Goal: Task Accomplishment & Management: Use online tool/utility

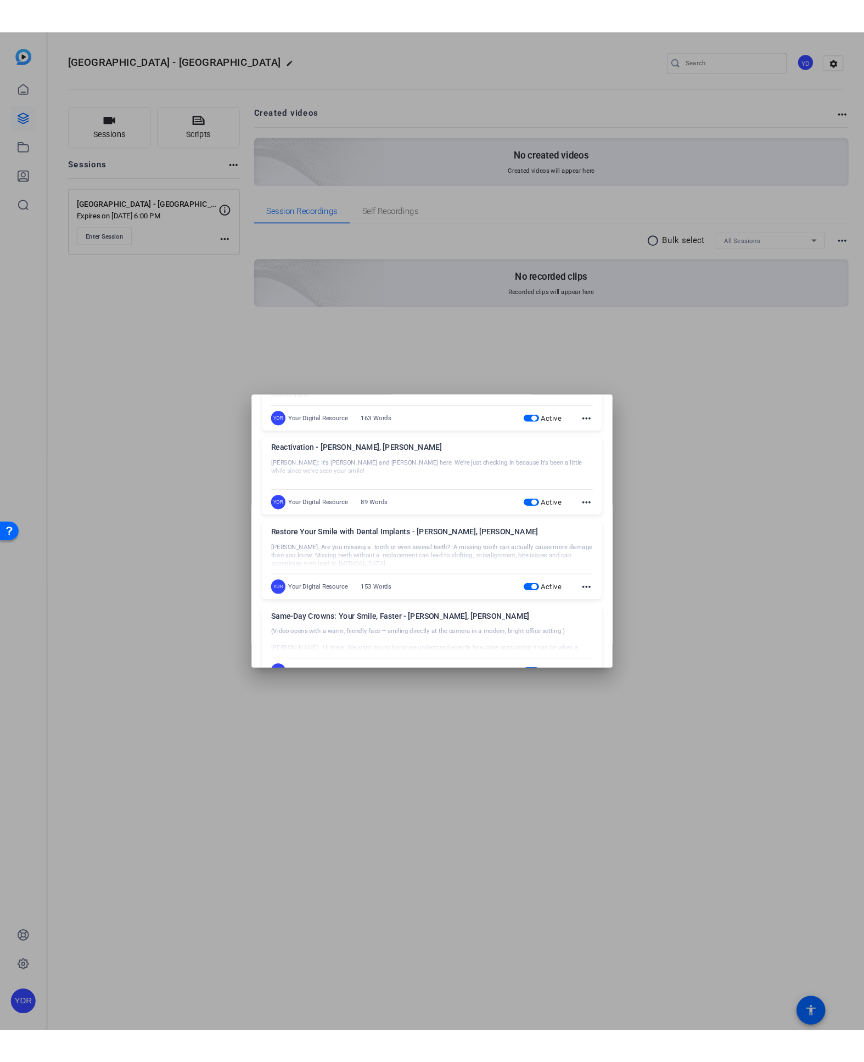
scroll to position [487, 0]
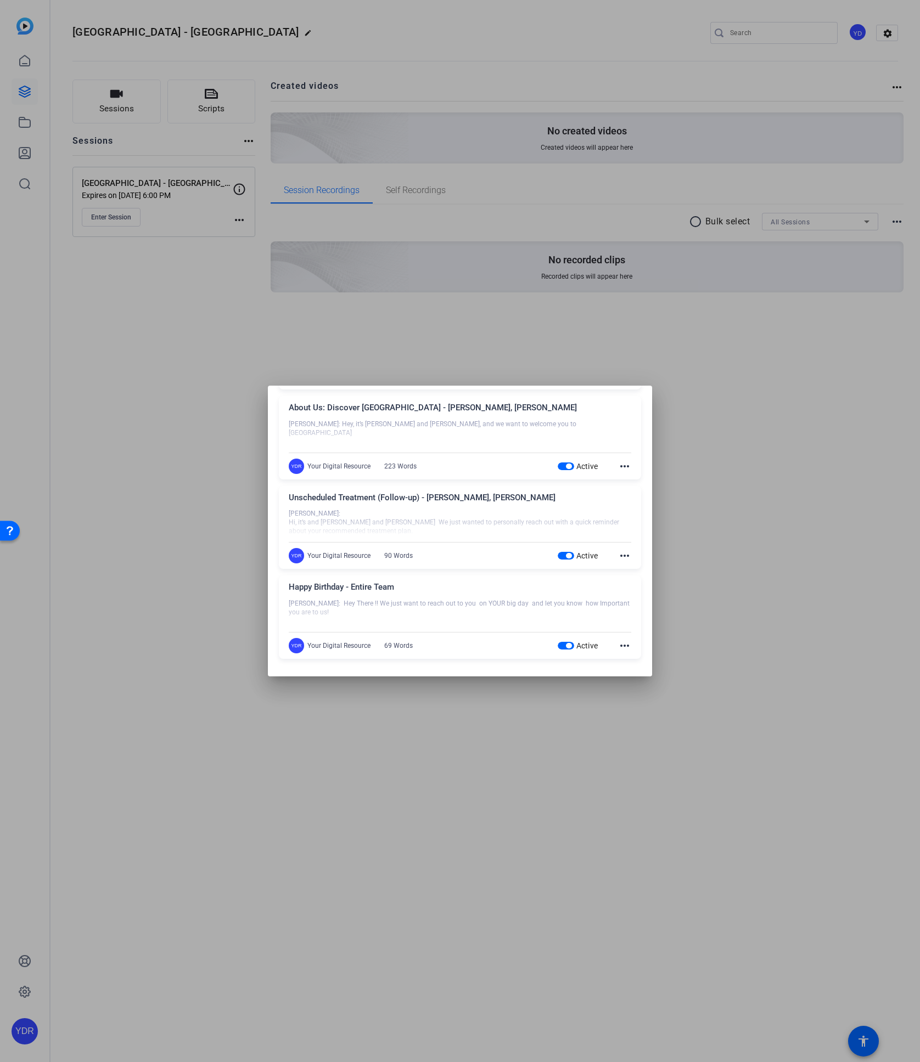
click at [778, 610] on div at bounding box center [460, 531] width 920 height 1062
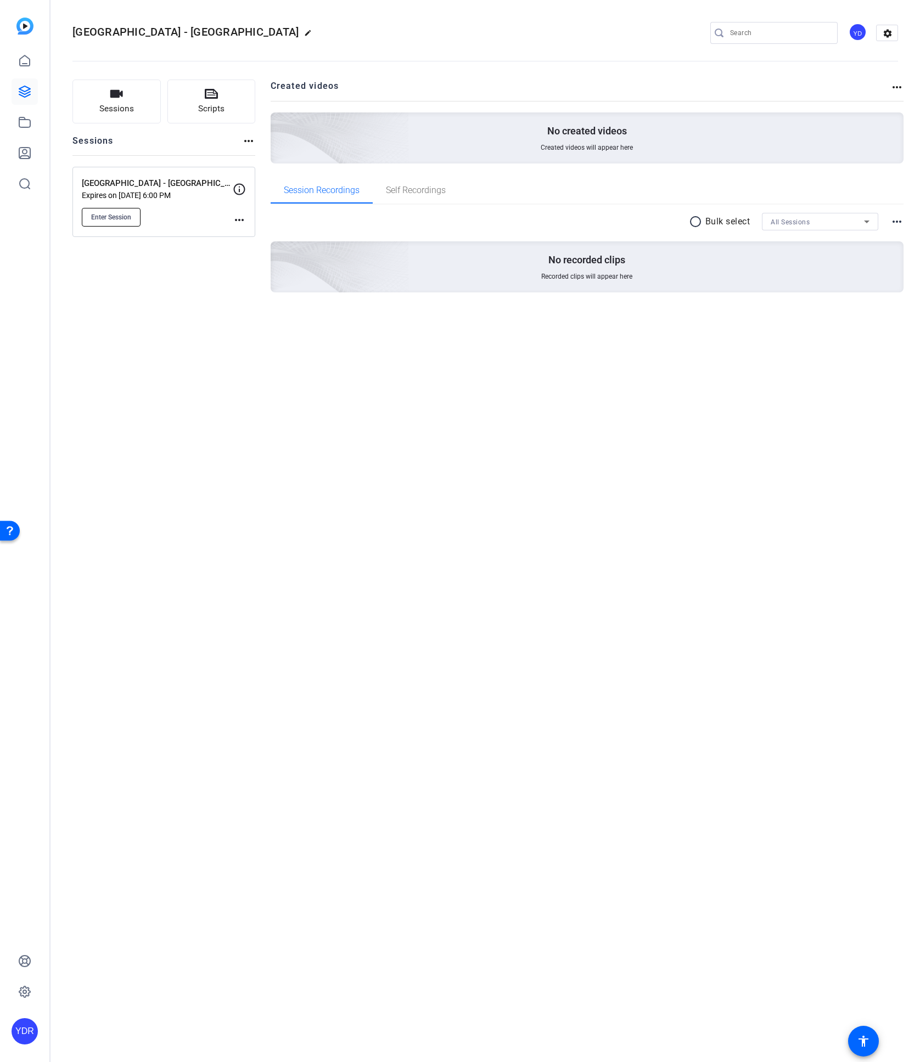
click at [119, 223] on button "Enter Session" at bounding box center [111, 217] width 59 height 19
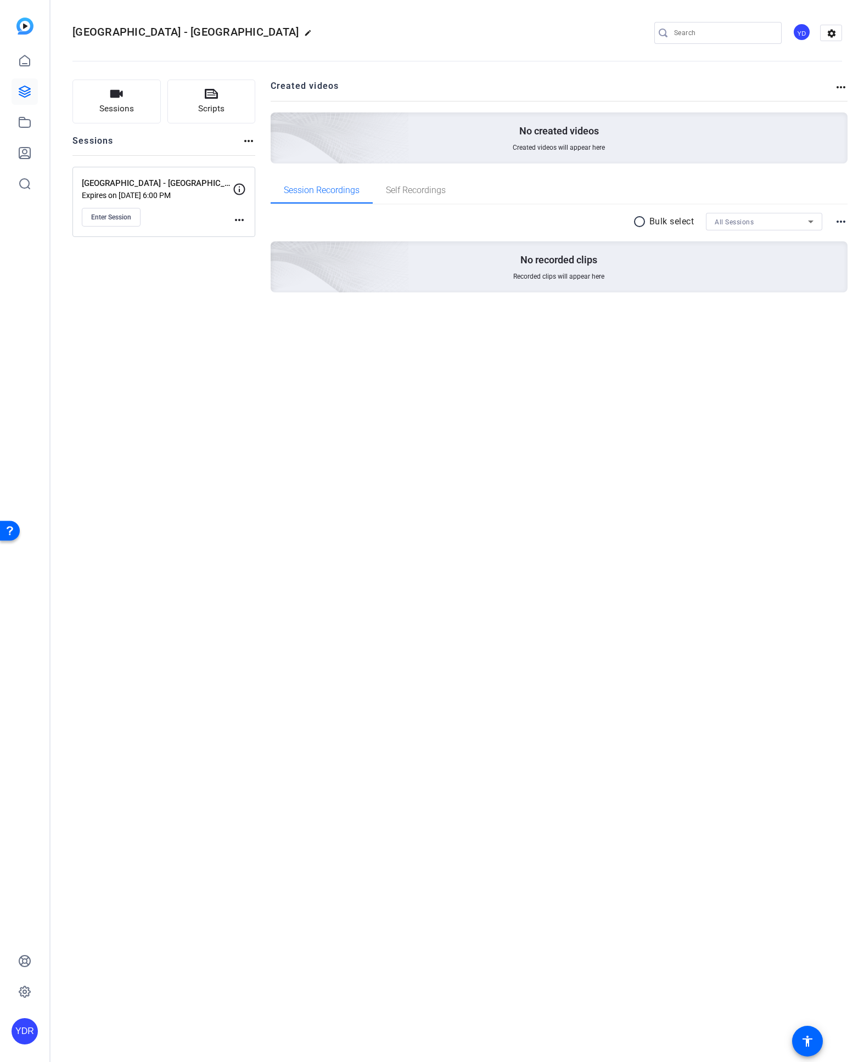
click at [240, 225] on mat-icon "more_horiz" at bounding box center [239, 219] width 13 height 13
click at [252, 233] on span "Edit Session" at bounding box center [267, 238] width 50 height 13
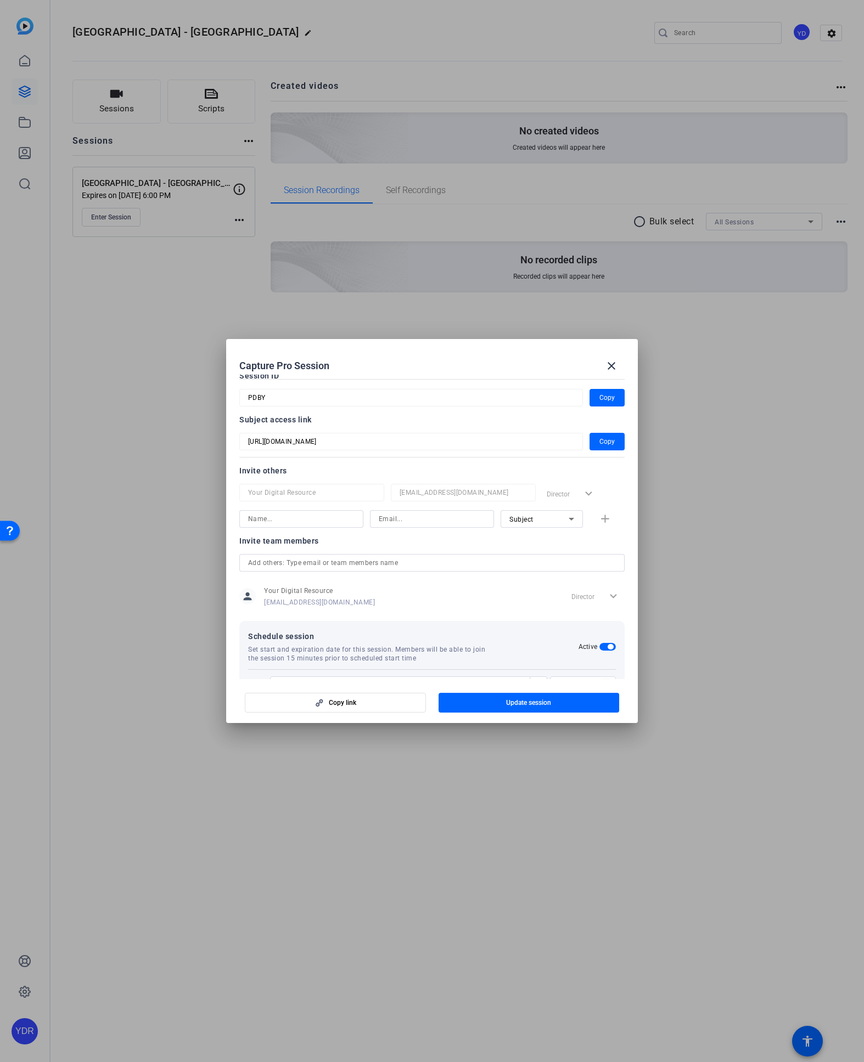
scroll to position [58, 0]
click at [552, 521] on div "Subject" at bounding box center [538, 522] width 59 height 14
click at [550, 543] on mat-option "Collaborator" at bounding box center [541, 544] width 82 height 18
click at [273, 520] on input at bounding box center [301, 521] width 106 height 13
type input "Brooke"
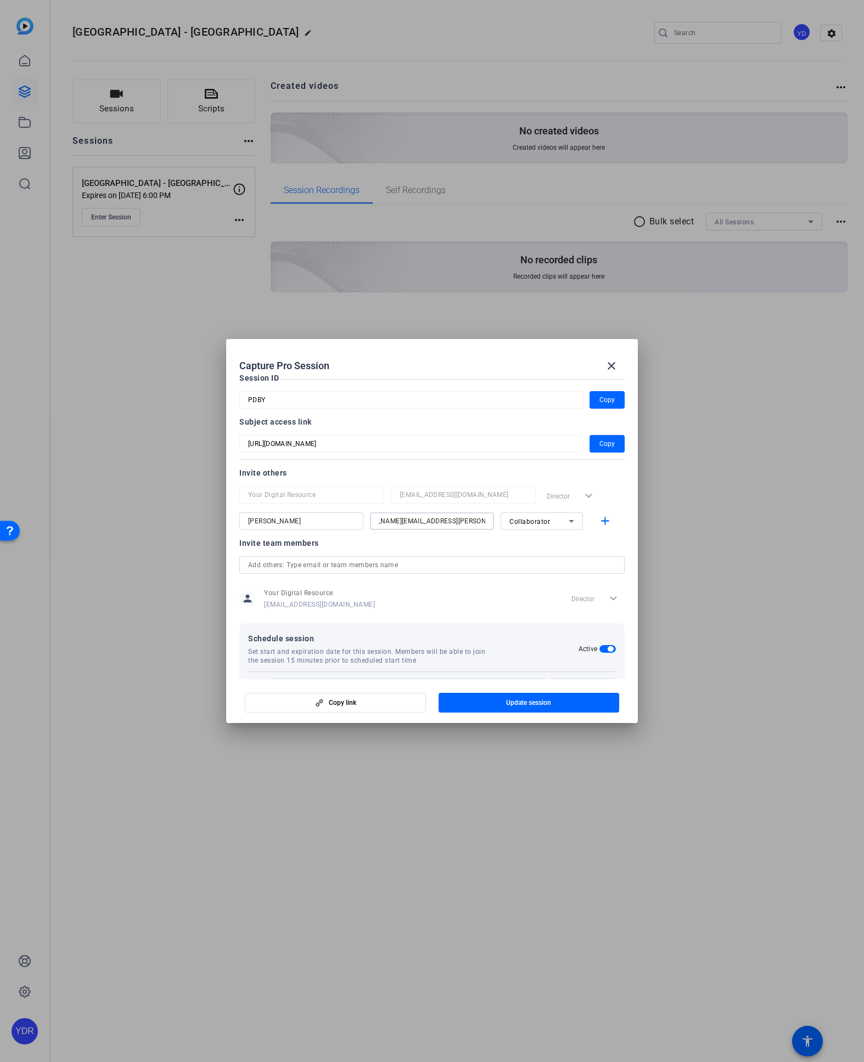
scroll to position [0, 35]
type input "brooke.winkelmann@yourdigitalresource.com"
click at [603, 520] on mat-icon "add" at bounding box center [605, 522] width 14 height 14
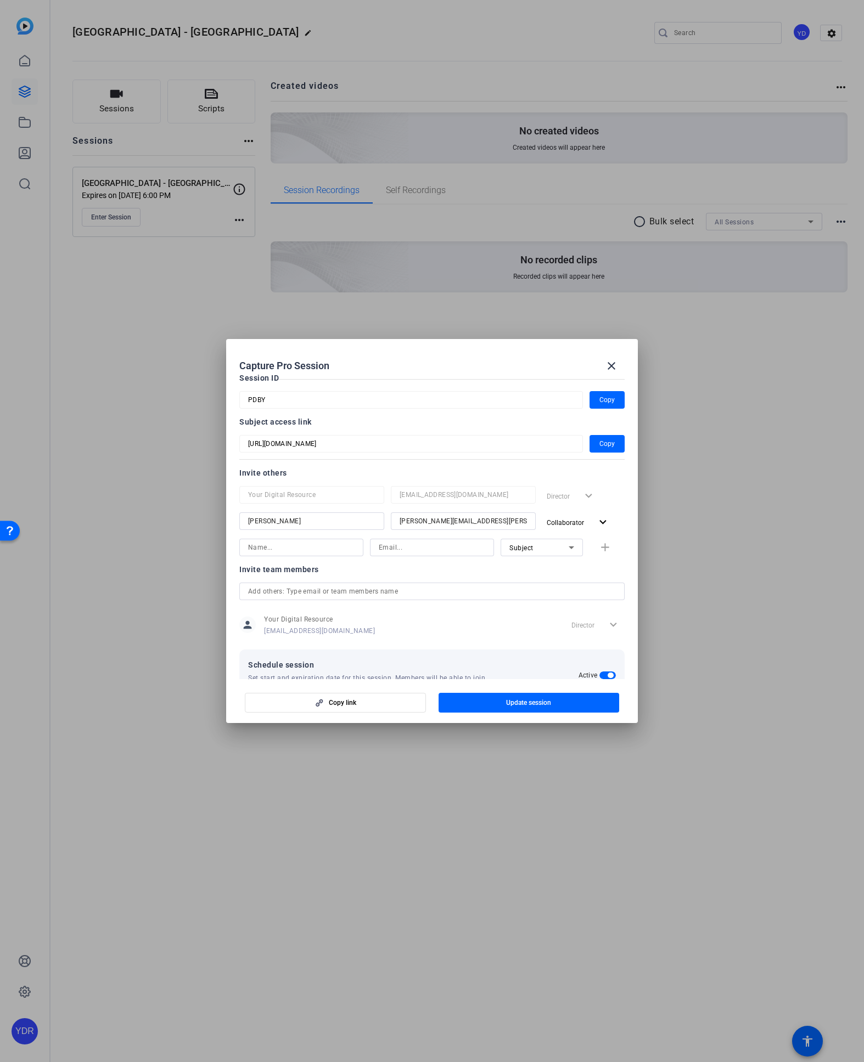
click at [284, 547] on input at bounding box center [301, 547] width 106 height 13
click at [274, 545] on input at bounding box center [301, 547] width 106 height 13
type input "Tiffany"
type input "tiffany.bretana@yourdigitalresource.com"
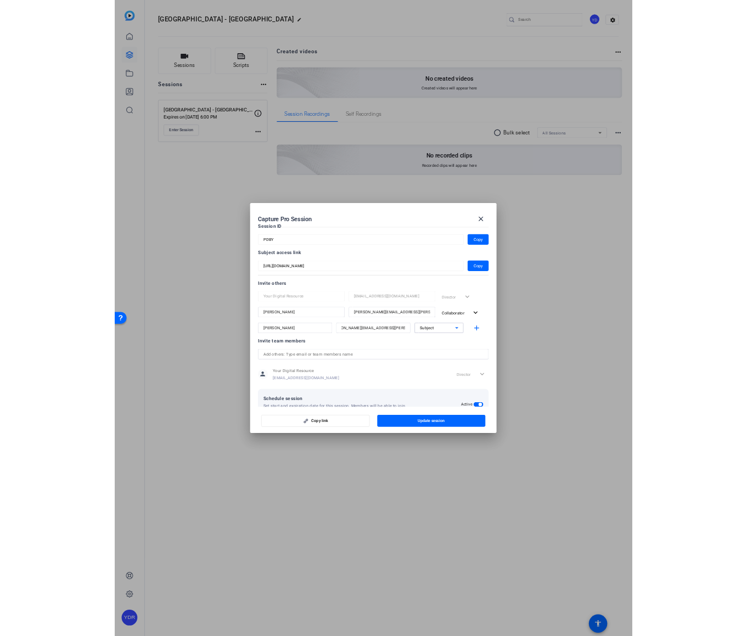
scroll to position [0, 0]
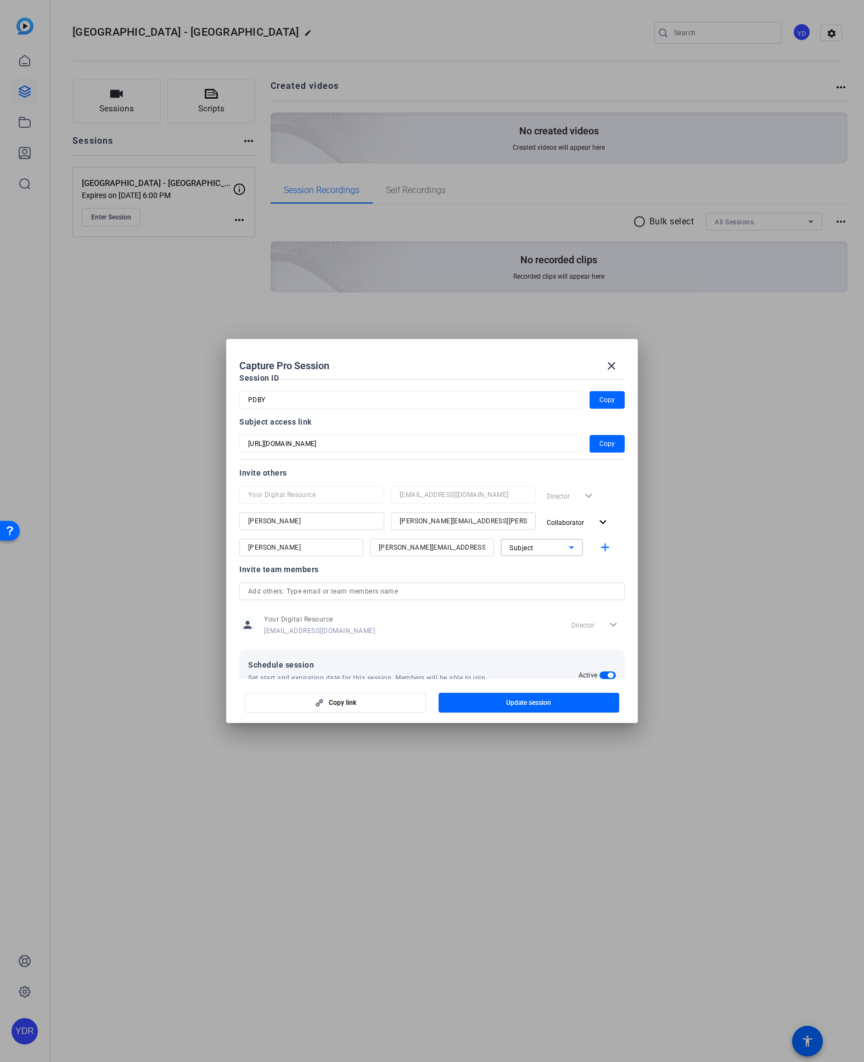
click at [565, 548] on icon at bounding box center [571, 547] width 13 height 13
click at [544, 566] on span "Collaborator" at bounding box center [529, 570] width 40 height 13
click at [528, 700] on span "Update session" at bounding box center [528, 703] width 45 height 9
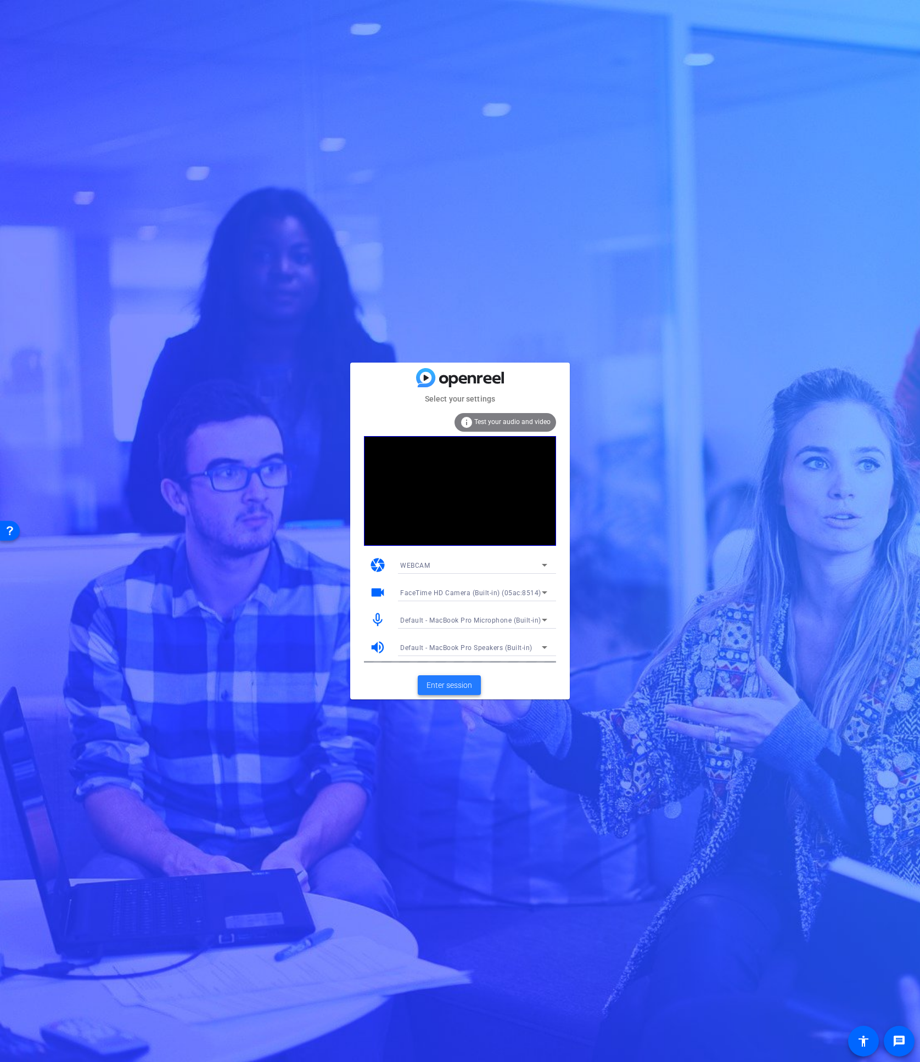
click at [440, 684] on span "Enter session" at bounding box center [449, 686] width 46 height 12
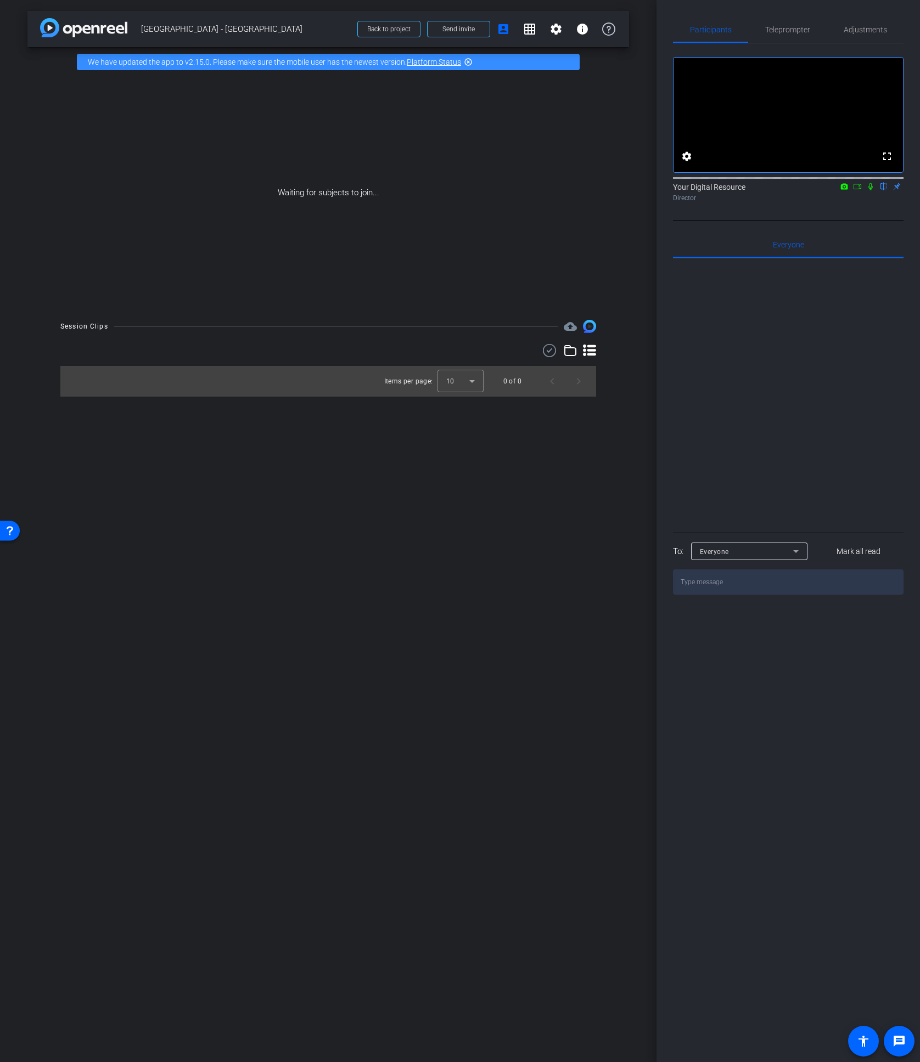
click at [857, 190] on icon at bounding box center [857, 187] width 9 height 8
click at [885, 190] on icon at bounding box center [883, 187] width 9 height 8
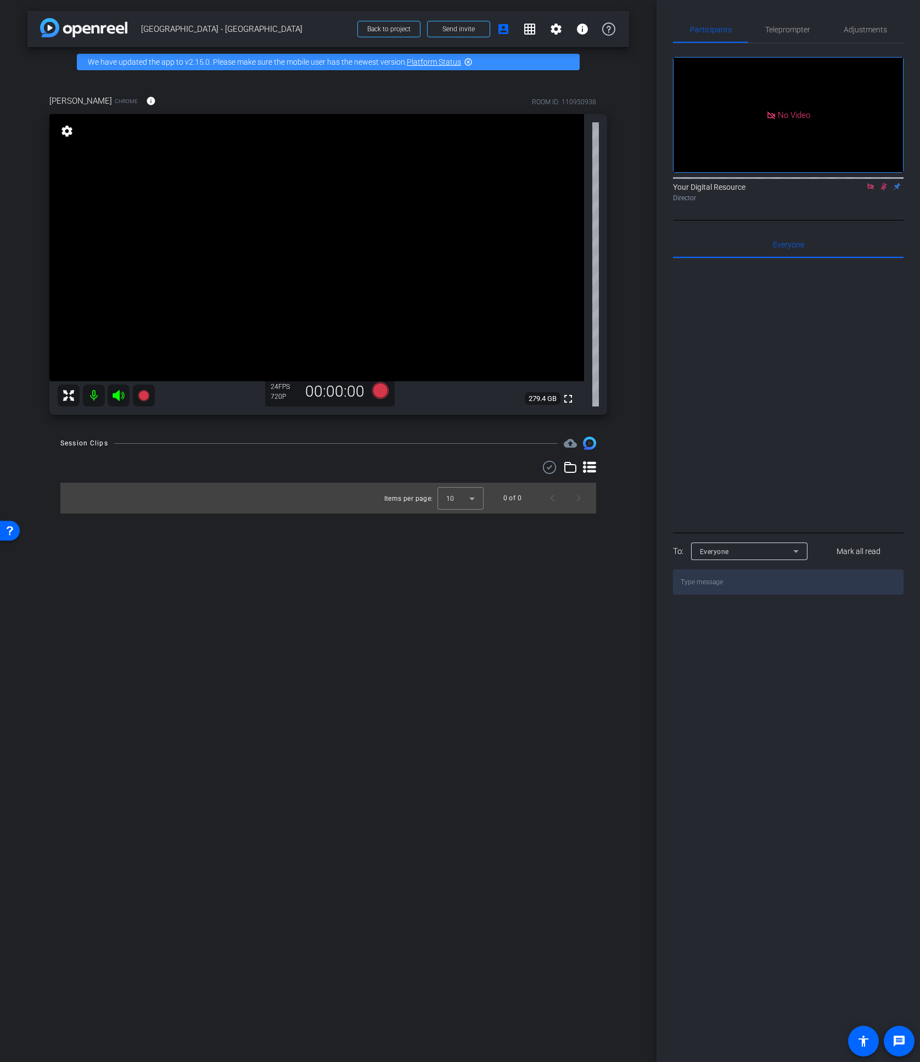
click at [881, 190] on icon at bounding box center [883, 187] width 9 height 8
click at [871, 189] on icon at bounding box center [870, 186] width 6 height 6
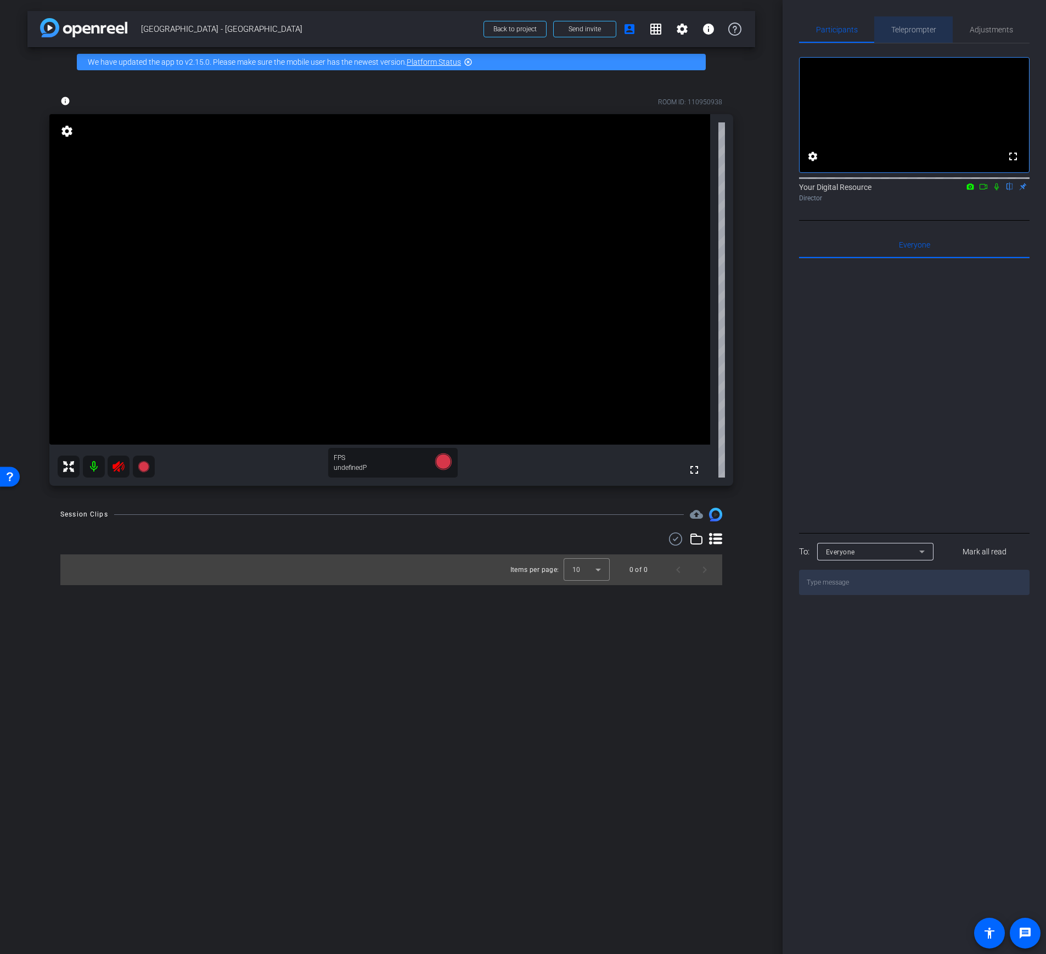
click at [919, 27] on span "Teleprompter" at bounding box center [913, 30] width 45 height 8
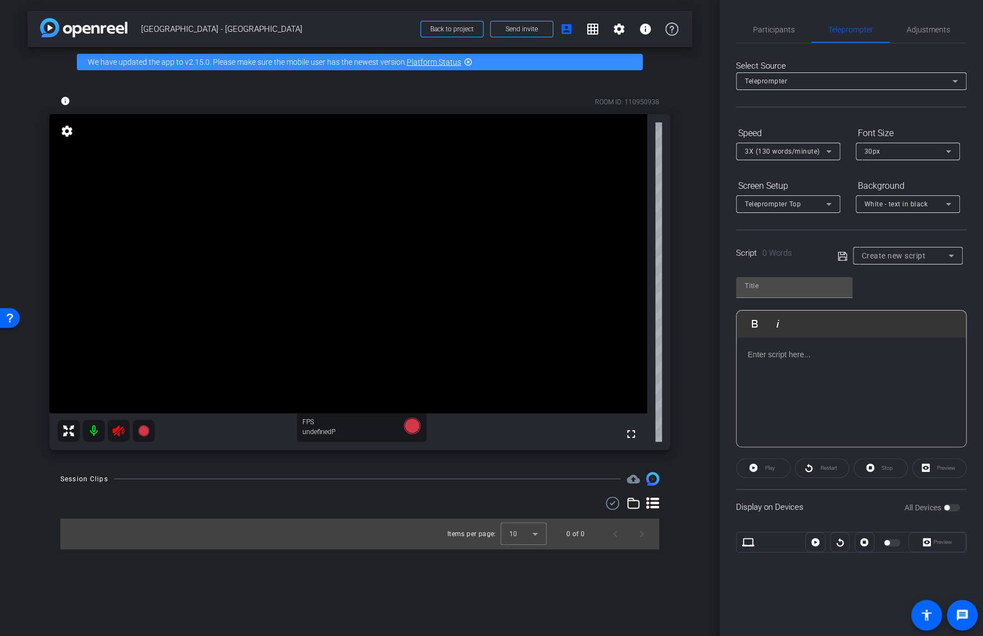
click at [710, 252] on div "arrow_back East Hills - Viridian Back to project Send invite account_box grid_o…" at bounding box center [359, 318] width 719 height 636
click at [772, 30] on span "Participants" at bounding box center [774, 30] width 42 height 8
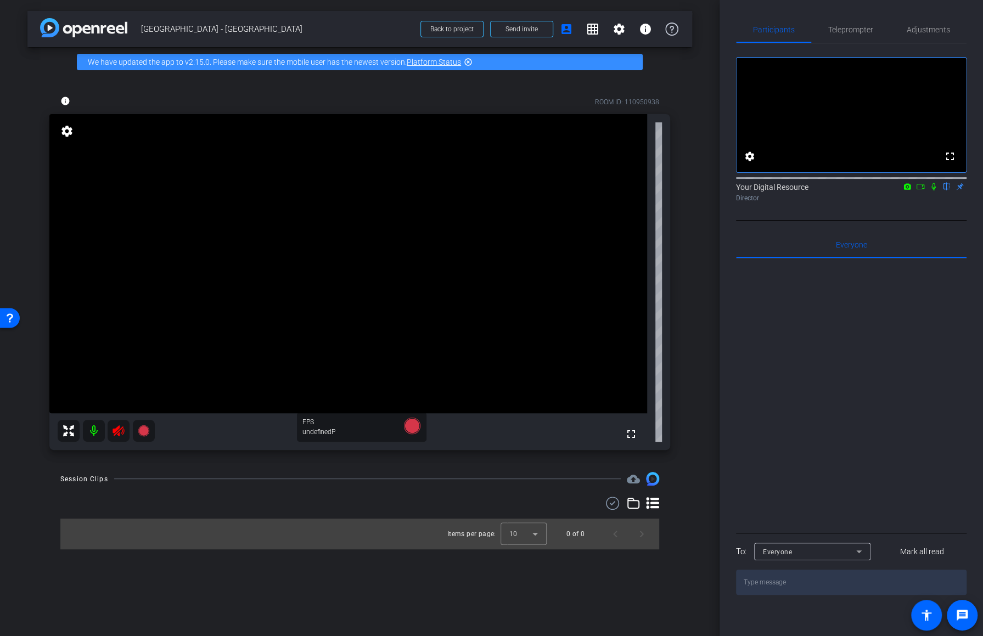
click at [919, 190] on icon at bounding box center [933, 186] width 4 height 7
click at [919, 190] on icon at bounding box center [934, 186] width 6 height 7
click at [443, 30] on span "Back to project" at bounding box center [451, 29] width 43 height 8
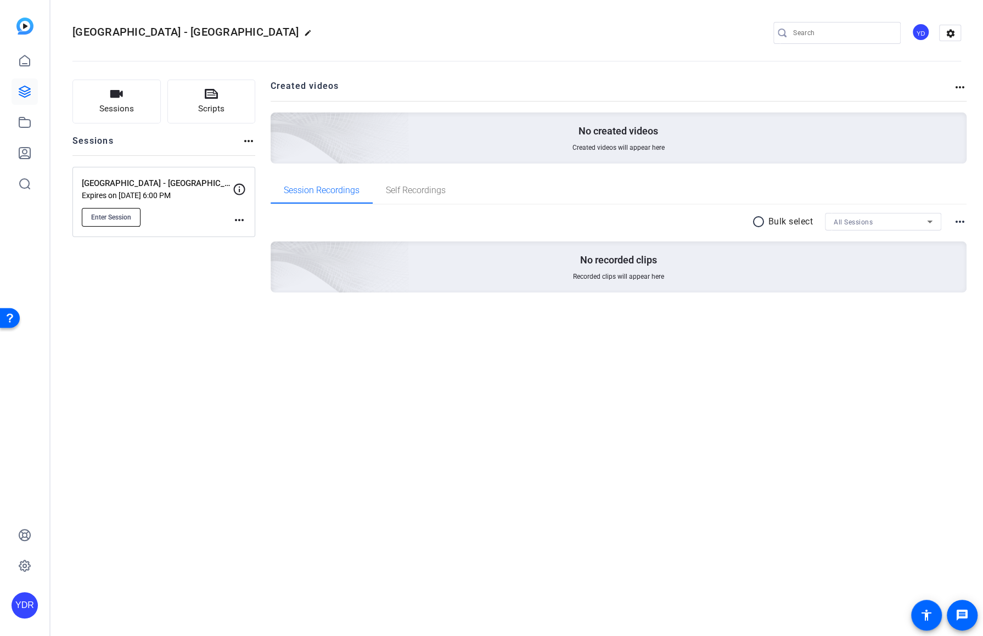
click at [119, 218] on span "Enter Session" at bounding box center [111, 217] width 40 height 9
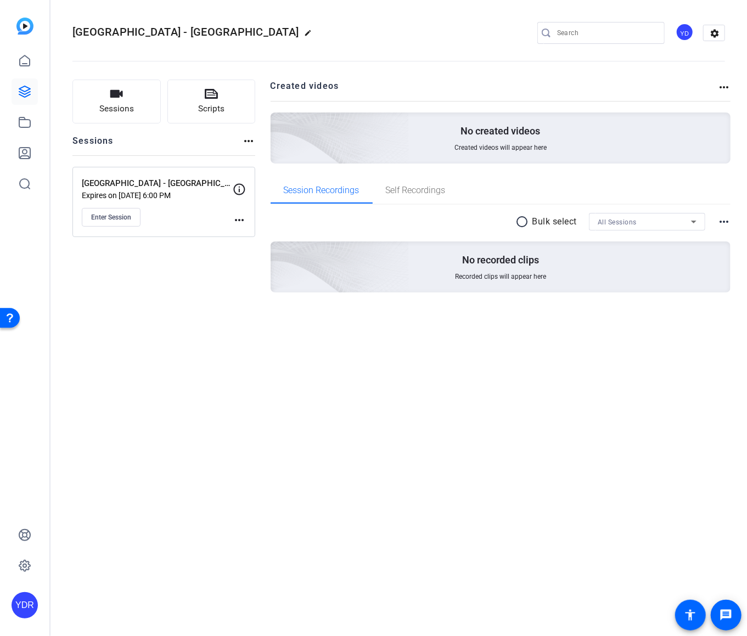
click at [243, 218] on mat-icon "more_horiz" at bounding box center [239, 219] width 13 height 13
click at [94, 215] on div at bounding box center [373, 318] width 747 height 636
click at [109, 217] on span "Enter Session" at bounding box center [111, 217] width 40 height 9
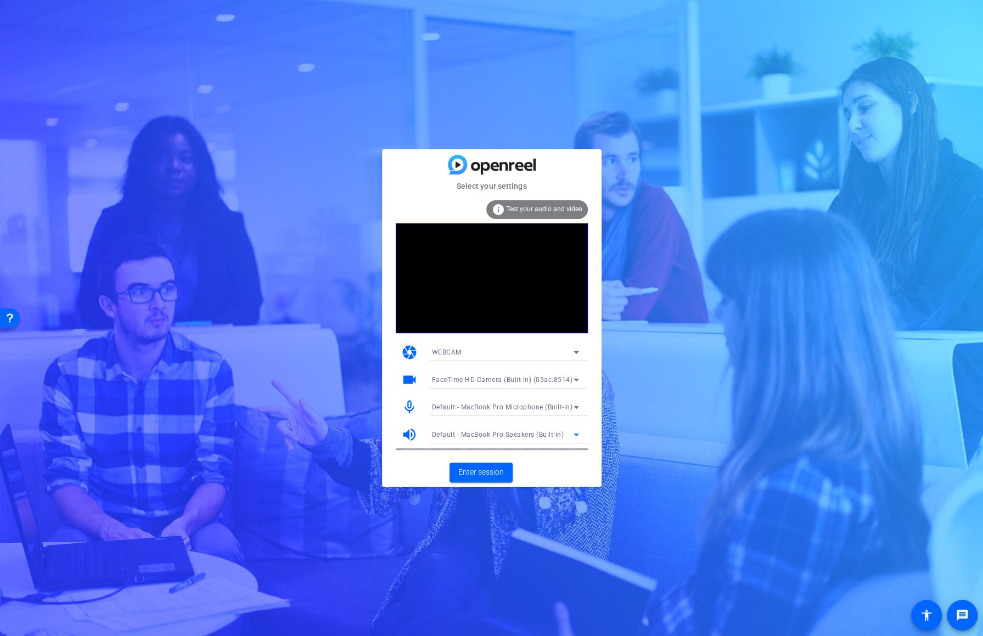
click at [526, 431] on span "Default - MacBook Pro Speakers (Built-in)" at bounding box center [498, 435] width 132 height 8
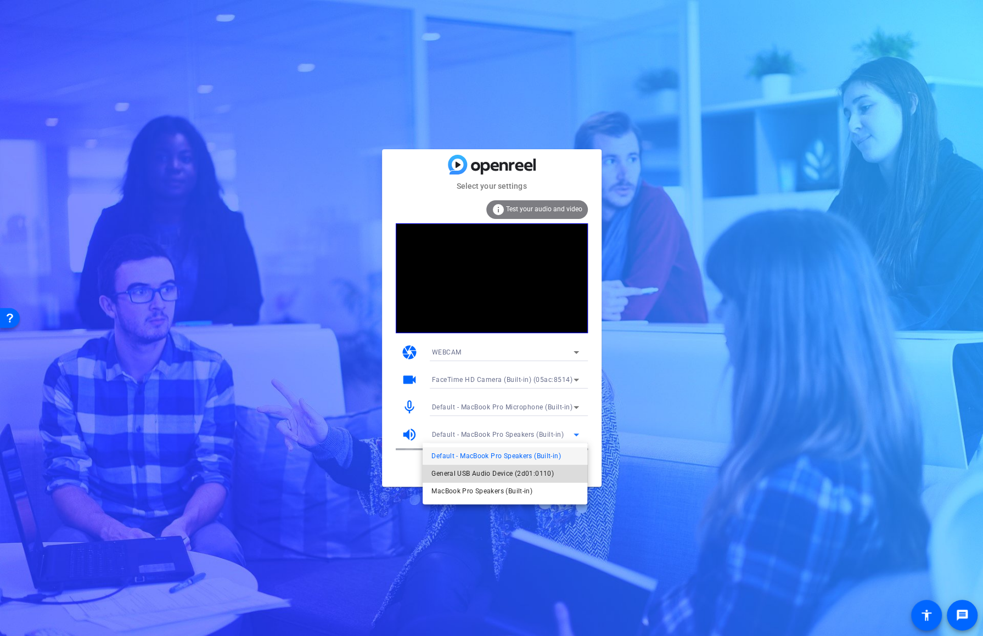
click at [555, 471] on mat-option "General USB Audio Device (2d01:0110)" at bounding box center [505, 474] width 165 height 18
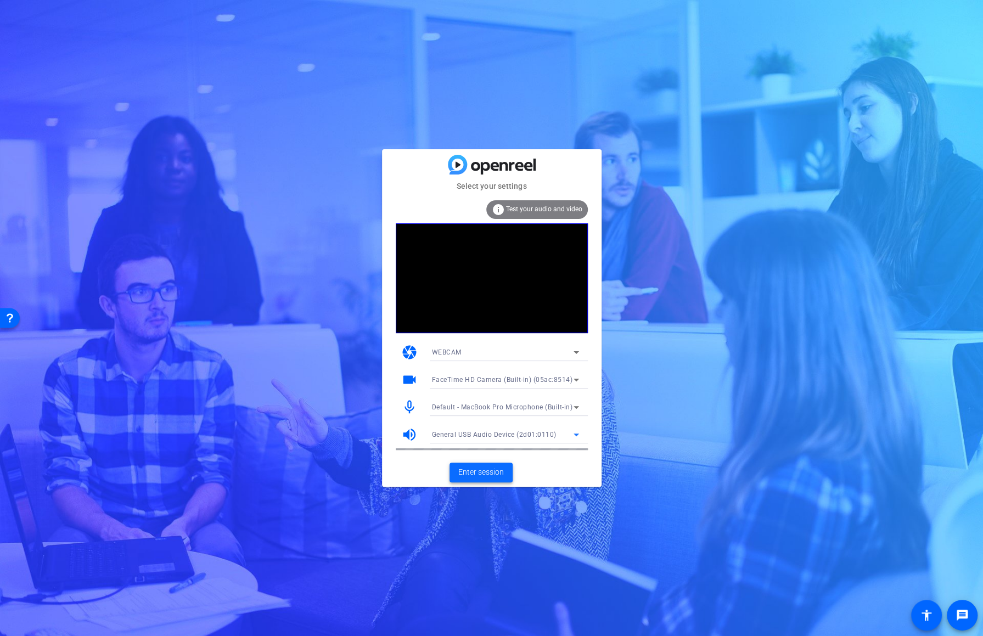
click at [493, 473] on span "Enter session" at bounding box center [481, 472] width 46 height 12
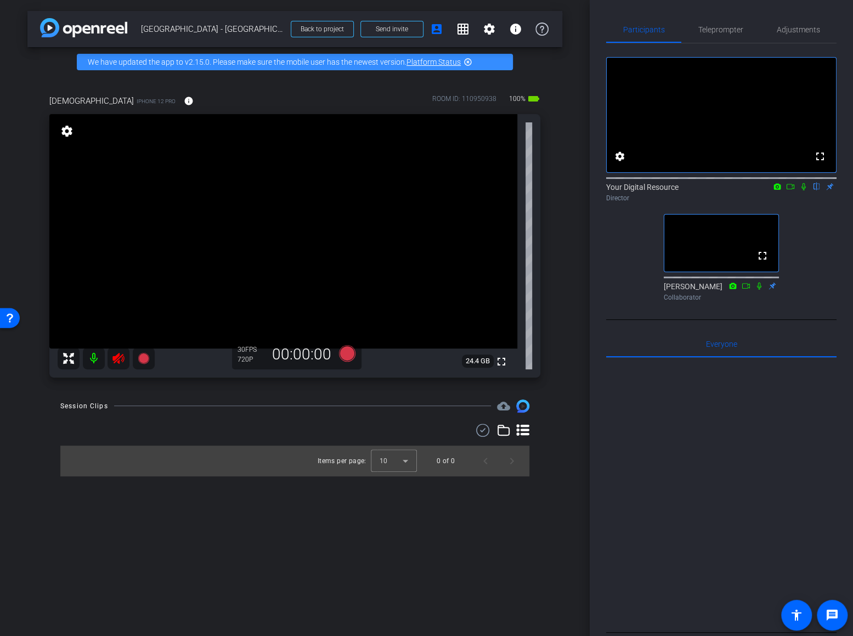
click at [119, 364] on icon at bounding box center [118, 358] width 13 height 13
click at [114, 355] on icon at bounding box center [118, 358] width 13 height 13
click at [116, 359] on icon at bounding box center [118, 358] width 13 height 13
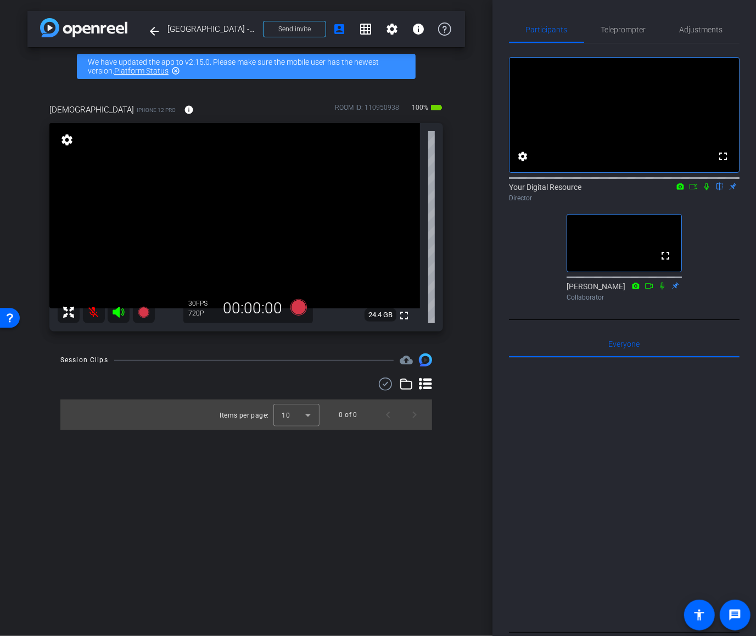
click at [97, 310] on mat-icon at bounding box center [94, 312] width 22 height 22
click at [707, 27] on span "Adjustments" at bounding box center [700, 30] width 43 height 8
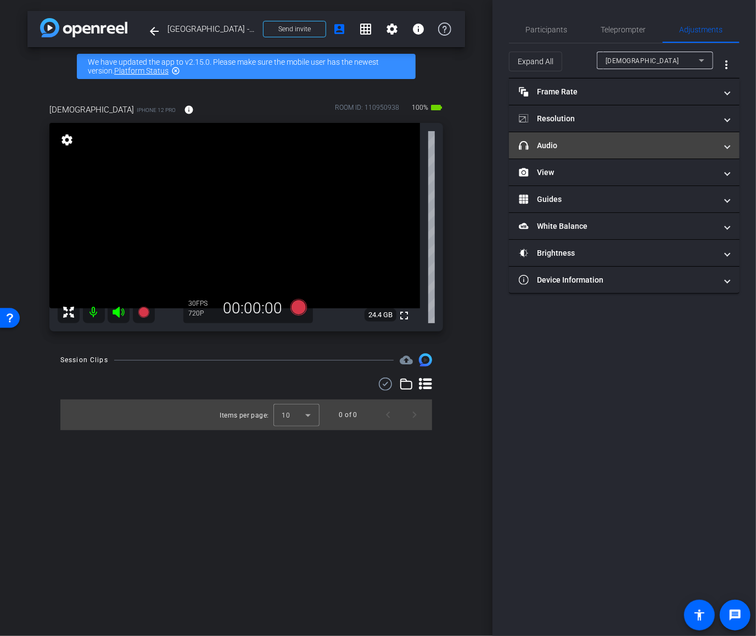
click at [614, 146] on mat-panel-title "headphone icon Audio" at bounding box center [618, 146] width 198 height 12
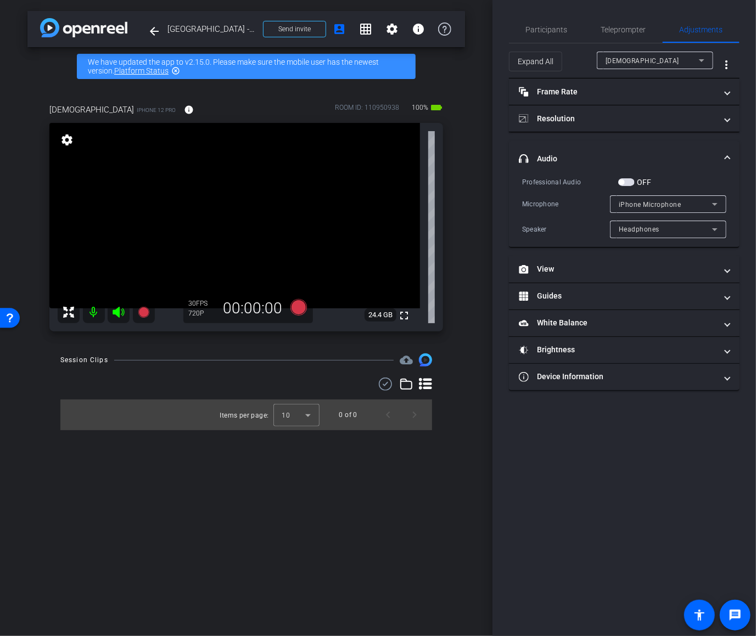
click at [671, 230] on div "Headphones" at bounding box center [664, 229] width 93 height 14
click at [505, 216] on div at bounding box center [378, 318] width 756 height 636
click at [544, 24] on span "Participants" at bounding box center [547, 29] width 42 height 26
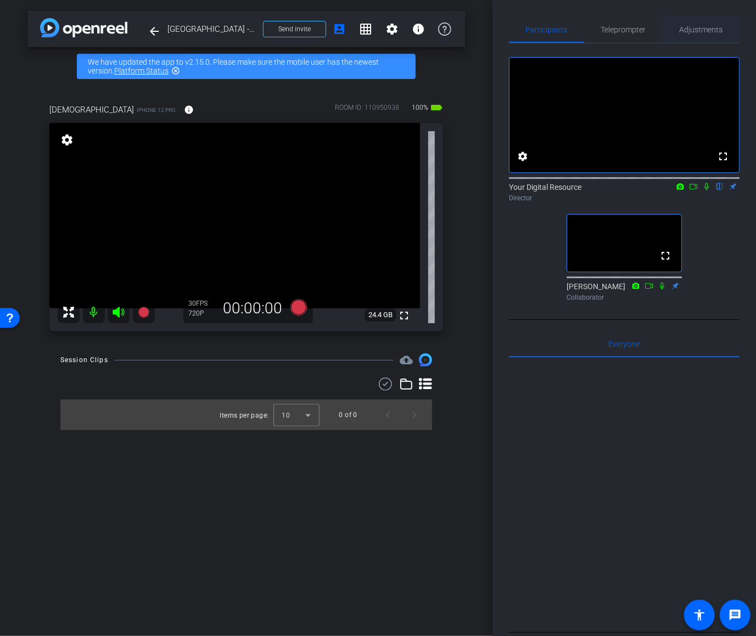
click at [710, 31] on span "Adjustments" at bounding box center [700, 30] width 43 height 8
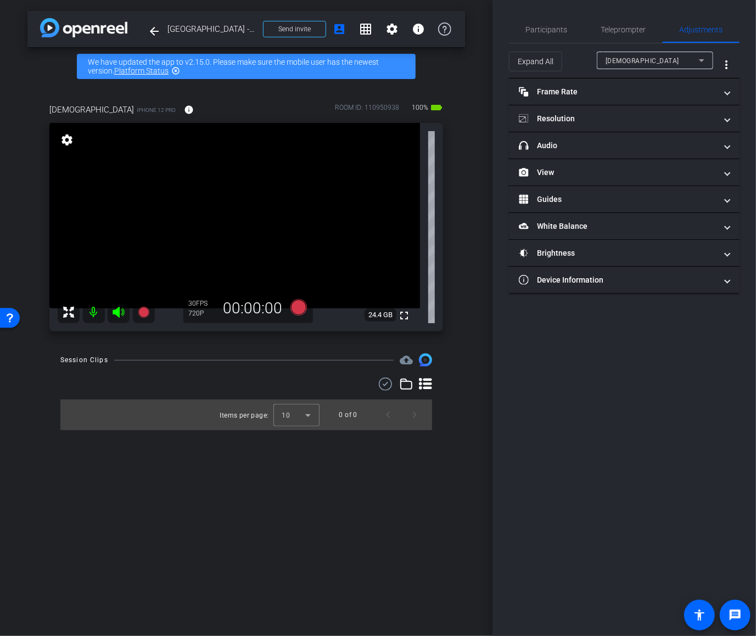
click at [116, 315] on icon at bounding box center [118, 312] width 13 height 13
click at [117, 310] on icon at bounding box center [118, 312] width 12 height 11
click at [119, 309] on icon at bounding box center [118, 312] width 12 height 11
click at [630, 30] on span "Teleprompter" at bounding box center [623, 30] width 45 height 8
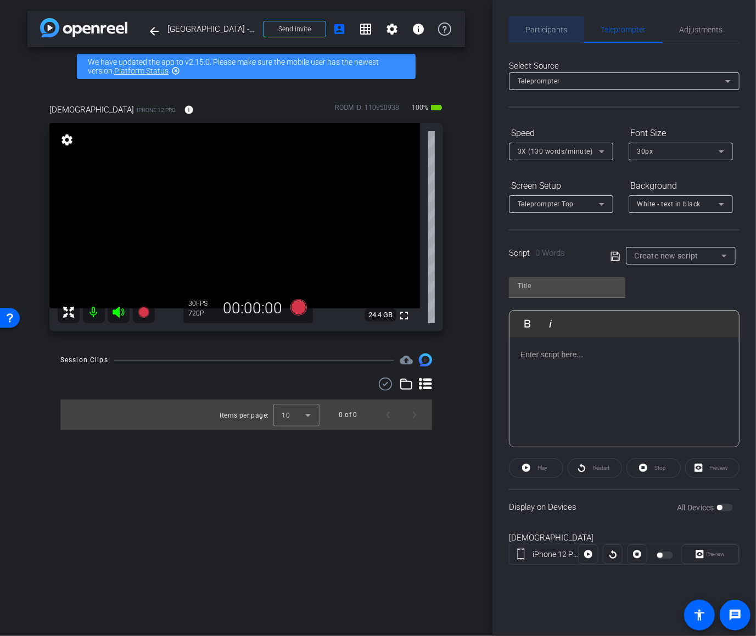
click at [548, 35] on span "Participants" at bounding box center [547, 29] width 42 height 26
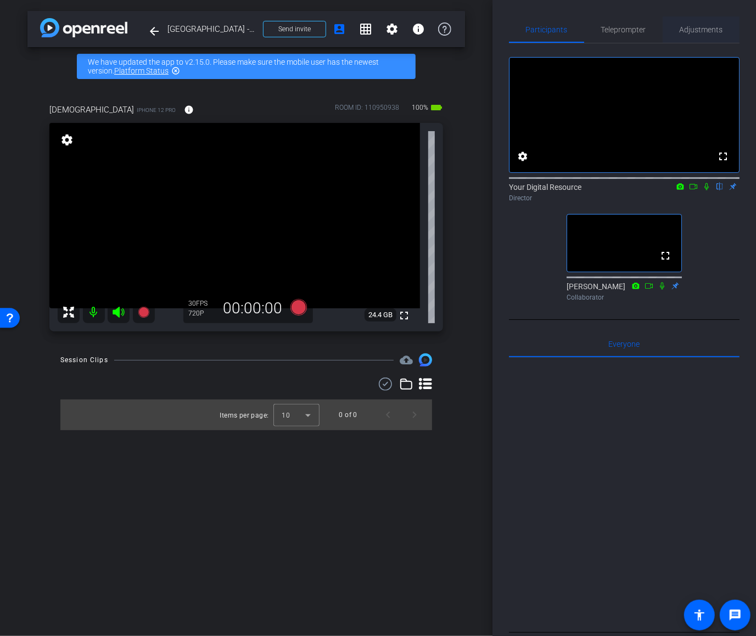
click at [698, 34] on span "Adjustments" at bounding box center [700, 29] width 43 height 26
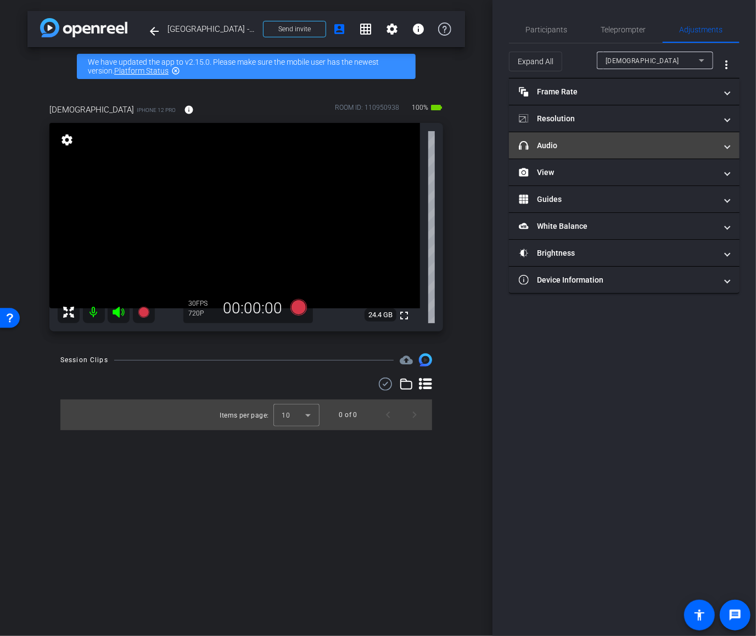
click at [616, 156] on mat-expansion-panel-header "headphone icon Audio" at bounding box center [624, 145] width 230 height 26
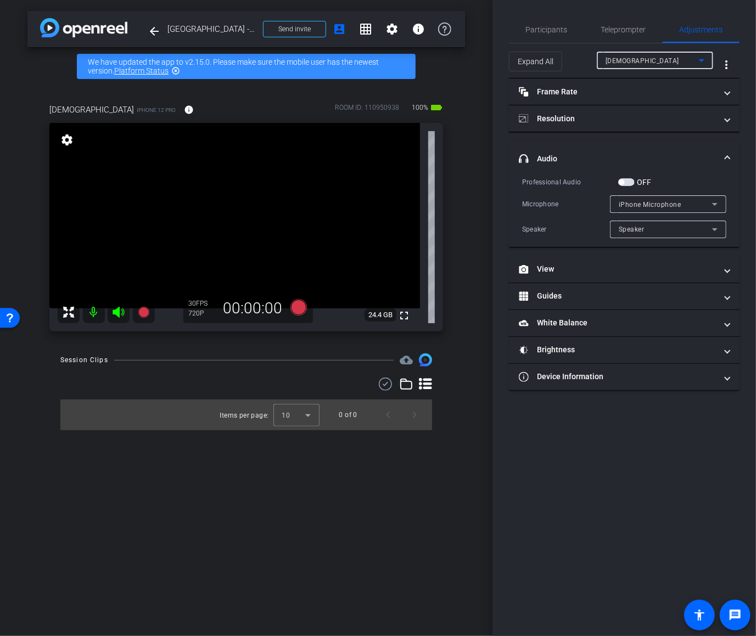
click at [675, 59] on div "Christi" at bounding box center [651, 61] width 93 height 14
click at [675, 59] on div at bounding box center [378, 318] width 756 height 636
click at [684, 205] on div "iPhone Microphone" at bounding box center [664, 205] width 93 height 14
click at [665, 228] on span "iPhone Microphone" at bounding box center [649, 224] width 63 height 13
click at [665, 228] on div "Speaker" at bounding box center [664, 229] width 93 height 14
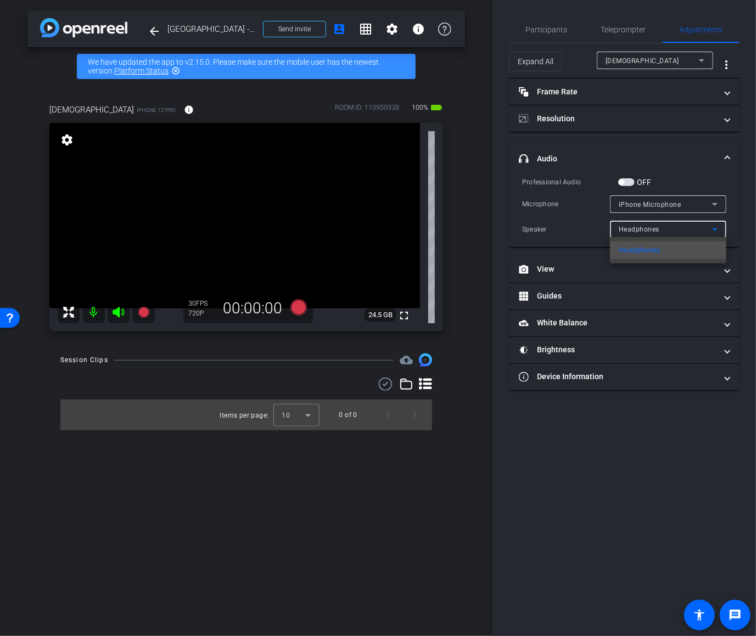
click at [591, 222] on div at bounding box center [378, 318] width 756 height 636
click at [665, 209] on div "iPhone Microphone" at bounding box center [664, 205] width 93 height 14
click at [580, 442] on div at bounding box center [378, 318] width 756 height 636
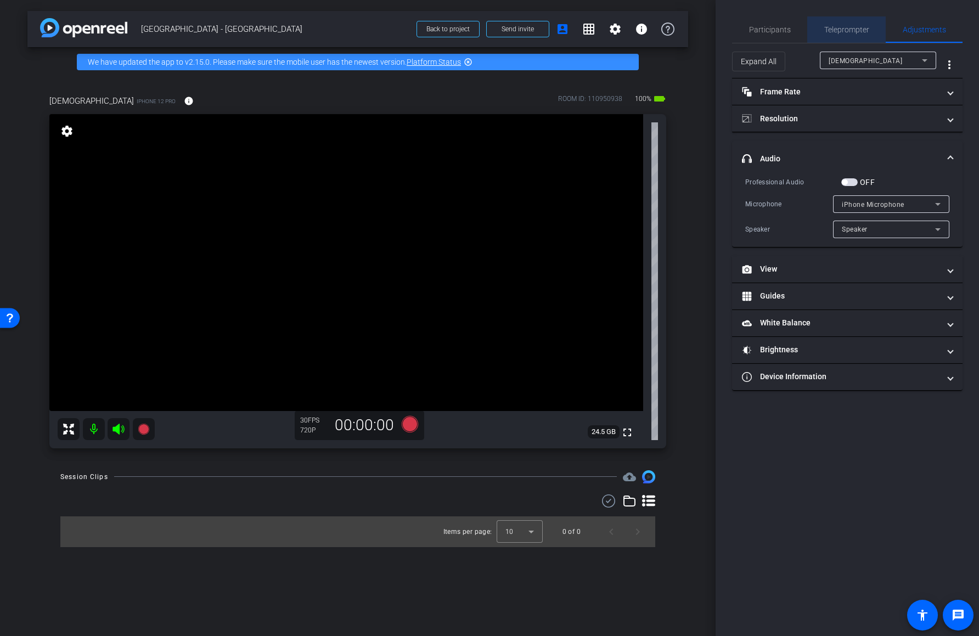
click at [845, 36] on span "Teleprompter" at bounding box center [846, 29] width 45 height 26
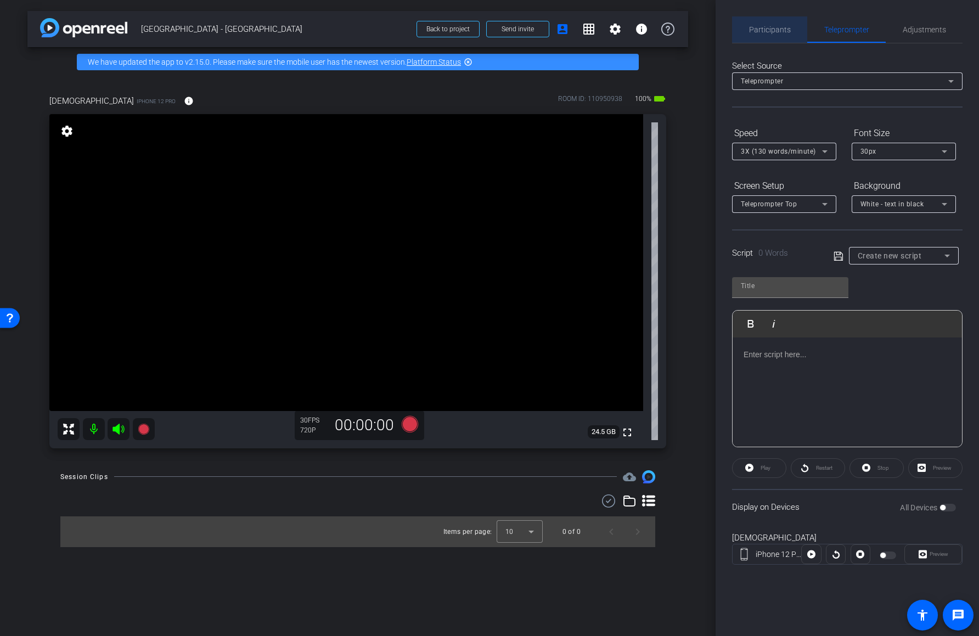
click at [770, 28] on span "Participants" at bounding box center [770, 30] width 42 height 8
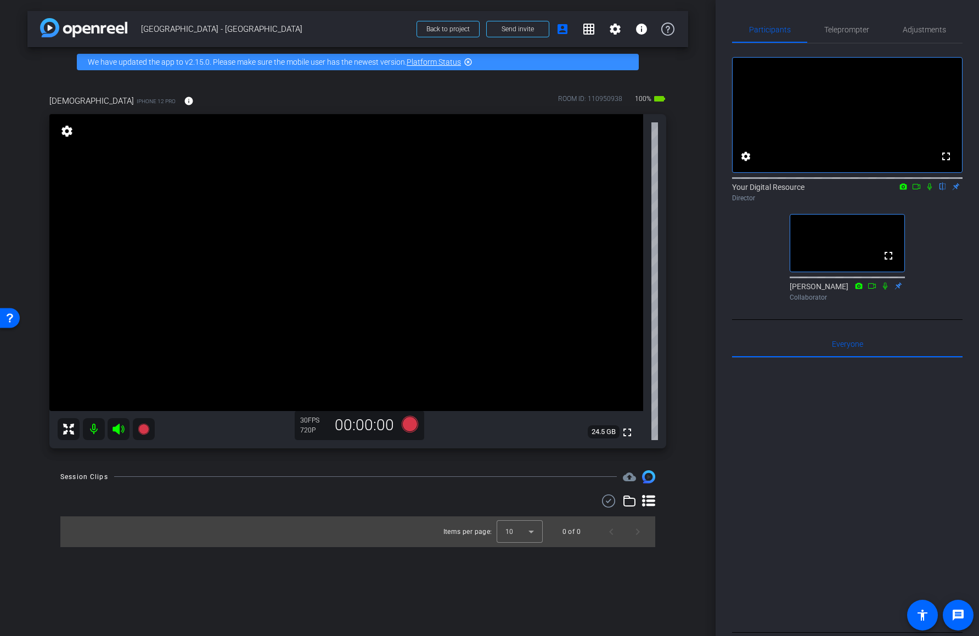
click at [115, 427] on icon at bounding box center [118, 429] width 12 height 11
click at [115, 428] on icon at bounding box center [118, 429] width 12 height 11
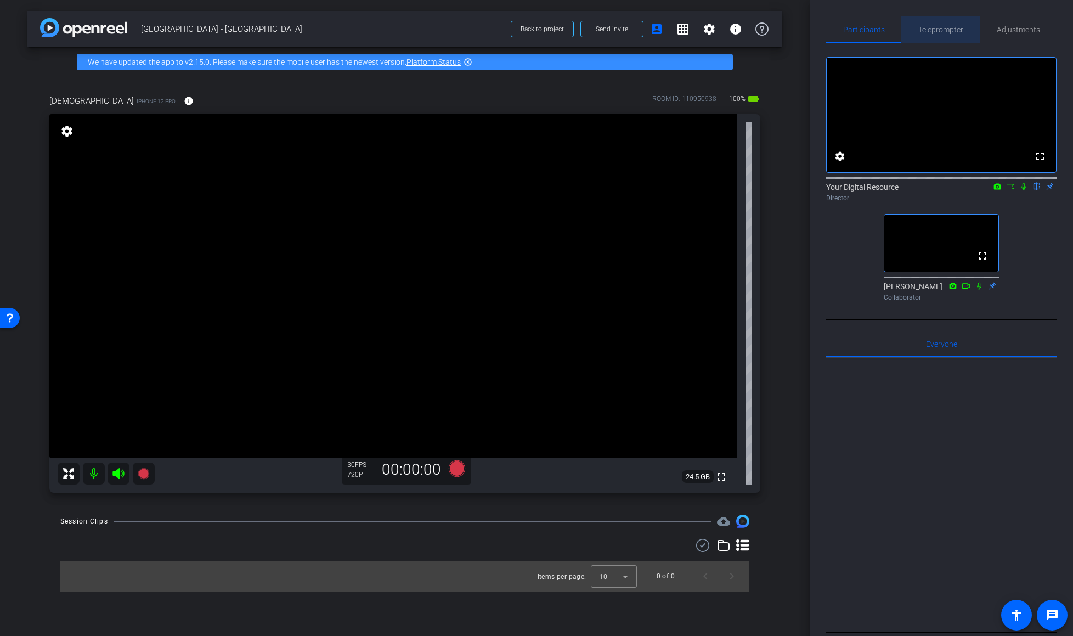
click at [941, 28] on span "Teleprompter" at bounding box center [941, 30] width 45 height 8
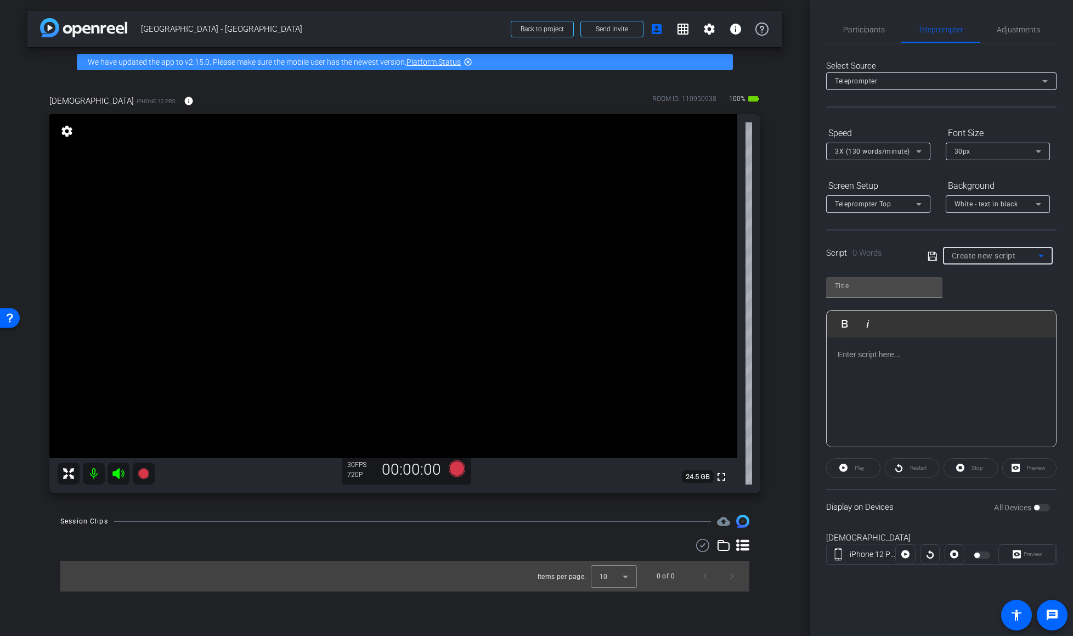
click at [982, 251] on span "Create new script" at bounding box center [984, 255] width 64 height 9
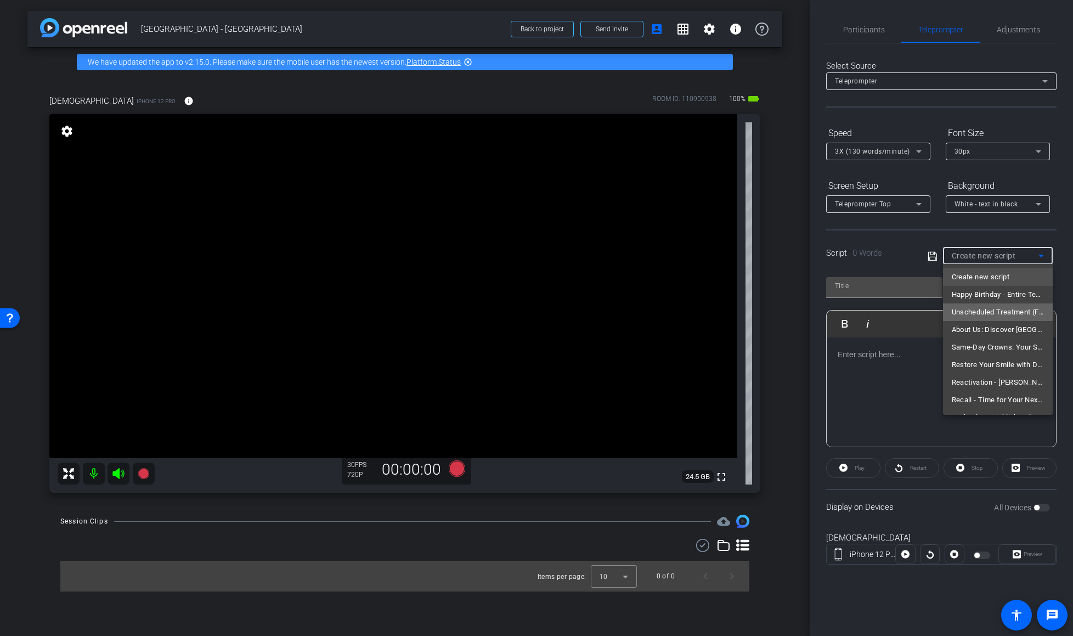
click at [982, 311] on span "Unscheduled Treatment (Follow-up) - Dr. Cannon, Dr Newman" at bounding box center [998, 312] width 92 height 13
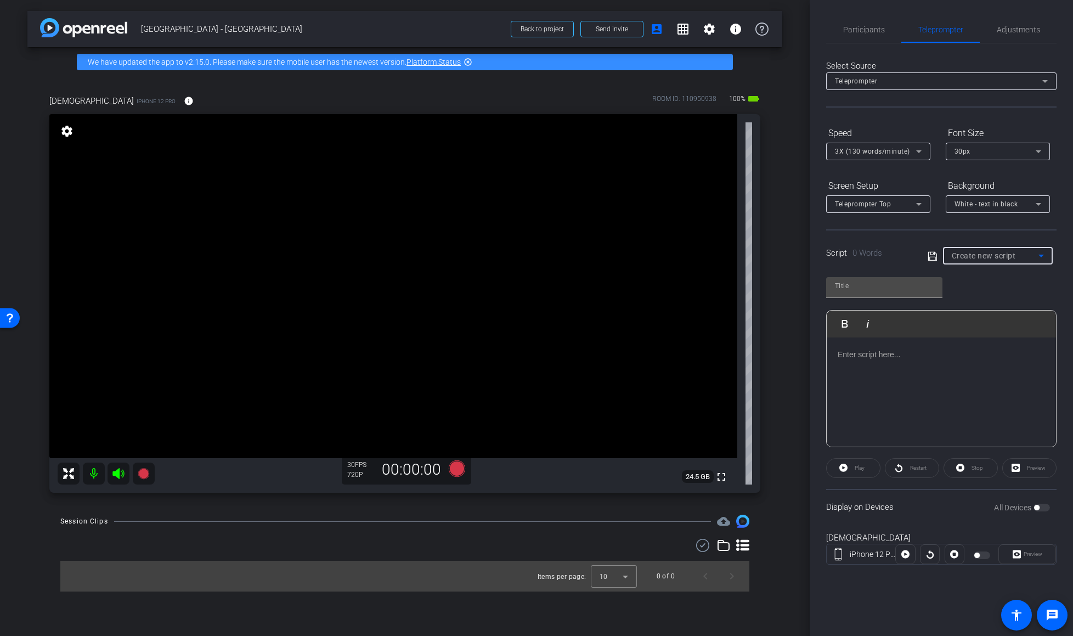
type input "Unscheduled Treatment (Follow-up) - Dr. Cannon, Dr Newman"
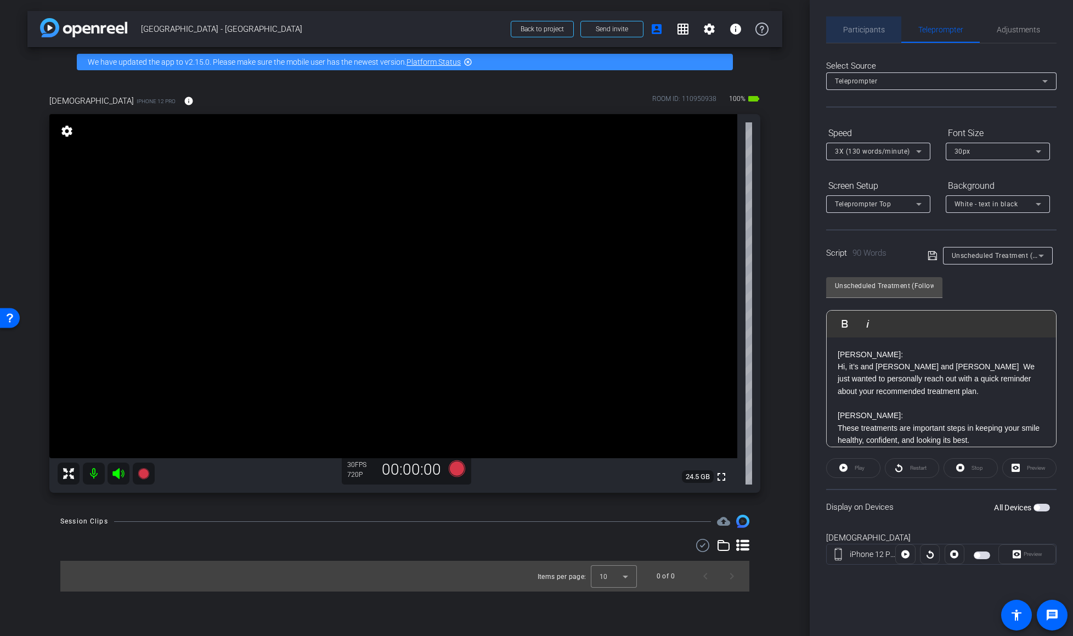
click at [873, 30] on span "Participants" at bounding box center [864, 30] width 42 height 8
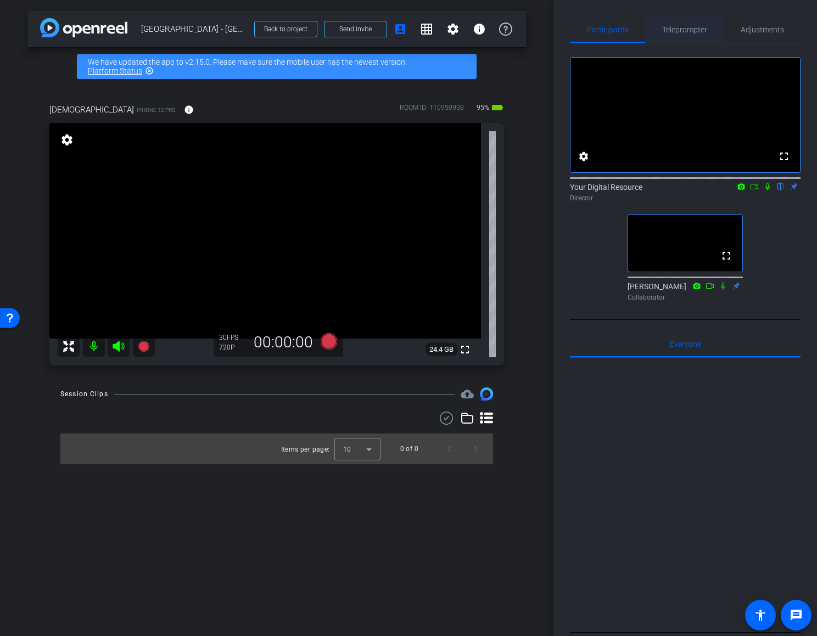
click at [693, 36] on span "Teleprompter" at bounding box center [684, 29] width 45 height 26
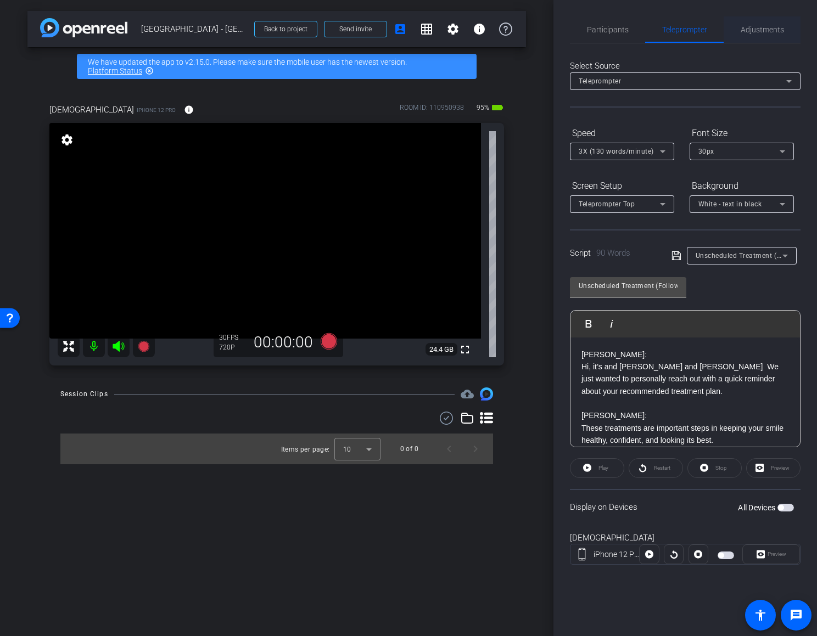
click at [764, 38] on span "Adjustments" at bounding box center [761, 29] width 43 height 26
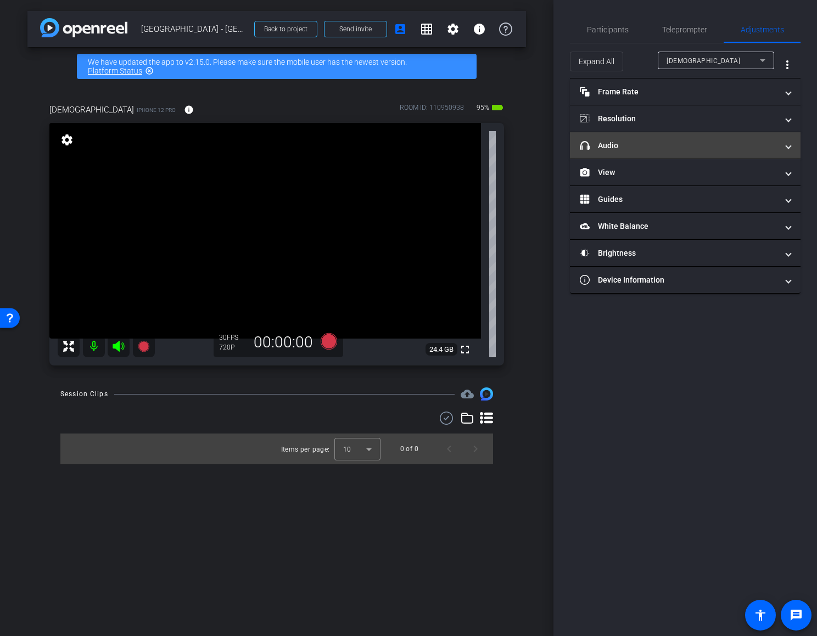
click at [658, 147] on mat-panel-title "headphone icon Audio" at bounding box center [678, 146] width 198 height 12
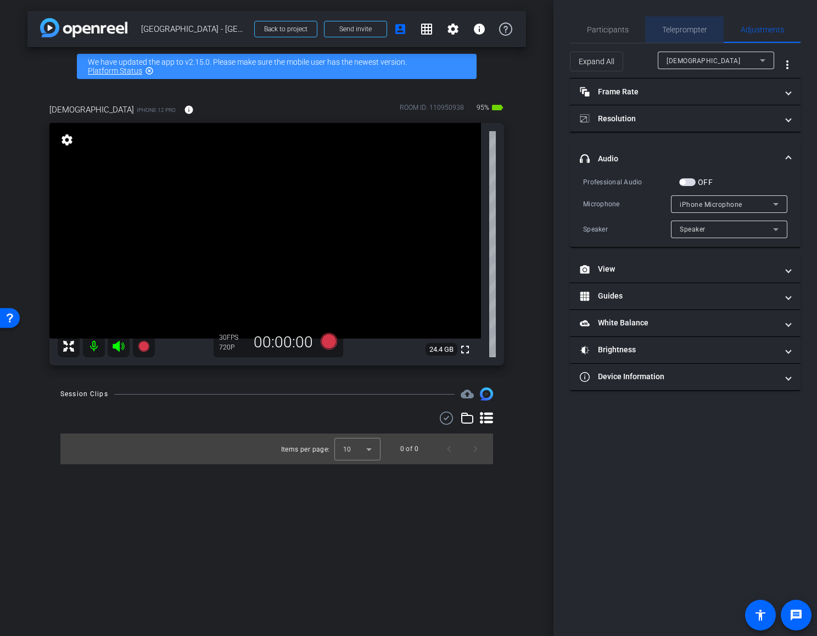
click at [678, 37] on span "Teleprompter" at bounding box center [684, 29] width 45 height 26
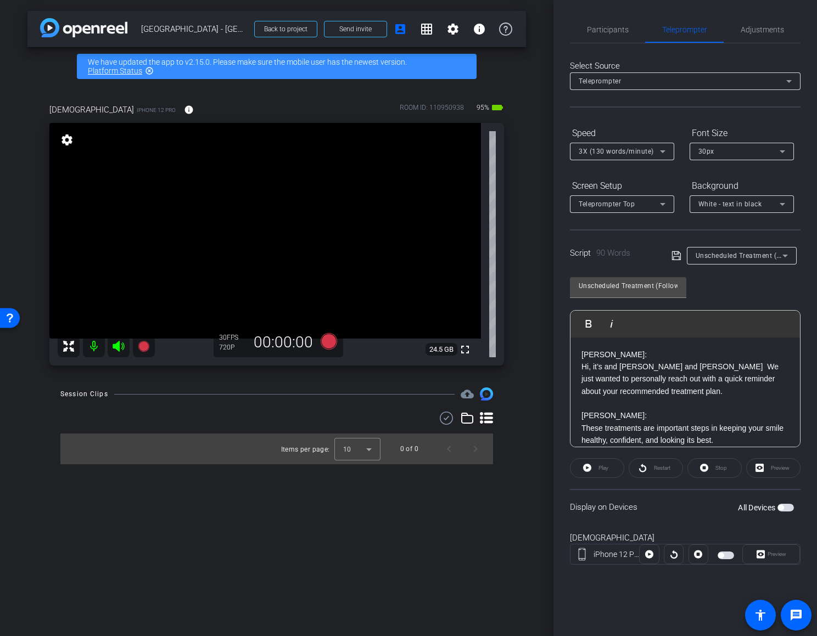
click at [643, 354] on p "DR. NEWMAN:" at bounding box center [684, 354] width 207 height 12
click at [643, 412] on p "DR. CANNON:" at bounding box center [684, 415] width 207 height 12
click at [648, 349] on p "DR. NEWMAN:" at bounding box center [684, 354] width 207 height 12
click at [653, 414] on p "DR. CANNON:" at bounding box center [684, 415] width 207 height 12
click at [578, 357] on div "DR. NEWMAN: Hi, it’s and Dr. Newman and Dr. Cannon We just wanted to personally…" at bounding box center [684, 458] width 229 height 243
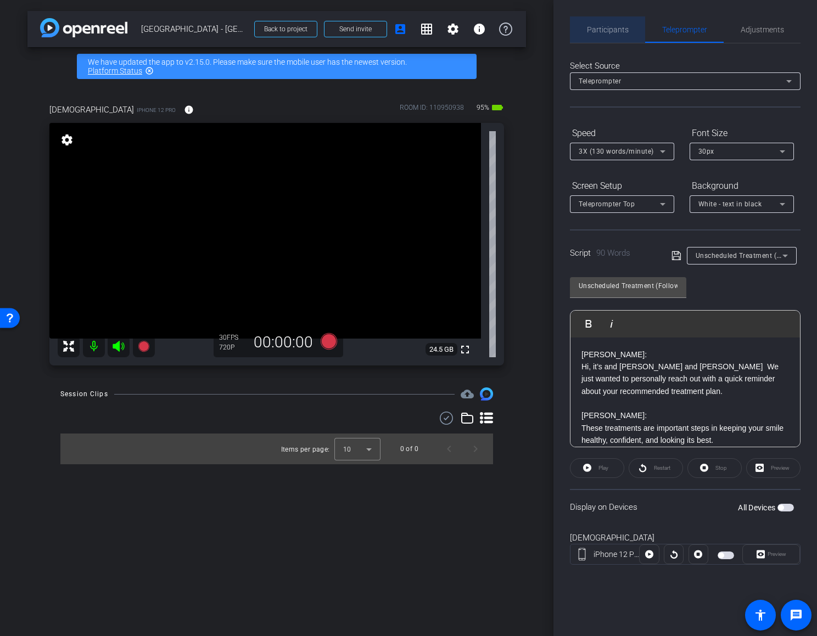
click at [615, 32] on span "Participants" at bounding box center [608, 30] width 42 height 8
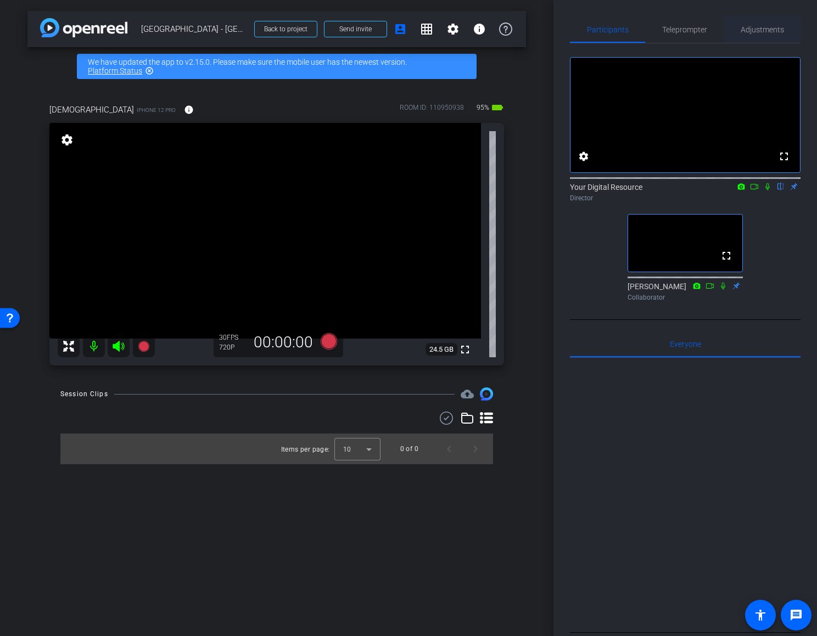
click at [754, 32] on span "Adjustments" at bounding box center [761, 30] width 43 height 8
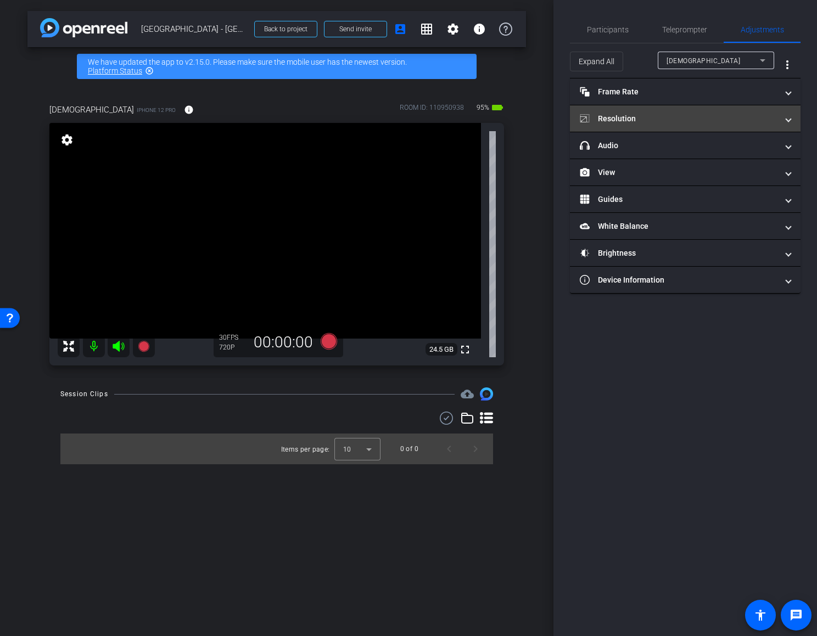
click at [730, 122] on mat-panel-title "Resolution" at bounding box center [678, 119] width 198 height 12
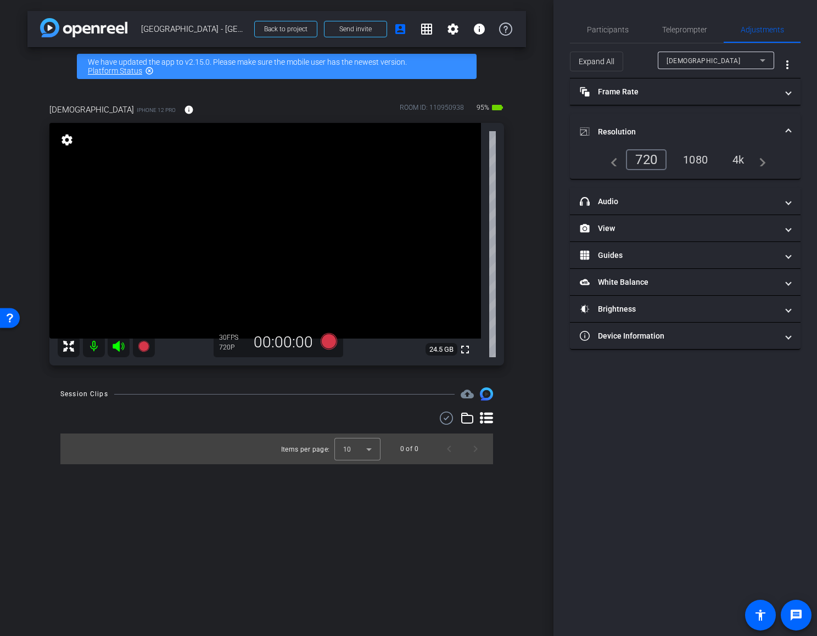
click at [743, 164] on div "4k" at bounding box center [738, 159] width 29 height 19
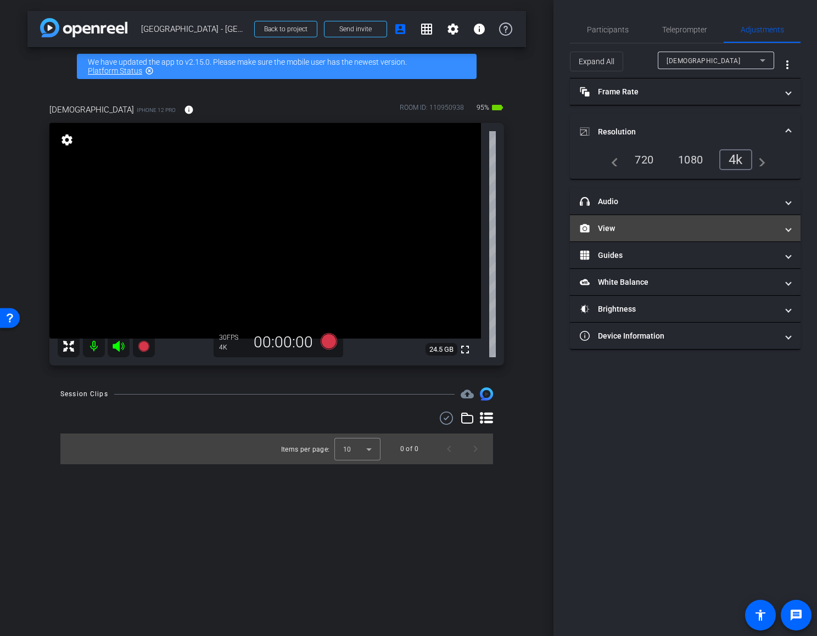
click at [787, 227] on span at bounding box center [788, 229] width 4 height 12
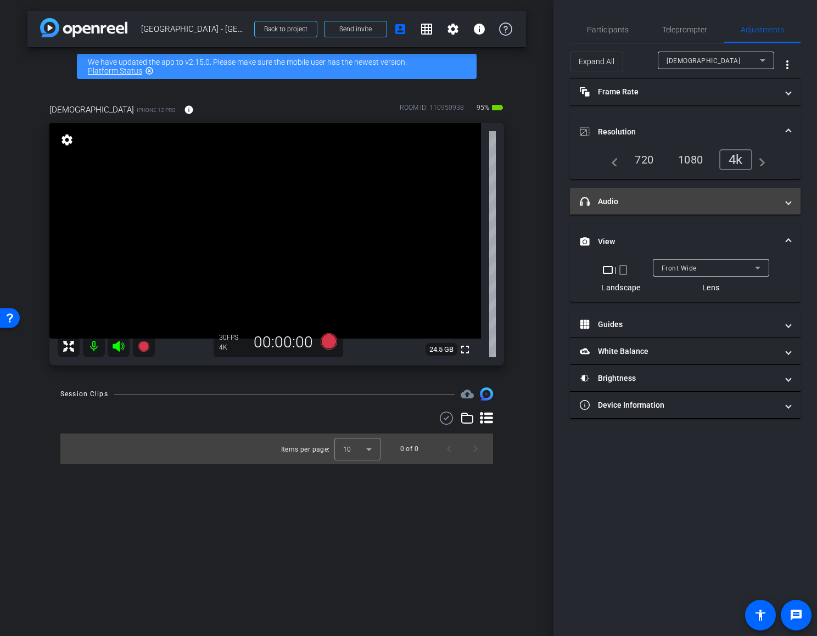
click at [786, 202] on span at bounding box center [788, 202] width 4 height 12
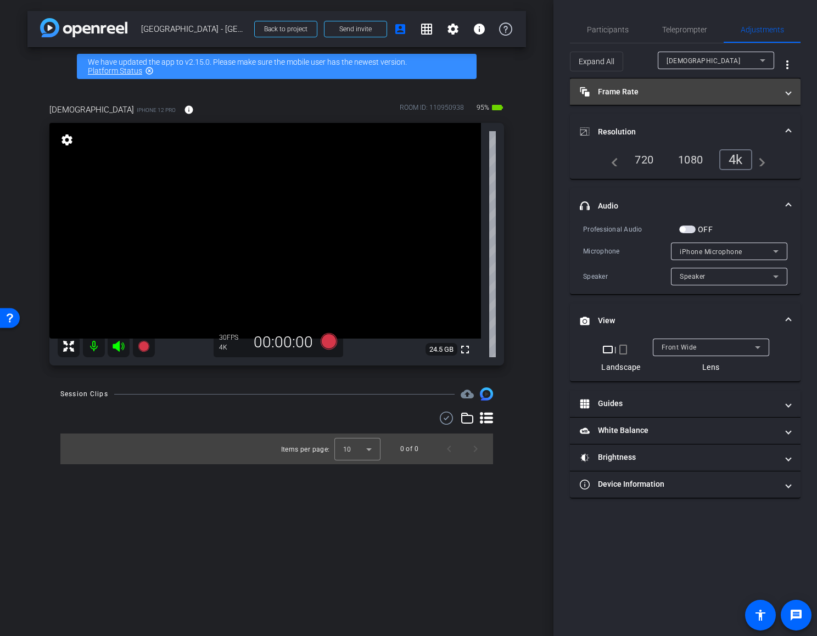
click at [629, 91] on mat-panel-title "Frame Rate Frame Rate" at bounding box center [678, 92] width 198 height 12
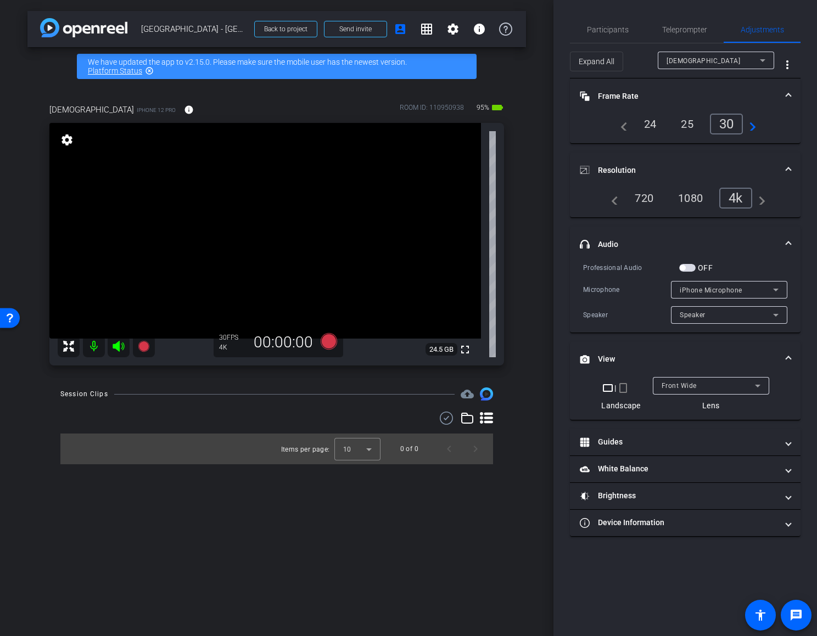
click at [758, 129] on div "navigate_before 24 25 30 navigate_next" at bounding box center [685, 124] width 204 height 21
click at [752, 128] on mat-icon "navigate_next" at bounding box center [748, 123] width 13 height 13
click at [723, 126] on div "60" at bounding box center [728, 124] width 29 height 19
click at [723, 130] on div "60" at bounding box center [726, 124] width 33 height 21
click at [606, 27] on span "Participants" at bounding box center [608, 30] width 42 height 8
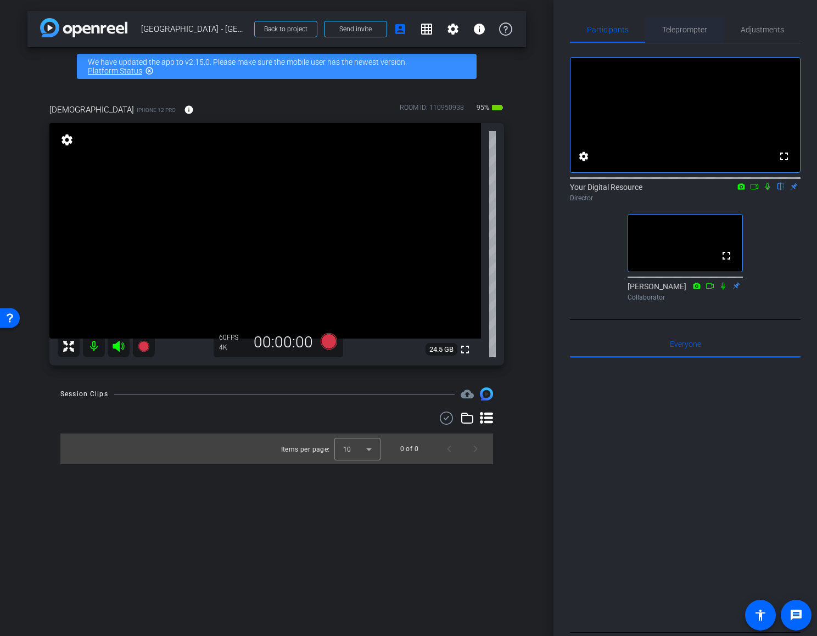
click at [690, 30] on span "Teleprompter" at bounding box center [684, 30] width 45 height 8
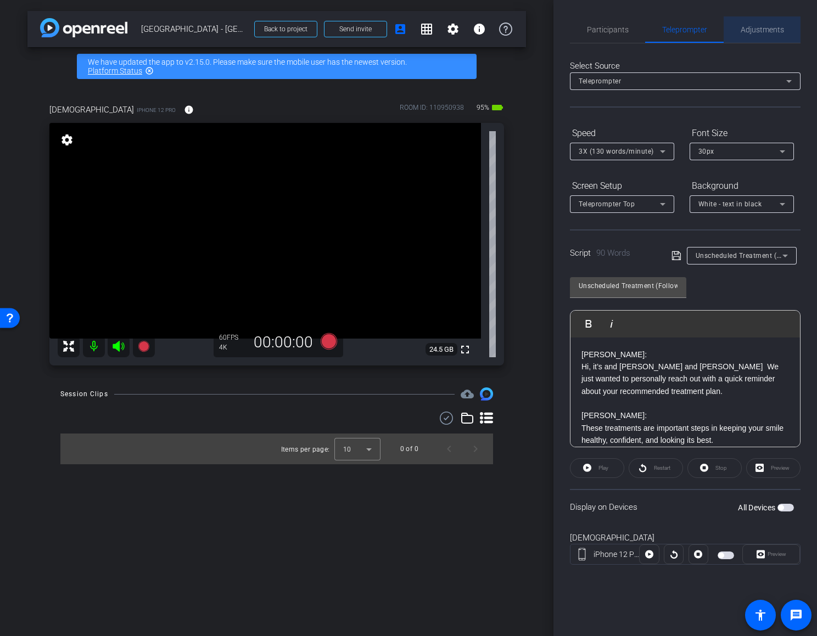
click at [756, 32] on span "Adjustments" at bounding box center [761, 30] width 43 height 8
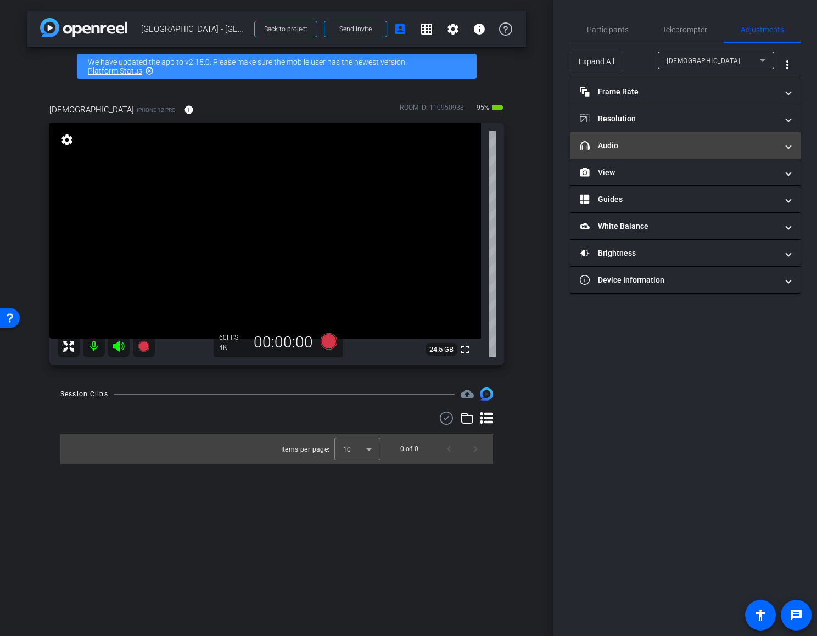
click at [641, 148] on mat-panel-title "headphone icon Audio" at bounding box center [678, 146] width 198 height 12
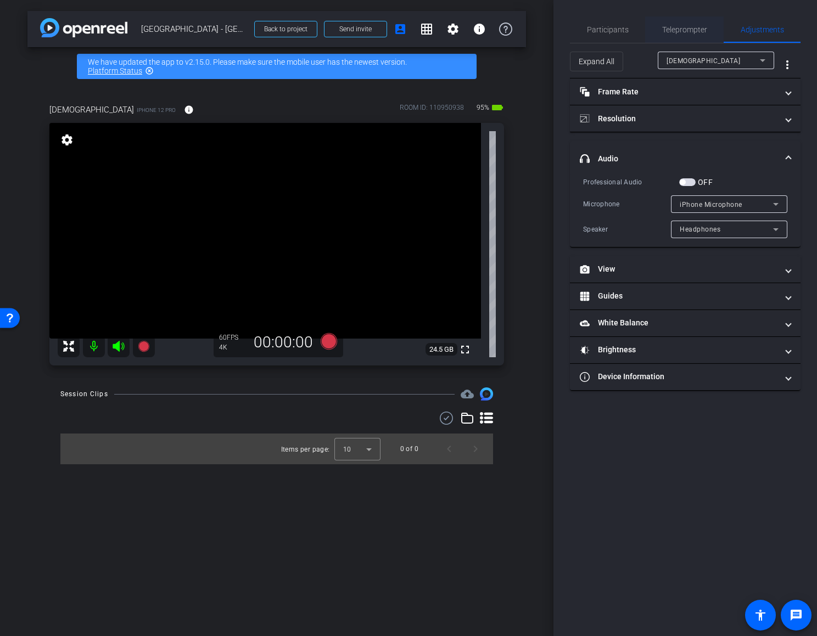
click at [692, 33] on span "Teleprompter" at bounding box center [684, 30] width 45 height 8
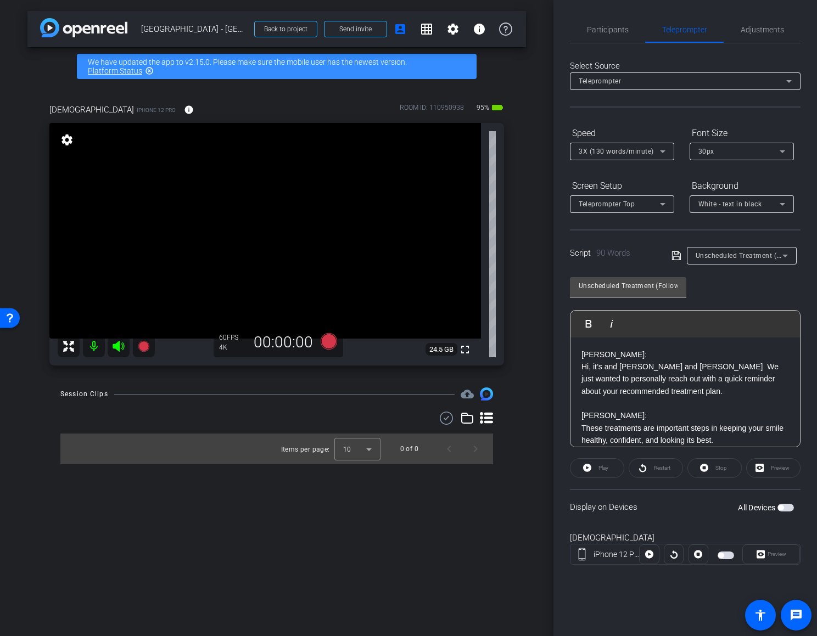
click at [725, 558] on span "button" at bounding box center [725, 556] width 16 height 8
click at [330, 340] on icon at bounding box center [328, 341] width 16 height 16
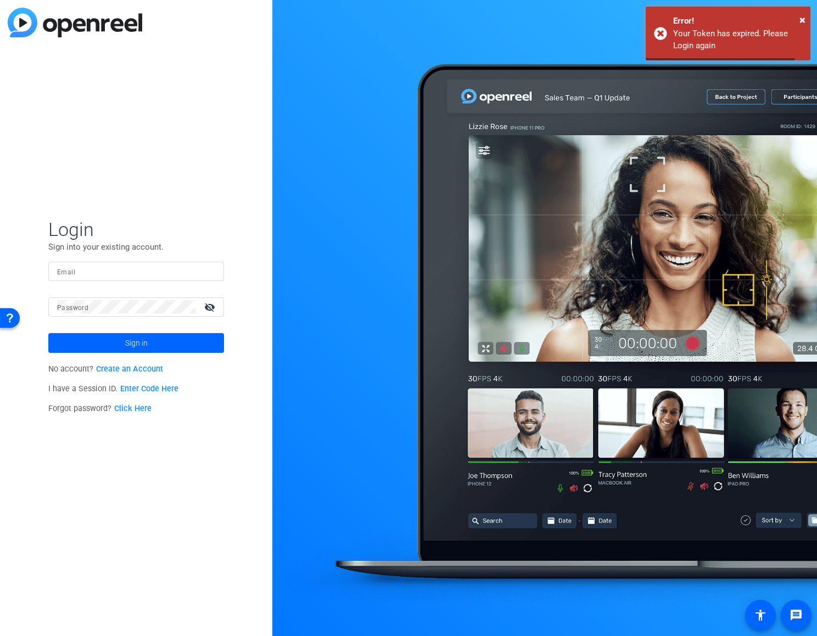
type input "creative@yourdigitalresource.com"
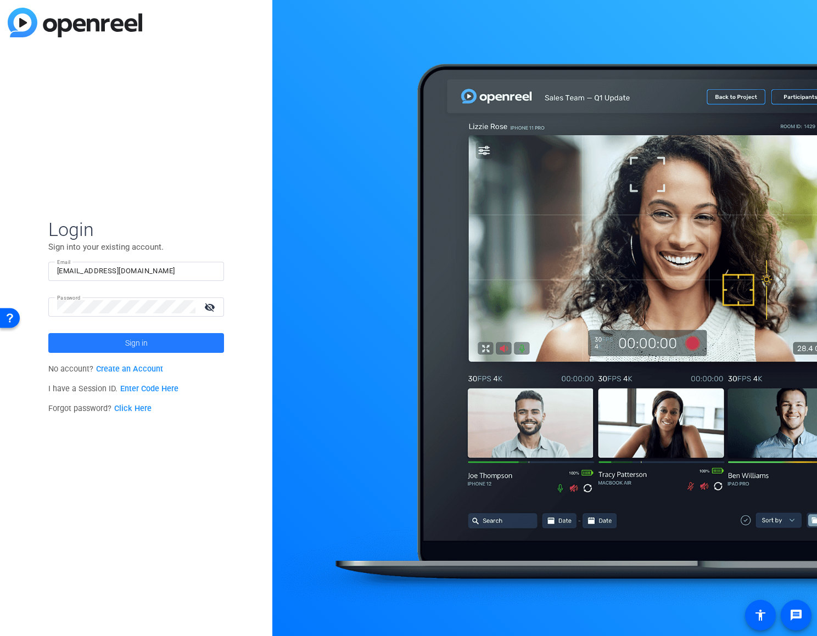
click at [147, 349] on span at bounding box center [136, 343] width 176 height 26
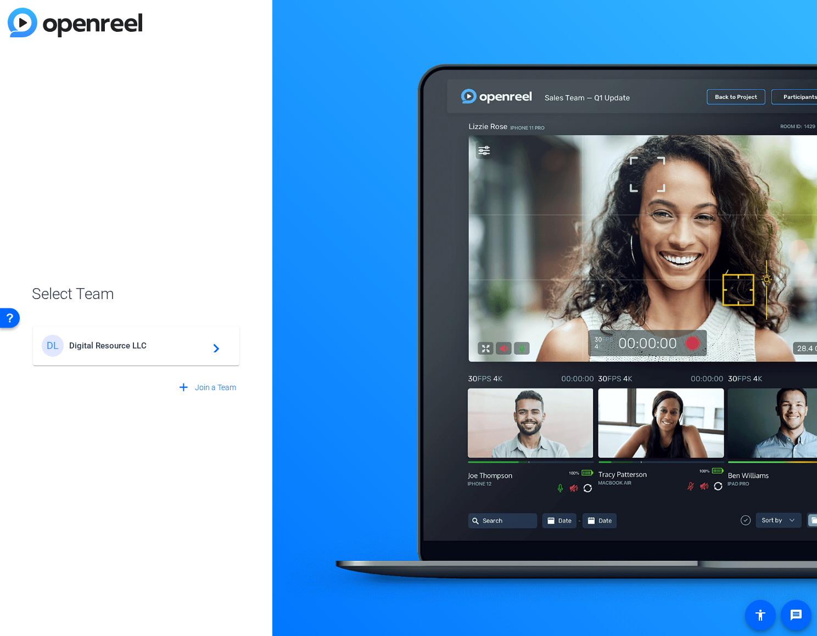
click at [147, 348] on span "Digital Resource LLC" at bounding box center [137, 346] width 137 height 10
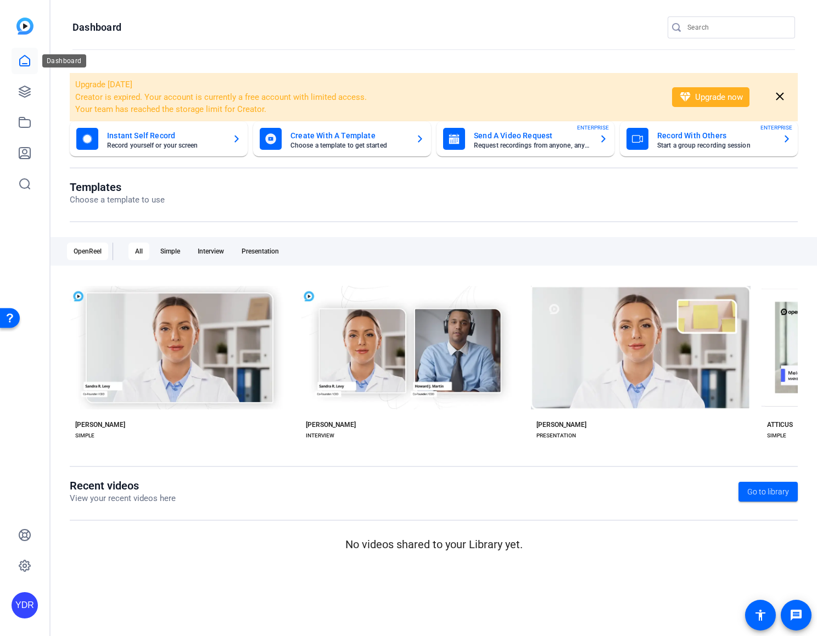
click at [26, 63] on icon at bounding box center [25, 60] width 10 height 10
click at [25, 97] on icon at bounding box center [24, 91] width 13 height 13
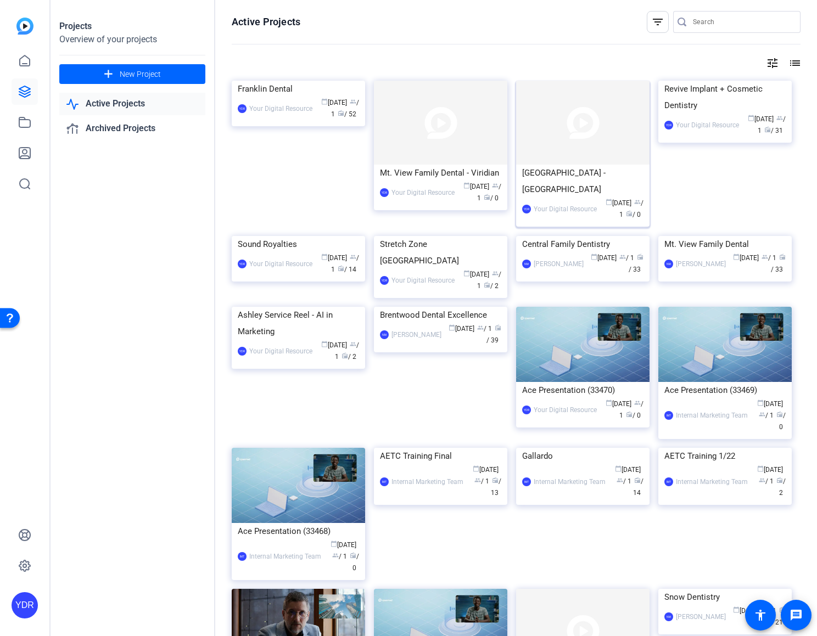
click at [574, 151] on img at bounding box center [582, 123] width 133 height 84
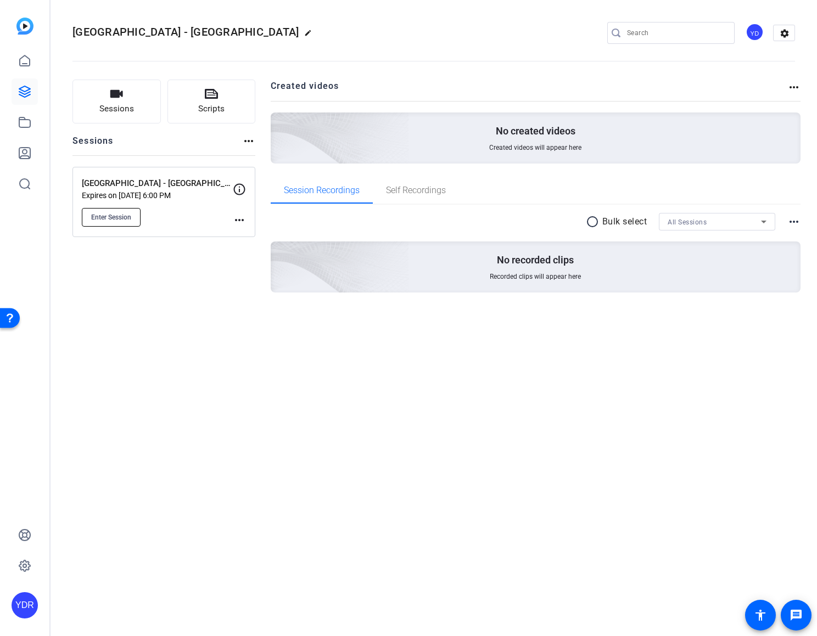
click at [114, 217] on span "Enter Session" at bounding box center [111, 217] width 40 height 9
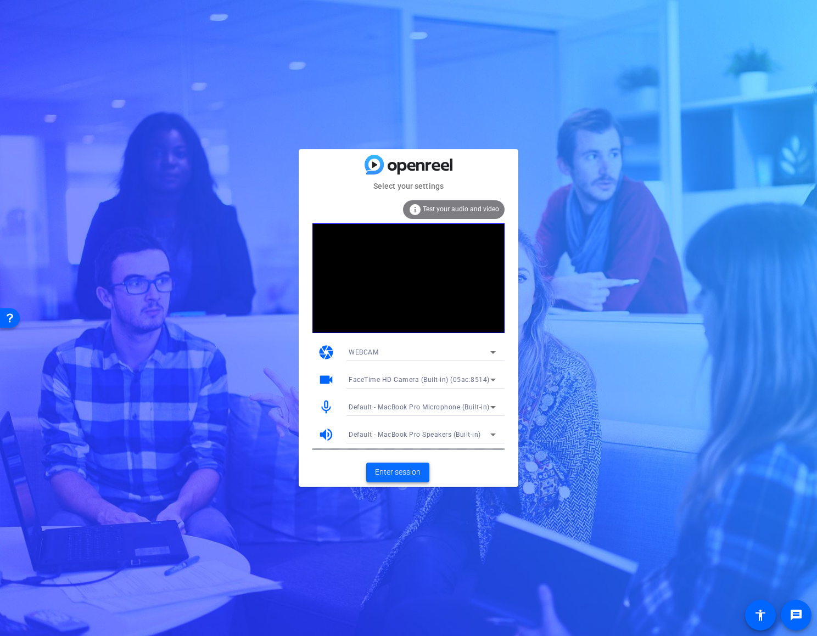
click at [398, 472] on span "Enter session" at bounding box center [398, 472] width 46 height 12
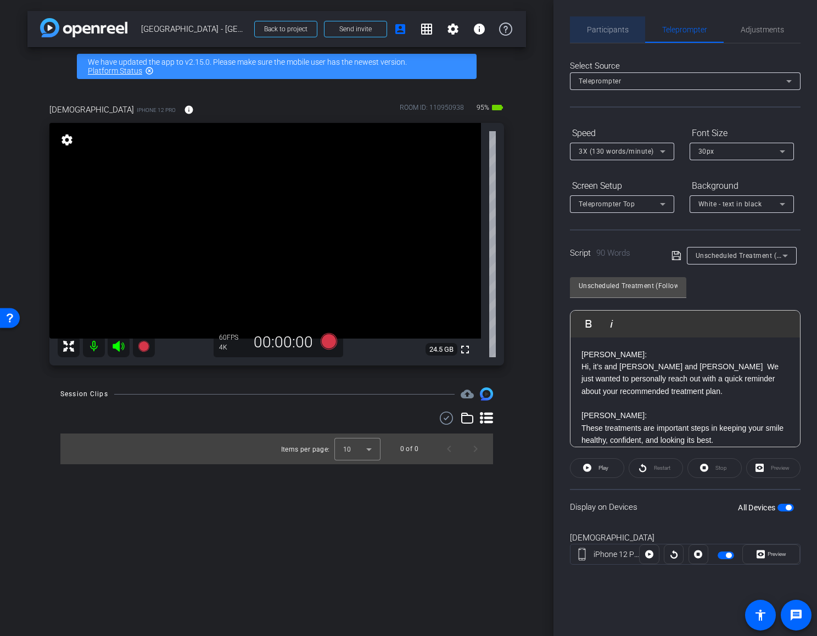
click at [607, 24] on span "Participants" at bounding box center [608, 29] width 42 height 26
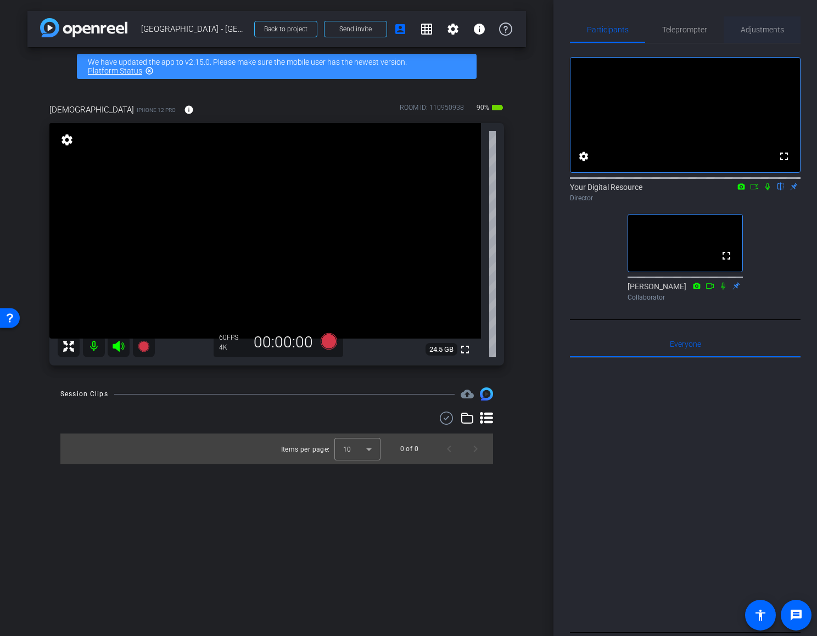
click at [757, 31] on span "Adjustments" at bounding box center [761, 30] width 43 height 8
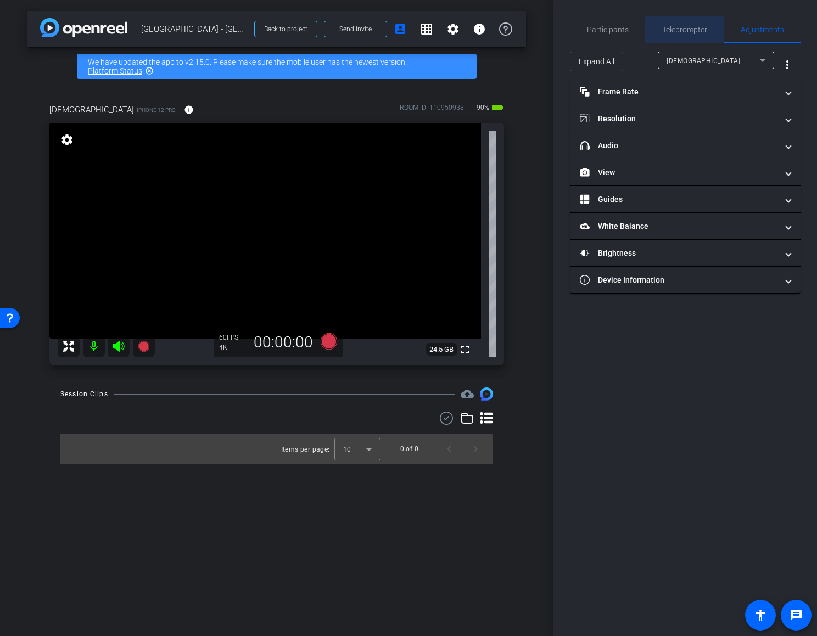
click at [685, 31] on span "Teleprompter" at bounding box center [684, 30] width 45 height 8
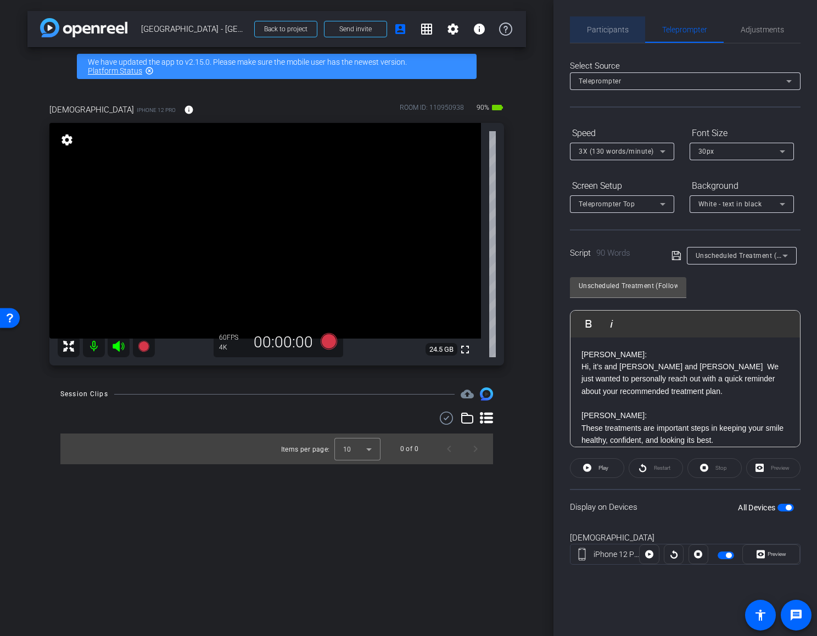
click at [610, 28] on span "Participants" at bounding box center [608, 30] width 42 height 8
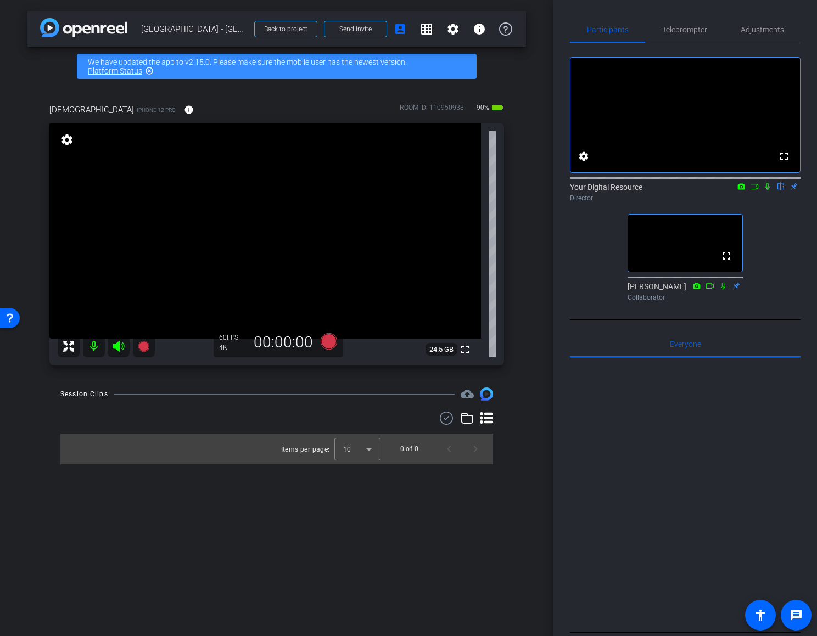
click at [599, 283] on div "fullscreen settings Your Digital Resource flip Director fullscreen [PERSON_NAME…" at bounding box center [685, 174] width 230 height 262
click at [694, 35] on span "Teleprompter" at bounding box center [684, 29] width 45 height 26
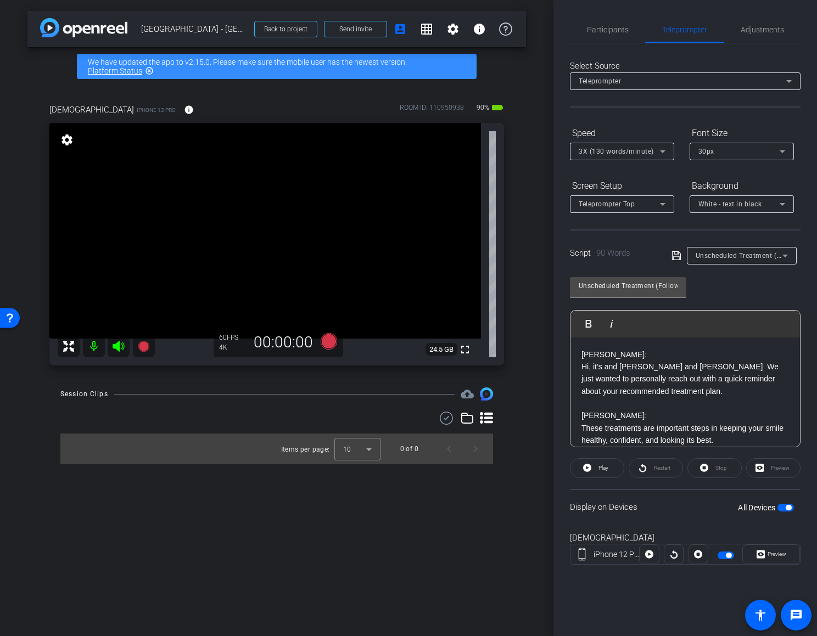
click at [754, 151] on div "30px" at bounding box center [738, 151] width 81 height 14
click at [748, 207] on mat-option "40px" at bounding box center [741, 208] width 104 height 18
click at [719, 555] on span "button" at bounding box center [725, 556] width 16 height 8
click at [723, 554] on span "button" at bounding box center [720, 555] width 5 height 5
click at [330, 337] on icon at bounding box center [328, 341] width 16 height 16
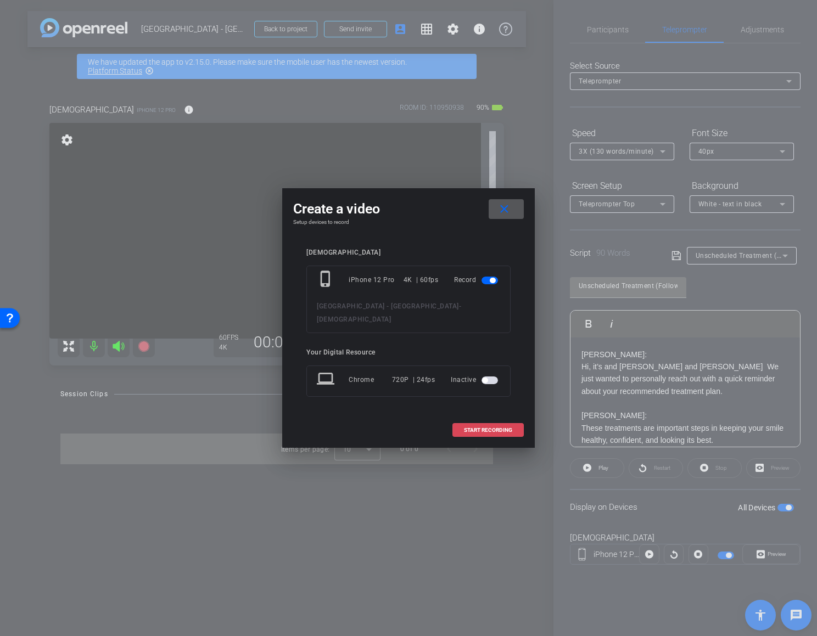
click at [480, 427] on span "START RECORDING" at bounding box center [488, 429] width 48 height 5
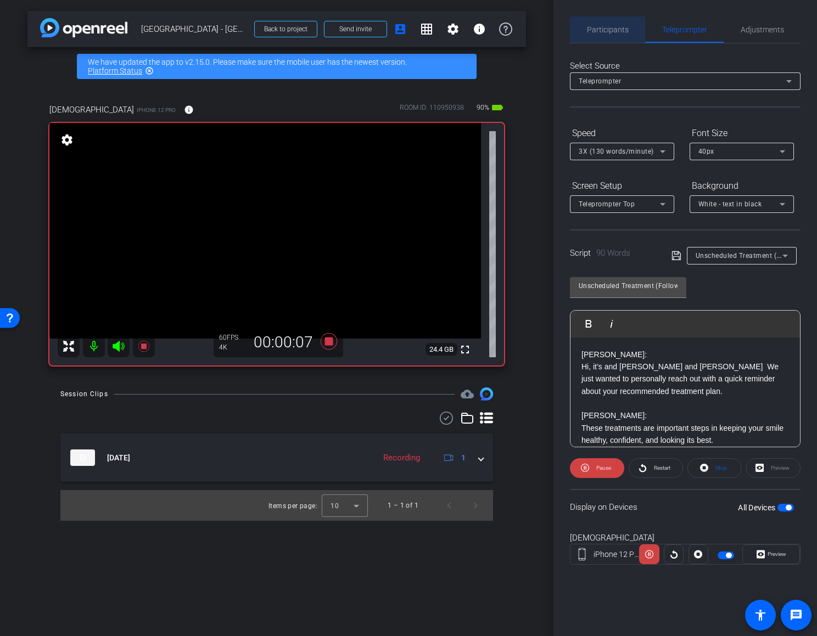
click at [600, 33] on span "Participants" at bounding box center [608, 29] width 42 height 26
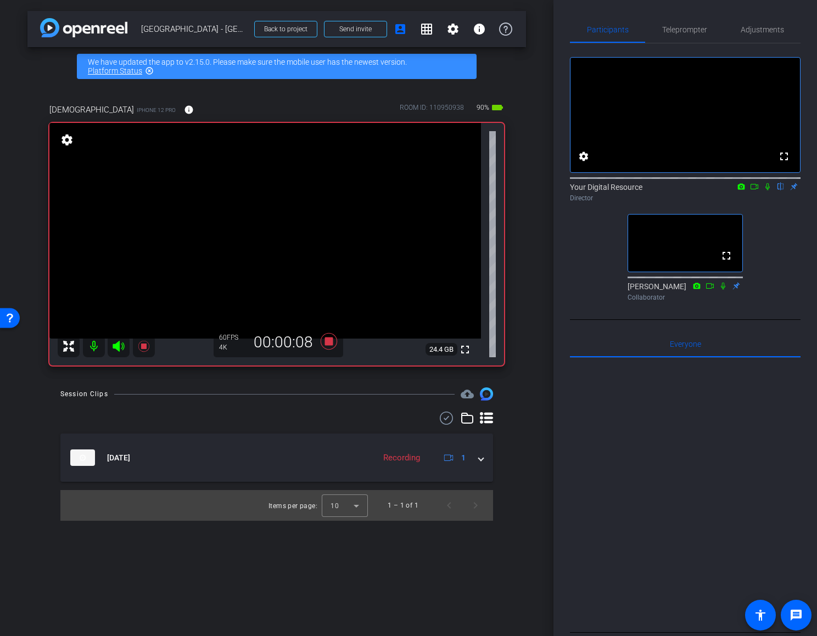
click at [769, 190] on icon at bounding box center [767, 187] width 9 height 8
click at [722, 290] on icon at bounding box center [722, 286] width 9 height 8
click at [673, 27] on span "Teleprompter" at bounding box center [684, 30] width 45 height 8
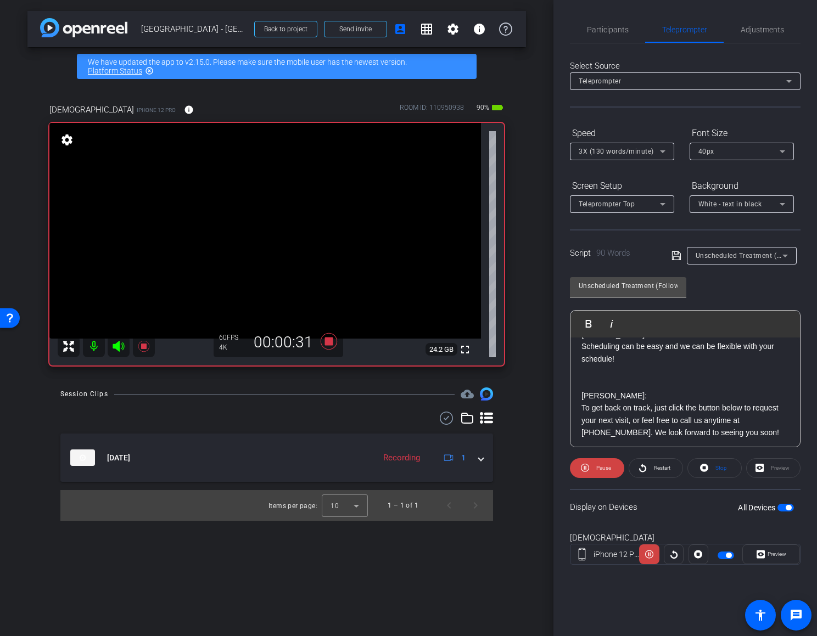
scroll to position [133, 0]
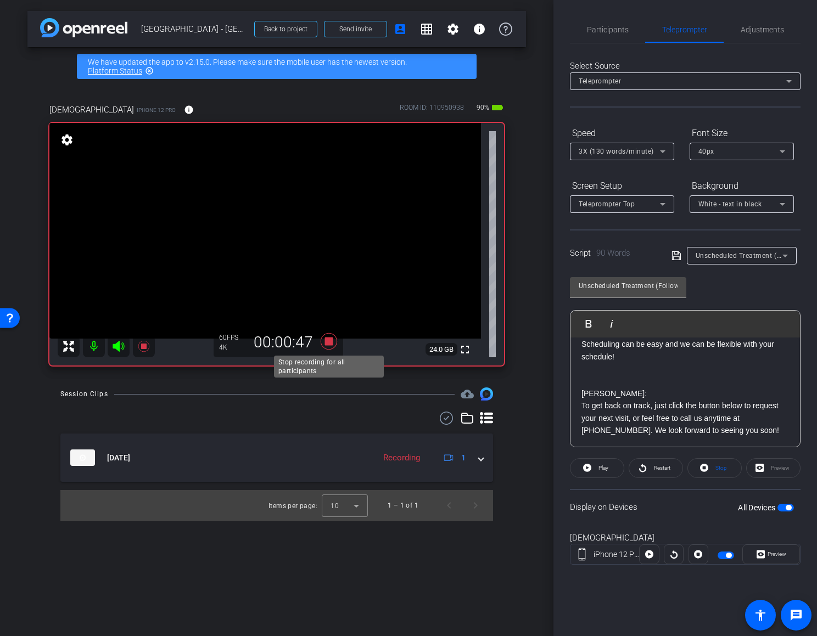
click at [327, 342] on icon at bounding box center [328, 341] width 16 height 16
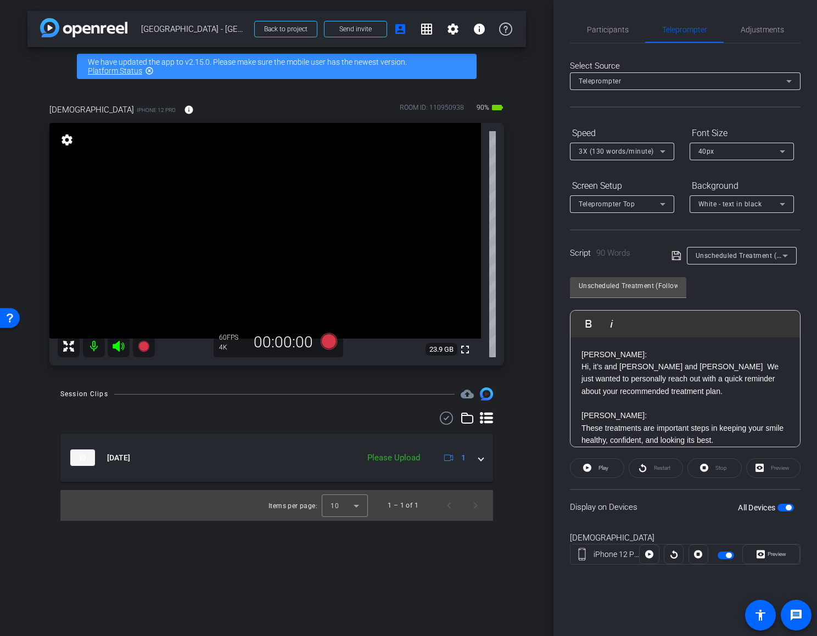
scroll to position [5, 0]
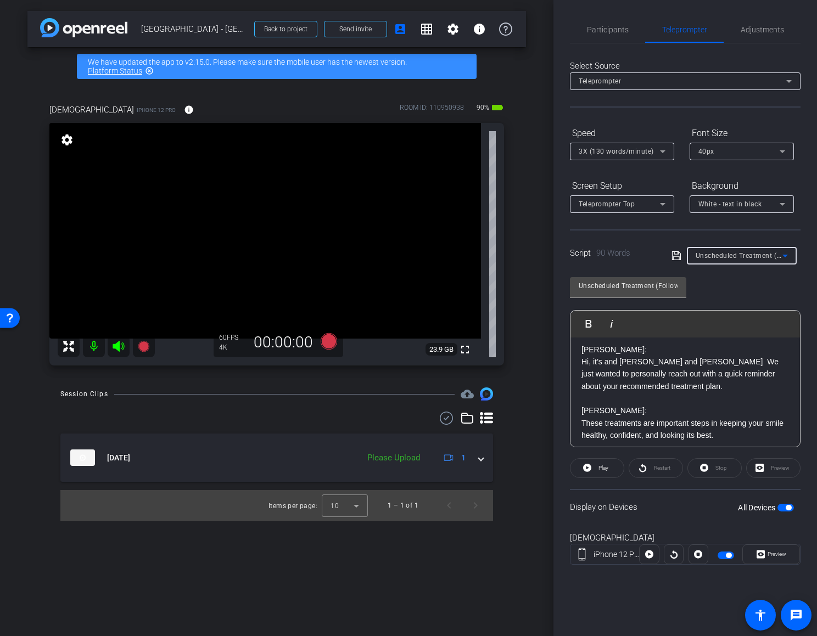
click at [720, 258] on span "Unscheduled Treatment (Follow-up) - Dr. Cannon, Dr Newman" at bounding box center [810, 255] width 231 height 9
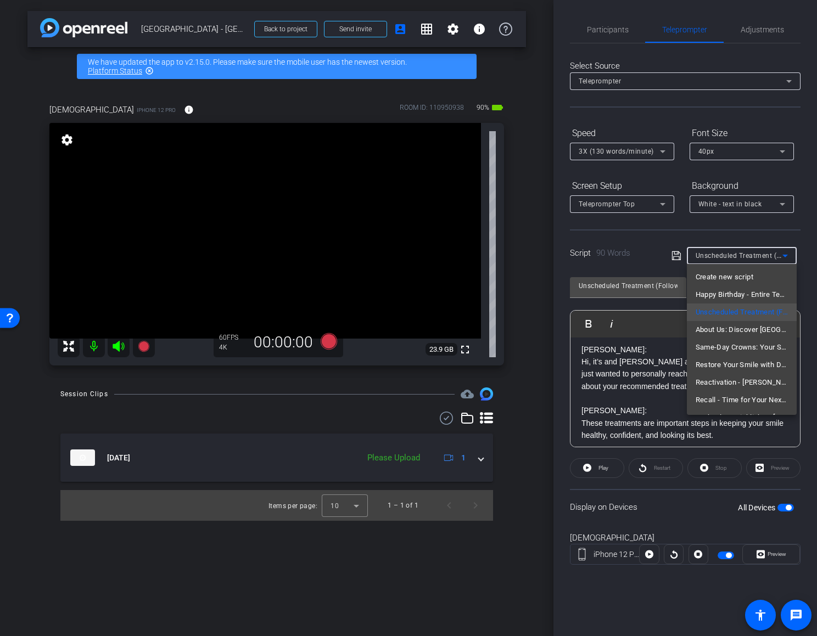
click at [725, 255] on div at bounding box center [408, 318] width 817 height 636
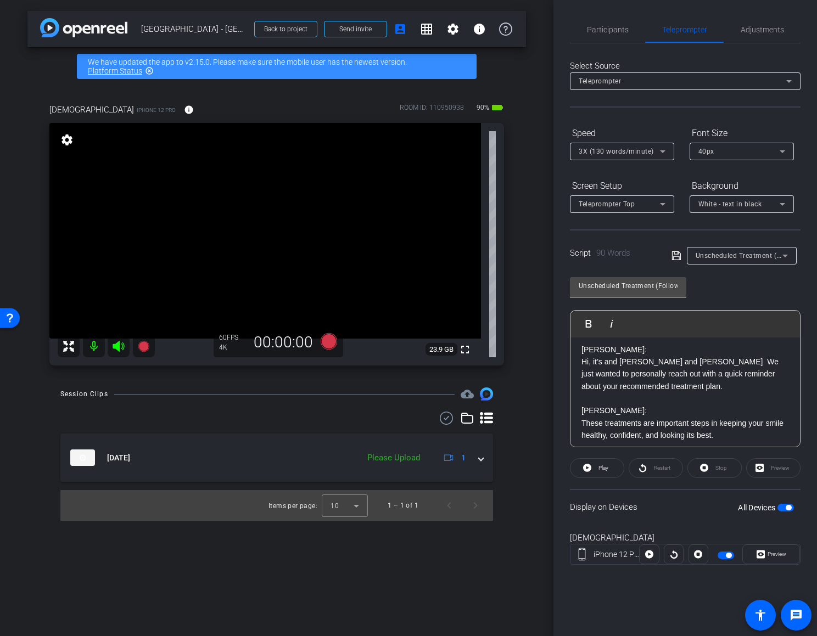
scroll to position [0, 0]
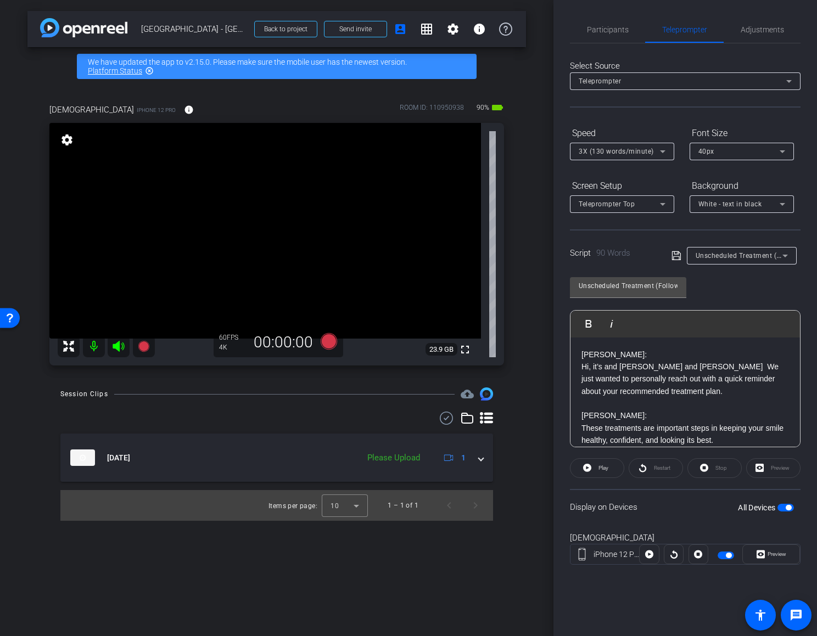
click at [535, 365] on div "arrow_back East Hills - Viridian Back to project Send invite account_box grid_o…" at bounding box center [276, 318] width 553 height 636
click at [610, 34] on span "Participants" at bounding box center [608, 29] width 42 height 26
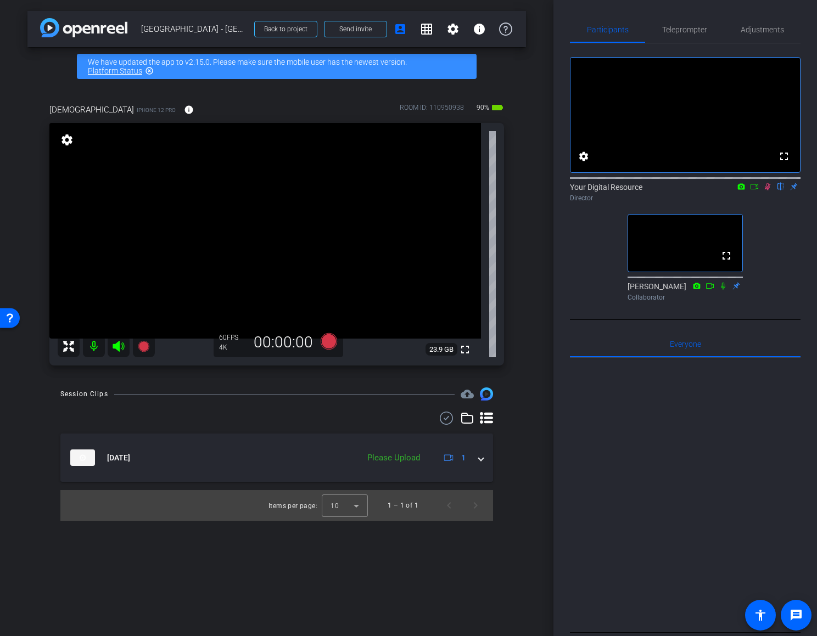
click at [769, 190] on icon at bounding box center [767, 186] width 6 height 7
click at [682, 31] on span "Teleprompter" at bounding box center [684, 30] width 45 height 8
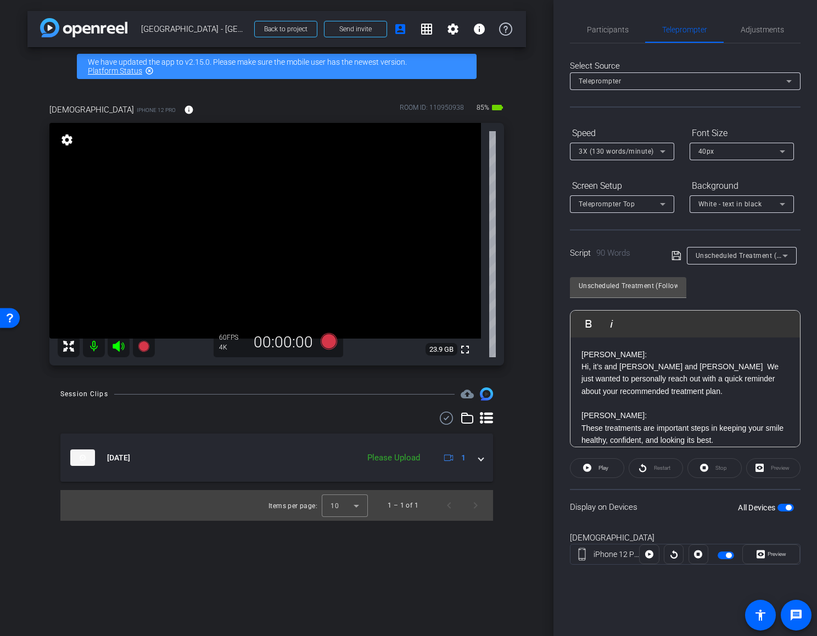
click at [758, 260] on div "Unscheduled Treatment (Follow-up) - Dr. Cannon, Dr Newman" at bounding box center [738, 256] width 87 height 14
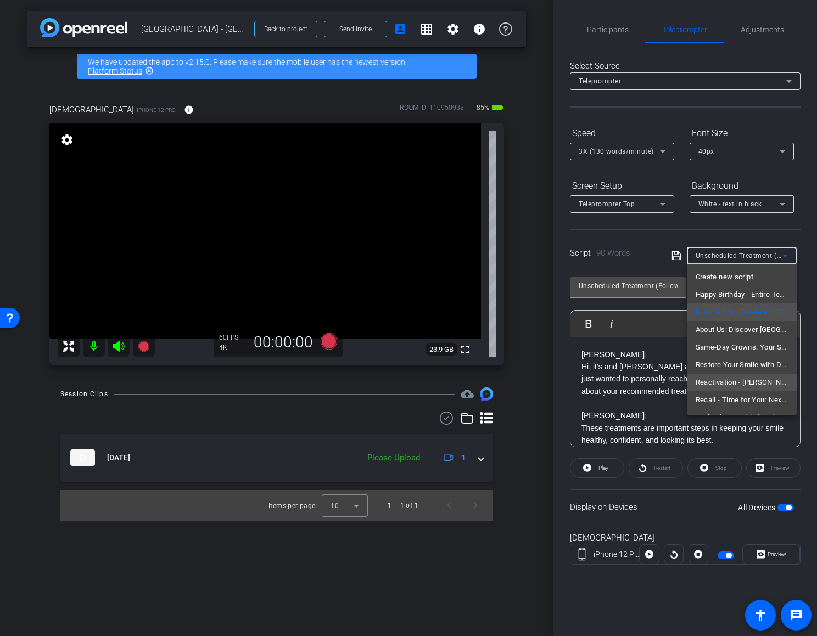
scroll to position [15, 0]
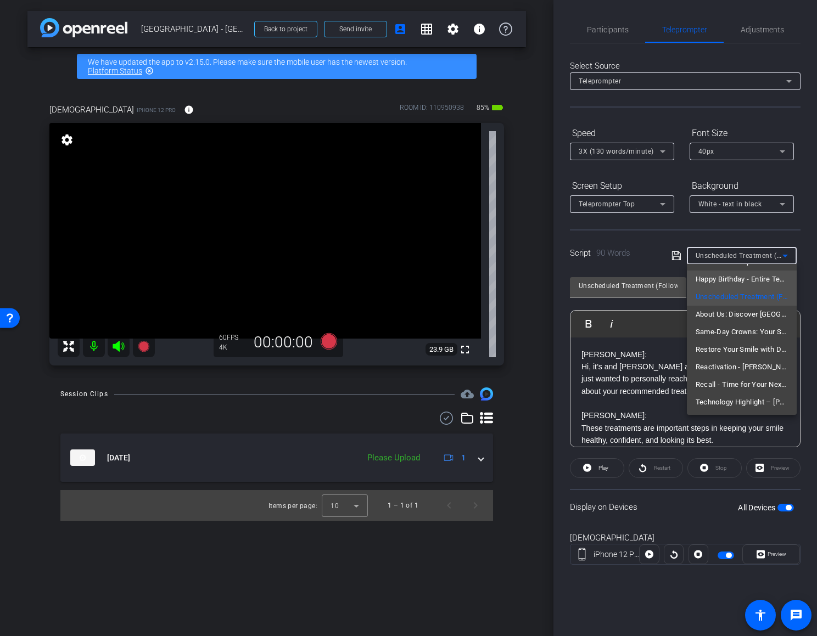
click at [731, 277] on span "Happy Birthday - Entire Team" at bounding box center [741, 279] width 92 height 13
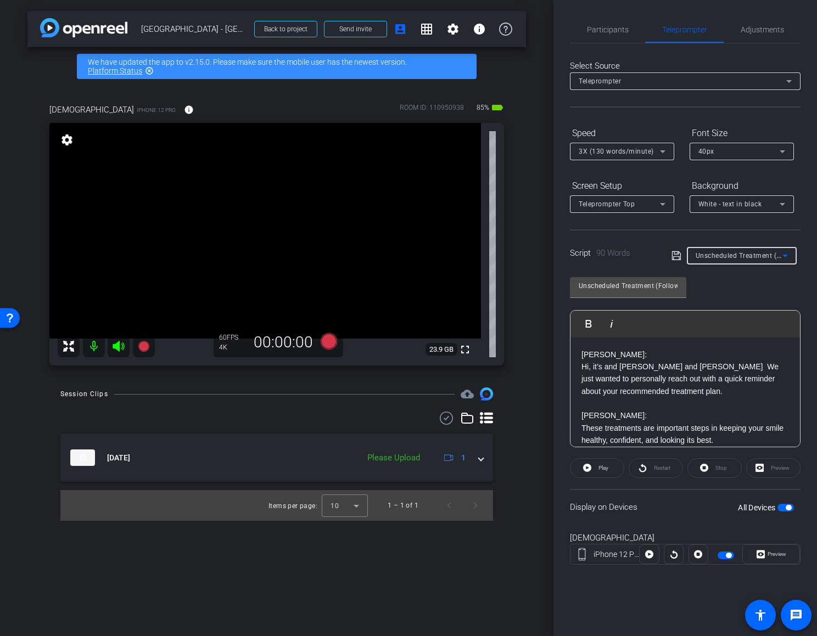
type input "Happy Birthday - Entire Team"
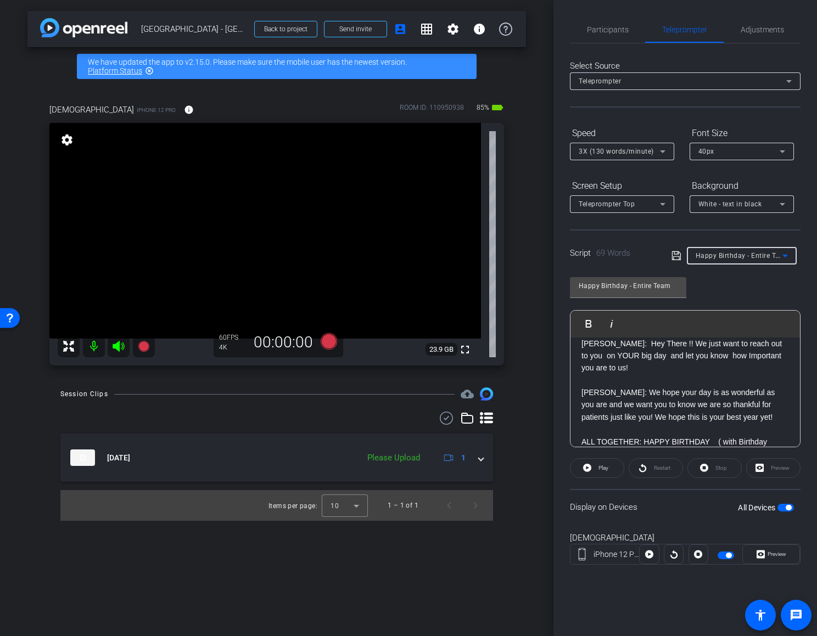
scroll to position [0, 0]
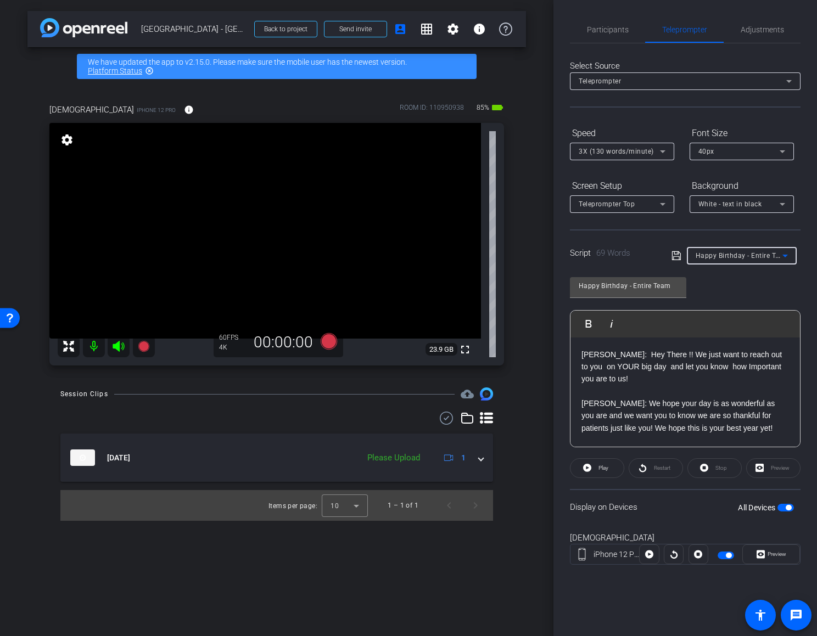
click at [772, 471] on div "Preview" at bounding box center [773, 468] width 54 height 20
click at [769, 552] on span "Preview" at bounding box center [776, 554] width 19 height 6
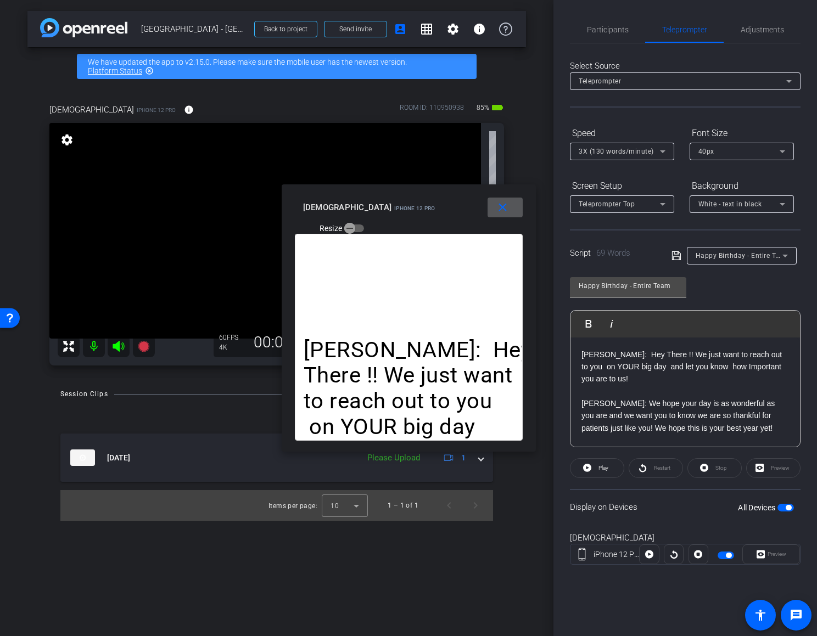
click at [505, 206] on mat-icon "close" at bounding box center [503, 208] width 14 height 14
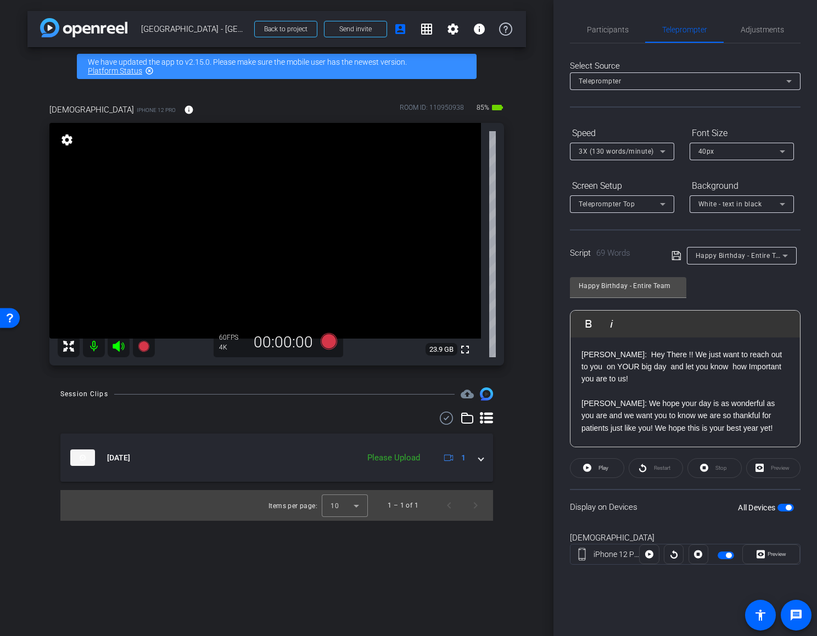
click at [777, 476] on div "Preview" at bounding box center [773, 468] width 54 height 20
click at [764, 466] on div "Preview" at bounding box center [773, 468] width 54 height 20
click at [777, 433] on div "DR. NEWMAN: Hey There !! We just want to reach out to you on YOUR big day and l…" at bounding box center [684, 409] width 229 height 145
click at [768, 553] on span "Preview" at bounding box center [776, 554] width 19 height 6
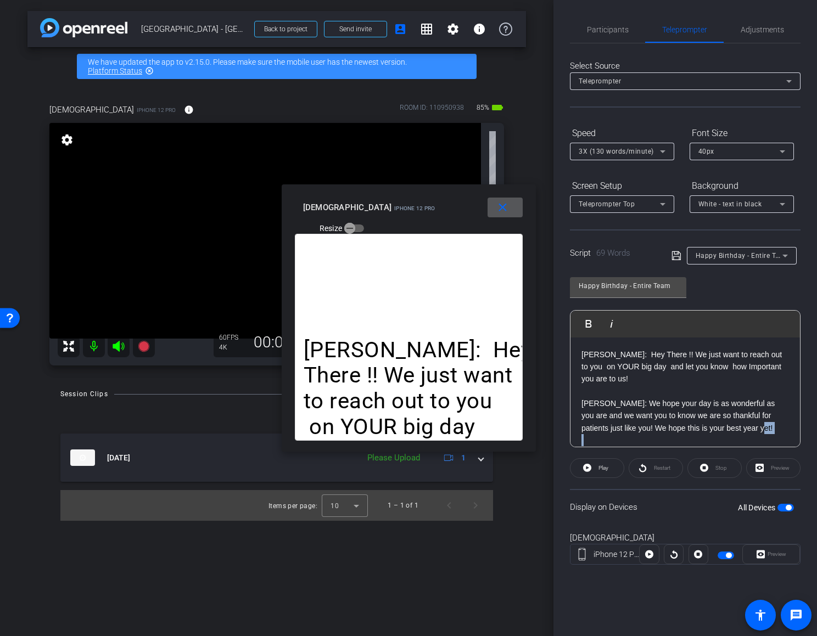
click at [500, 209] on mat-icon "close" at bounding box center [503, 208] width 14 height 14
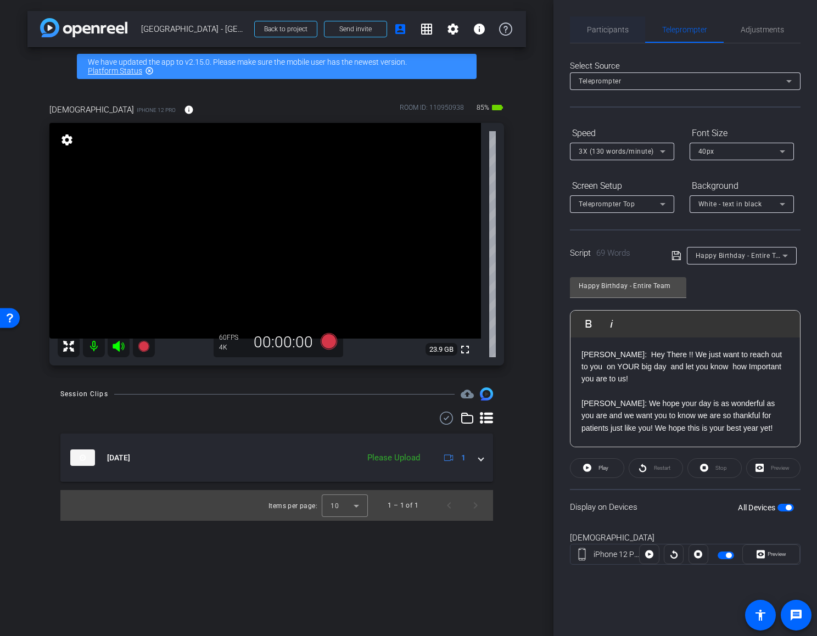
click at [593, 35] on span "Participants" at bounding box center [608, 29] width 42 height 26
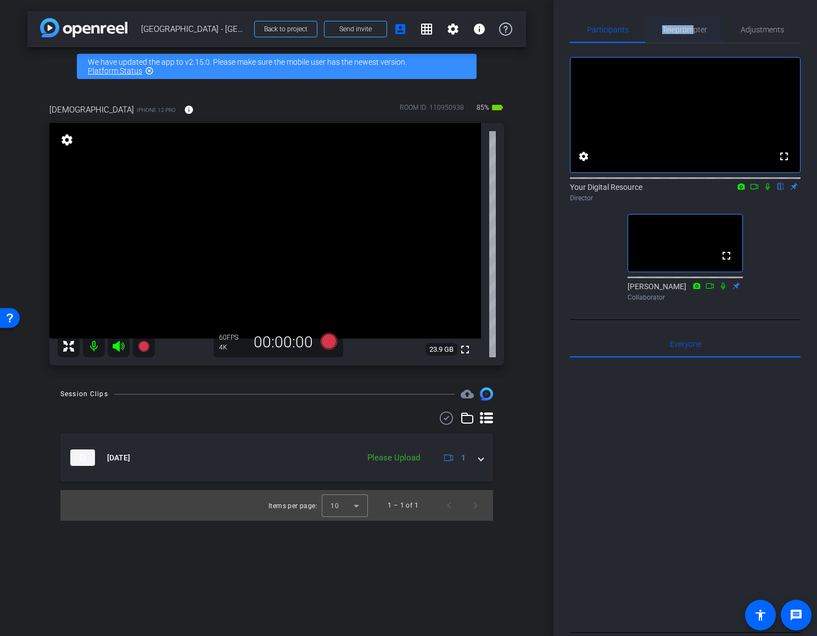
click at [691, 26] on span "Teleprompter" at bounding box center [684, 30] width 45 height 8
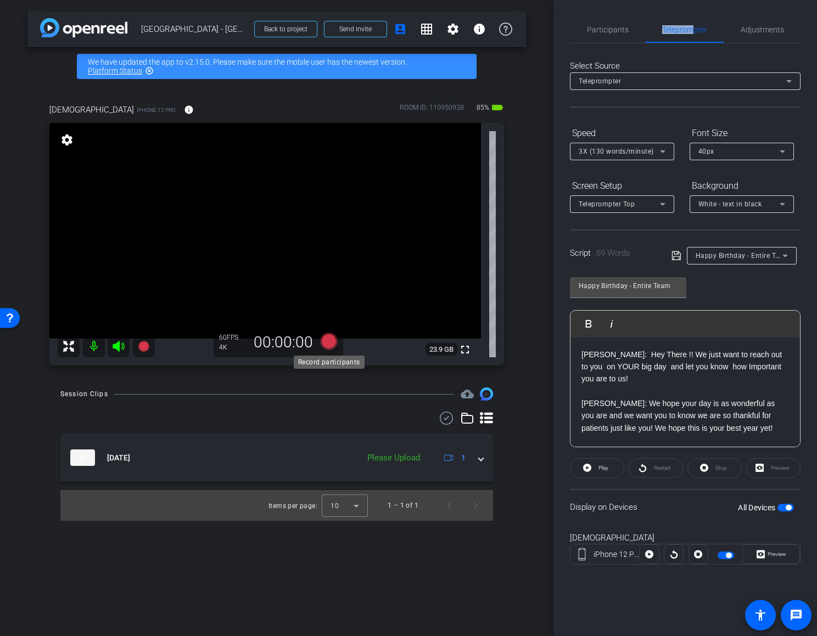
click at [331, 343] on icon at bounding box center [328, 341] width 16 height 16
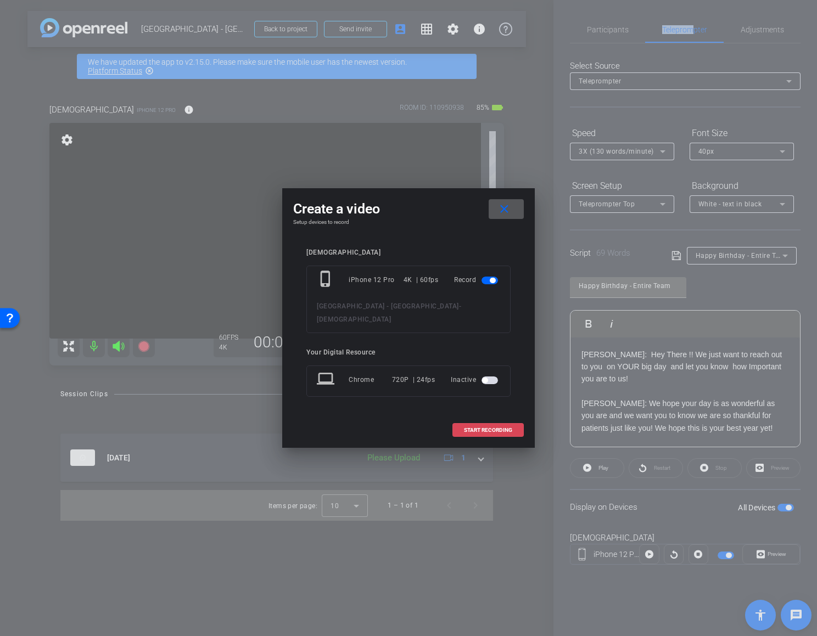
click at [497, 427] on span "START RECORDING" at bounding box center [488, 429] width 48 height 5
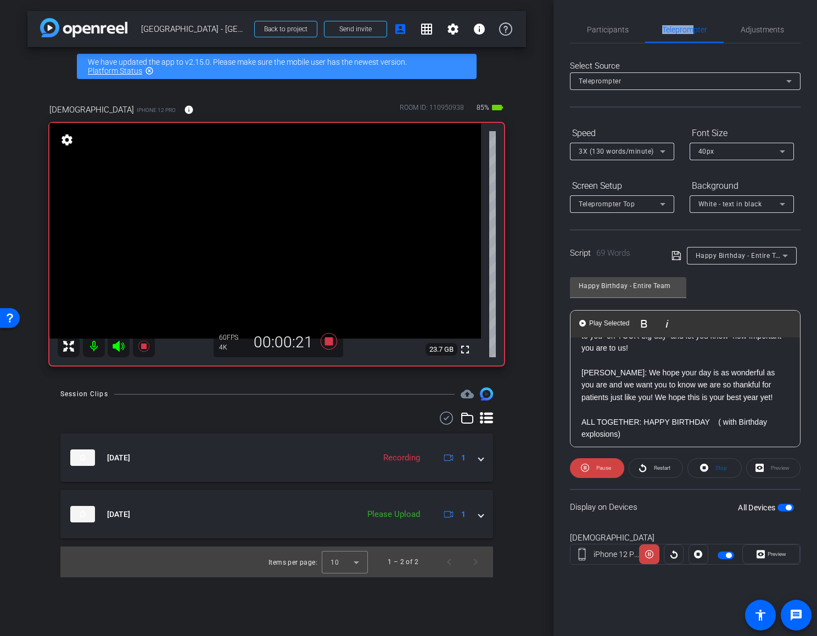
scroll to position [33, 0]
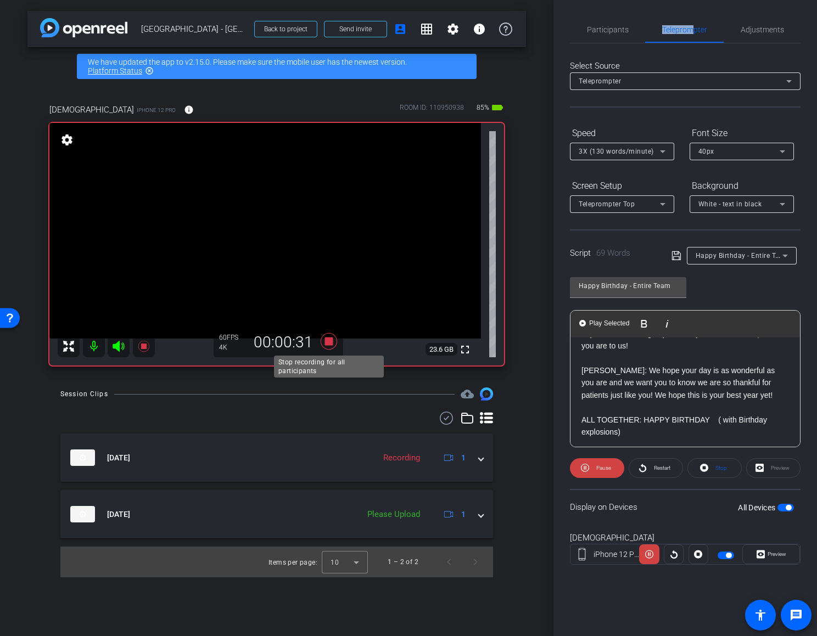
click at [329, 341] on icon at bounding box center [328, 341] width 16 height 16
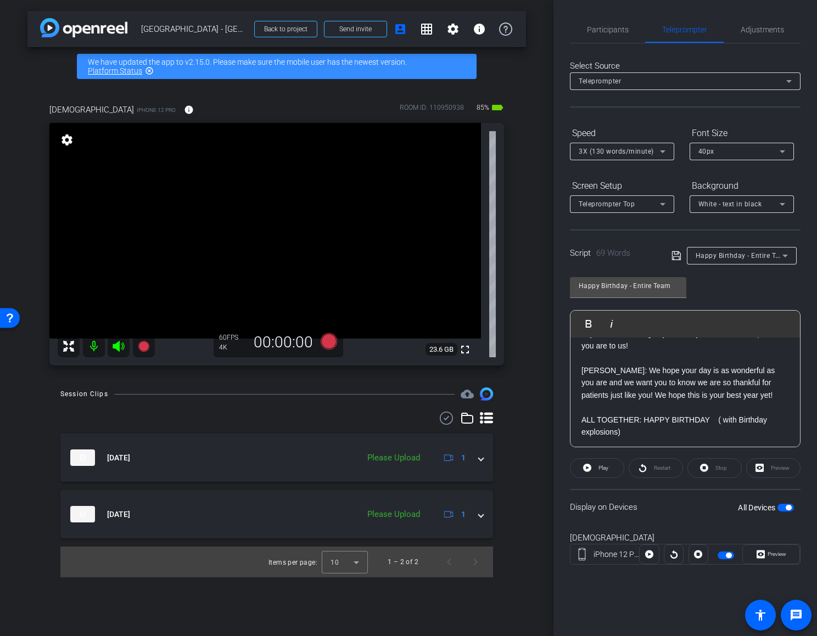
click at [637, 153] on span "3X (130 words/minute)" at bounding box center [615, 152] width 75 height 8
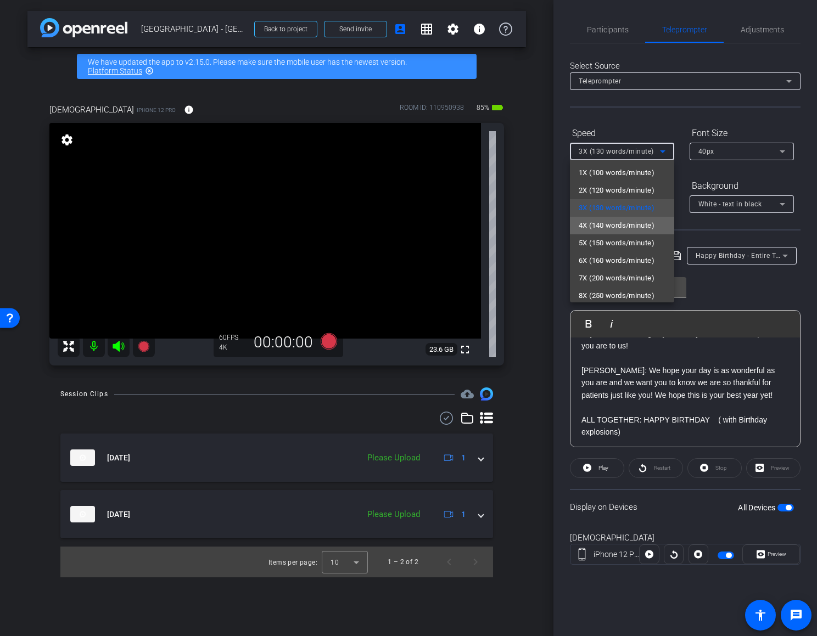
click at [622, 227] on span "4X (140 words/minute)" at bounding box center [616, 225] width 76 height 13
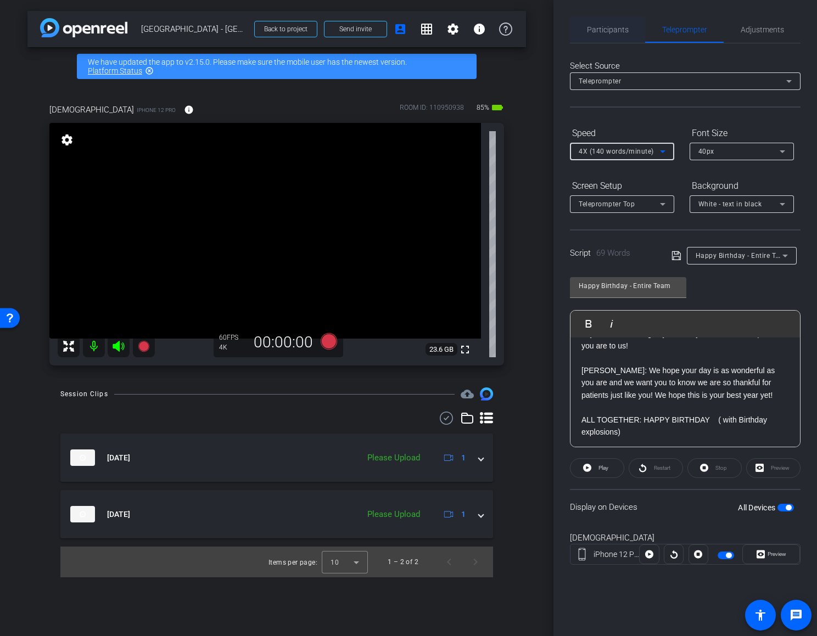
click at [599, 26] on span "Participants" at bounding box center [608, 30] width 42 height 8
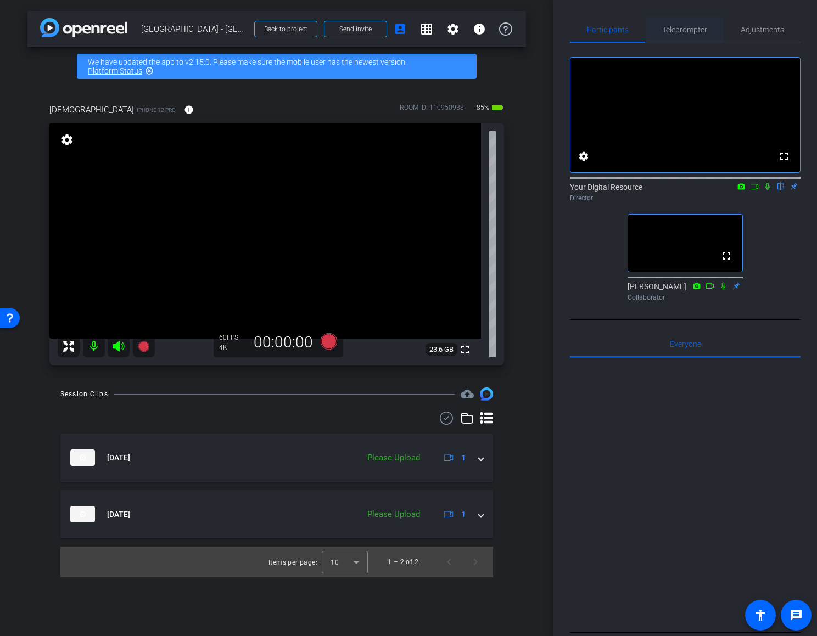
click at [678, 32] on span "Teleprompter" at bounding box center [684, 30] width 45 height 8
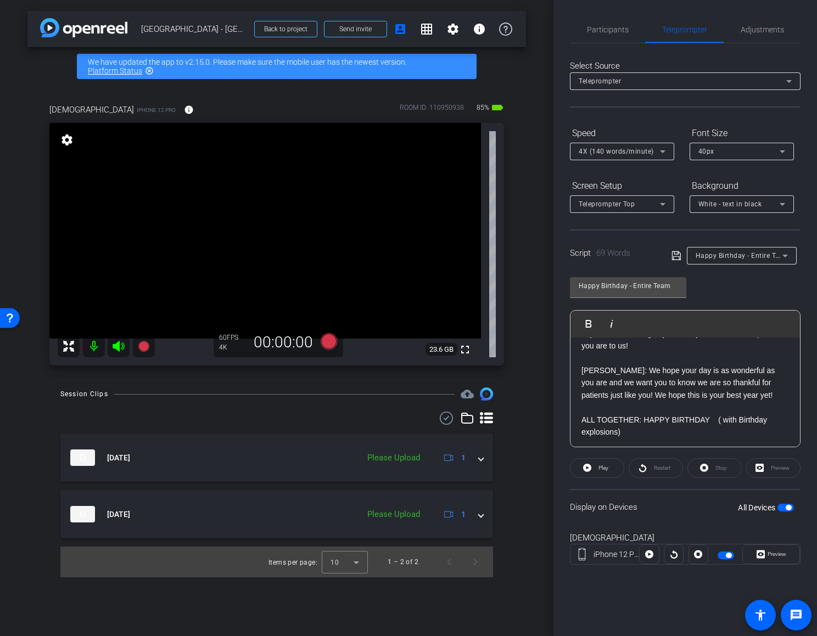
scroll to position [0, 0]
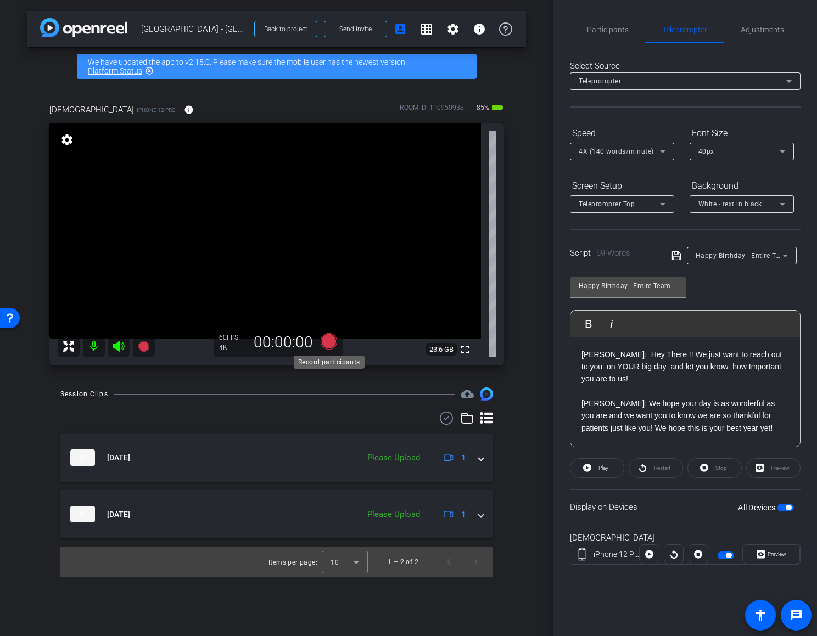
click at [328, 340] on icon at bounding box center [328, 341] width 16 height 16
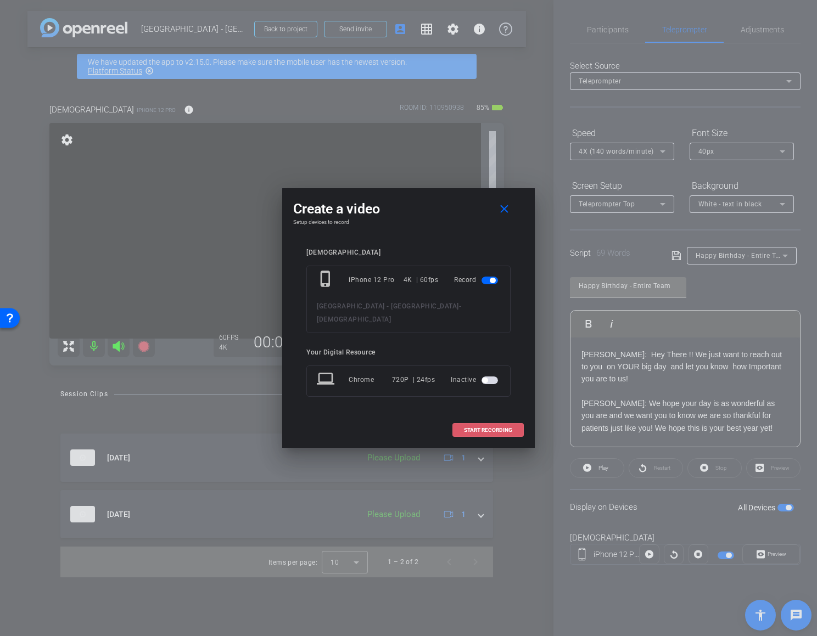
click at [482, 427] on span "START RECORDING" at bounding box center [488, 429] width 48 height 5
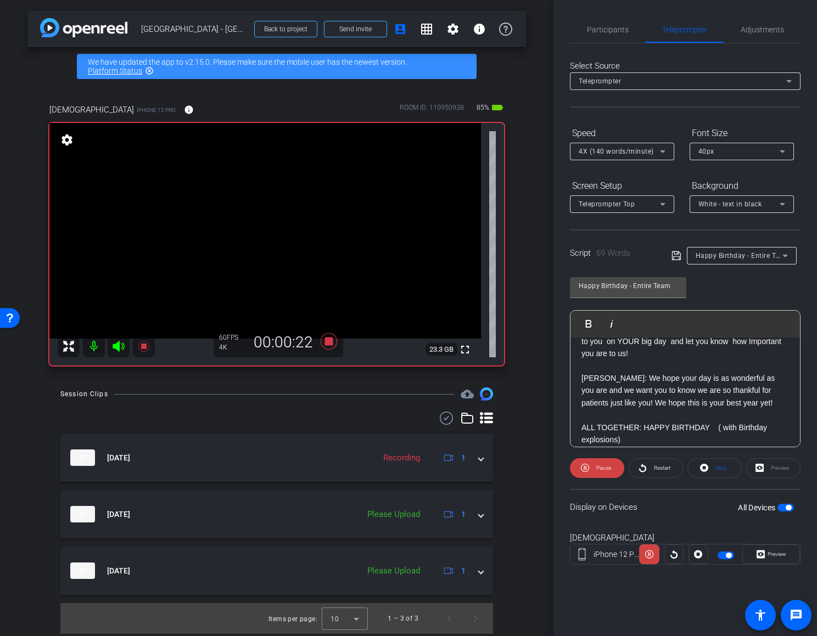
scroll to position [35, 0]
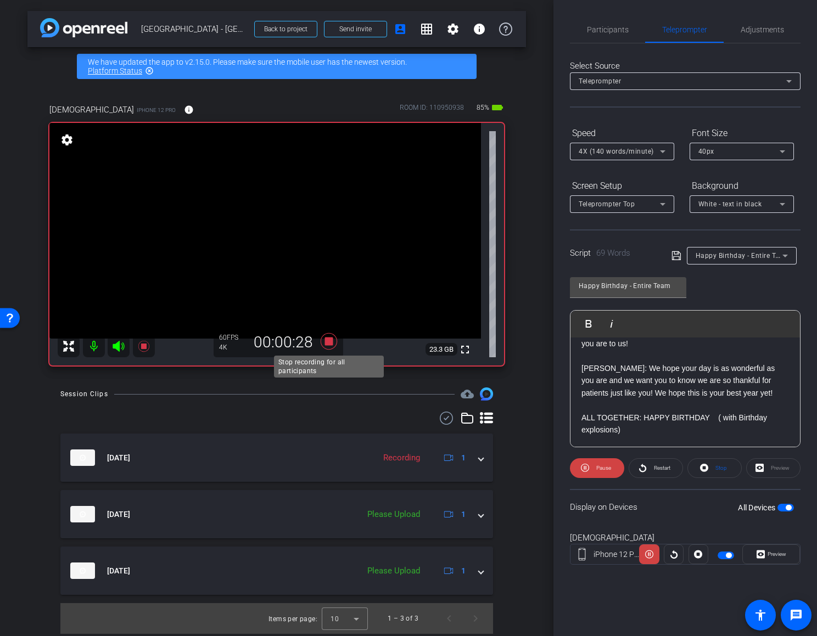
click at [327, 344] on icon at bounding box center [328, 341] width 16 height 16
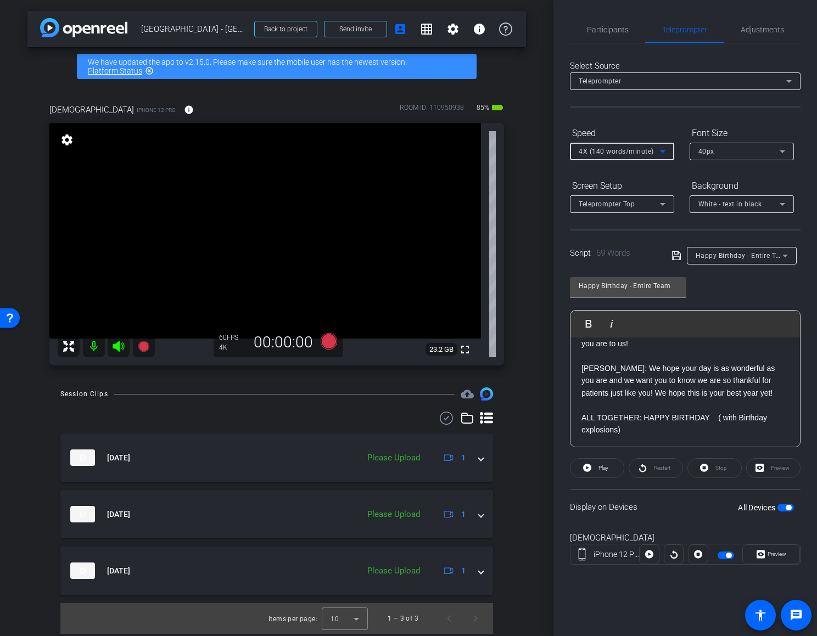
click at [645, 151] on span "4X (140 words/minute)" at bounding box center [615, 152] width 75 height 8
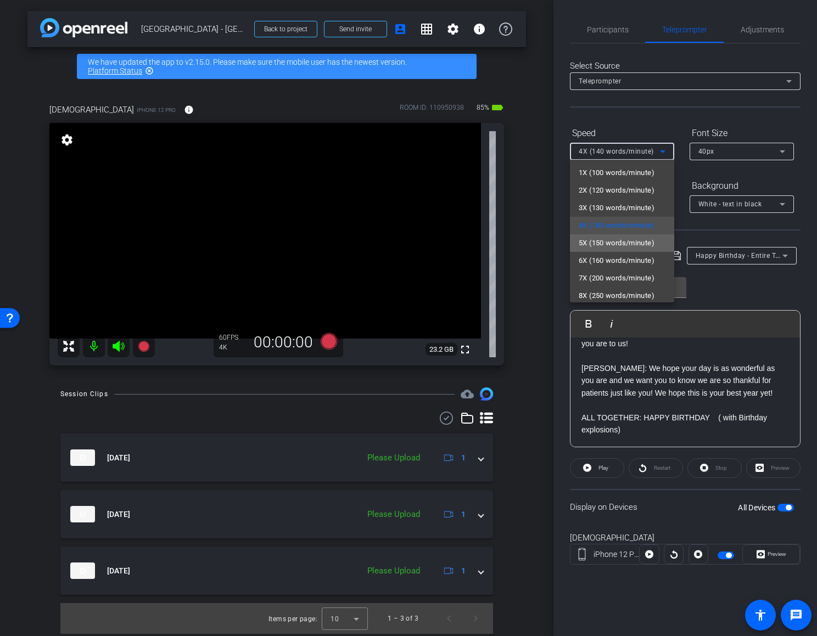
click at [635, 246] on span "5X (150 words/minute)" at bounding box center [616, 243] width 76 height 13
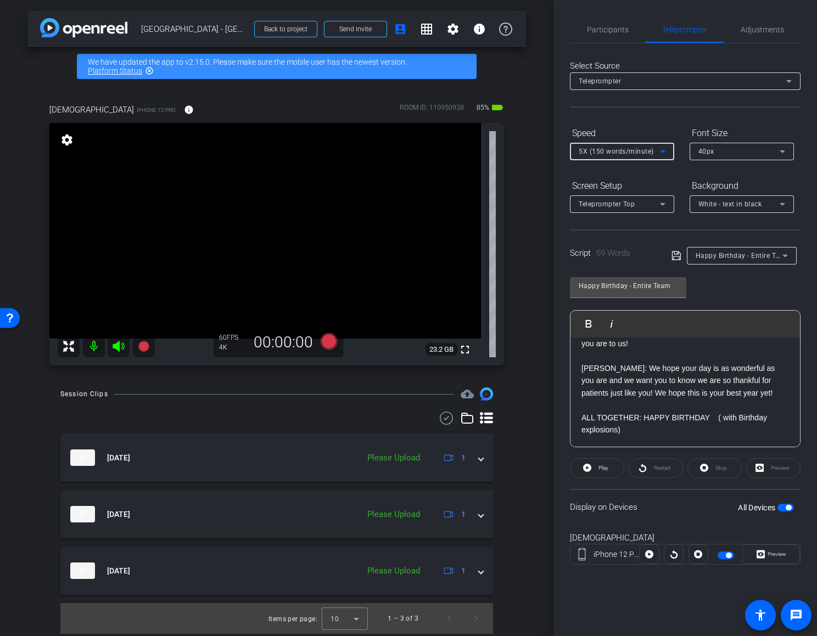
click at [650, 407] on p at bounding box center [684, 405] width 207 height 12
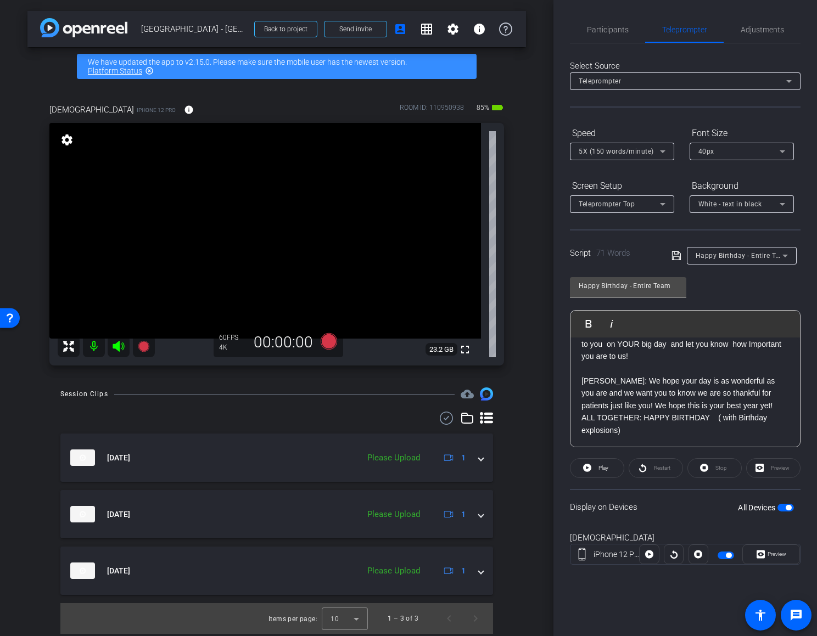
click at [616, 371] on p "DR. CANNON: We hope your day is as wonderful as you are and we want you to know…" at bounding box center [684, 387] width 207 height 49
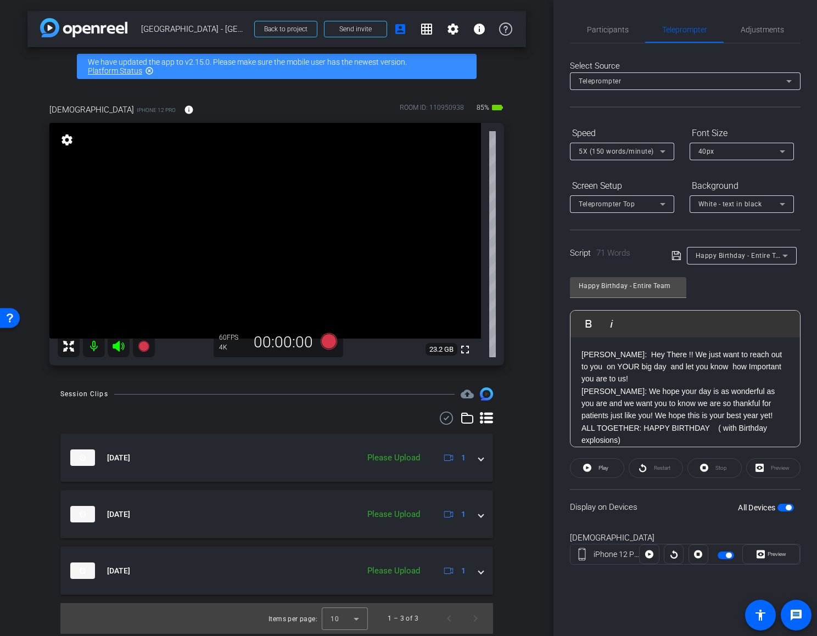
scroll to position [10, 0]
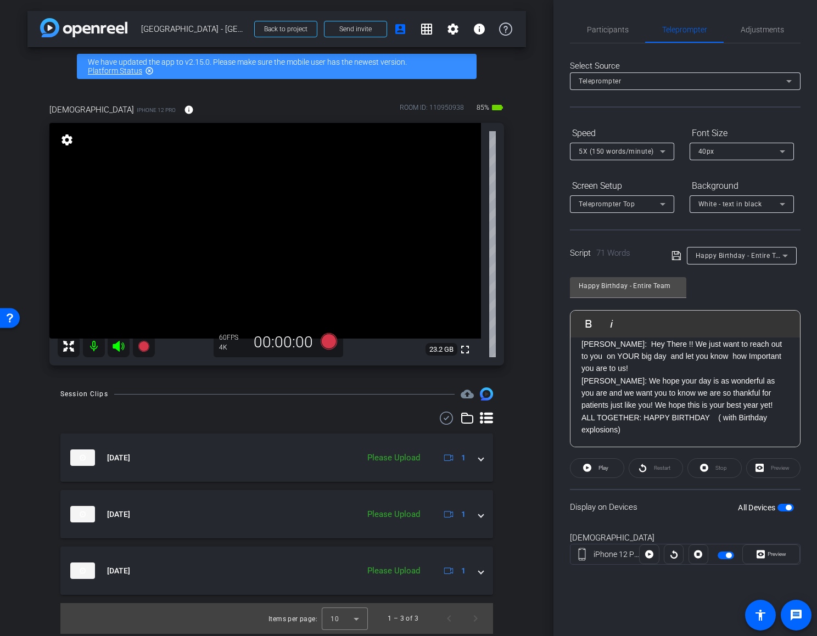
click at [678, 256] on icon at bounding box center [675, 255] width 9 height 9
click at [600, 26] on span "Participants" at bounding box center [608, 30] width 42 height 8
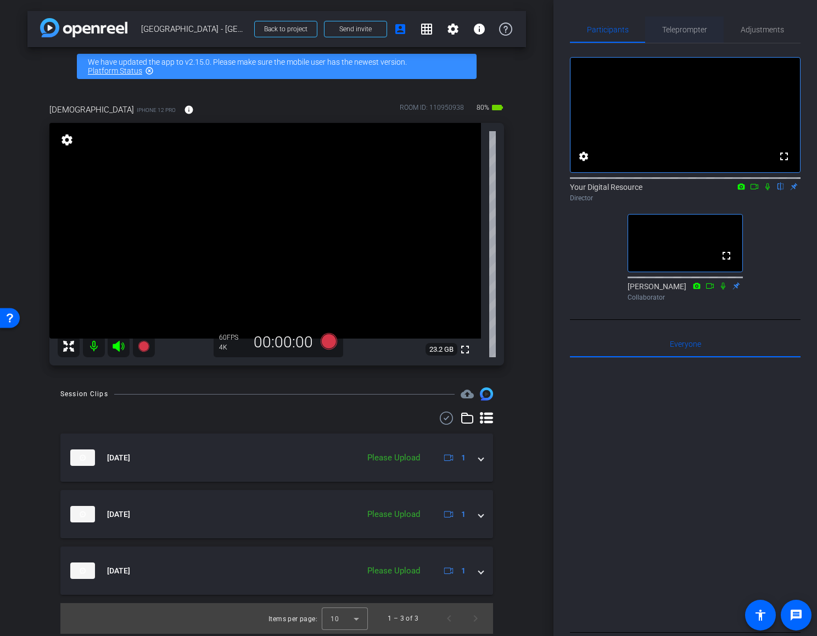
click at [688, 29] on span "Teleprompter" at bounding box center [684, 30] width 45 height 8
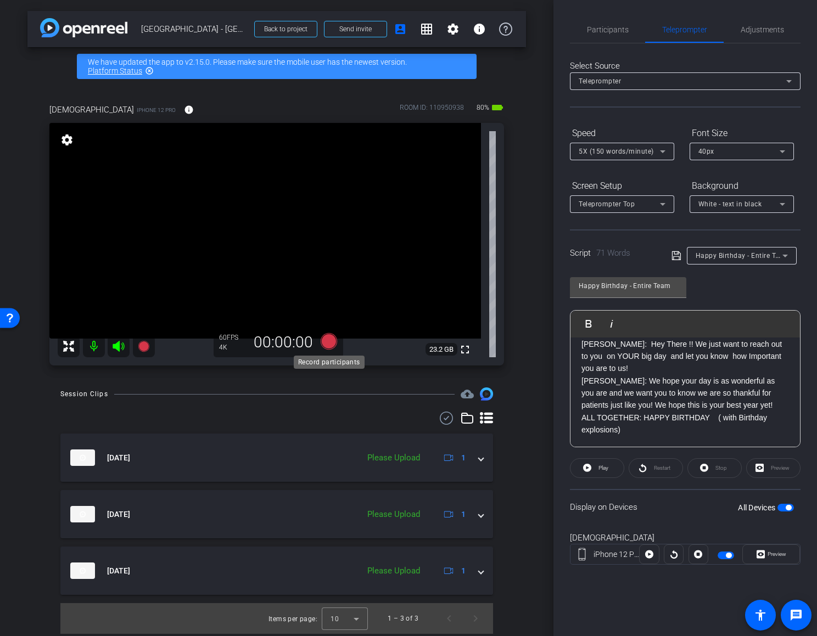
click at [327, 341] on icon at bounding box center [328, 341] width 16 height 16
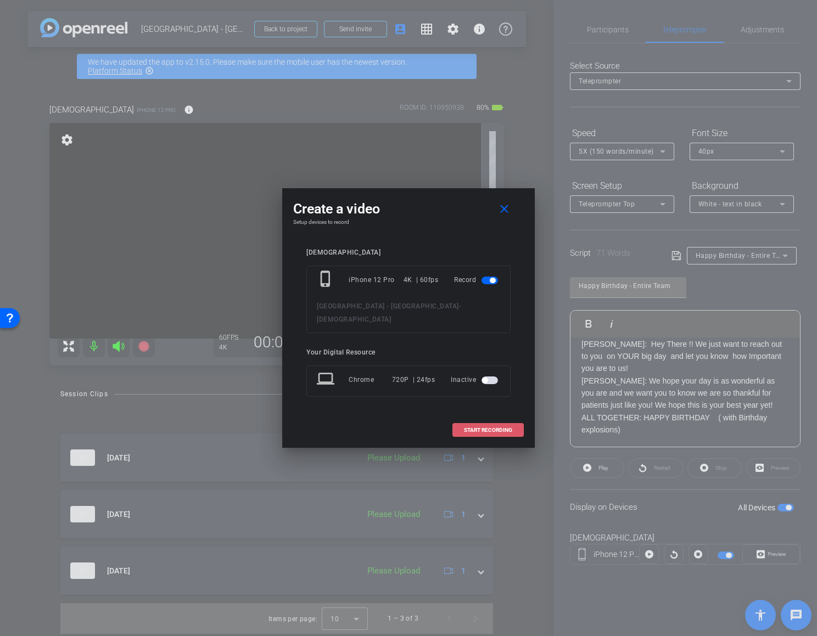
click at [481, 427] on span "START RECORDING" at bounding box center [488, 429] width 48 height 5
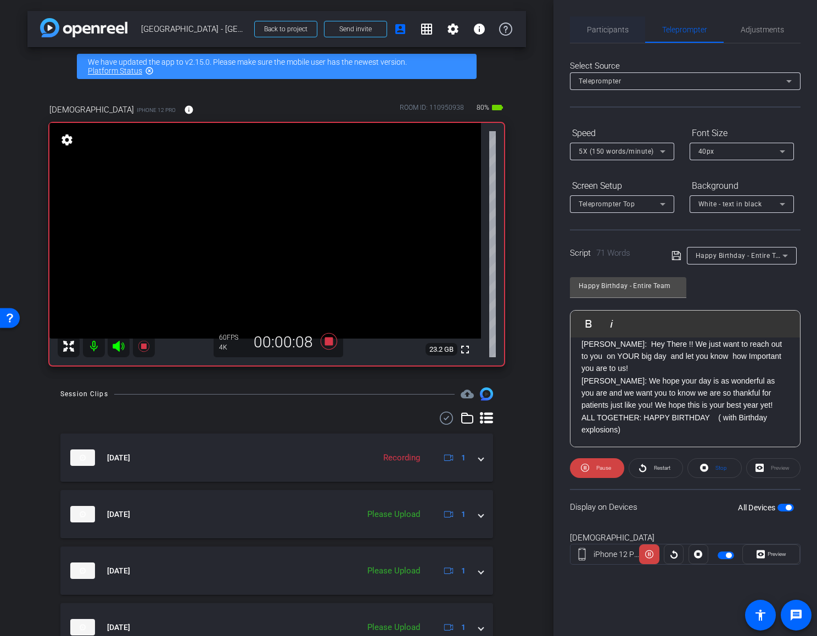
click at [604, 30] on span "Participants" at bounding box center [608, 30] width 42 height 8
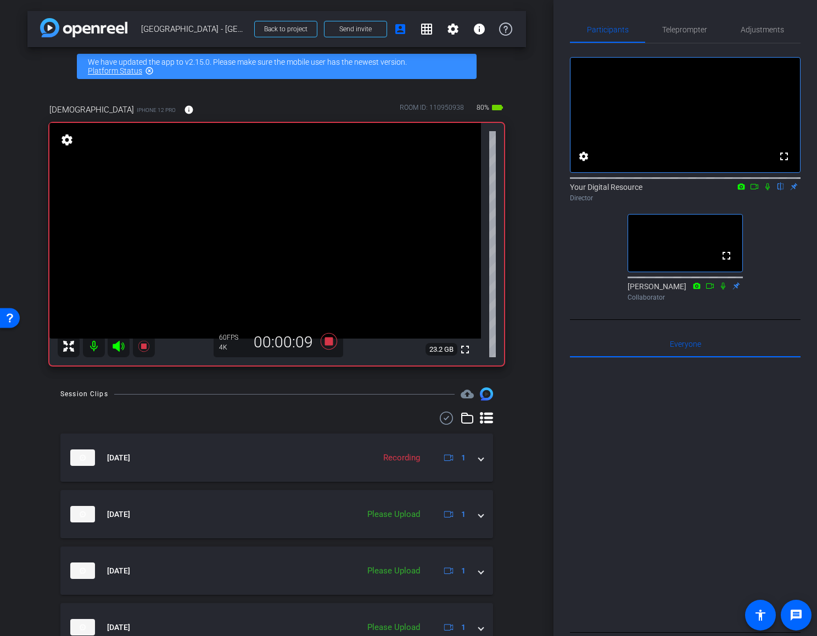
click at [765, 190] on icon at bounding box center [767, 186] width 4 height 7
click at [679, 33] on span "Teleprompter" at bounding box center [684, 29] width 45 height 26
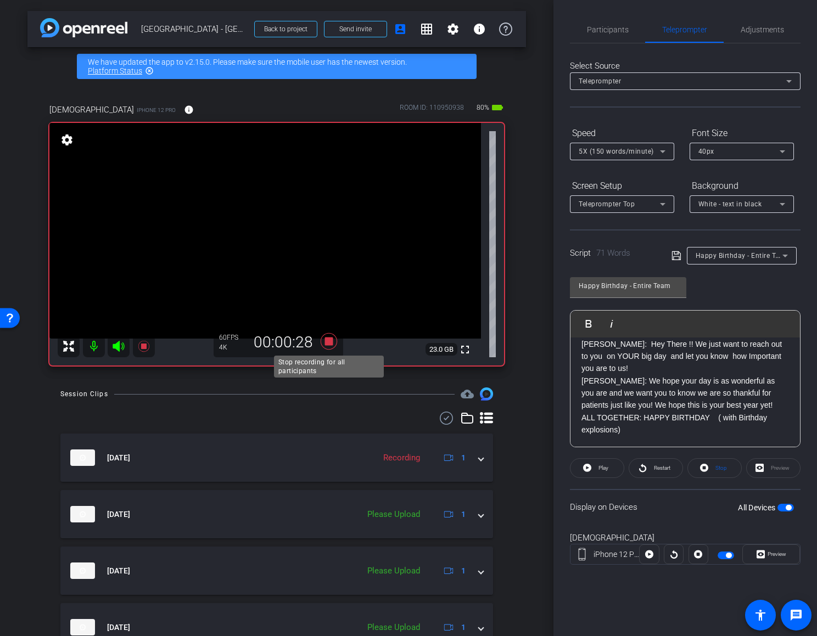
click at [326, 342] on icon at bounding box center [328, 341] width 16 height 16
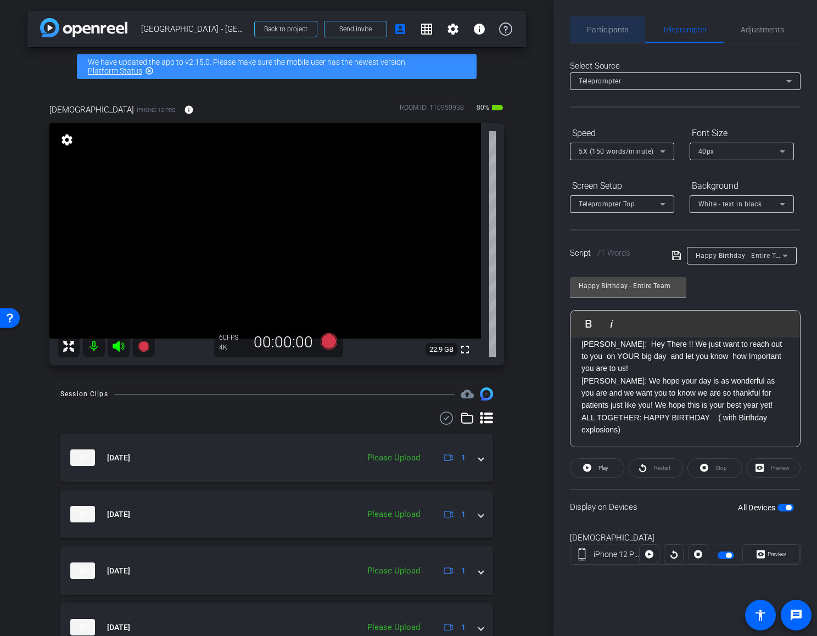
click at [607, 27] on span "Participants" at bounding box center [608, 30] width 42 height 8
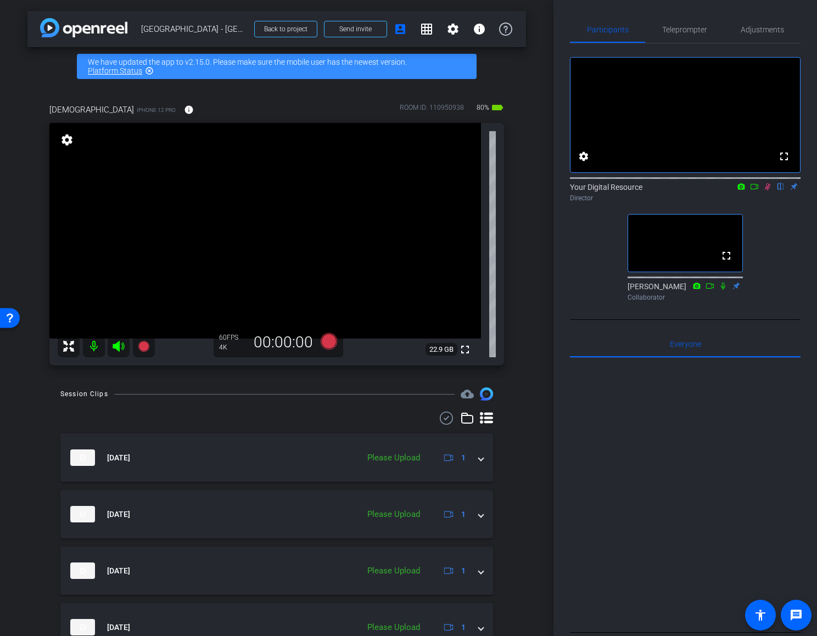
click at [769, 190] on icon at bounding box center [767, 186] width 6 height 7
click at [679, 36] on span "Teleprompter" at bounding box center [684, 29] width 45 height 26
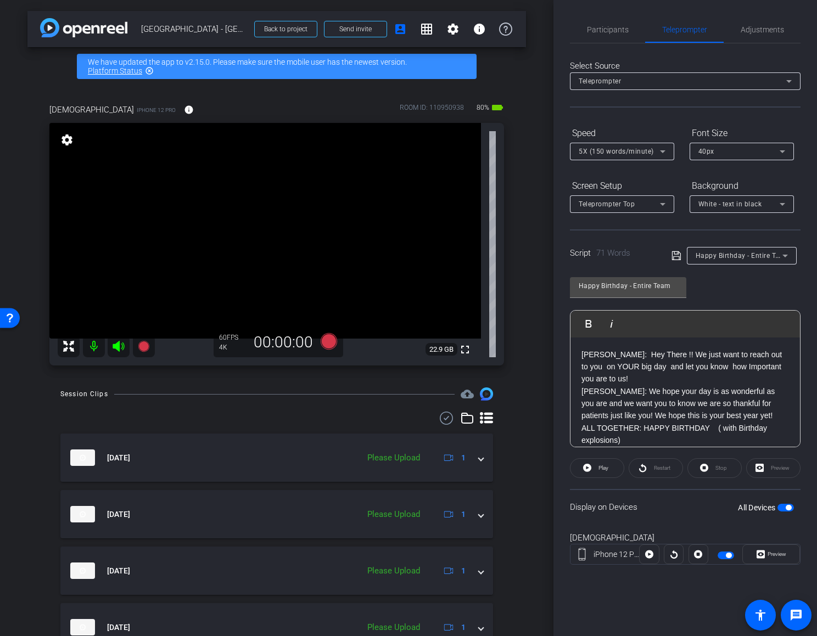
scroll to position [1, 0]
click at [580, 390] on div "DR. NEWMAN: Hey There !! We just want to reach out to you on YOUR big day and l…" at bounding box center [684, 397] width 229 height 120
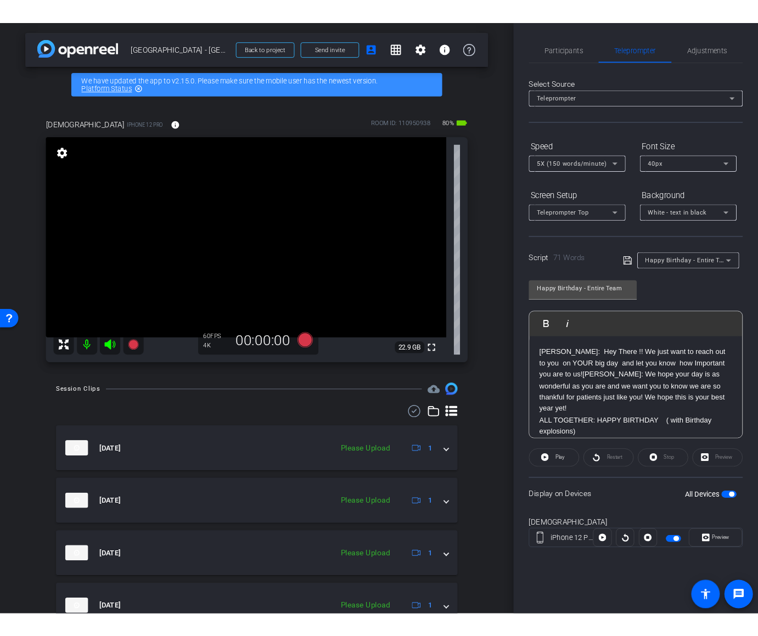
scroll to position [0, 0]
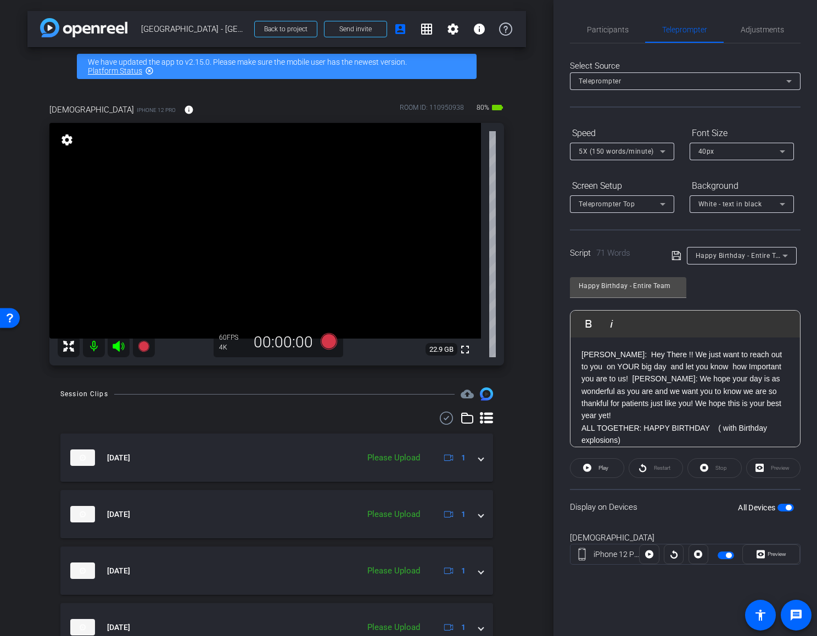
click at [669, 429] on p "ALL TOGETHER: HAPPY BIRTHDAY ( with Birthday explosions)" at bounding box center [684, 434] width 207 height 25
click at [674, 262] on icon at bounding box center [676, 255] width 10 height 13
click at [328, 346] on icon at bounding box center [328, 341] width 16 height 16
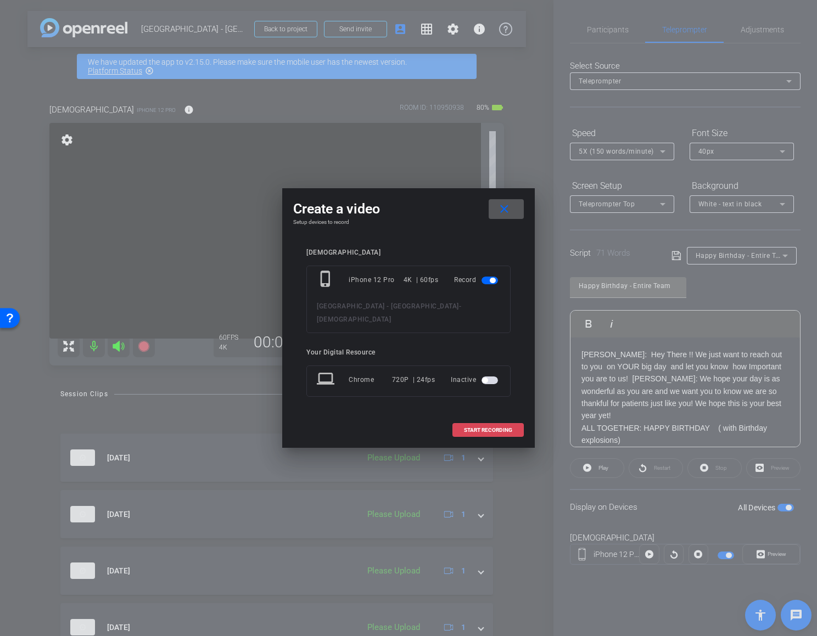
click at [483, 427] on span "START RECORDING" at bounding box center [488, 429] width 48 height 5
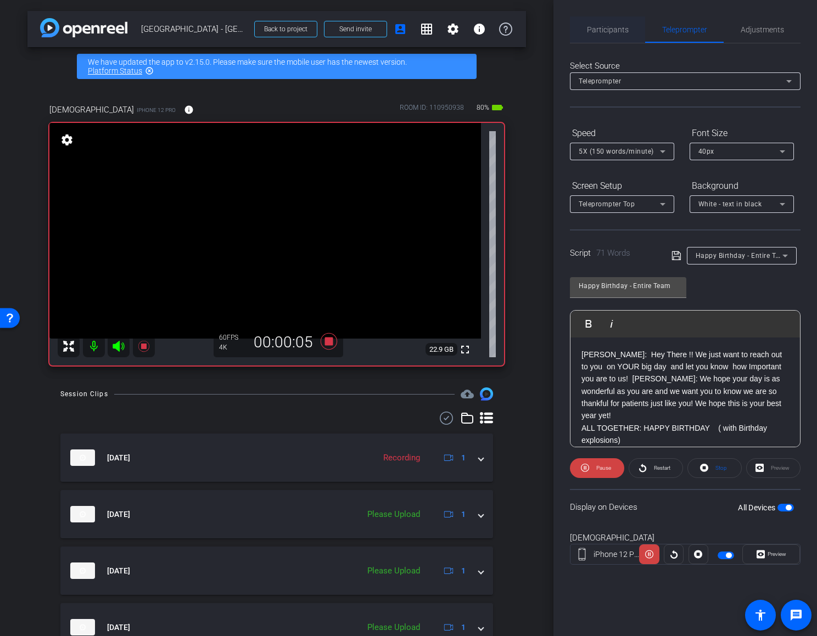
click at [609, 32] on span "Participants" at bounding box center [608, 30] width 42 height 8
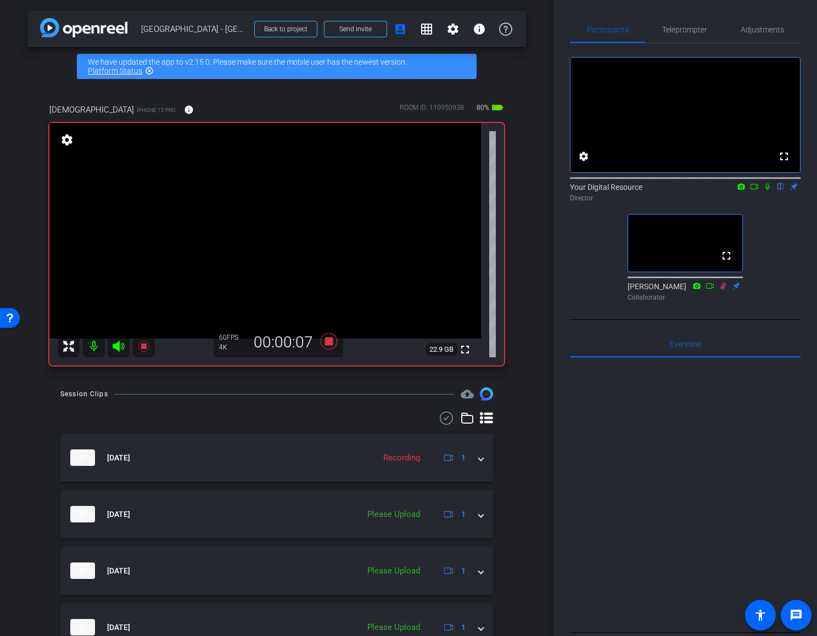
click at [768, 190] on icon at bounding box center [767, 186] width 4 height 7
click at [676, 29] on span "Teleprompter" at bounding box center [684, 30] width 45 height 8
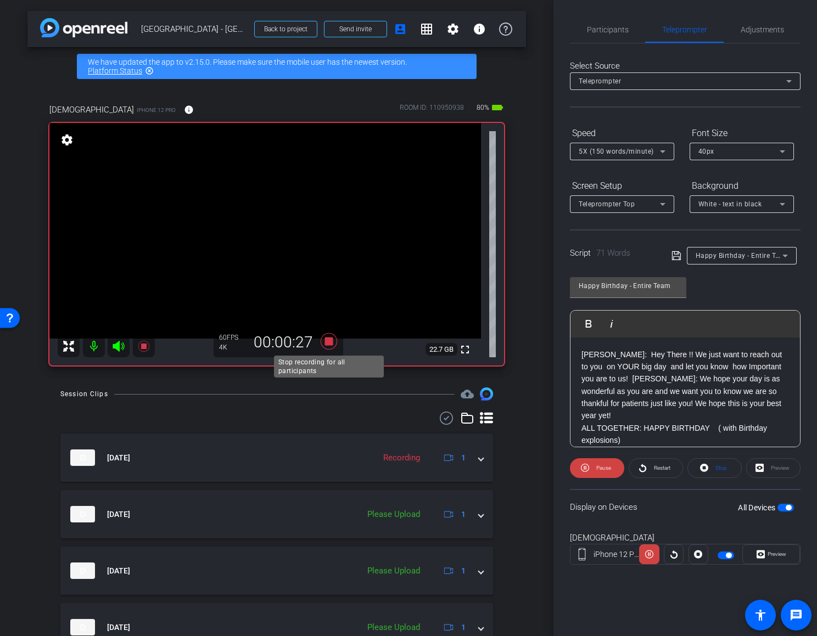
click at [326, 339] on icon at bounding box center [328, 341] width 16 height 16
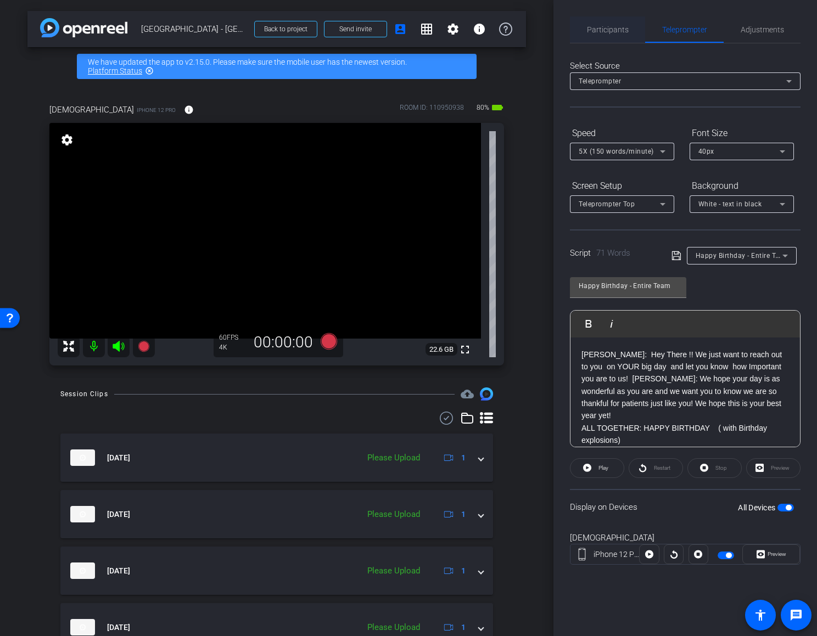
click at [603, 33] on span "Participants" at bounding box center [608, 30] width 42 height 8
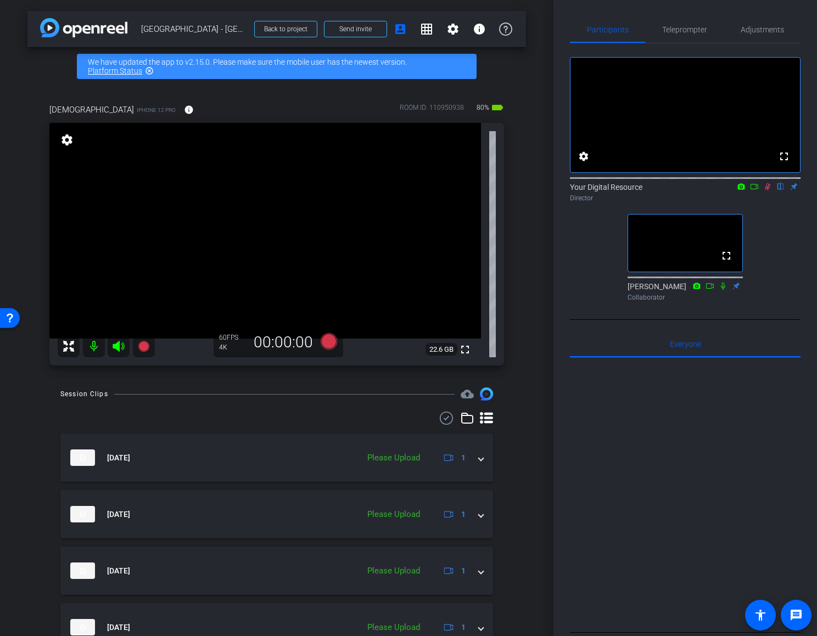
click at [766, 190] on icon at bounding box center [767, 187] width 9 height 8
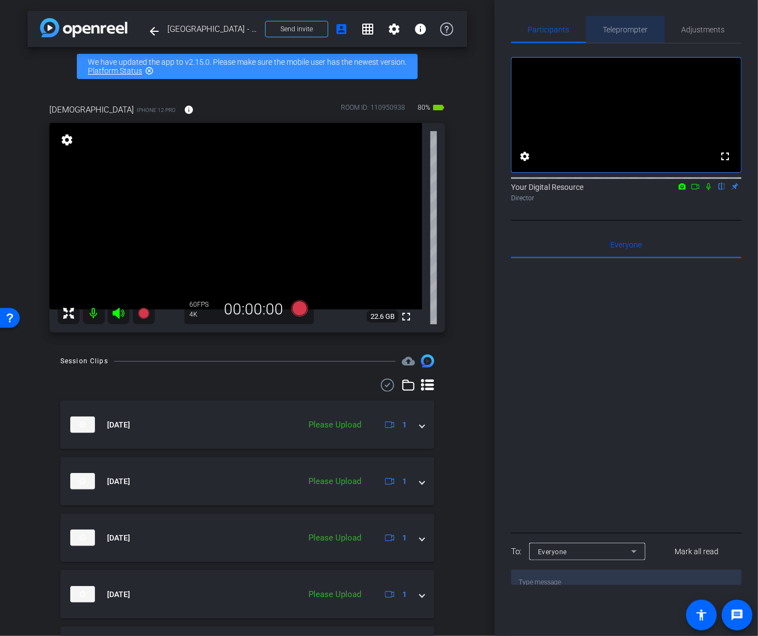
click at [626, 33] on span "Teleprompter" at bounding box center [625, 30] width 45 height 8
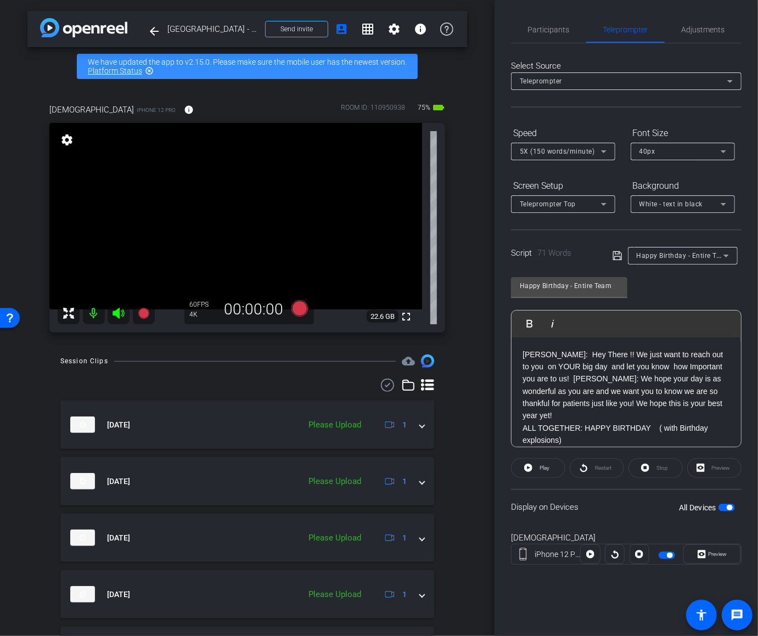
click at [679, 250] on div "Happy Birthday - Entire Team" at bounding box center [680, 256] width 87 height 14
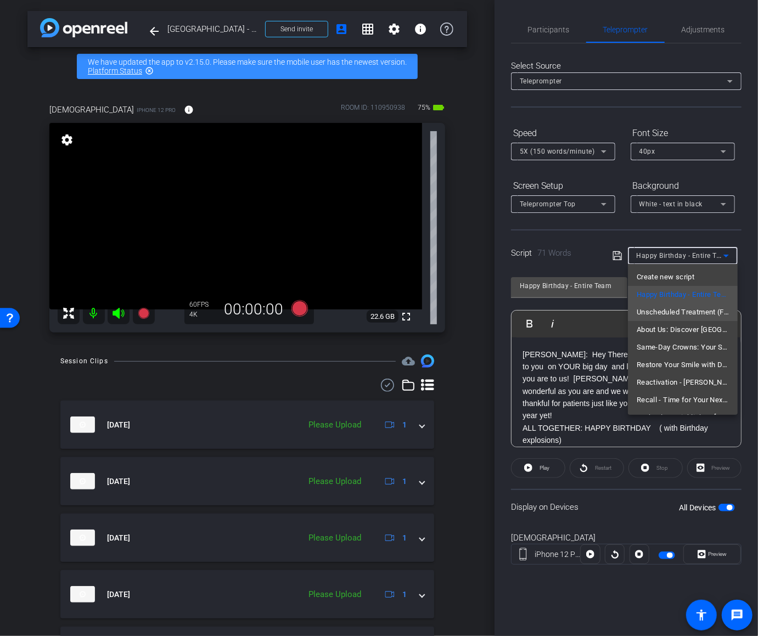
click at [659, 311] on span "Unscheduled Treatment (Follow-up) - Dr. Cannon, Dr Newman" at bounding box center [683, 312] width 92 height 13
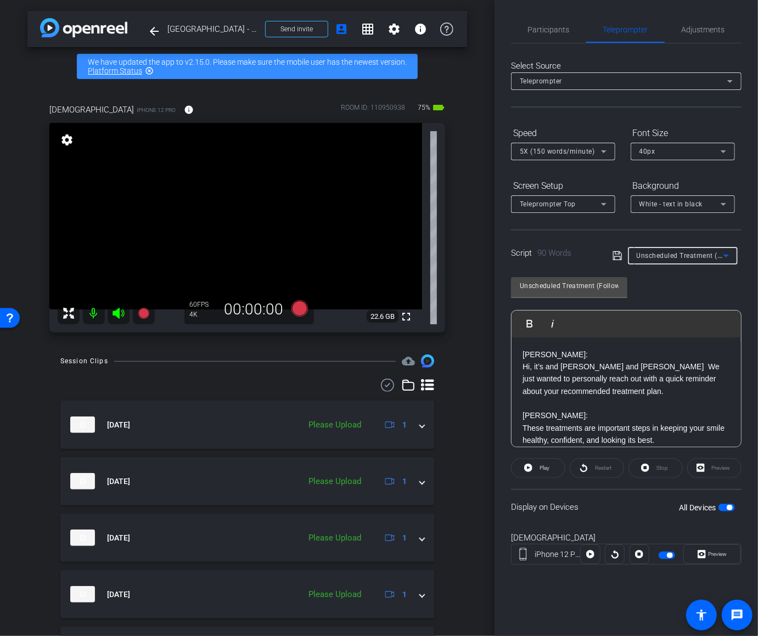
click at [687, 256] on span "Unscheduled Treatment (Follow-up) - Dr. Cannon, Dr Newman" at bounding box center [752, 255] width 231 height 9
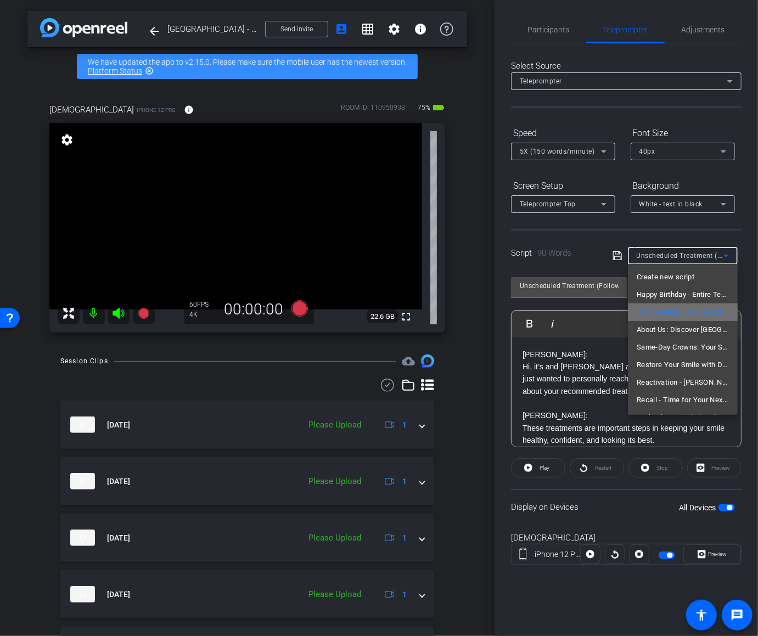
click at [671, 317] on span "Unscheduled Treatment (Follow-up) - Dr. Cannon, Dr Newman" at bounding box center [683, 312] width 92 height 13
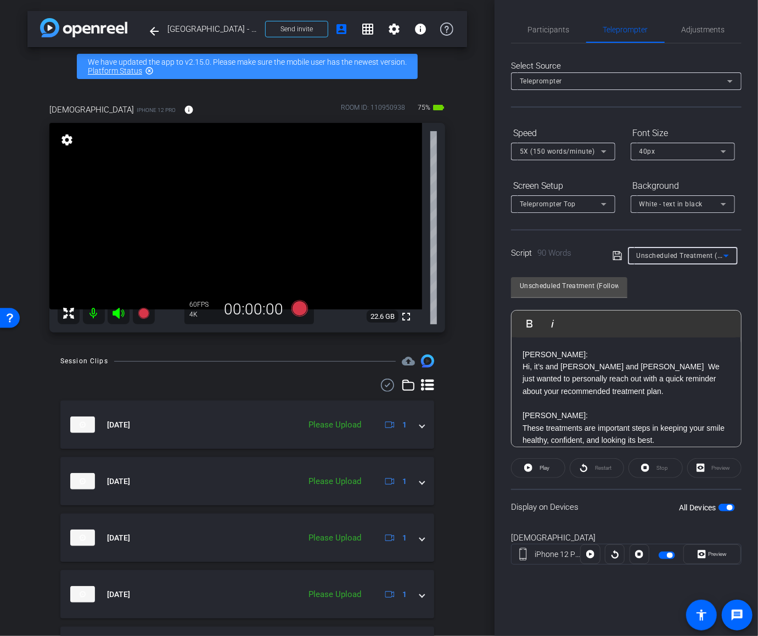
click at [592, 151] on span "5X (150 words/minute)" at bounding box center [557, 152] width 75 height 8
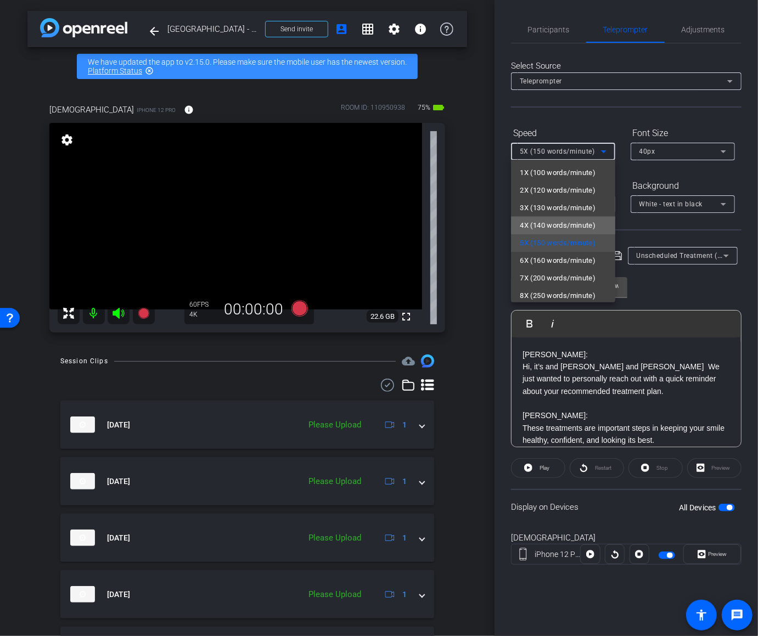
click at [572, 221] on span "4X (140 words/minute)" at bounding box center [558, 225] width 76 height 13
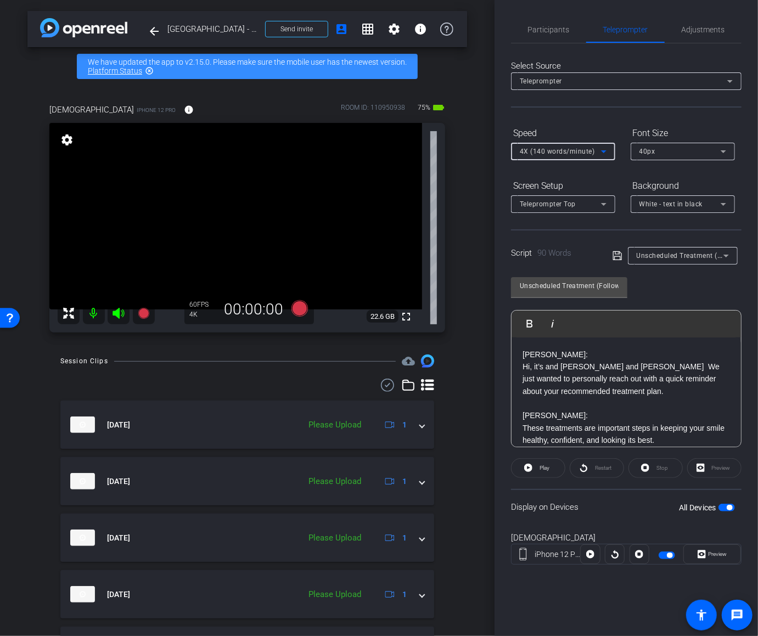
click at [570, 406] on p at bounding box center [625, 403] width 207 height 12
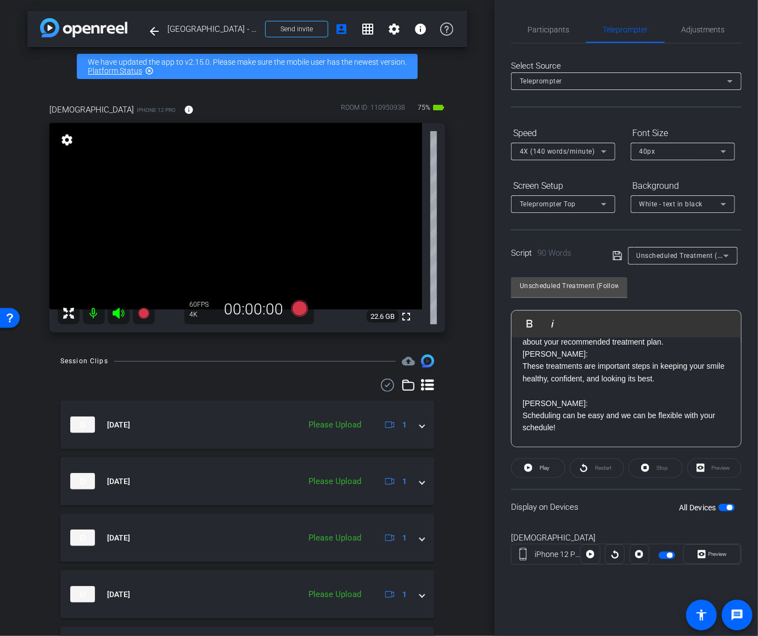
scroll to position [52, 0]
click at [545, 385] on p at bounding box center [625, 388] width 207 height 12
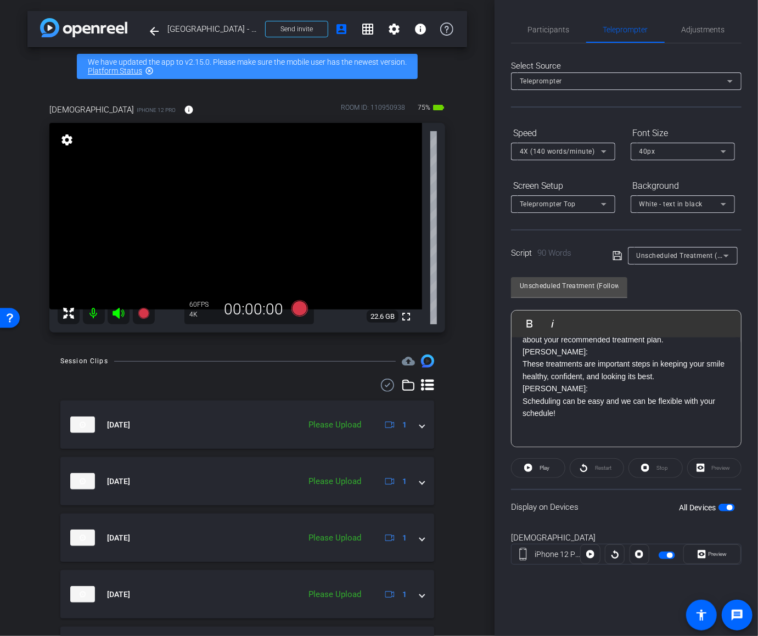
scroll to position [62, 0]
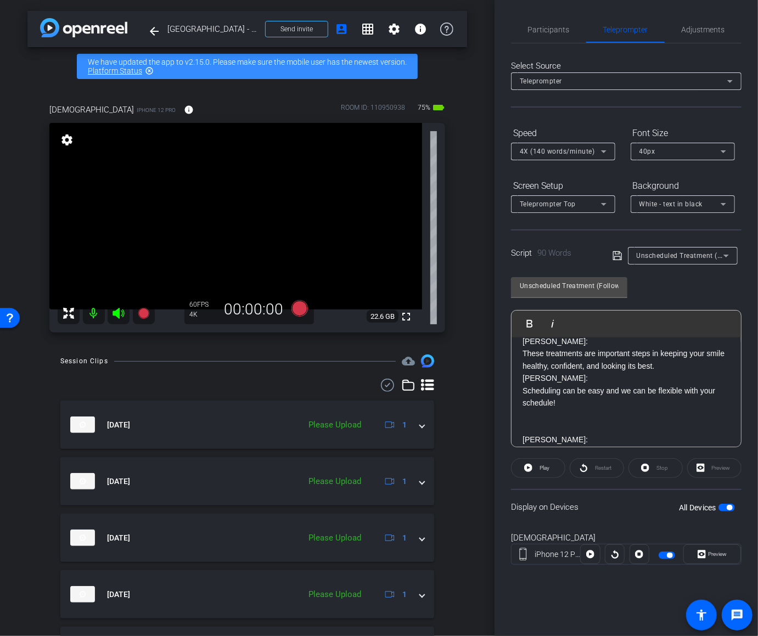
click at [547, 430] on p at bounding box center [625, 427] width 207 height 12
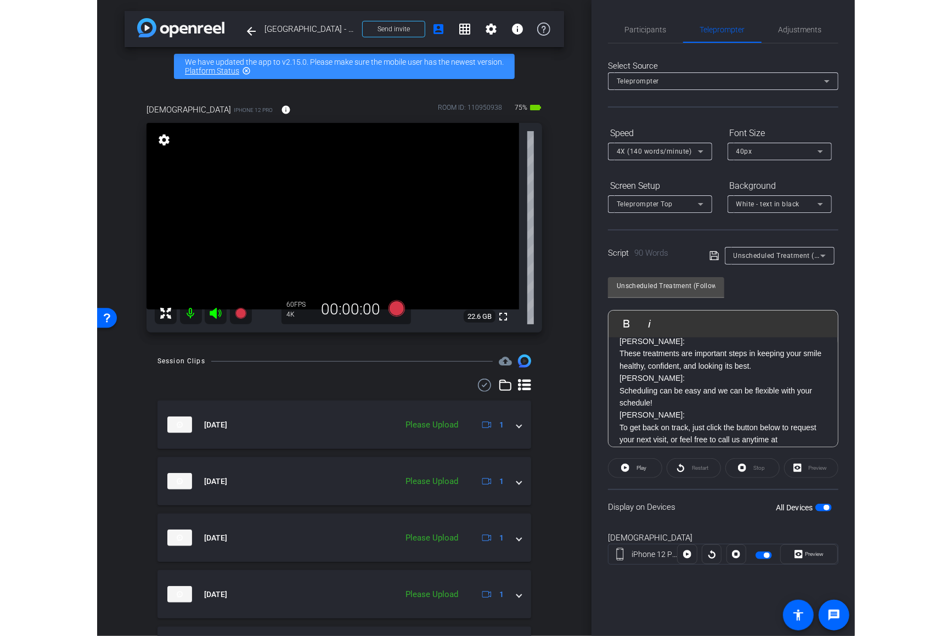
scroll to position [84, 0]
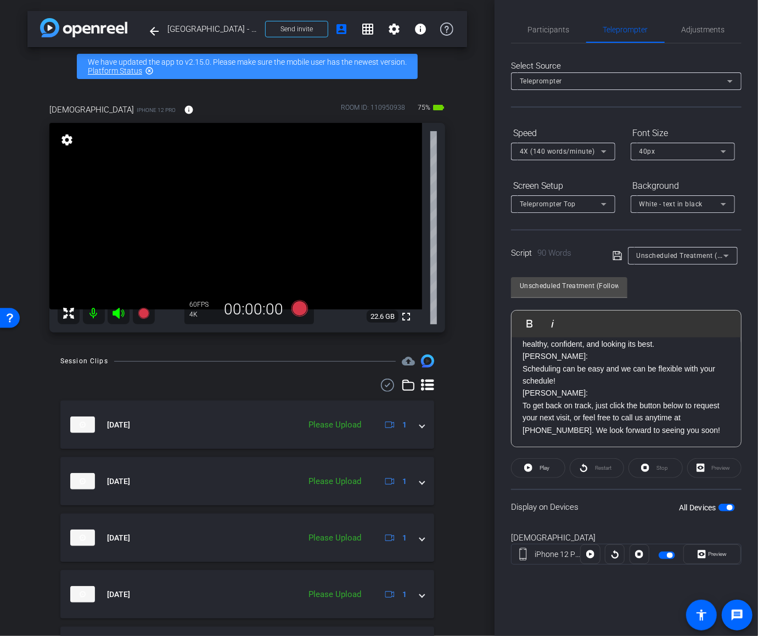
click at [616, 255] on icon at bounding box center [617, 255] width 10 height 13
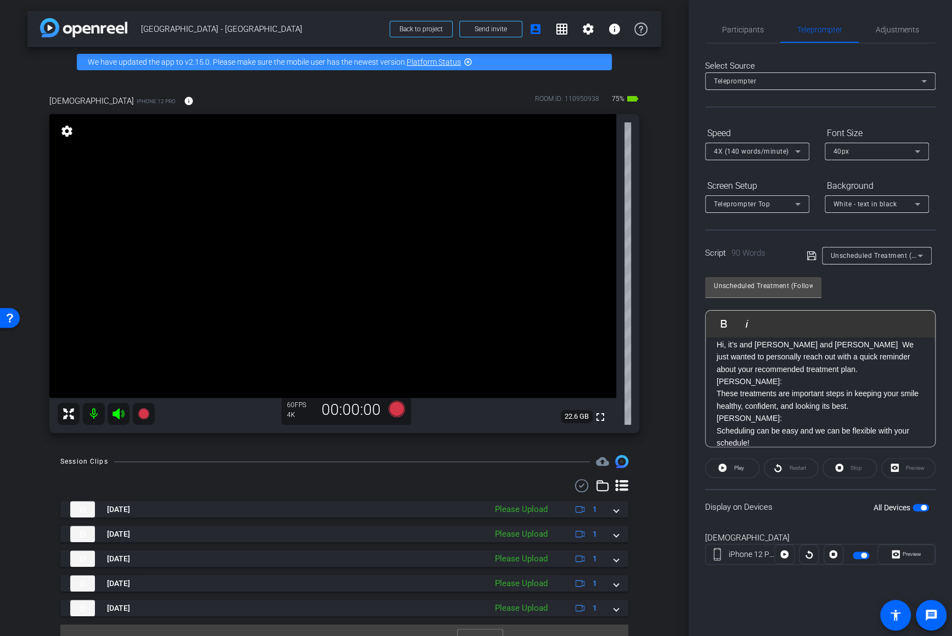
scroll to position [0, 0]
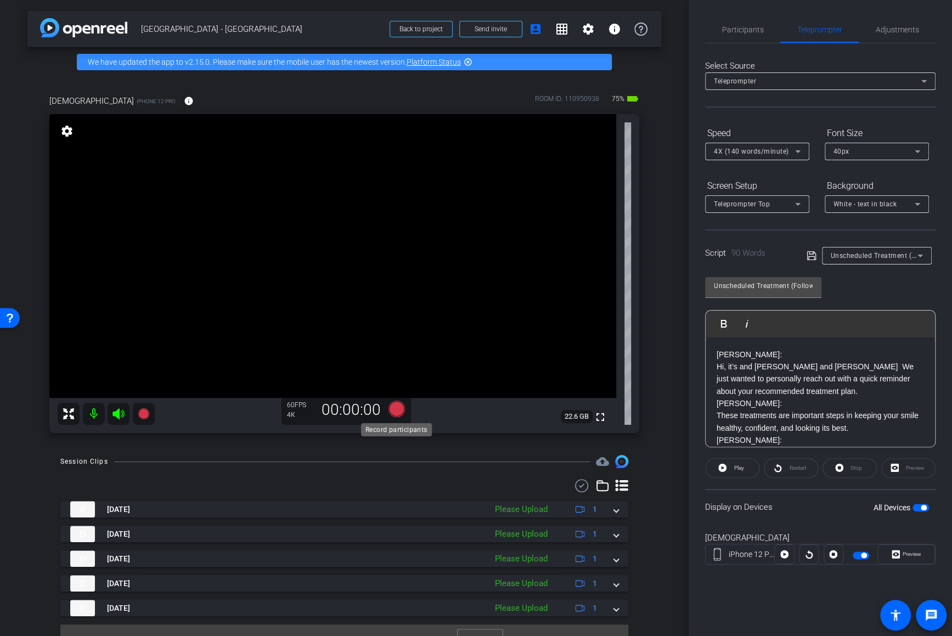
click at [394, 409] on icon at bounding box center [396, 409] width 16 height 16
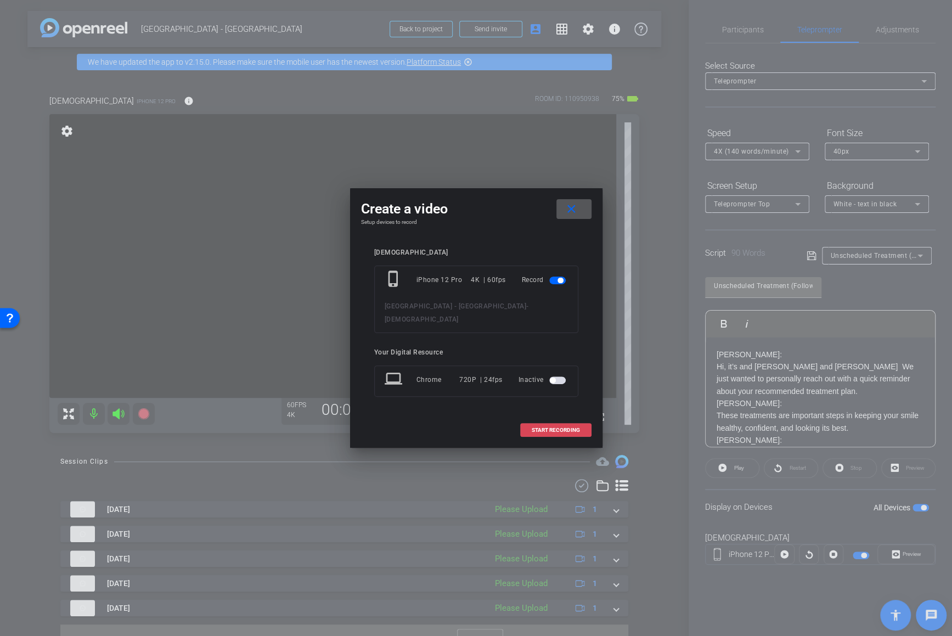
click at [560, 427] on span "START RECORDING" at bounding box center [556, 429] width 48 height 5
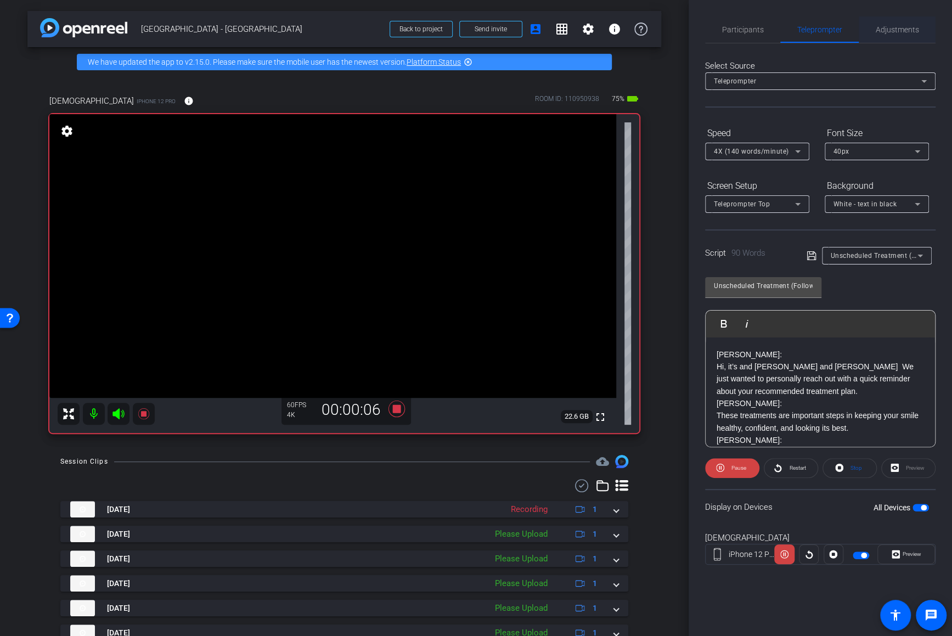
click at [816, 31] on span "Adjustments" at bounding box center [897, 30] width 43 height 8
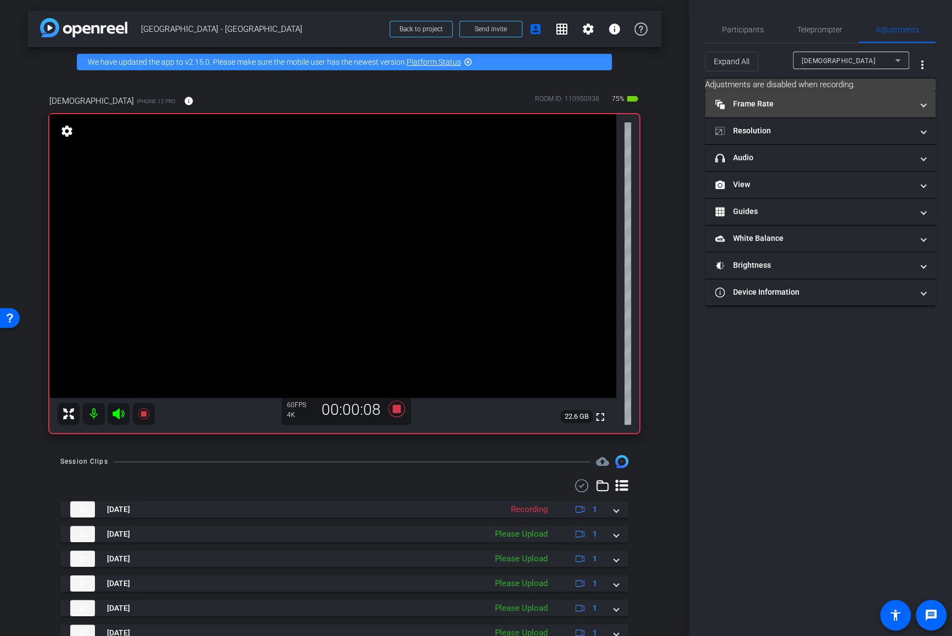
click at [816, 99] on mat-panel-title "Frame Rate Frame Rate" at bounding box center [814, 104] width 198 height 12
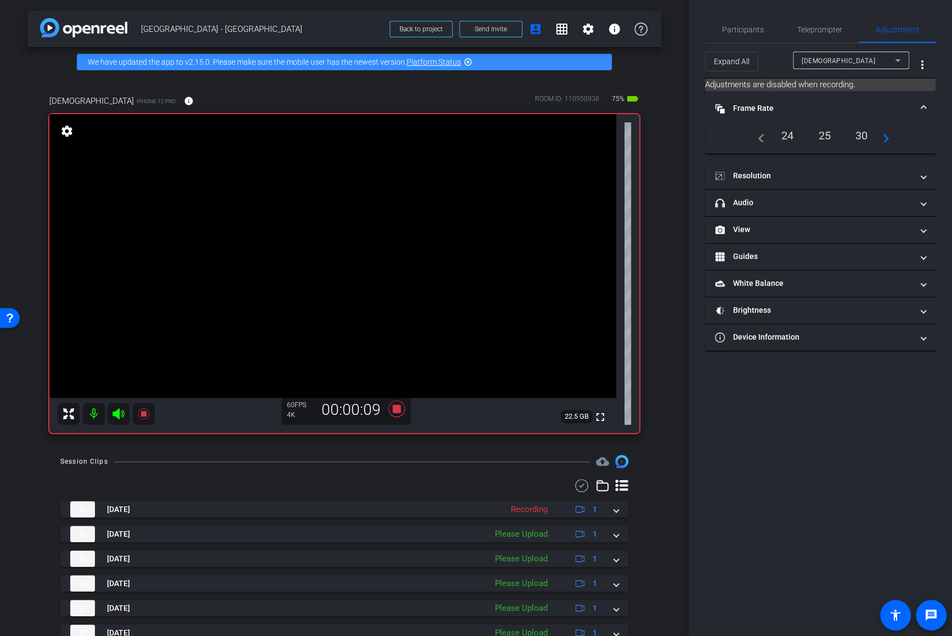
click at [816, 143] on div "navigate_before 24 25 30 navigate_next" at bounding box center [821, 135] width 138 height 19
click at [816, 140] on mat-icon "navigate_next" at bounding box center [882, 135] width 13 height 13
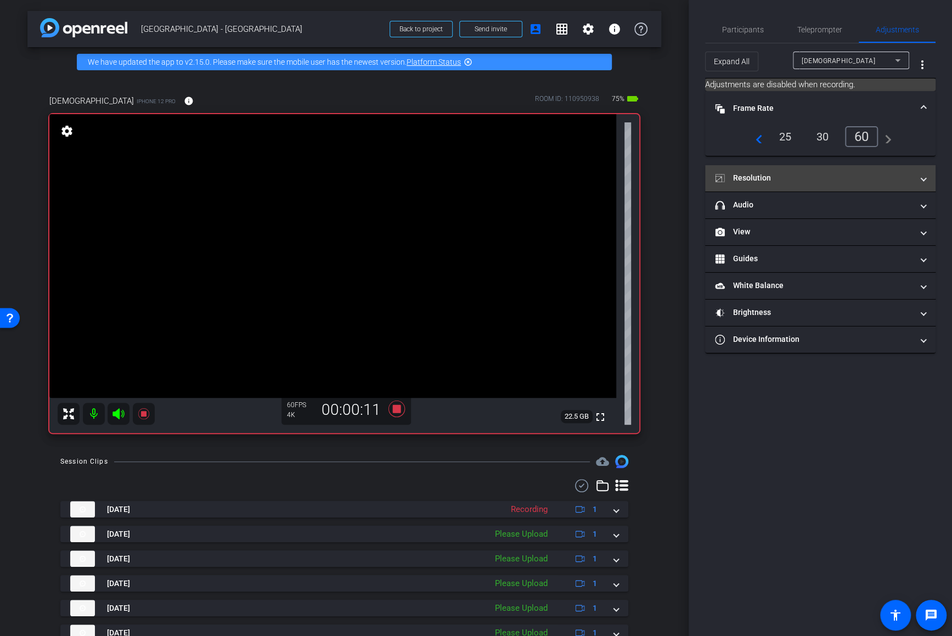
click at [816, 177] on mat-panel-title "Resolution" at bounding box center [814, 178] width 198 height 12
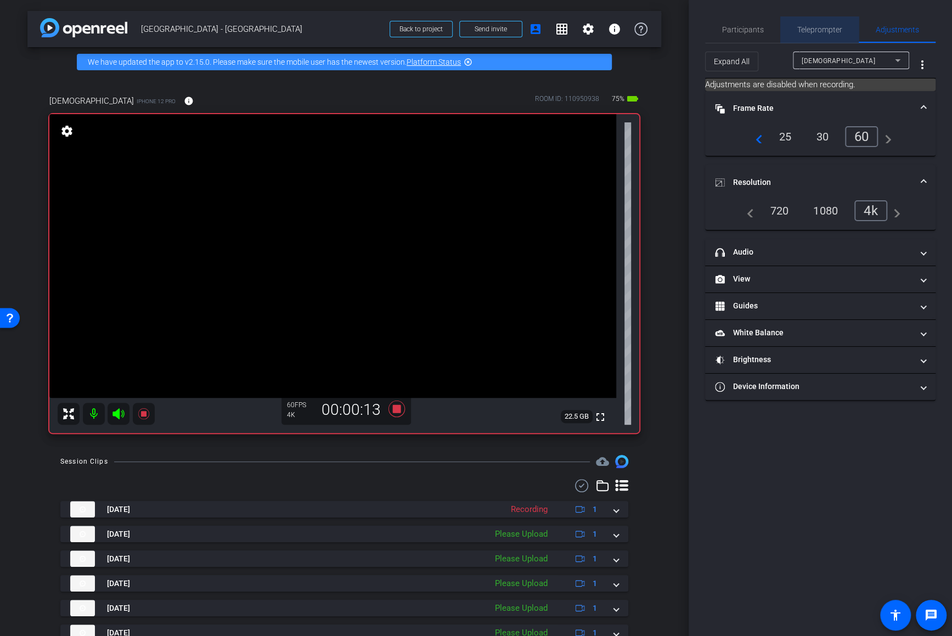
click at [803, 27] on span "Teleprompter" at bounding box center [819, 30] width 45 height 8
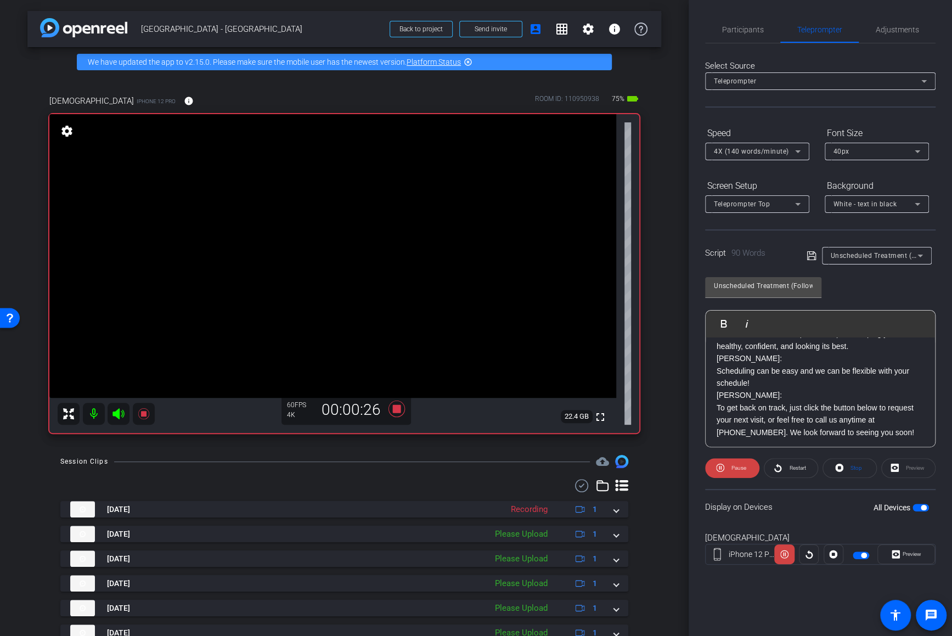
scroll to position [84, 0]
click at [395, 411] on icon at bounding box center [396, 409] width 16 height 16
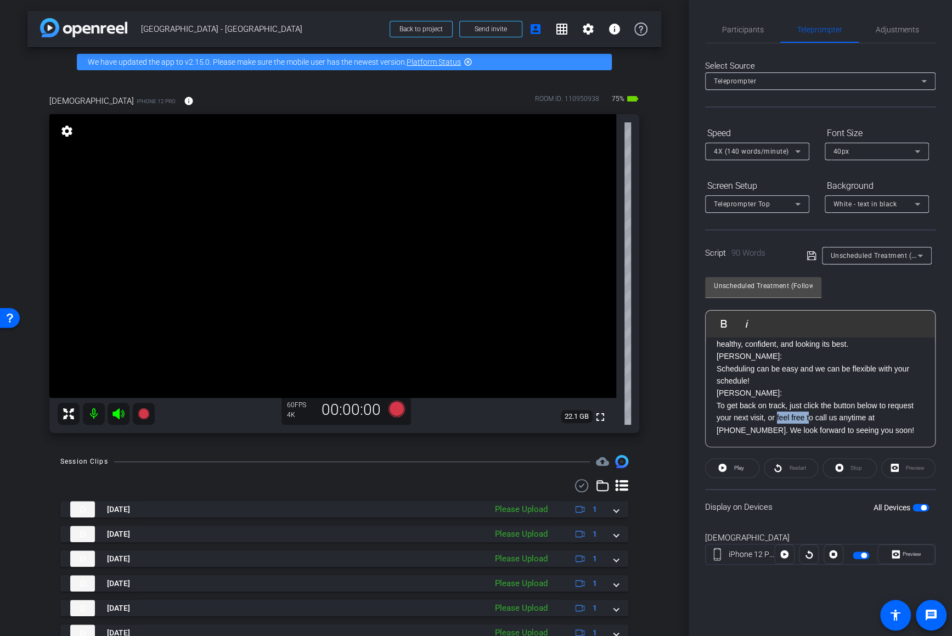
drag, startPoint x: 775, startPoint y: 417, endPoint x: 808, endPoint y: 419, distance: 32.5
click at [808, 419] on p "DR. CANNON: To get back on track, just click the button below to request your n…" at bounding box center [820, 411] width 207 height 49
click at [816, 427] on p "DR. CANNON: To get back on track, just click the button below to request your n…" at bounding box center [820, 411] width 207 height 49
click at [395, 413] on icon at bounding box center [396, 409] width 16 height 16
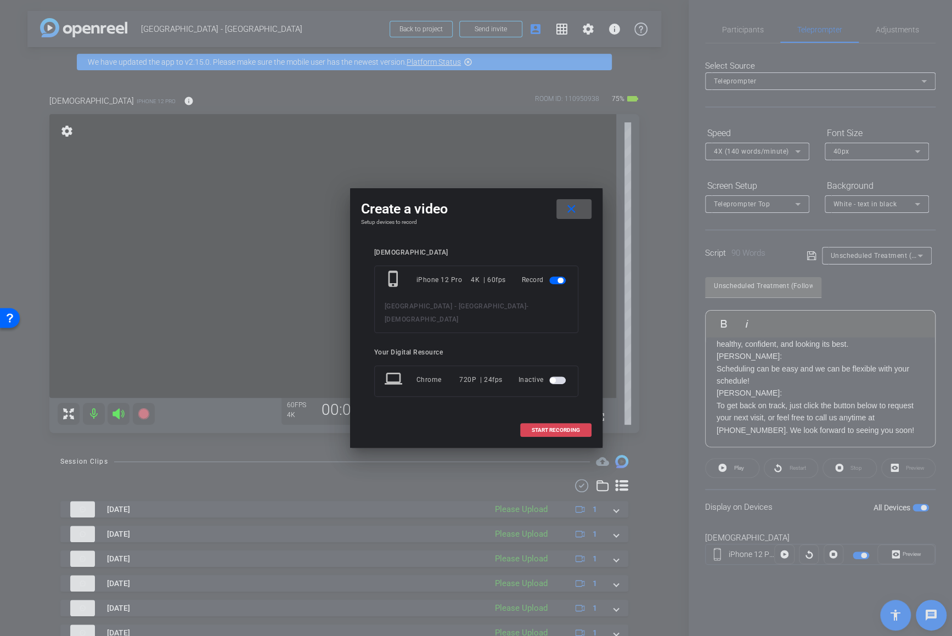
click at [550, 427] on span "START RECORDING" at bounding box center [556, 429] width 48 height 5
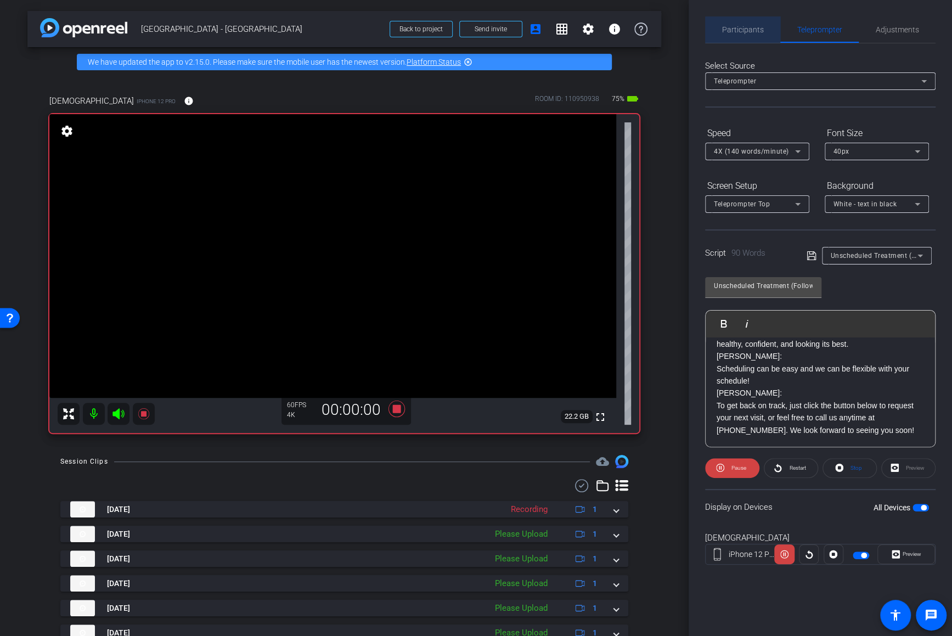
click at [745, 36] on span "Participants" at bounding box center [743, 29] width 42 height 26
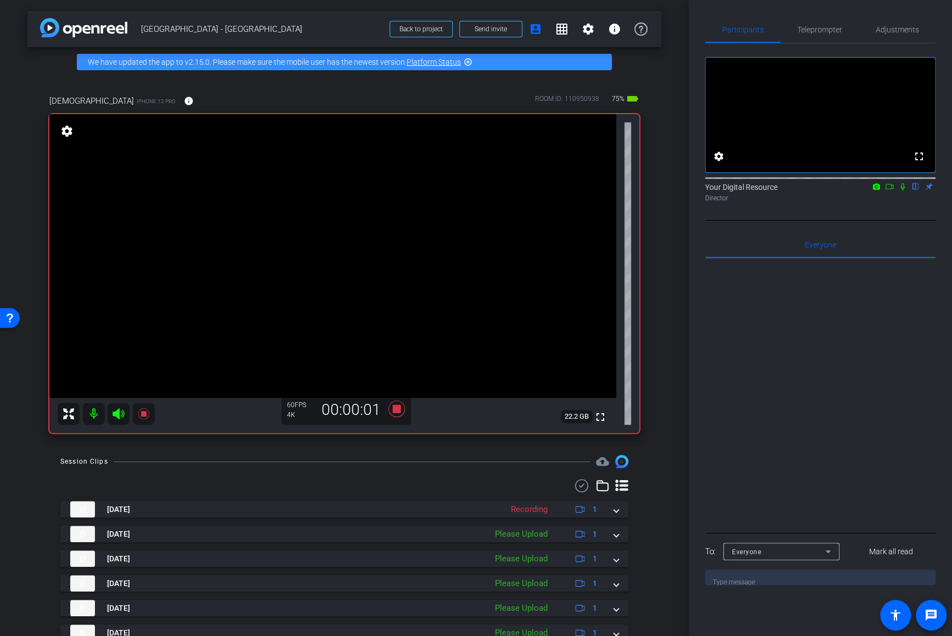
click at [816, 192] on mat-icon at bounding box center [902, 187] width 13 height 10
click at [812, 28] on span "Teleprompter" at bounding box center [819, 30] width 45 height 8
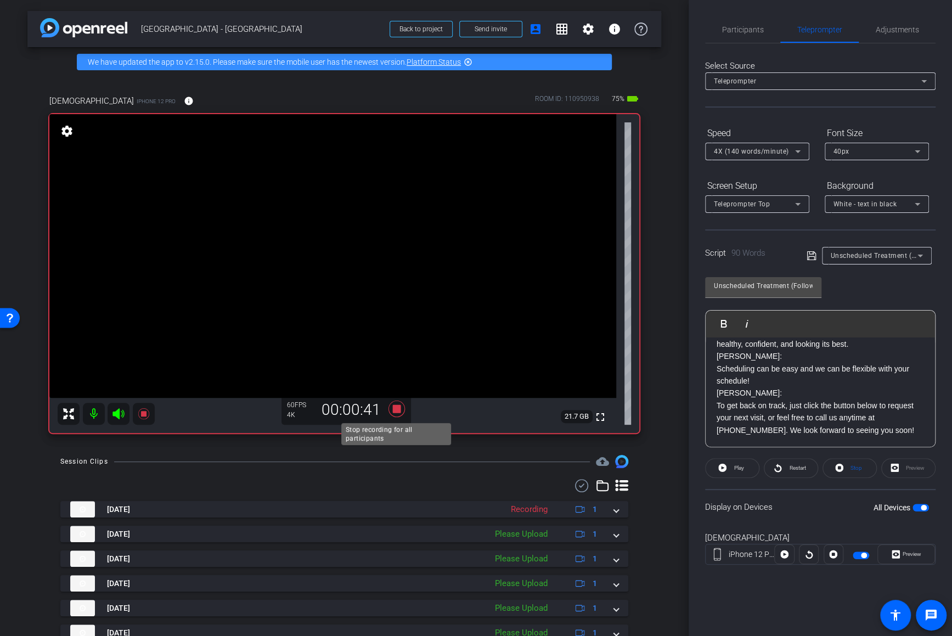
click at [398, 408] on icon at bounding box center [396, 409] width 16 height 16
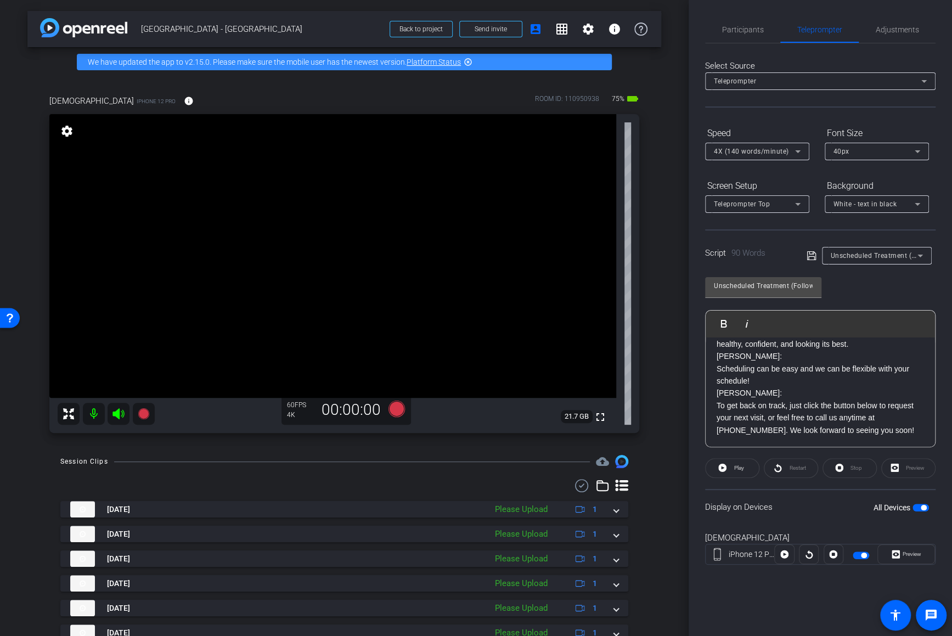
click at [816, 256] on span "Unscheduled Treatment (Follow-up) - Dr. Cannon, Dr Newman" at bounding box center [946, 255] width 231 height 9
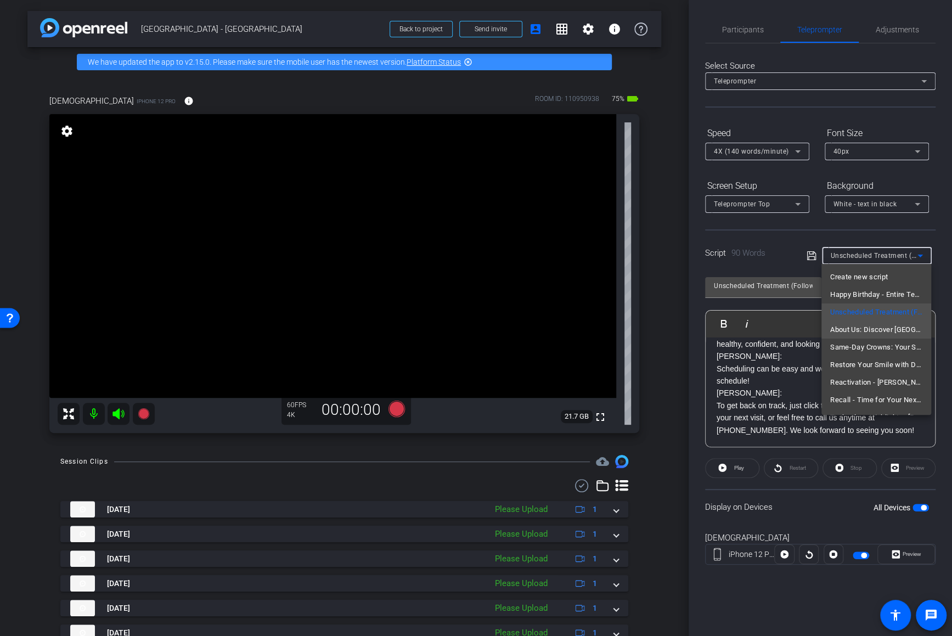
click at [816, 329] on span "About Us: Discover East Hills Dental Center - Dr. Cannon, Dr. Newman" at bounding box center [876, 329] width 92 height 13
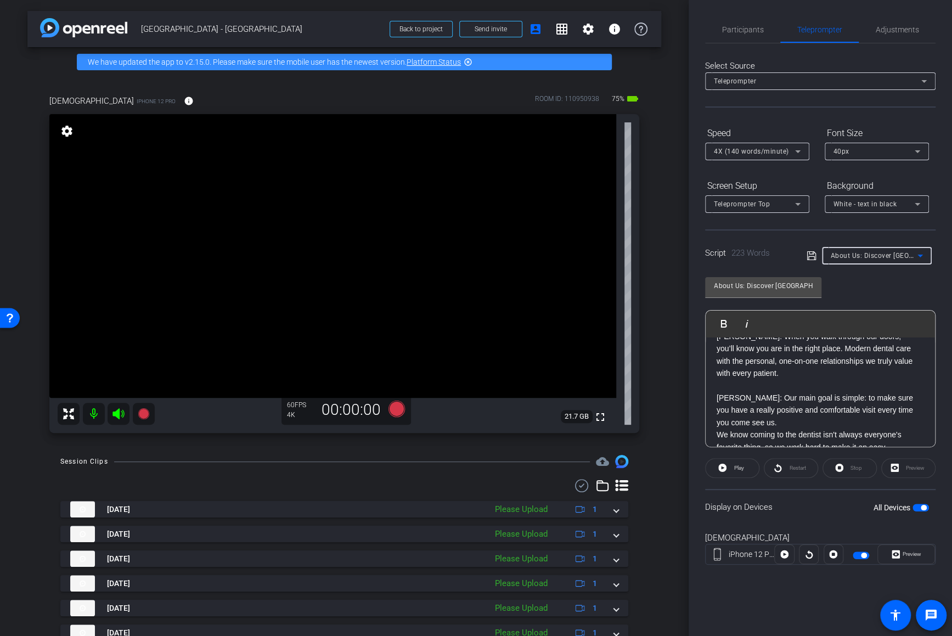
scroll to position [64, 0]
click at [806, 373] on p "DR. NEWMAN: When you walk through our doors, you’ll know you are in the right p…" at bounding box center [820, 364] width 207 height 61
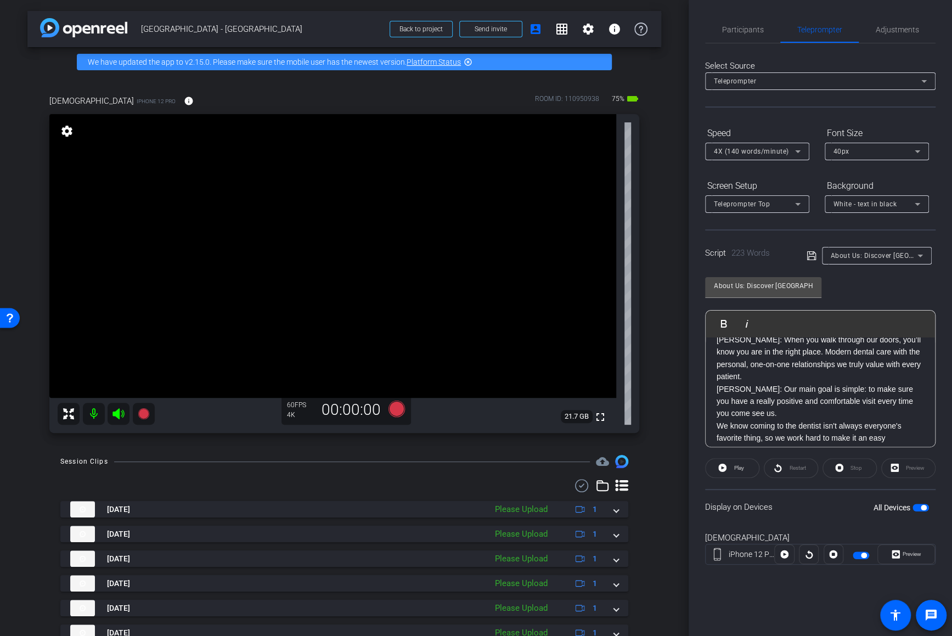
scroll to position [0, 0]
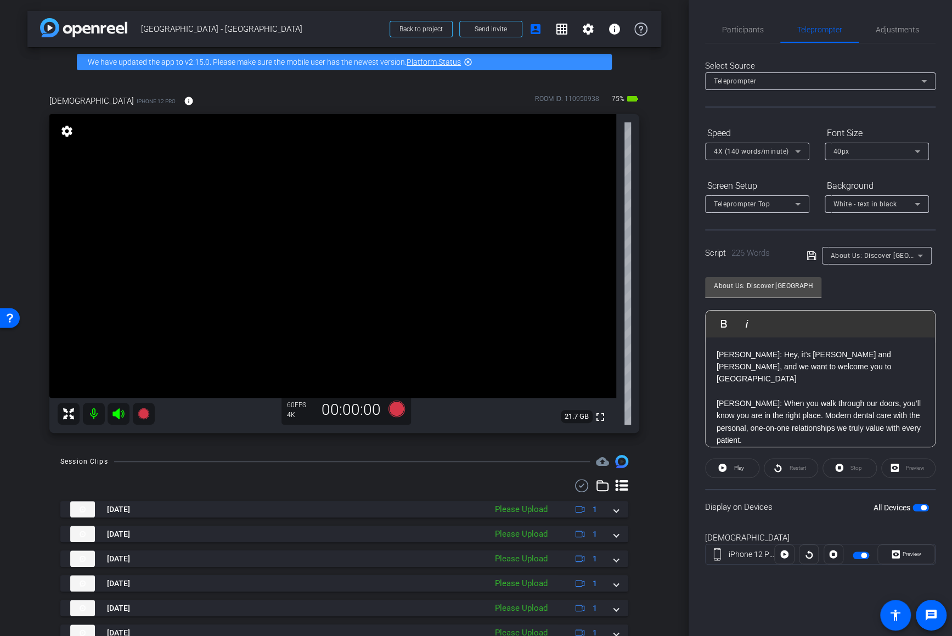
click at [764, 380] on p "DR. CANNON: Hey, it’s Dr. Cannon and Dr. Newman, and we want to welcome you to …" at bounding box center [820, 372] width 207 height 49
click at [810, 255] on icon at bounding box center [812, 255] width 10 height 13
click at [746, 33] on span "Participants" at bounding box center [743, 30] width 42 height 8
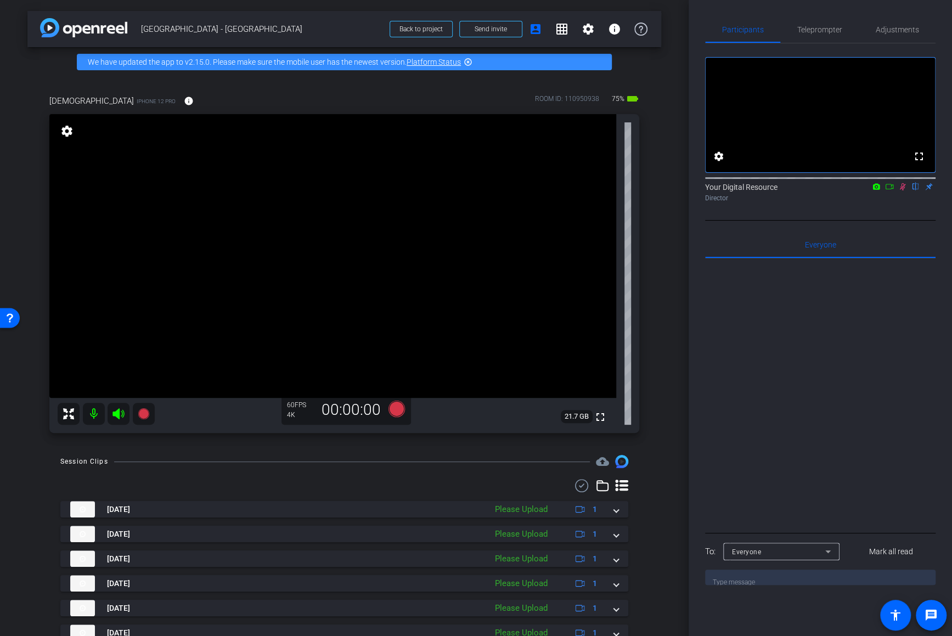
click at [816, 190] on icon at bounding box center [902, 187] width 9 height 8
click at [816, 35] on span "Teleprompter" at bounding box center [819, 29] width 45 height 26
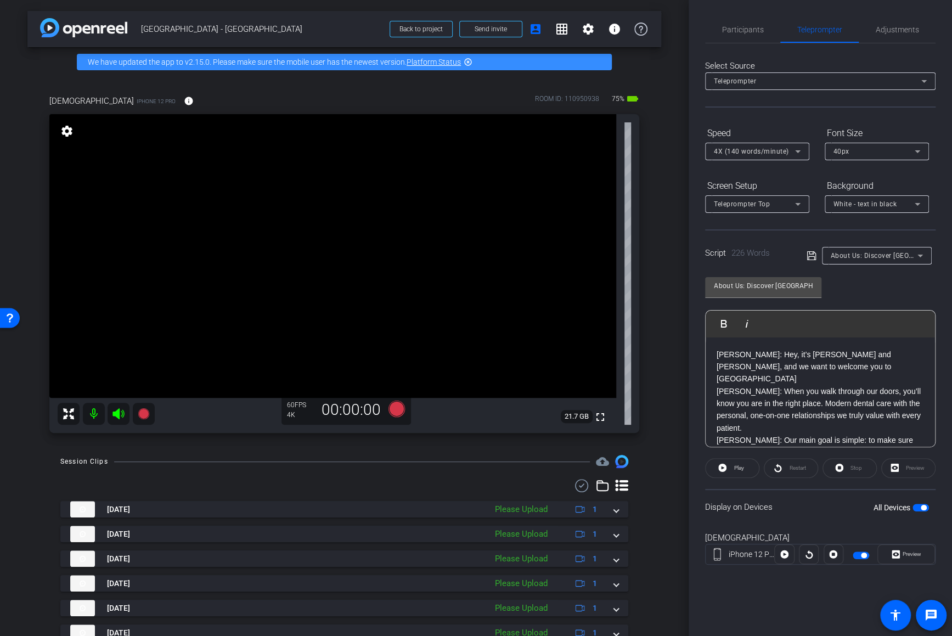
click at [809, 260] on icon at bounding box center [811, 255] width 9 height 9
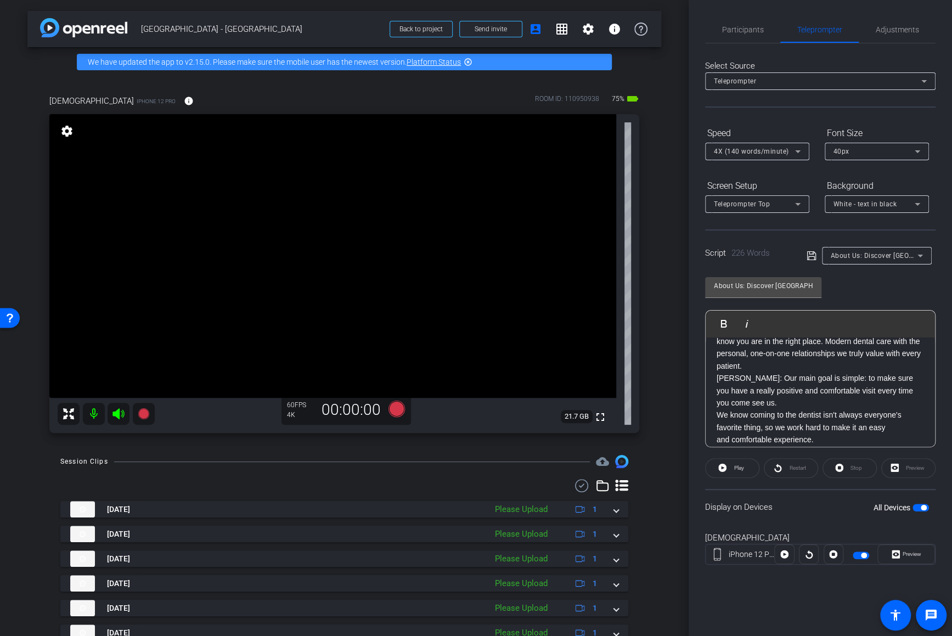
scroll to position [69, 0]
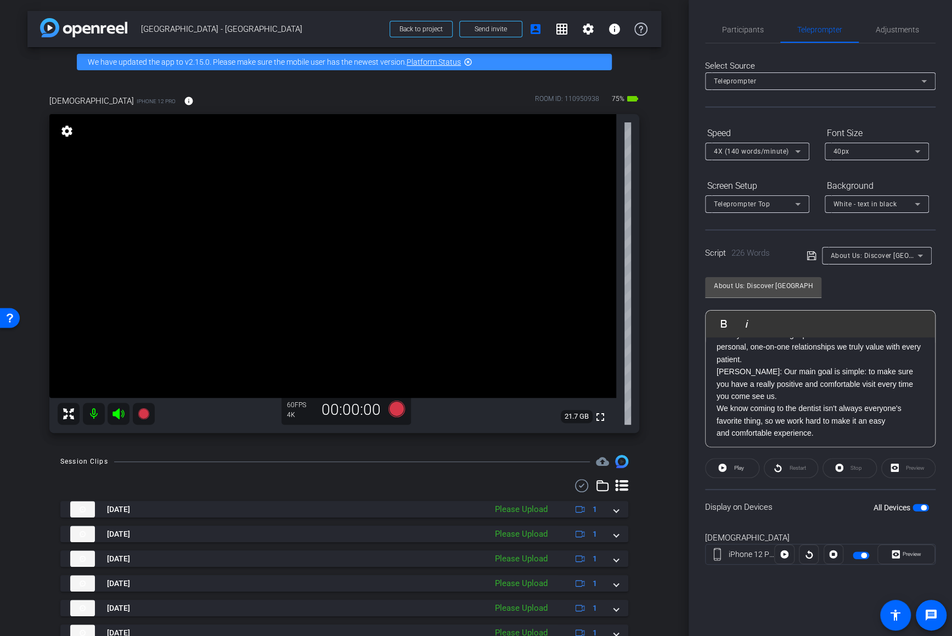
click at [816, 383] on p "DR. CANNON: Our main goal is simple: to make sure you have a really positive an…" at bounding box center [820, 383] width 207 height 37
drag, startPoint x: 859, startPoint y: 409, endPoint x: 887, endPoint y: 410, distance: 28.0
click at [816, 410] on p "We know coming to the dentist isn't always everyone's favorite thing, so we wor…" at bounding box center [820, 426] width 207 height 49
drag, startPoint x: 757, startPoint y: 421, endPoint x: 890, endPoint y: 409, distance: 132.9
click at [816, 409] on p "We know coming to the dentist isn't always everyone's favorite thing, so we wor…" at bounding box center [820, 426] width 207 height 49
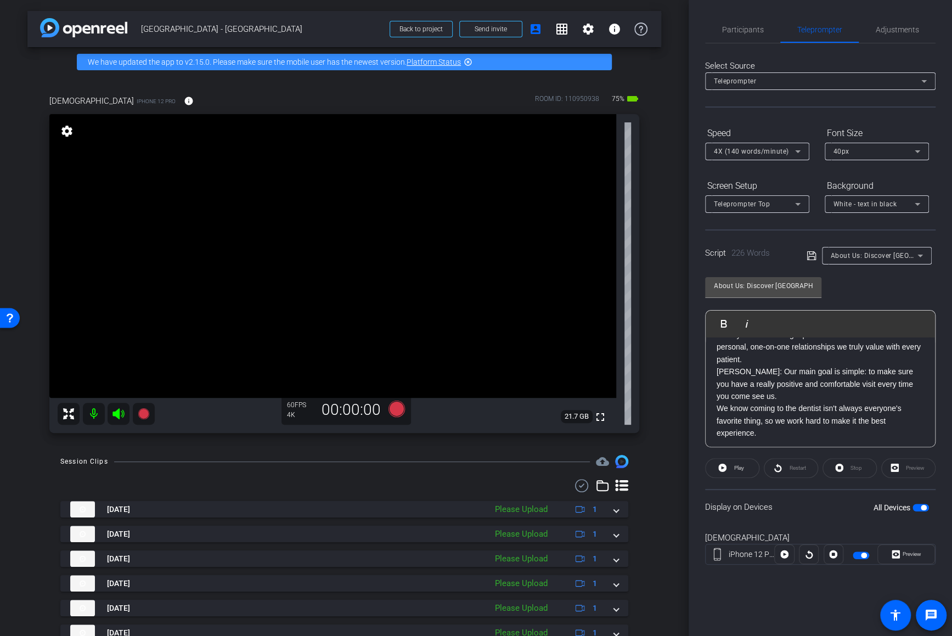
click at [809, 256] on icon at bounding box center [811, 255] width 9 height 9
click at [799, 412] on p "We know coming to the dentist isn't always everyone's favorite thing, so we wor…" at bounding box center [820, 421] width 207 height 49
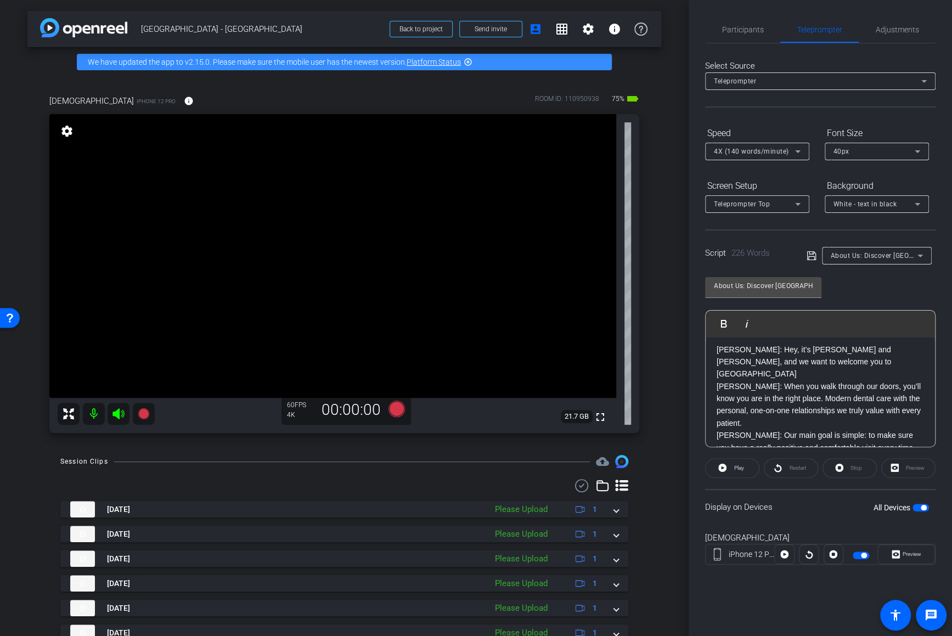
scroll to position [0, 0]
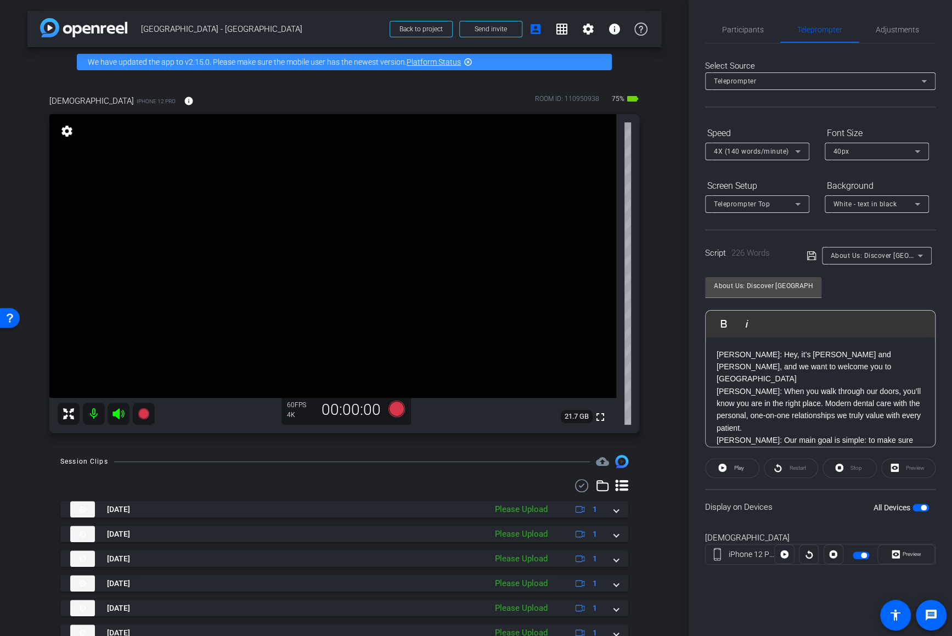
click at [812, 249] on div "About Us: Discover East Hills Dental Center - Dr. Cannon, Dr. Newman" at bounding box center [872, 256] width 130 height 18
click at [809, 261] on icon at bounding box center [812, 255] width 10 height 13
click at [399, 406] on icon at bounding box center [396, 409] width 16 height 16
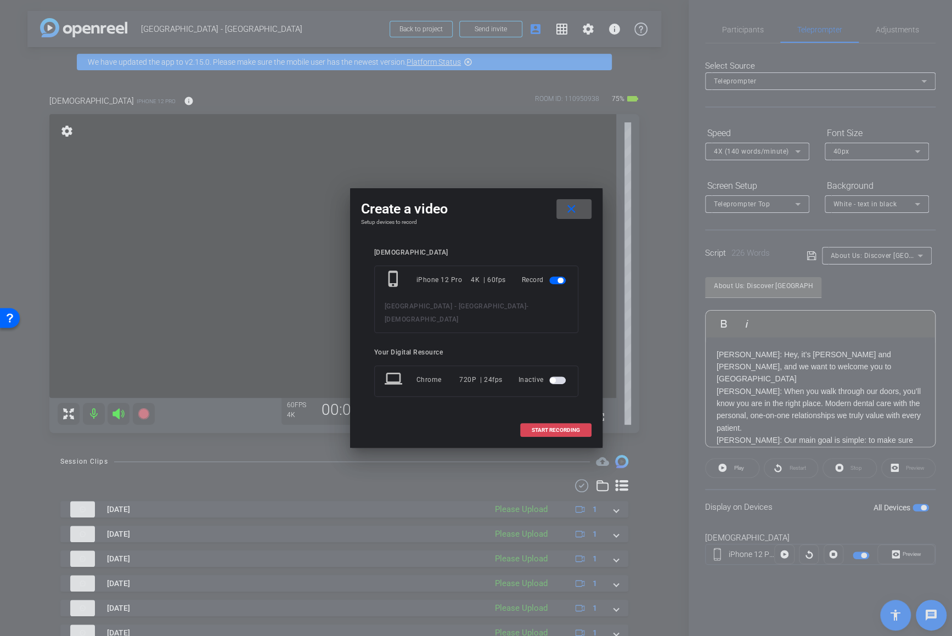
click at [548, 418] on span at bounding box center [556, 430] width 70 height 26
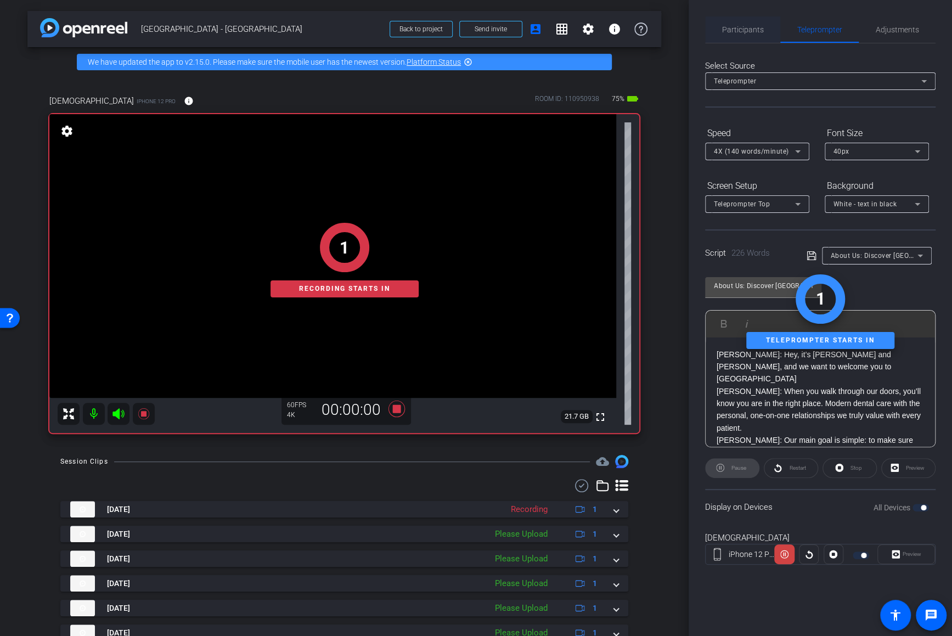
click at [749, 31] on span "Participants" at bounding box center [743, 30] width 42 height 8
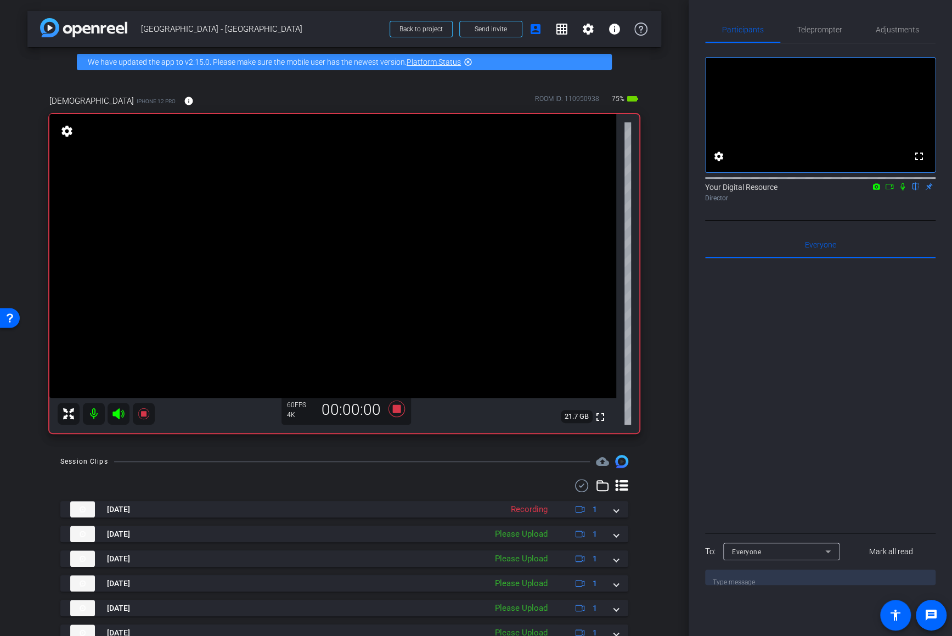
click at [816, 190] on icon at bounding box center [902, 187] width 9 height 8
click at [816, 22] on span "Teleprompter" at bounding box center [819, 29] width 45 height 26
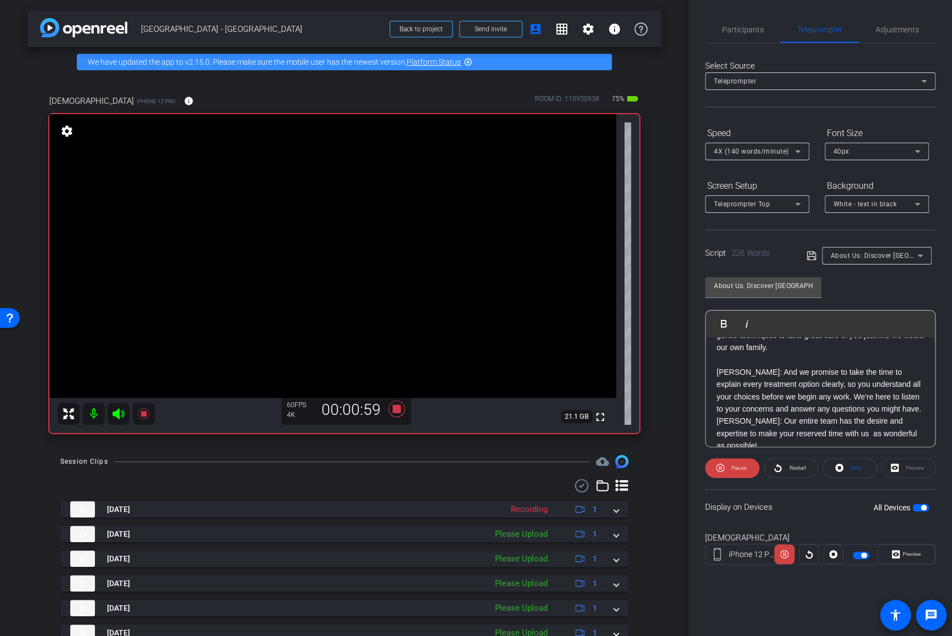
scroll to position [178, 0]
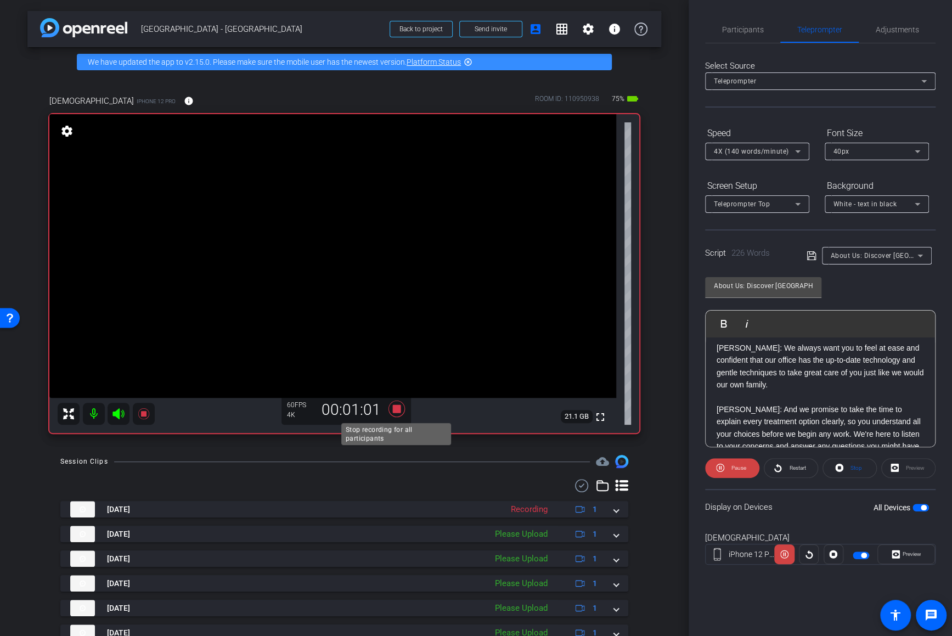
click at [393, 413] on icon at bounding box center [397, 409] width 26 height 20
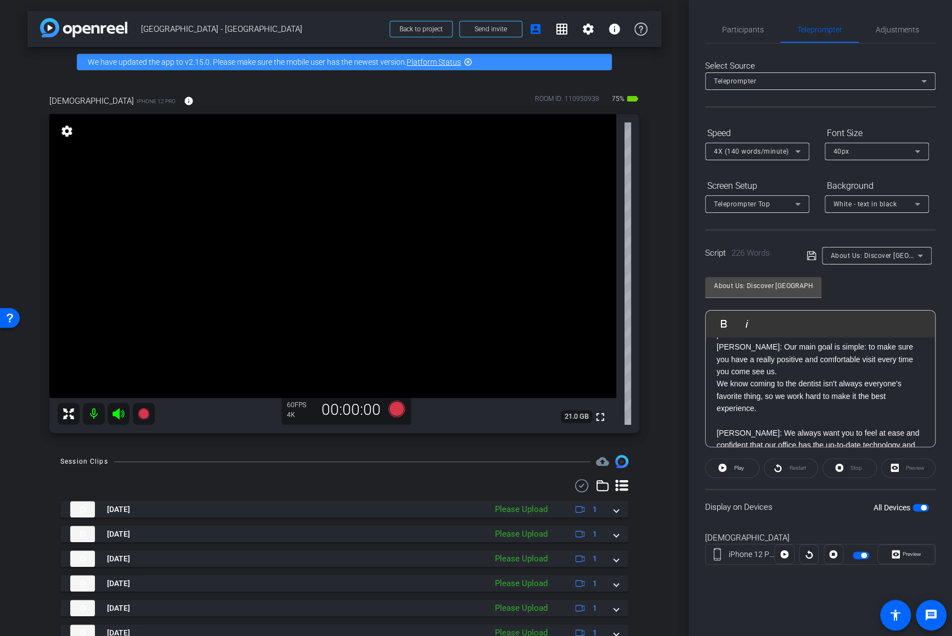
click at [814, 397] on p "We know coming to the dentist isn't always everyone's favorite thing, so we wor…" at bounding box center [820, 402] width 207 height 49
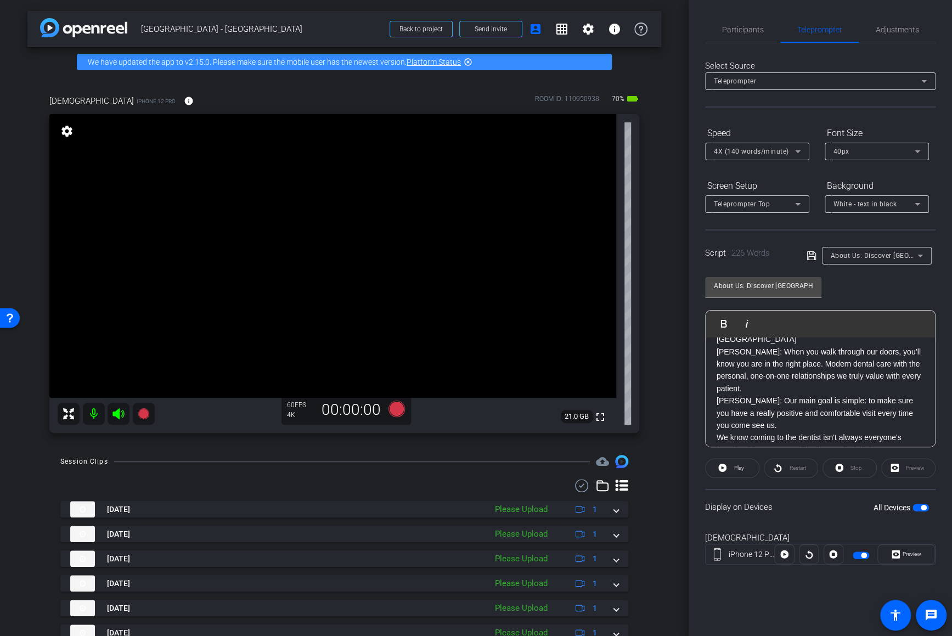
scroll to position [38, 0]
click at [805, 414] on p "DR. CANNON: Our main goal is simple: to make sure you have a really positive an…" at bounding box center [820, 414] width 207 height 37
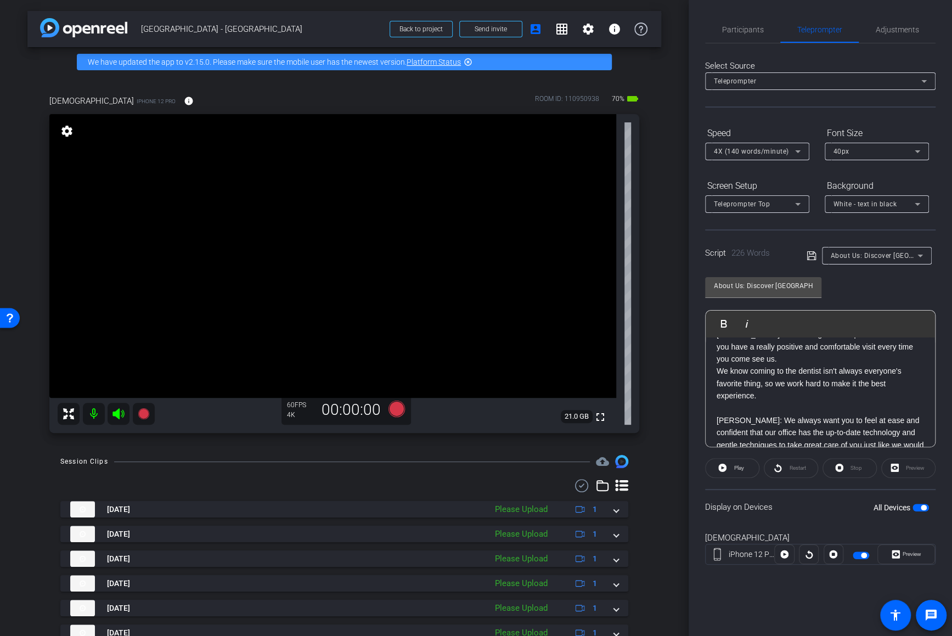
scroll to position [121, 0]
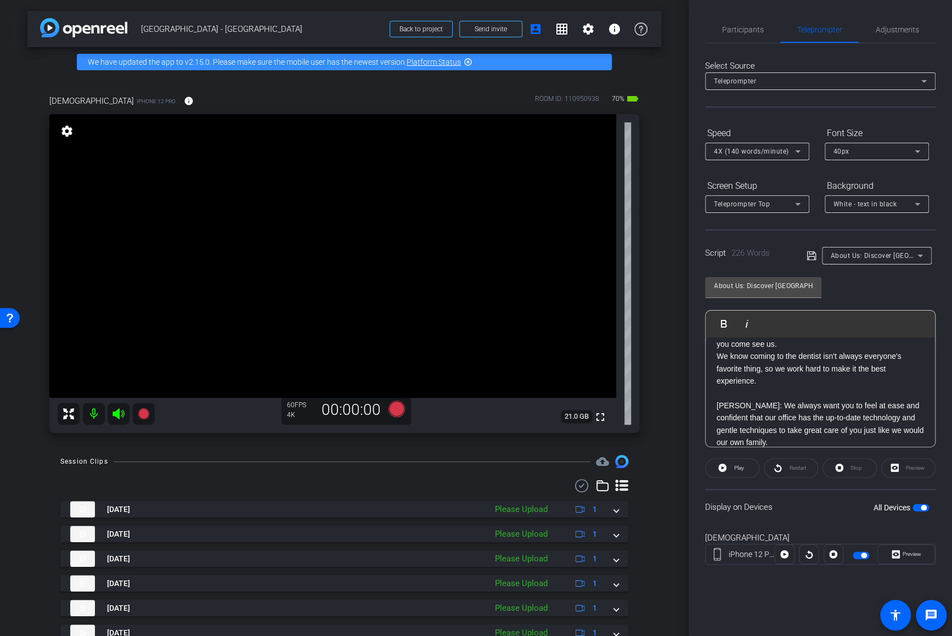
click at [816, 379] on p "We know coming to the dentist isn't always everyone's favorite thing, so we wor…" at bounding box center [820, 374] width 207 height 49
click at [787, 385] on p "DR. NEWMAN: We always want you to feel at ease and confident that our office ha…" at bounding box center [820, 370] width 207 height 61
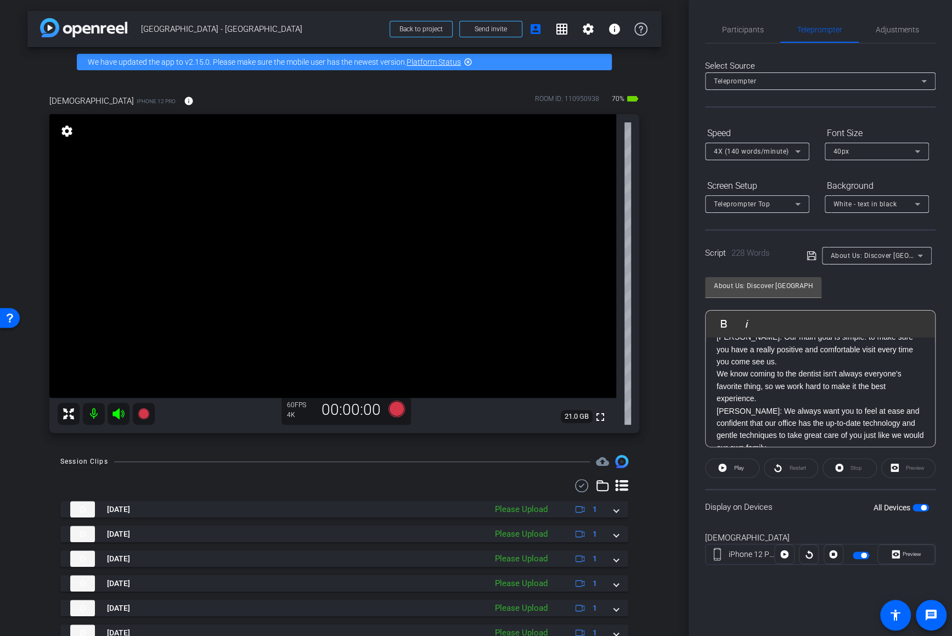
scroll to position [102, 0]
click at [810, 384] on p "We know coming to the dentist isn't always everyone's favorite thing, so we wor…" at bounding box center [820, 387] width 207 height 37
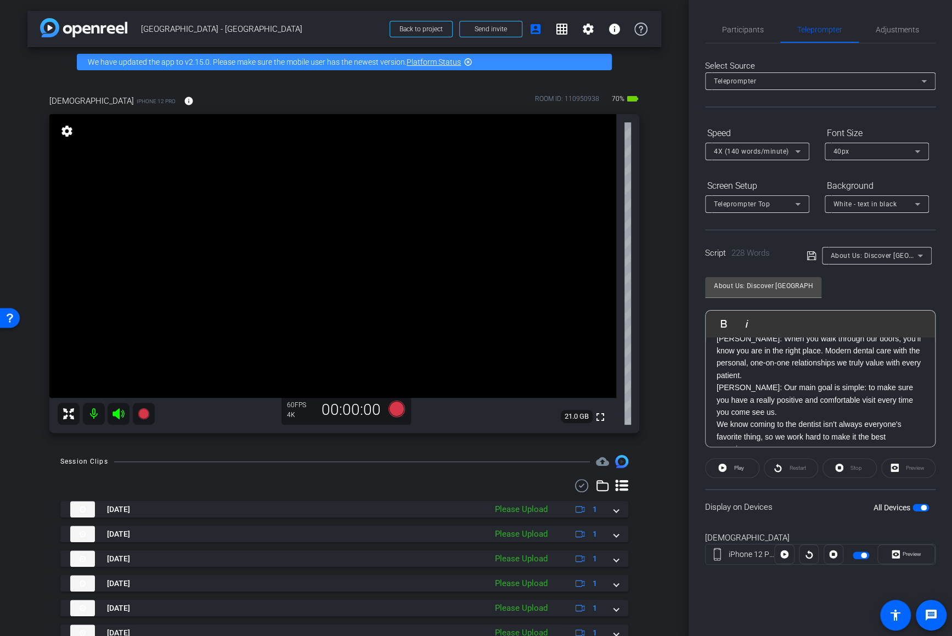
scroll to position [54, 0]
click at [767, 154] on span "4X (140 words/minute)" at bounding box center [751, 152] width 75 height 8
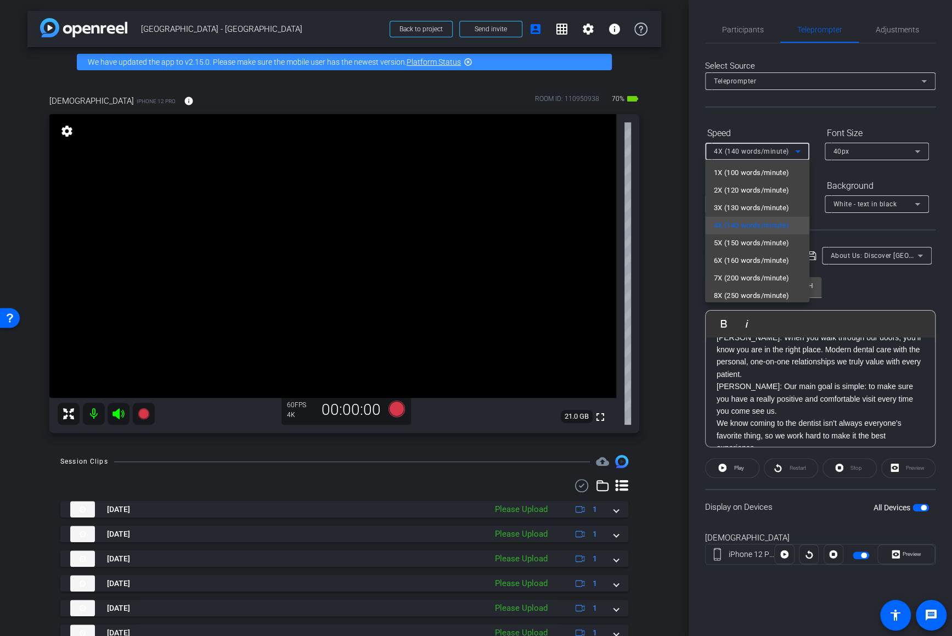
click at [728, 28] on div at bounding box center [476, 318] width 952 height 636
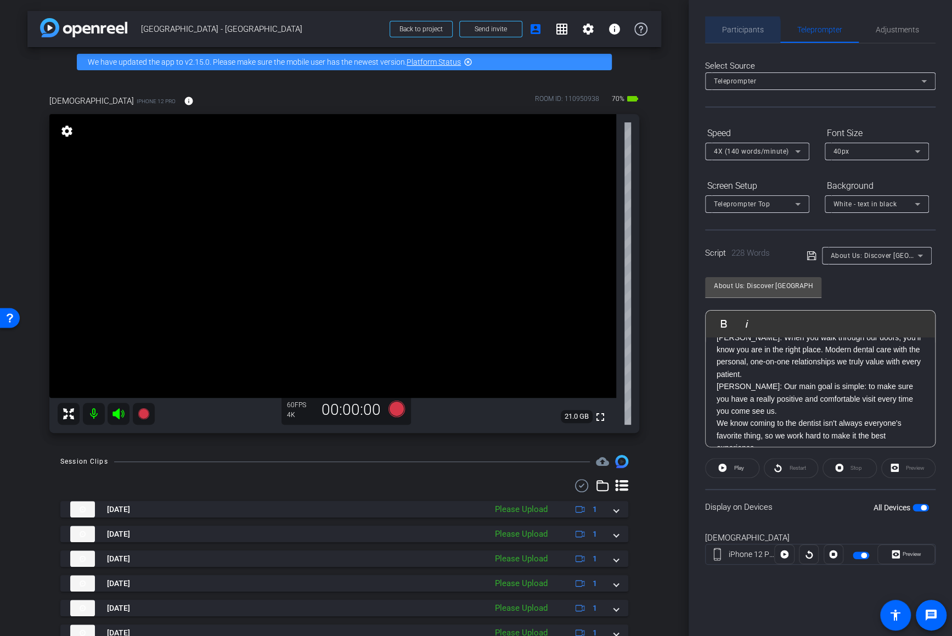
click at [741, 31] on span "Participants" at bounding box center [743, 30] width 42 height 8
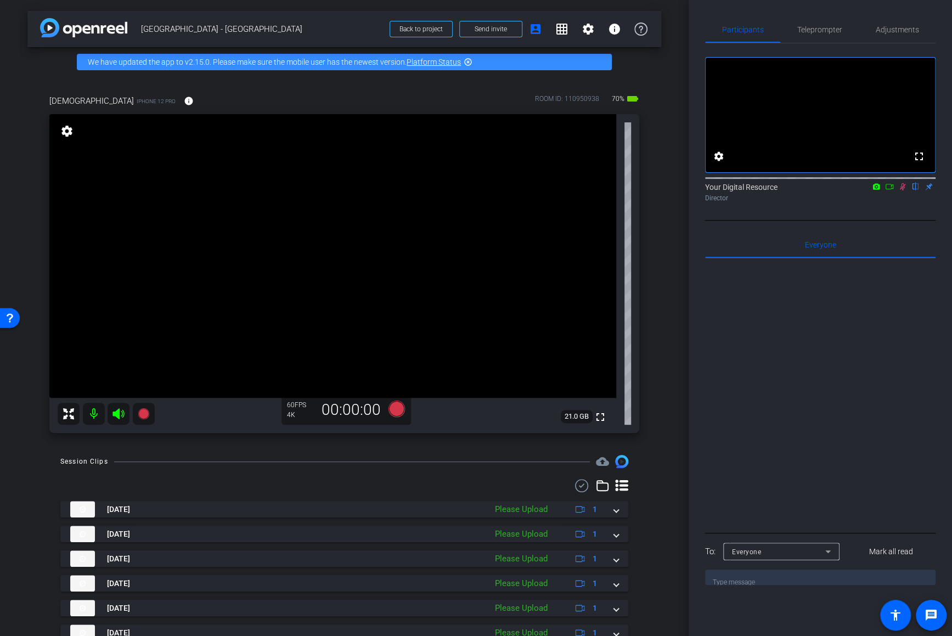
click at [816, 190] on icon at bounding box center [902, 187] width 9 height 8
click at [816, 27] on span "Teleprompter" at bounding box center [819, 30] width 45 height 8
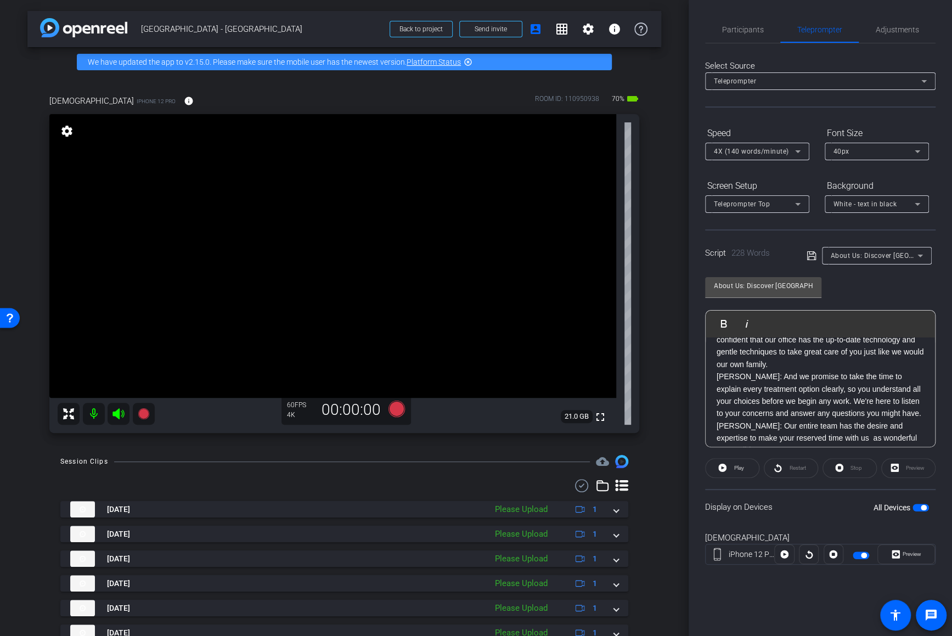
scroll to position [293, 0]
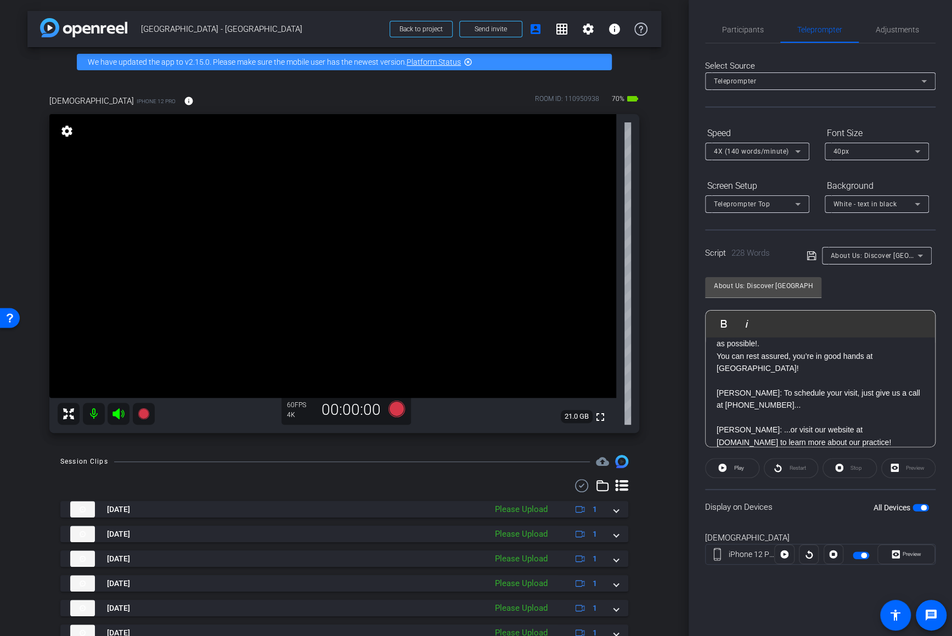
click at [763, 370] on p "DR. Newman: Our entire team has the desire and expertise to make your reserved …" at bounding box center [820, 350] width 207 height 74
click at [757, 408] on p "DR. NEWMAN: To schedule your visit, just give us a call at 615-446-4644..." at bounding box center [820, 405] width 207 height 37
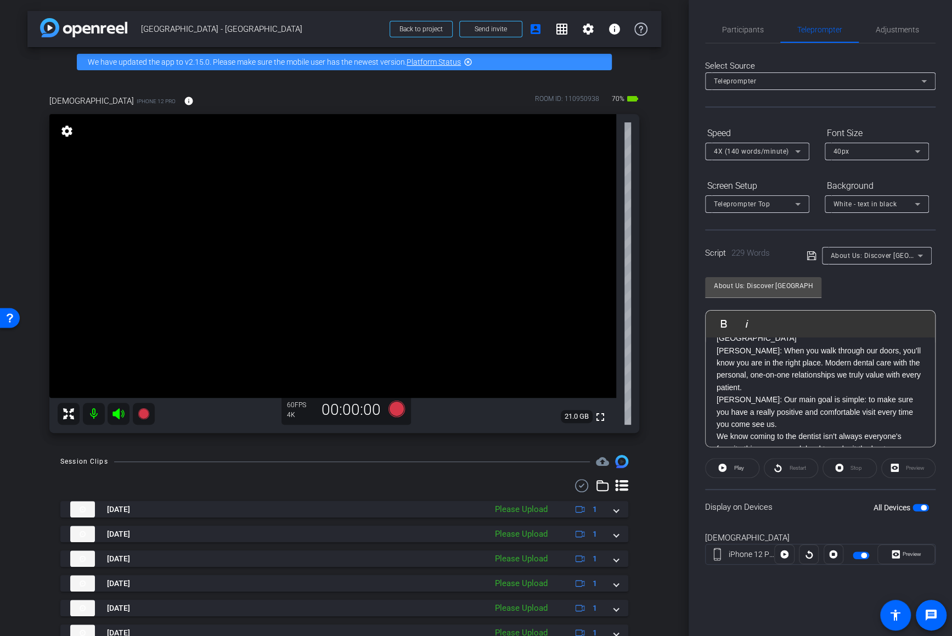
scroll to position [38, 0]
click at [816, 561] on div "iPhone 12 Pro Preview" at bounding box center [820, 554] width 230 height 21
click at [816, 553] on span "button" at bounding box center [863, 555] width 5 height 5
click at [816, 552] on span "button" at bounding box center [861, 556] width 16 height 8
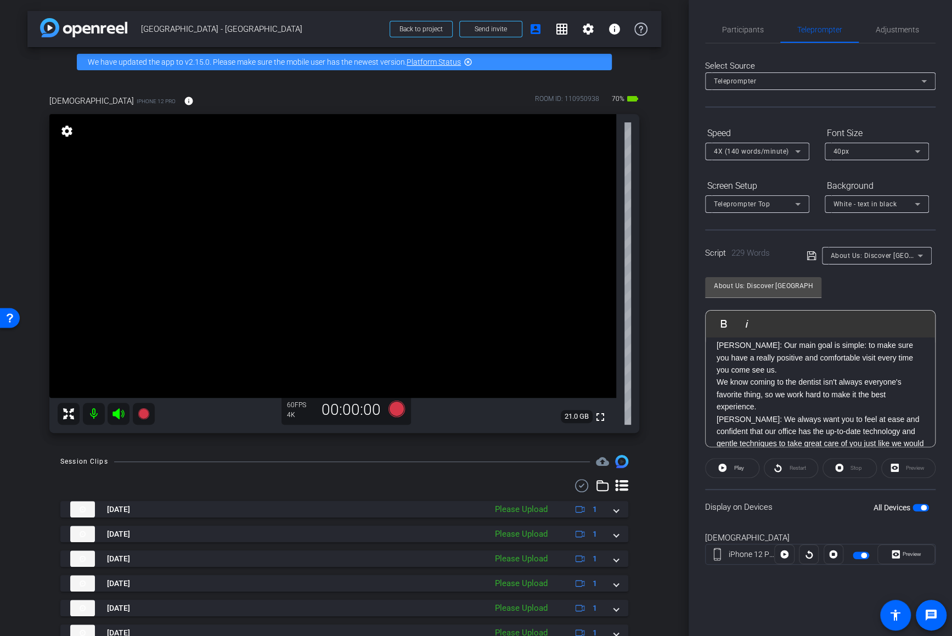
scroll to position [104, 0]
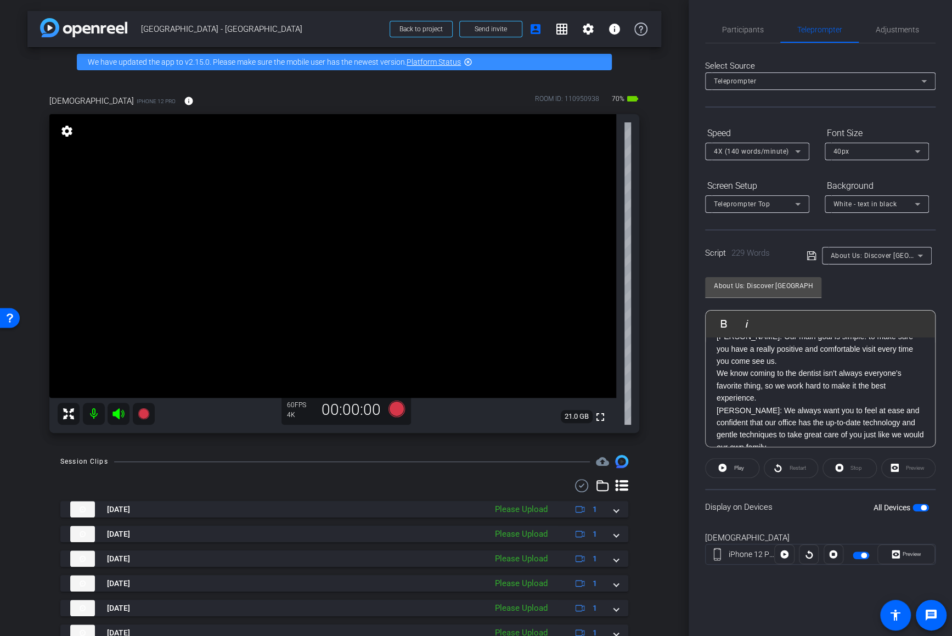
click at [812, 262] on icon at bounding box center [812, 255] width 10 height 13
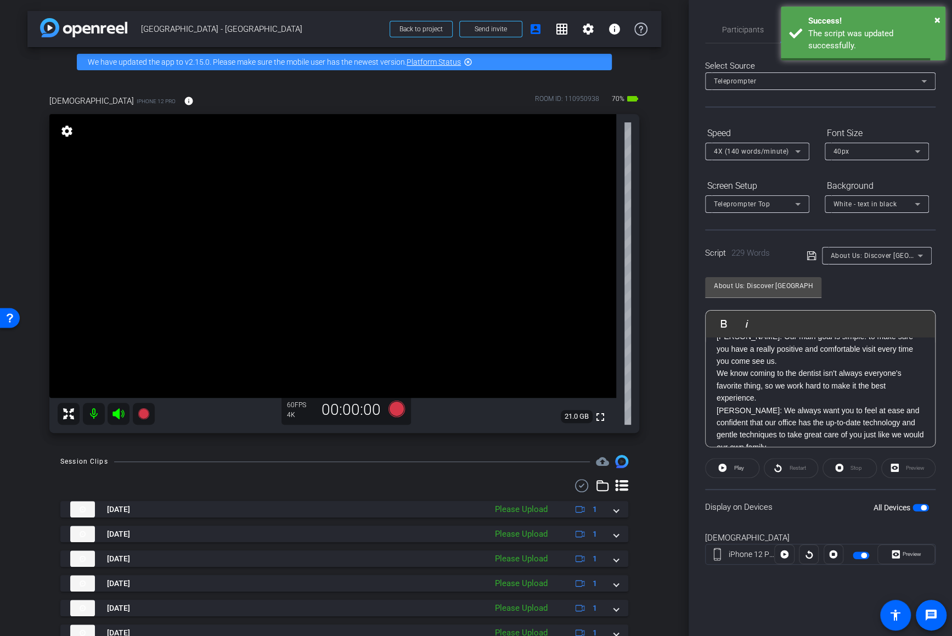
click at [812, 254] on icon at bounding box center [811, 255] width 9 height 9
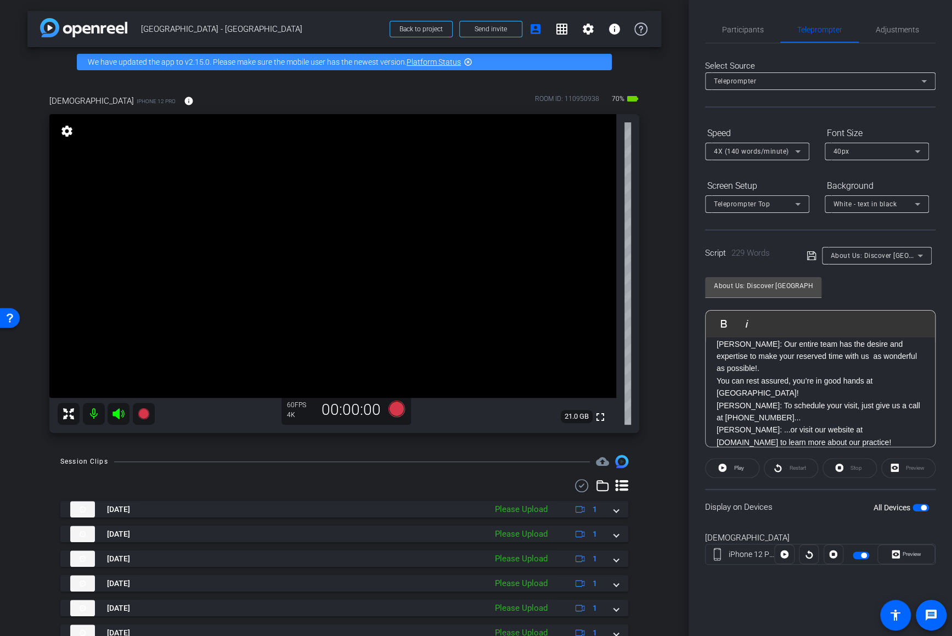
scroll to position [0, 0]
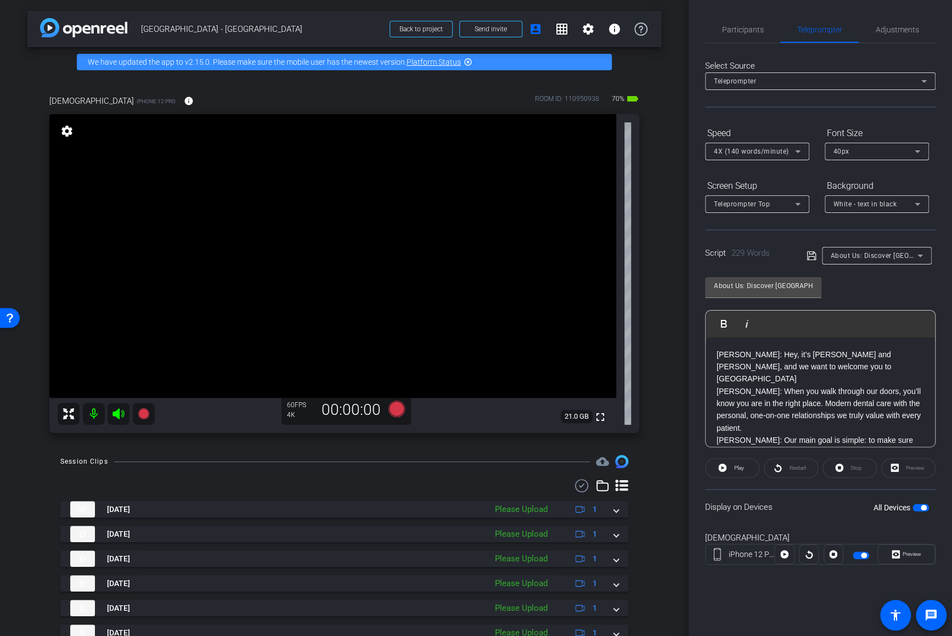
click at [717, 353] on p "DR. CANNON: Hey, it’s Dr. Cannon and Dr. Newman, and we want to welcome you to …" at bounding box center [820, 366] width 207 height 37
click at [815, 255] on icon at bounding box center [812, 255] width 10 height 13
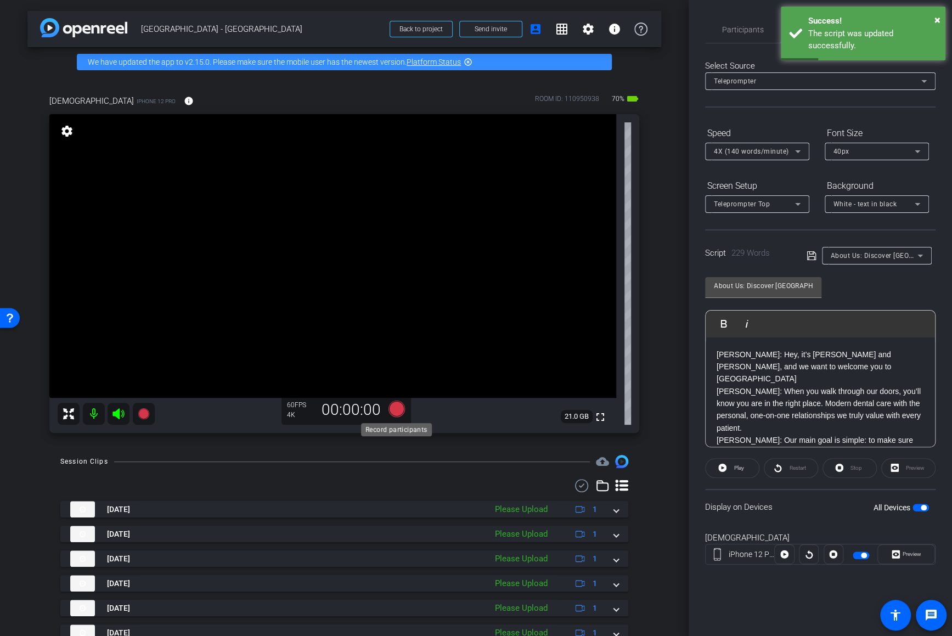
click at [398, 413] on icon at bounding box center [396, 409] width 16 height 16
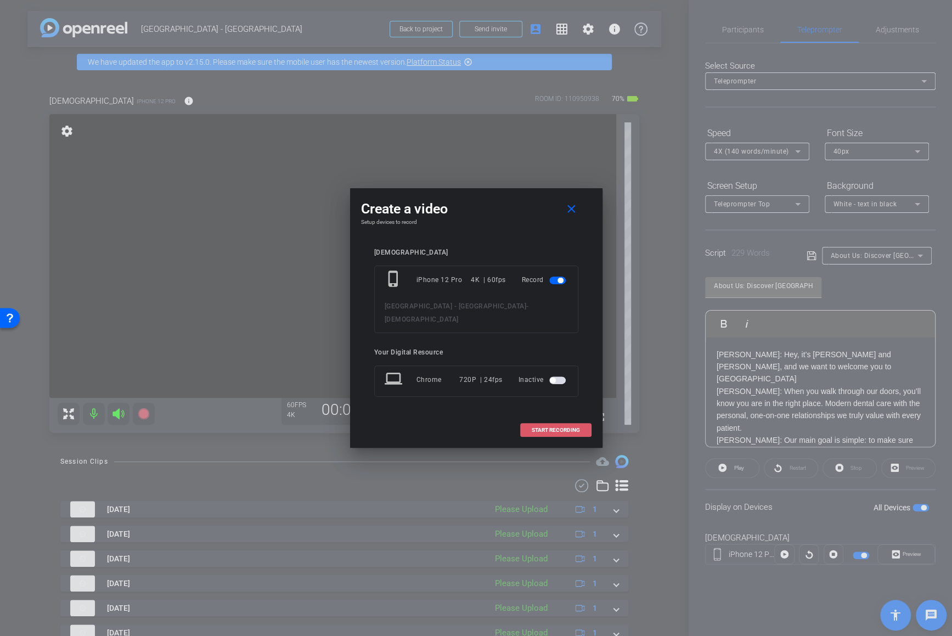
click at [561, 427] on span "START RECORDING" at bounding box center [556, 429] width 48 height 5
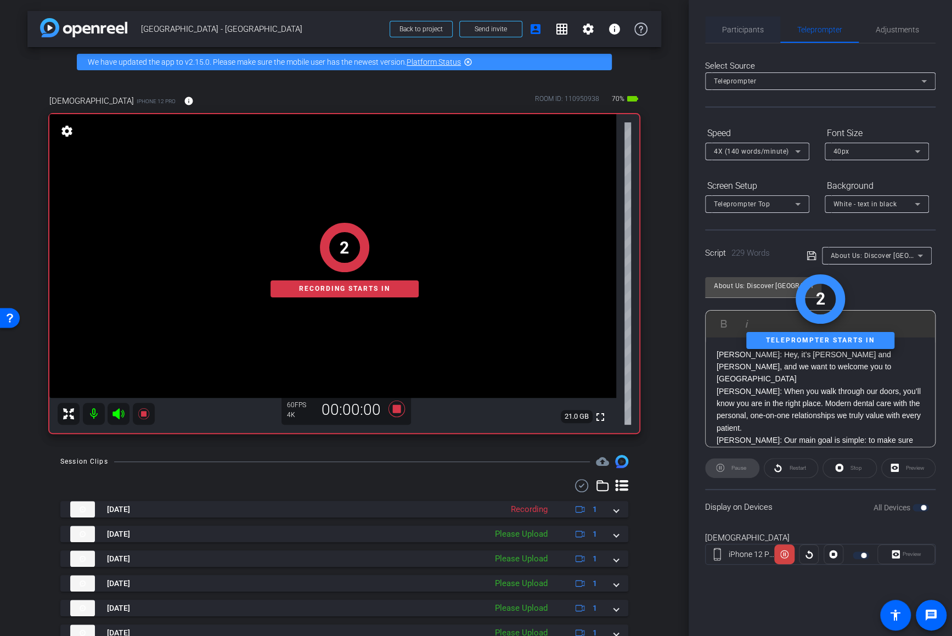
click at [744, 30] on span "Participants" at bounding box center [743, 30] width 42 height 8
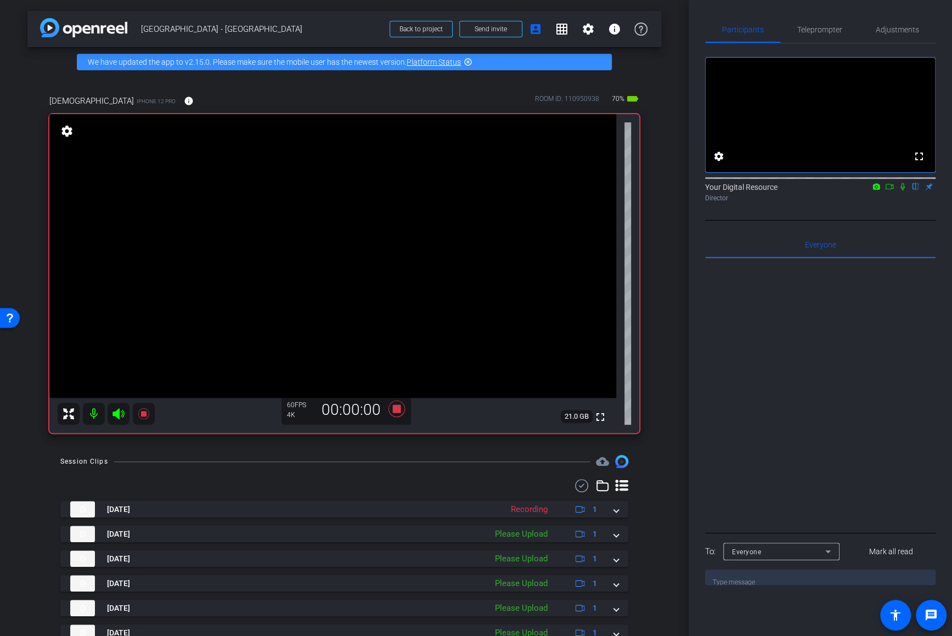
click at [816, 190] on icon at bounding box center [903, 186] width 4 height 7
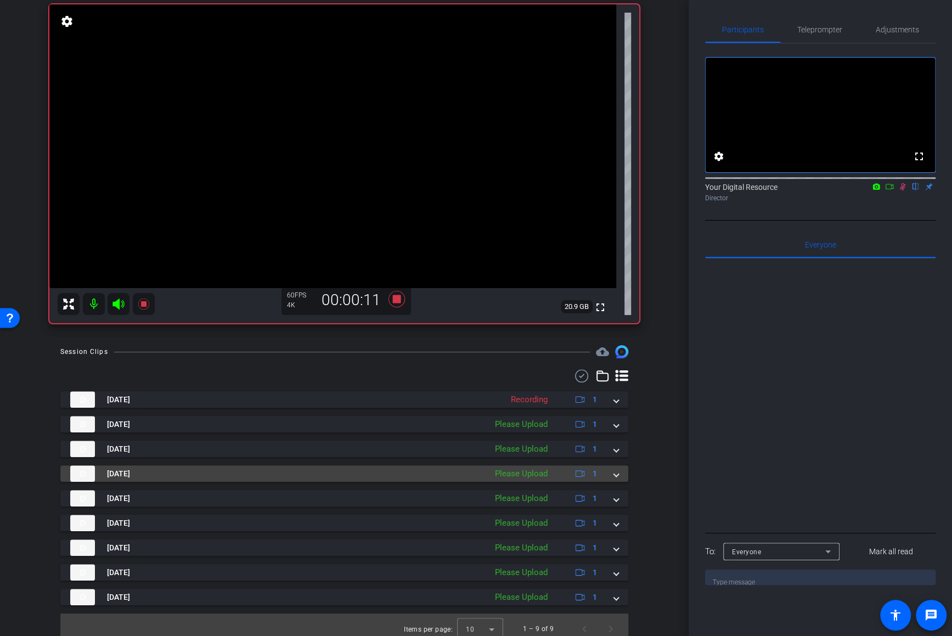
scroll to position [118, 0]
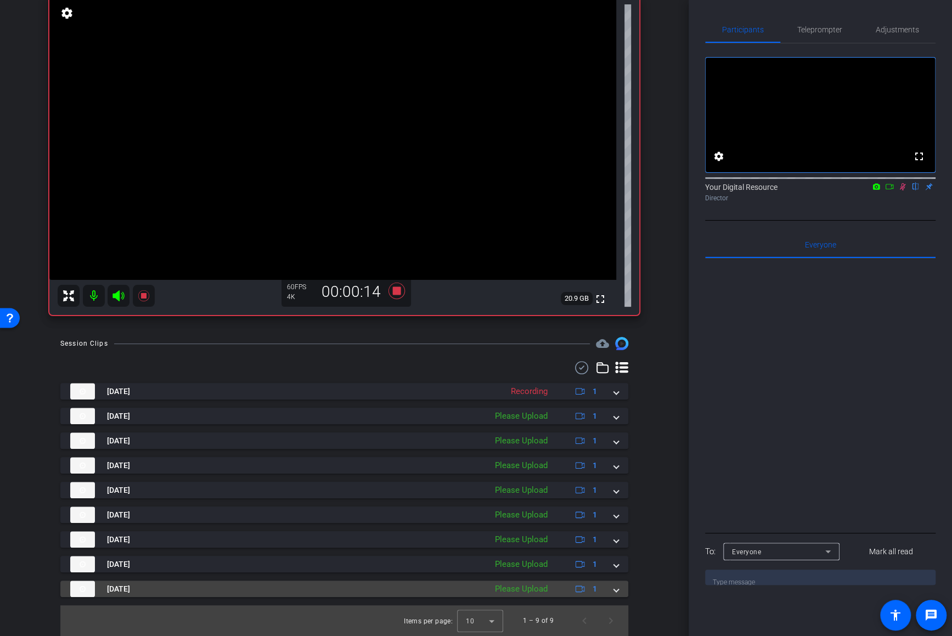
click at [617, 589] on span at bounding box center [616, 589] width 4 height 12
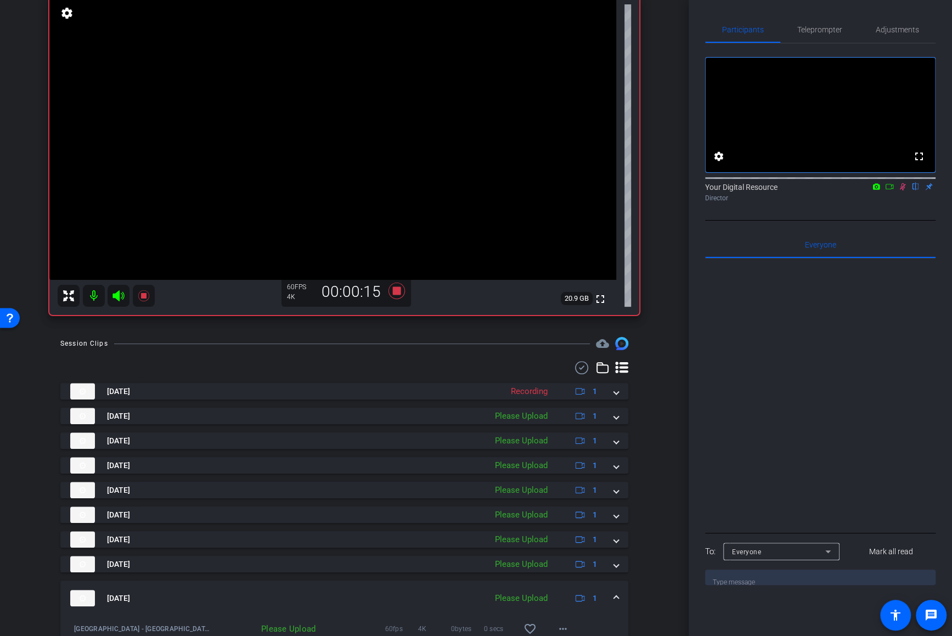
scroll to position [175, 0]
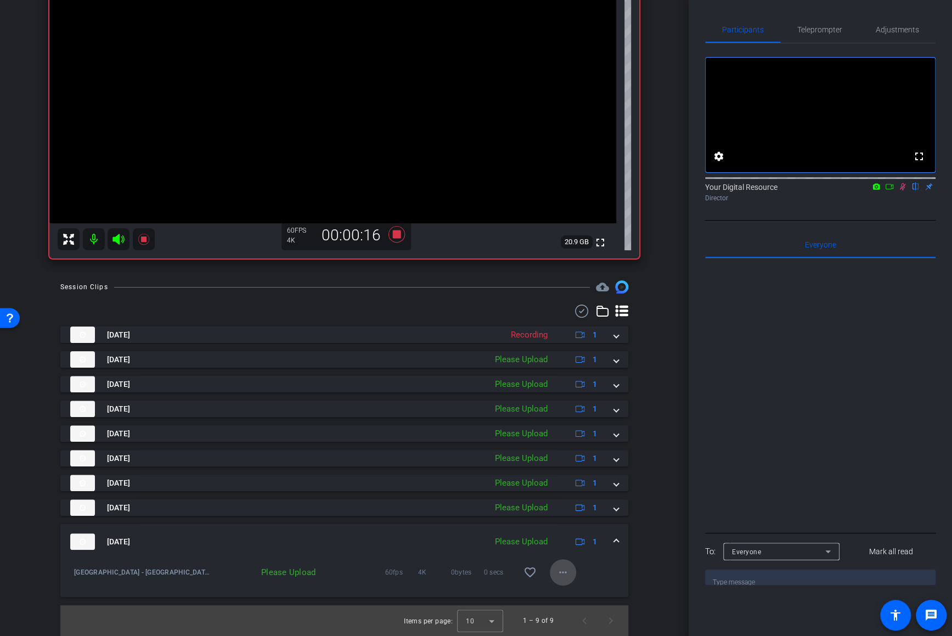
click at [557, 572] on mat-icon "more_horiz" at bounding box center [562, 572] width 13 height 13
click at [566, 593] on span "Upload" at bounding box center [580, 594] width 44 height 13
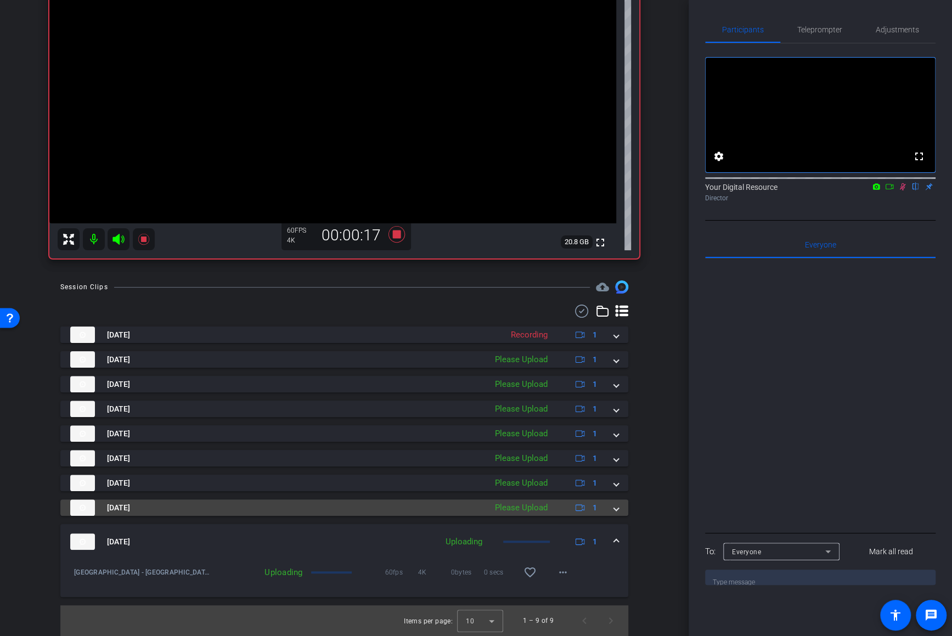
click at [616, 507] on span at bounding box center [616, 508] width 4 height 12
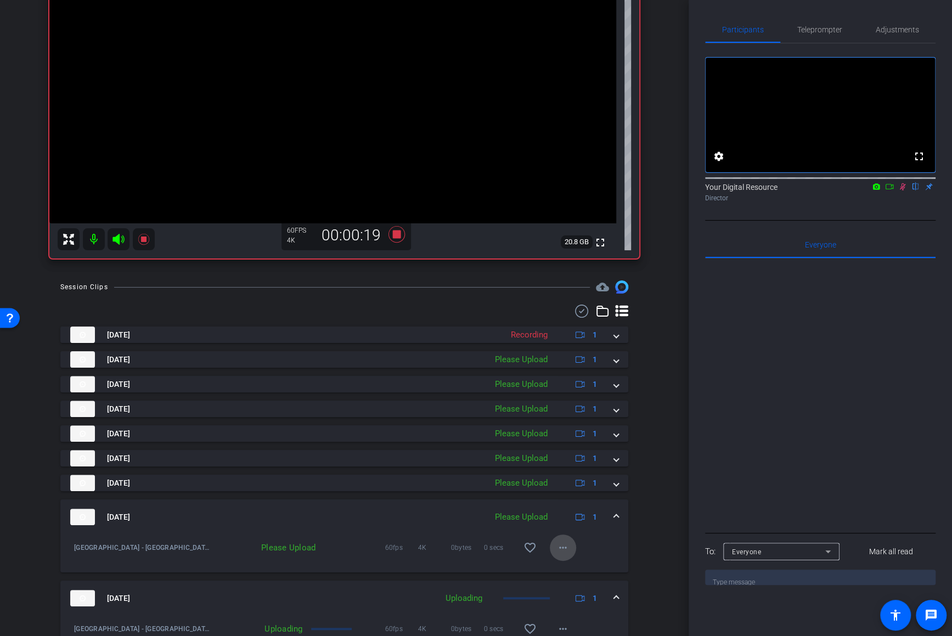
click at [561, 550] on mat-icon "more_horiz" at bounding box center [562, 547] width 13 height 13
click at [573, 573] on span "Upload" at bounding box center [580, 570] width 44 height 13
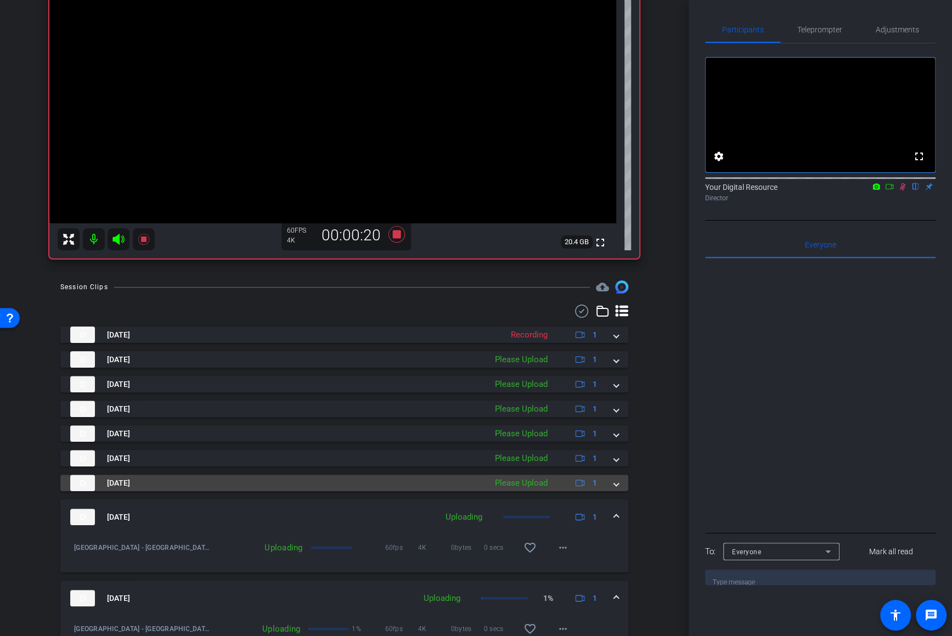
click at [615, 481] on span at bounding box center [616, 483] width 4 height 12
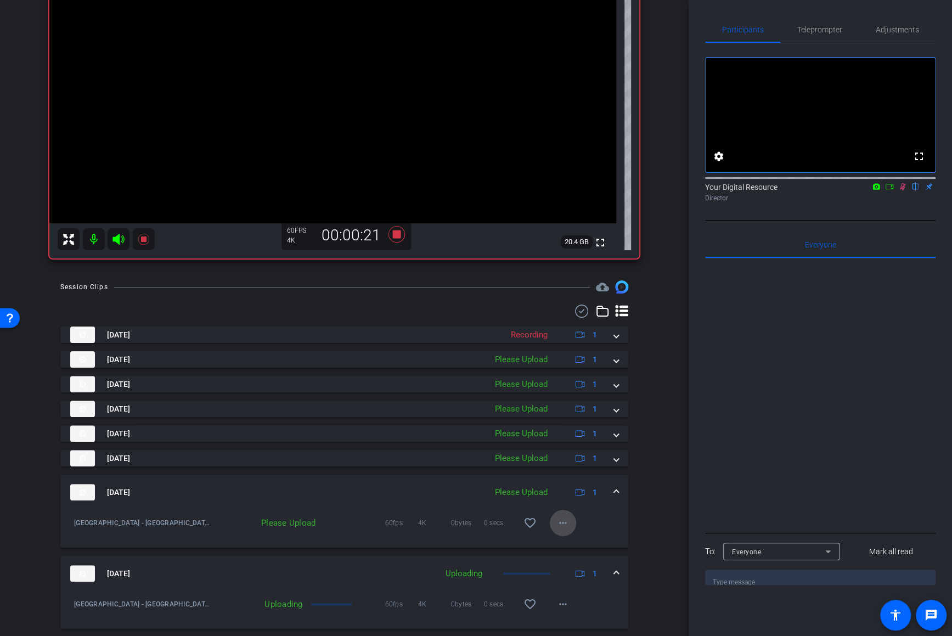
click at [561, 525] on mat-icon "more_horiz" at bounding box center [562, 522] width 13 height 13
click at [571, 543] on span "Upload" at bounding box center [580, 545] width 44 height 13
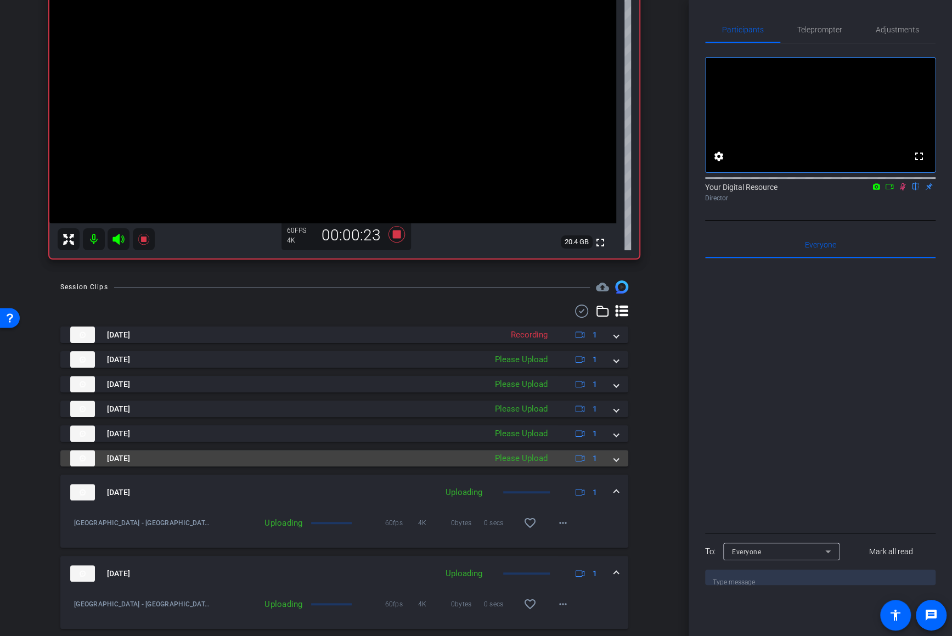
click at [611, 460] on div "Aug 20, 2025 Please Upload 1" at bounding box center [342, 458] width 544 height 16
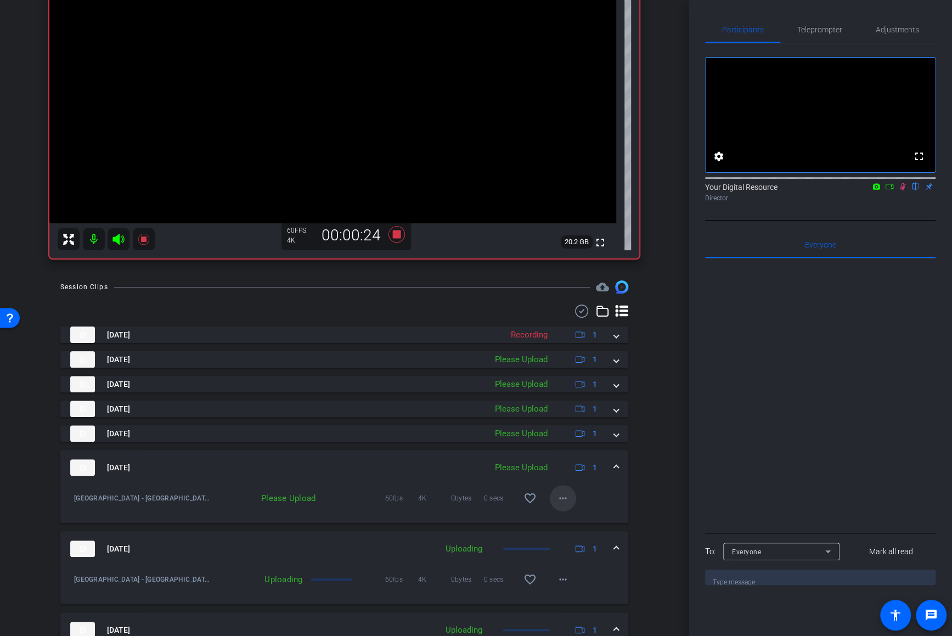
click at [564, 504] on mat-icon "more_horiz" at bounding box center [562, 498] width 13 height 13
click at [569, 524] on span "Upload" at bounding box center [580, 520] width 44 height 13
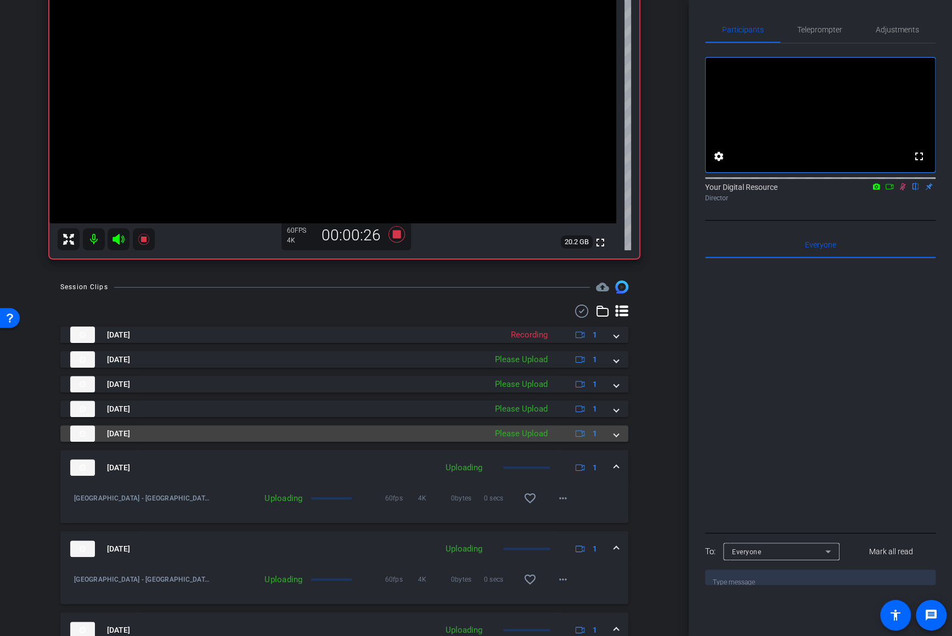
click at [619, 430] on mat-expansion-panel-header "Aug 20, 2025 Please Upload 1" at bounding box center [344, 433] width 568 height 16
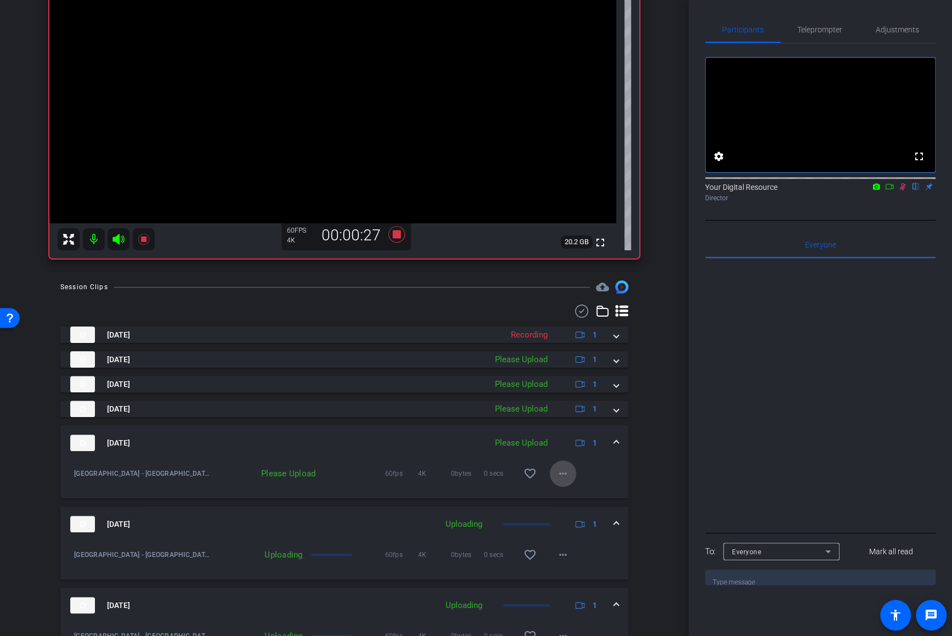
click at [565, 474] on mat-icon "more_horiz" at bounding box center [562, 473] width 13 height 13
click at [577, 497] on span "Upload" at bounding box center [580, 495] width 44 height 13
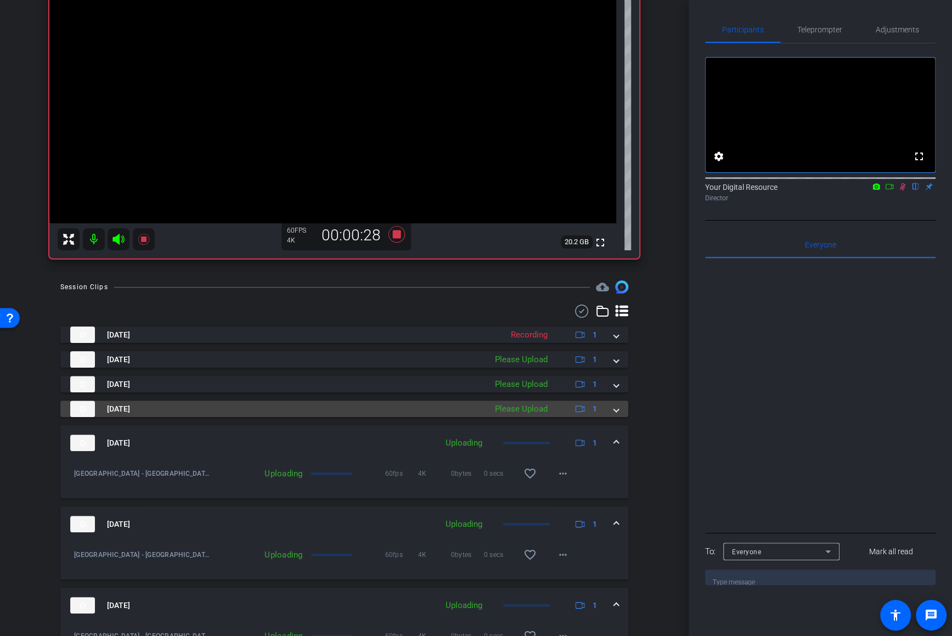
click at [618, 406] on mat-expansion-panel-header "Aug 20, 2025 Please Upload 1" at bounding box center [344, 409] width 568 height 16
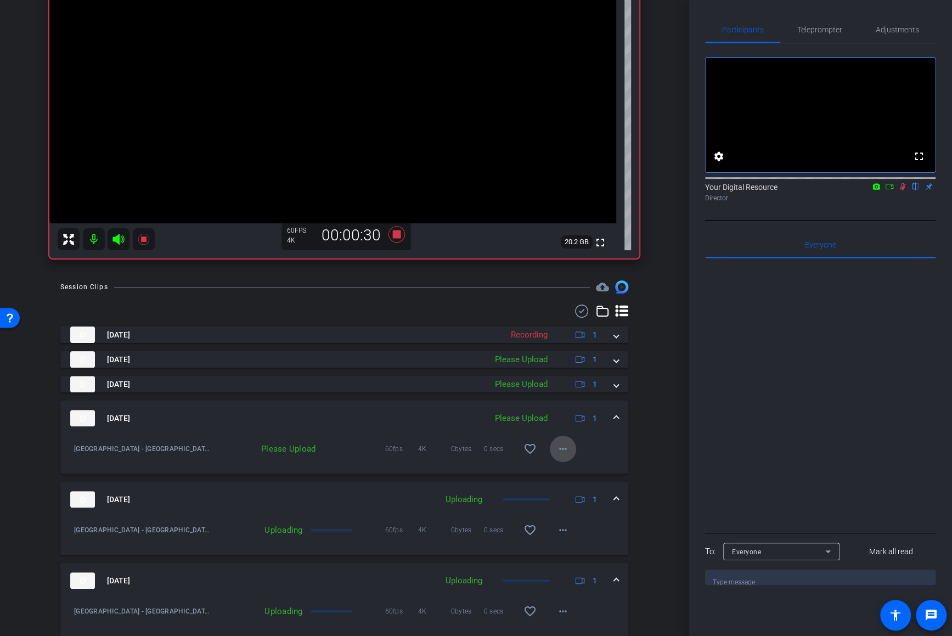
click at [560, 447] on mat-icon "more_horiz" at bounding box center [562, 448] width 13 height 13
click at [567, 473] on span "Upload" at bounding box center [580, 471] width 44 height 13
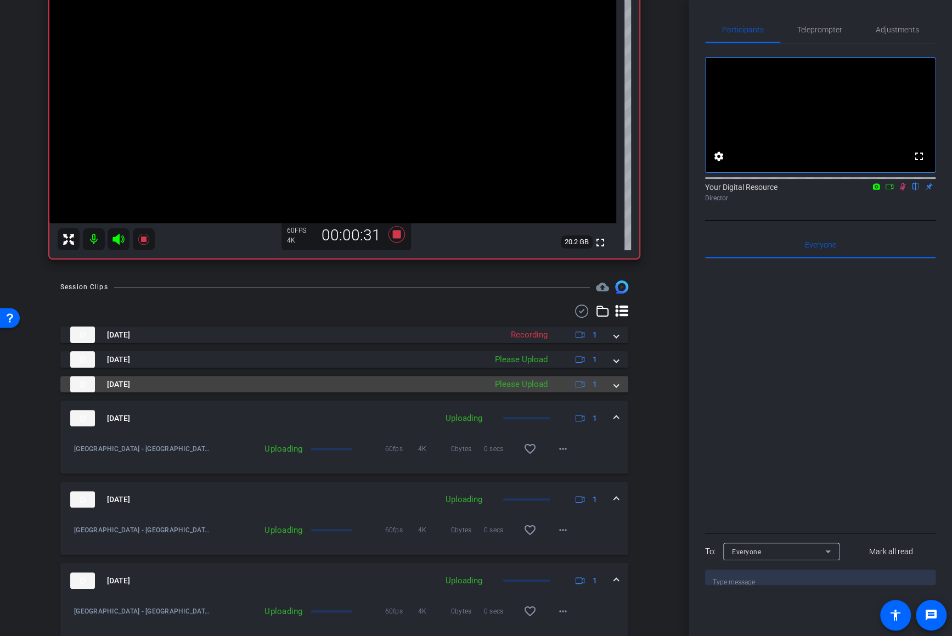
click at [614, 388] on span at bounding box center [616, 385] width 4 height 12
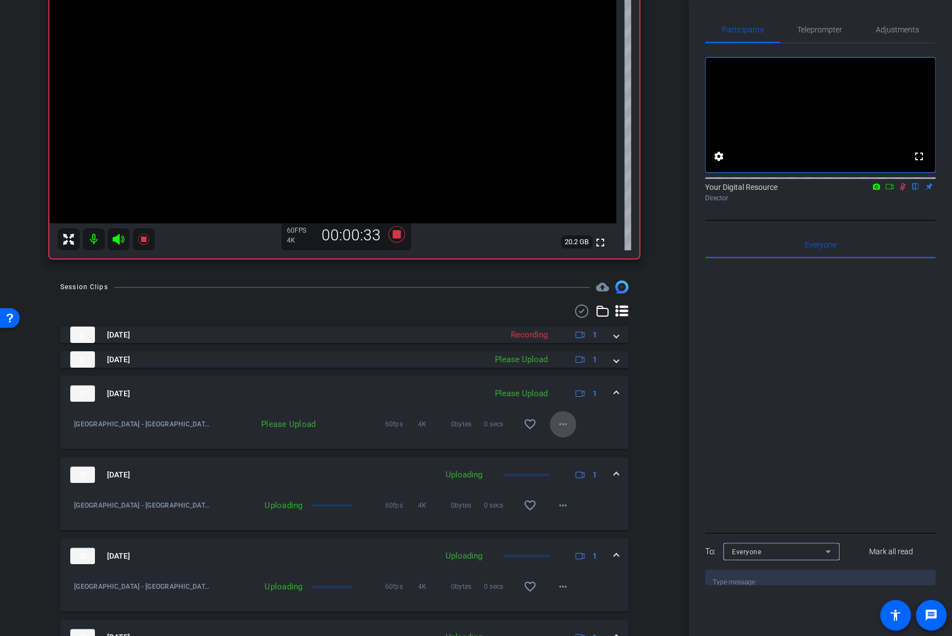
click at [566, 428] on mat-icon "more_horiz" at bounding box center [562, 424] width 13 height 13
click at [577, 446] on span "Upload" at bounding box center [580, 446] width 44 height 13
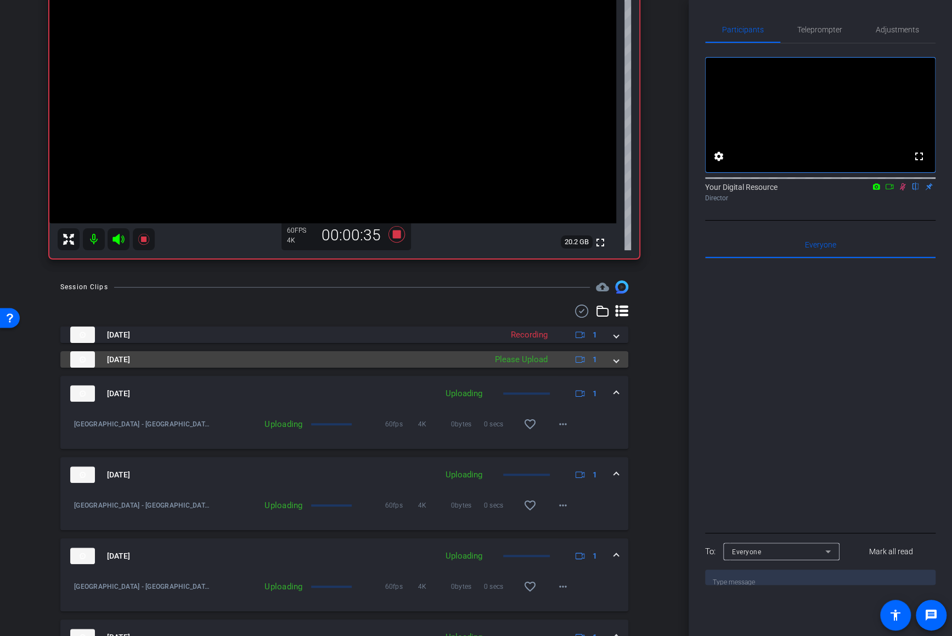
click at [615, 362] on span at bounding box center [616, 360] width 4 height 12
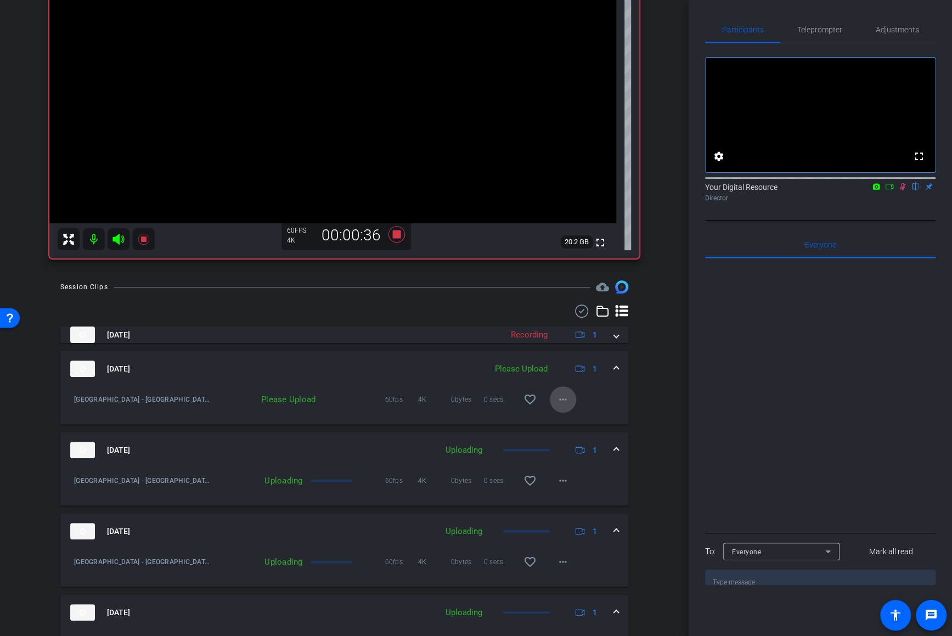
click at [564, 402] on mat-icon "more_horiz" at bounding box center [562, 399] width 13 height 13
click at [578, 420] on span "Upload" at bounding box center [580, 421] width 44 height 13
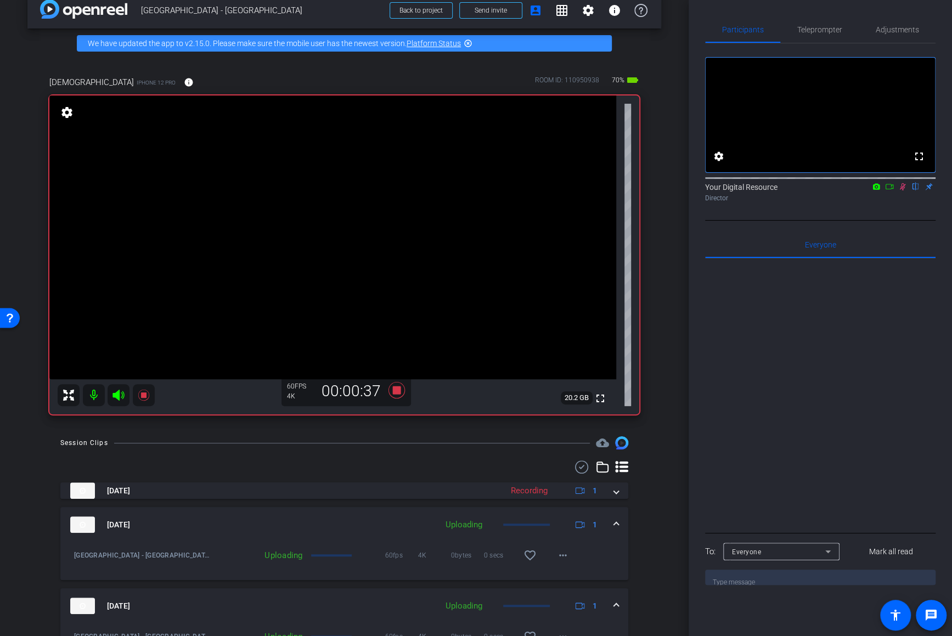
scroll to position [0, 0]
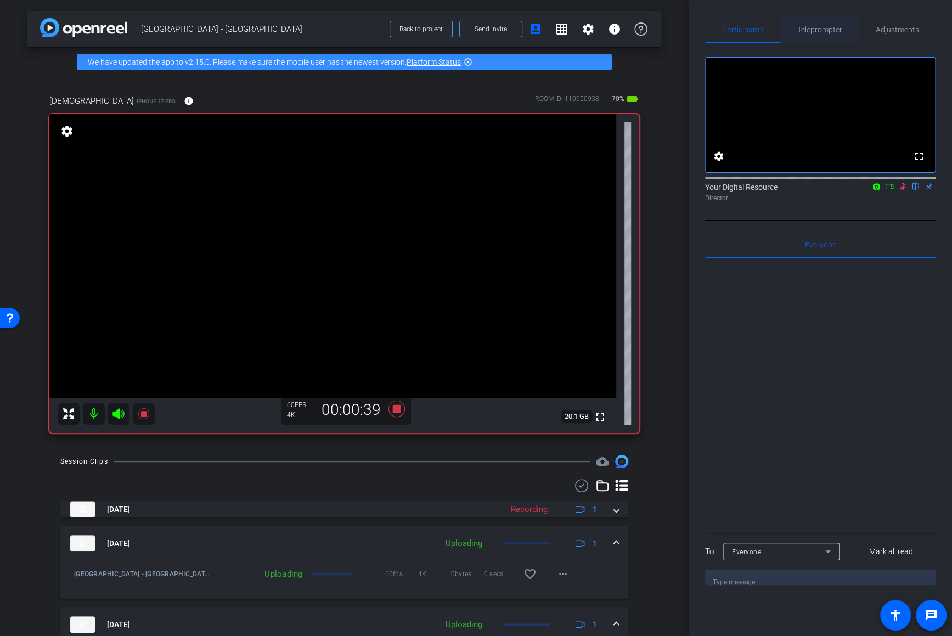
click at [816, 30] on span "Teleprompter" at bounding box center [819, 30] width 45 height 8
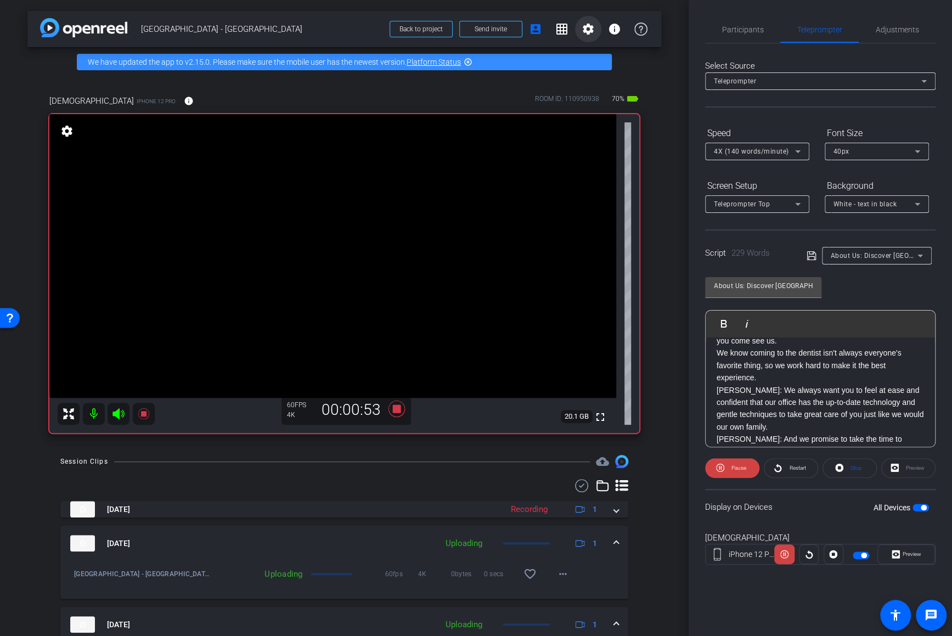
click at [593, 31] on mat-icon "settings" at bounding box center [588, 28] width 13 height 13
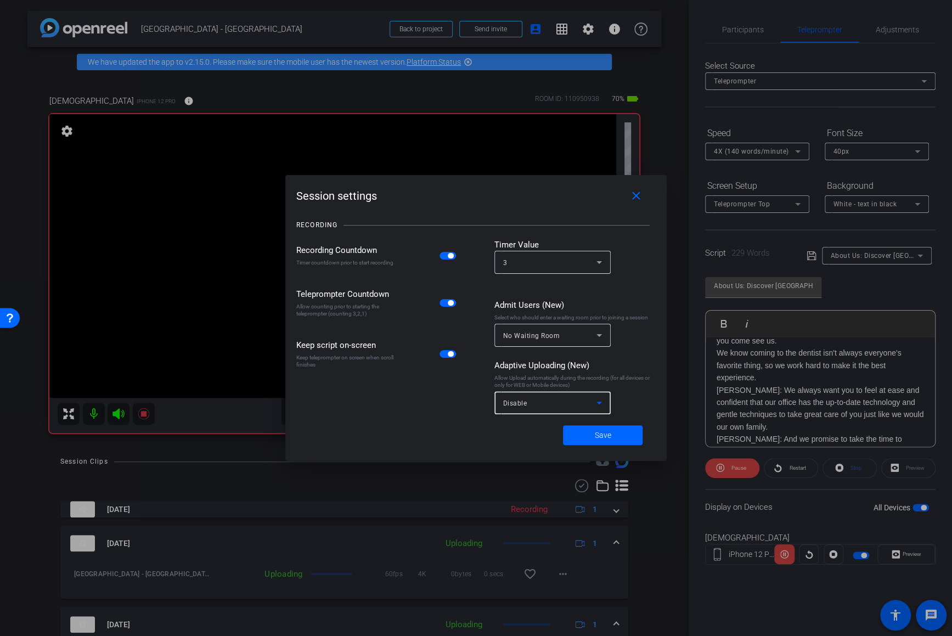
click at [545, 404] on div "Disable" at bounding box center [549, 403] width 93 height 14
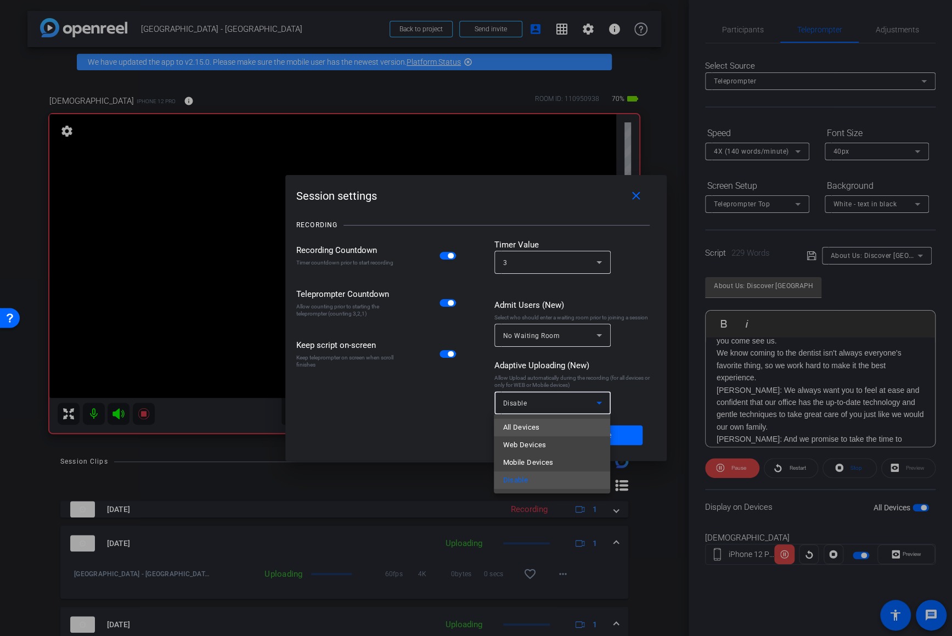
click at [549, 429] on mat-option "All Devices" at bounding box center [552, 428] width 116 height 18
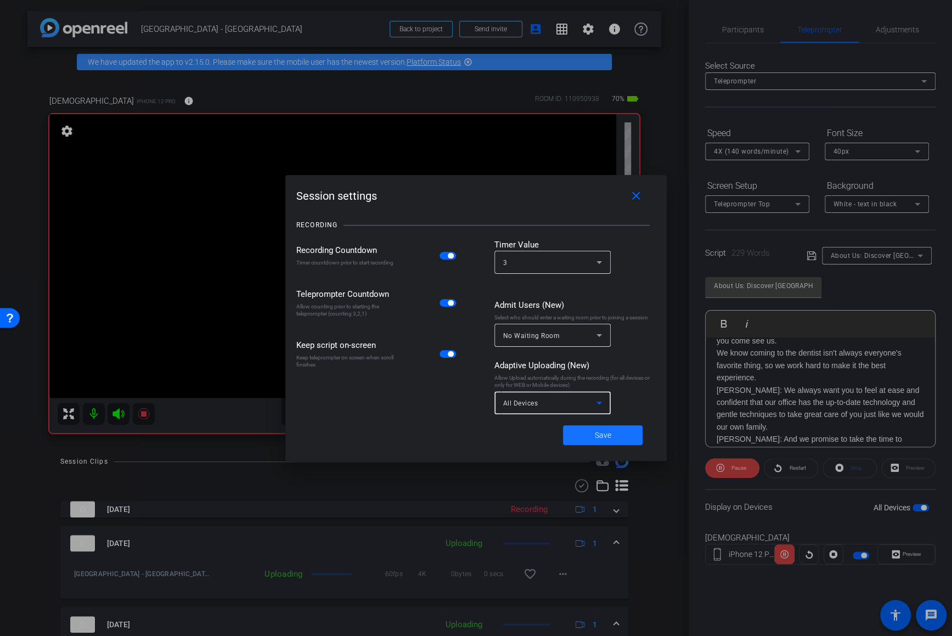
click at [607, 435] on span "Save" at bounding box center [603, 436] width 16 height 12
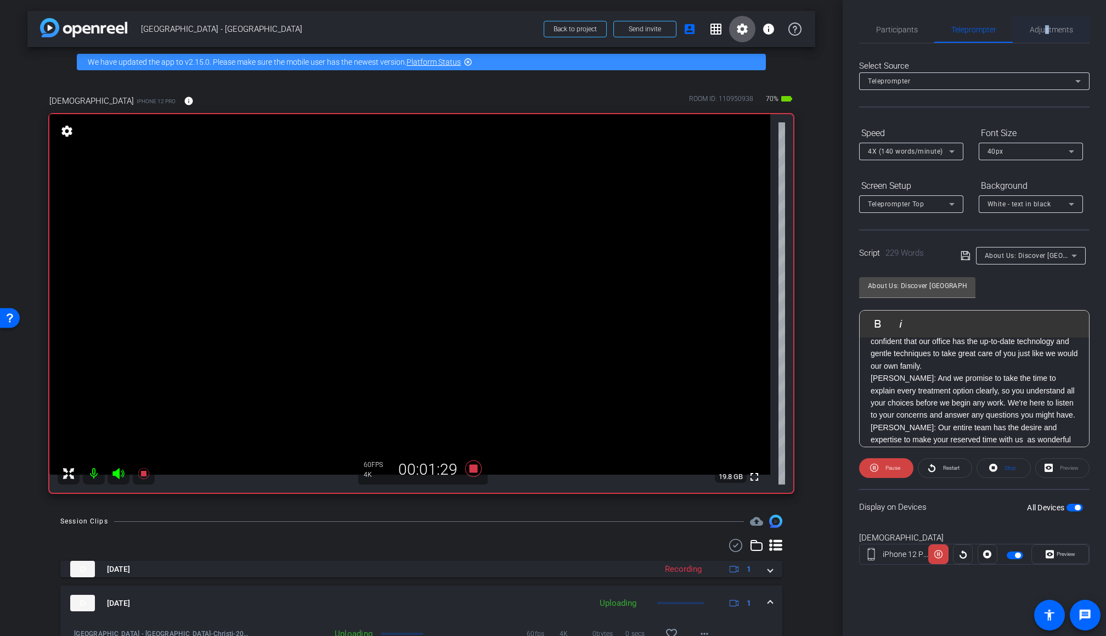
click at [816, 26] on span "Adjustments" at bounding box center [1051, 30] width 43 height 8
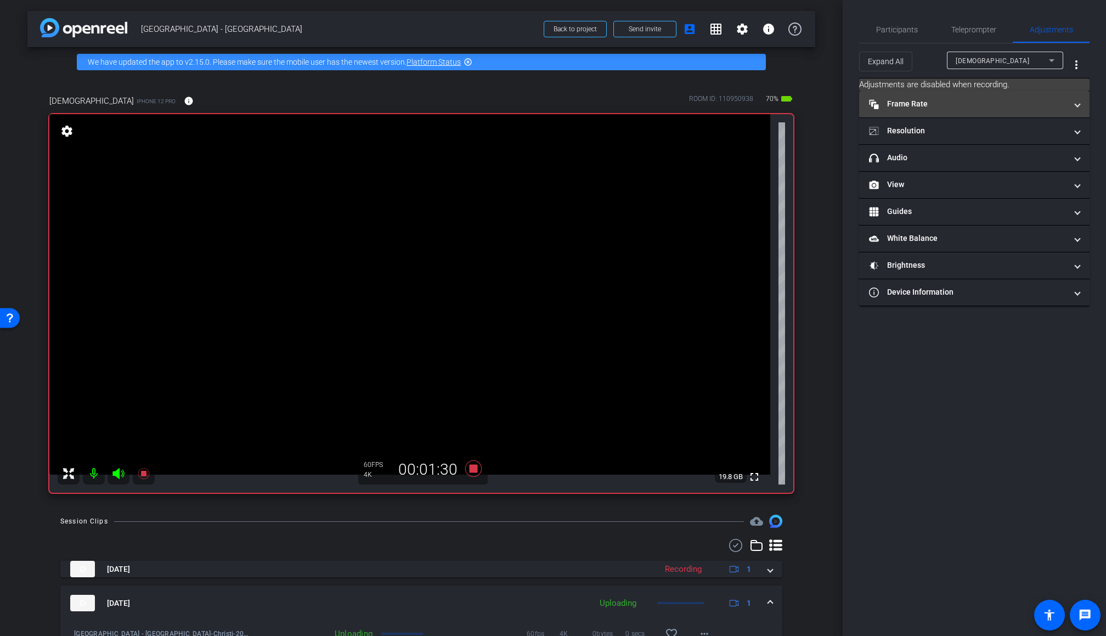
click at [816, 108] on mat-panel-title "Frame Rate Frame Rate" at bounding box center [968, 104] width 198 height 12
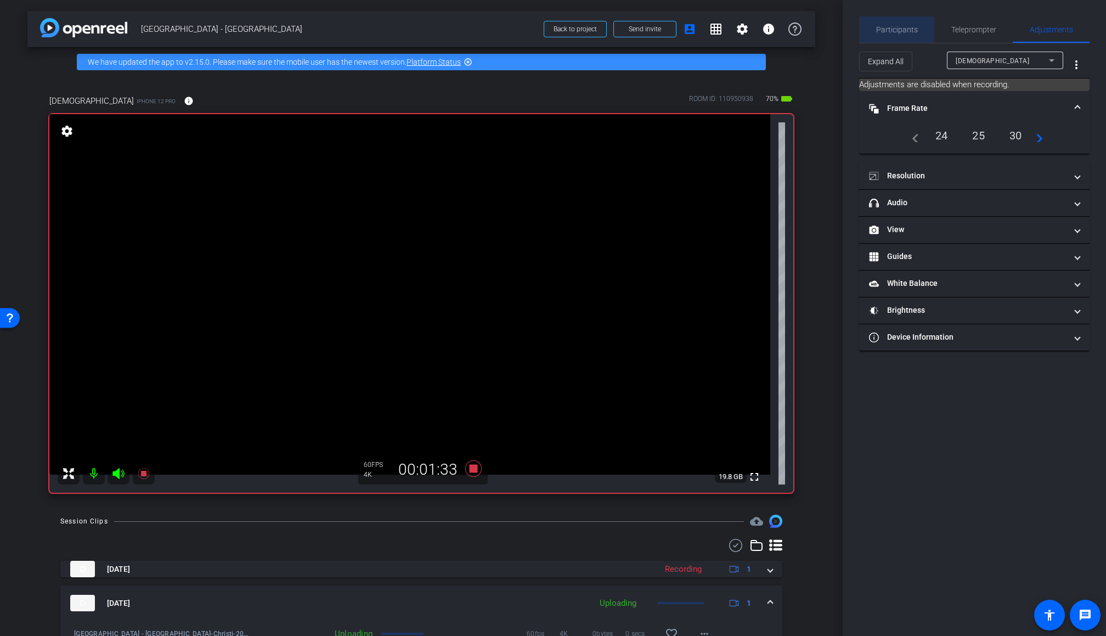
click at [816, 29] on span "Participants" at bounding box center [897, 30] width 42 height 8
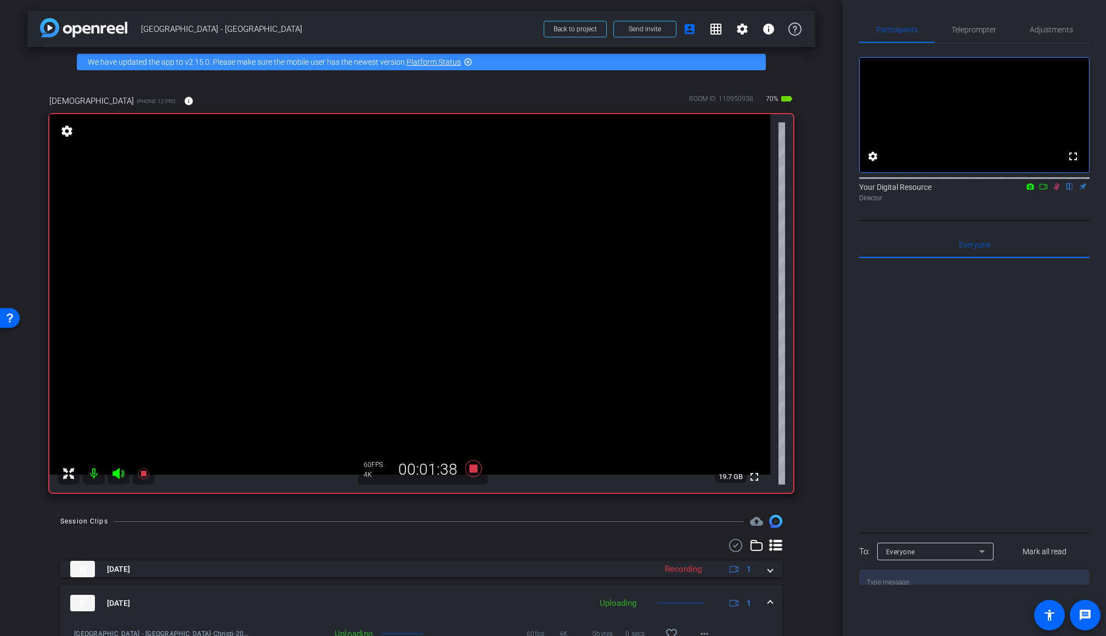
click at [816, 190] on icon at bounding box center [1057, 187] width 9 height 8
click at [816, 35] on span "Teleprompter" at bounding box center [974, 29] width 45 height 26
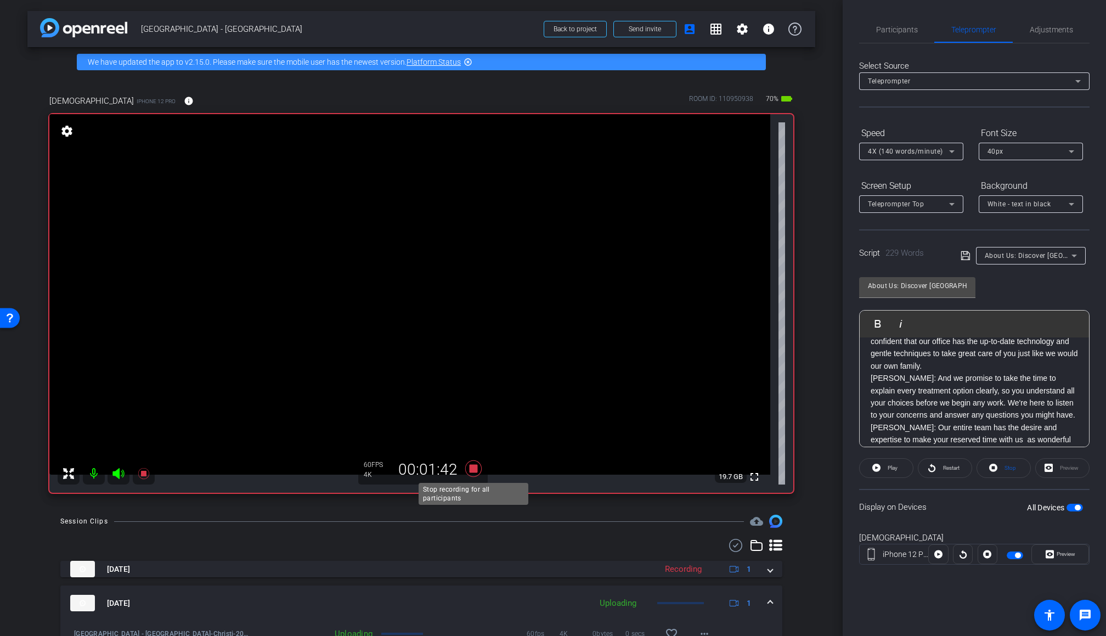
click at [471, 468] on icon at bounding box center [473, 468] width 16 height 16
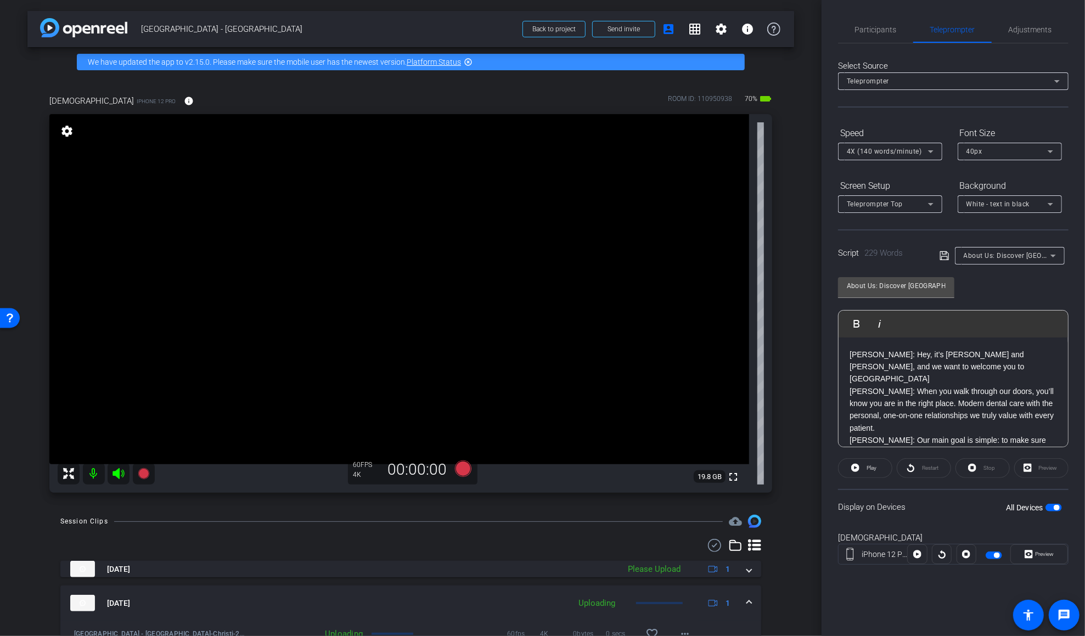
scroll to position [268, 0]
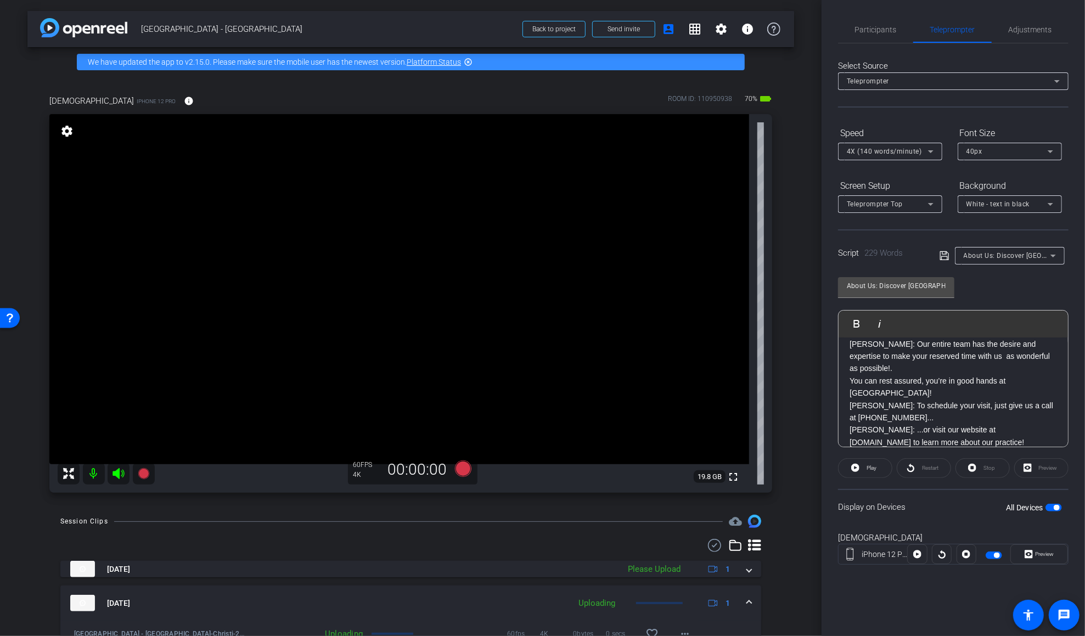
click at [816, 424] on p "DR. CANNON: ...or visit our website at EastHillsDentalCenter.com to learn more …" at bounding box center [952, 436] width 207 height 25
click at [816, 160] on div at bounding box center [890, 166] width 104 height 12
click at [816, 153] on div "4X (140 words/minute)" at bounding box center [887, 151] width 81 height 14
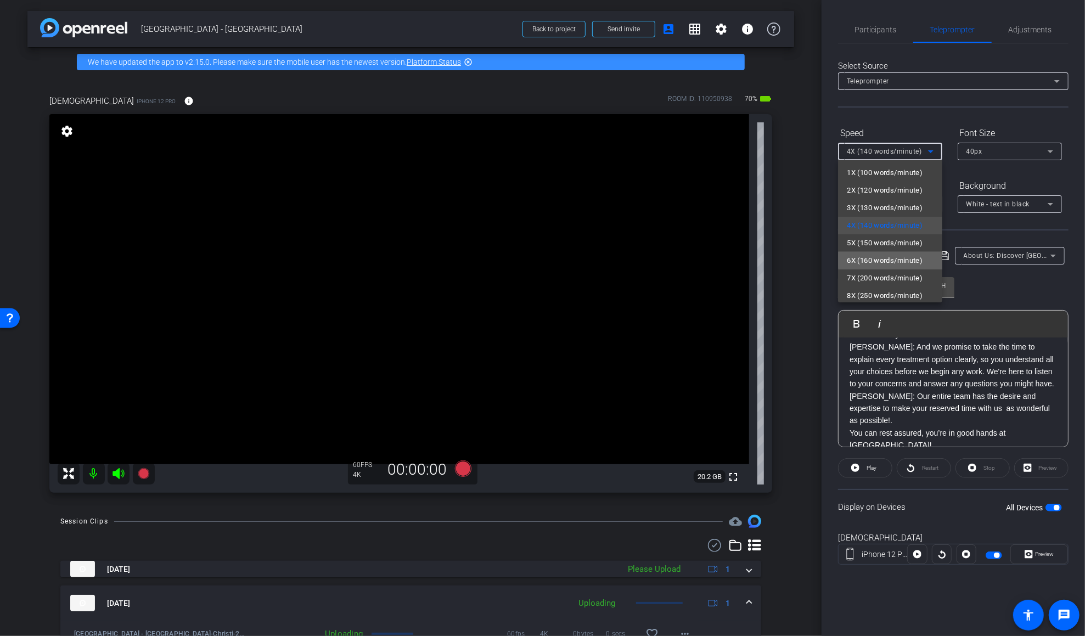
click at [816, 260] on span "6X (160 words/minute)" at bounding box center [885, 260] width 76 height 13
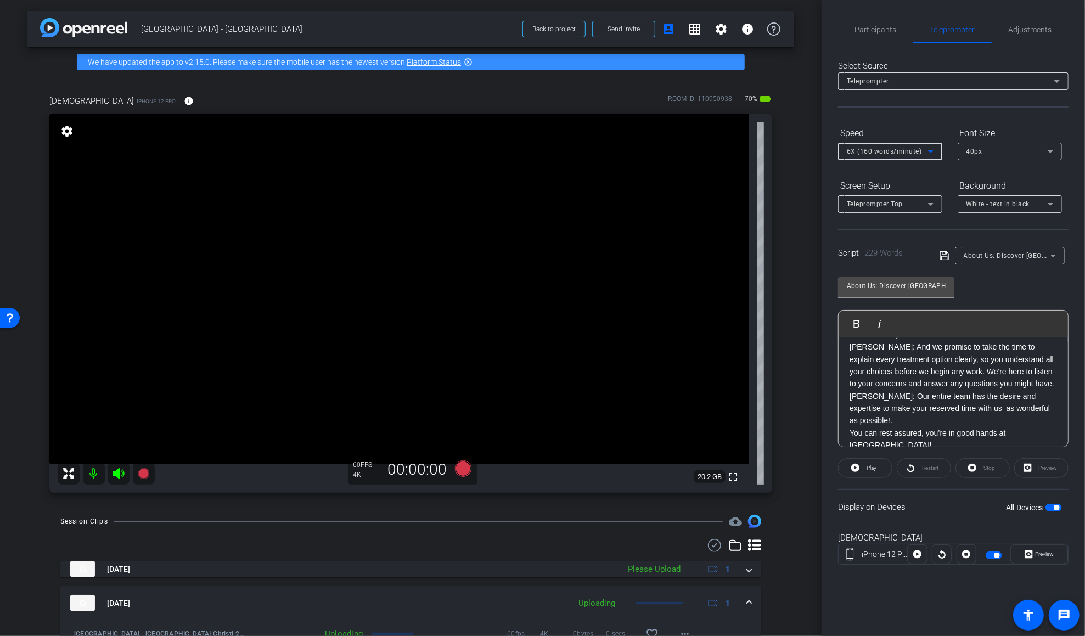
click at [816, 253] on icon at bounding box center [944, 255] width 10 height 13
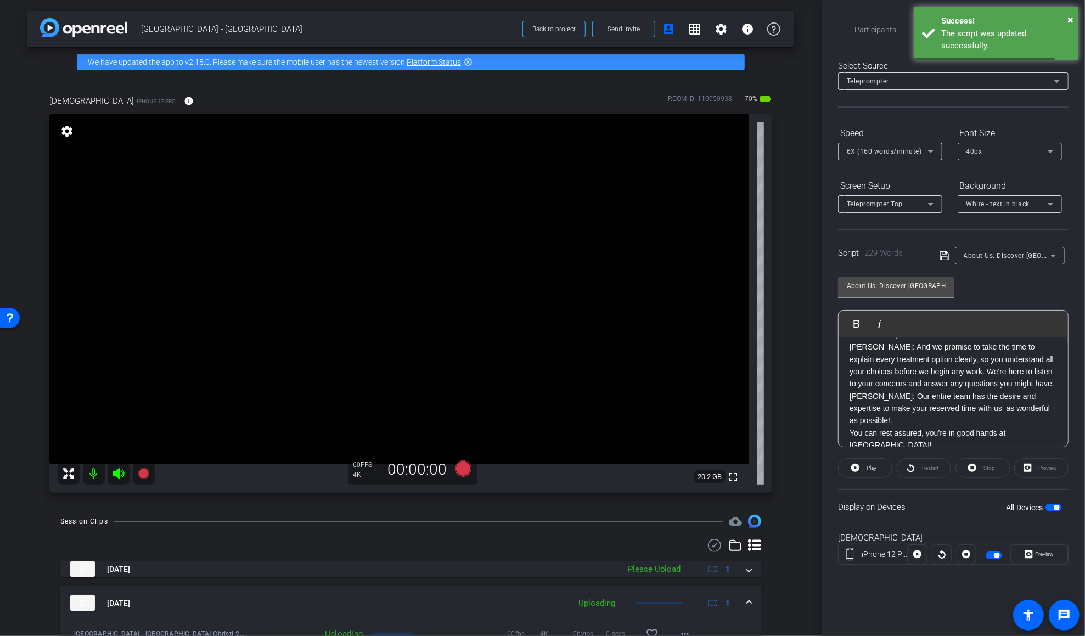
scroll to position [0, 0]
click at [816, 358] on p "DR. CANNON: Hey, it’s Dr. Cannon and Dr. Newman, and we want to welcome you to …" at bounding box center [952, 366] width 207 height 37
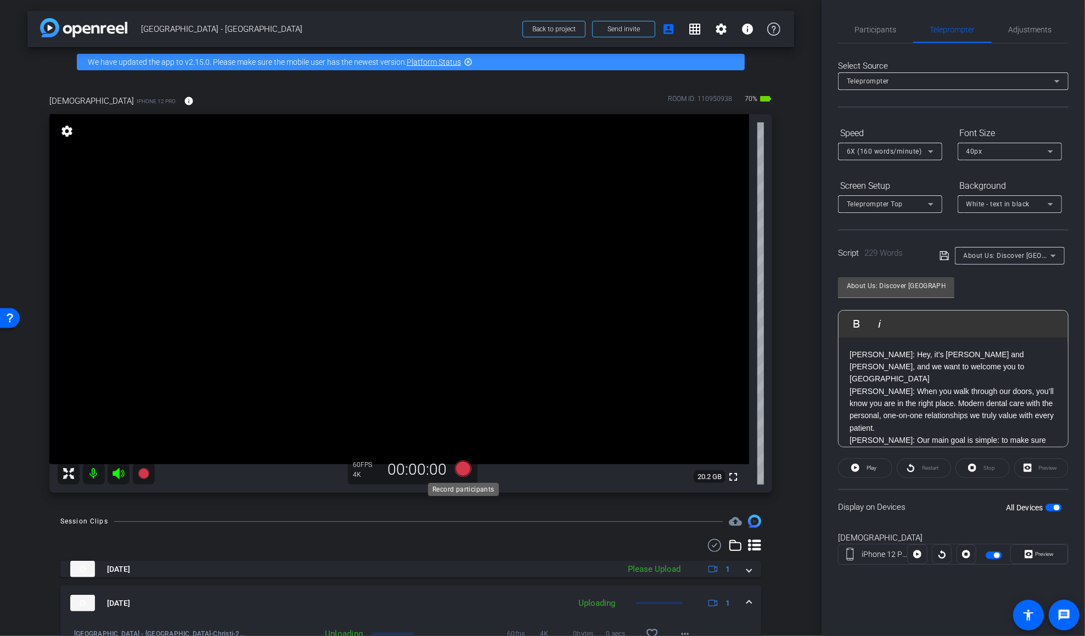
click at [464, 471] on icon at bounding box center [462, 468] width 16 height 16
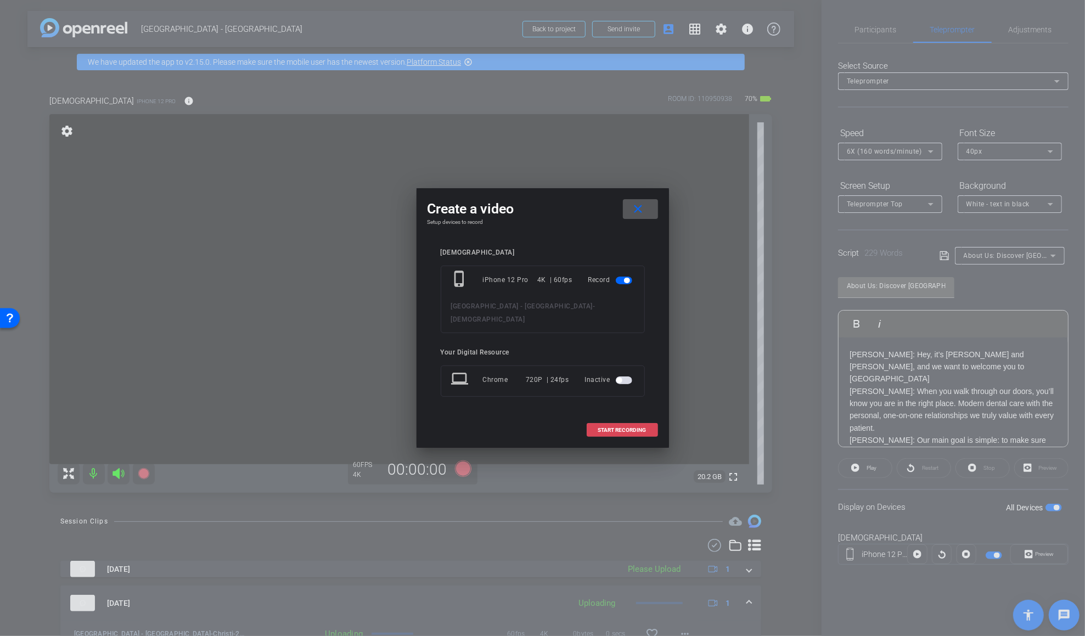
click at [621, 418] on span at bounding box center [622, 430] width 70 height 26
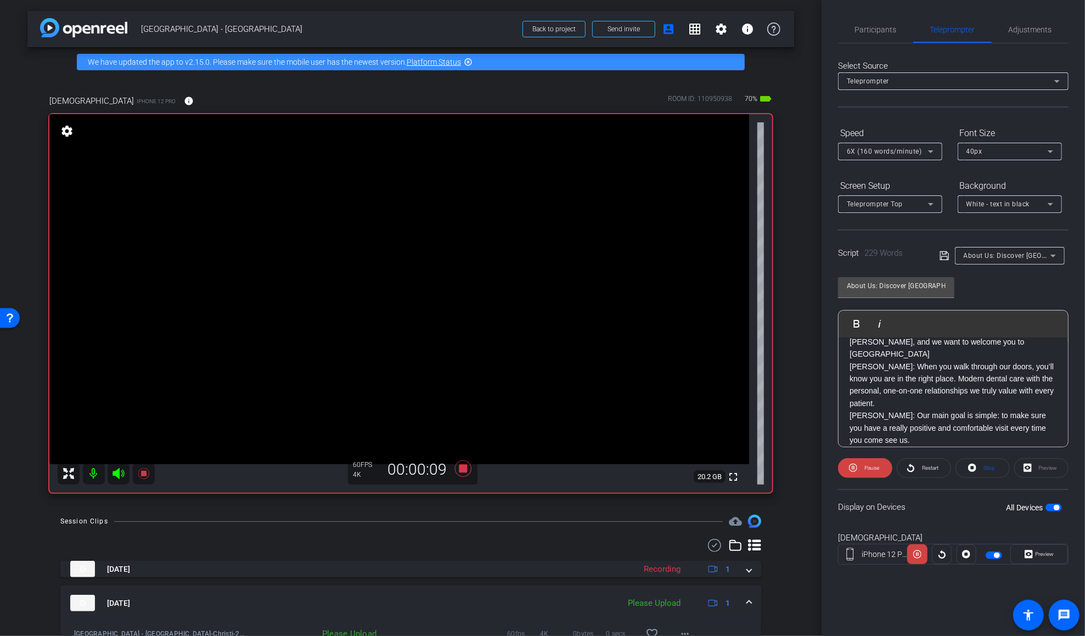
scroll to position [27, 0]
click at [816, 34] on span "Participants" at bounding box center [876, 29] width 42 height 26
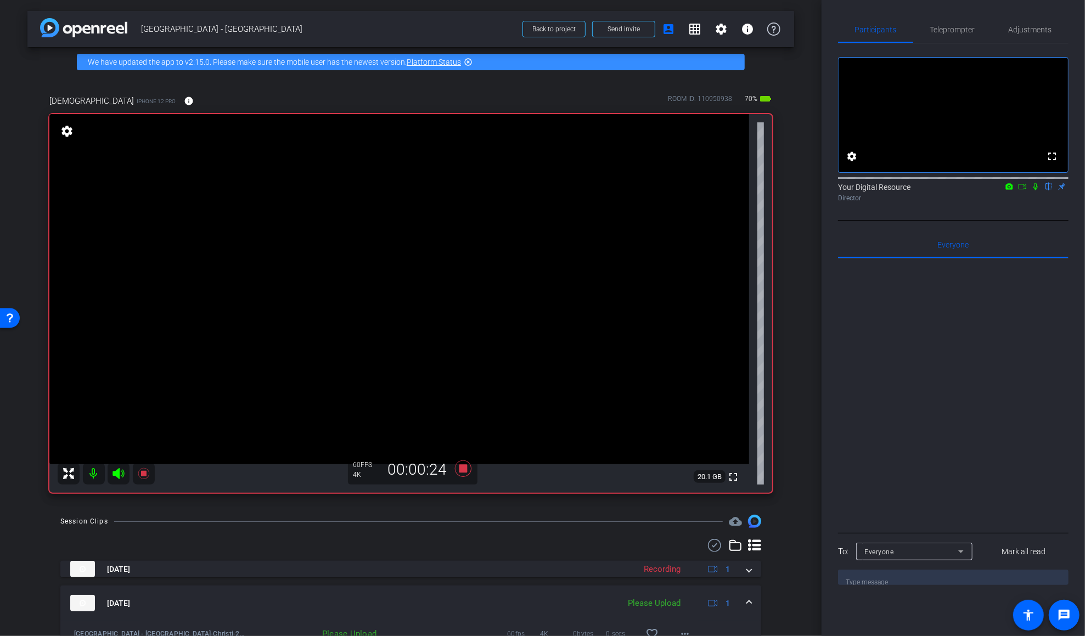
click at [816, 190] on icon at bounding box center [1035, 187] width 9 height 8
click at [816, 30] on span "Teleprompter" at bounding box center [952, 30] width 45 height 8
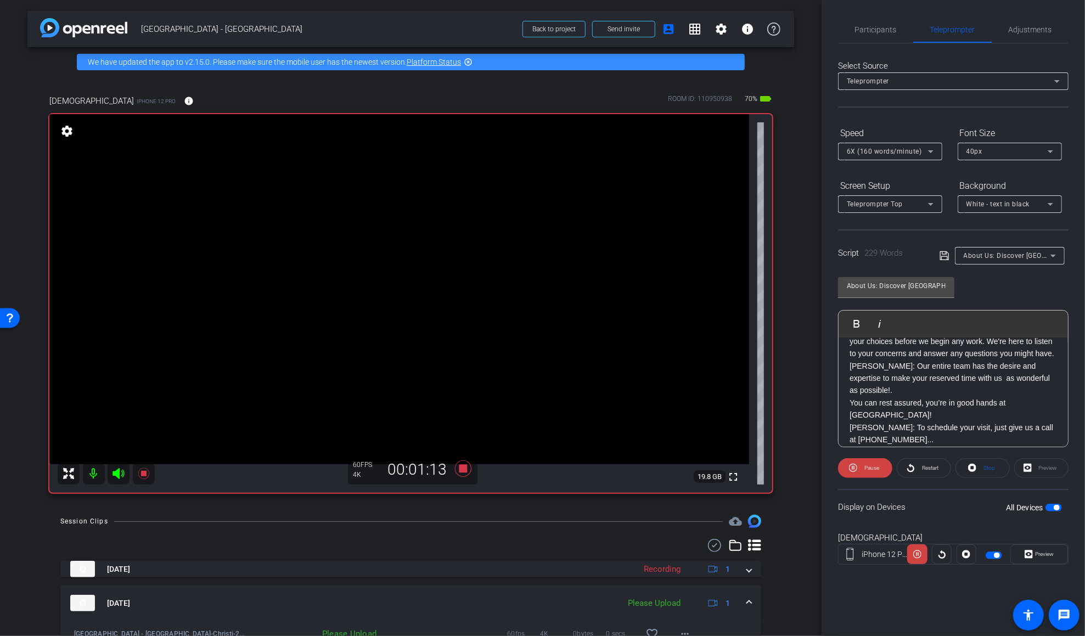
scroll to position [247, 0]
click at [816, 426] on p "DR. NEWMAN: To schedule your visit, just give us a call at 615-446-4644..." at bounding box center [952, 433] width 207 height 25
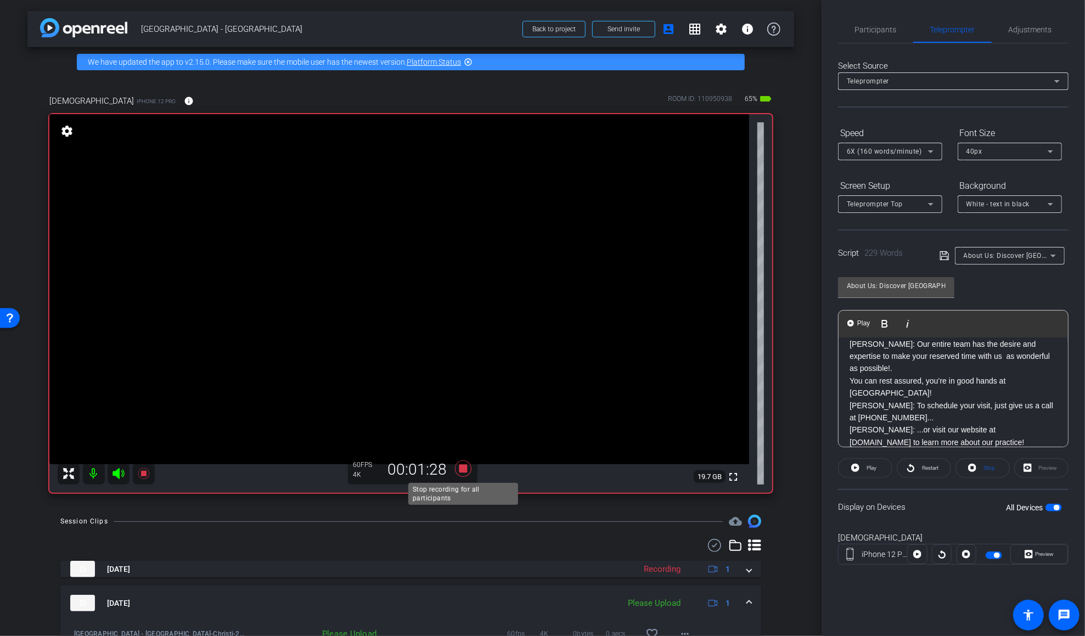
click at [462, 472] on icon at bounding box center [462, 468] width 16 height 16
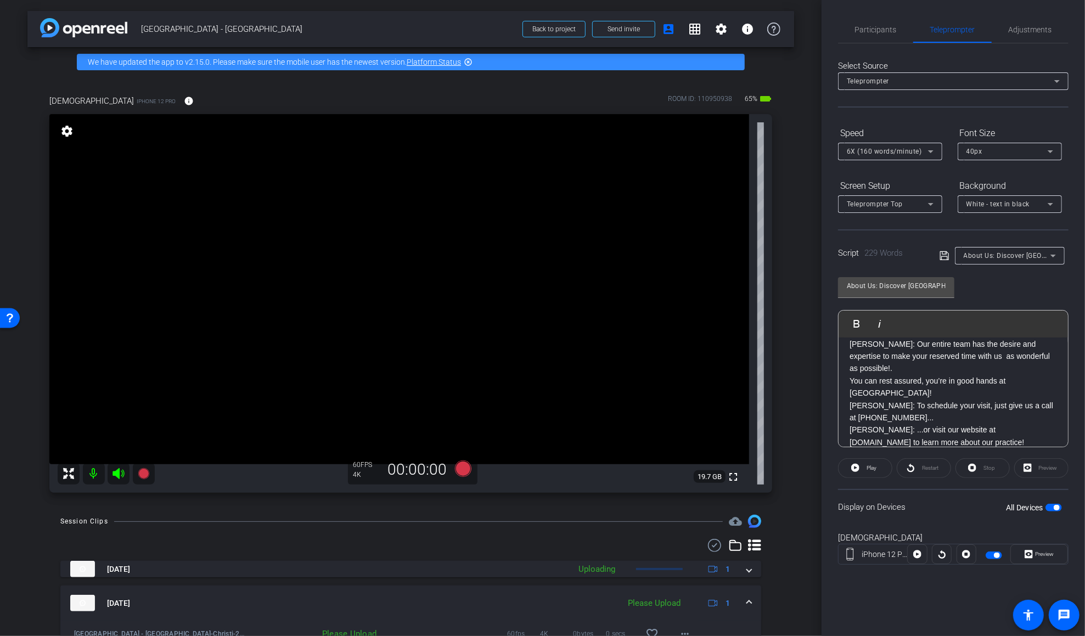
scroll to position [0, 0]
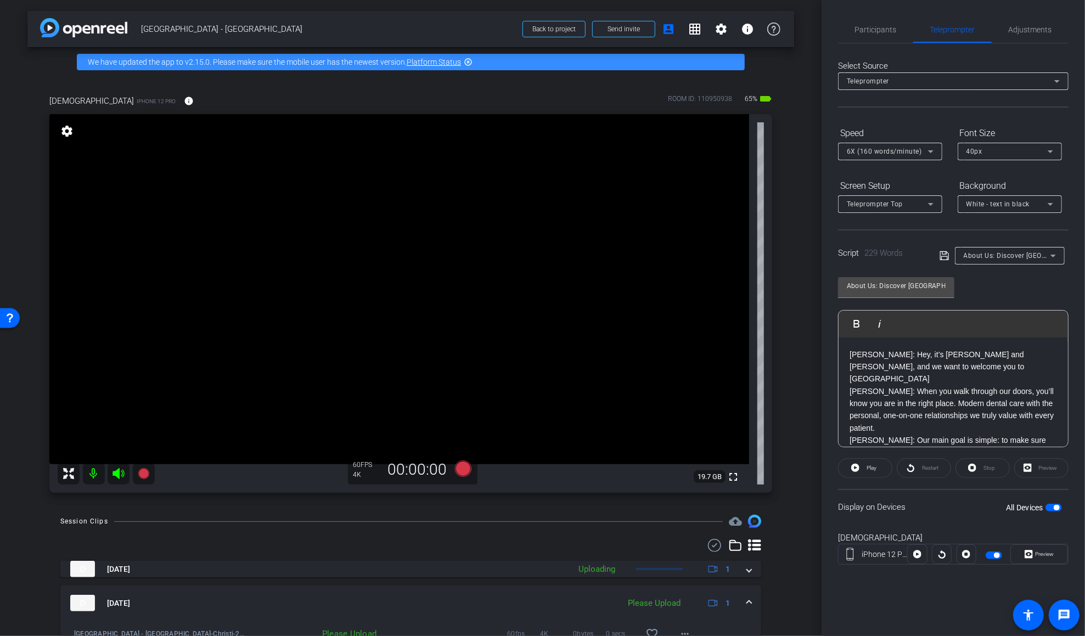
click at [816, 365] on p "DR. CANNON: Hey, it’s Dr. Cannon and Dr. Newman, and we want to welcome you to …" at bounding box center [952, 366] width 207 height 37
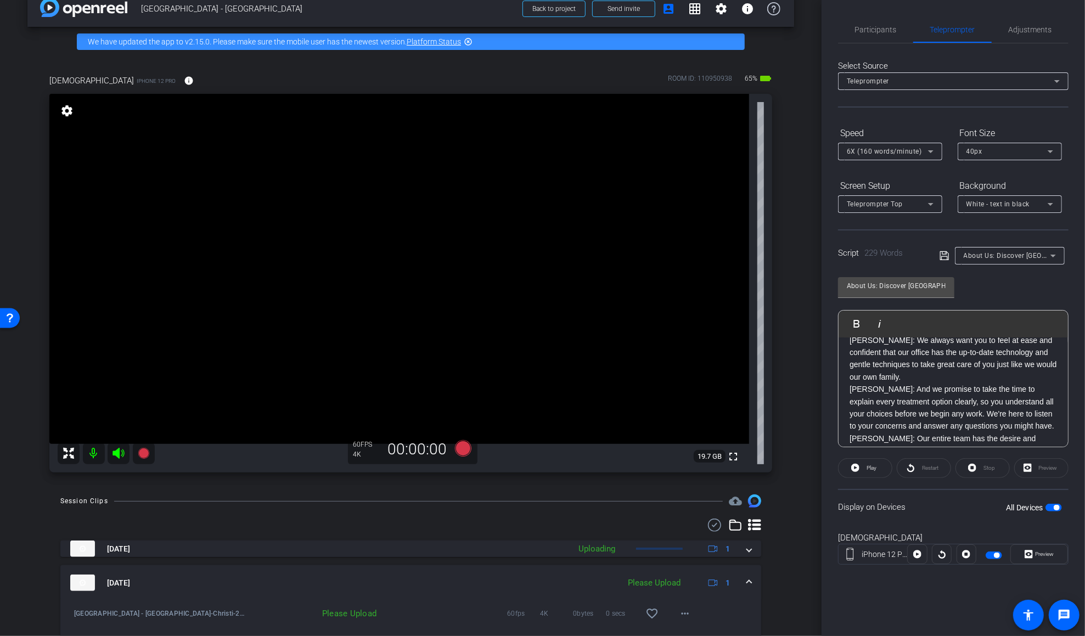
scroll to position [23, 0]
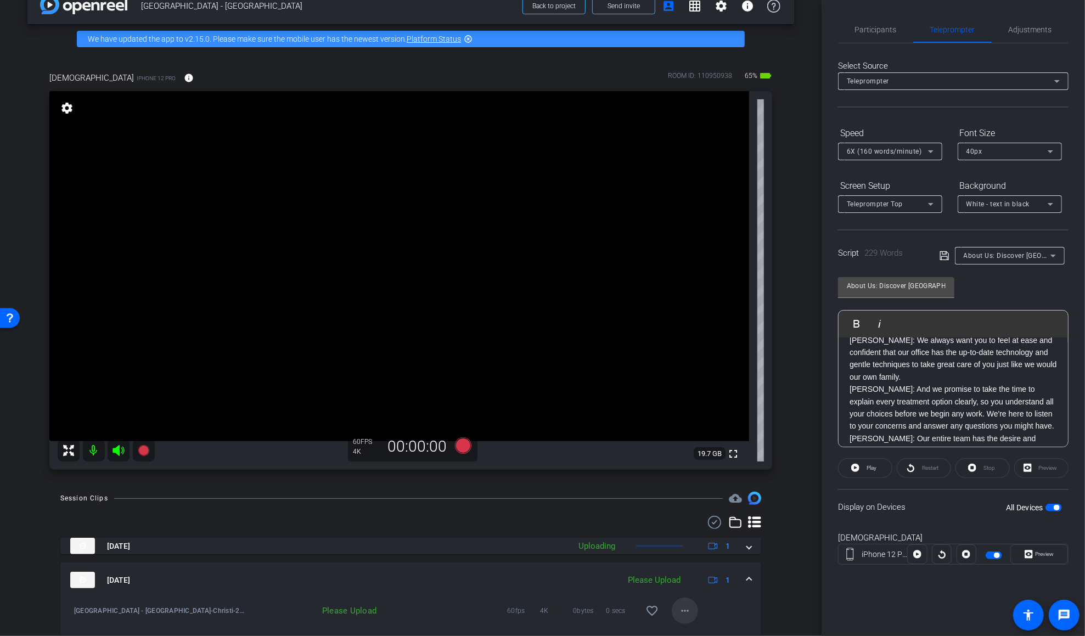
click at [688, 612] on mat-icon "more_horiz" at bounding box center [684, 610] width 13 height 13
click at [696, 555] on span "Upload" at bounding box center [703, 560] width 44 height 13
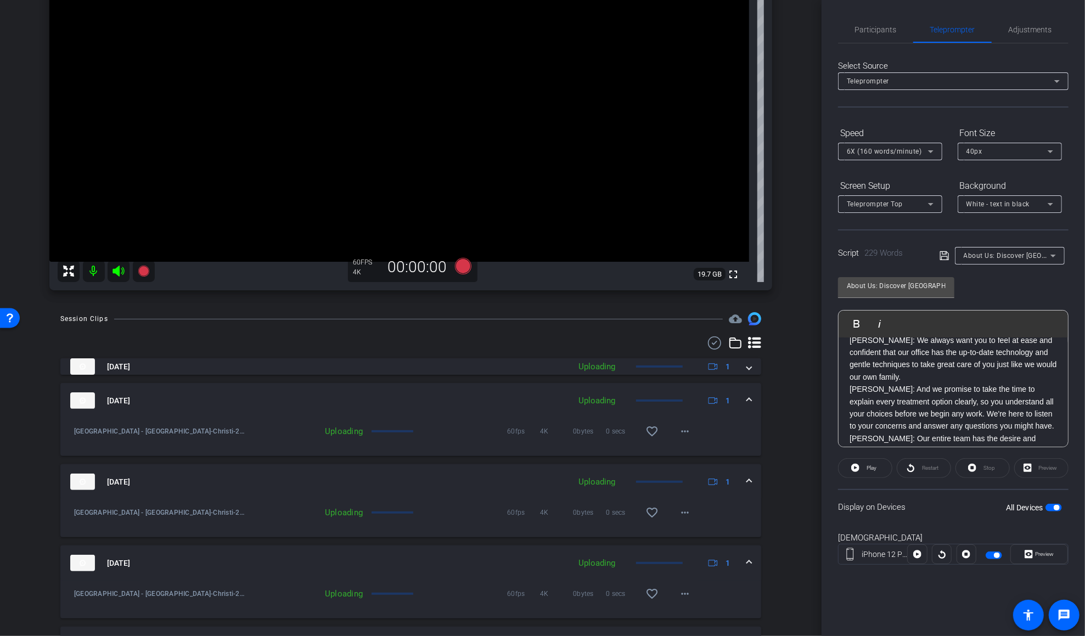
scroll to position [0, 0]
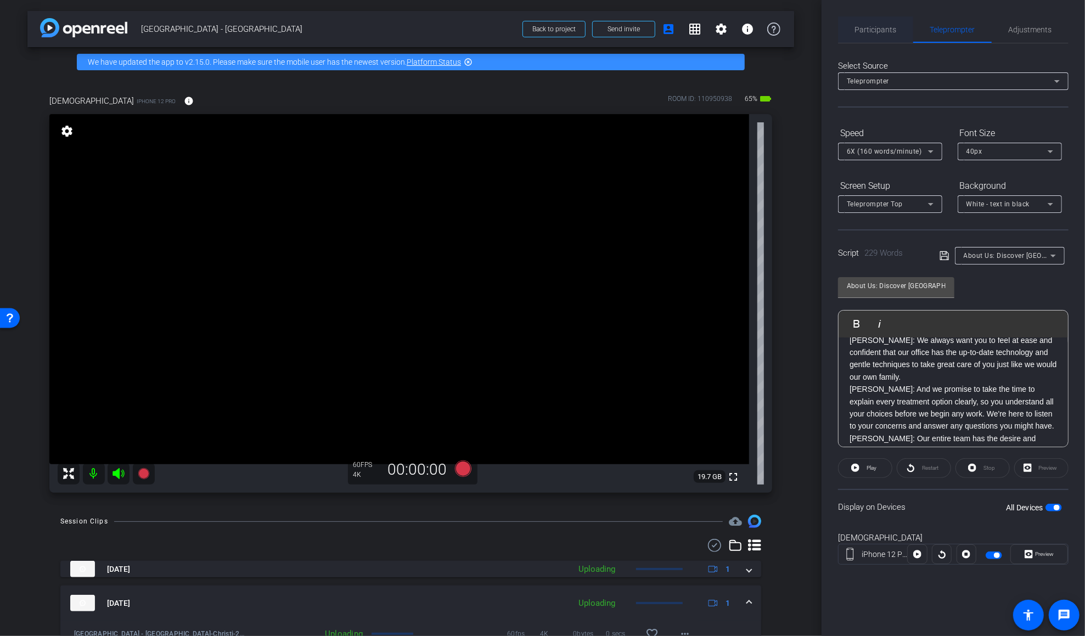
click at [816, 31] on span "Participants" at bounding box center [876, 30] width 42 height 8
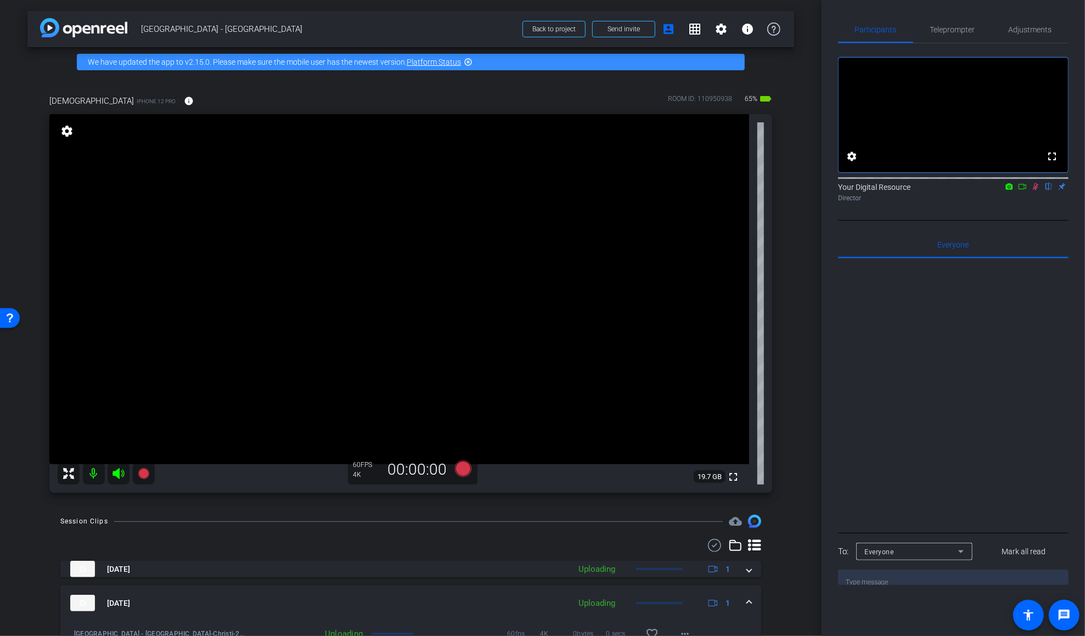
click at [816, 190] on icon at bounding box center [1035, 187] width 9 height 8
click at [816, 33] on span "Teleprompter" at bounding box center [952, 30] width 45 height 8
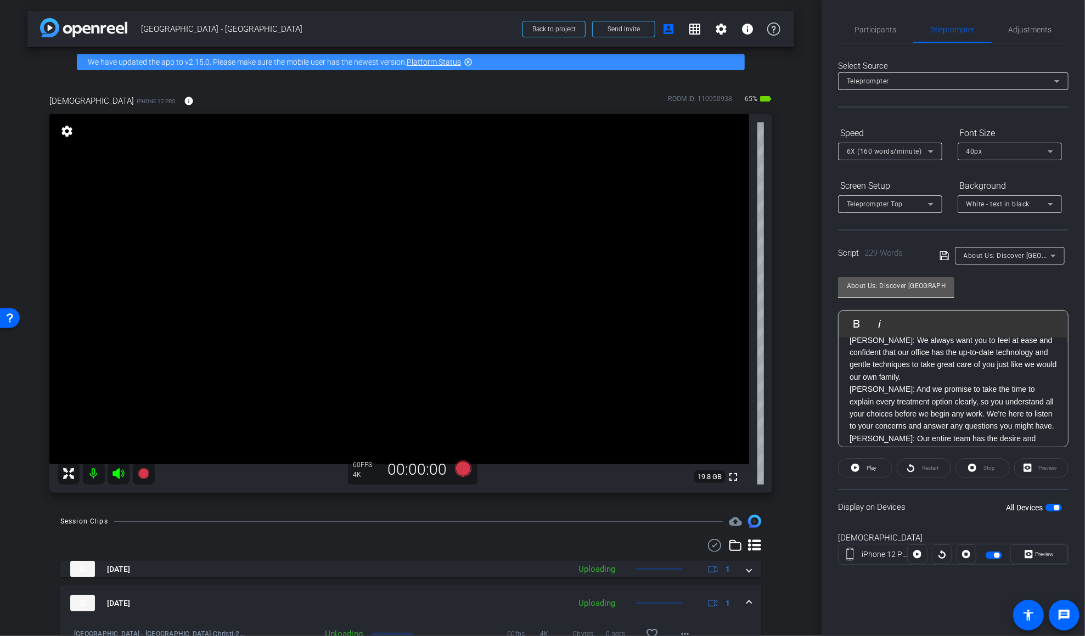
click at [816, 288] on input "About Us: Discover East Hills Dental Center - Dr. Cannon, Dr. Newman" at bounding box center [896, 285] width 99 height 13
click at [816, 257] on span "About Us: Discover East Hills Dental Center - Dr. Cannon, Dr. Newman" at bounding box center [1087, 255] width 247 height 9
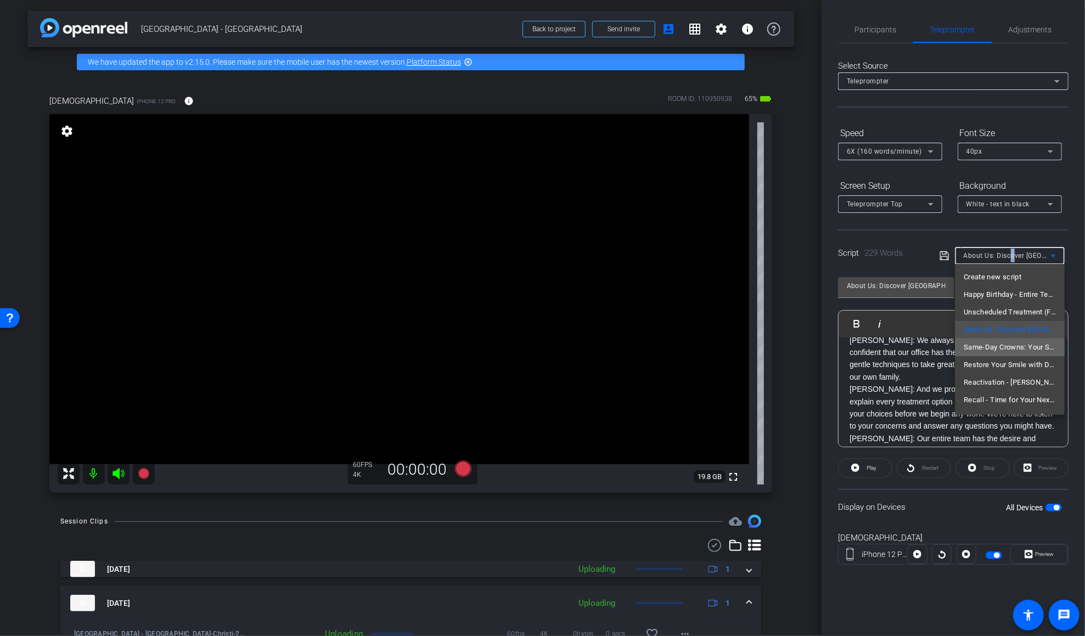
click at [816, 347] on span "Same-Day Crowns: Your Smile, Faster - Dr. Cannon, Dr. Newman" at bounding box center [1010, 347] width 92 height 13
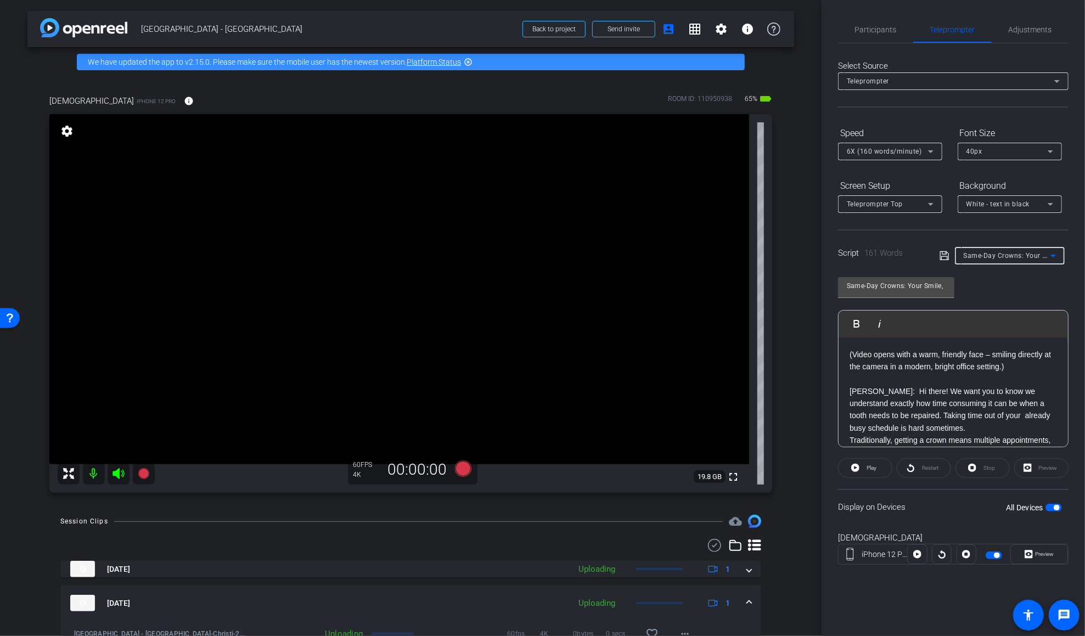
click at [816, 378] on p "(Video opens with a warm, friendly face – smiling directly at the camera in a m…" at bounding box center [952, 366] width 207 height 37
click at [816, 425] on p "Traditionally, getting a crown means multiple appointments, temporary fixes, an…" at bounding box center [952, 409] width 207 height 49
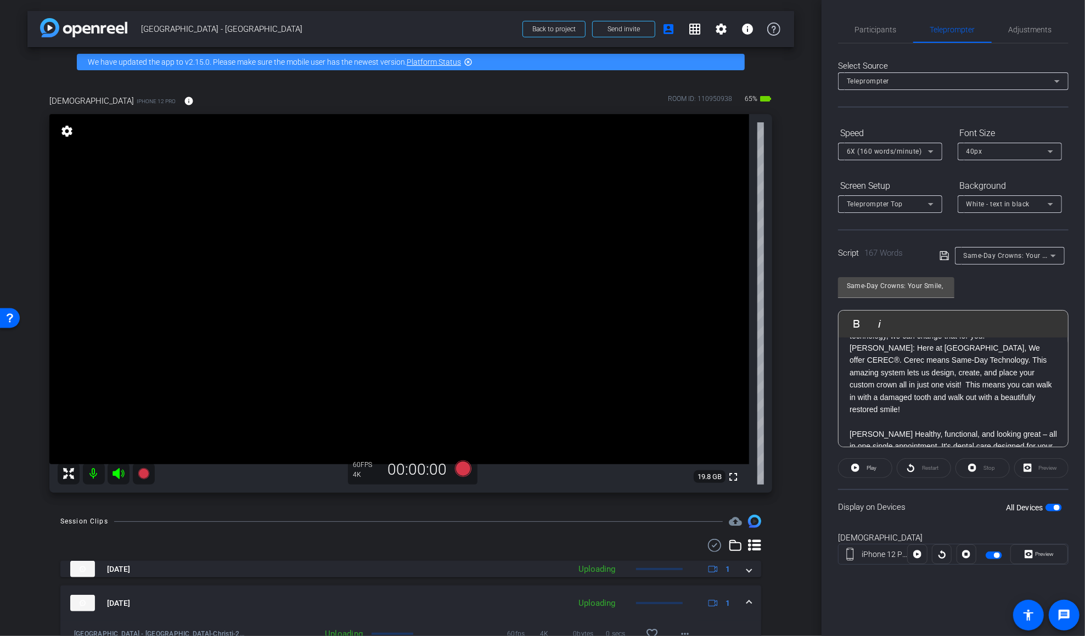
scroll to position [119, 0]
click at [816, 417] on p "DR. NEWMAN: Here at East Hills Dental Center, We offer CEREC®. Cerec means Same…" at bounding box center [952, 383] width 207 height 86
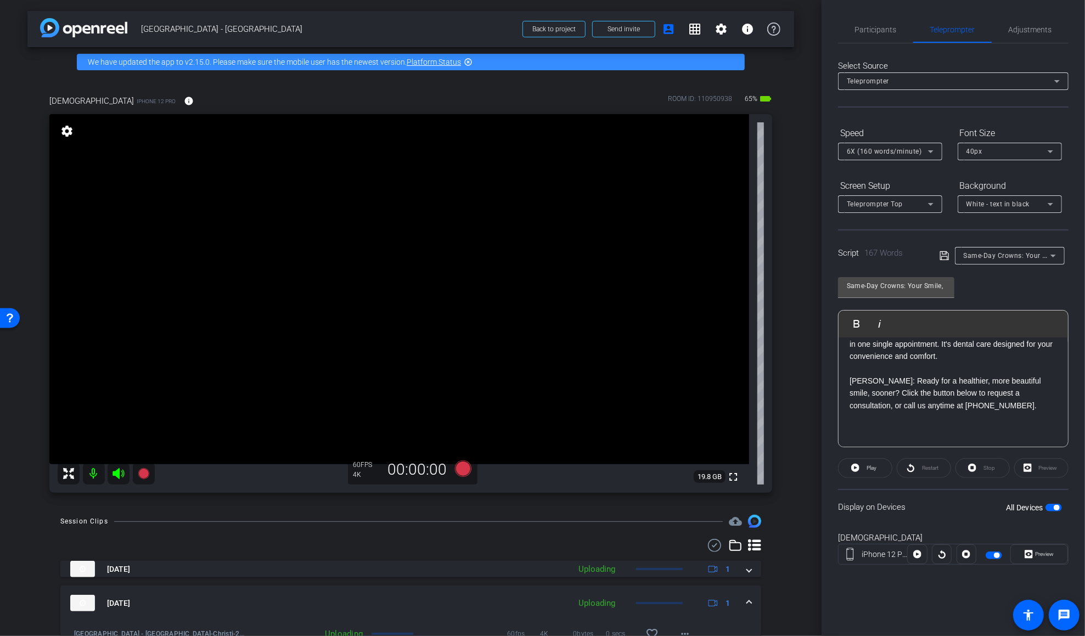
scroll to position [206, 0]
click at [816, 372] on p "DR.CANNON Healthy, functional, and looking great – all in one single appointmen…" at bounding box center [952, 350] width 207 height 49
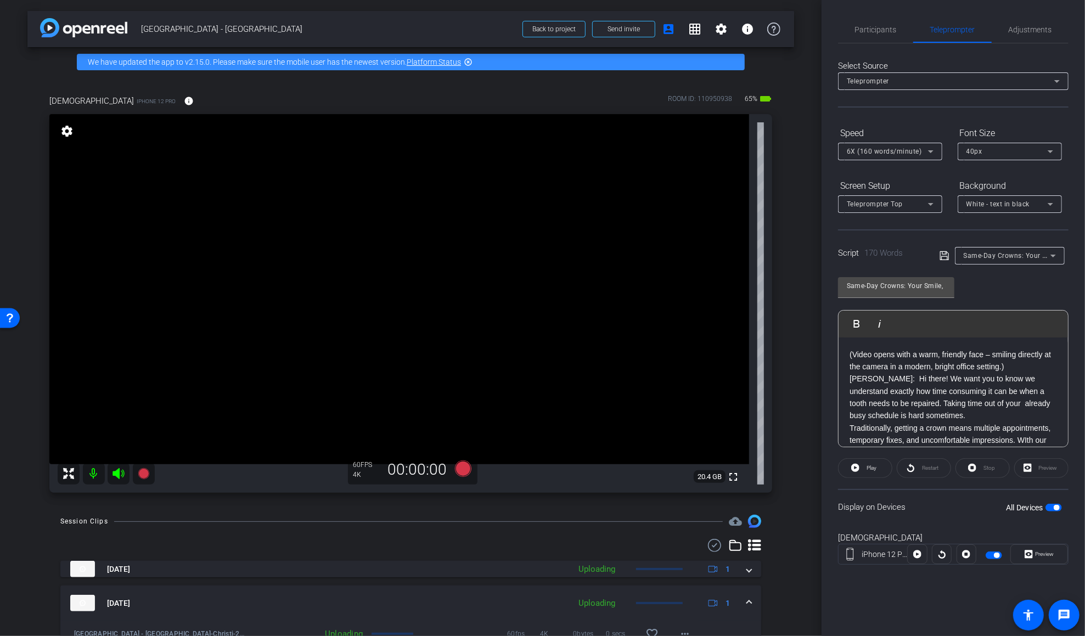
click at [816, 367] on p "(Video opens with a warm, friendly face – smiling directly at the camera in a m…" at bounding box center [952, 360] width 207 height 25
drag, startPoint x: 1046, startPoint y: 367, endPoint x: 681, endPoint y: 311, distance: 369.7
click at [681, 311] on div "arrow_back East Hills - Viridian Back to project Send invite account_box grid_o…" at bounding box center [542, 318] width 1085 height 636
click at [816, 256] on icon at bounding box center [943, 255] width 9 height 9
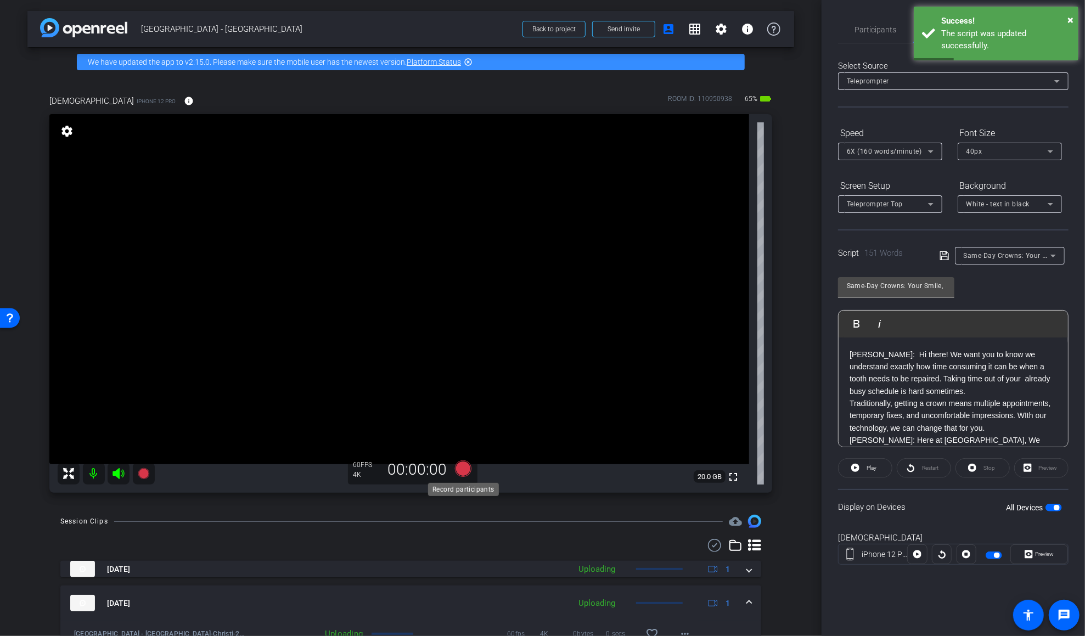
click at [464, 471] on icon at bounding box center [462, 468] width 16 height 16
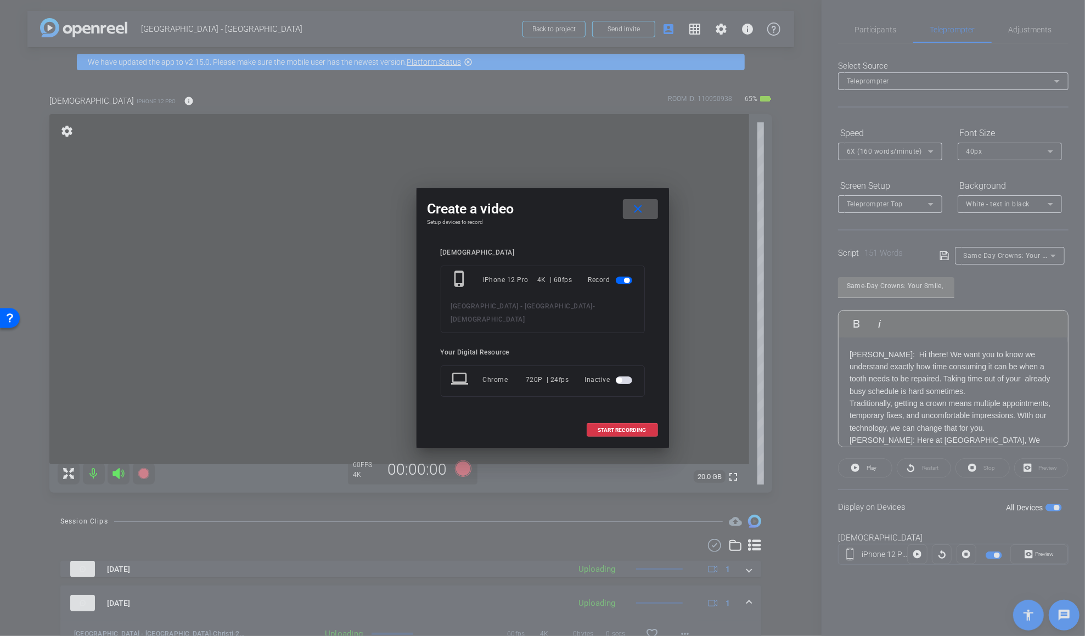
click at [816, 132] on div at bounding box center [542, 318] width 1085 height 636
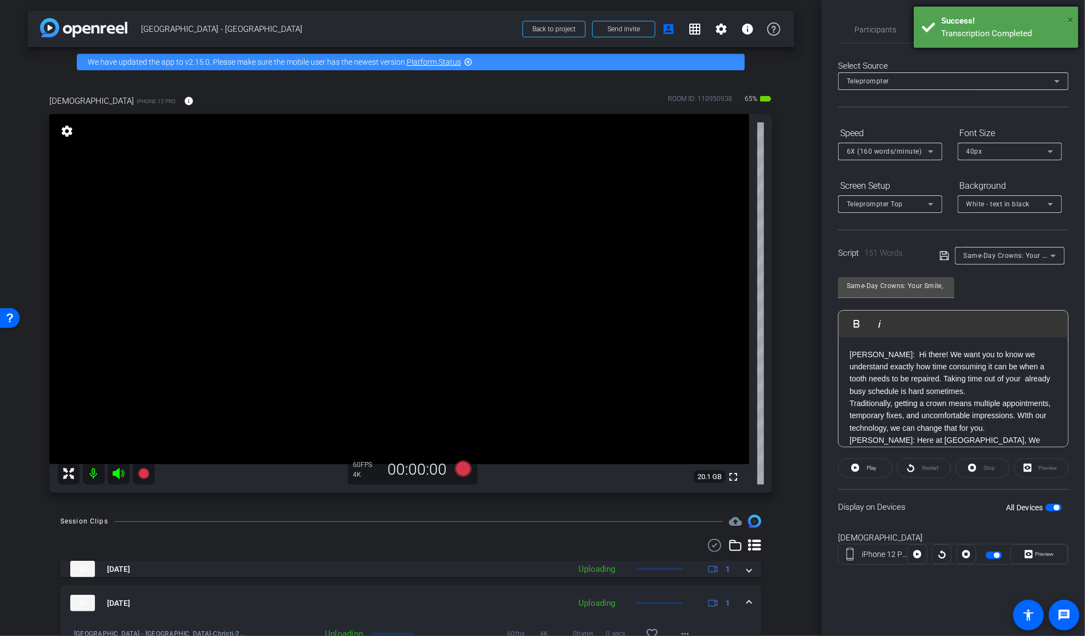
click at [816, 17] on span "×" at bounding box center [1070, 19] width 6 height 13
click at [816, 34] on span "Adjustments" at bounding box center [1030, 29] width 43 height 26
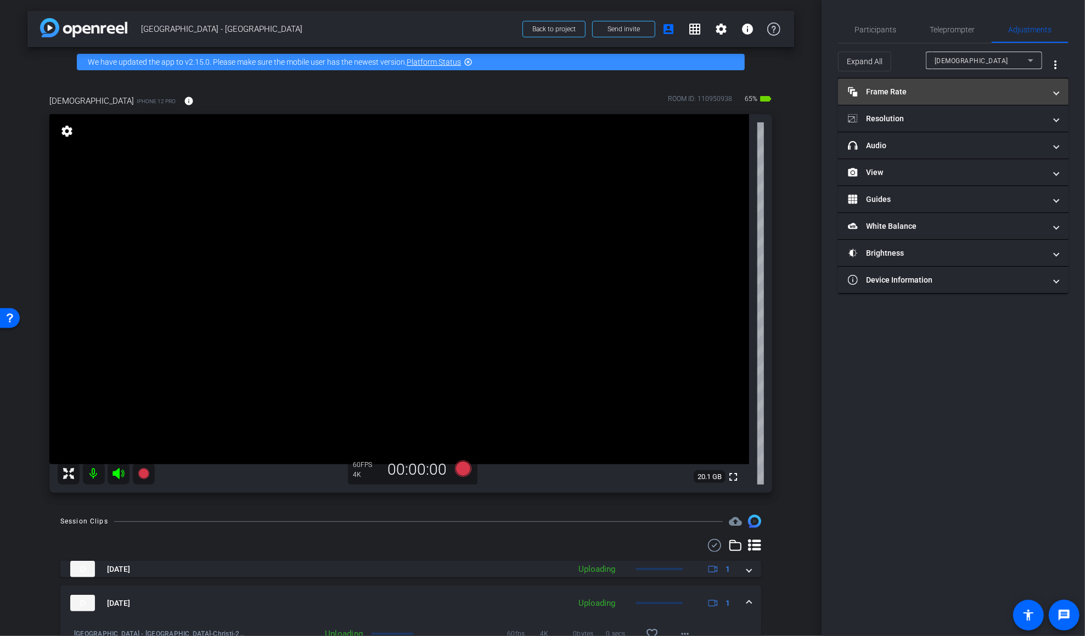
click at [816, 82] on mat-expansion-panel-header "Frame Rate Frame Rate" at bounding box center [953, 91] width 230 height 26
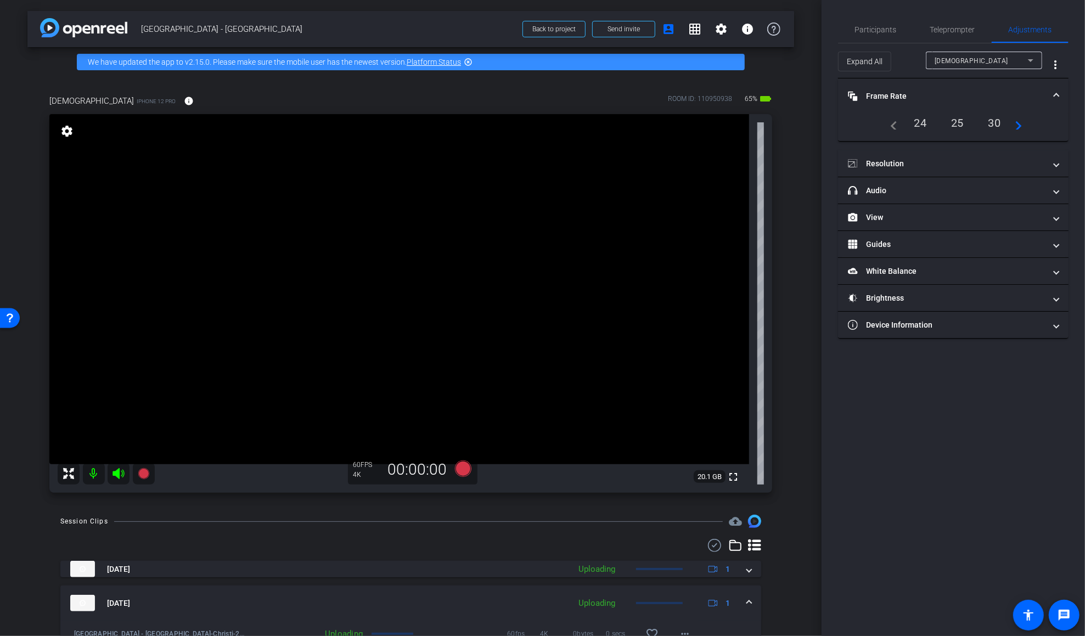
click at [816, 125] on mat-icon "navigate_next" at bounding box center [1015, 122] width 13 height 13
click at [816, 128] on mat-icon "navigate_next" at bounding box center [1017, 123] width 13 height 13
click at [816, 160] on mat-panel-title "Resolution" at bounding box center [947, 166] width 198 height 12
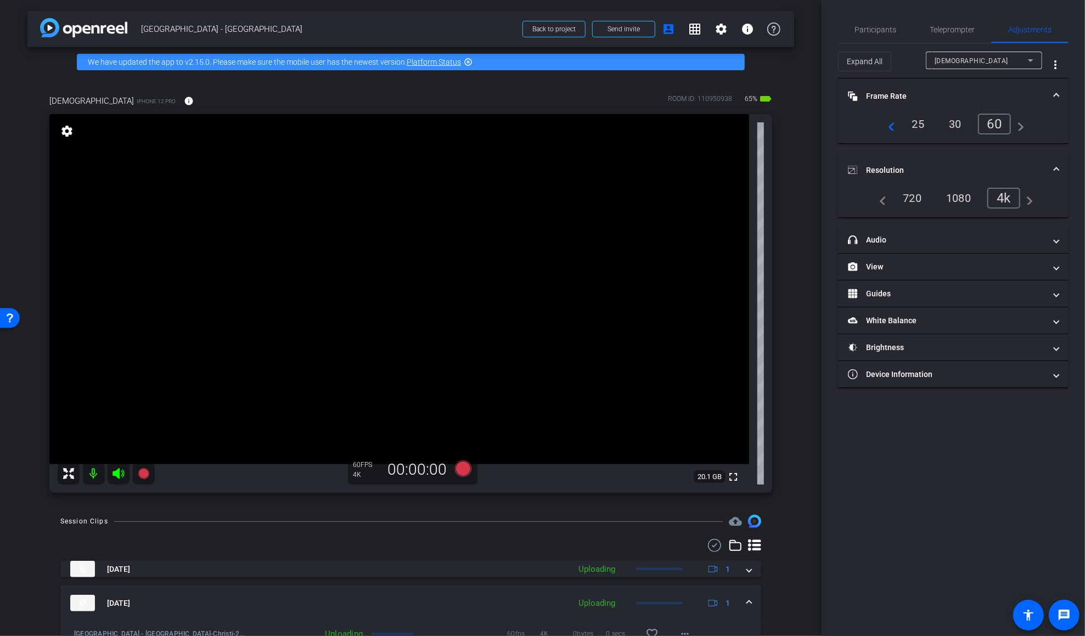
click at [816, 196] on div "1080" at bounding box center [958, 198] width 41 height 19
click at [816, 27] on span "Teleprompter" at bounding box center [952, 30] width 45 height 8
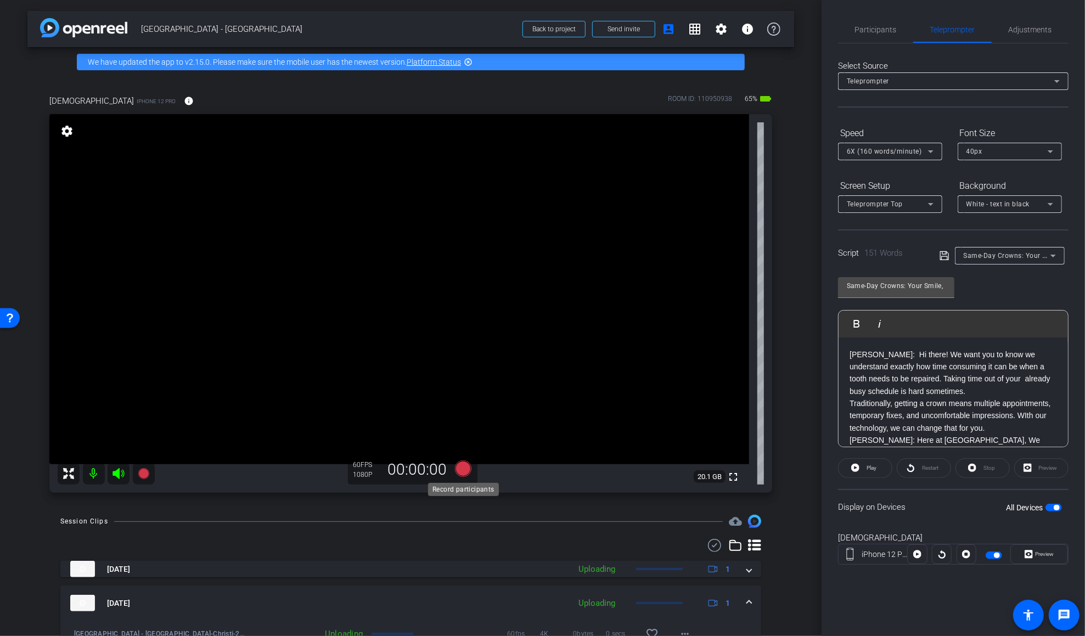
click at [463, 469] on icon at bounding box center [462, 468] width 16 height 16
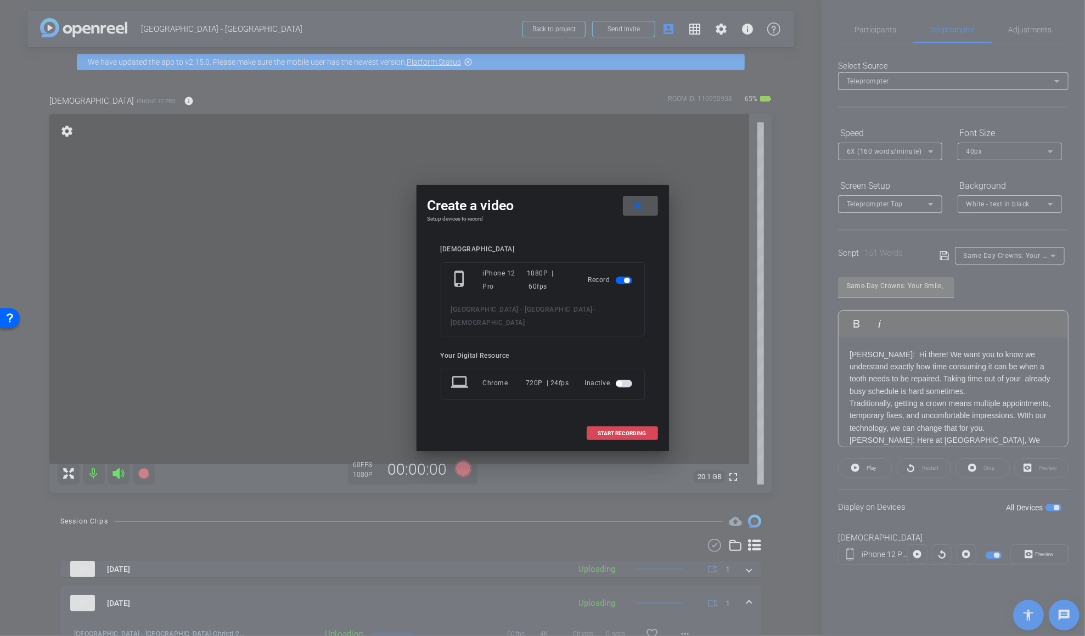
click at [634, 431] on span "START RECORDING" at bounding box center [622, 433] width 48 height 5
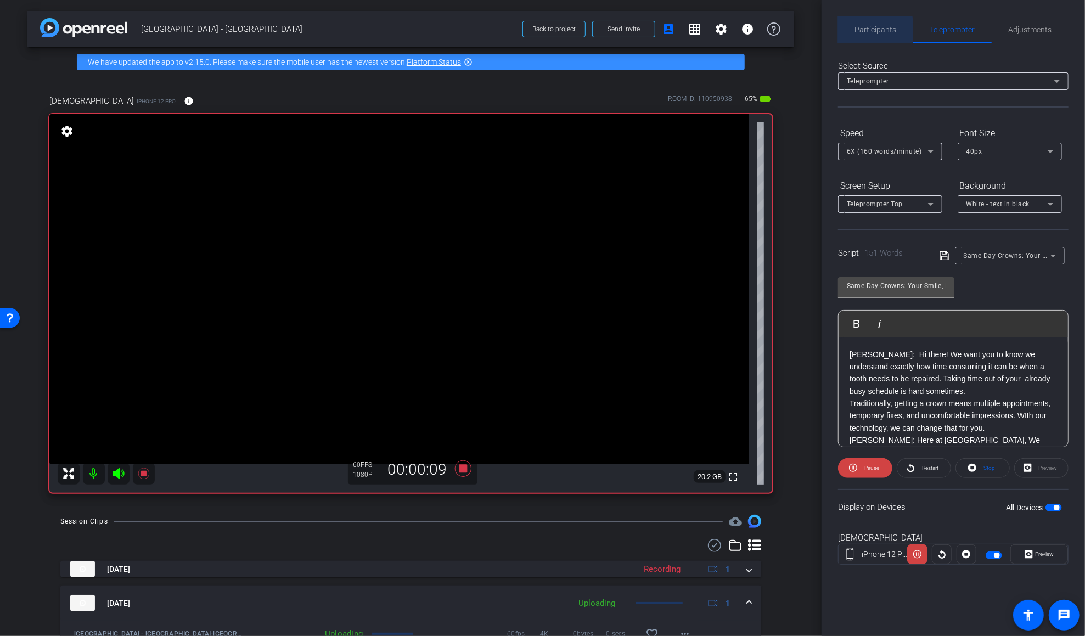
click at [816, 32] on span "Participants" at bounding box center [876, 30] width 42 height 8
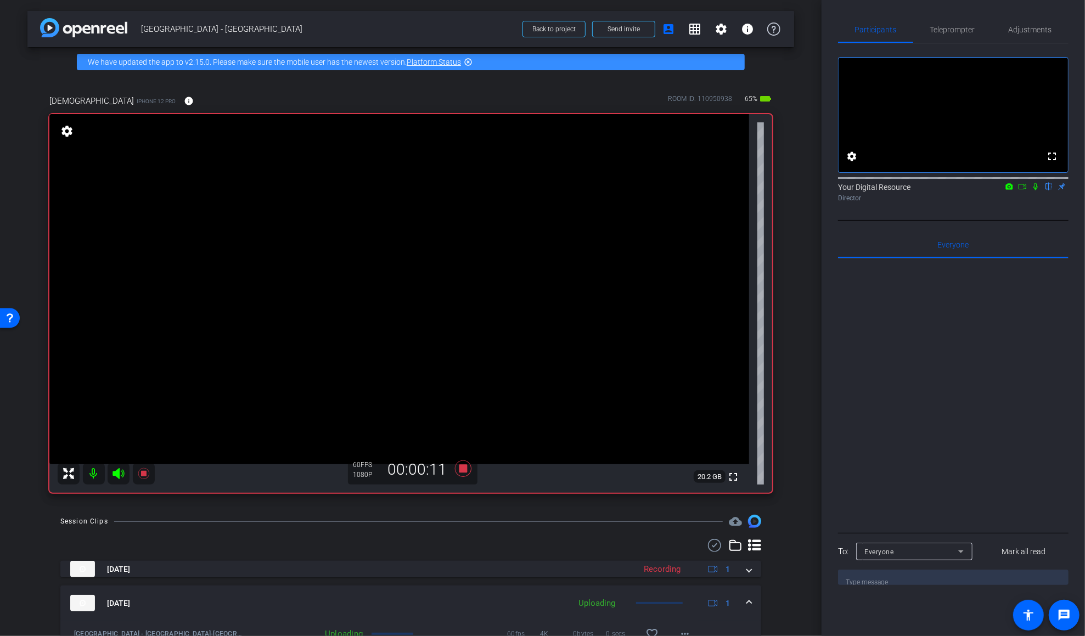
click at [816, 190] on icon at bounding box center [1035, 187] width 9 height 8
click at [816, 29] on span "Teleprompter" at bounding box center [952, 30] width 45 height 8
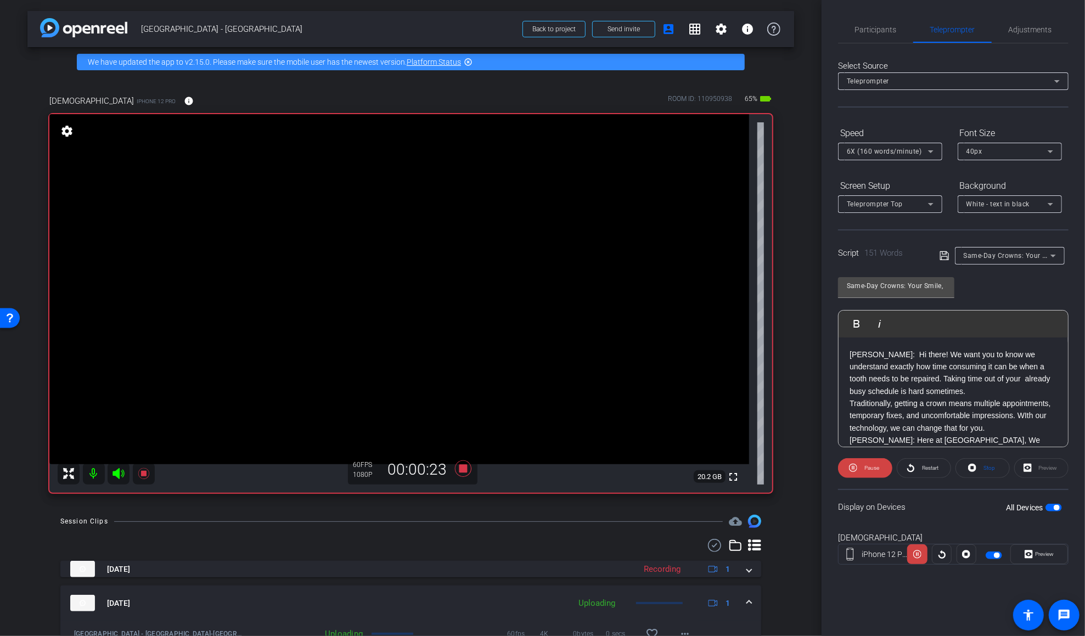
click at [816, 356] on div "DR. CANNON: Hi there! We want you to know we understand exactly how time consum…" at bounding box center [953, 477] width 229 height 280
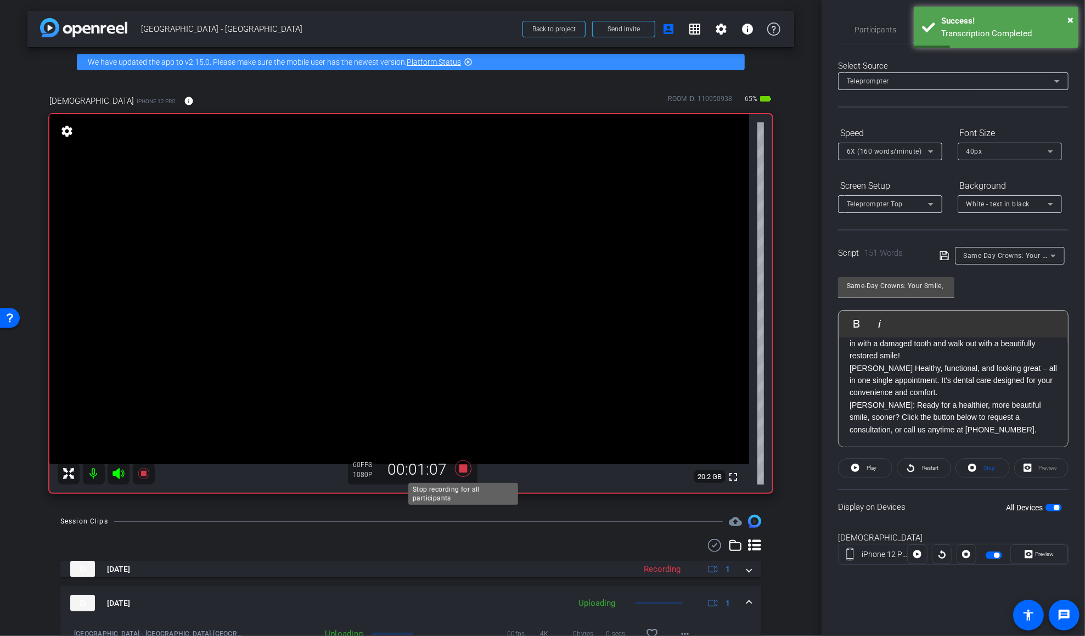
click at [461, 471] on icon at bounding box center [462, 468] width 16 height 16
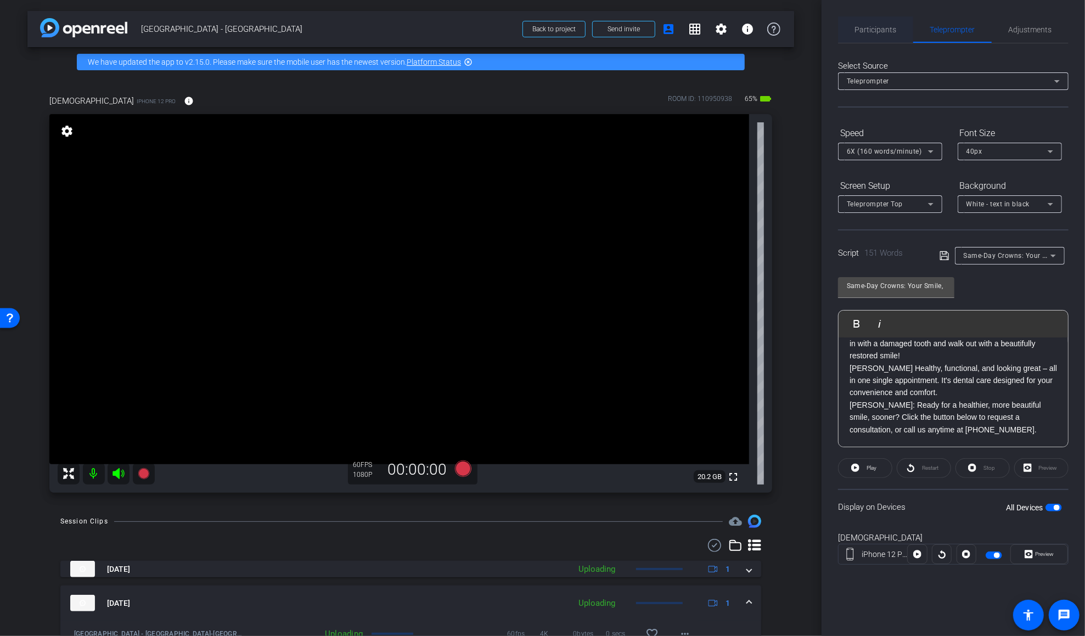
click at [816, 37] on span "Participants" at bounding box center [876, 29] width 42 height 26
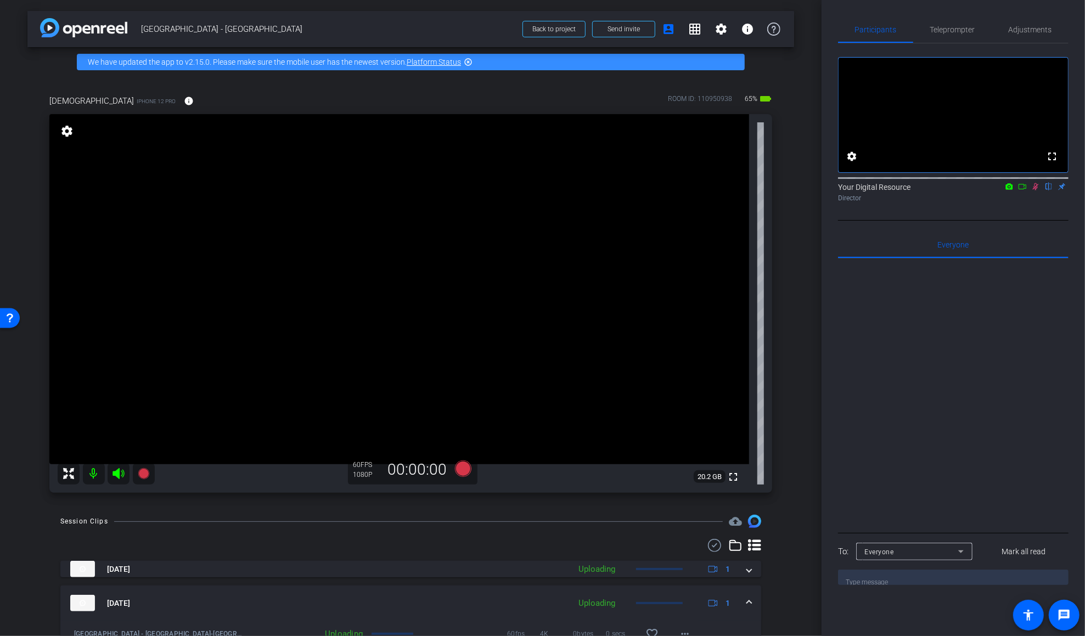
click at [816, 190] on icon at bounding box center [1035, 187] width 9 height 8
click at [816, 19] on span "Teleprompter" at bounding box center [952, 29] width 45 height 26
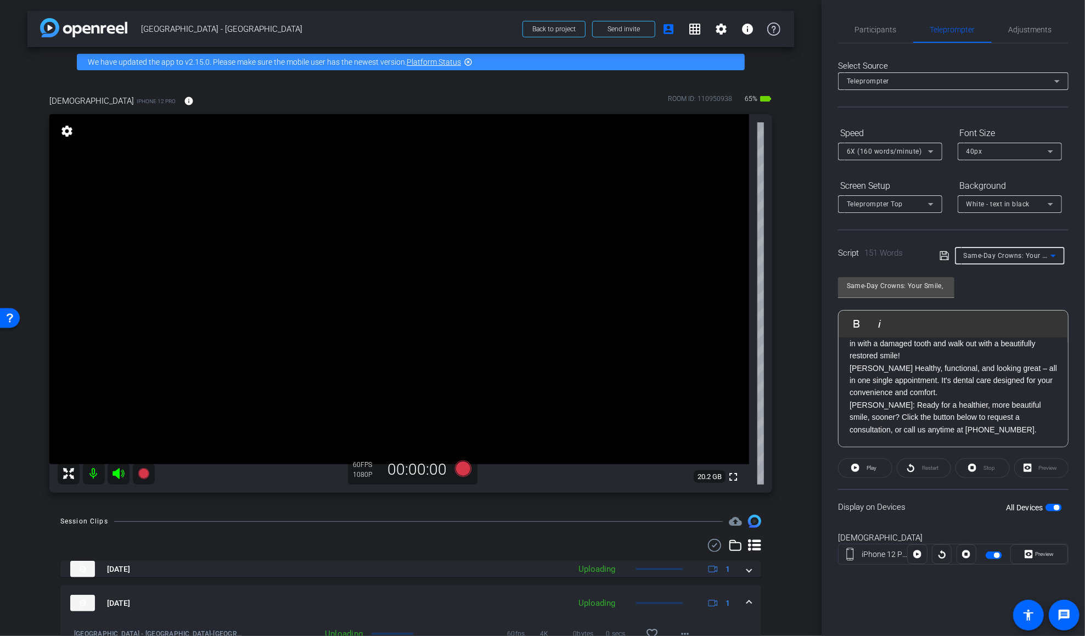
click at [816, 255] on span "Same-Day Crowns: Your Smile, Faster - Dr. Cannon, Dr. Newman" at bounding box center [1082, 255] width 237 height 9
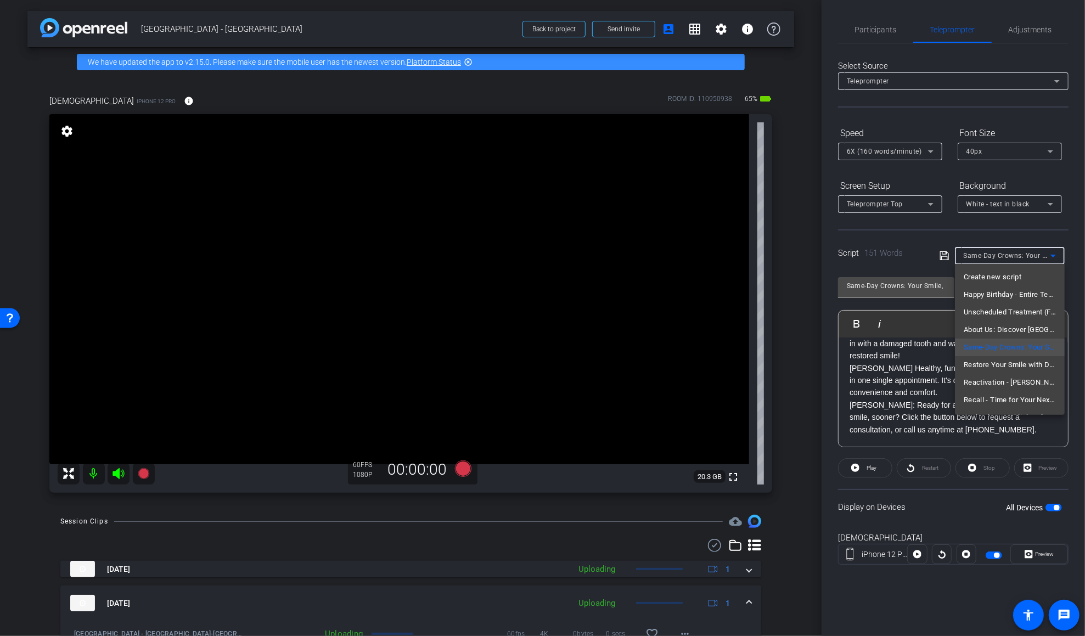
click at [816, 511] on div at bounding box center [542, 318] width 1085 height 636
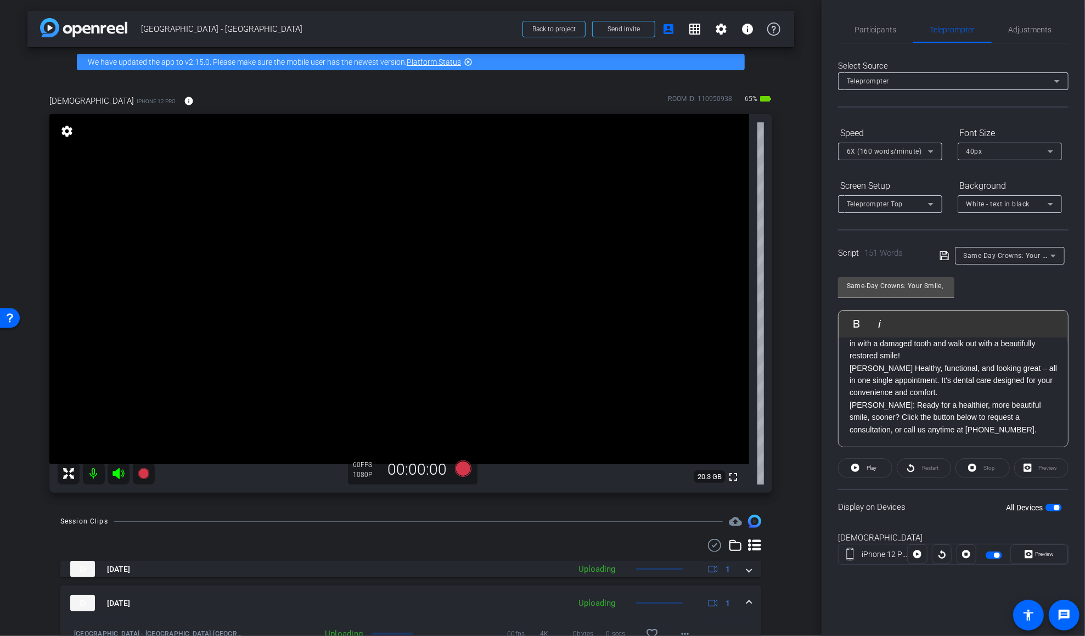
click at [816, 508] on span "button" at bounding box center [1053, 508] width 16 height 8
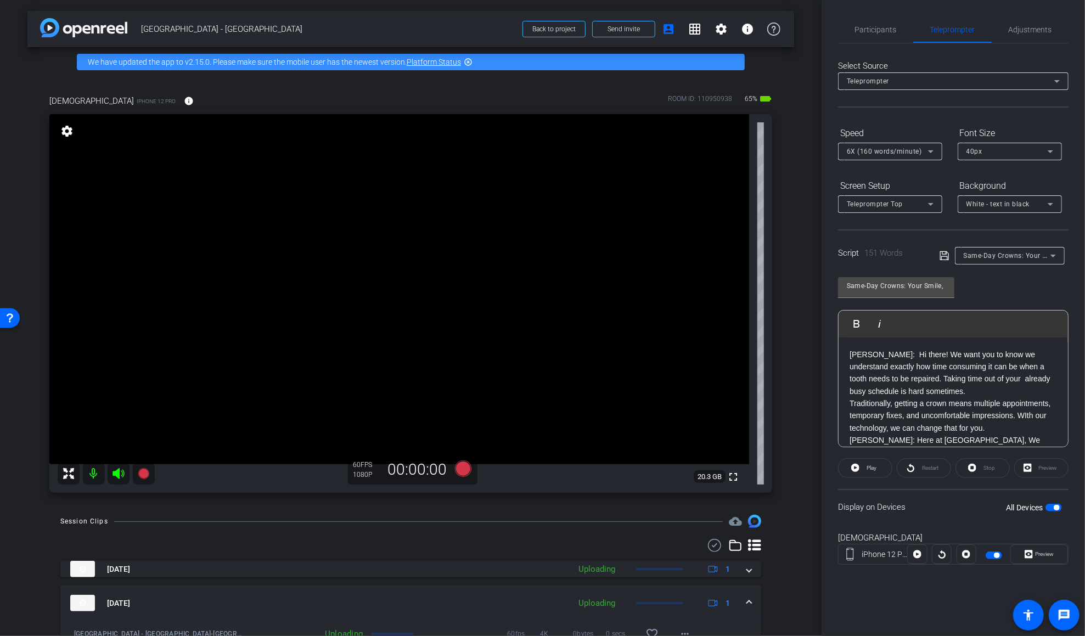
click at [816, 255] on icon at bounding box center [944, 255] width 10 height 13
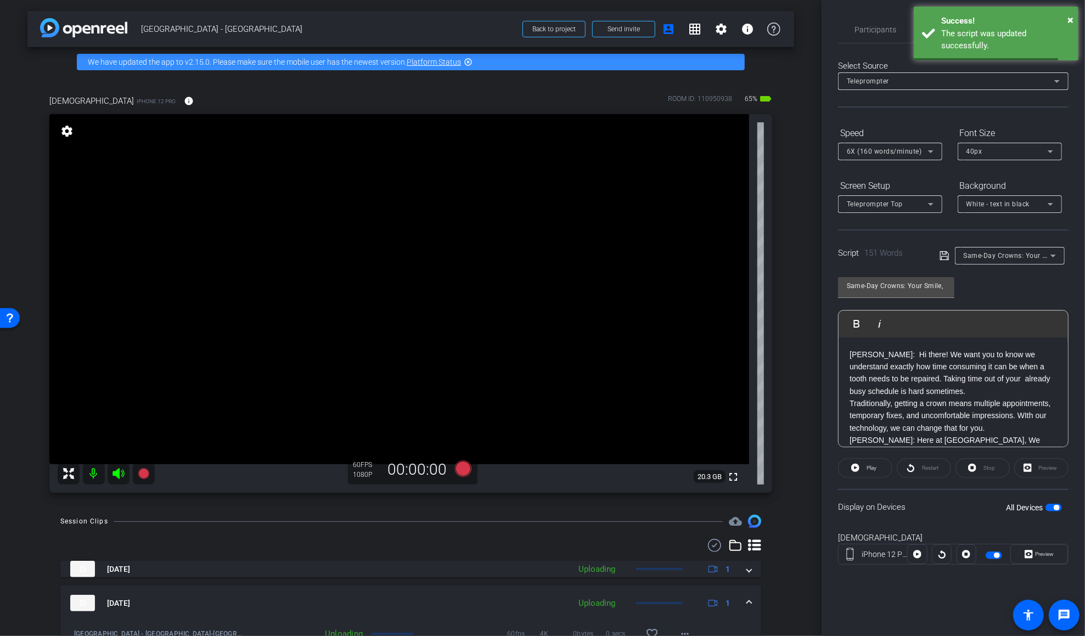
click at [816, 260] on div "Same-Day Crowns: Your Smile, Faster - Dr. Cannon, Dr. Newman" at bounding box center [1007, 256] width 87 height 14
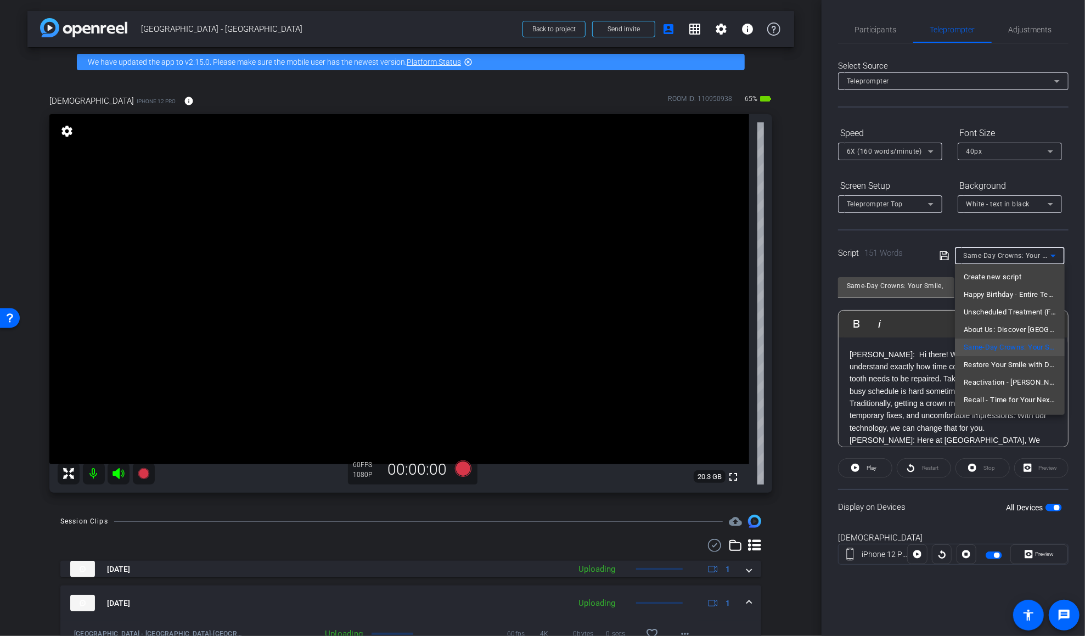
click at [816, 226] on div at bounding box center [542, 318] width 1085 height 636
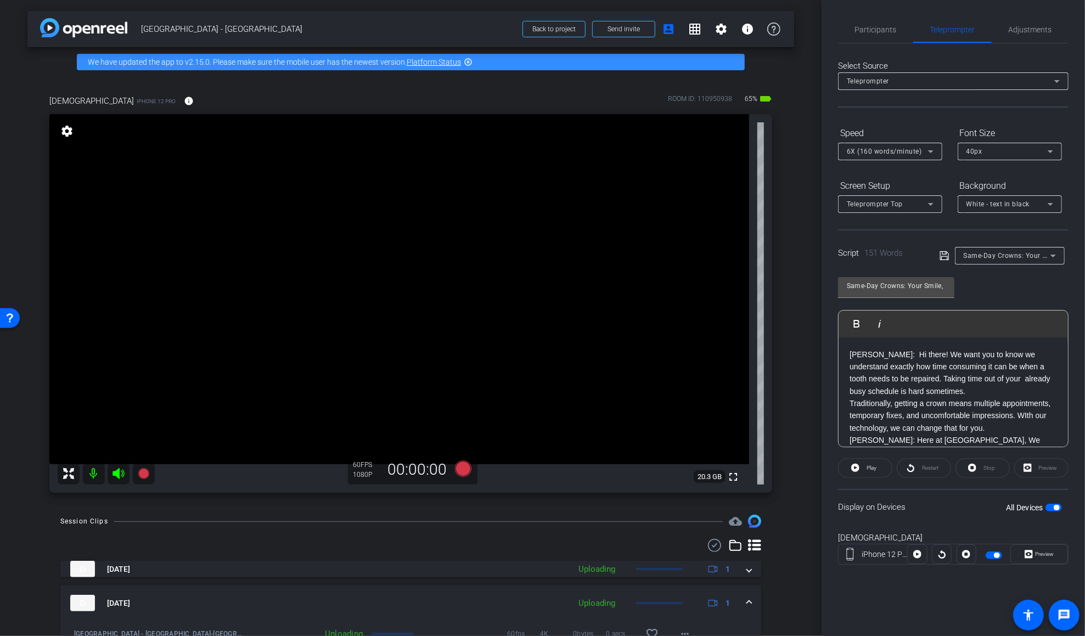
click at [816, 255] on icon at bounding box center [944, 255] width 10 height 13
click at [816, 258] on icon at bounding box center [944, 255] width 10 height 13
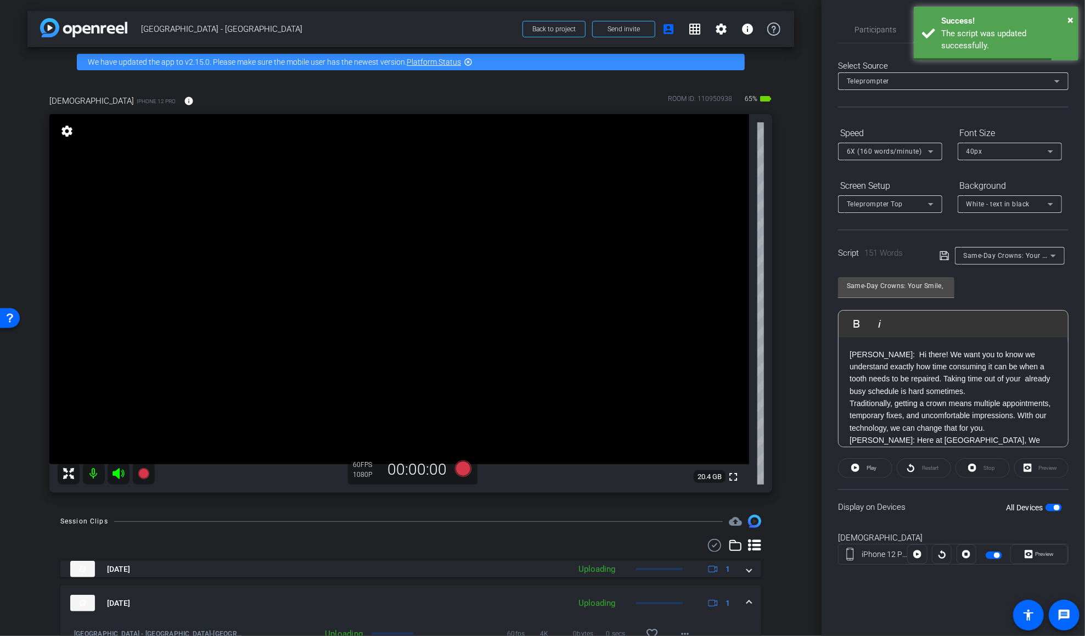
click at [816, 505] on span "button" at bounding box center [1056, 507] width 5 height 5
click at [816, 505] on span "button" at bounding box center [1053, 508] width 16 height 8
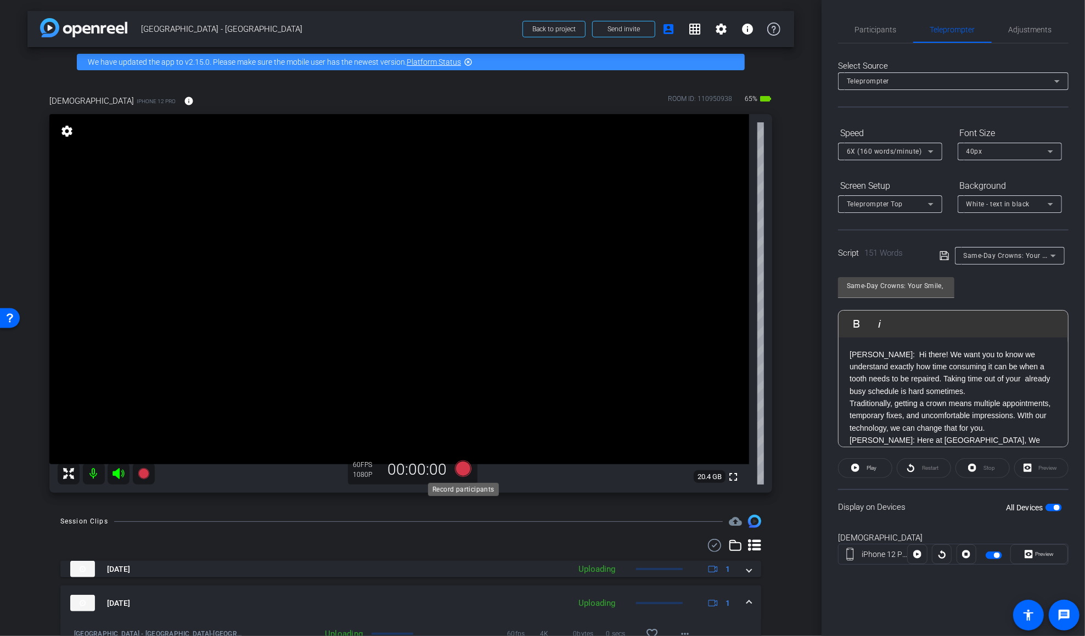
click at [467, 468] on icon at bounding box center [462, 468] width 16 height 16
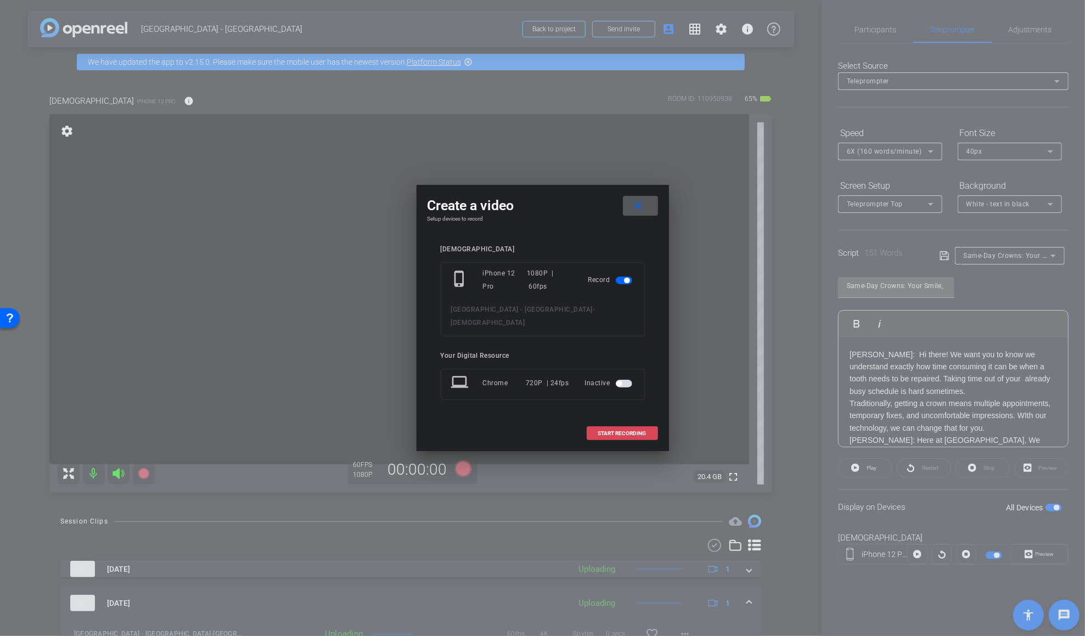
click at [616, 430] on span at bounding box center [622, 433] width 70 height 26
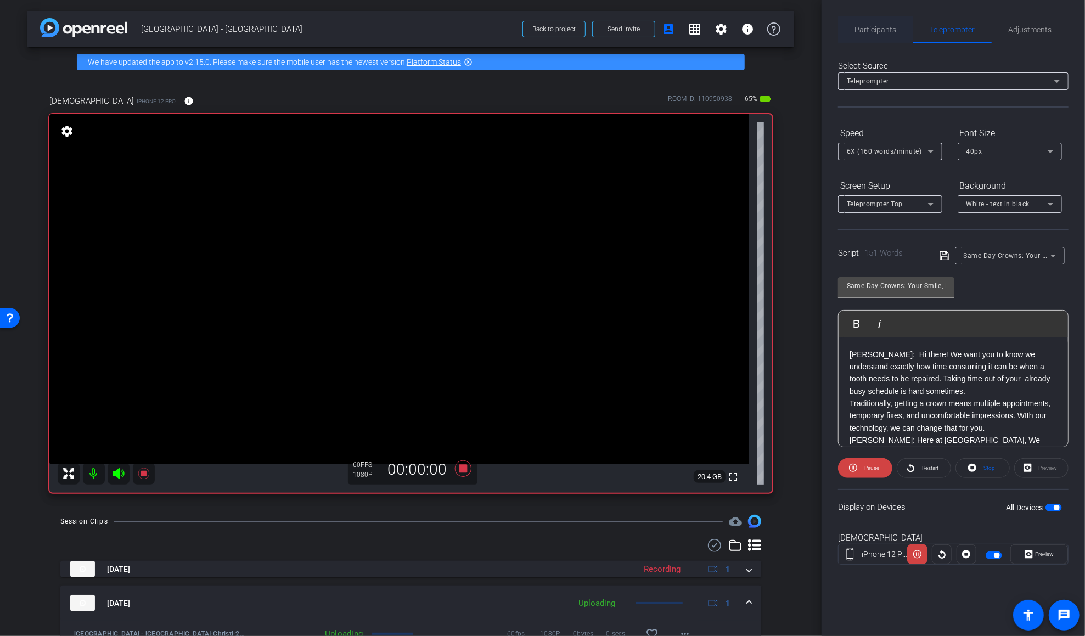
click at [816, 30] on span "Participants" at bounding box center [876, 30] width 42 height 8
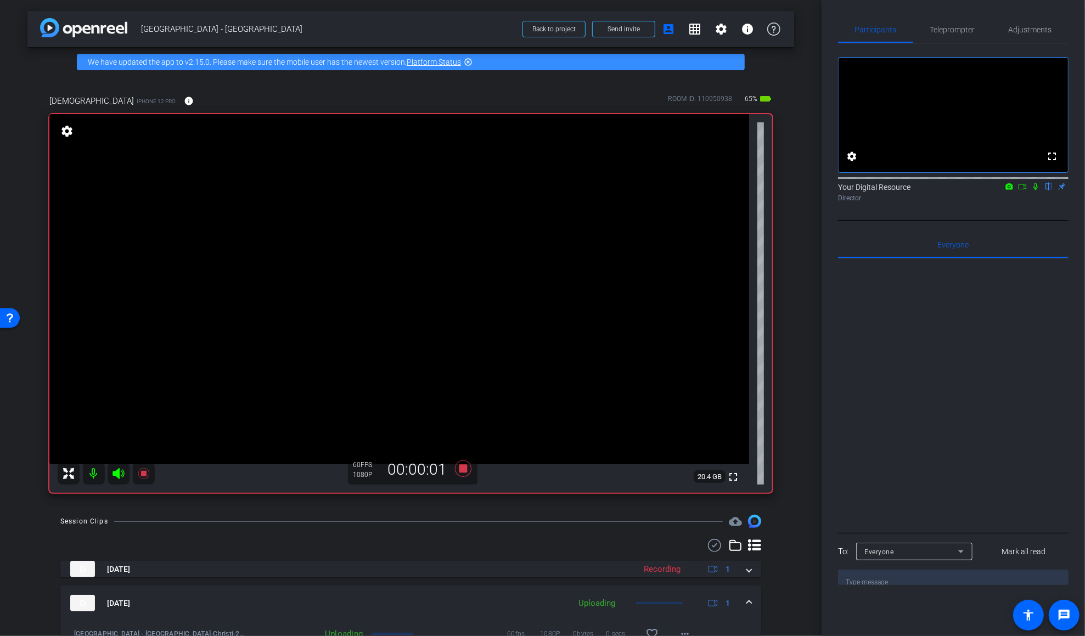
click at [816, 190] on icon at bounding box center [1035, 187] width 9 height 8
click at [816, 35] on span "Teleprompter" at bounding box center [952, 29] width 45 height 26
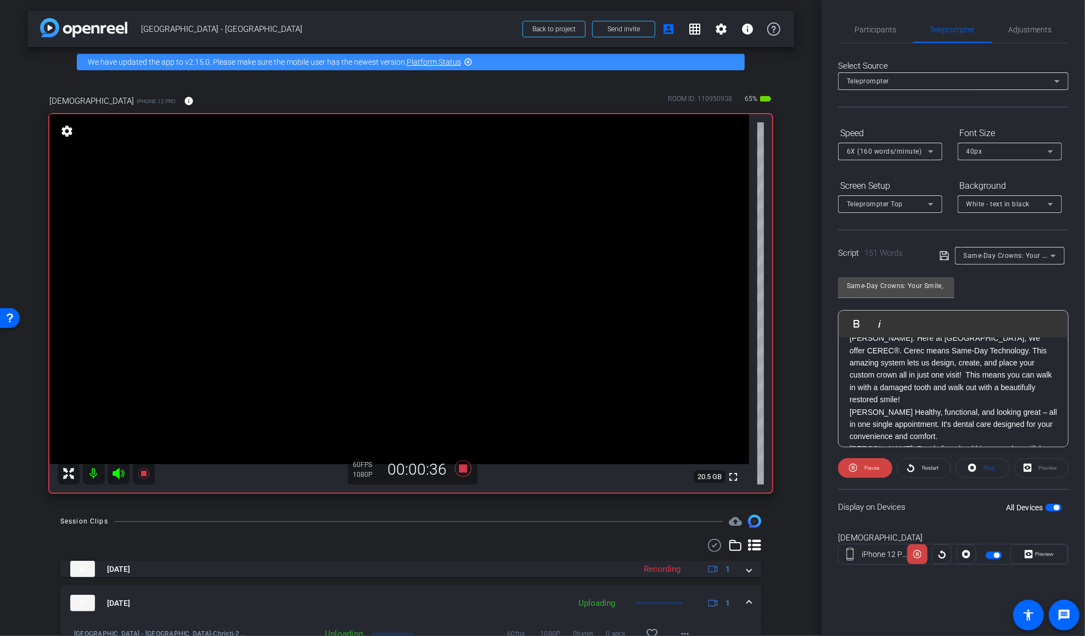
scroll to position [170, 0]
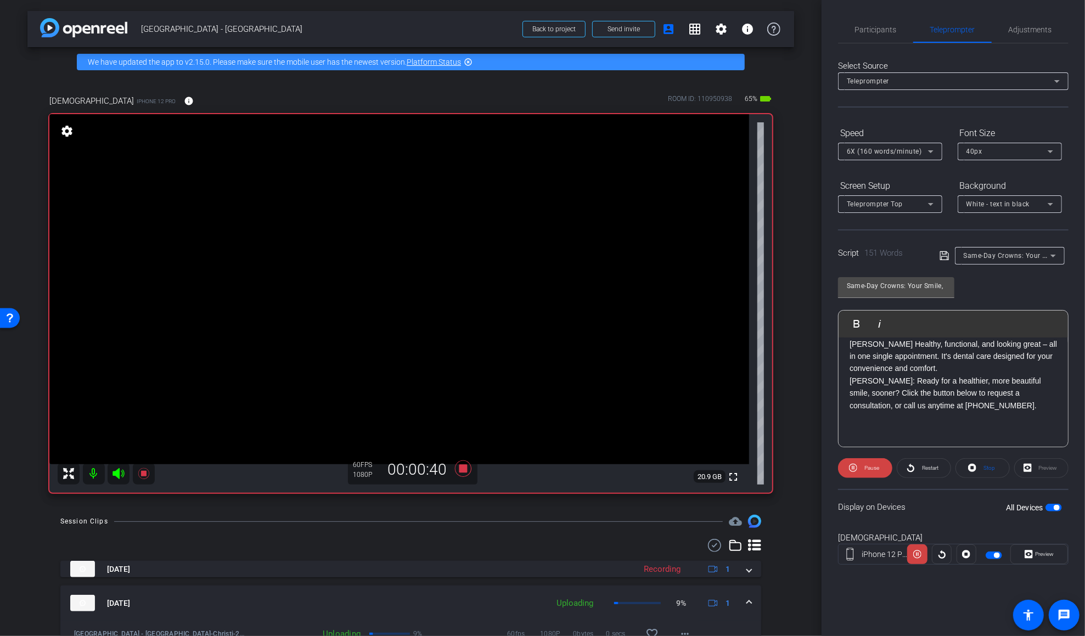
click at [816, 366] on p "DR.CANNON Healthy, functional, and looking great – all in one single appointmen…" at bounding box center [952, 356] width 207 height 37
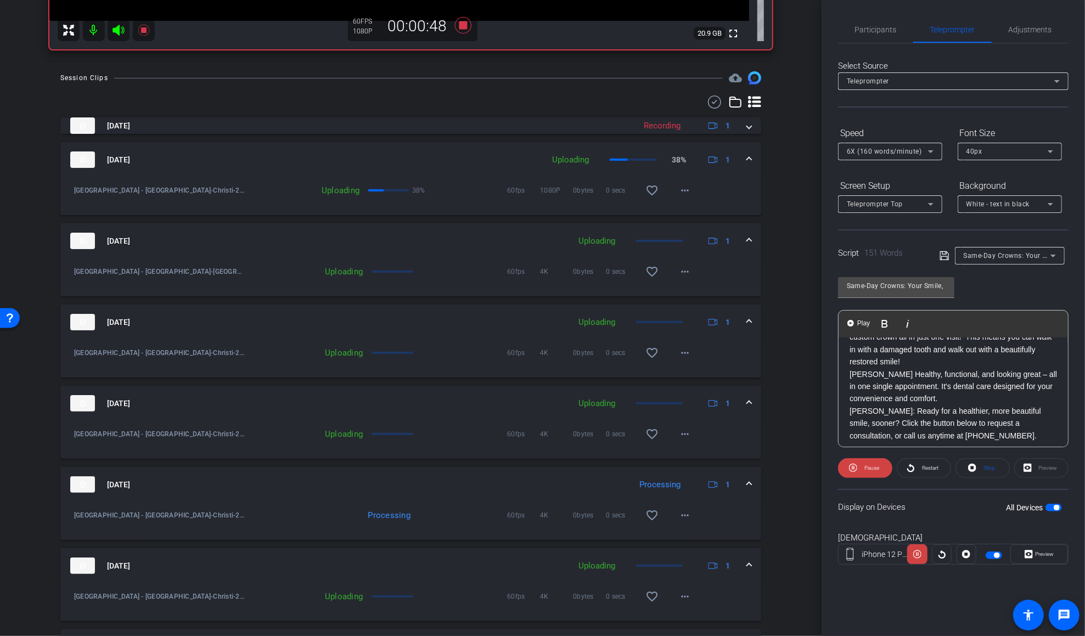
scroll to position [655, 0]
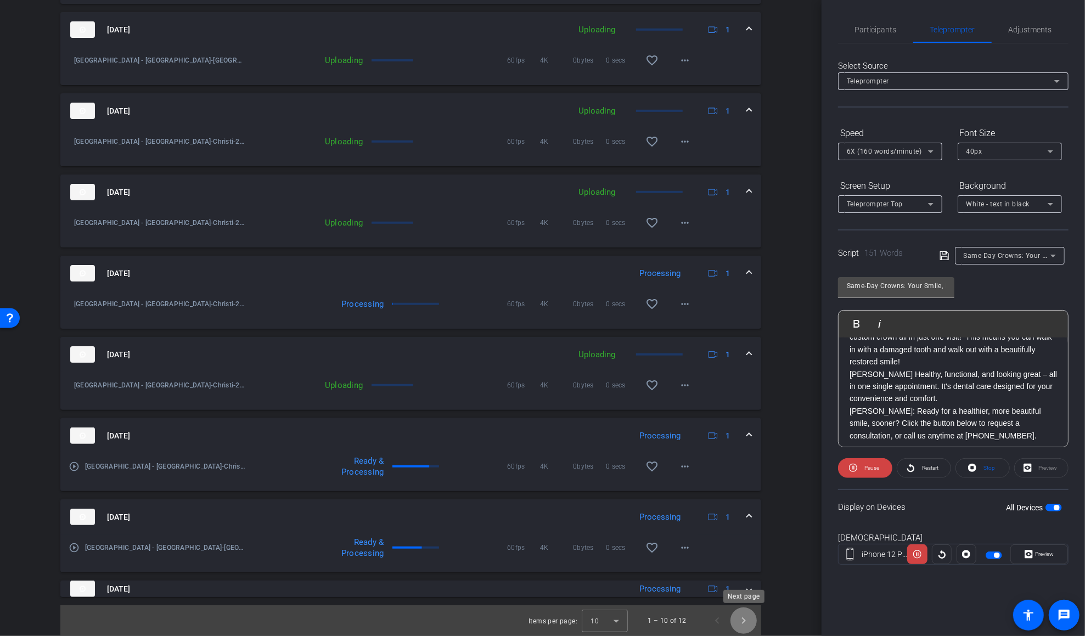
click at [747, 623] on span "Next page" at bounding box center [743, 620] width 26 height 26
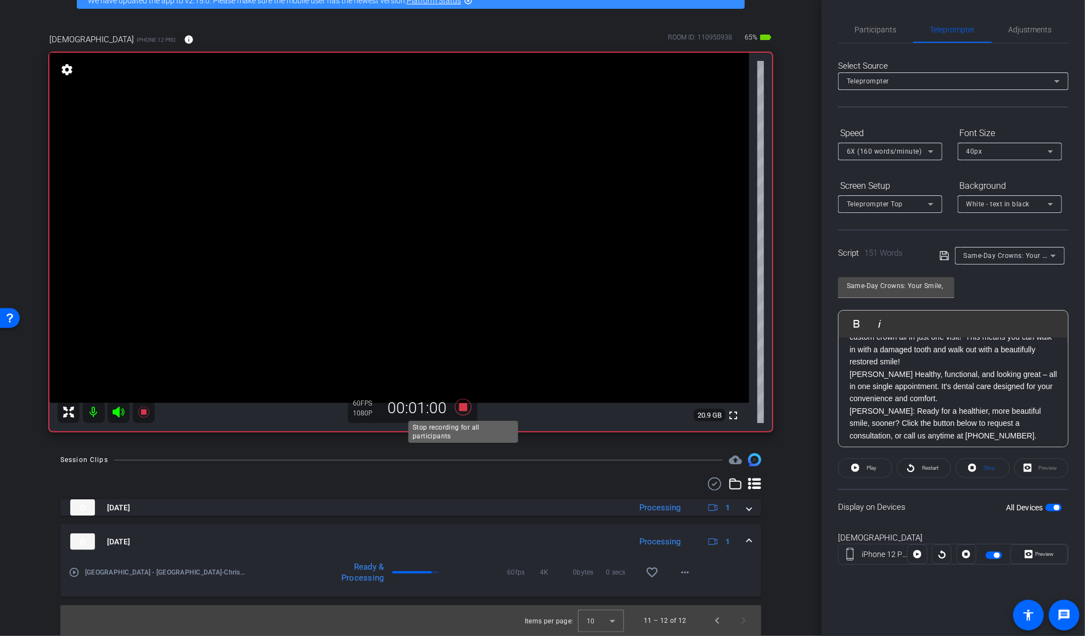
click at [463, 407] on icon at bounding box center [462, 407] width 16 height 16
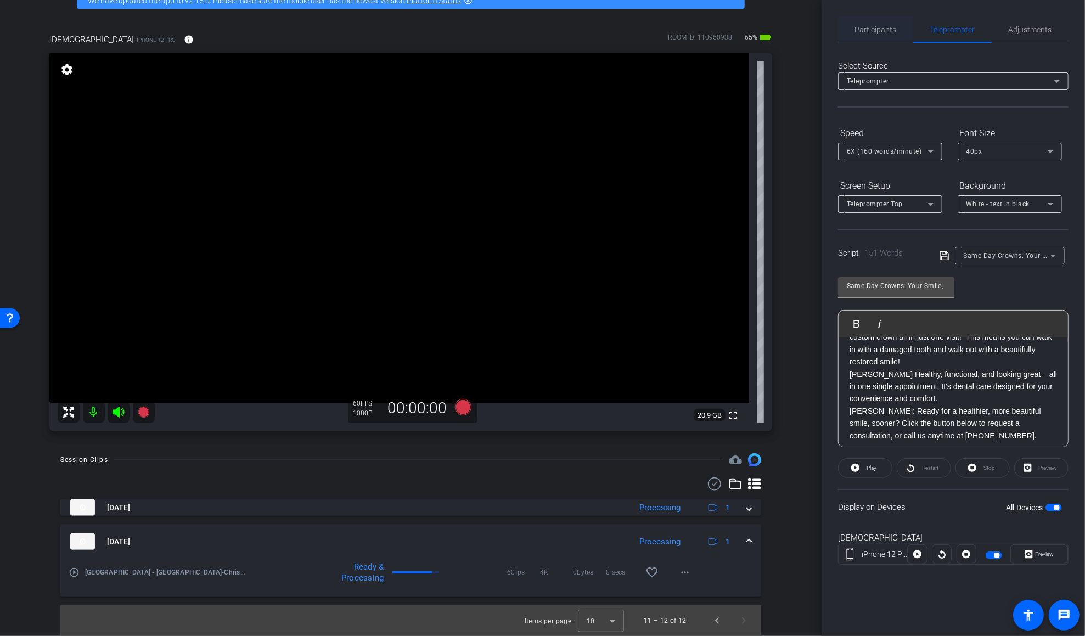
click at [816, 33] on span "Participants" at bounding box center [876, 30] width 42 height 8
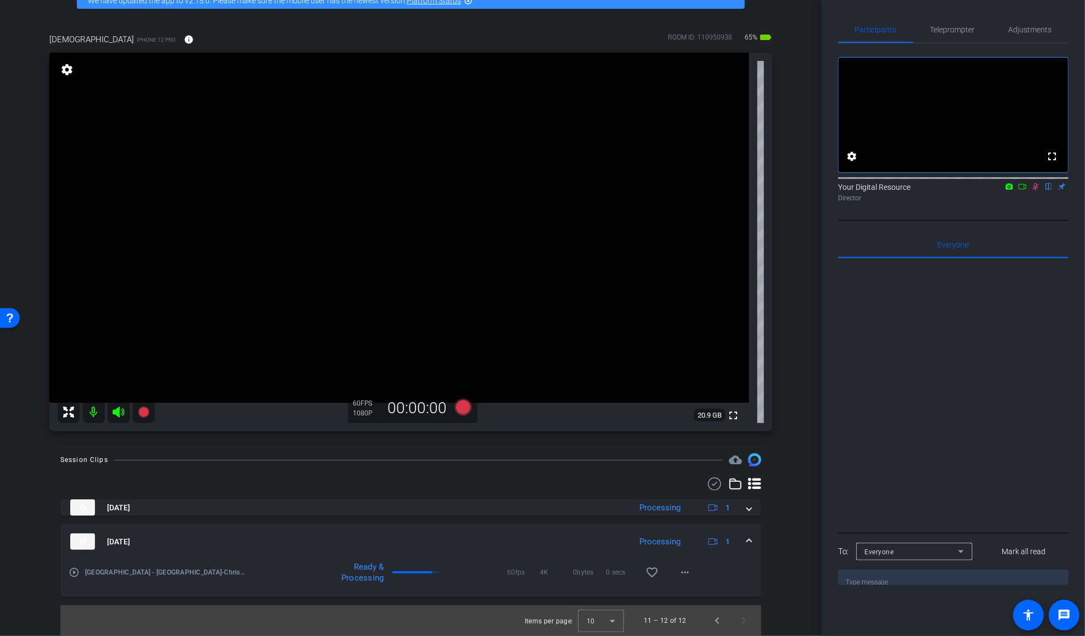
click at [816, 190] on icon at bounding box center [1035, 187] width 9 height 8
click at [816, 26] on span "Teleprompter" at bounding box center [952, 30] width 45 height 8
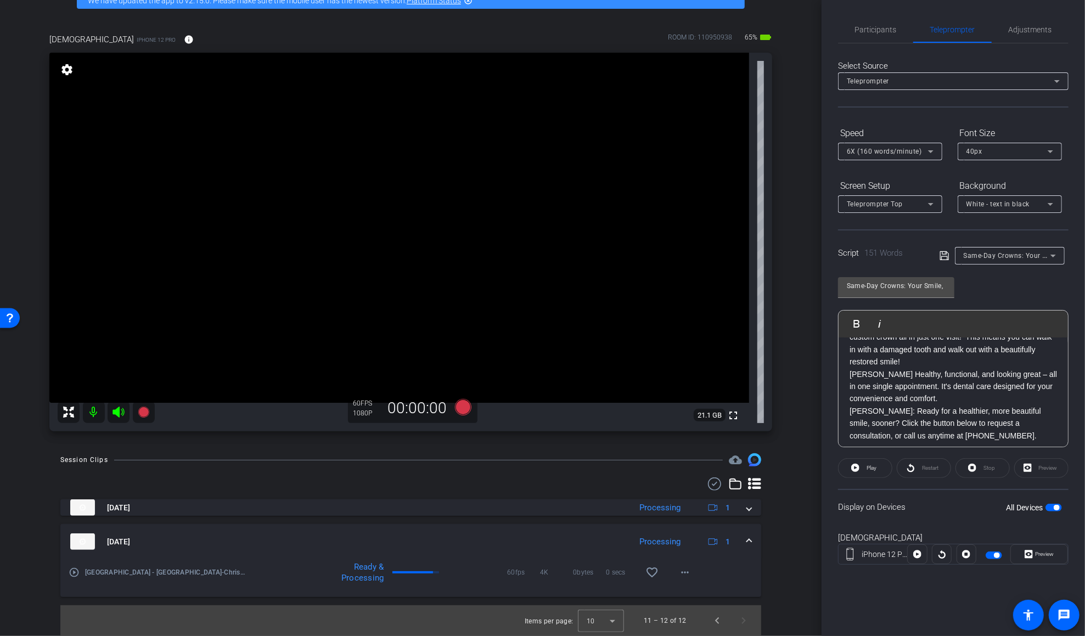
click at [816, 255] on span "Same-Day Crowns: Your Smile, Faster - Dr. Cannon, Dr. Newman" at bounding box center [1082, 255] width 237 height 9
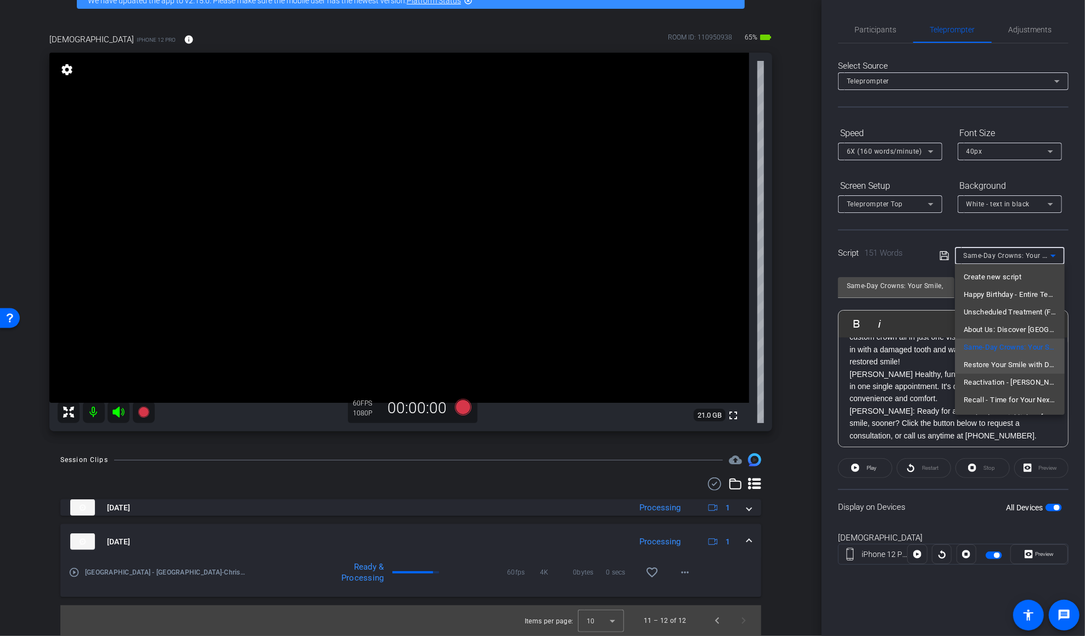
click at [816, 362] on span "Restore Your Smile with Dental Implants - Dr. Cannon, Dr. Newman" at bounding box center [1010, 364] width 92 height 13
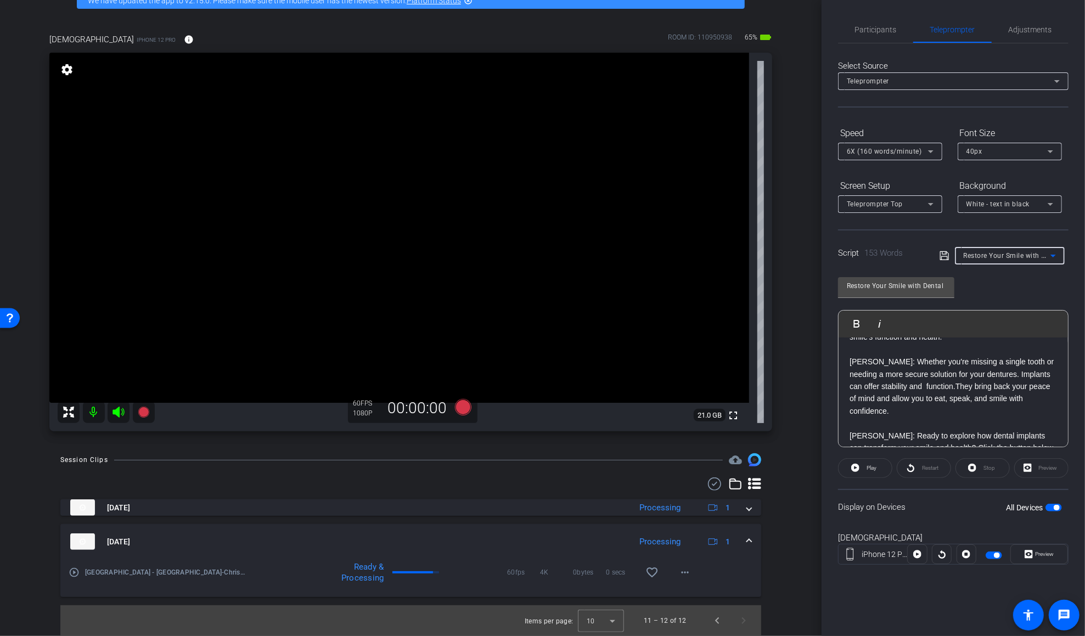
scroll to position [0, 0]
click at [816, 420] on p "DR. CANNON: Are you missing a tooth or even several teeth? A missing tooth can …" at bounding box center [952, 385] width 207 height 74
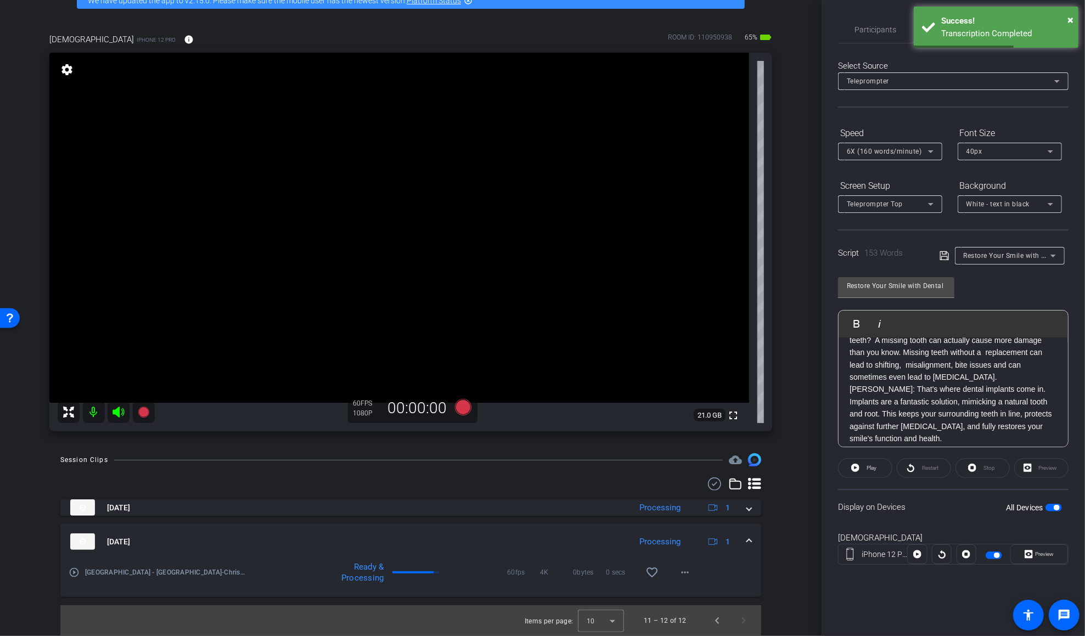
scroll to position [82, 0]
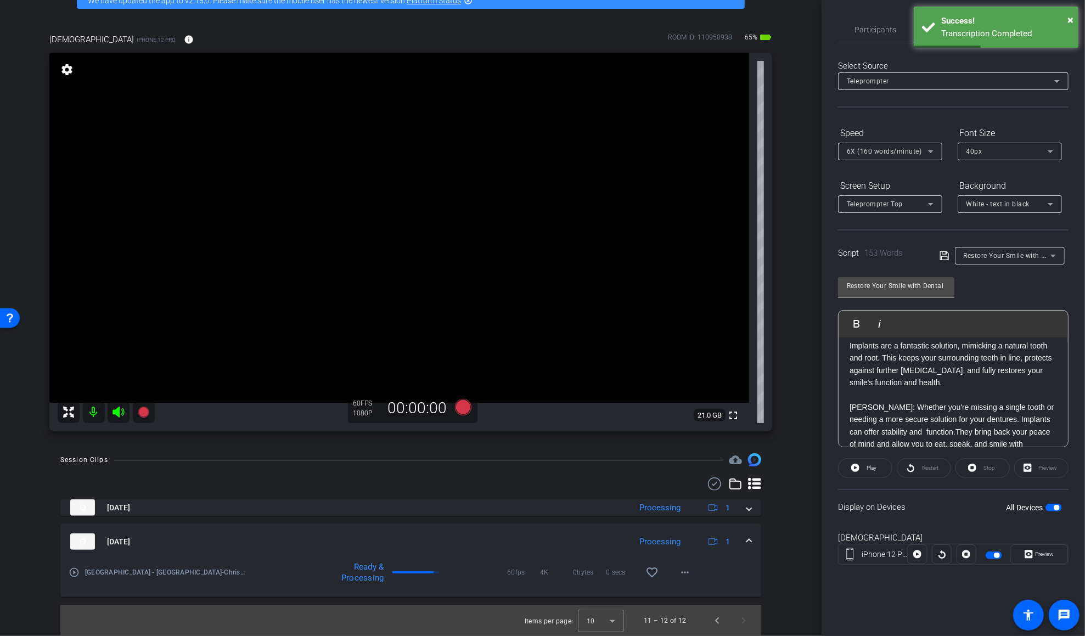
click at [816, 397] on p "DR. NEWMAN: That's where dental implants come in. Implants are a fantastic solu…" at bounding box center [952, 364] width 207 height 74
click at [816, 403] on p "DR. CANNON: Whether you're missing a single tooth or needing a more secure solu…" at bounding box center [952, 376] width 207 height 74
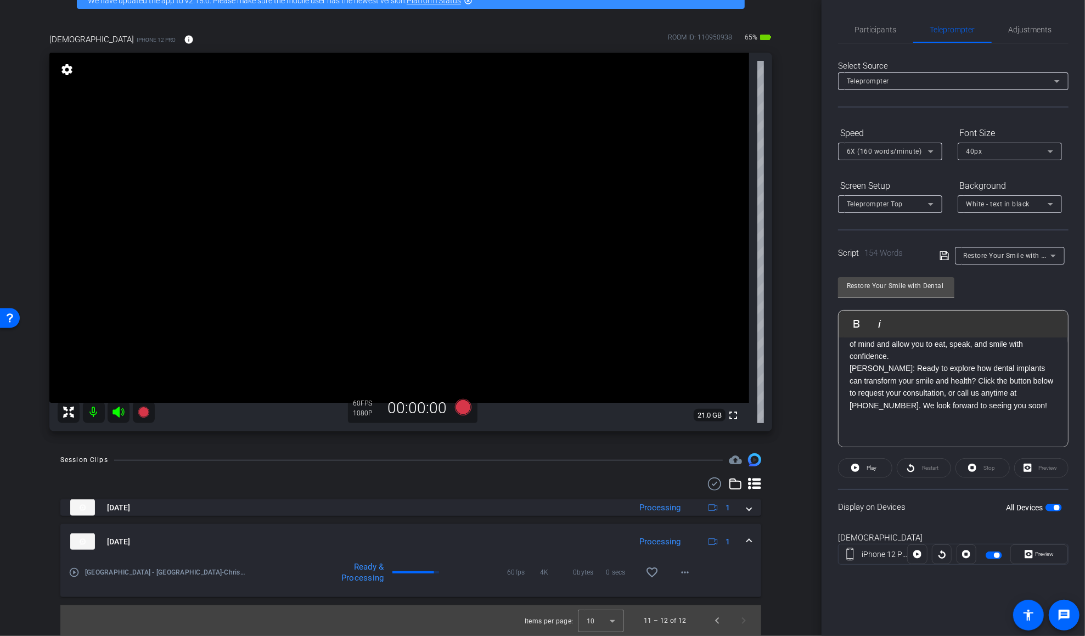
click at [816, 436] on div "DR. CANNON: Are you missing a tooth or even several teeth? A missing tooth can …" at bounding box center [953, 307] width 229 height 280
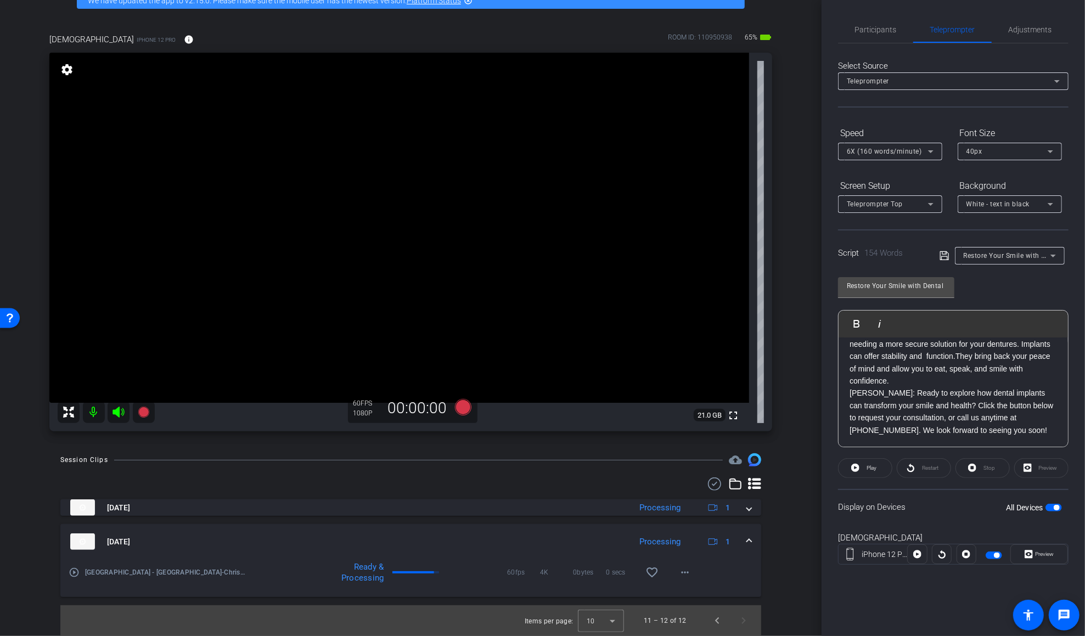
scroll to position [145, 0]
click at [816, 254] on icon at bounding box center [943, 255] width 9 height 9
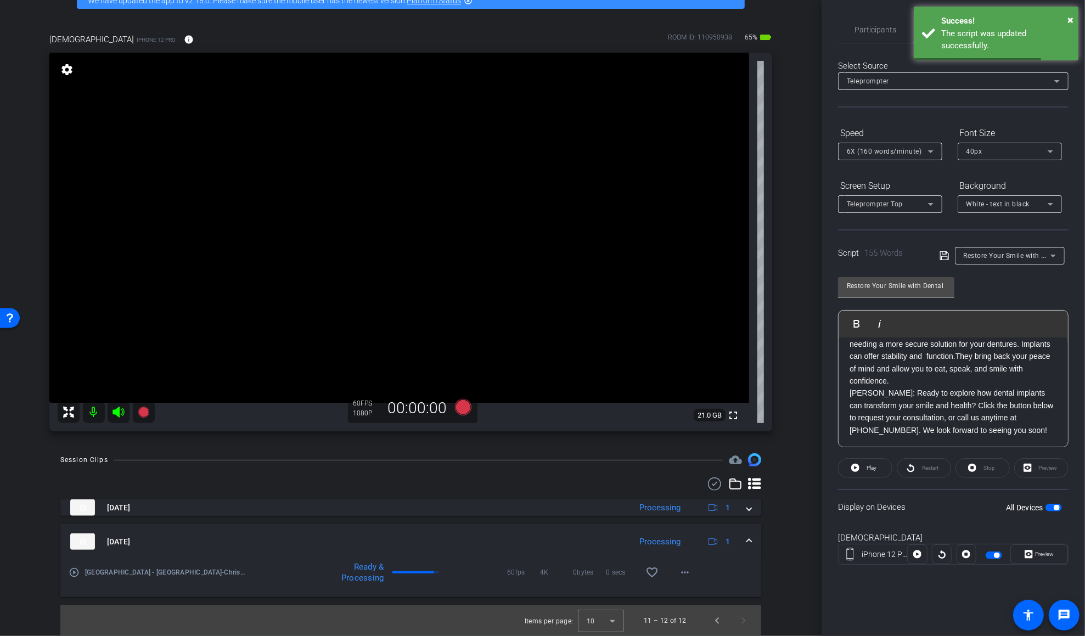
click at [816, 254] on icon at bounding box center [944, 255] width 10 height 13
click at [816, 508] on span "button" at bounding box center [1056, 507] width 5 height 5
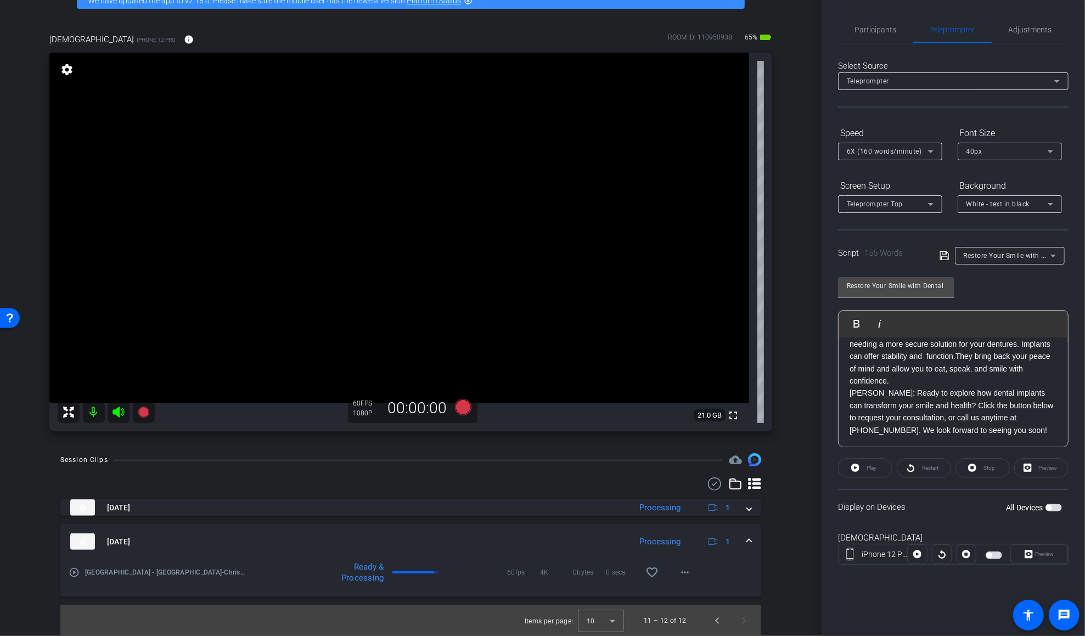
click at [816, 508] on span "button" at bounding box center [1053, 508] width 16 height 8
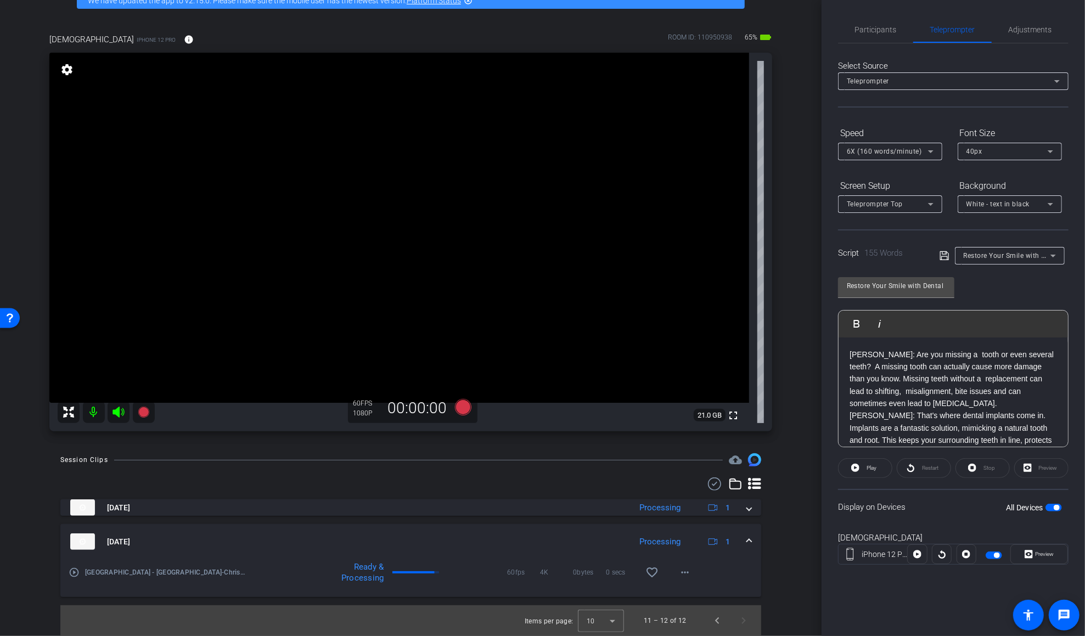
click at [816, 356] on p "DR. CANNON: Are you missing a tooth or even several teeth? A missing tooth can …" at bounding box center [952, 378] width 207 height 61
click at [816, 504] on label "All Devices" at bounding box center [1026, 507] width 40 height 11
click at [816, 504] on button "All Devices" at bounding box center [1053, 508] width 16 height 8
click at [816, 505] on span "button" at bounding box center [1048, 507] width 5 height 5
click at [463, 406] on icon at bounding box center [462, 407] width 16 height 16
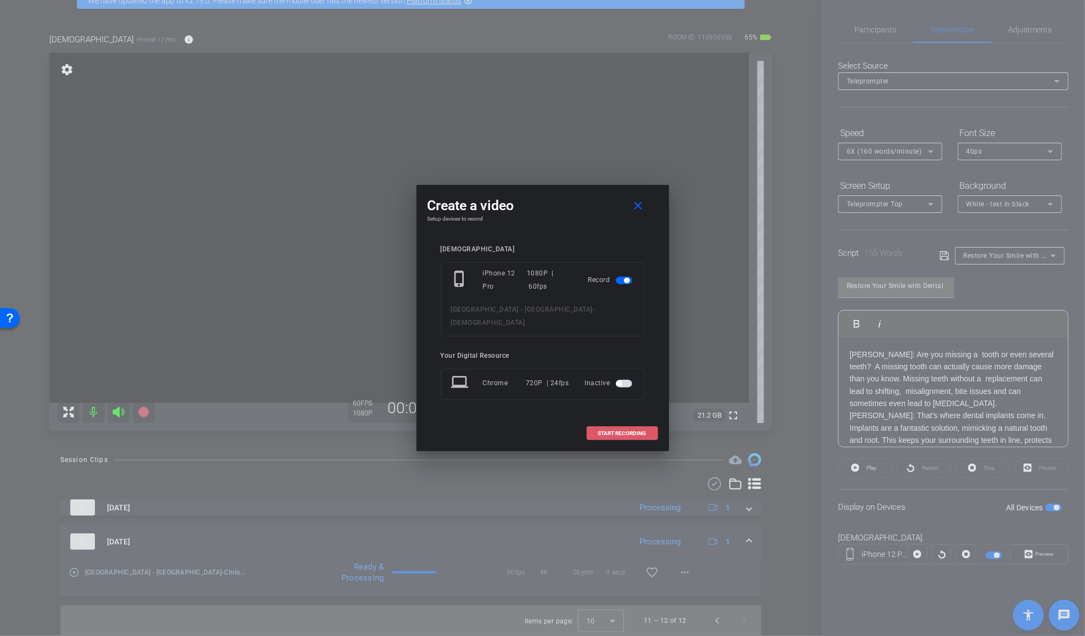
click at [627, 421] on span at bounding box center [622, 433] width 70 height 26
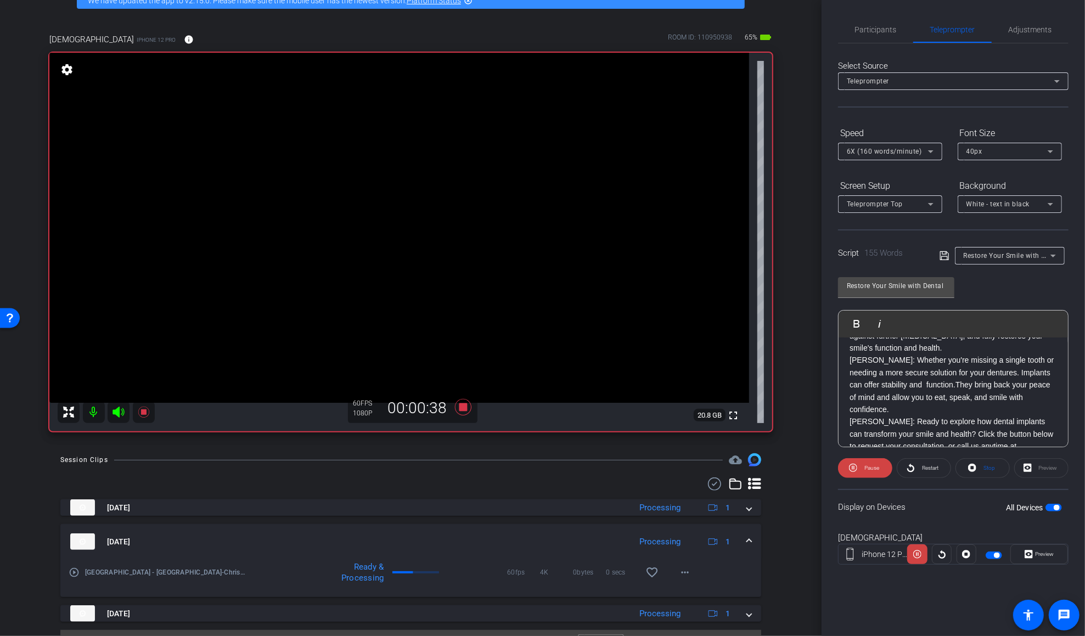
scroll to position [126, 0]
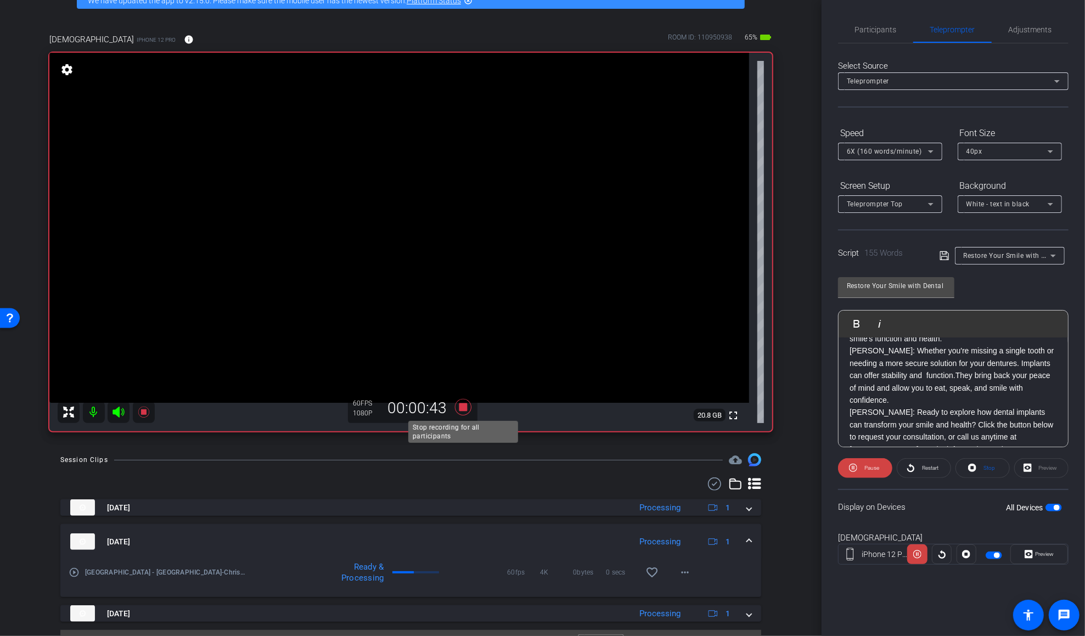
click at [463, 408] on icon at bounding box center [462, 407] width 16 height 16
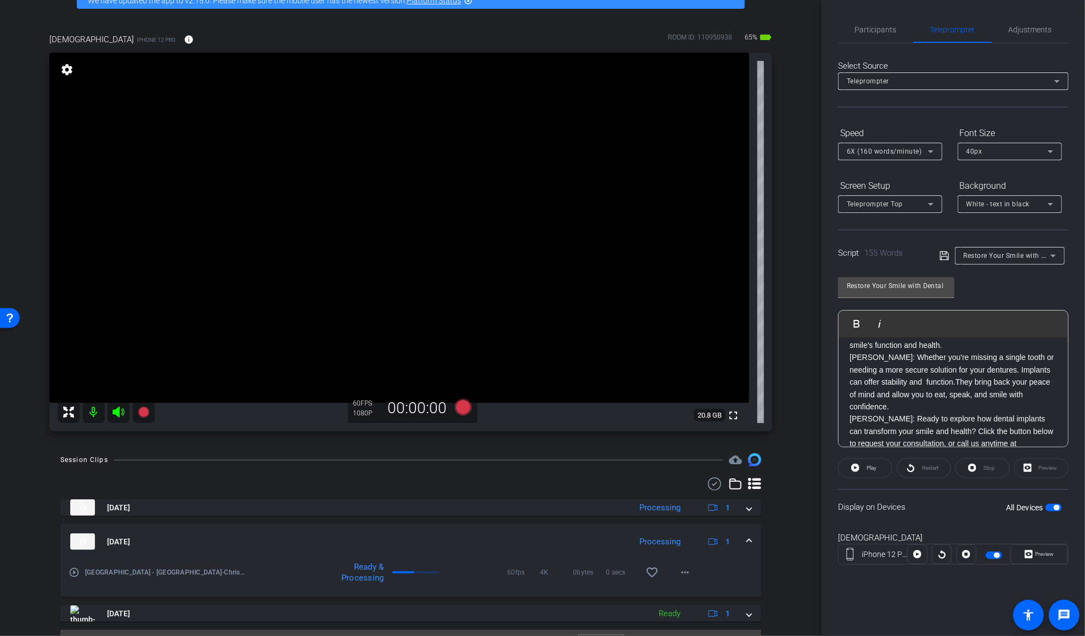
scroll to position [117, 0]
click at [816, 359] on div "DR. CANNON: Are you missing a tooth or even several teeth? A missing tooth can …" at bounding box center [953, 347] width 229 height 255
click at [816, 370] on p "DR. CANNON: Whether you're missing a single tooth or needing a more secure solu…" at bounding box center [952, 393] width 207 height 61
click at [464, 410] on icon at bounding box center [462, 407] width 16 height 16
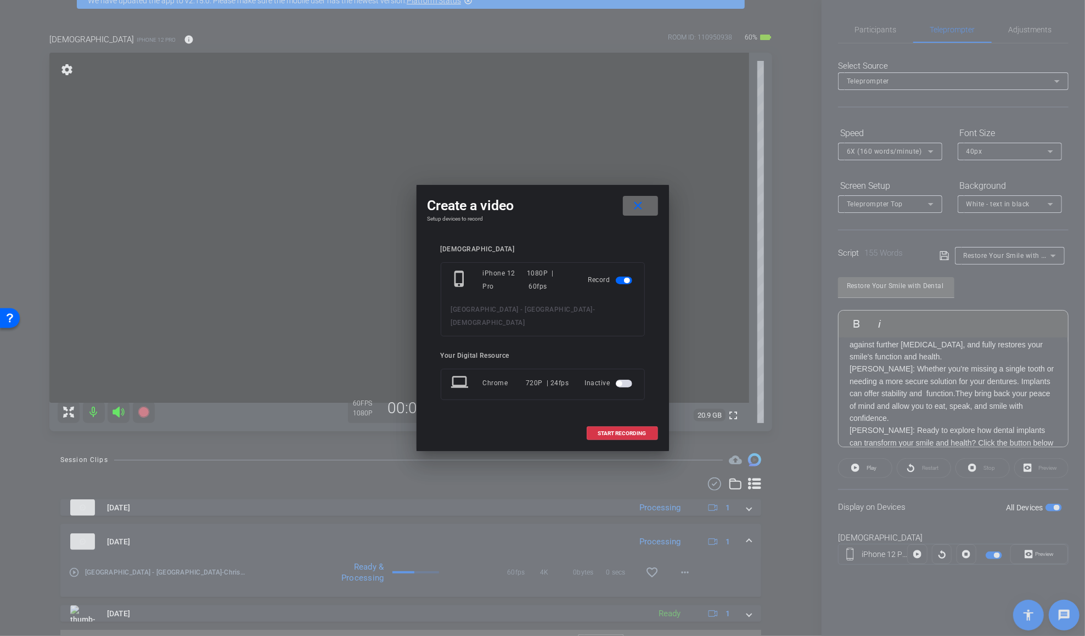
click at [631, 210] on span at bounding box center [640, 206] width 35 height 26
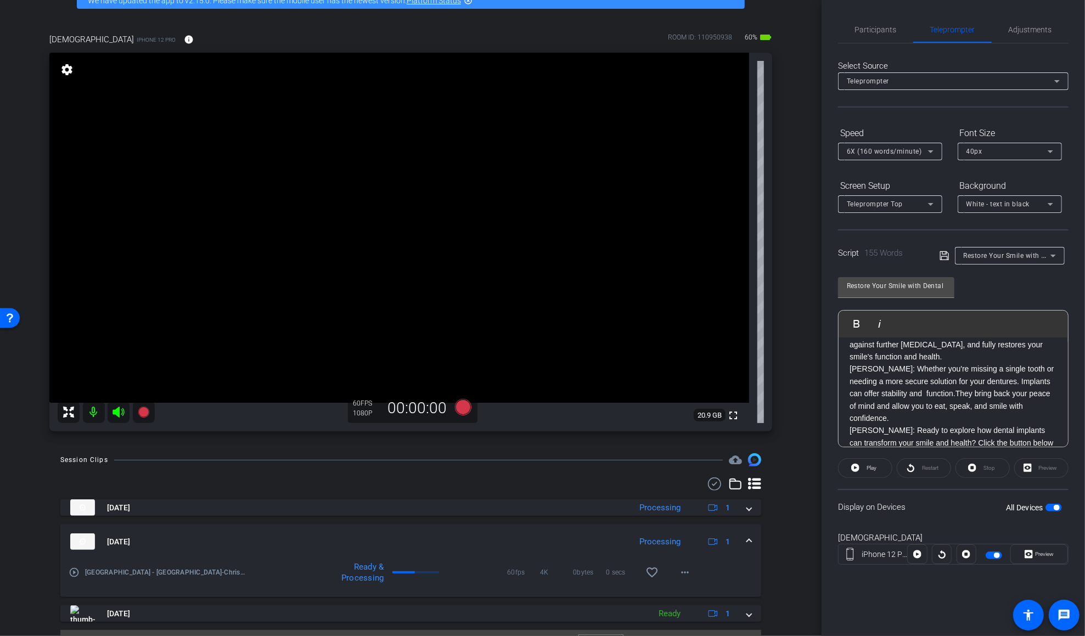
scroll to position [0, 0]
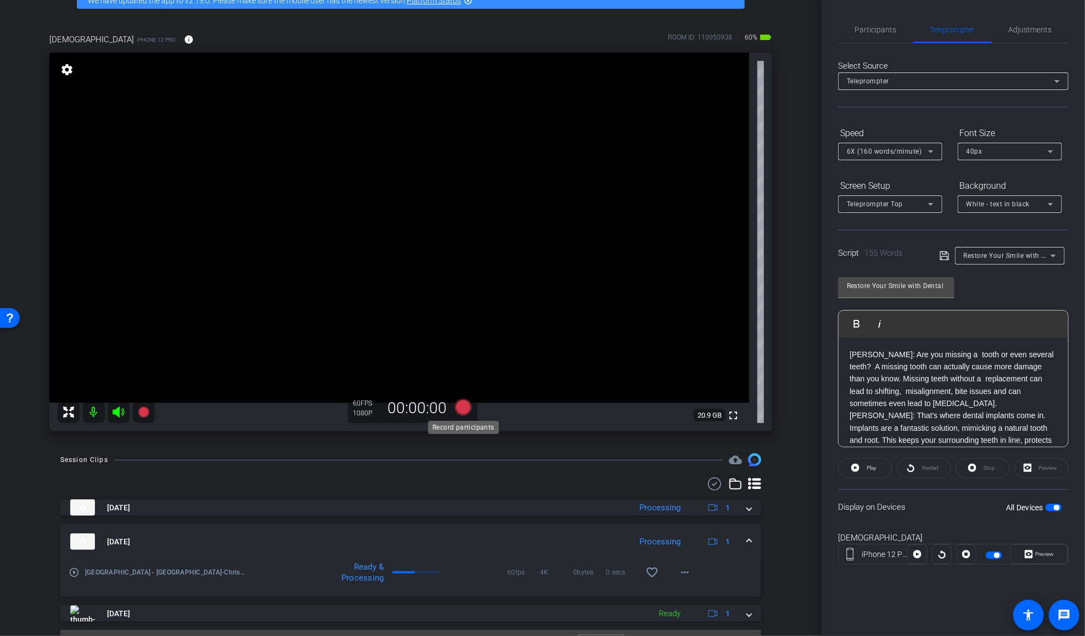
click at [460, 408] on icon at bounding box center [462, 407] width 16 height 16
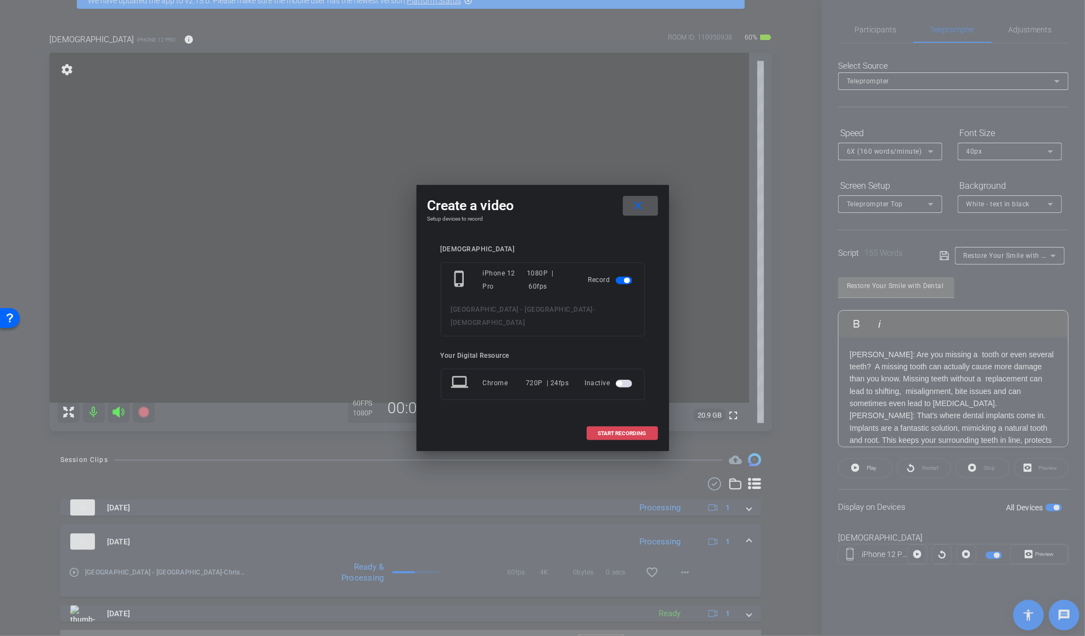
click at [618, 431] on span "START RECORDING" at bounding box center [622, 433] width 48 height 5
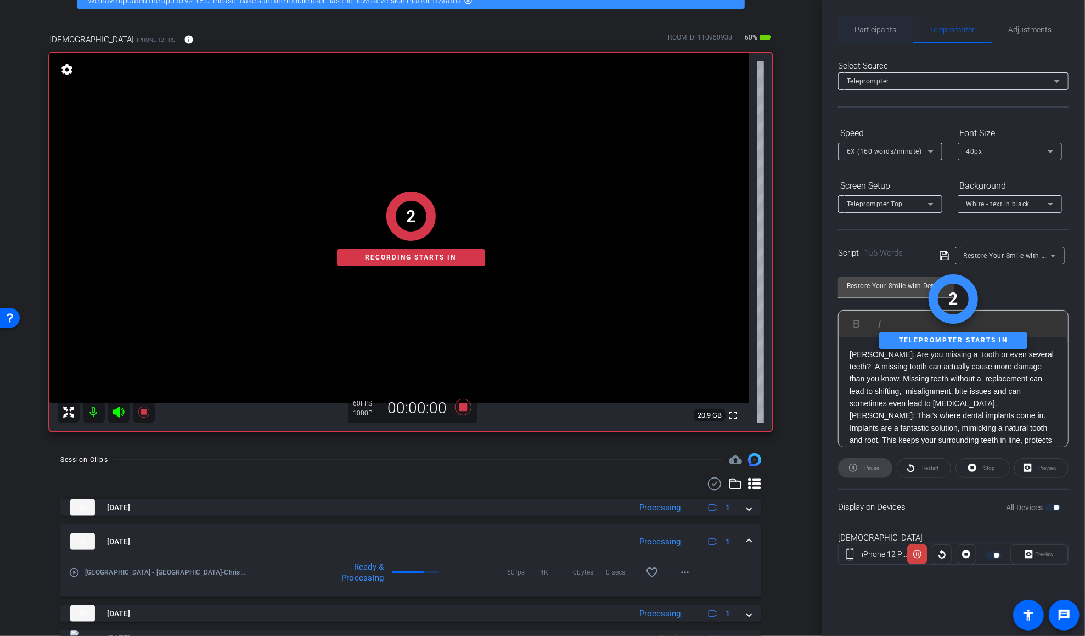
click at [816, 35] on span "Participants" at bounding box center [876, 29] width 42 height 26
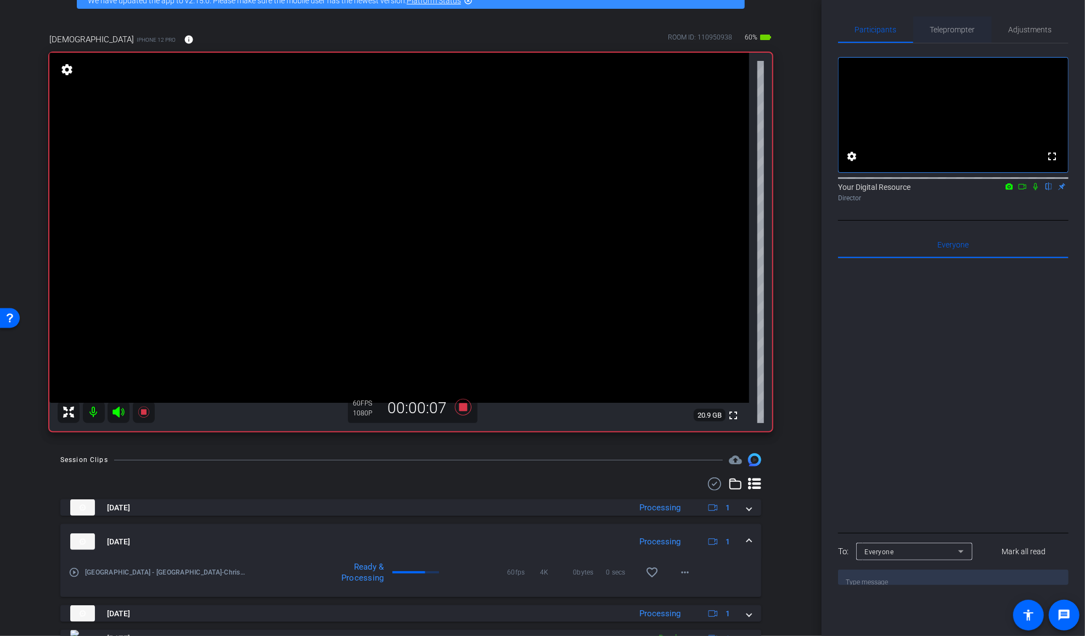
click at [816, 26] on span "Teleprompter" at bounding box center [952, 30] width 45 height 8
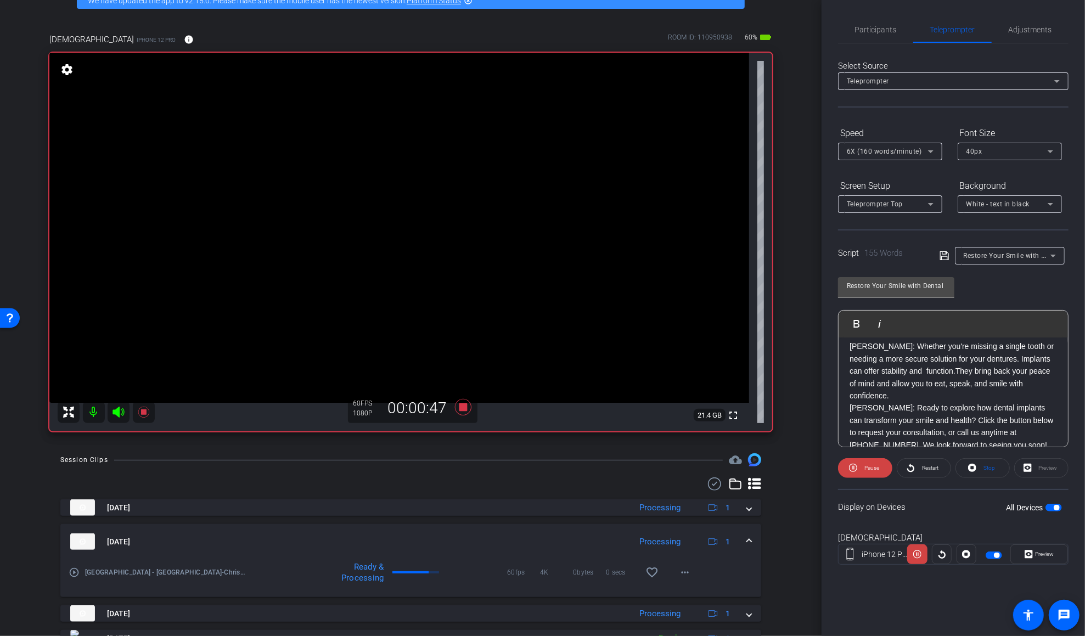
scroll to position [145, 0]
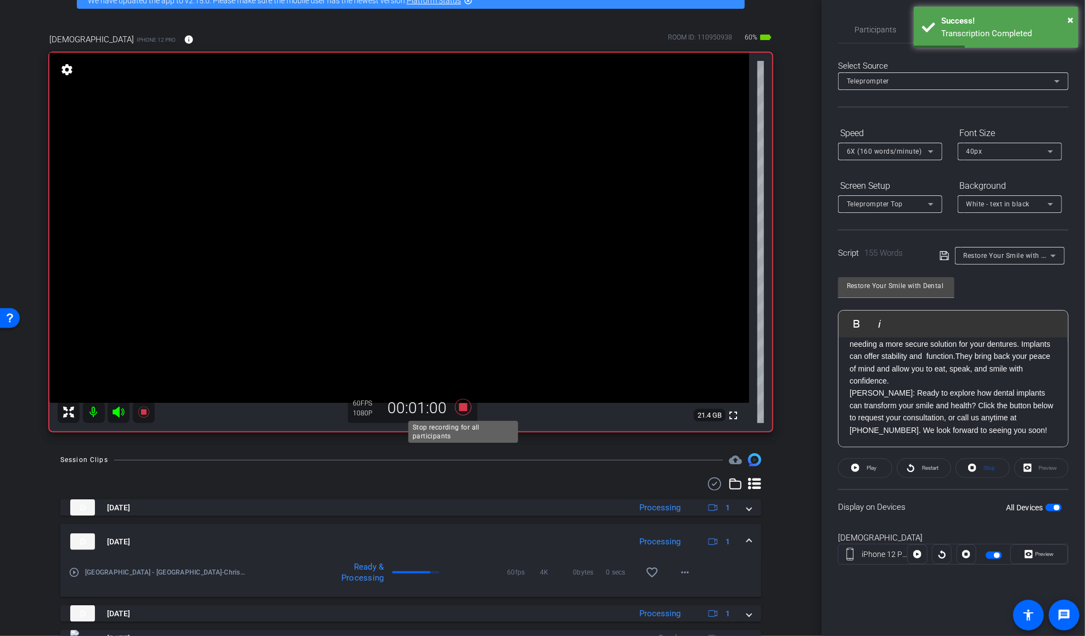
click at [463, 408] on icon at bounding box center [462, 407] width 16 height 16
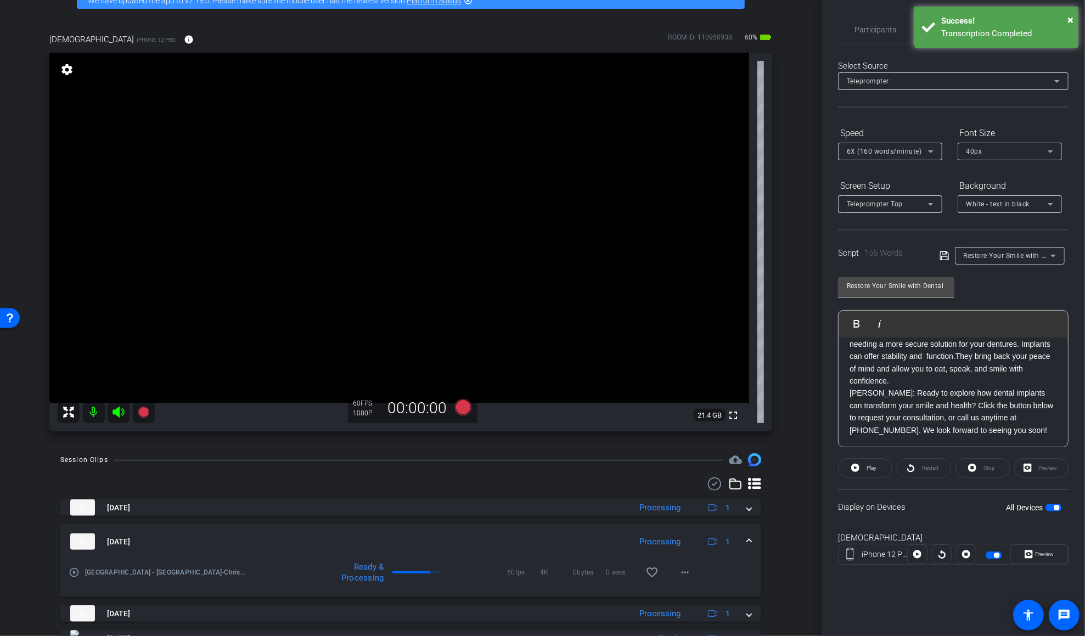
scroll to position [0, 0]
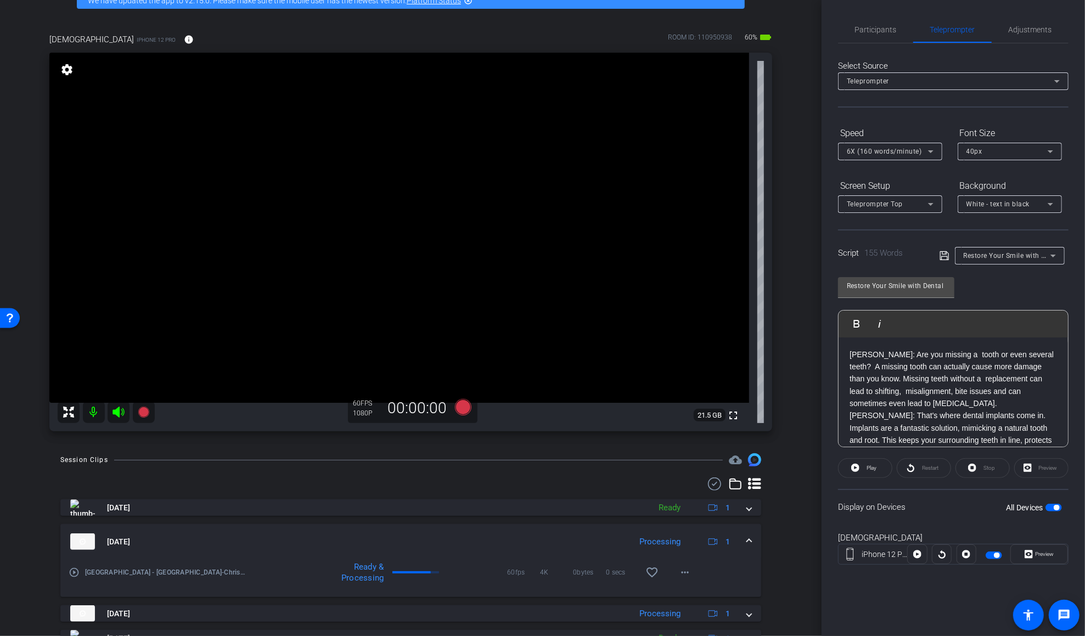
click at [816, 400] on p "DR. CANNON: Are you missing a tooth or even several teeth? A missing tooth can …" at bounding box center [952, 378] width 207 height 61
click at [816, 354] on div "DR. CANNON: Are you missing a tooth or even several teeth? A missing tooth can …" at bounding box center [953, 464] width 229 height 255
click at [816, 23] on span "Participants" at bounding box center [876, 29] width 42 height 26
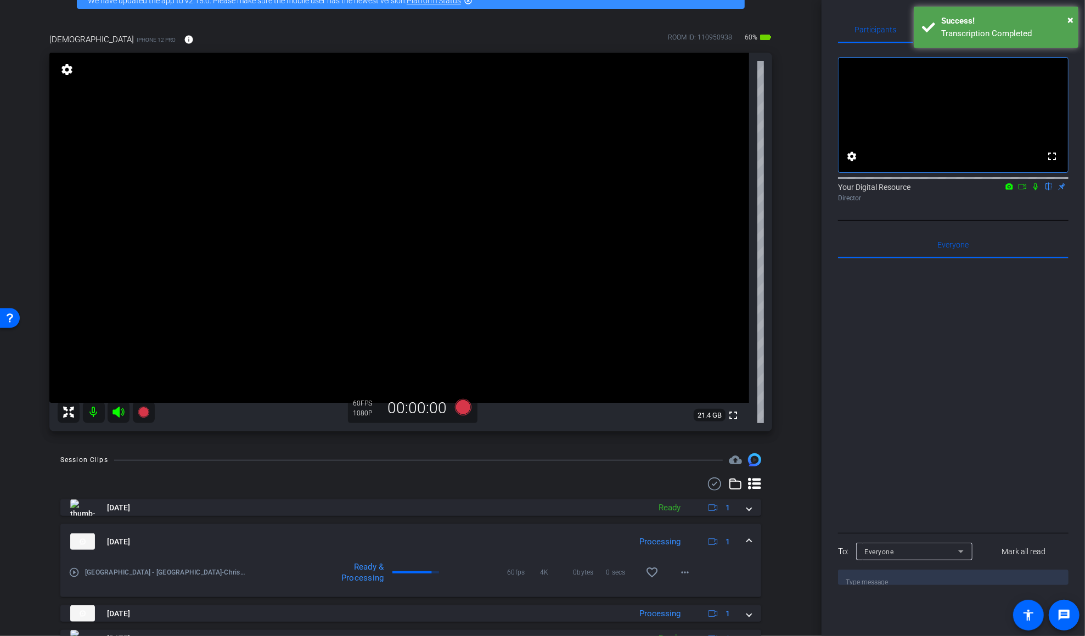
click at [816, 29] on div "Transcription Completed" at bounding box center [1005, 33] width 129 height 13
click at [816, 29] on span "Teleprompter" at bounding box center [952, 30] width 45 height 8
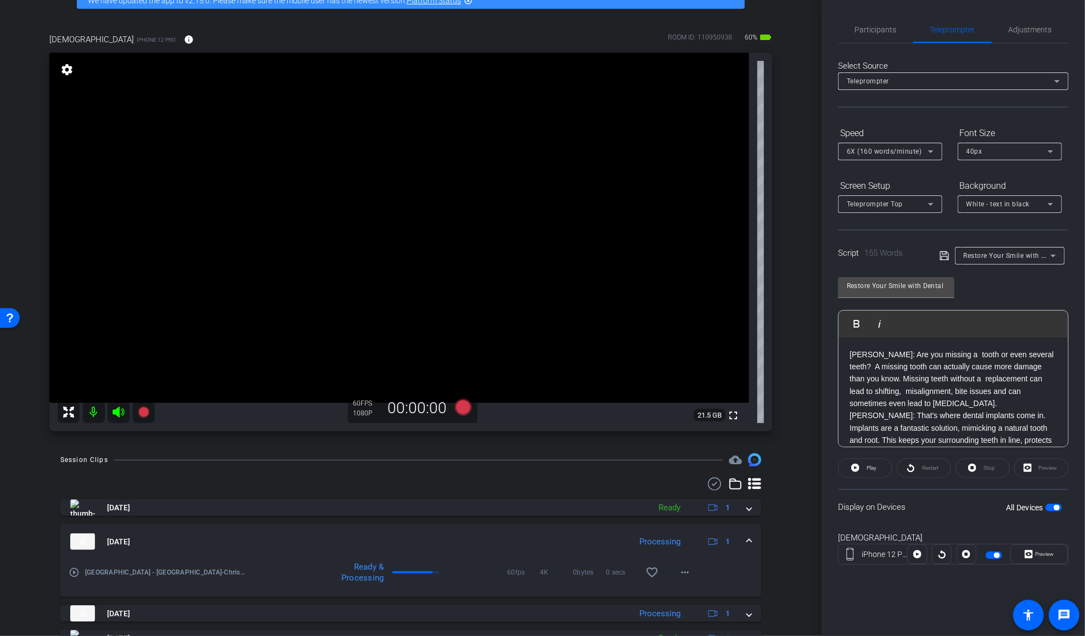
click at [816, 256] on span "Restore Your Smile with Dental Implants - Dr. Cannon, Dr. Newman" at bounding box center [1086, 255] width 245 height 9
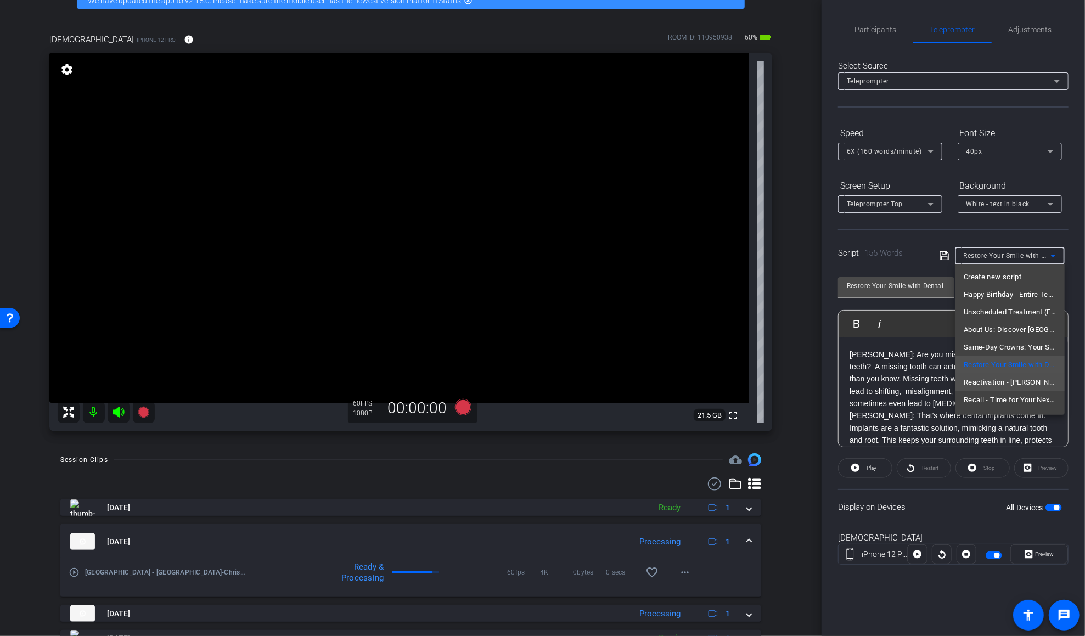
scroll to position [15, 0]
click at [463, 405] on div at bounding box center [542, 318] width 1085 height 636
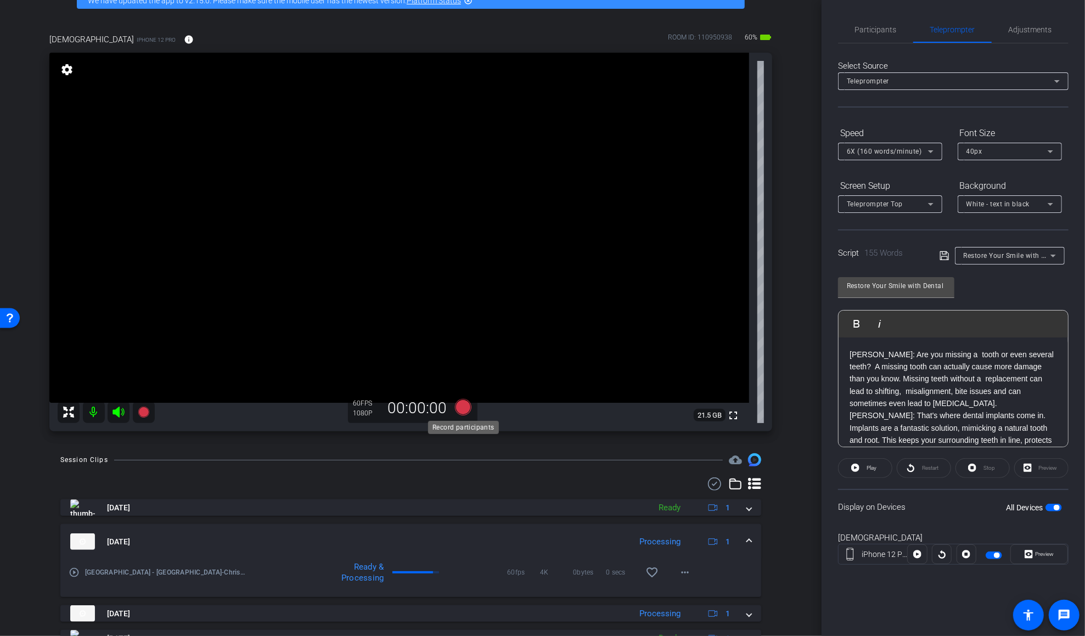
click at [462, 409] on icon at bounding box center [462, 407] width 16 height 16
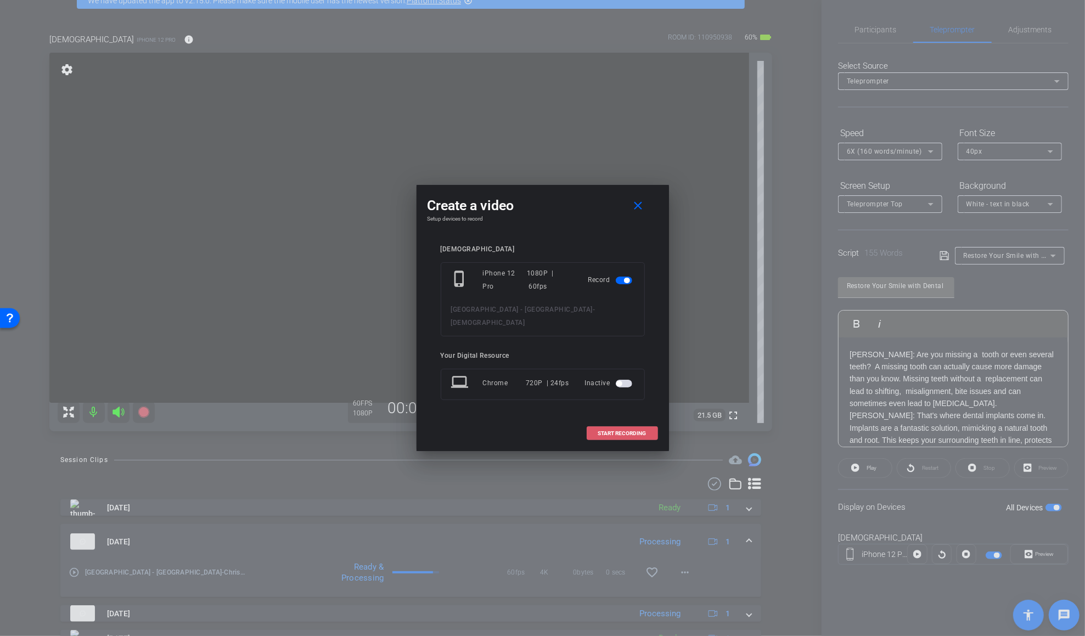
click at [617, 429] on span at bounding box center [622, 433] width 70 height 26
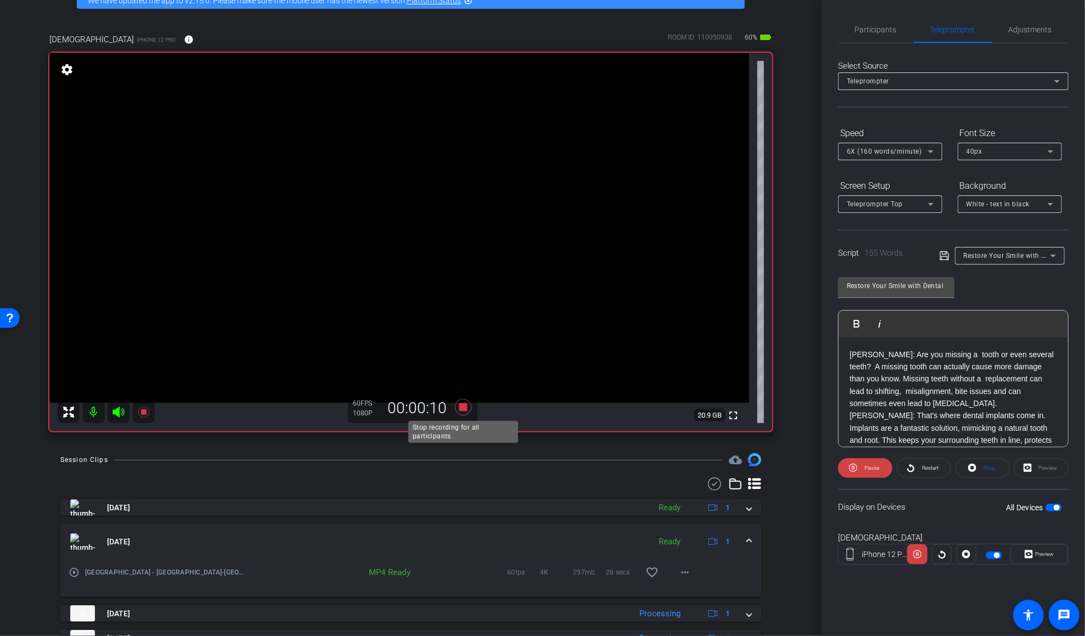
click at [466, 404] on icon at bounding box center [462, 407] width 16 height 16
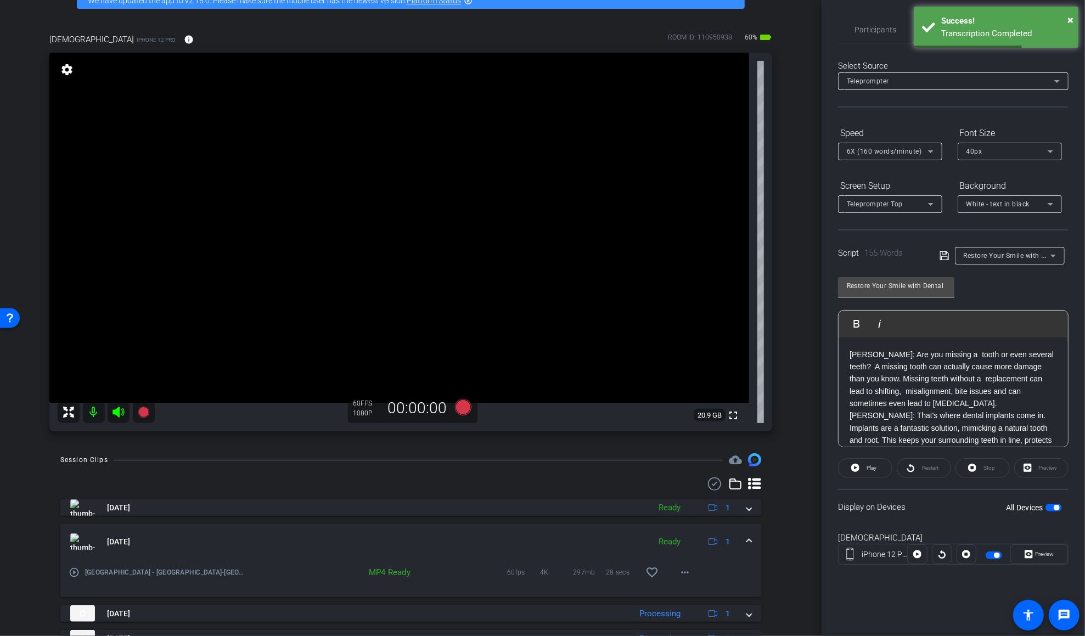
click at [816, 354] on p "DR. CANNON: Are you missing a tooth or even several teeth? A missing tooth can …" at bounding box center [952, 378] width 207 height 61
click at [462, 404] on icon at bounding box center [462, 407] width 16 height 16
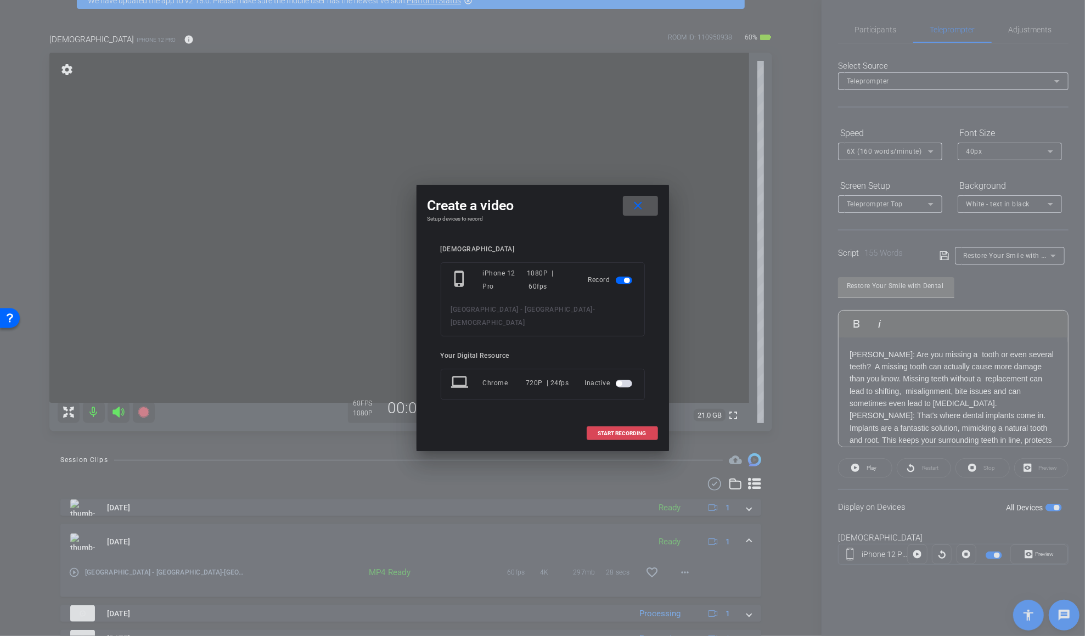
click at [641, 431] on span "START RECORDING" at bounding box center [622, 433] width 48 height 5
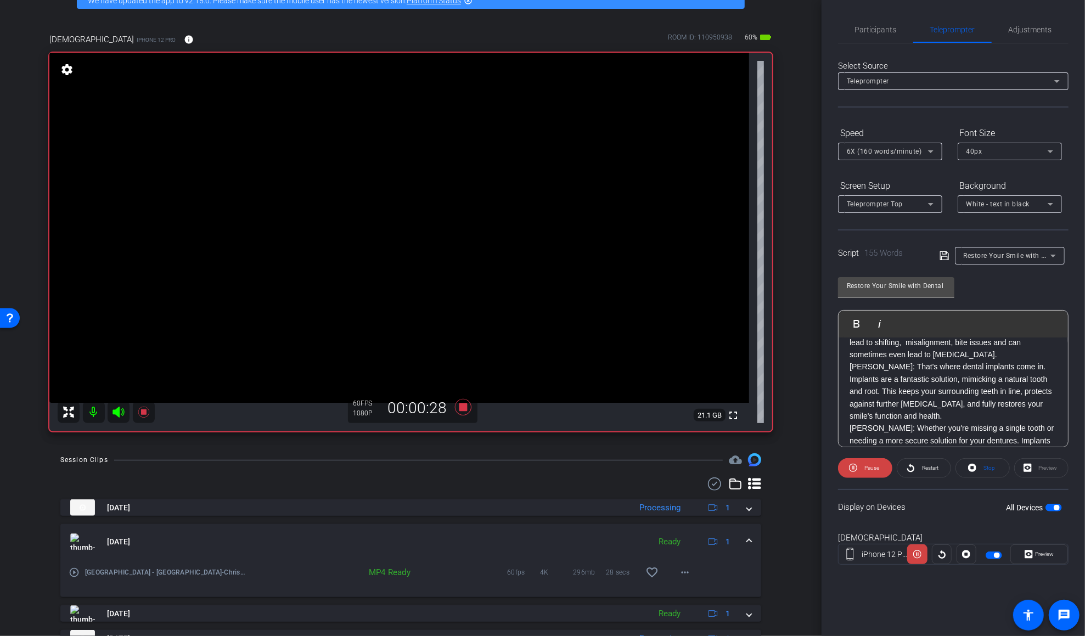
scroll to position [53, 0]
click at [816, 21] on span "Participants" at bounding box center [876, 29] width 42 height 26
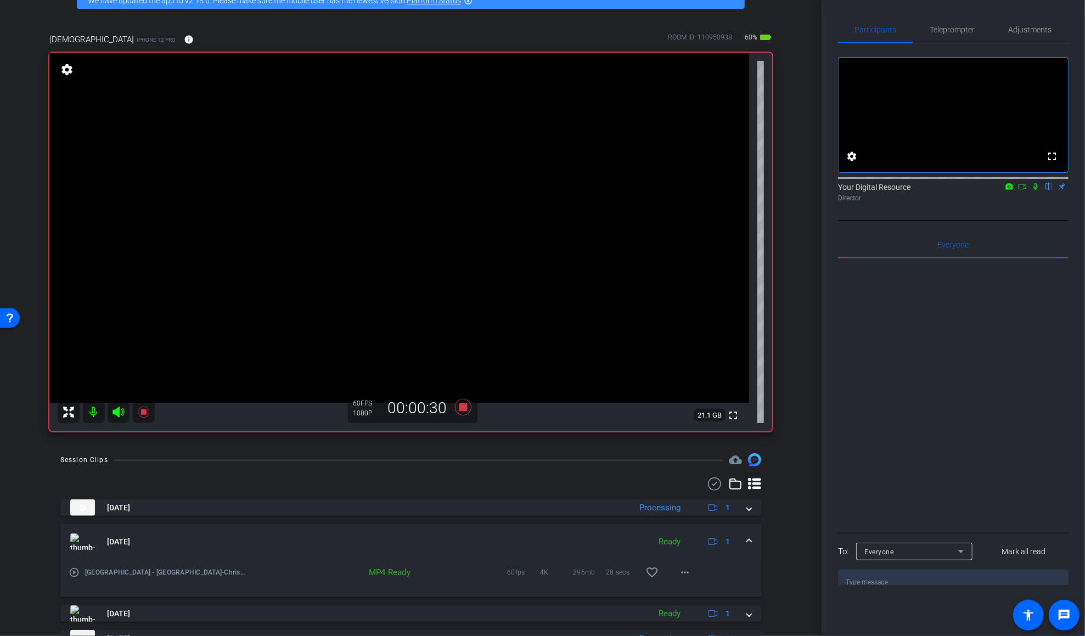
click at [816, 190] on icon at bounding box center [1035, 187] width 9 height 8
click at [816, 28] on span "Teleprompter" at bounding box center [952, 30] width 45 height 8
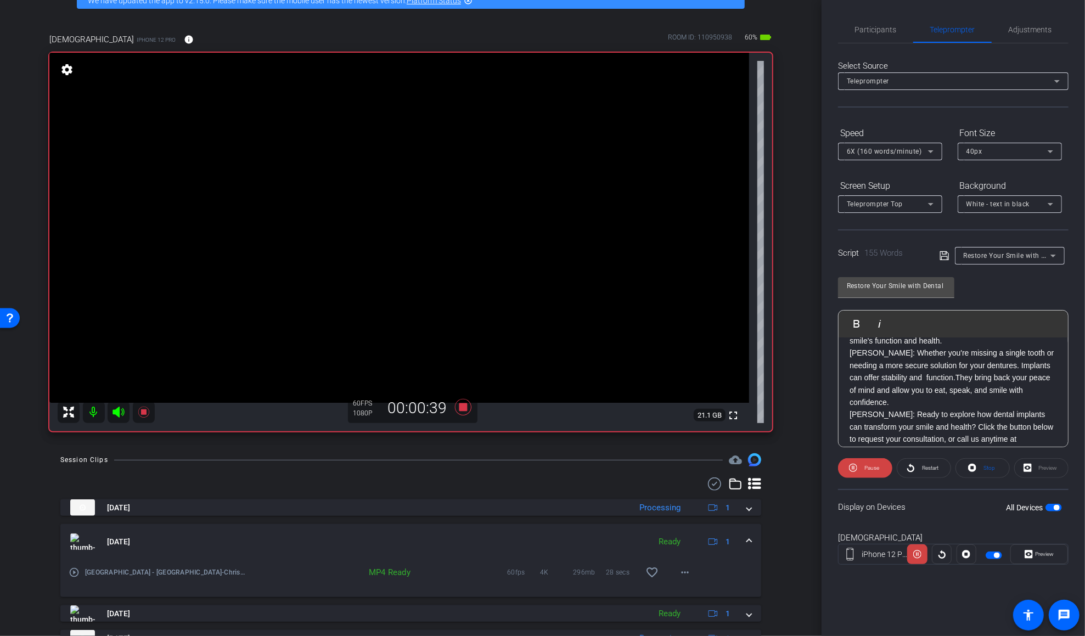
scroll to position [145, 0]
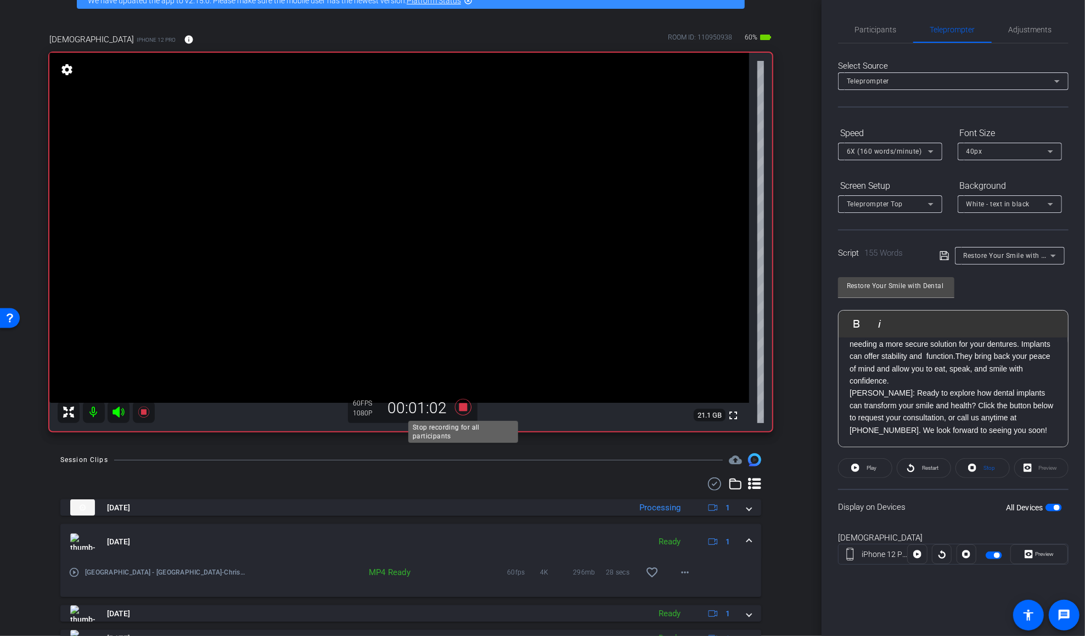
click at [467, 409] on icon at bounding box center [462, 407] width 16 height 16
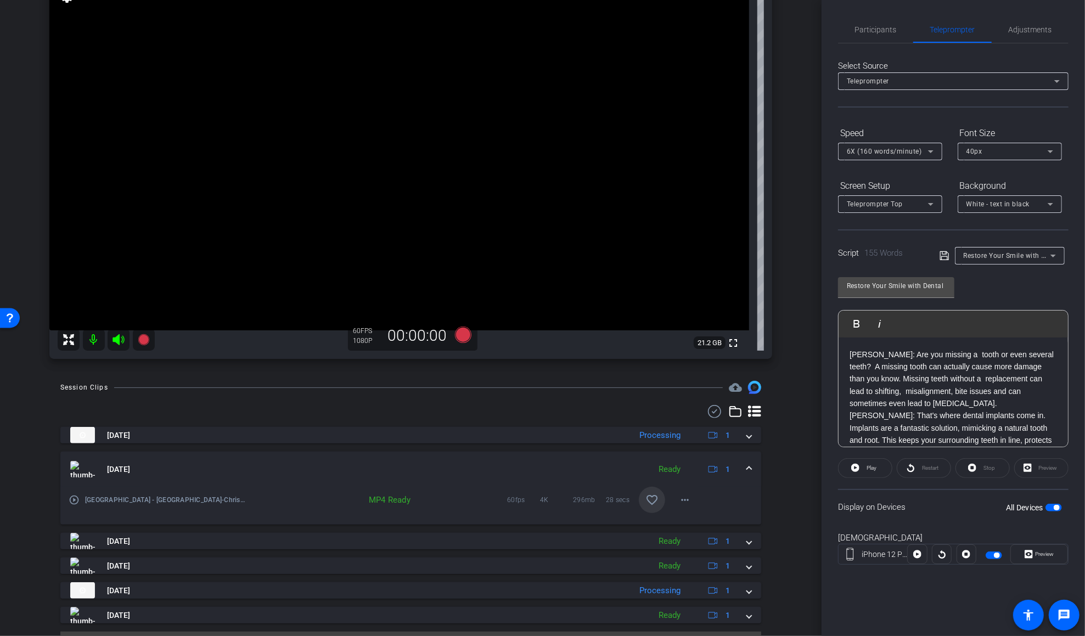
scroll to position [131, 0]
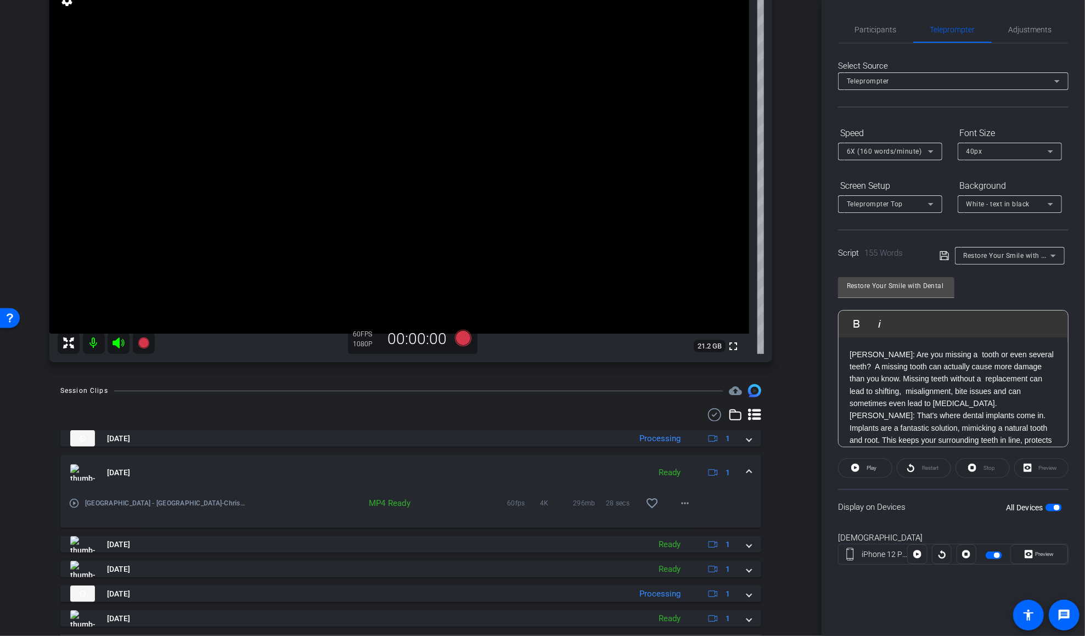
click at [816, 256] on span "Restore Your Smile with Dental Implants - Dr. Cannon, Dr. Newman" at bounding box center [1086, 255] width 245 height 9
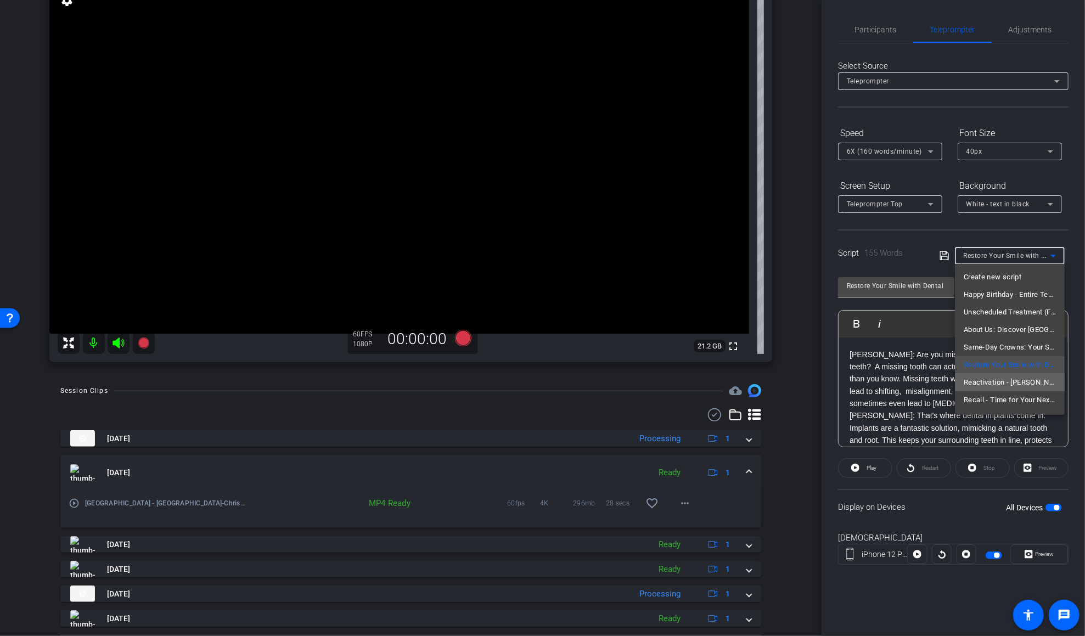
click at [816, 379] on span "Reactivation - Dr. Cannon, Dr. Newman" at bounding box center [1010, 382] width 92 height 13
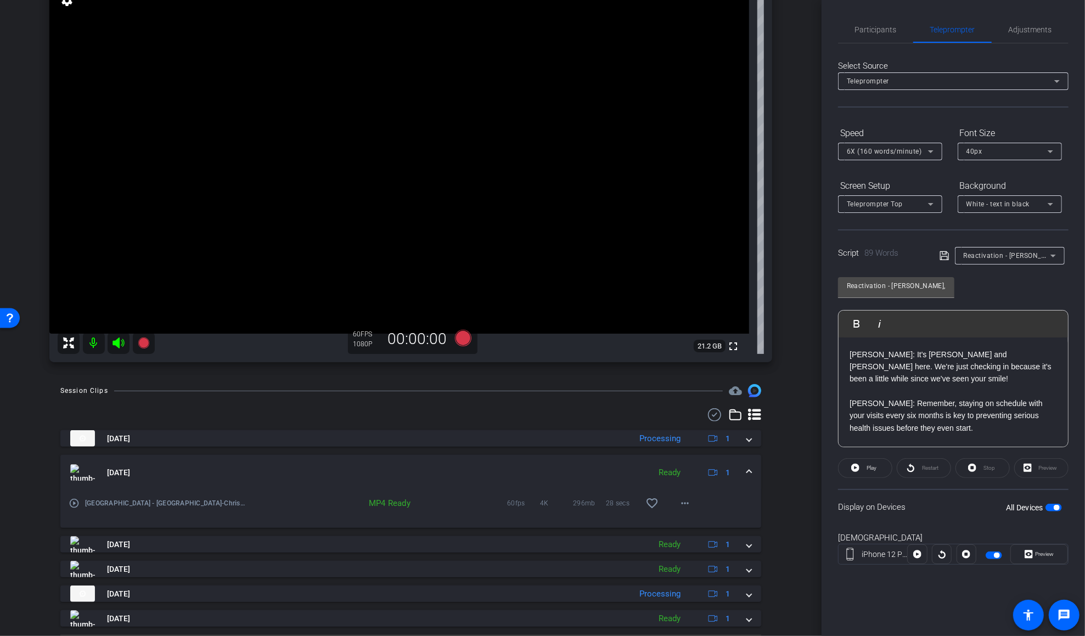
click at [816, 389] on p "DR. CANNON: It's Dr. Cannon and Dr. Newman here. We're just checking in because…" at bounding box center [952, 372] width 207 height 49
click at [816, 426] on p "DR. NEWMAN: Remember, staying on schedule with your visits every six months is …" at bounding box center [952, 409] width 207 height 49
click at [816, 393] on p "DR. CANNON: You can easily request your next appointment online by clicking the…" at bounding box center [952, 375] width 207 height 49
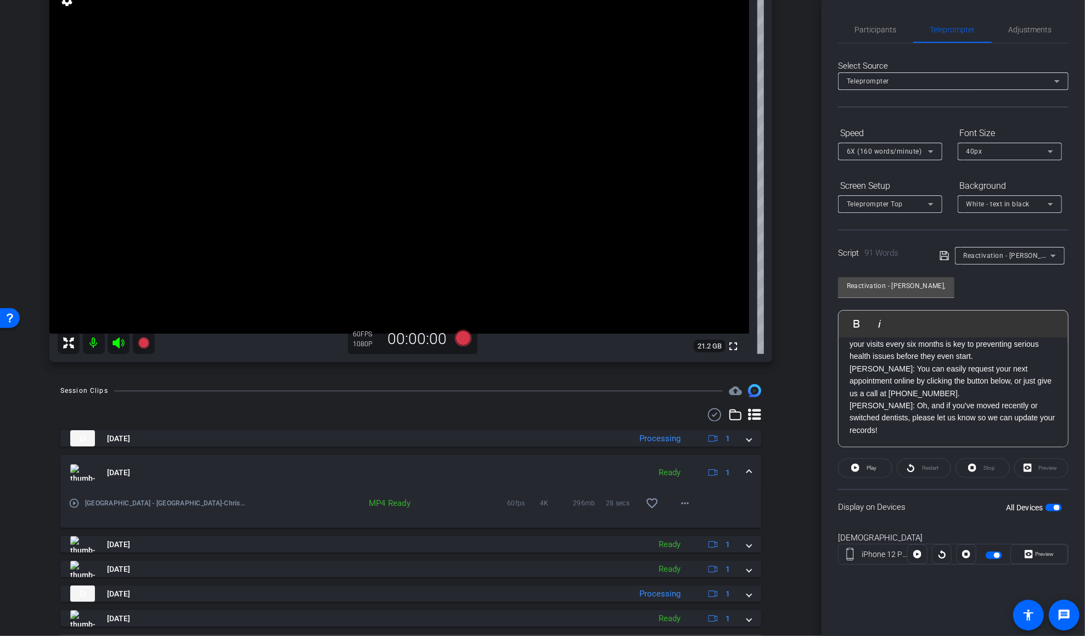
click at [816, 436] on div "DR. CANNON: It's Dr. Cannon and Dr. Newman here. We're just checking in because…" at bounding box center [953, 363] width 229 height 170
click at [816, 27] on span "Participants" at bounding box center [876, 30] width 42 height 8
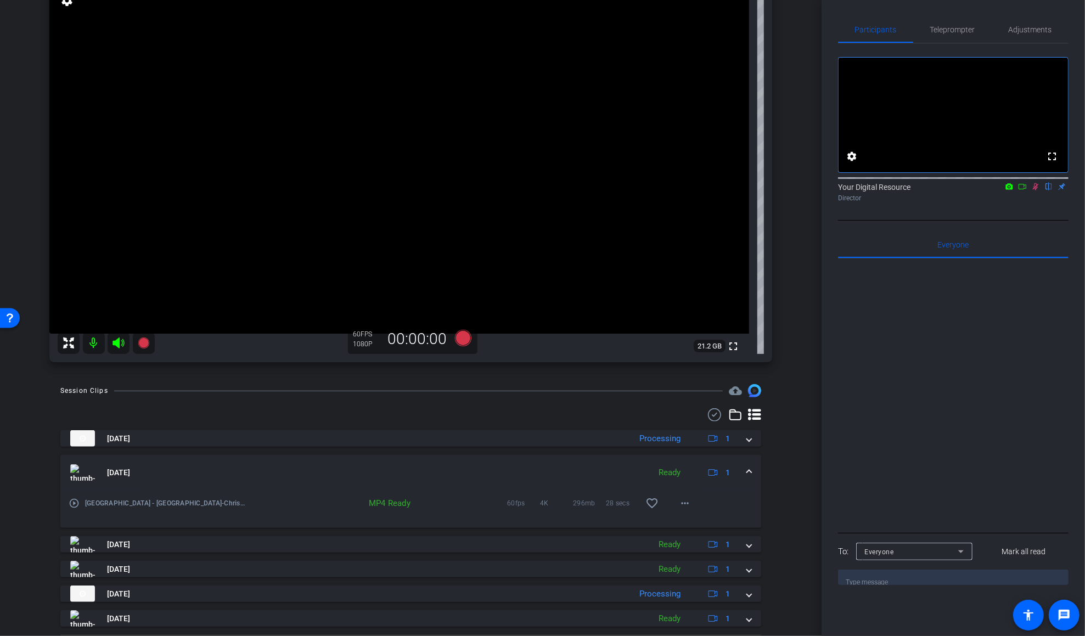
click at [816, 190] on icon at bounding box center [1035, 187] width 9 height 8
click at [816, 27] on span "Teleprompter" at bounding box center [952, 30] width 45 height 8
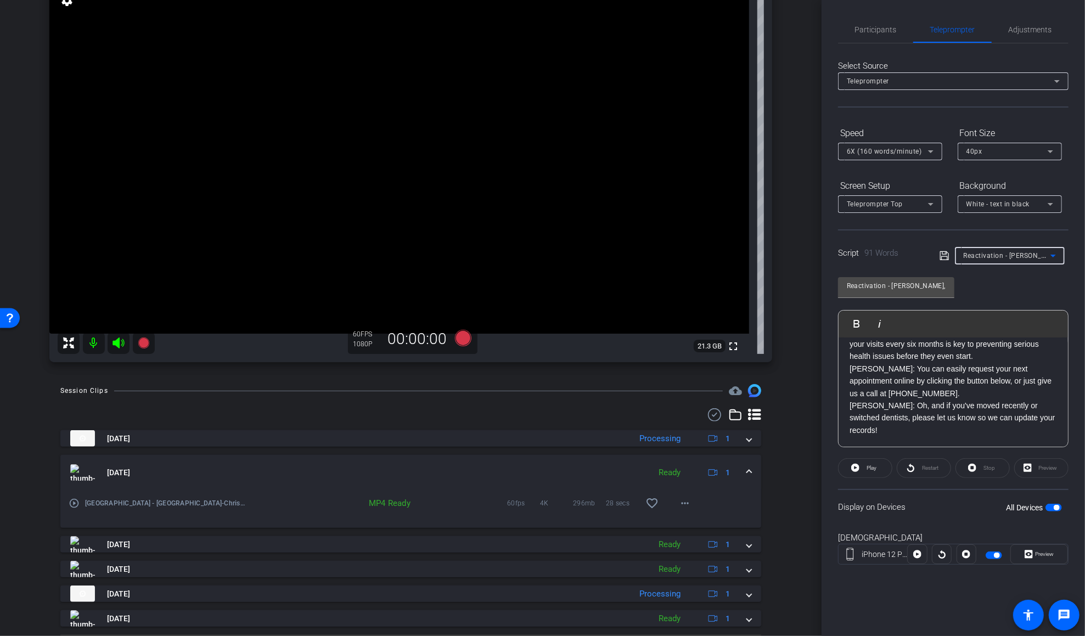
click at [816, 256] on span "Reactivation - Dr. Cannon, Dr. Newman" at bounding box center [1042, 255] width 156 height 9
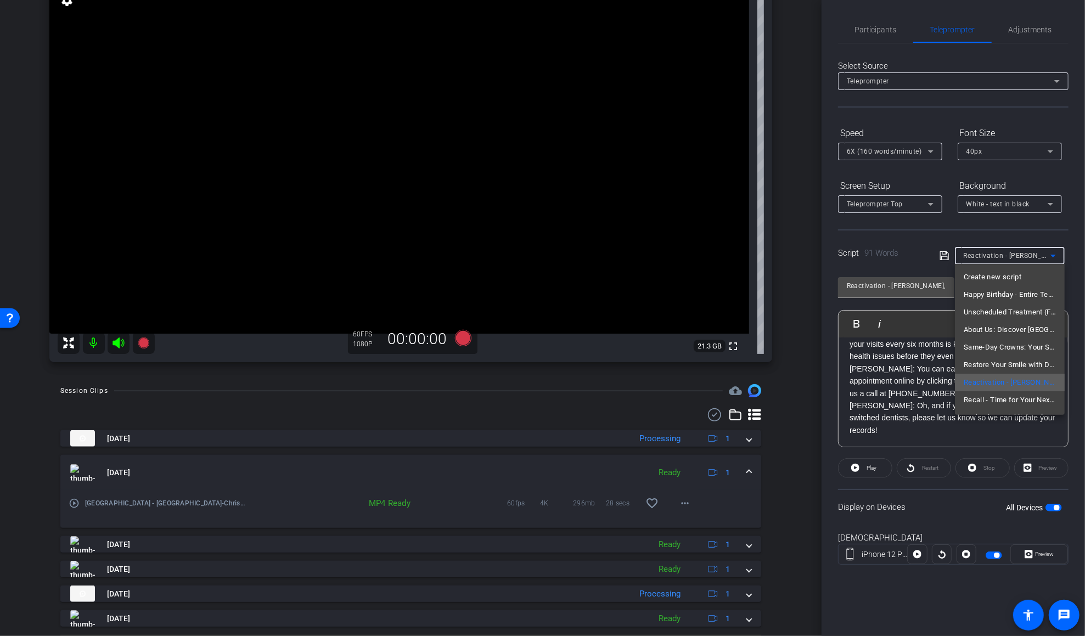
click at [816, 385] on span "Reactivation - Dr. Cannon, Dr. Newman" at bounding box center [1010, 382] width 92 height 13
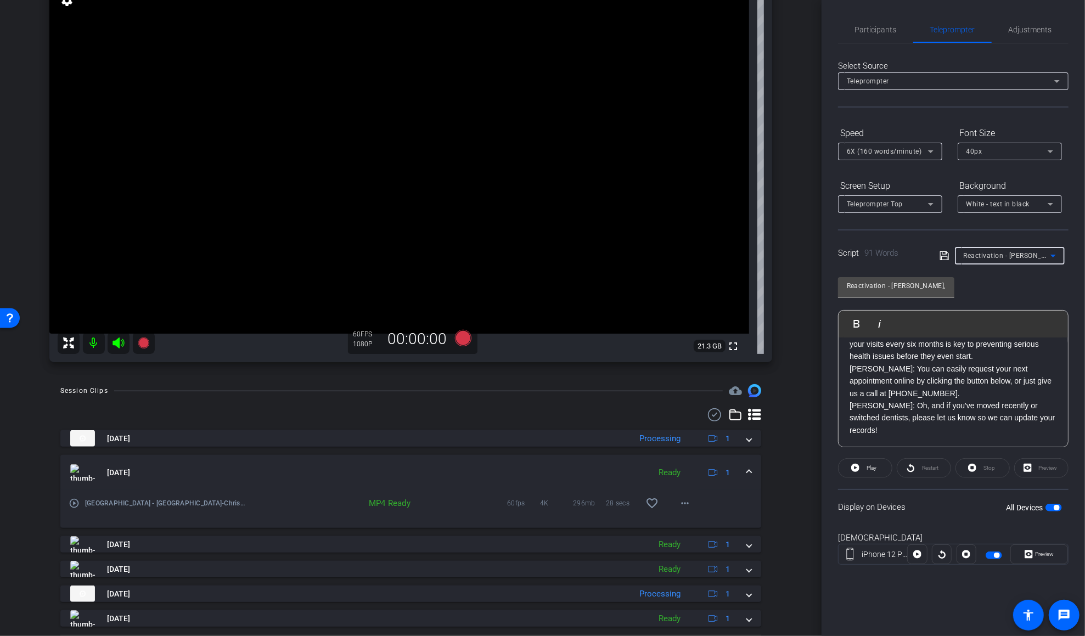
click at [816, 395] on p "DR. CANNON: You can easily request your next appointment online by clicking the…" at bounding box center [952, 381] width 207 height 37
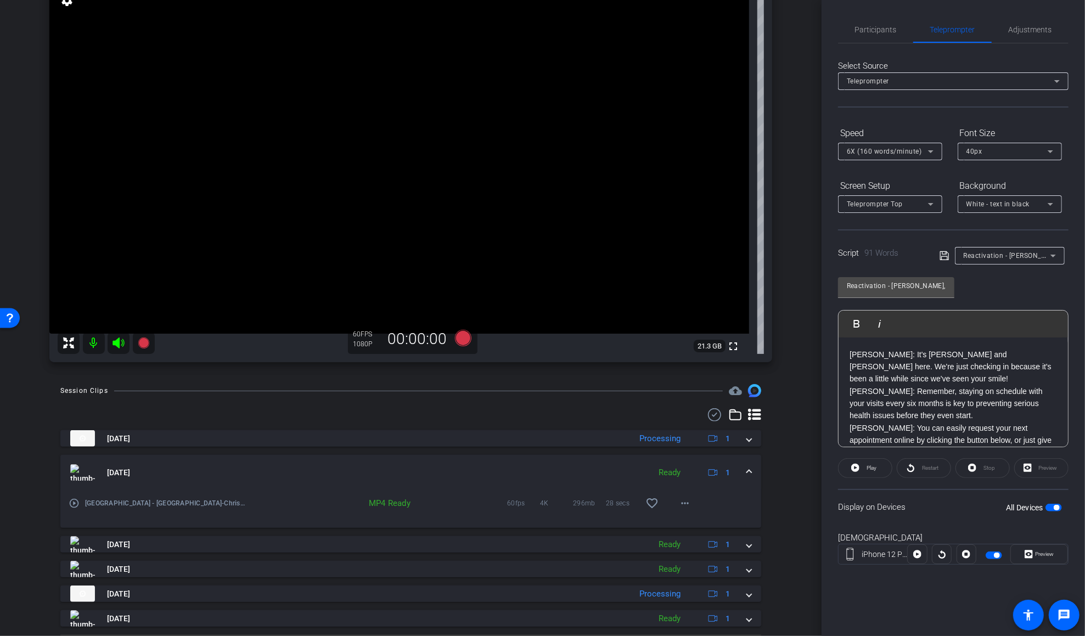
click at [816, 378] on p "DR. CANNON: It's Dr. Cannon and Dr. Newman here. We're just checking in because…" at bounding box center [952, 366] width 207 height 37
click at [816, 410] on p "DR. NEWMAN: Remember, staying on schedule with your visits every six months is …" at bounding box center [952, 403] width 207 height 37
click at [816, 381] on p "DR. CANNON: It's Dr. Cannon and Dr. Newman here. We're just checking in because…" at bounding box center [952, 366] width 207 height 37
click at [816, 258] on icon at bounding box center [944, 255] width 10 height 13
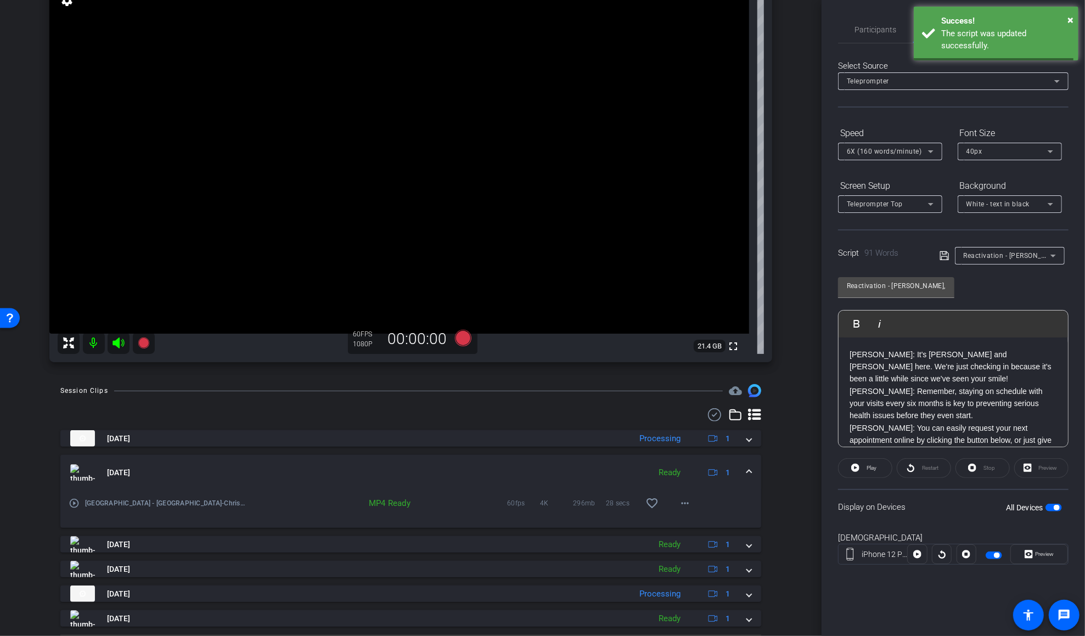
click at [816, 258] on icon at bounding box center [944, 255] width 10 height 13
click at [816, 555] on span "button" at bounding box center [996, 555] width 5 height 5
click at [816, 555] on span "button" at bounding box center [994, 556] width 16 height 8
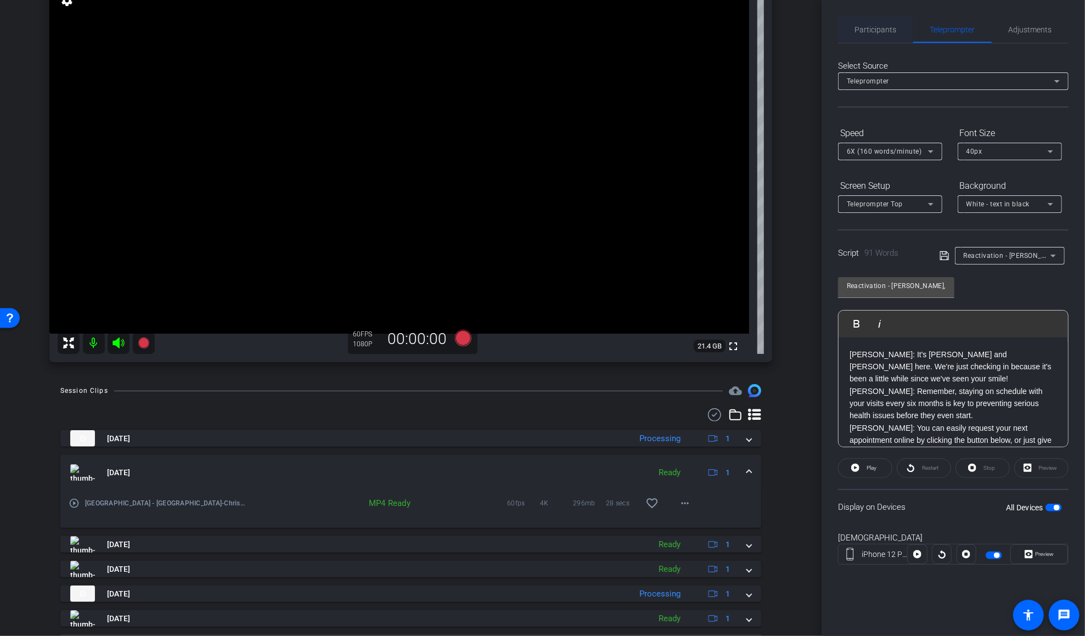
click at [816, 23] on span "Participants" at bounding box center [876, 29] width 42 height 26
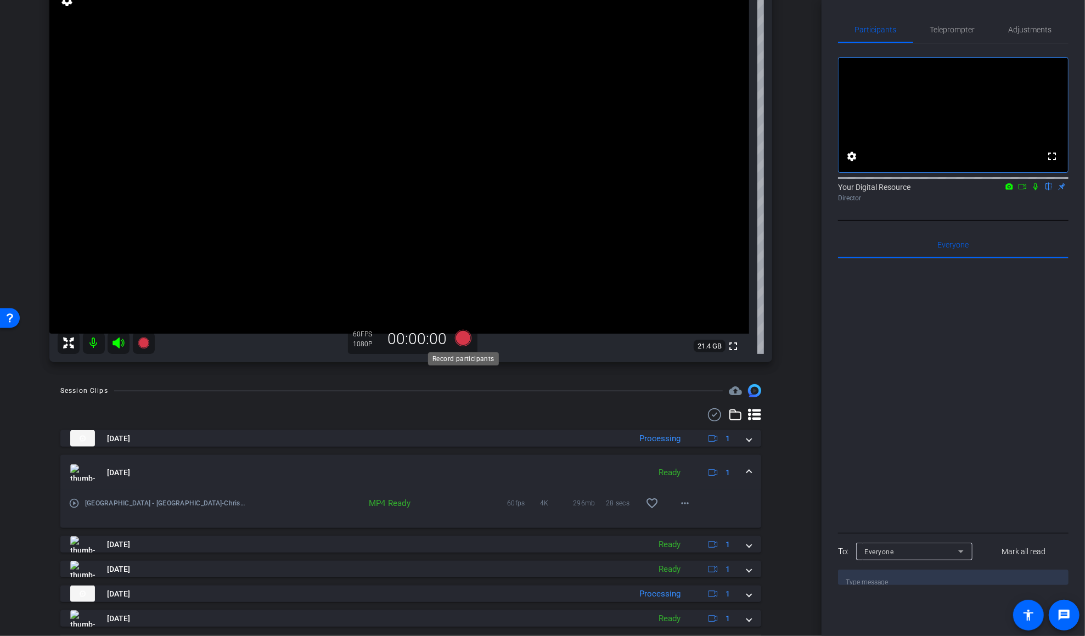
click at [463, 341] on icon at bounding box center [462, 338] width 16 height 16
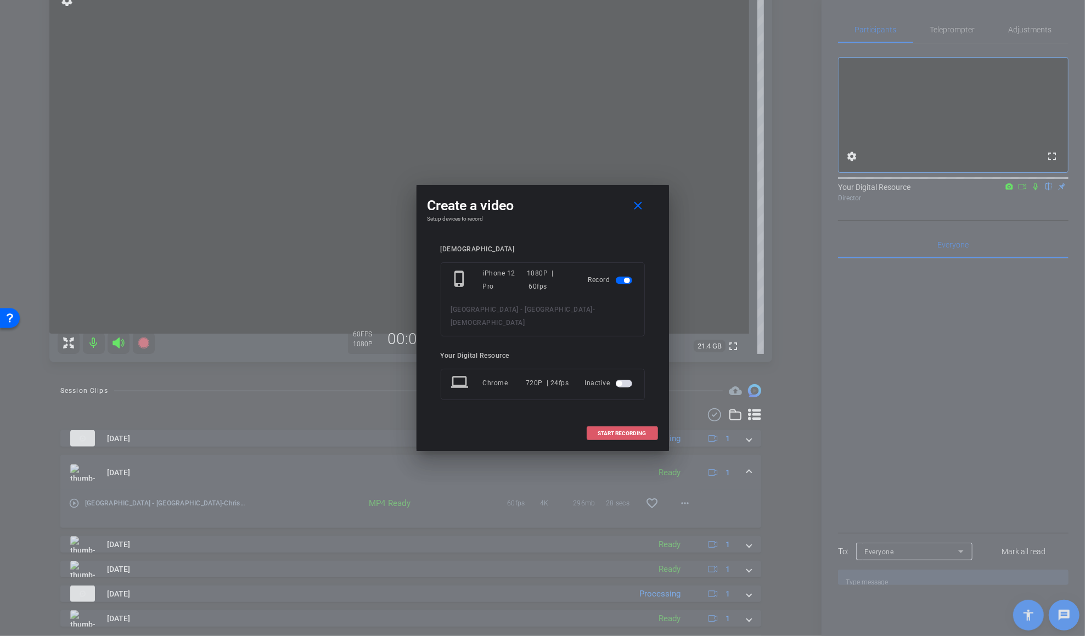
click at [625, 431] on span "START RECORDING" at bounding box center [622, 433] width 48 height 5
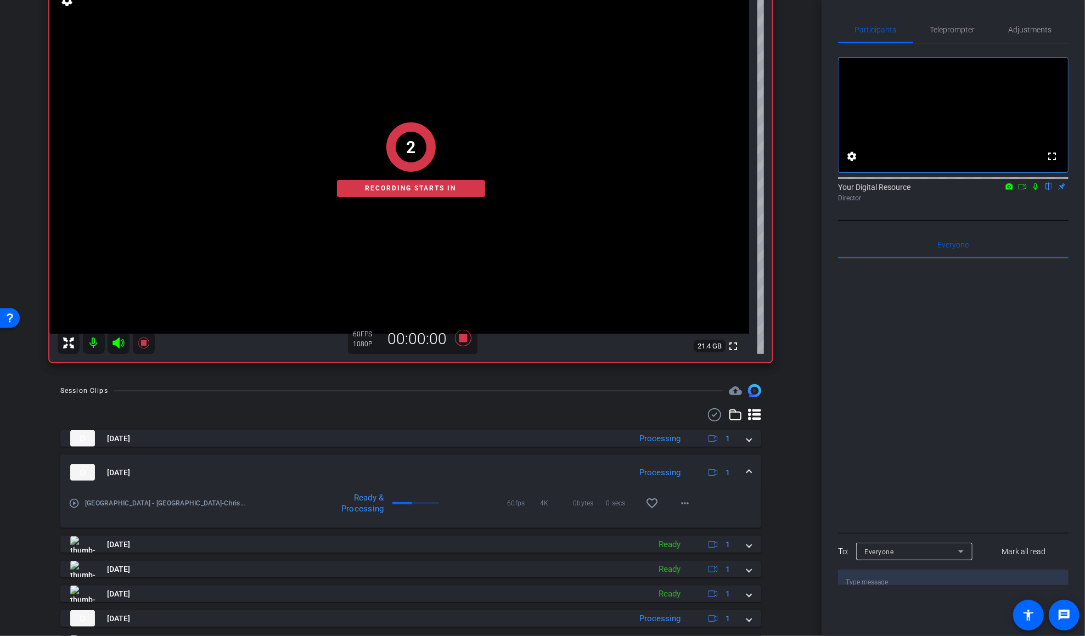
click at [816, 190] on icon at bounding box center [1035, 186] width 4 height 7
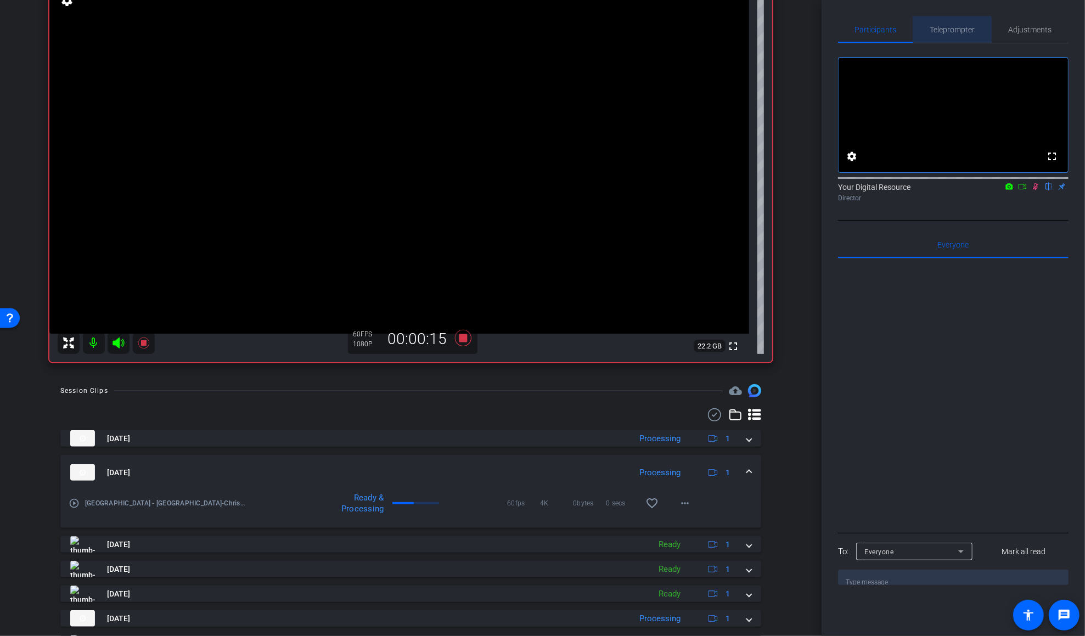
click at [816, 35] on span "Teleprompter" at bounding box center [952, 29] width 45 height 26
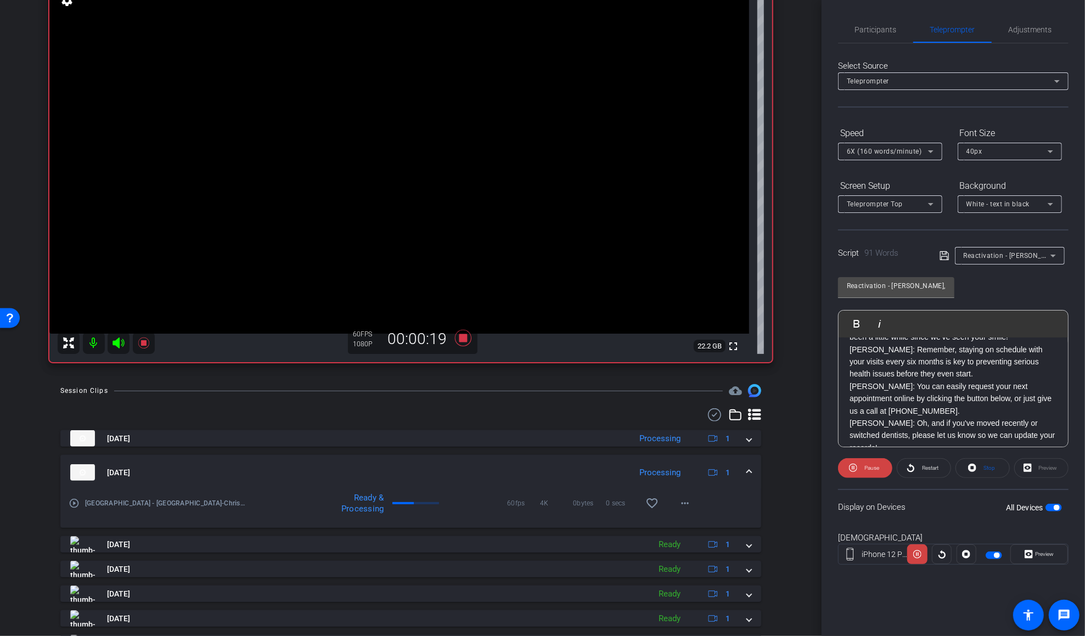
scroll to position [52, 0]
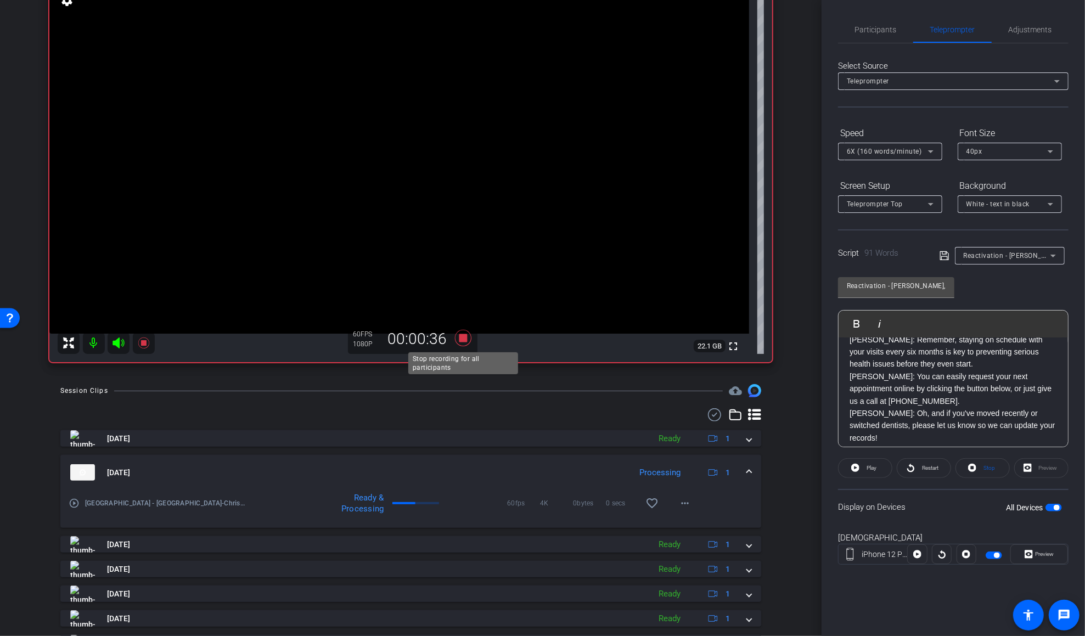
click at [462, 341] on icon at bounding box center [462, 338] width 16 height 16
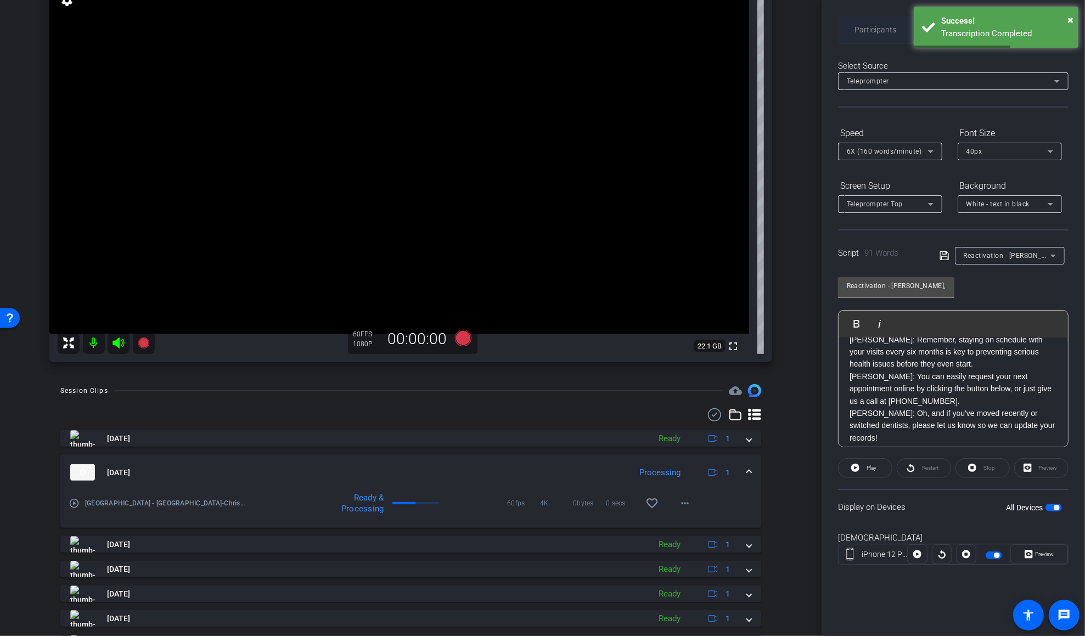
click at [816, 41] on span "Participants" at bounding box center [876, 29] width 42 height 26
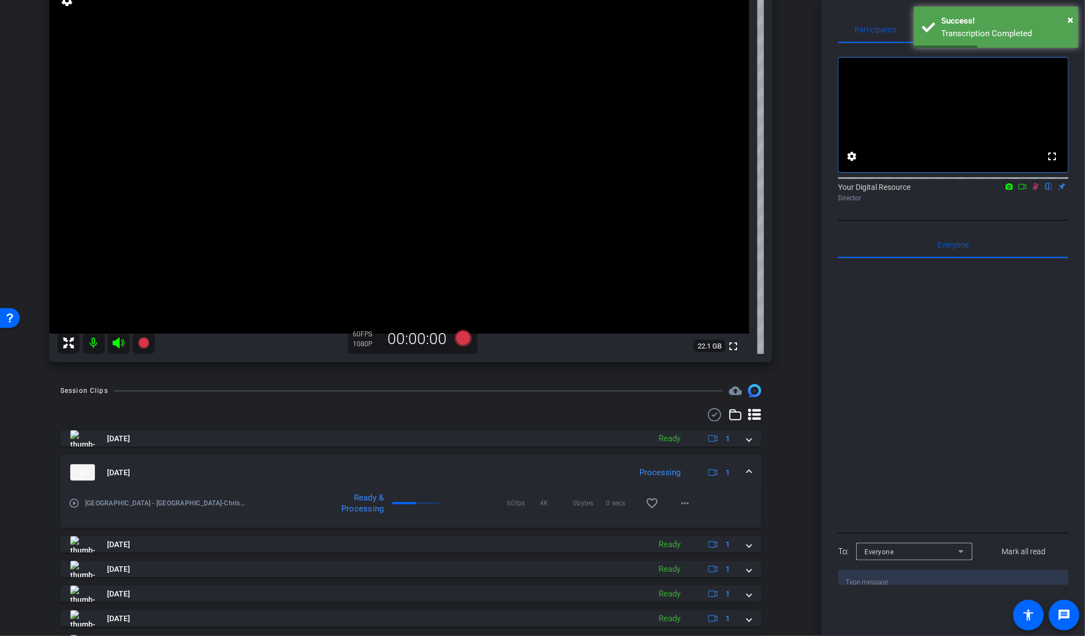
click at [816, 190] on icon at bounding box center [1036, 186] width 6 height 7
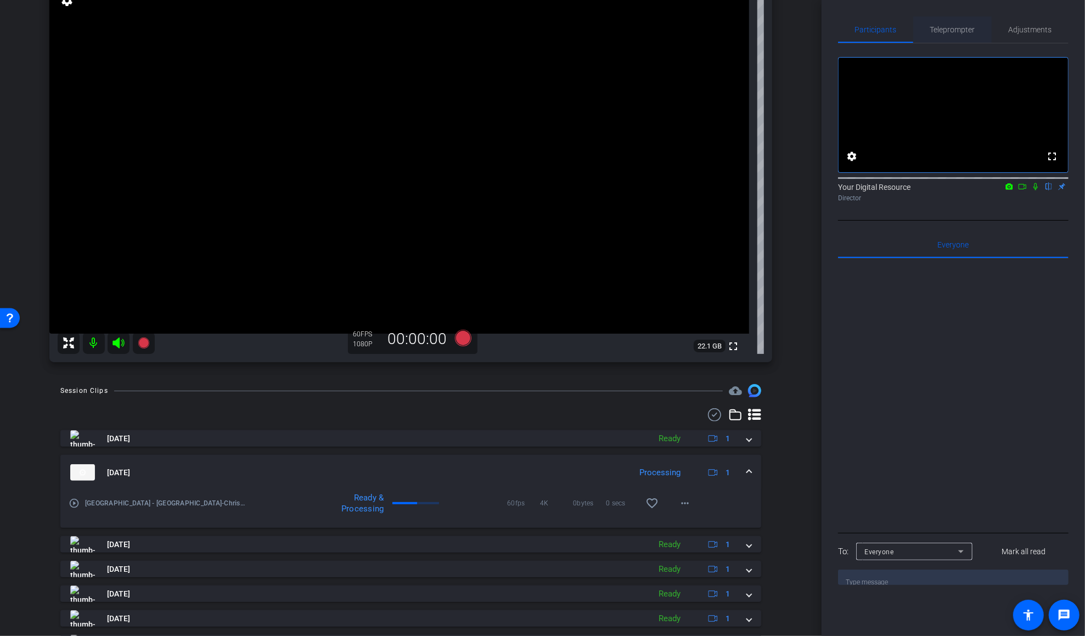
click at [816, 24] on span "Teleprompter" at bounding box center [952, 29] width 45 height 26
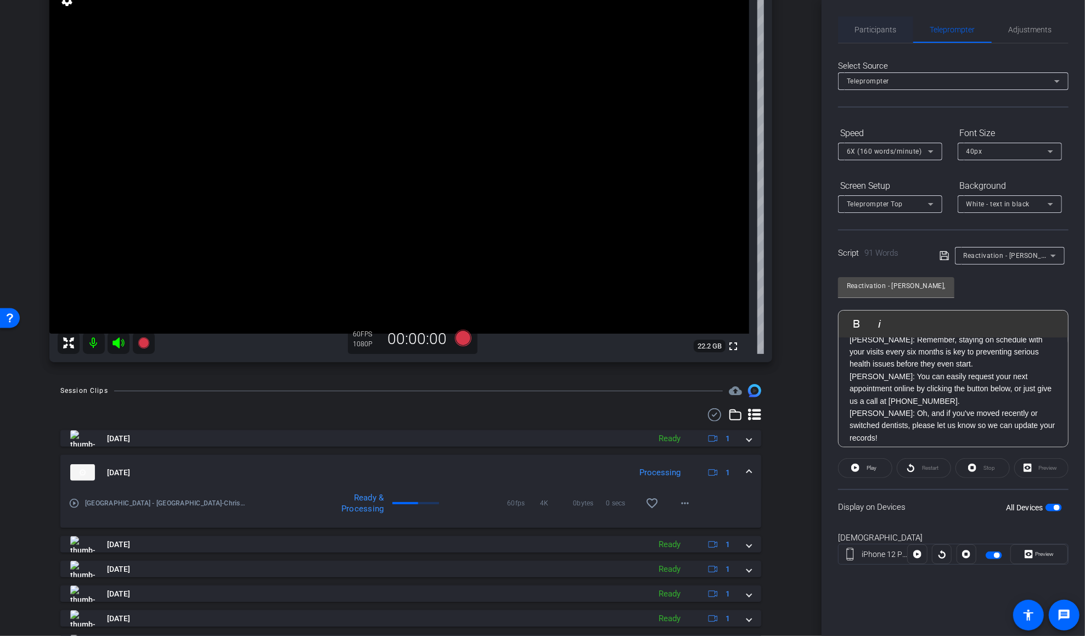
click at [816, 33] on span "Participants" at bounding box center [876, 30] width 42 height 8
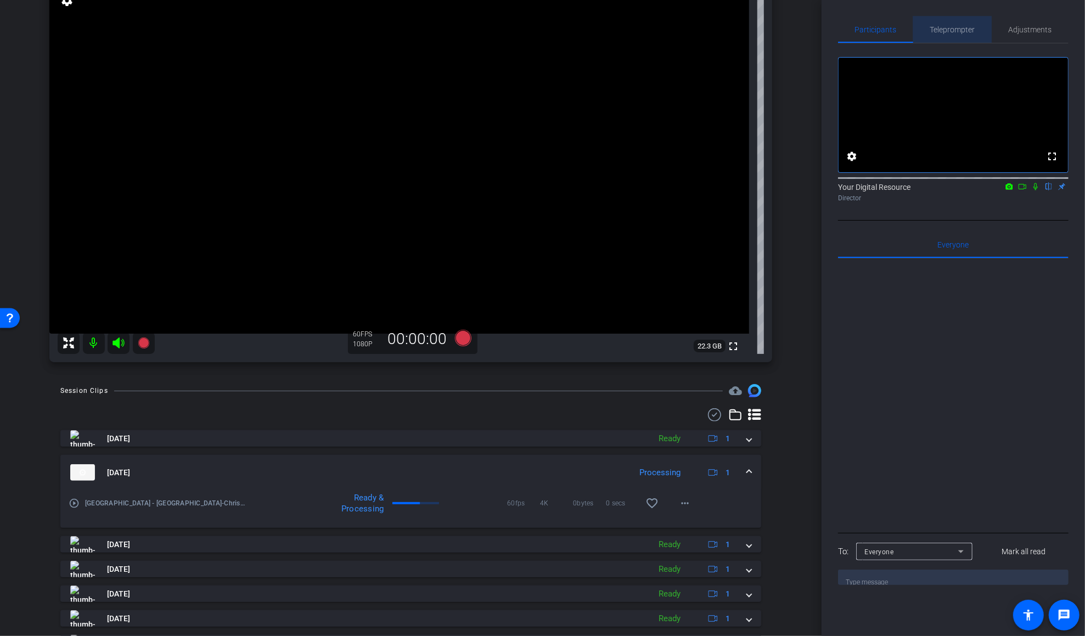
click at [816, 31] on span "Teleprompter" at bounding box center [952, 30] width 45 height 8
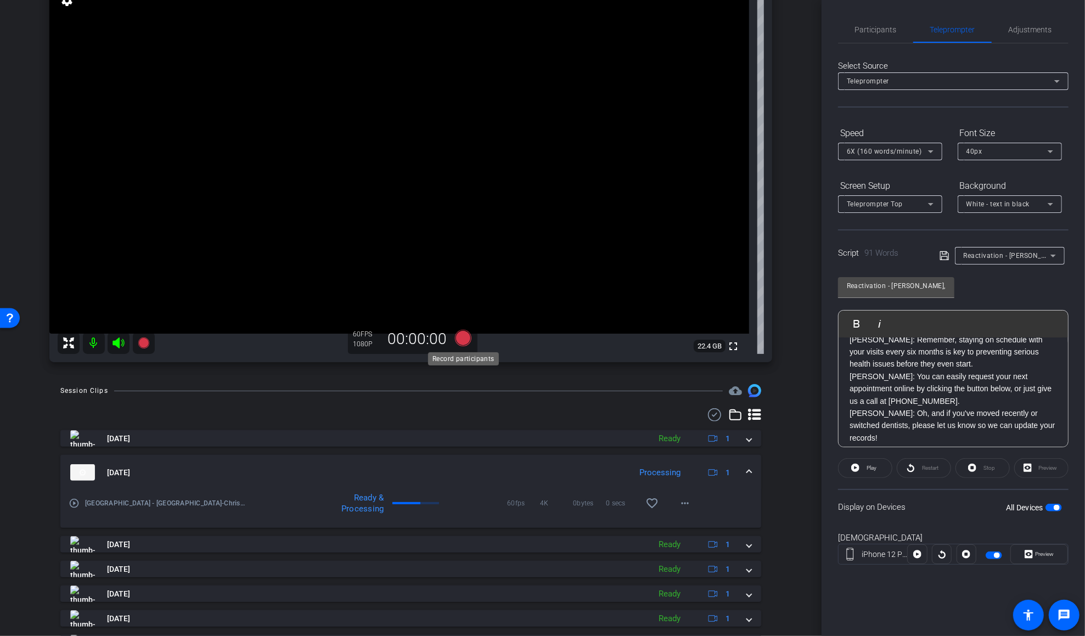
click at [462, 340] on icon at bounding box center [462, 338] width 16 height 16
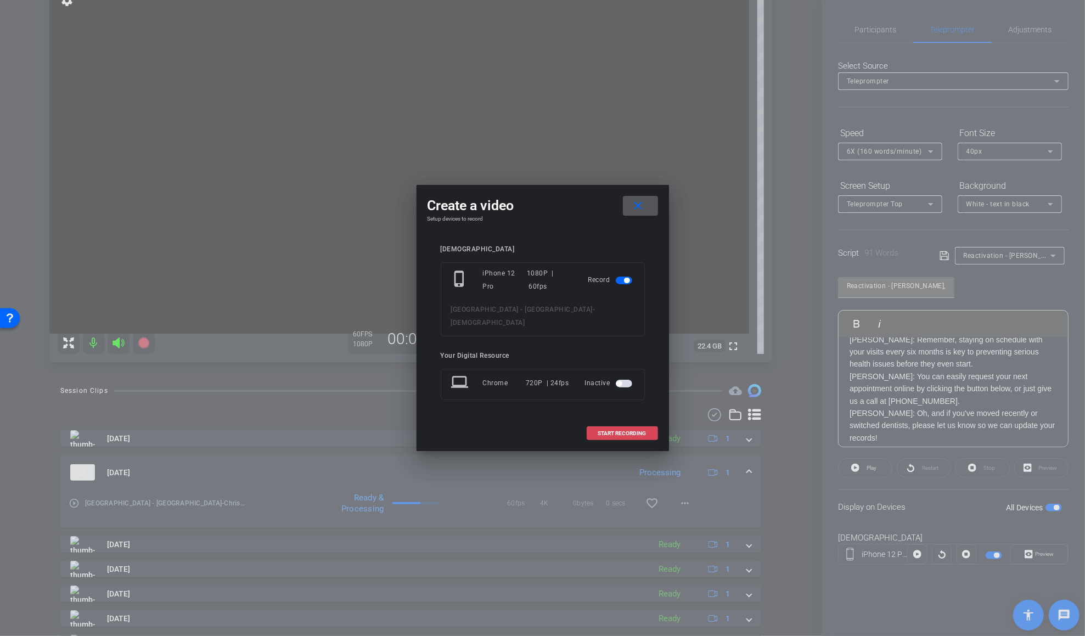
click at [626, 431] on span "START RECORDING" at bounding box center [622, 433] width 48 height 5
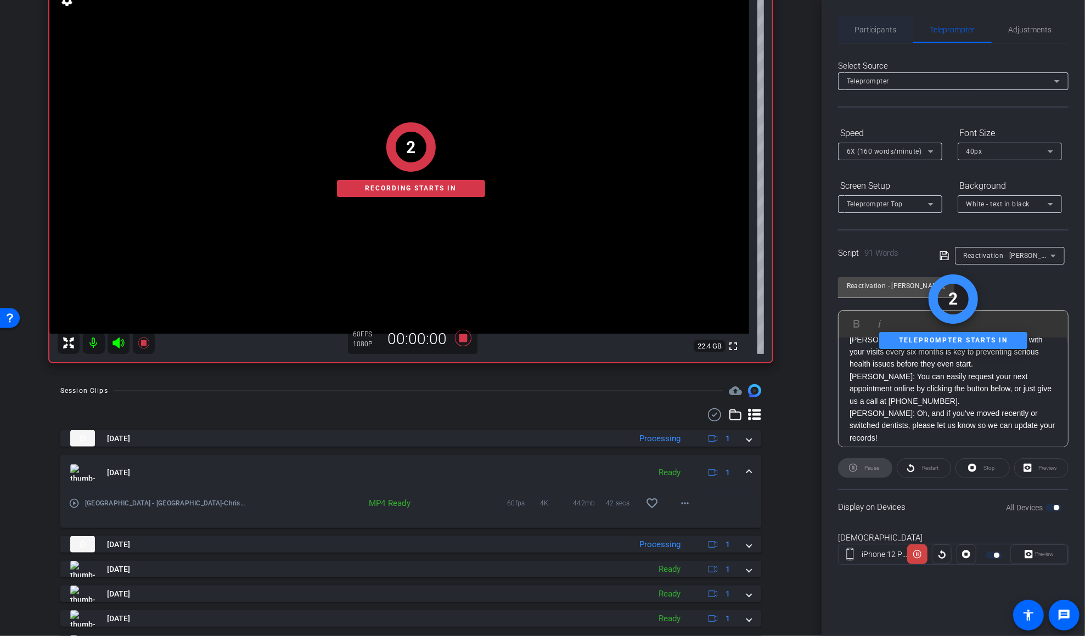
click at [816, 36] on span "Participants" at bounding box center [876, 29] width 42 height 26
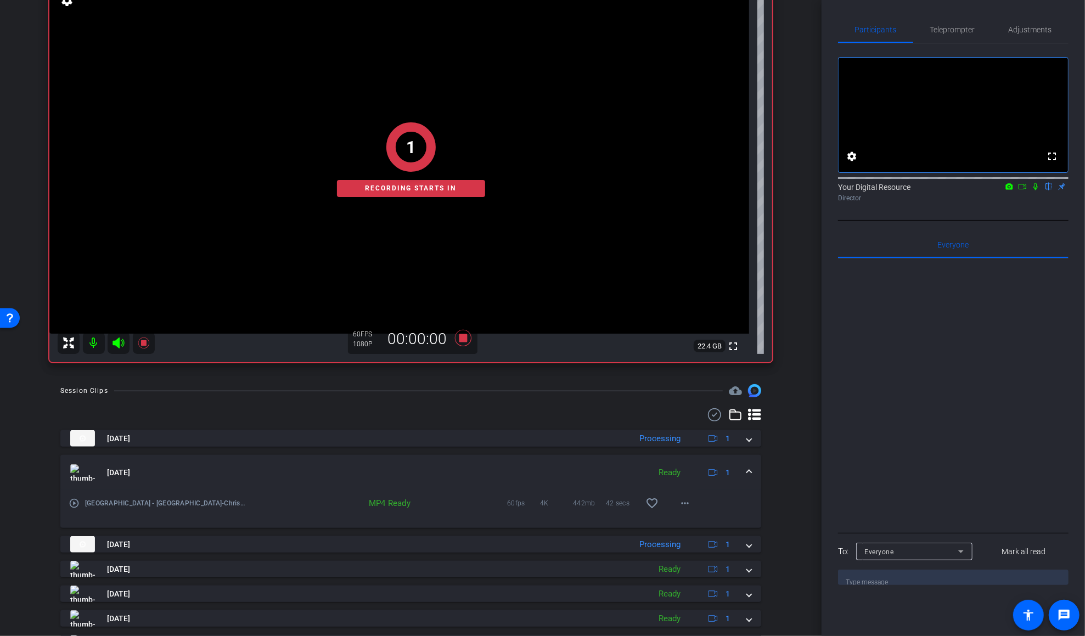
click at [816, 190] on icon at bounding box center [1035, 187] width 9 height 8
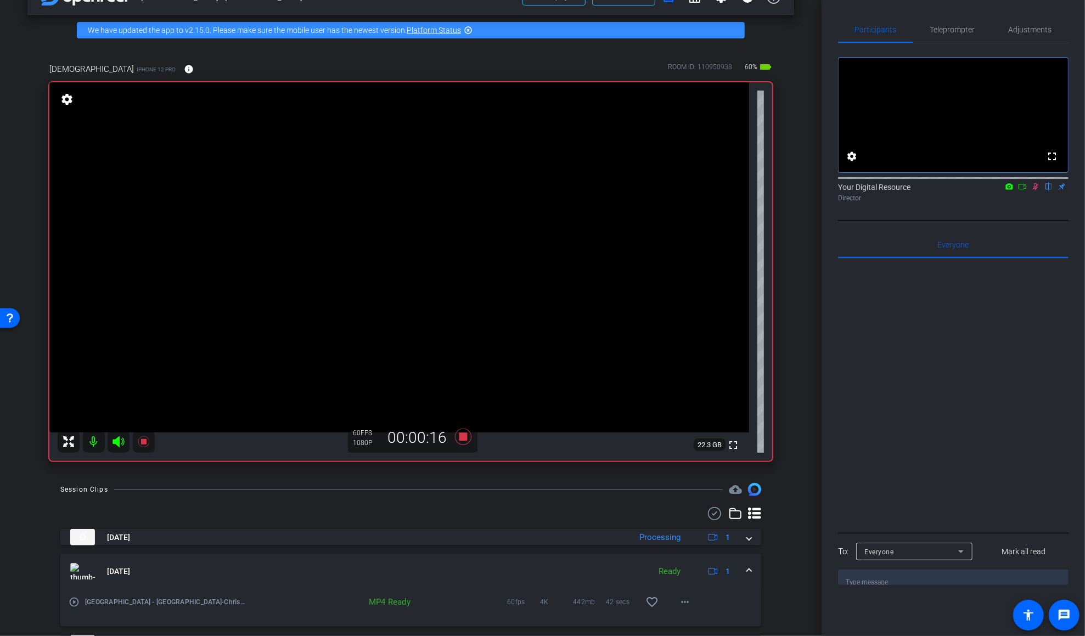
scroll to position [210, 0]
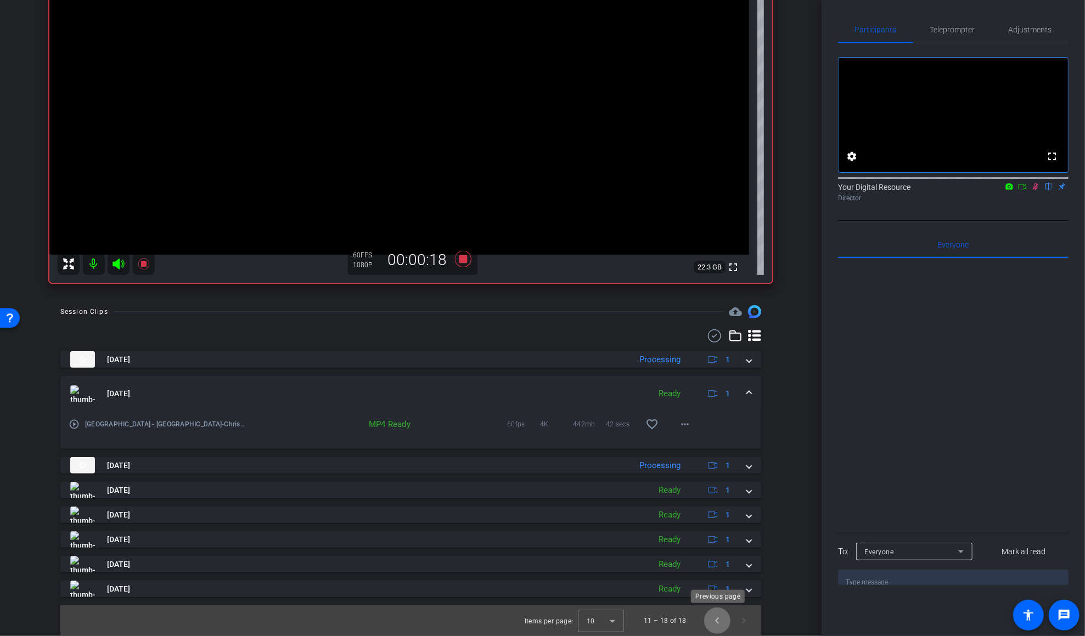
click at [715, 622] on span "Previous page" at bounding box center [717, 620] width 26 height 26
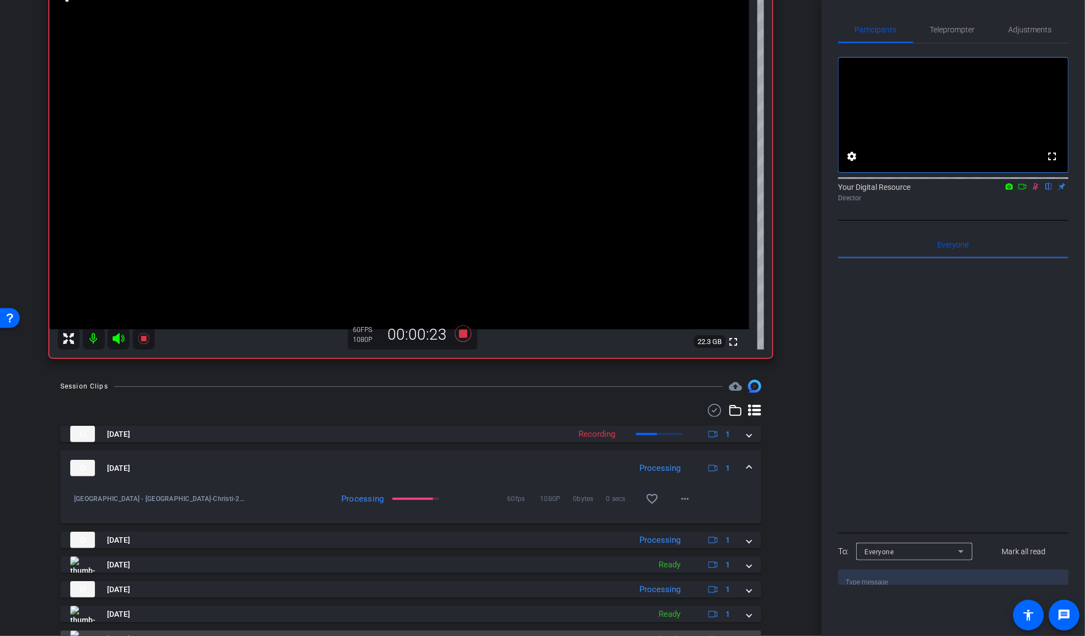
scroll to position [87, 0]
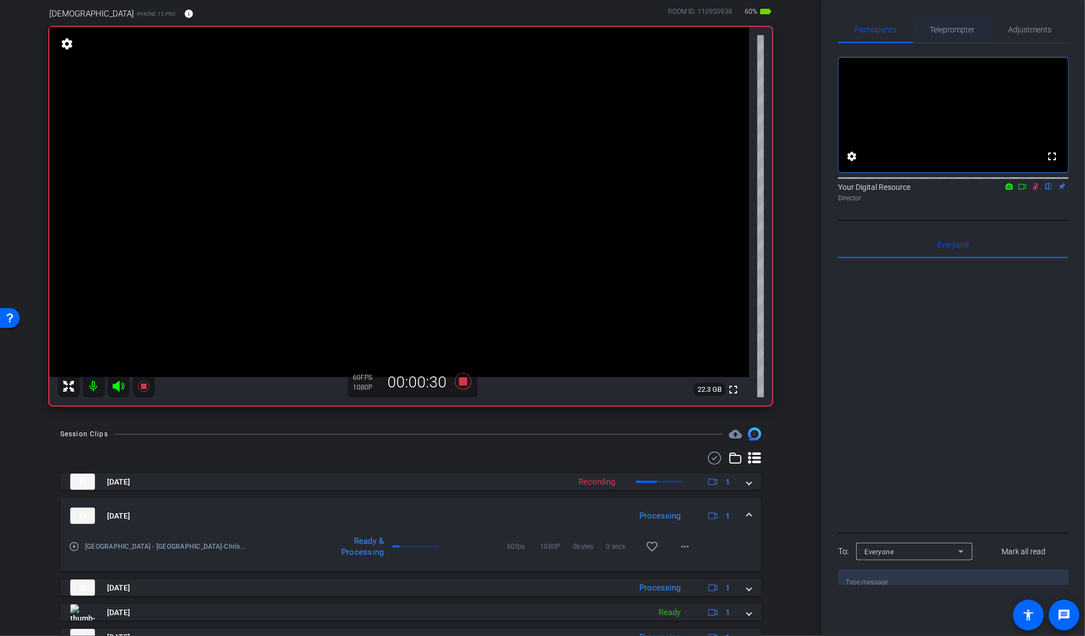
click at [816, 30] on span "Teleprompter" at bounding box center [952, 30] width 45 height 8
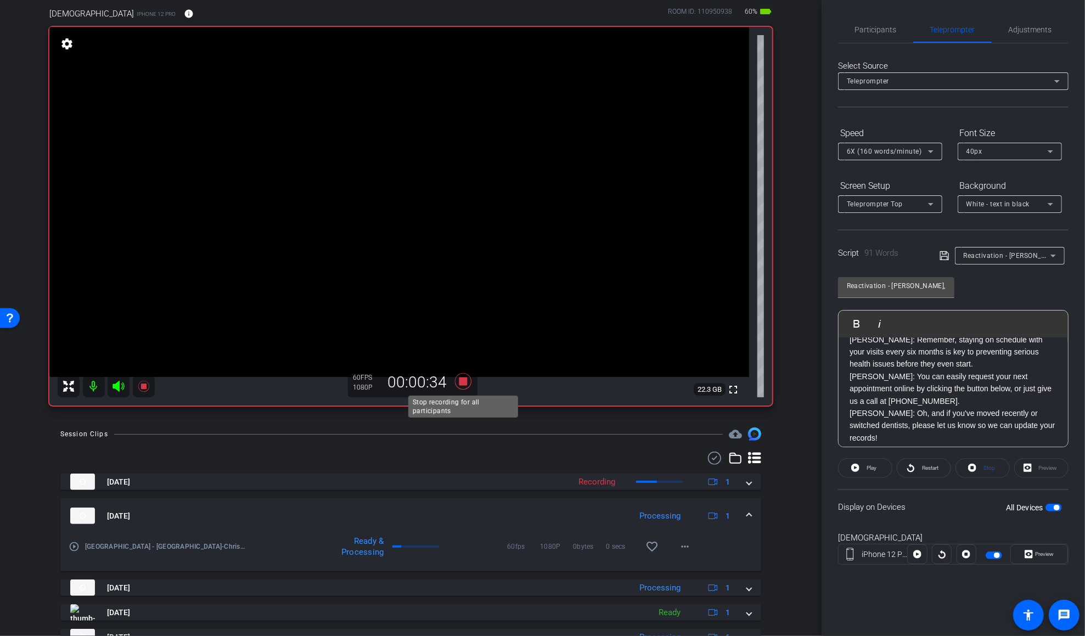
click at [463, 385] on icon at bounding box center [462, 381] width 16 height 16
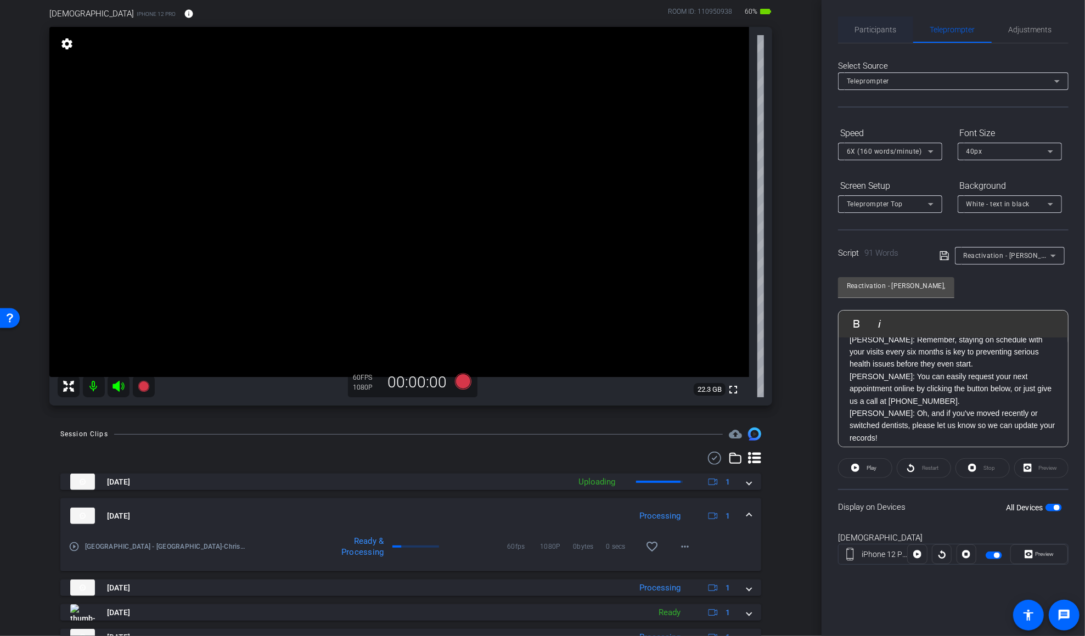
click at [816, 26] on span "Participants" at bounding box center [876, 30] width 42 height 8
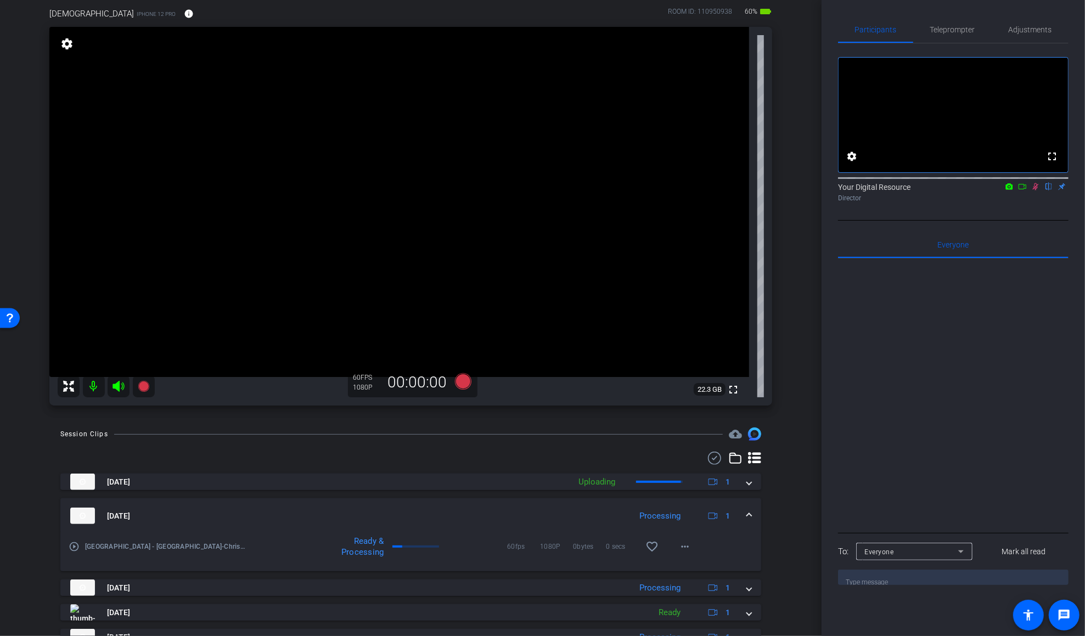
click at [816, 190] on icon at bounding box center [1036, 186] width 6 height 7
click at [816, 29] on span "Teleprompter" at bounding box center [952, 30] width 45 height 8
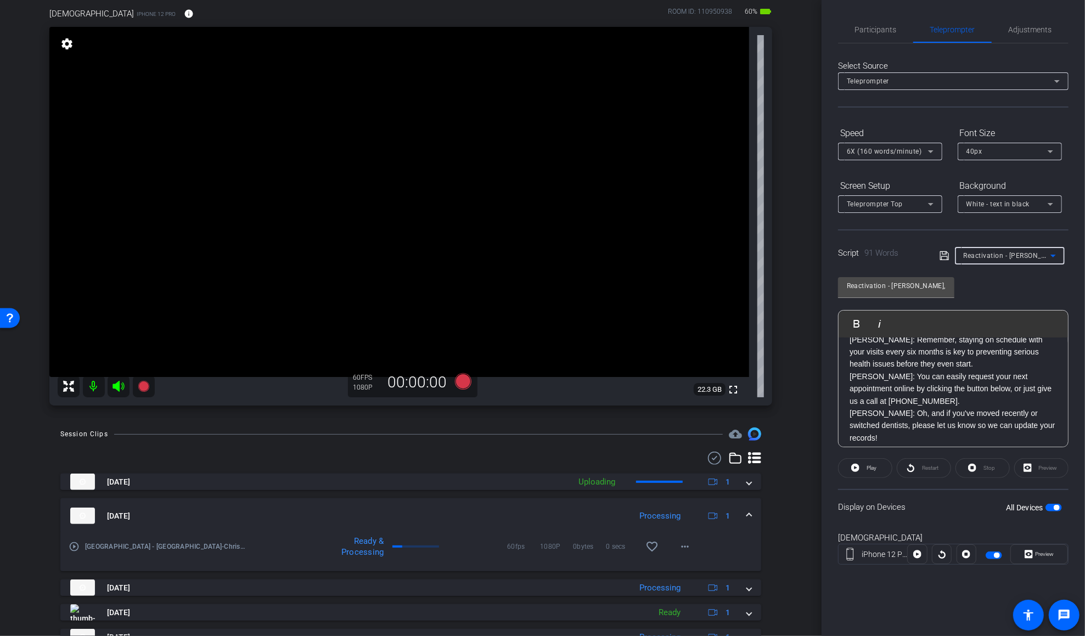
click at [816, 257] on span "Reactivation - Dr. Cannon, Dr. Newman" at bounding box center [1042, 255] width 156 height 9
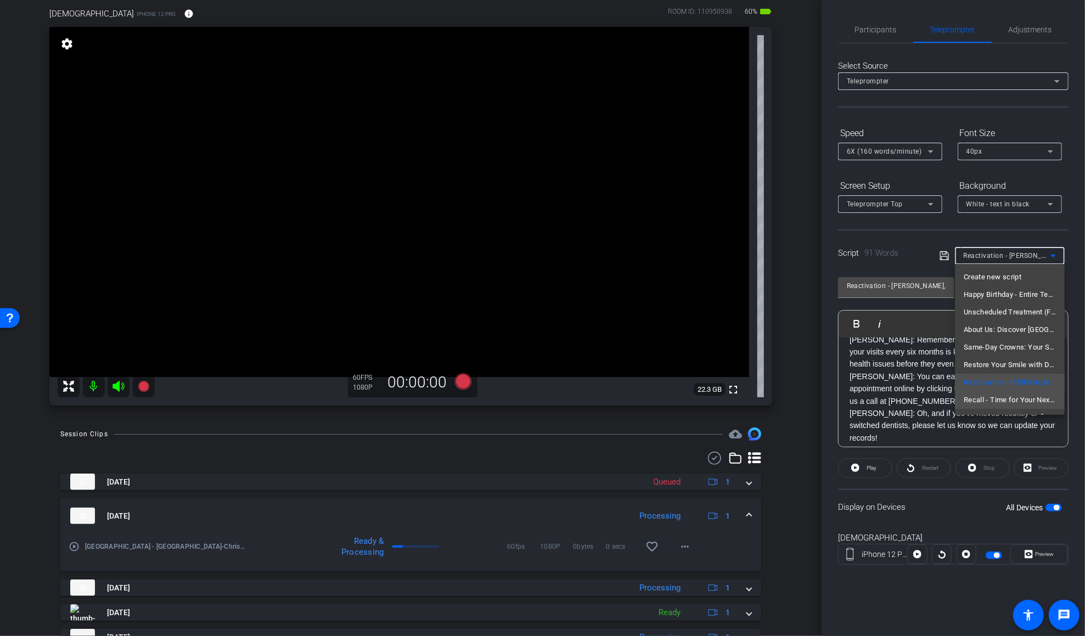
scroll to position [15, 0]
click at [816, 385] on span "Recall - Time for Your Next Dental Checkup! - Dr. Cannon, Dr. Newman" at bounding box center [1010, 384] width 92 height 13
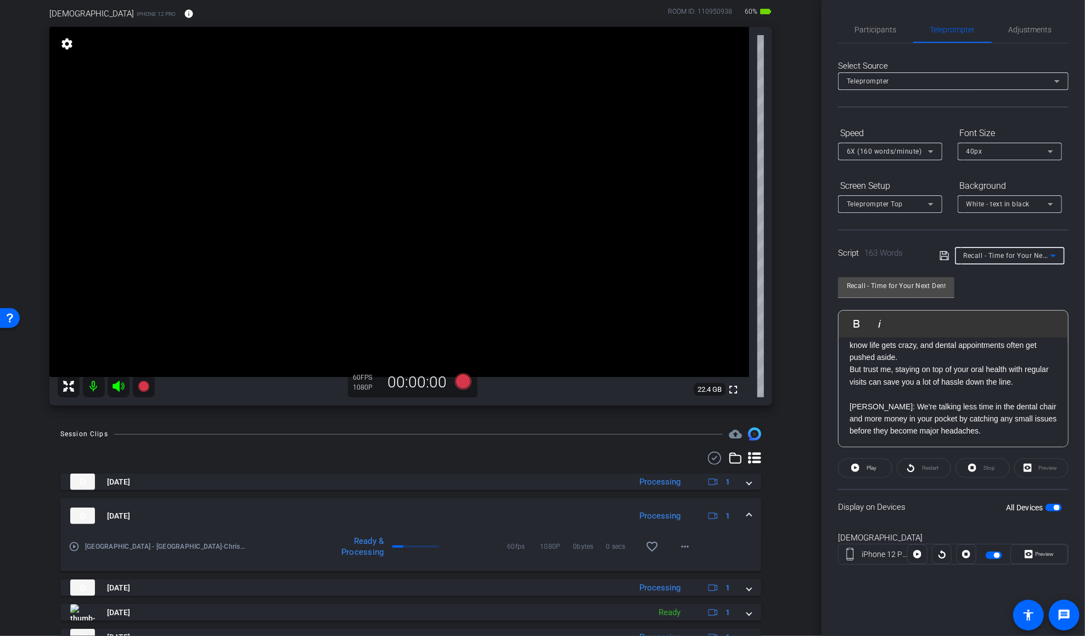
scroll to position [45, 0]
click at [816, 390] on p "But trust me, staying on top of your oral health with regular visits can save y…" at bounding box center [952, 382] width 207 height 37
click at [816, 372] on div "DR. NEWMAN: Hey everyone, Dr. Newman and Dr. Cannon here! It's time to start th…" at bounding box center [953, 438] width 229 height 292
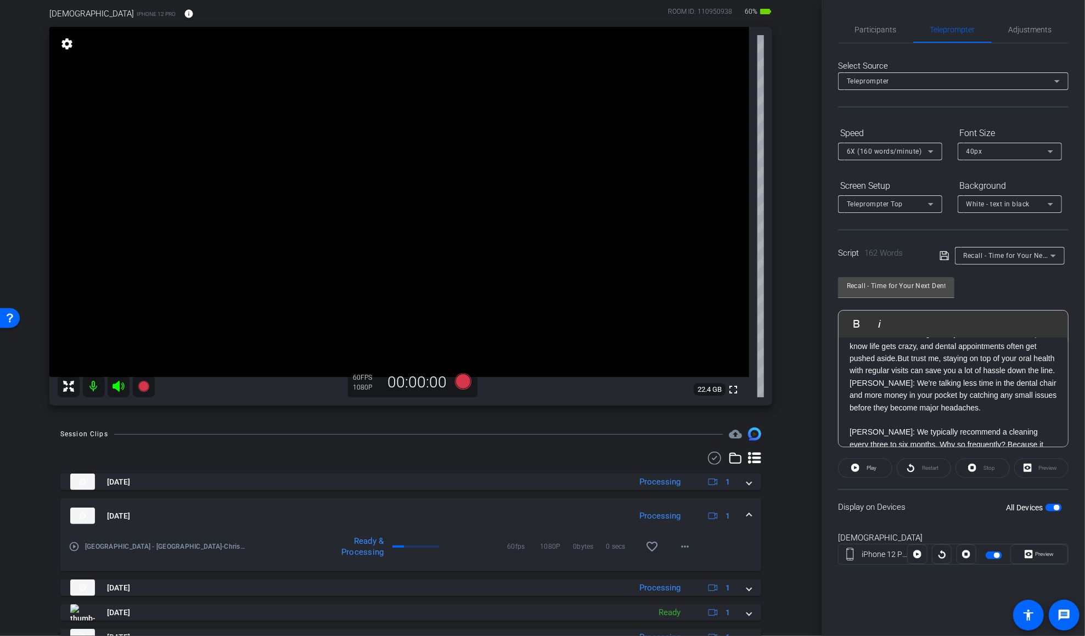
click at [816, 426] on p "DR. CANNON: We're talking less time in the dental chair and more money in your …" at bounding box center [952, 401] width 207 height 49
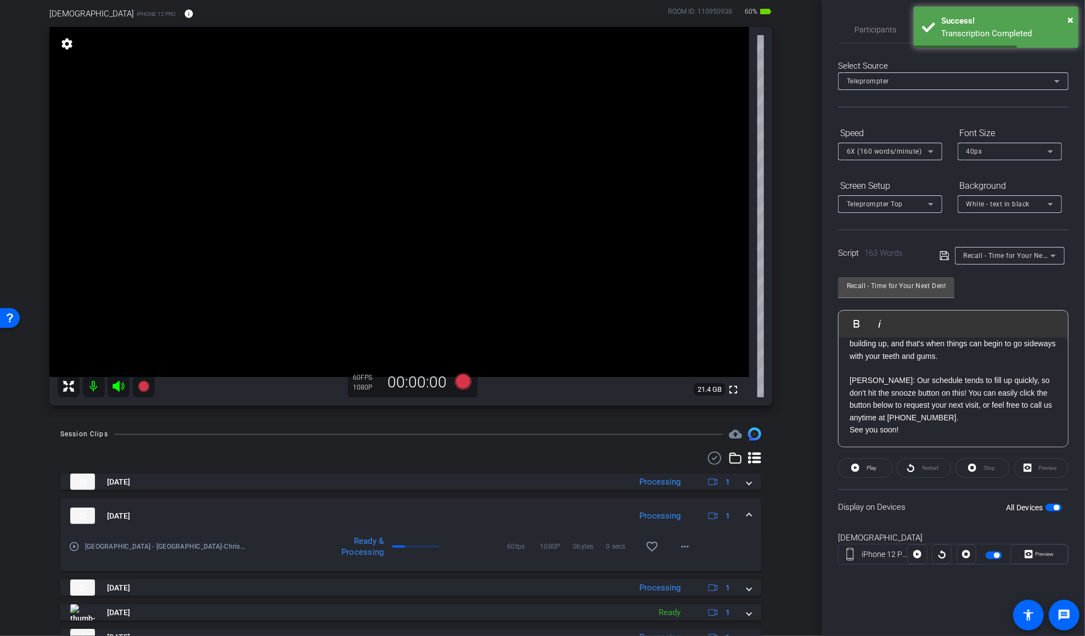
click at [816, 374] on p "DR. NEWMAN: We typically recommend a cleaning every three to six months. Why so…" at bounding box center [952, 338] width 207 height 74
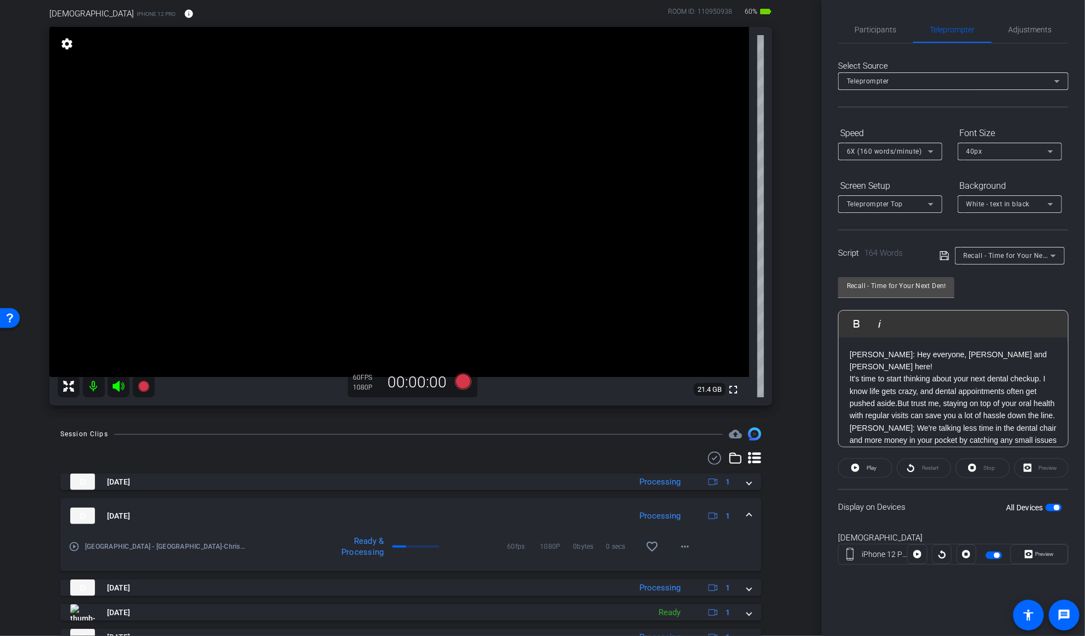
click at [816, 257] on icon at bounding box center [944, 255] width 10 height 13
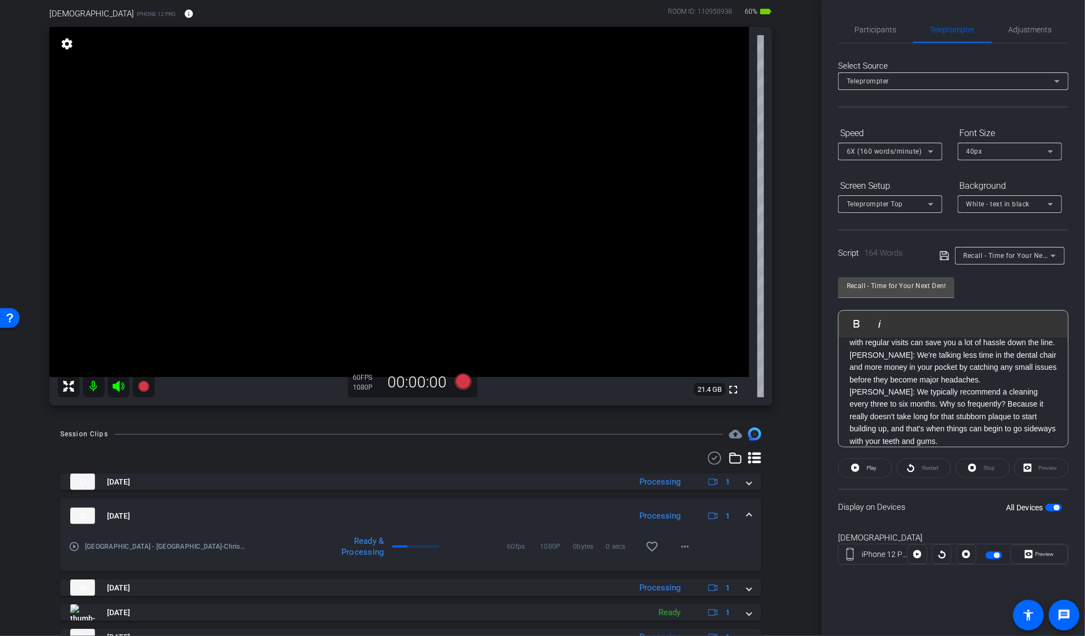
scroll to position [74, 0]
drag, startPoint x: 995, startPoint y: 385, endPoint x: 904, endPoint y: 365, distance: 93.2
click at [816, 366] on p "DR. CANNON: We're talking less time in the dental chair and more money in your …" at bounding box center [952, 366] width 207 height 37
click at [816, 252] on icon at bounding box center [944, 255] width 10 height 13
click at [816, 259] on div "Script 151 Words Recall - Time for Your Next Dental Checkup! - Dr. Cannon, Dr. …" at bounding box center [953, 246] width 230 height 35
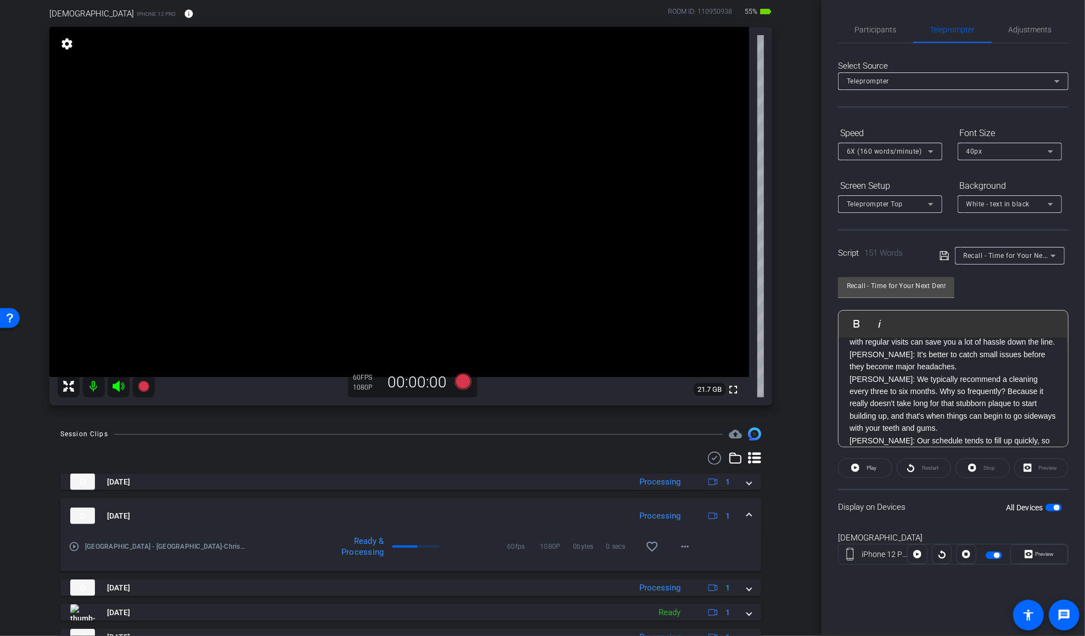
click at [816, 257] on icon at bounding box center [944, 255] width 10 height 13
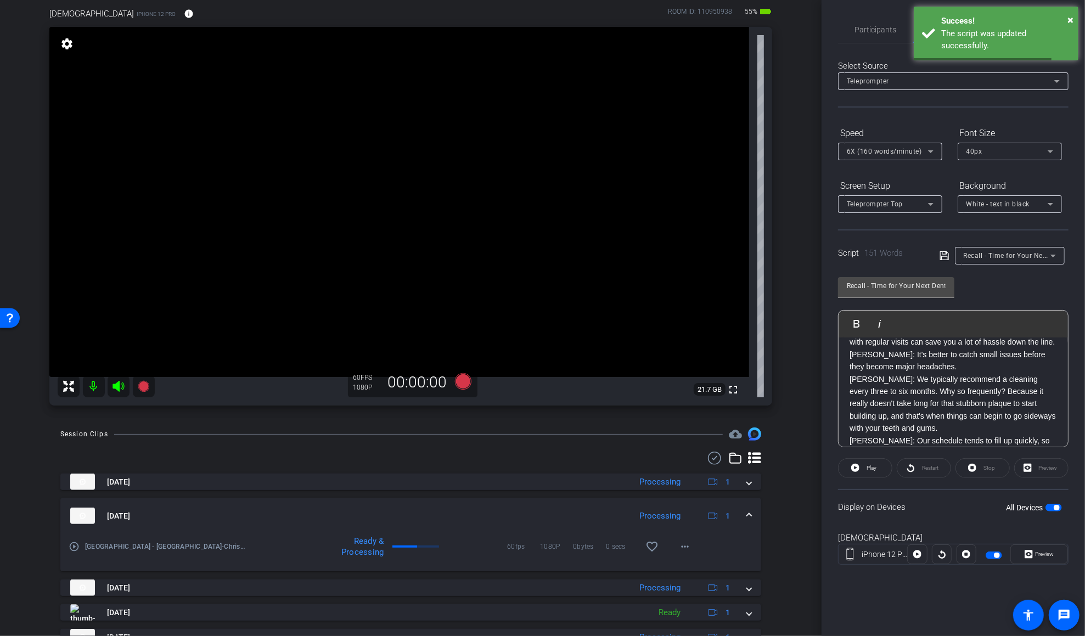
click at [816, 554] on span "button" at bounding box center [996, 555] width 5 height 5
click at [816, 554] on span "button" at bounding box center [994, 556] width 16 height 8
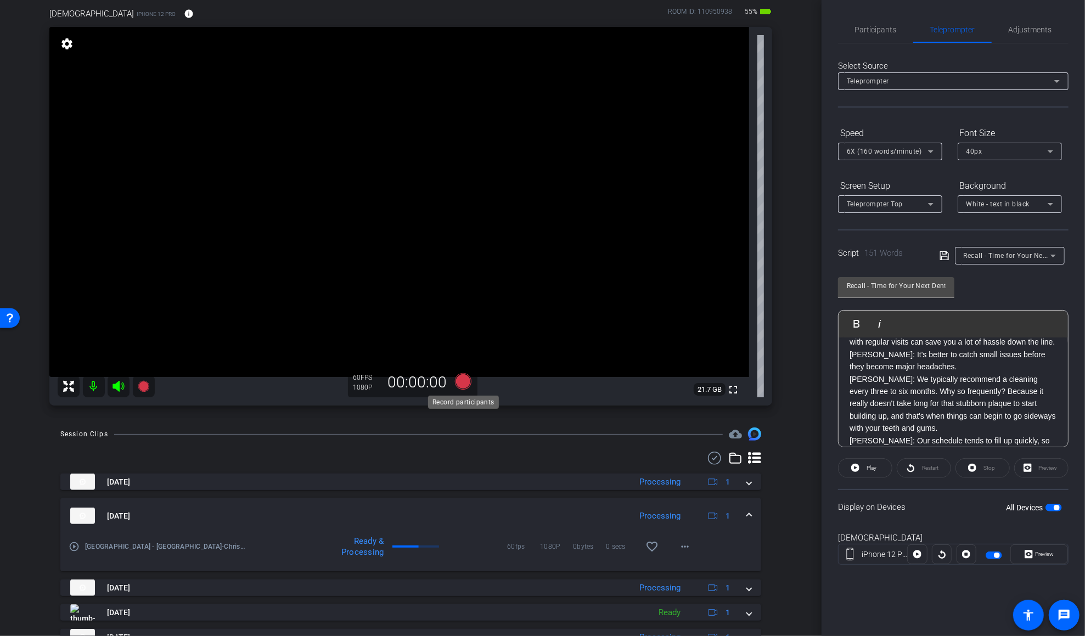
click at [464, 381] on icon at bounding box center [462, 381] width 16 height 16
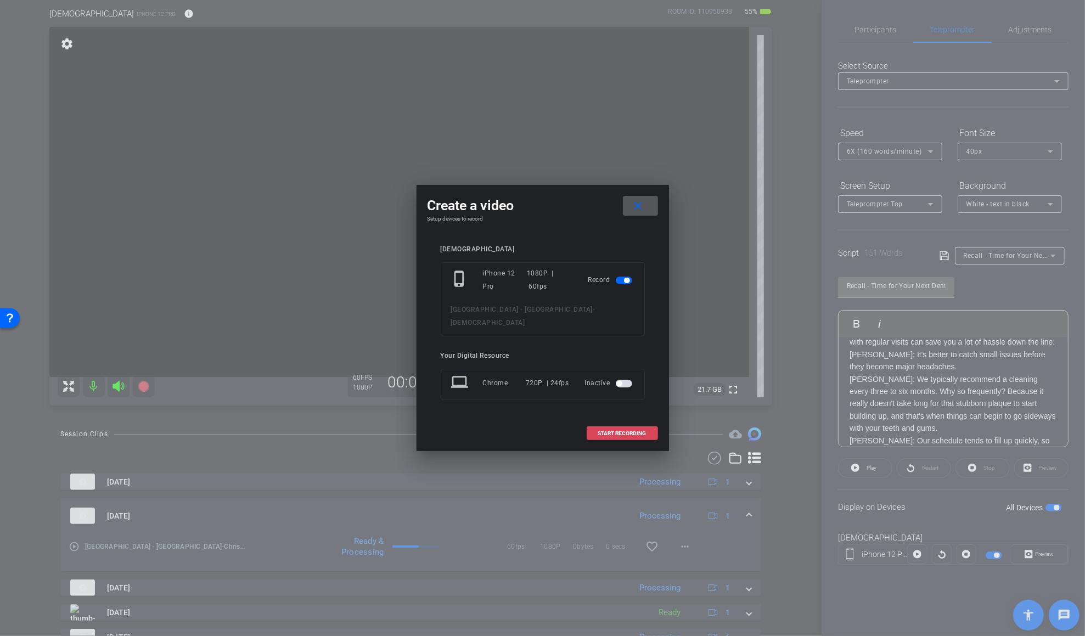
click at [607, 431] on span "START RECORDING" at bounding box center [622, 433] width 48 height 5
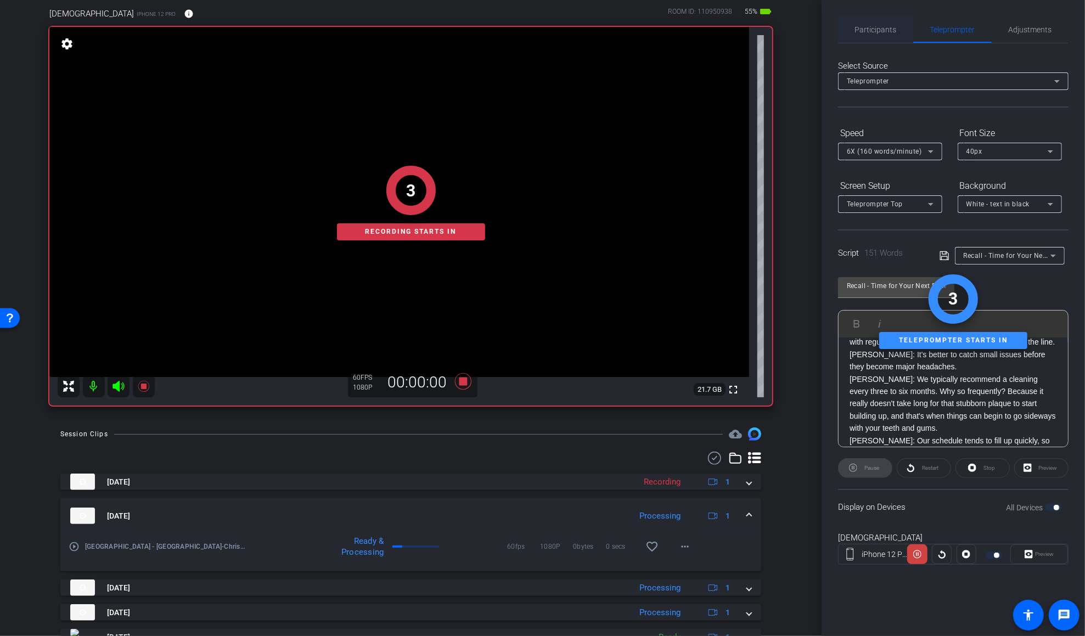
click at [816, 30] on span "Participants" at bounding box center [876, 30] width 42 height 8
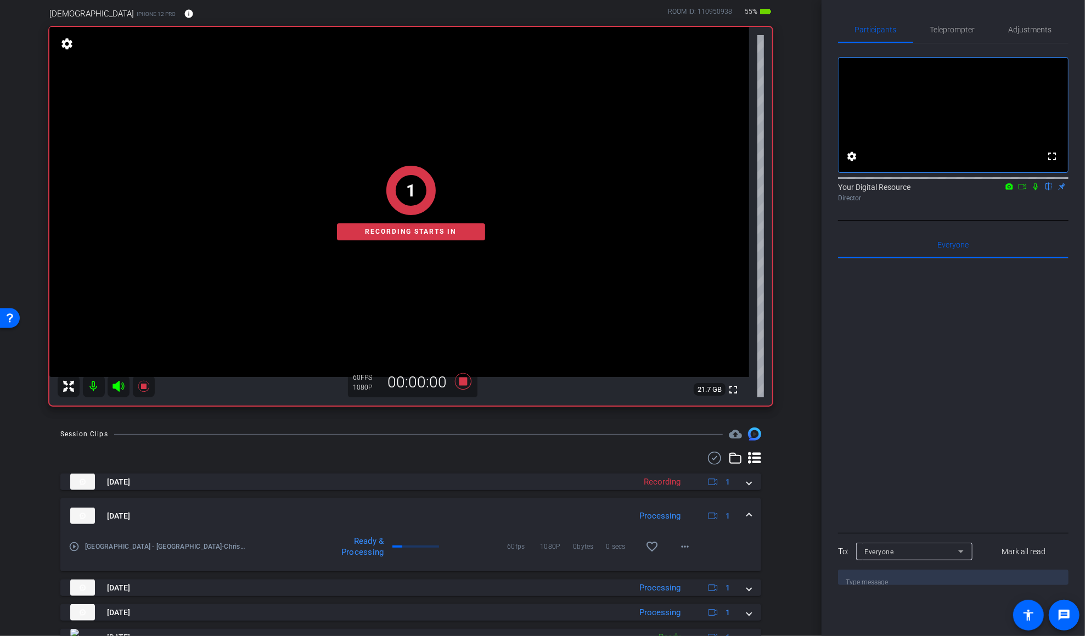
click at [816, 190] on icon at bounding box center [1035, 187] width 9 height 8
click at [816, 26] on span "Teleprompter" at bounding box center [952, 30] width 45 height 8
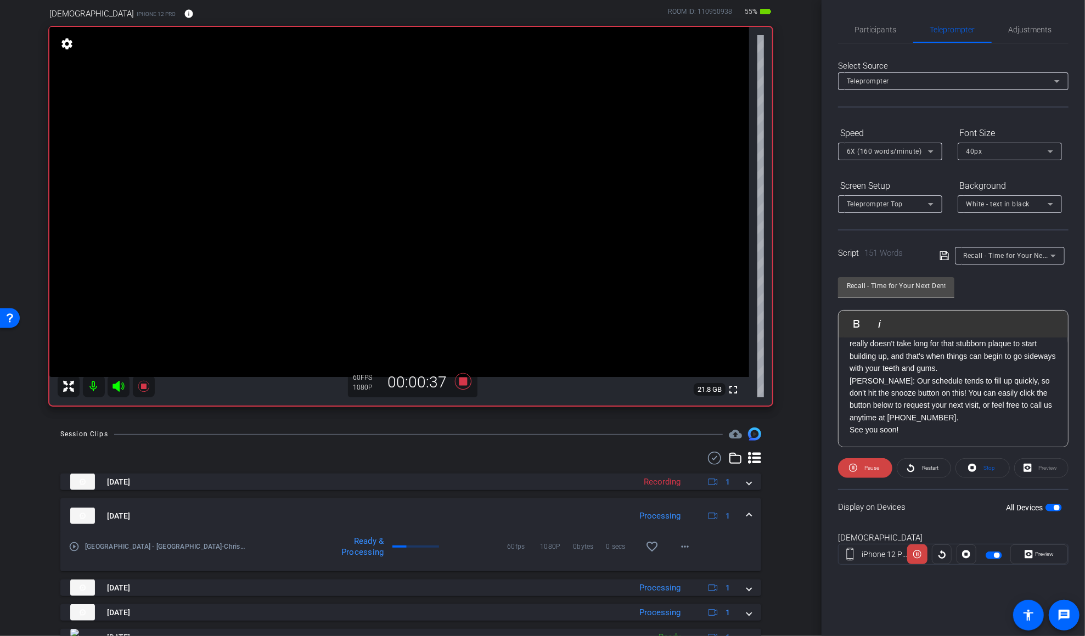
scroll to position [140, 0]
click at [464, 381] on icon at bounding box center [462, 381] width 16 height 16
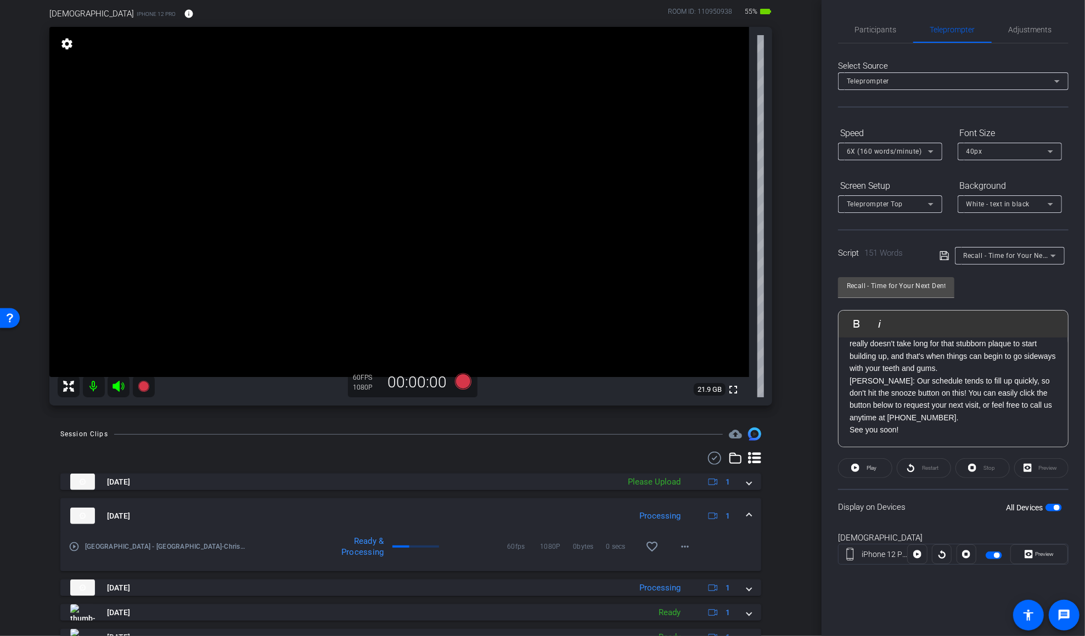
click at [816, 424] on p "DR. CANNON: Our schedule tends to fill up quickly, so don't hit the snooze butt…" at bounding box center [952, 399] width 207 height 49
click at [816, 400] on p "DR. CANNON: Our schedule tends to fill up quickly, so don't hit the snooze butt…" at bounding box center [952, 399] width 207 height 49
click at [816, 402] on p "DR. CANNON: Our schedule tends to fill up quickly, so don't hit the snooze butt…" at bounding box center [952, 399] width 207 height 49
drag, startPoint x: 873, startPoint y: 397, endPoint x: 1057, endPoint y: 399, distance: 184.9
click at [816, 399] on div "DR. NEWMAN: Hey everyone, Dr. Newman and Dr. Cannon here! It's time to start th…" at bounding box center [953, 325] width 229 height 243
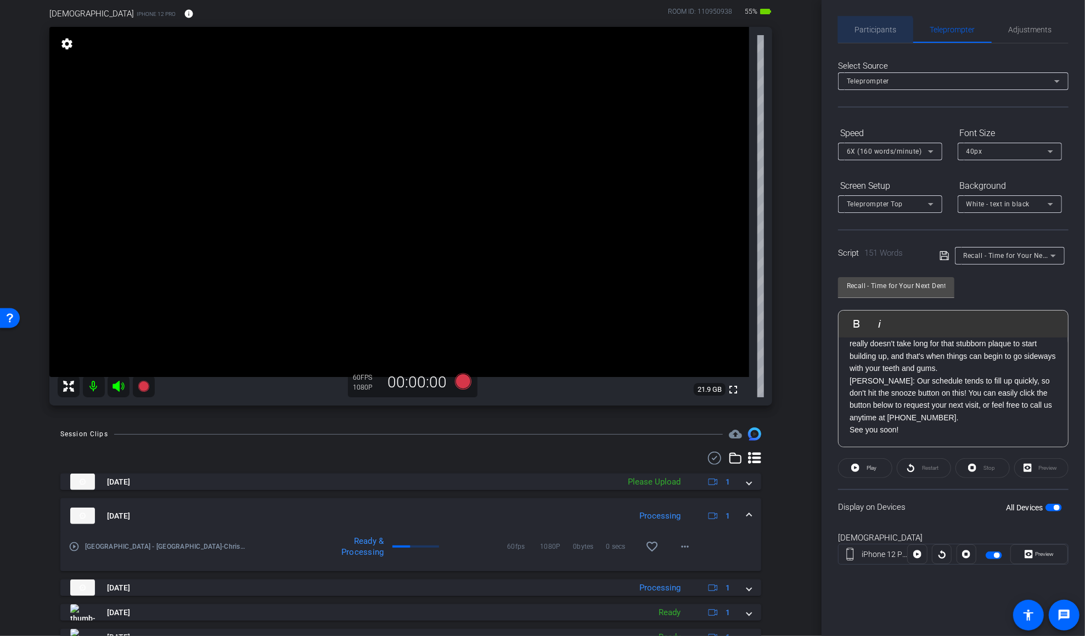
click at [816, 31] on span "Participants" at bounding box center [876, 30] width 42 height 8
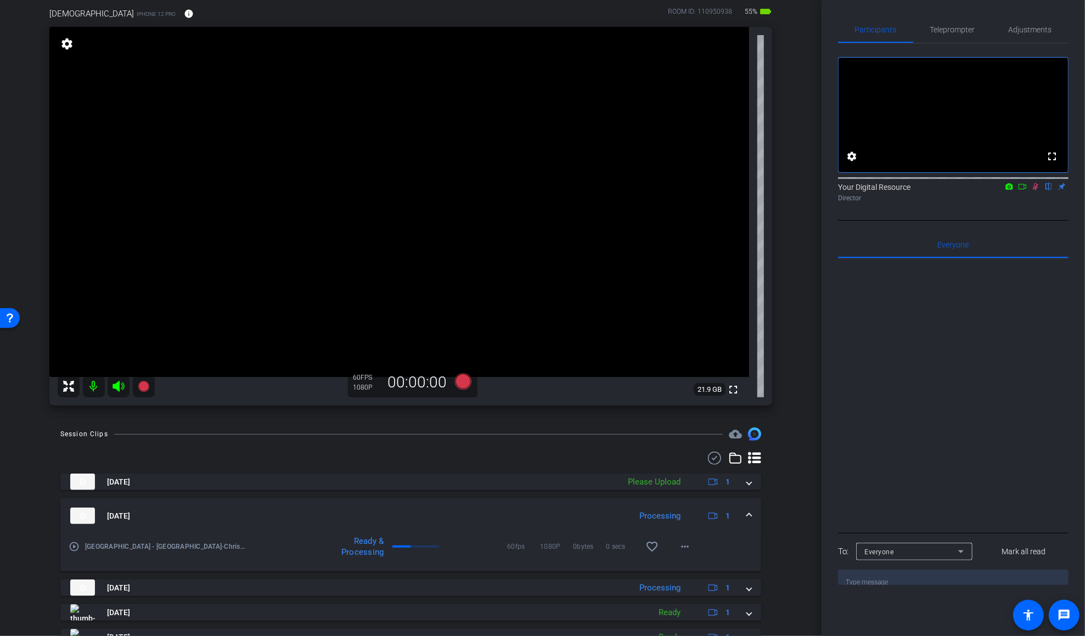
click at [816, 192] on mat-icon at bounding box center [1035, 187] width 13 height 10
click at [816, 38] on span "Teleprompter" at bounding box center [952, 29] width 45 height 26
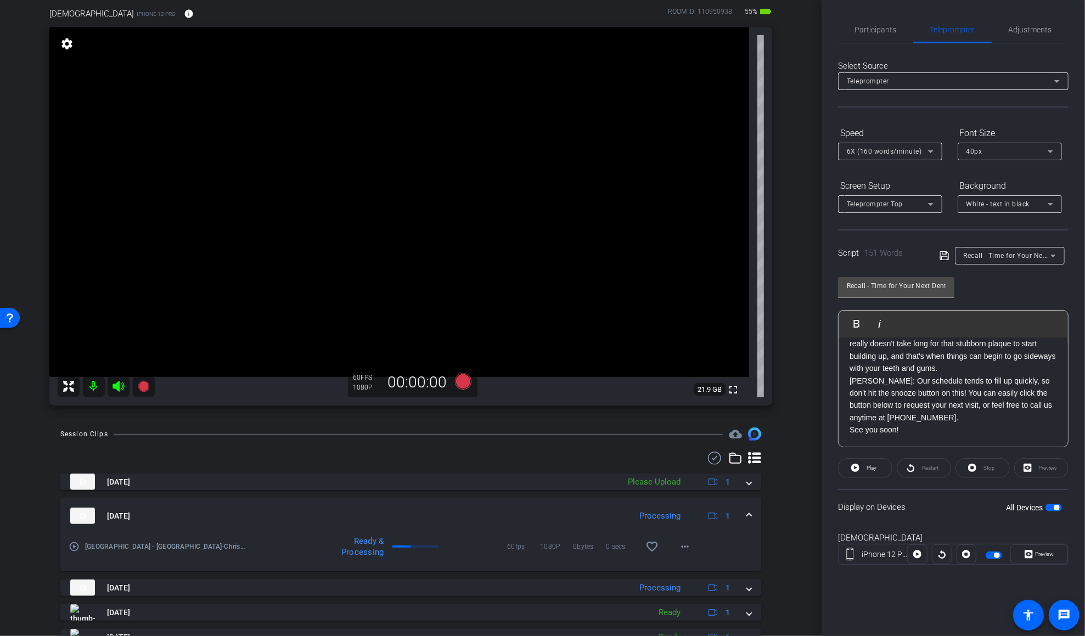
click at [816, 424] on p "DR. CANNON: Our schedule tends to fill up quickly, so don't hit the snooze butt…" at bounding box center [952, 399] width 207 height 49
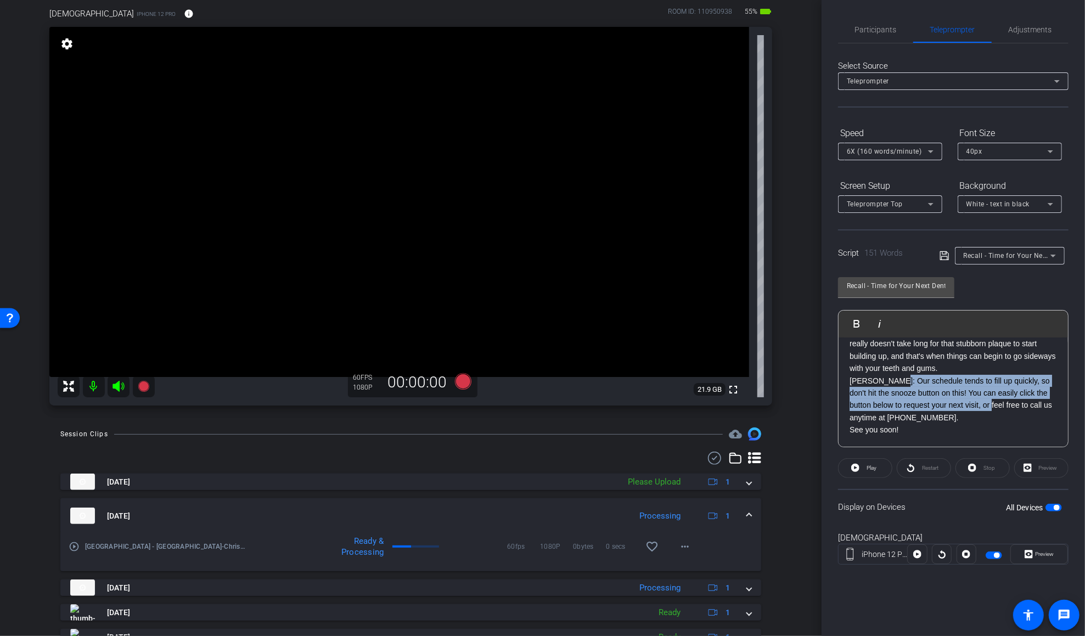
drag, startPoint x: 903, startPoint y: 385, endPoint x: 981, endPoint y: 412, distance: 82.4
click at [816, 412] on p "DR. CANNON: Our schedule tends to fill up quickly, so don't hit the snooze butt…" at bounding box center [952, 399] width 207 height 49
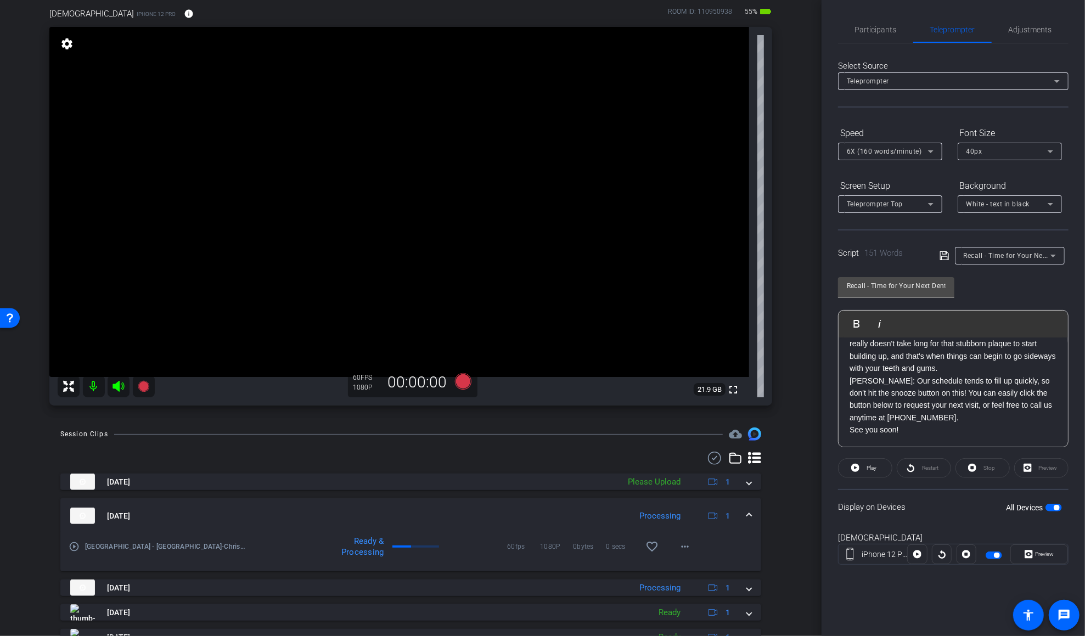
click at [816, 410] on p "DR. CANNON: Our schedule tends to fill up quickly, so don't hit the snooze butt…" at bounding box center [952, 399] width 207 height 49
drag, startPoint x: 872, startPoint y: 403, endPoint x: 949, endPoint y: 398, distance: 77.5
click at [816, 398] on p "DR. CANNON: Our schedule tends to fill up quickly, so don't hit the snooze butt…" at bounding box center [952, 399] width 207 height 49
click at [816, 420] on p "DR. CANNON: Our schedule tends to fill up quickly, so don't hit the snooze butt…" at bounding box center [952, 399] width 207 height 49
drag, startPoint x: 902, startPoint y: 385, endPoint x: 952, endPoint y: 405, distance: 54.4
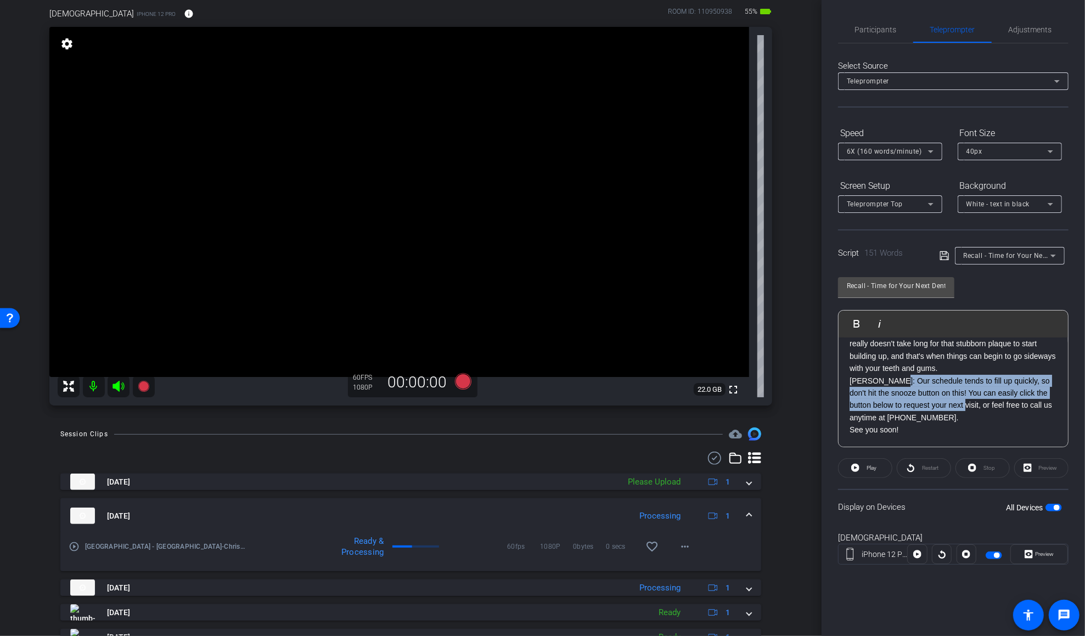
click at [816, 405] on p "DR. CANNON: Our schedule tends to fill up quickly, so don't hit the snooze butt…" at bounding box center [952, 399] width 207 height 49
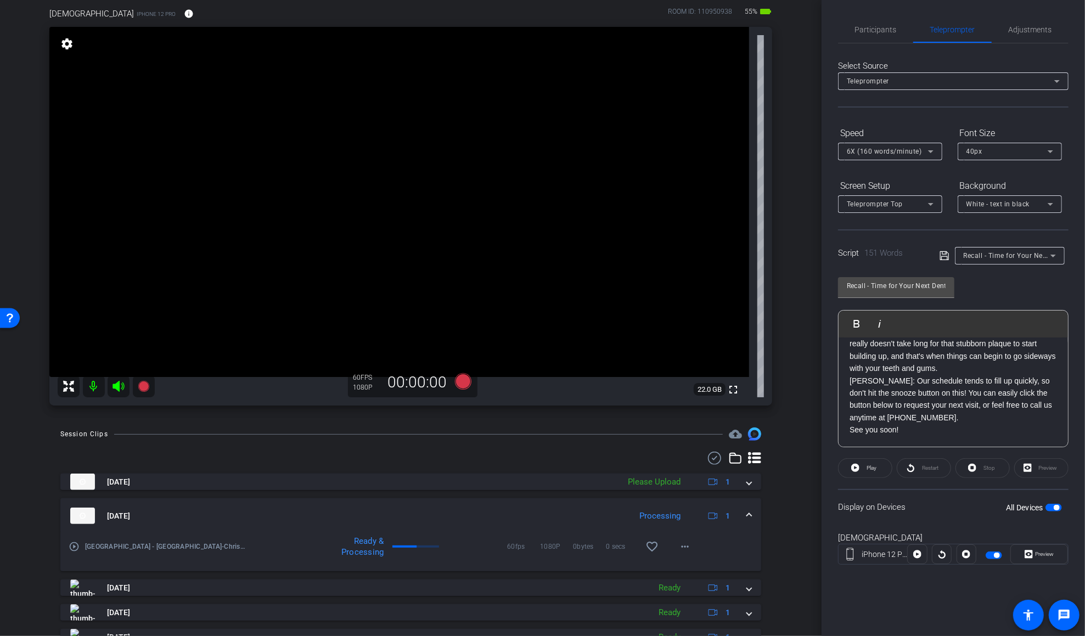
click at [816, 405] on p "DR. CANNON: Our schedule tends to fill up quickly, so don't hit the snooze butt…" at bounding box center [952, 399] width 207 height 49
drag, startPoint x: 946, startPoint y: 396, endPoint x: 814, endPoint y: 402, distance: 131.3
click at [814, 402] on div "arrow_back East Hills - Viridian Back to project Send invite account_box grid_o…" at bounding box center [542, 318] width 1085 height 636
click at [816, 397] on p "DR. CANNON: It's better to catch small issues before they become major headache…" at bounding box center [952, 385] width 207 height 25
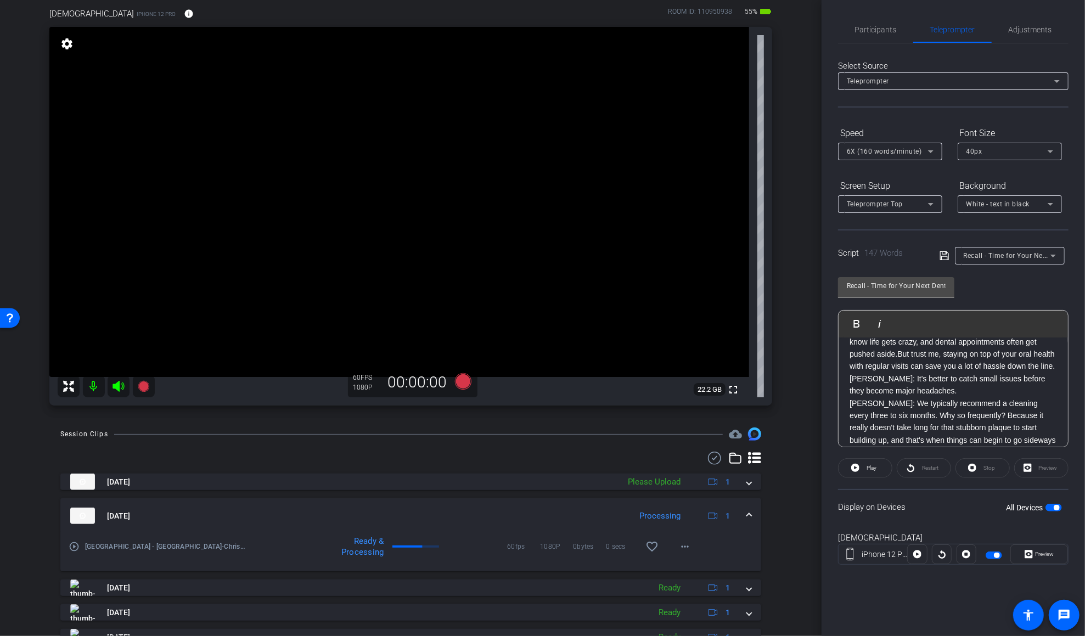
click at [816, 258] on div "Script 147 Words Recall - Time for Your Next Dental Checkup! - Dr. Cannon, Dr. …" at bounding box center [953, 246] width 230 height 35
click at [816, 256] on icon at bounding box center [943, 255] width 9 height 9
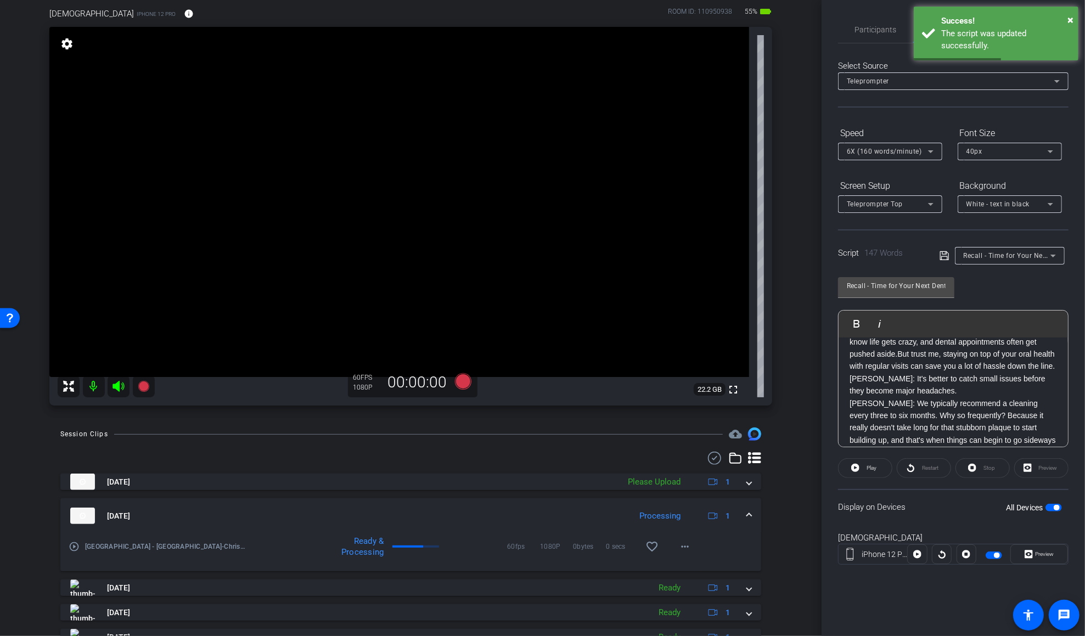
click at [816, 254] on icon at bounding box center [944, 255] width 10 height 13
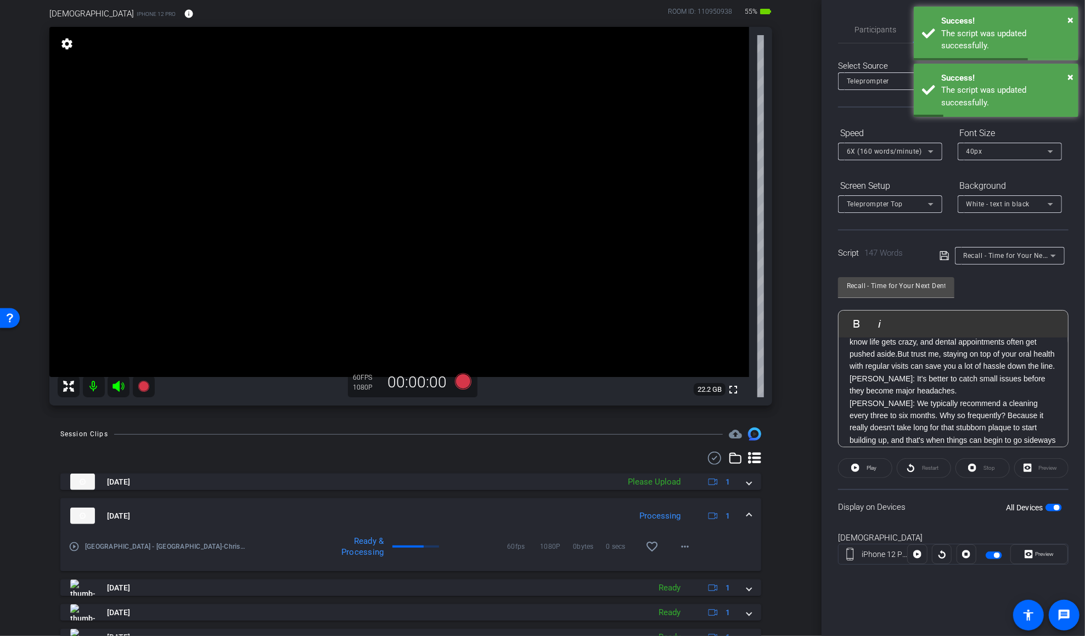
scroll to position [0, 0]
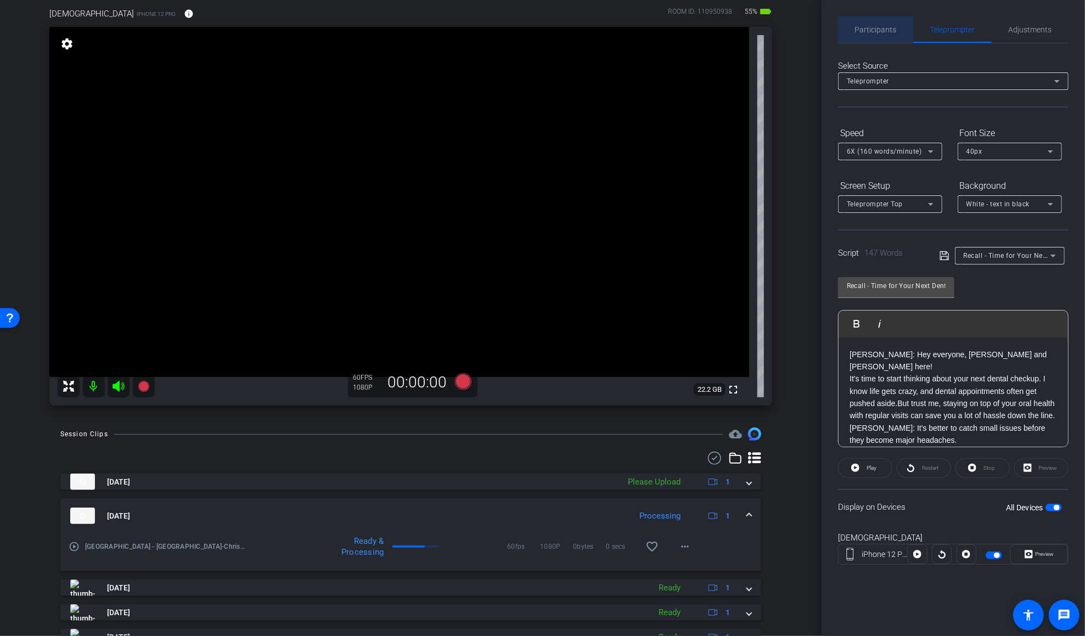
click at [816, 26] on span "Participants" at bounding box center [876, 30] width 42 height 8
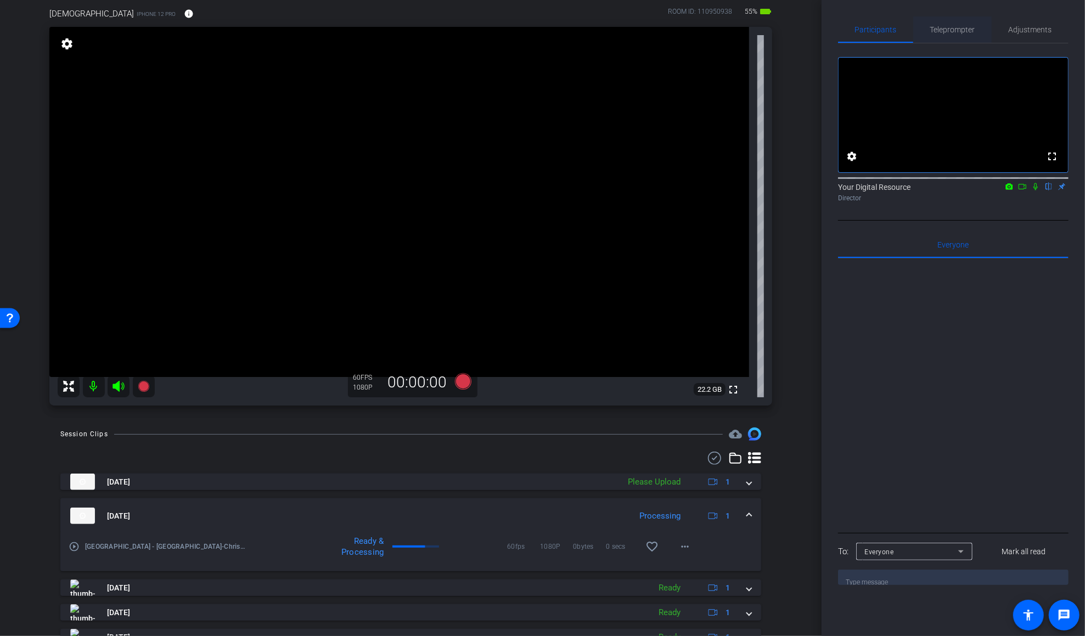
click at [816, 29] on span "Teleprompter" at bounding box center [952, 30] width 45 height 8
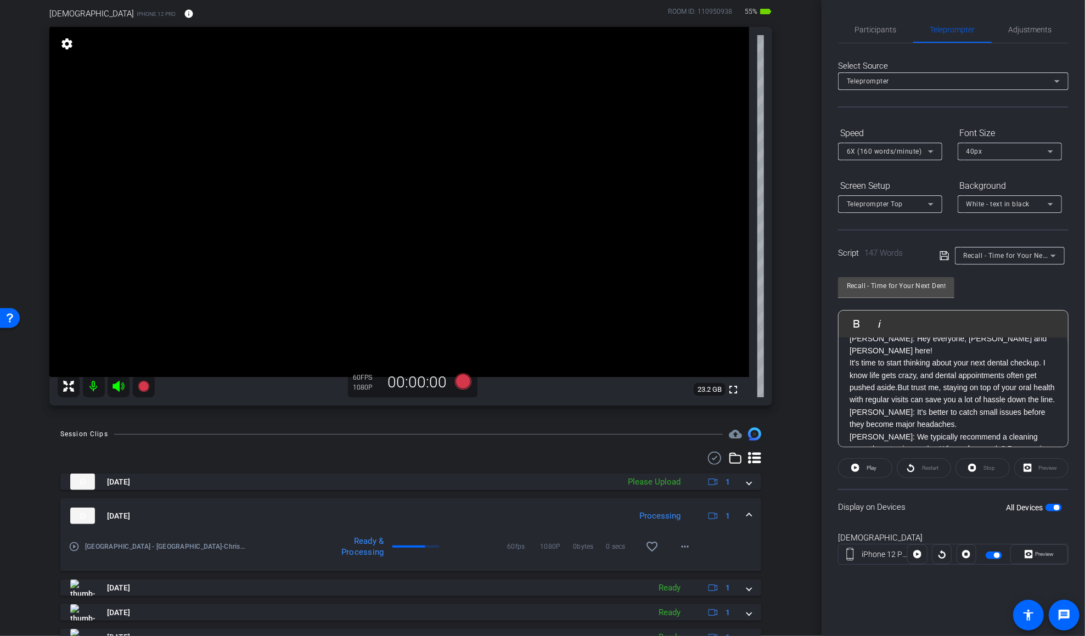
scroll to position [145, 0]
click at [816, 27] on span "Participants" at bounding box center [876, 30] width 42 height 8
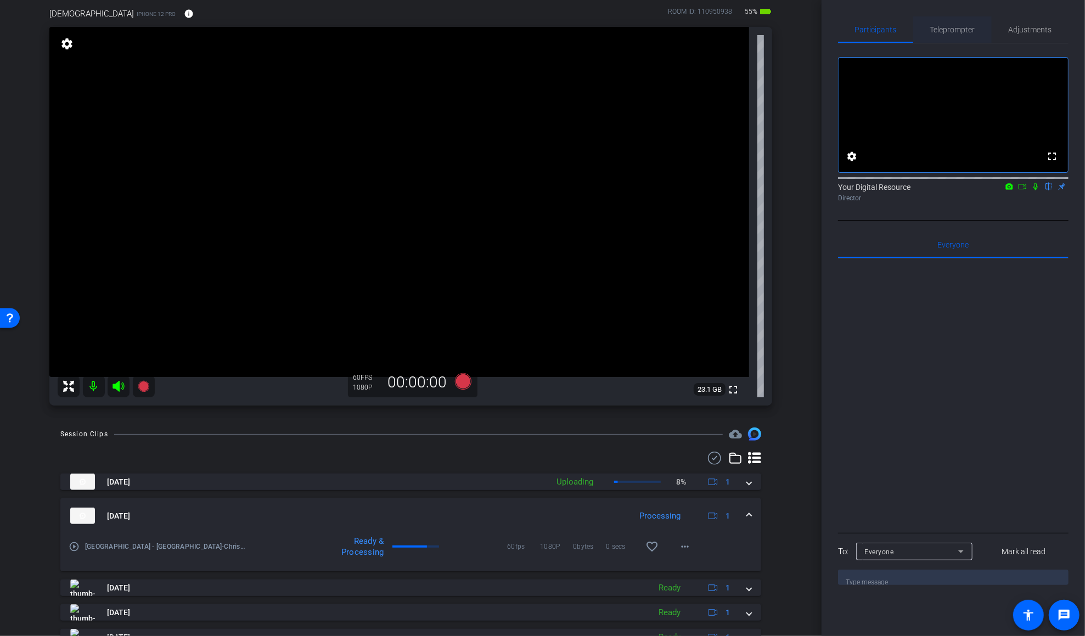
click at [816, 32] on span "Teleprompter" at bounding box center [952, 30] width 45 height 8
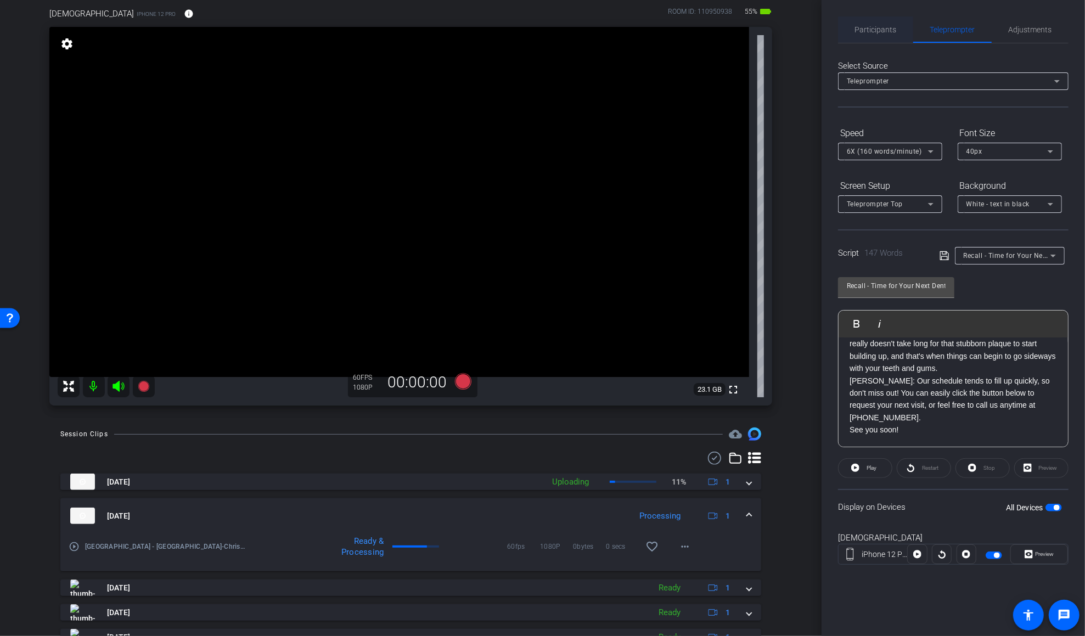
click at [816, 20] on span "Participants" at bounding box center [876, 29] width 42 height 26
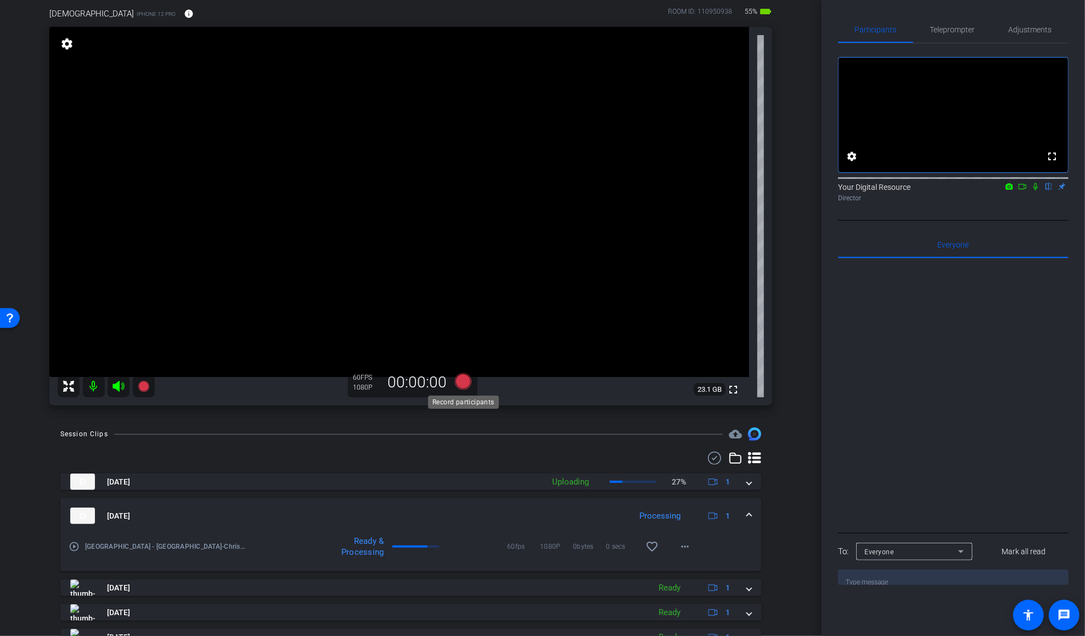
click at [463, 383] on icon at bounding box center [462, 381] width 16 height 16
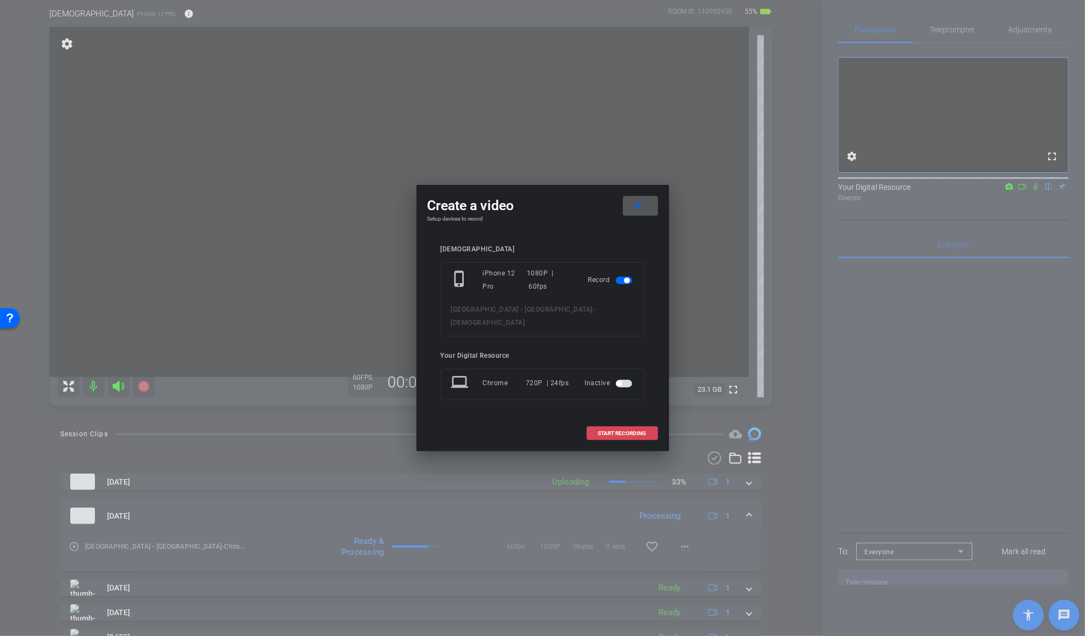
click at [614, 431] on span "START RECORDING" at bounding box center [622, 433] width 48 height 5
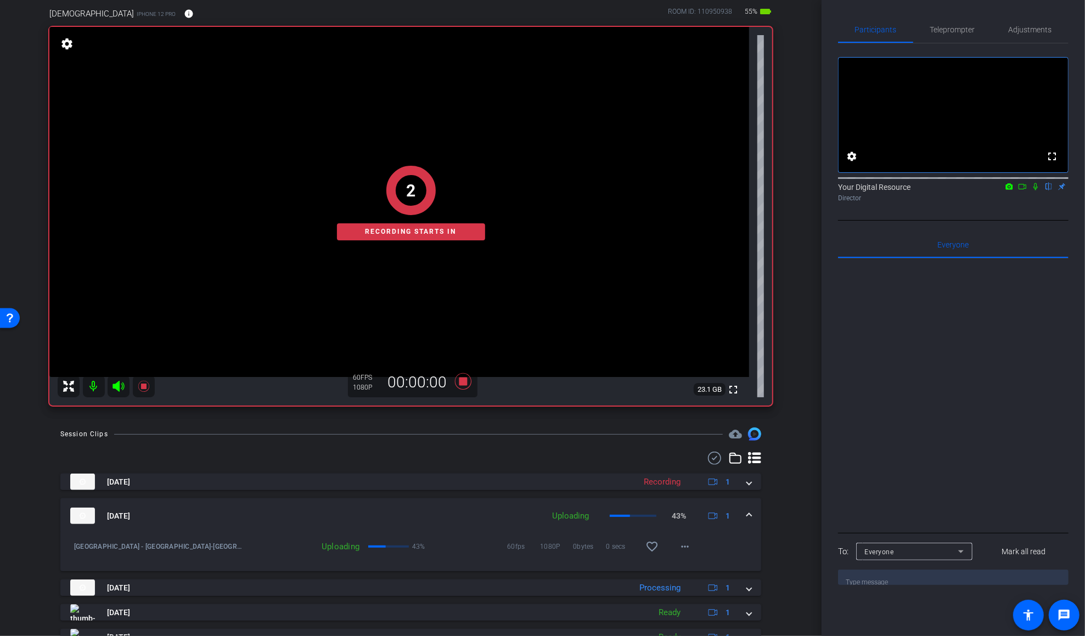
click at [816, 190] on icon at bounding box center [1035, 186] width 4 height 7
click at [816, 29] on span "Teleprompter" at bounding box center [952, 30] width 45 height 8
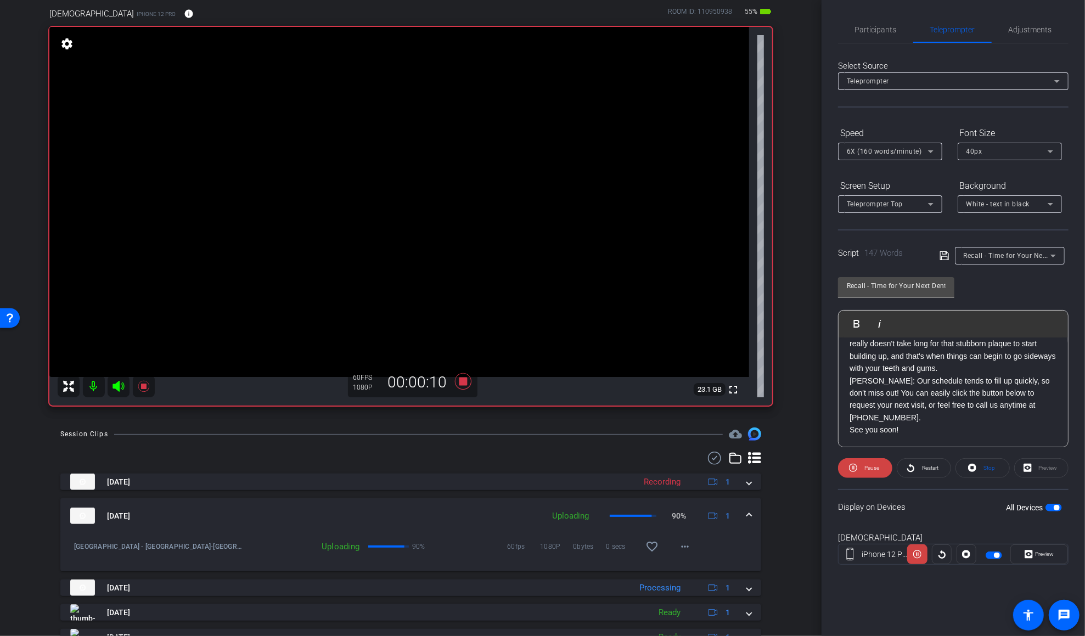
click at [816, 258] on span "Recall - Time for Your Next Dental Checkup! - Dr. Cannon, Dr. Newman" at bounding box center [1092, 255] width 256 height 9
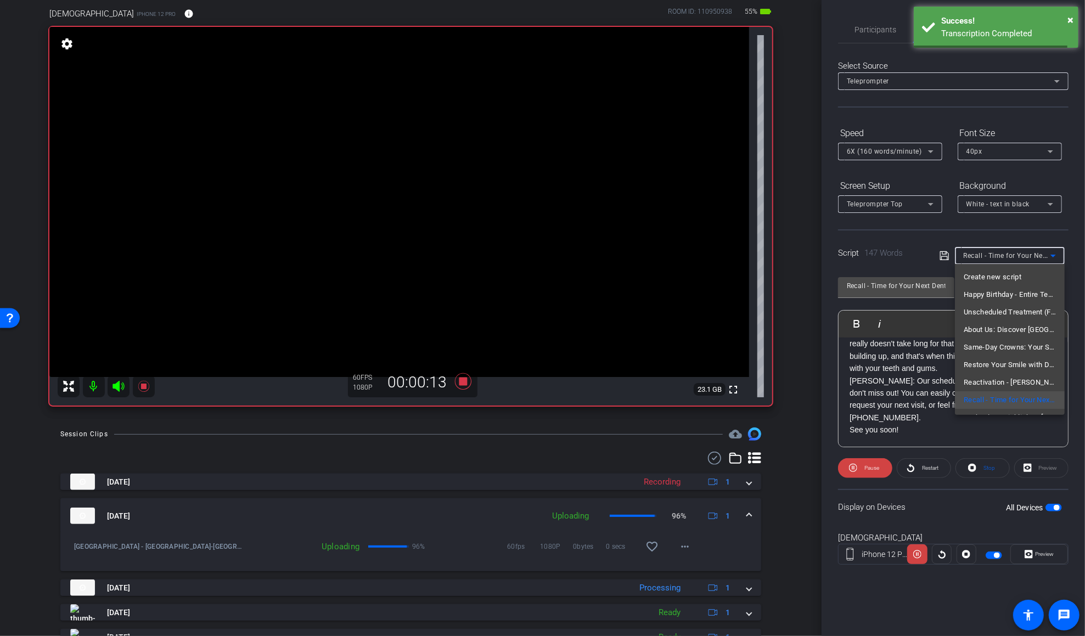
click at [816, 173] on div at bounding box center [542, 318] width 1085 height 636
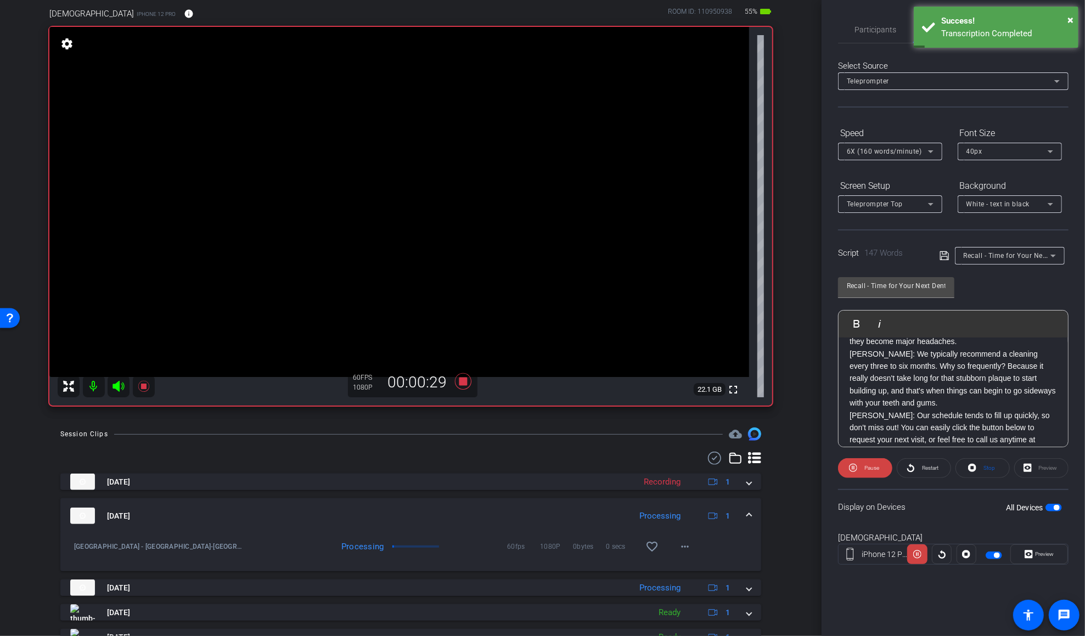
scroll to position [103, 0]
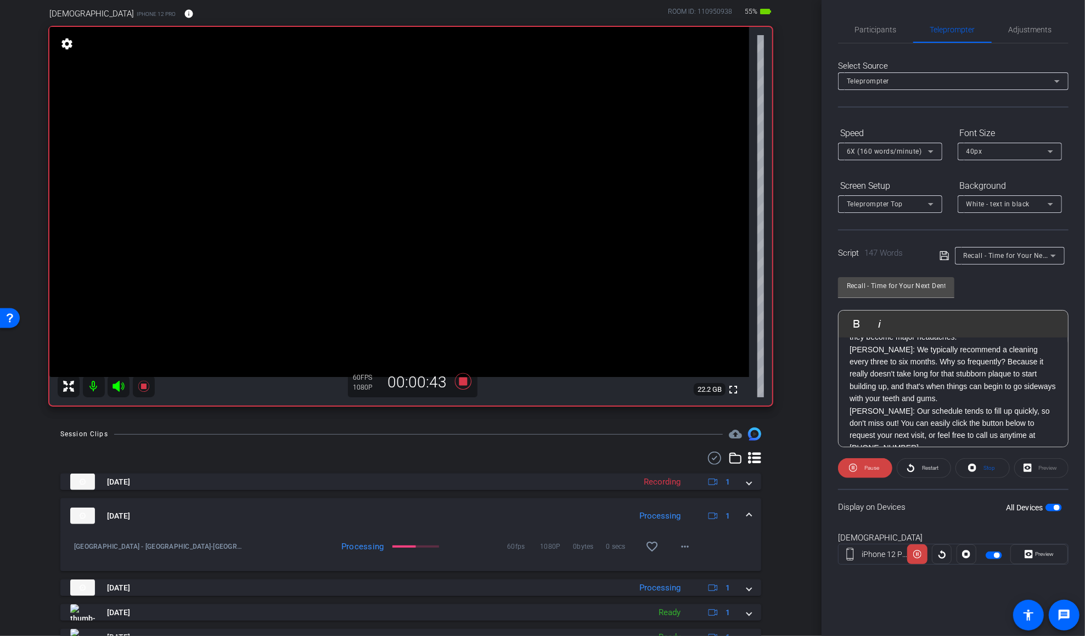
click at [816, 405] on p "DR. NEWMAN: We typically recommend a cleaning every three to six months. Why so…" at bounding box center [952, 374] width 207 height 61
click at [779, 288] on div "Christi iPhone 12 Pro info ROOM ID: 110950938 55% battery_std fullscreen settin…" at bounding box center [410, 203] width 767 height 427
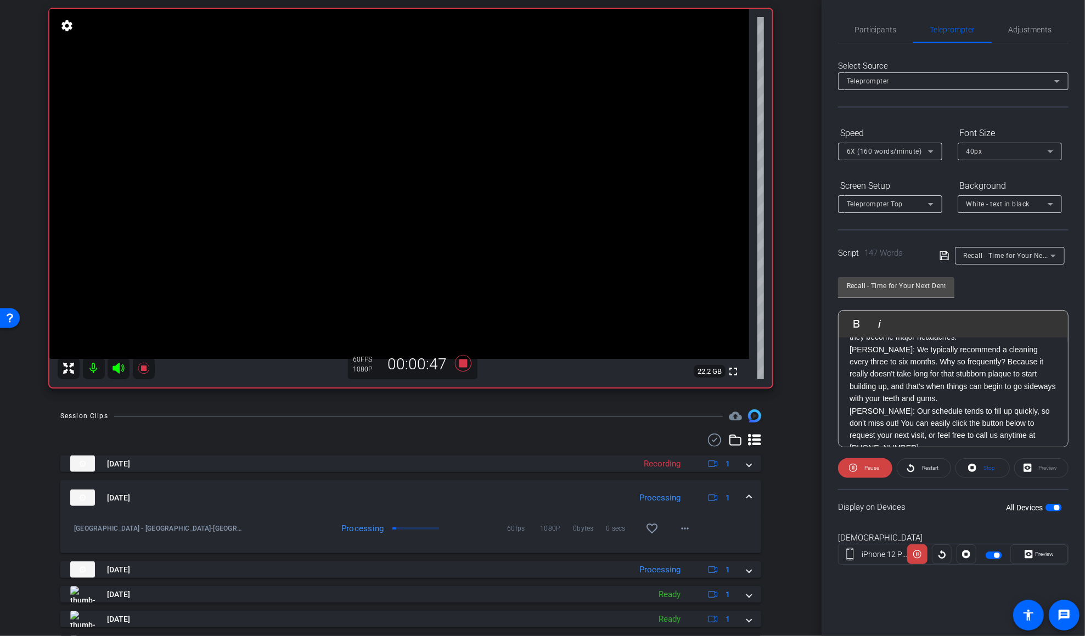
scroll to position [109, 0]
click at [465, 363] on icon at bounding box center [462, 363] width 16 height 16
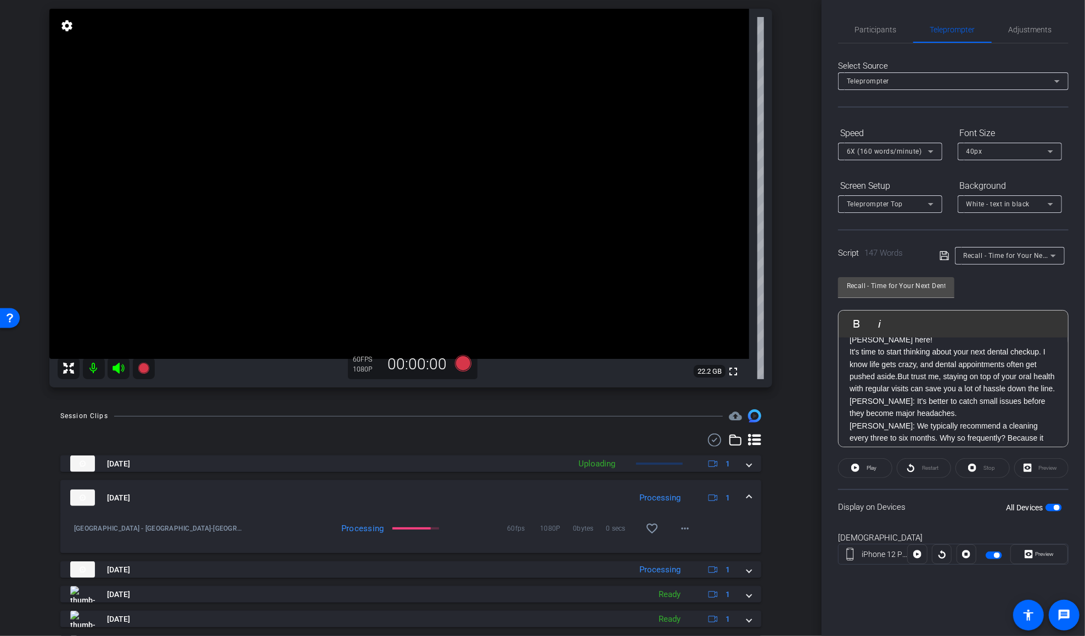
scroll to position [20, 0]
click at [816, 260] on icon at bounding box center [944, 255] width 10 height 13
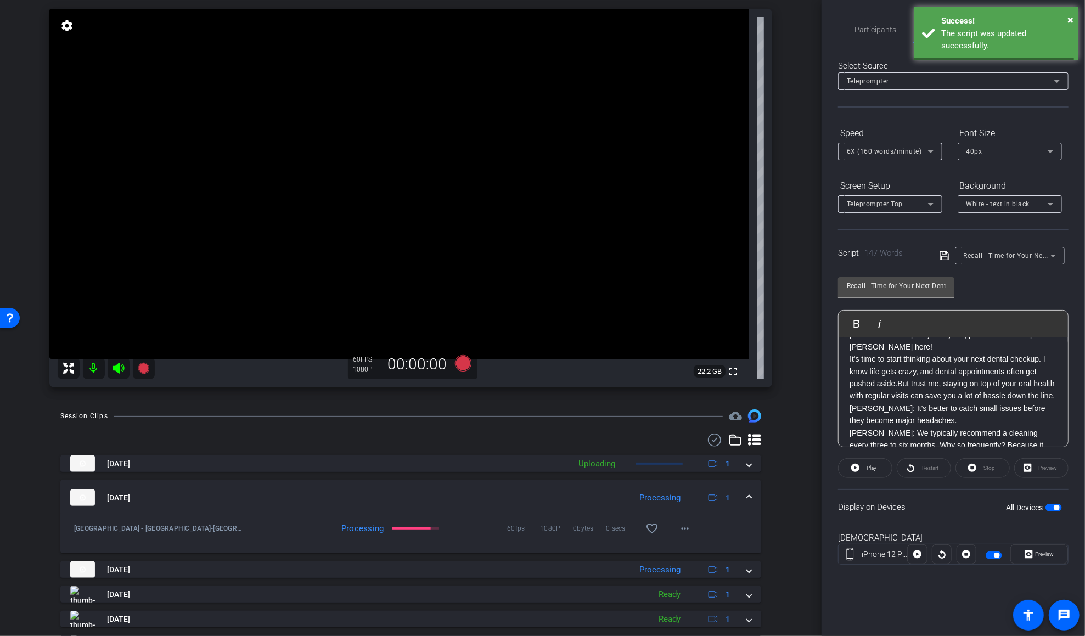
click at [816, 260] on icon at bounding box center [944, 255] width 10 height 13
click at [816, 392] on p "It's time to start thinking about your next dental checkup. I know life gets cr…" at bounding box center [952, 377] width 207 height 49
click at [816, 251] on icon at bounding box center [944, 255] width 10 height 13
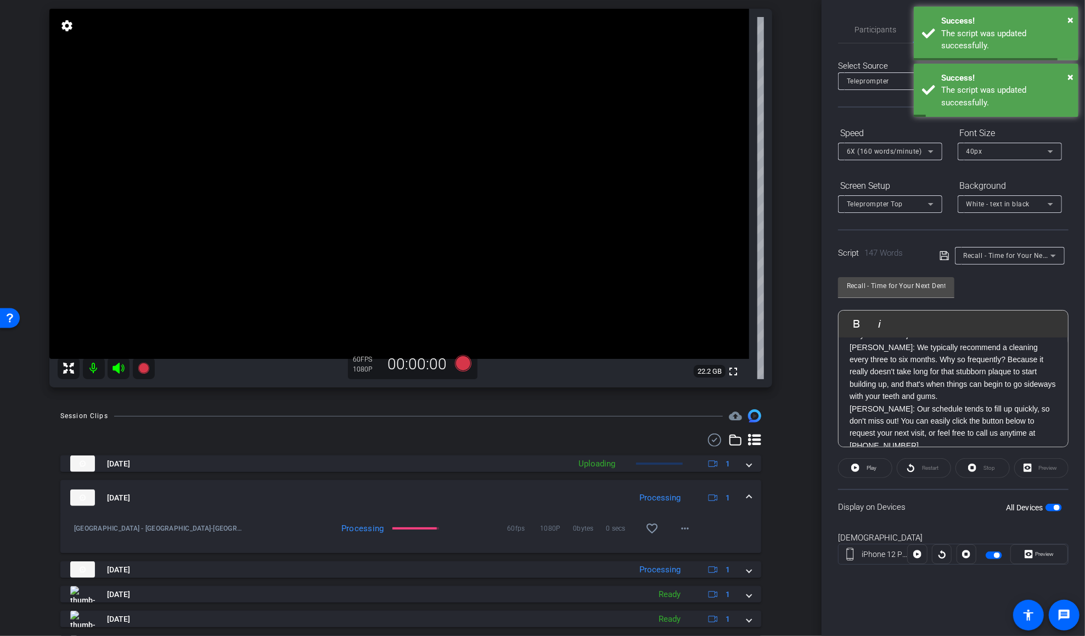
scroll to position [145, 0]
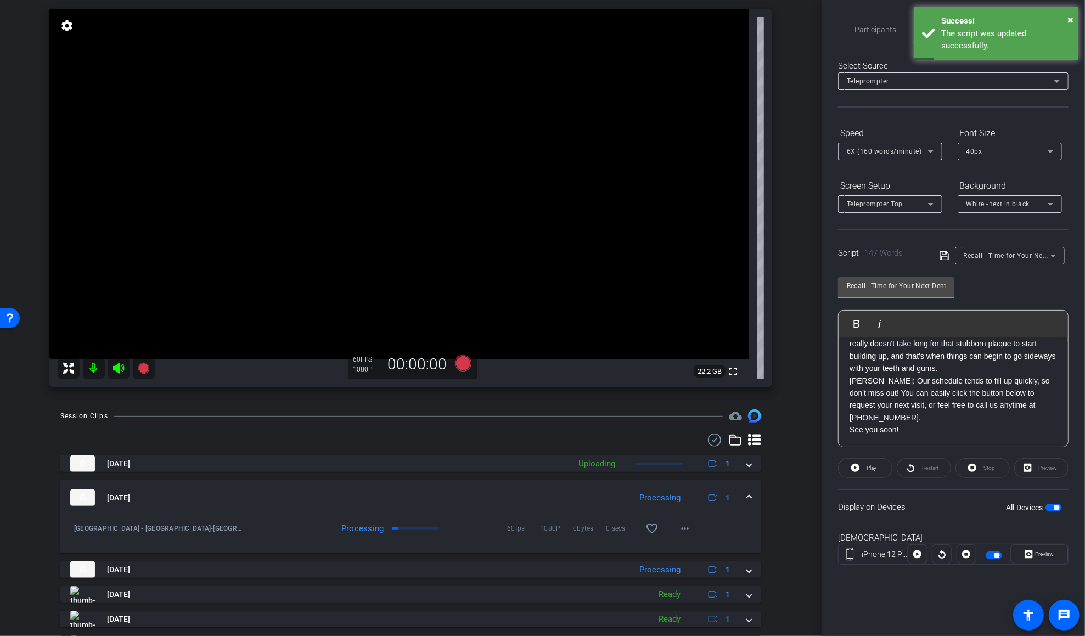
click at [816, 506] on div "Display on Devices All Devices" at bounding box center [953, 507] width 230 height 36
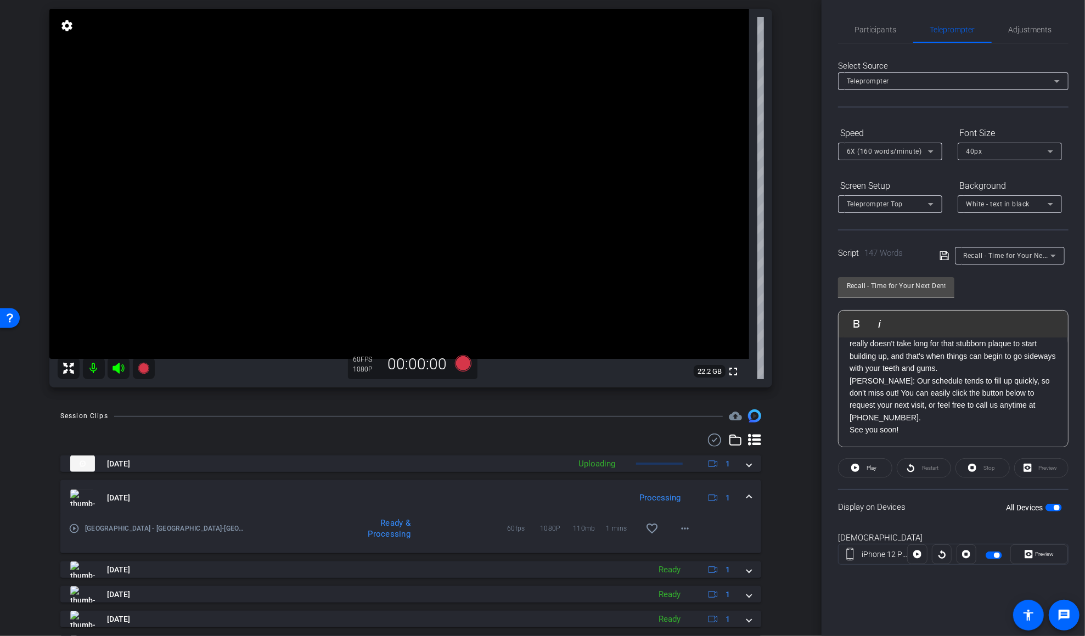
click at [816, 507] on button "All Devices" at bounding box center [1053, 508] width 16 height 8
click at [816, 36] on span "Participants" at bounding box center [876, 29] width 42 height 26
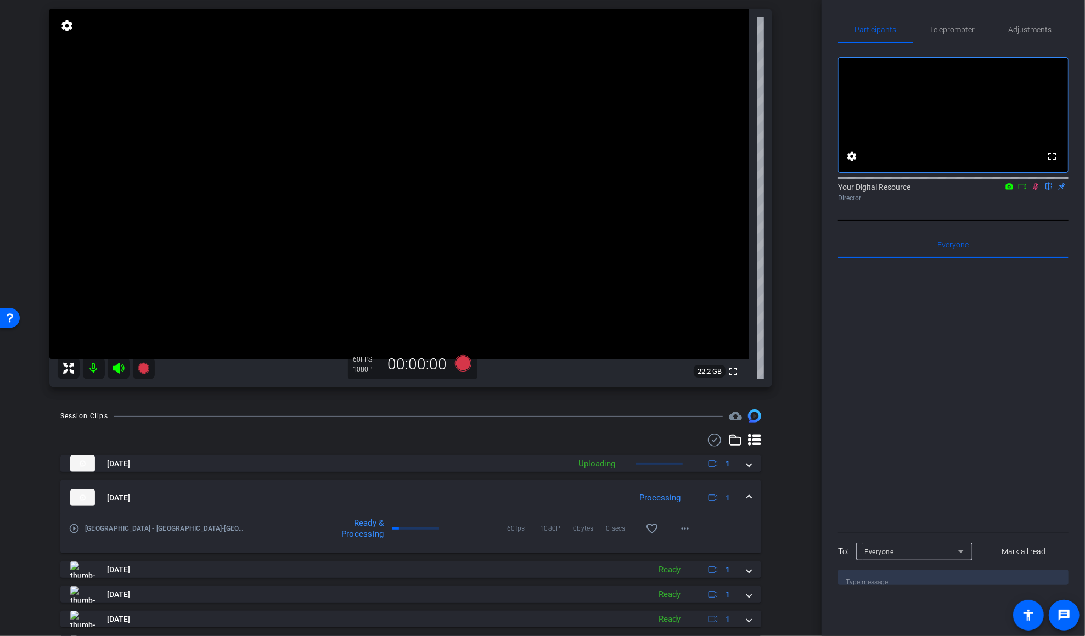
click at [816, 190] on icon at bounding box center [1035, 187] width 9 height 8
click at [816, 37] on span "Teleprompter" at bounding box center [952, 29] width 45 height 26
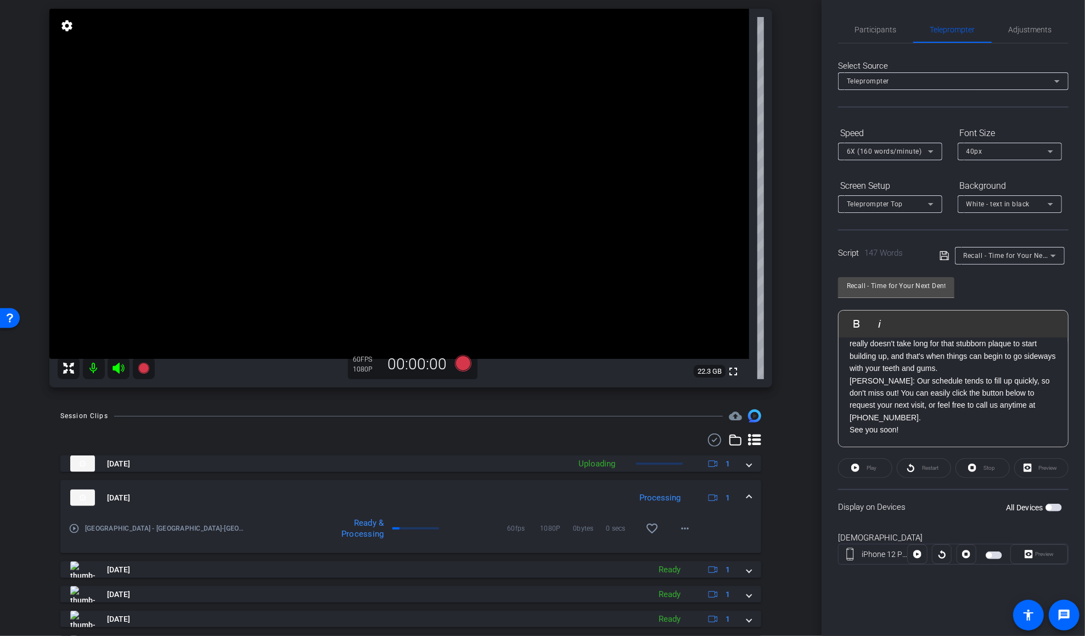
click at [816, 552] on span "button" at bounding box center [994, 556] width 16 height 8
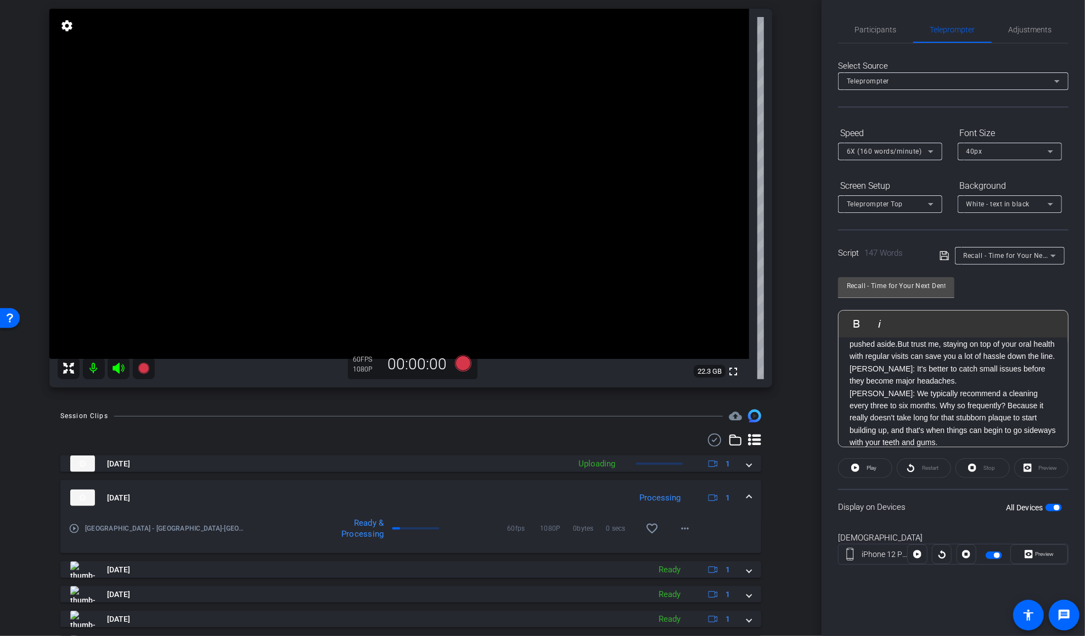
scroll to position [77, 0]
click at [816, 369] on p "DR. CANNON: It's better to catch small issues before they become major headache…" at bounding box center [952, 357] width 207 height 25
click at [816, 399] on div "DR. NEWMAN: Hey everyone, Dr. Newman and Dr. Cannon here! It's time to start th…" at bounding box center [953, 336] width 229 height 243
click at [816, 469] on div "Preview" at bounding box center [1041, 468] width 54 height 20
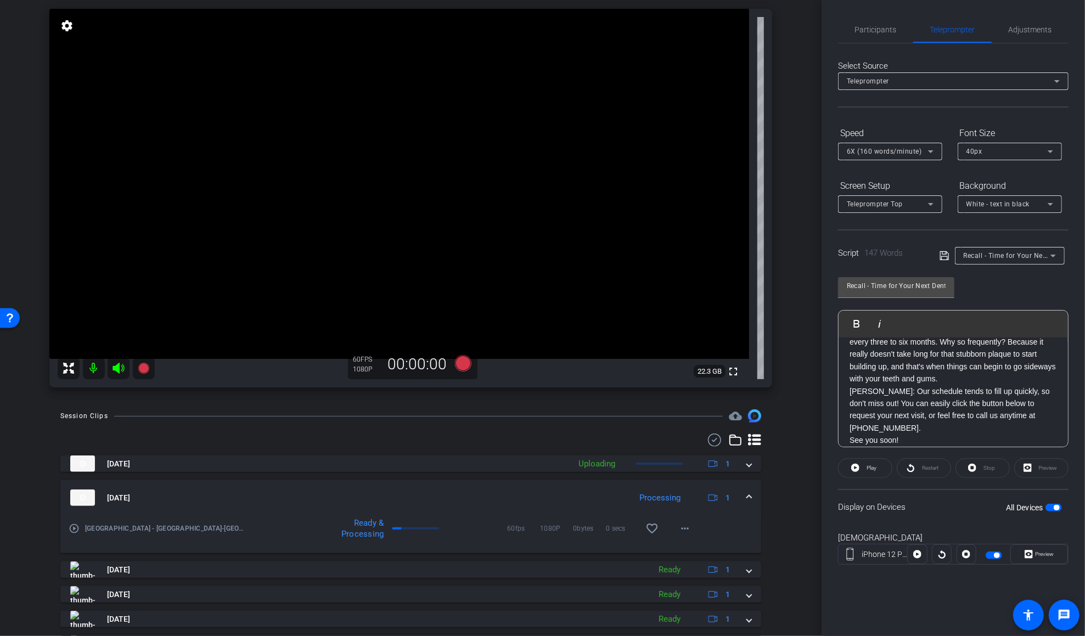
click at [816, 403] on p "DR. CANNON: Our schedule tends to fill up quickly, so don't miss out! You can e…" at bounding box center [952, 409] width 207 height 49
click at [816, 466] on div "Preview" at bounding box center [1041, 468] width 54 height 20
click at [816, 465] on span at bounding box center [865, 468] width 53 height 26
click at [816, 469] on span "Pause" at bounding box center [871, 467] width 18 height 15
click at [816, 404] on div "DR. NEWMAN: Hey everyone, Dr. Newman and Dr. Cannon here! It's time to start th…" at bounding box center [953, 336] width 229 height 243
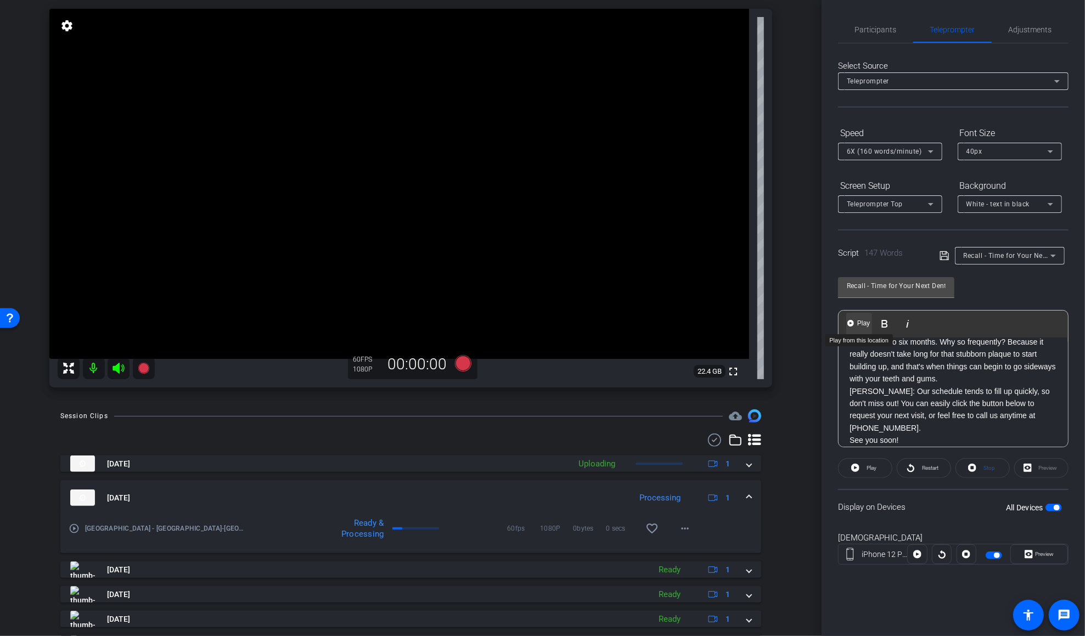
click at [816, 323] on span "Play" at bounding box center [863, 323] width 17 height 9
click at [816, 403] on p "DR. CANNON: Our schedule tends to fill up quickly, so don't miss out! You can e…" at bounding box center [952, 409] width 207 height 49
click at [816, 397] on p "DR. CANNON: Our schedule tends to fill up quickly, so don't miss out! You can e…" at bounding box center [952, 409] width 207 height 49
click at [816, 321] on img "button" at bounding box center [850, 323] width 7 height 7
click at [816, 470] on span "Pause" at bounding box center [871, 467] width 18 height 15
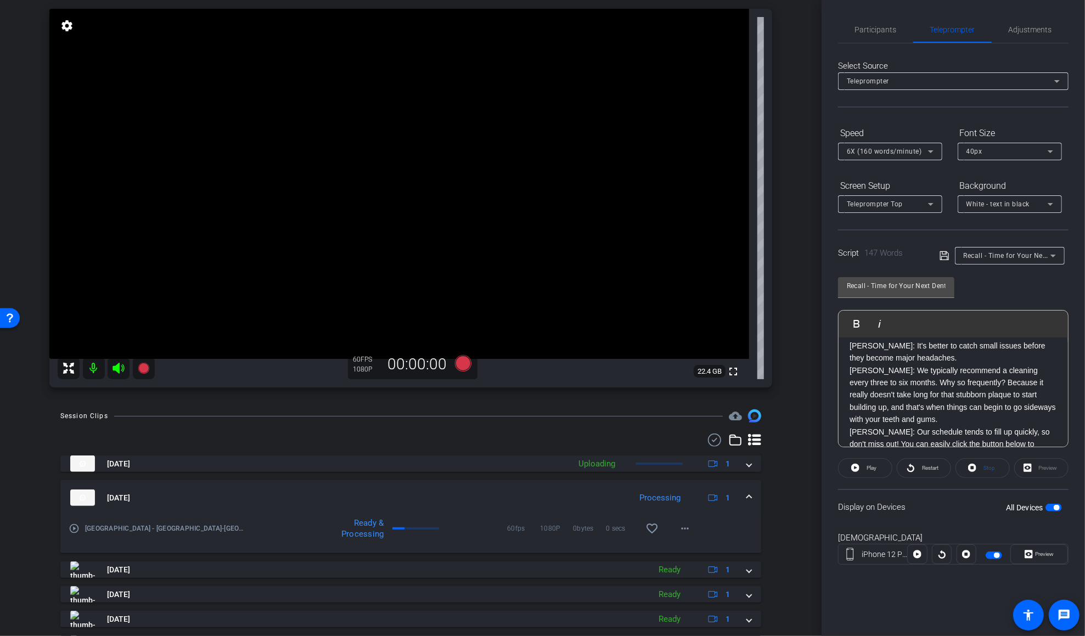
scroll to position [86, 0]
click at [816, 377] on div "DR. NEWMAN: Hey everyone, Dr. Newman and Dr. Cannon here! It's time to start th…" at bounding box center [953, 373] width 229 height 243
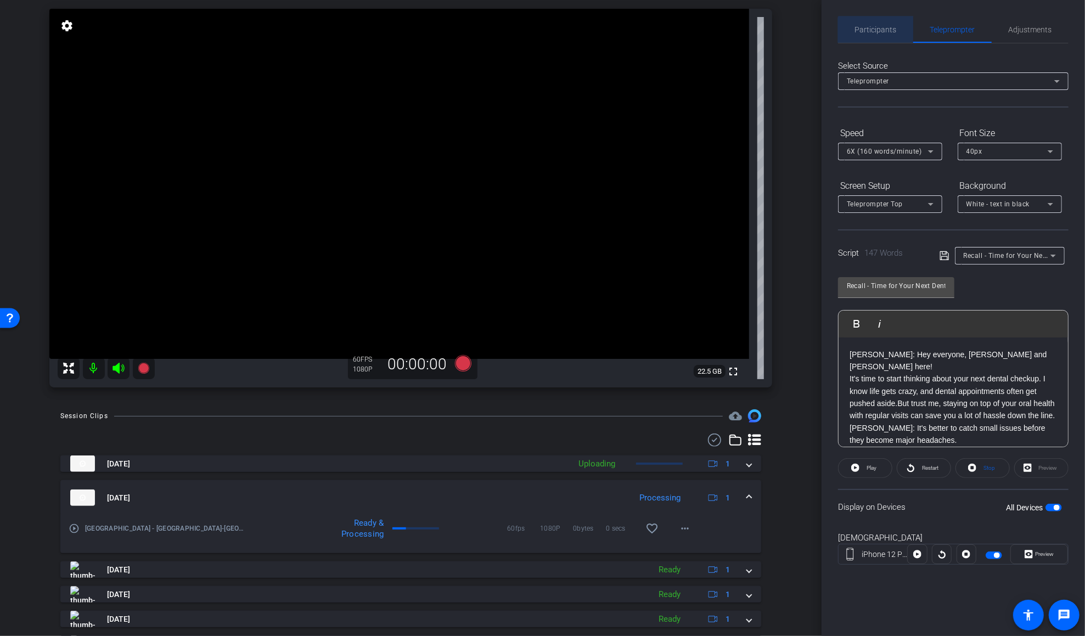
click at [816, 41] on span "Participants" at bounding box center [876, 29] width 42 height 26
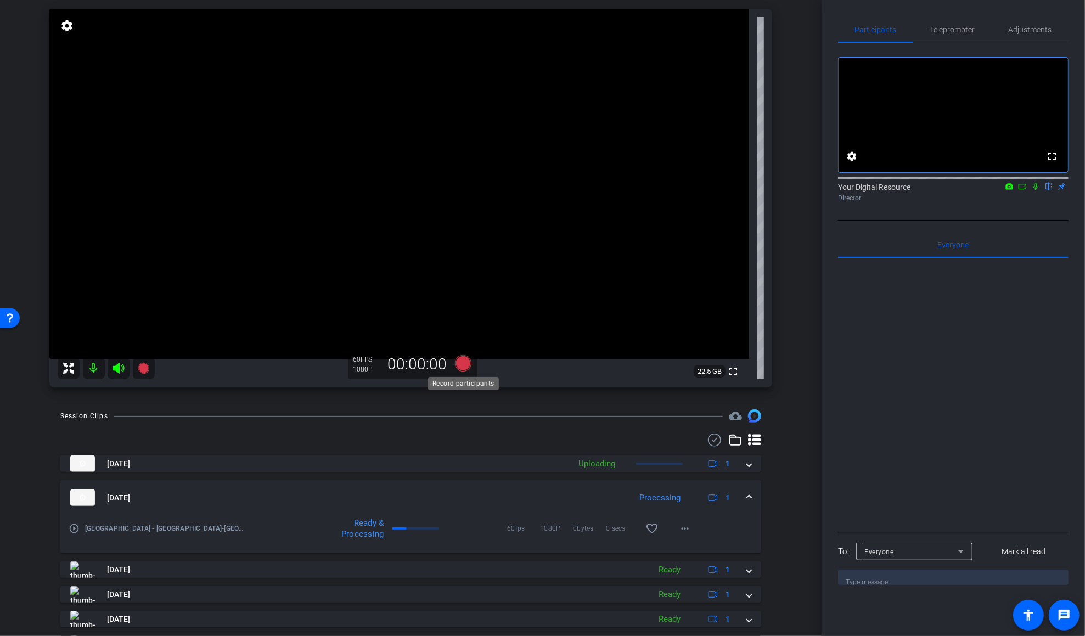
click at [466, 362] on icon at bounding box center [462, 363] width 16 height 16
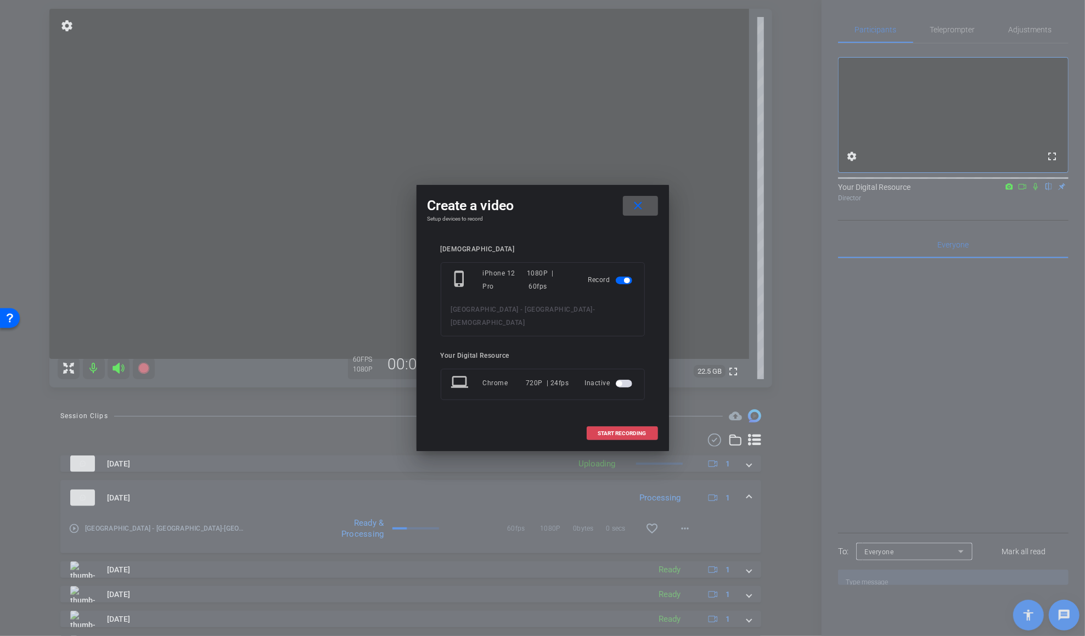
click at [615, 431] on span "START RECORDING" at bounding box center [622, 433] width 48 height 5
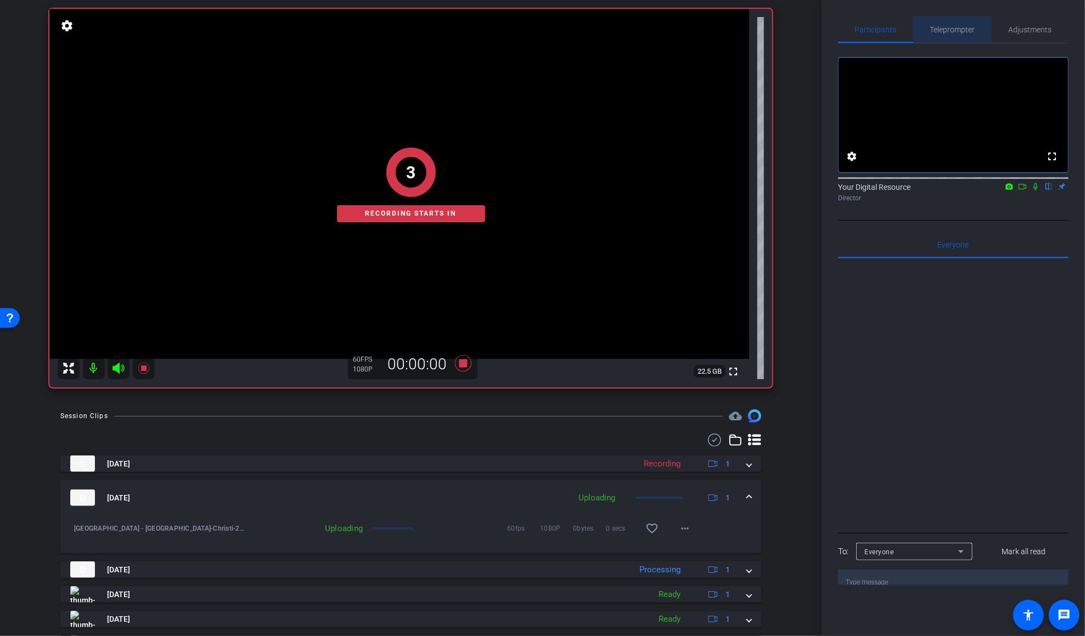
click at [816, 27] on span "Teleprompter" at bounding box center [952, 30] width 45 height 8
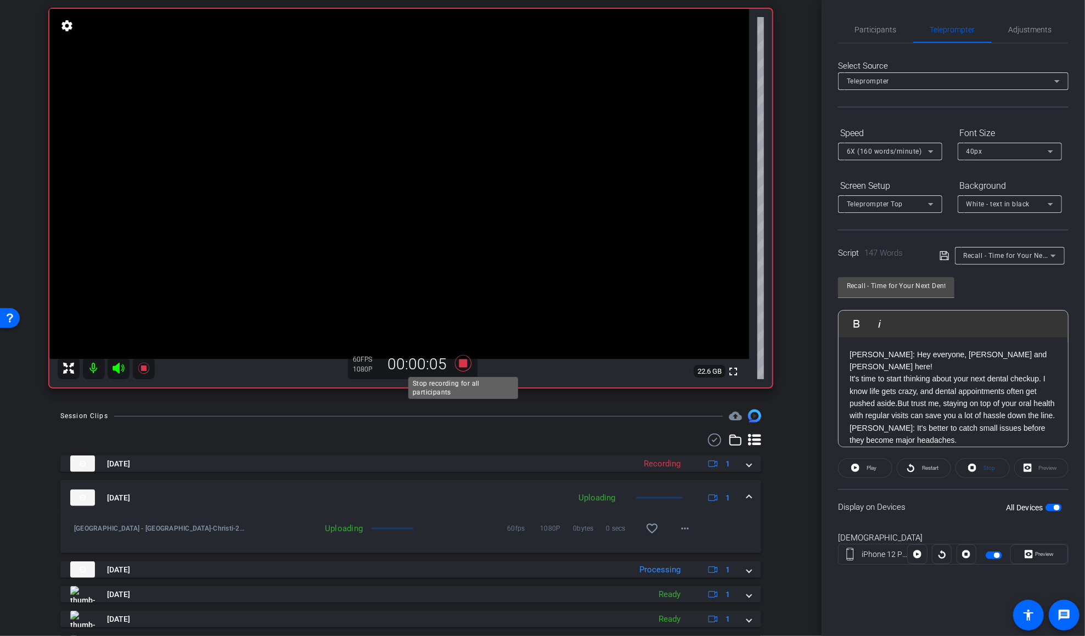
click at [465, 364] on icon at bounding box center [462, 363] width 16 height 16
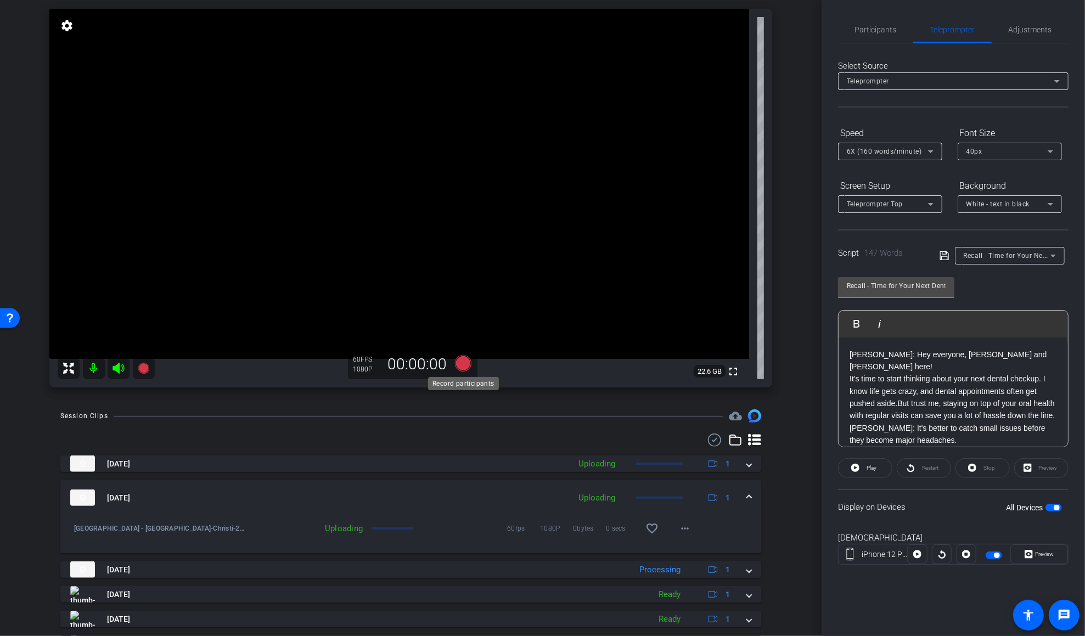
click at [459, 361] on icon at bounding box center [462, 363] width 16 height 16
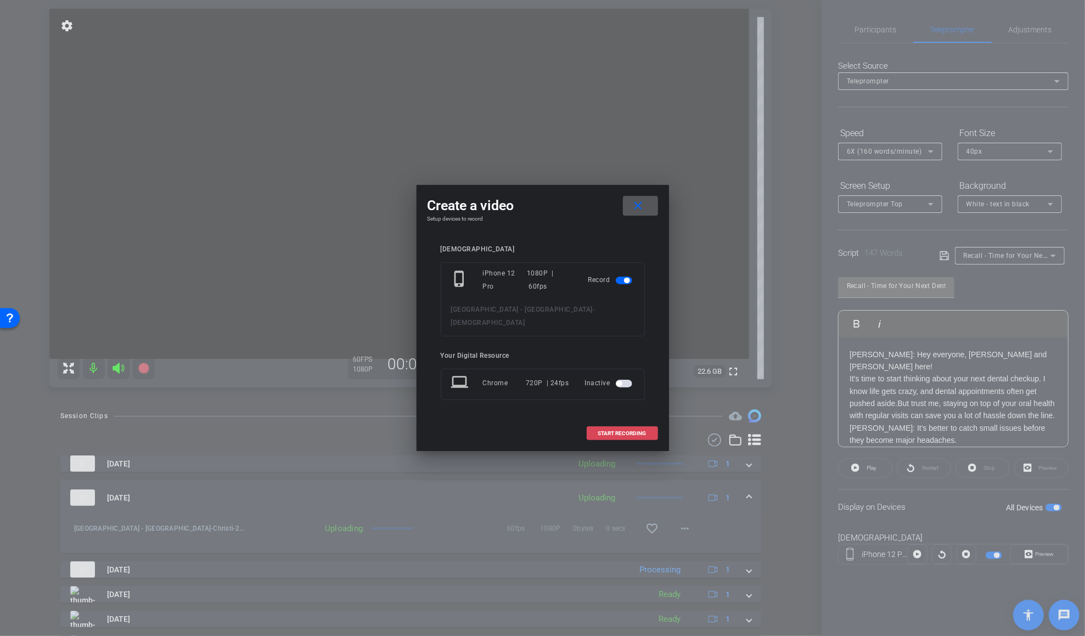
click at [632, 431] on span "START RECORDING" at bounding box center [622, 433] width 48 height 5
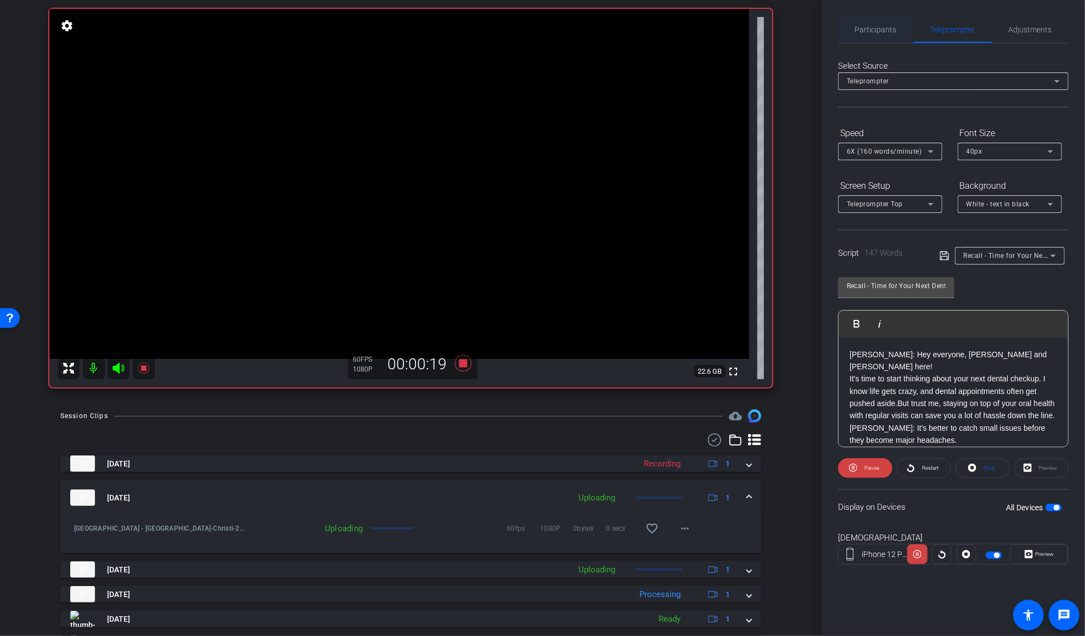
click at [816, 31] on span "Participants" at bounding box center [876, 30] width 42 height 8
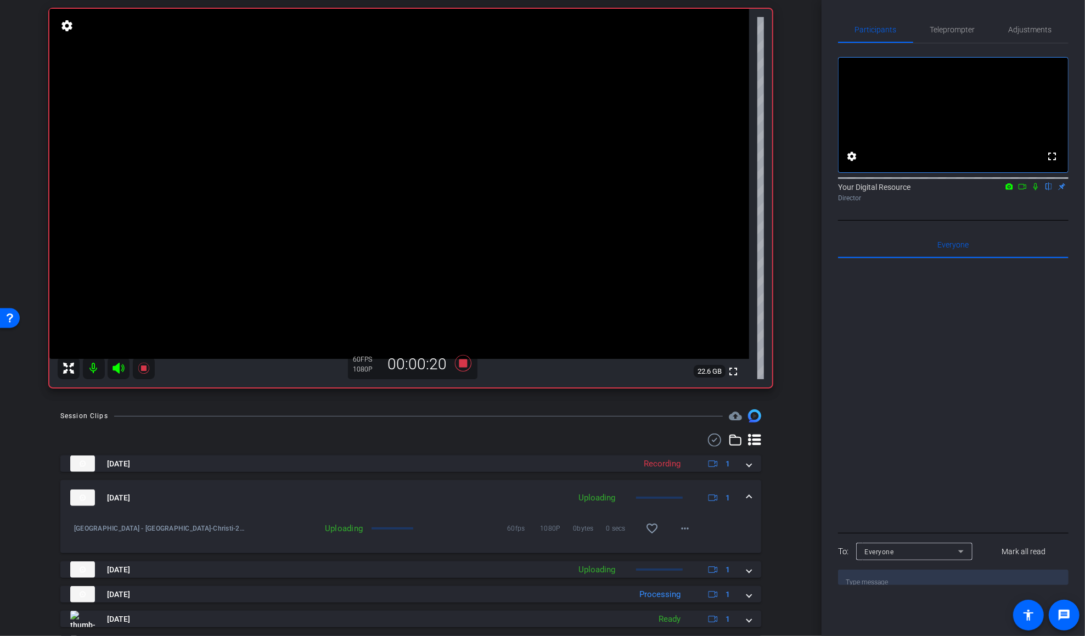
click at [816, 190] on icon at bounding box center [1035, 186] width 4 height 7
click at [816, 30] on span "Teleprompter" at bounding box center [952, 30] width 45 height 8
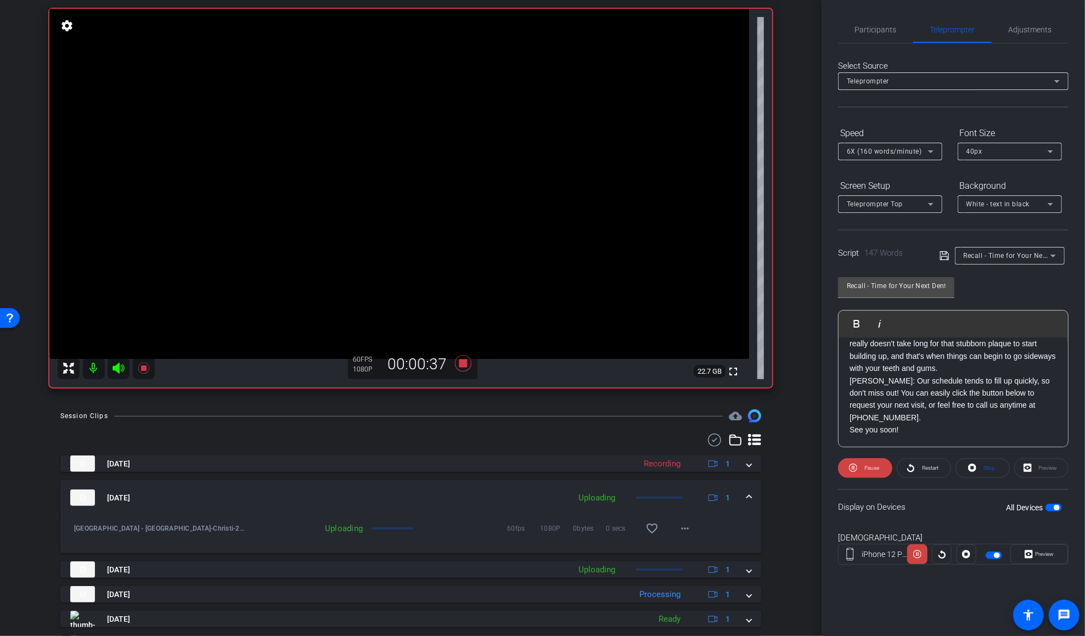
scroll to position [145, 0]
click at [461, 361] on icon at bounding box center [462, 363] width 16 height 16
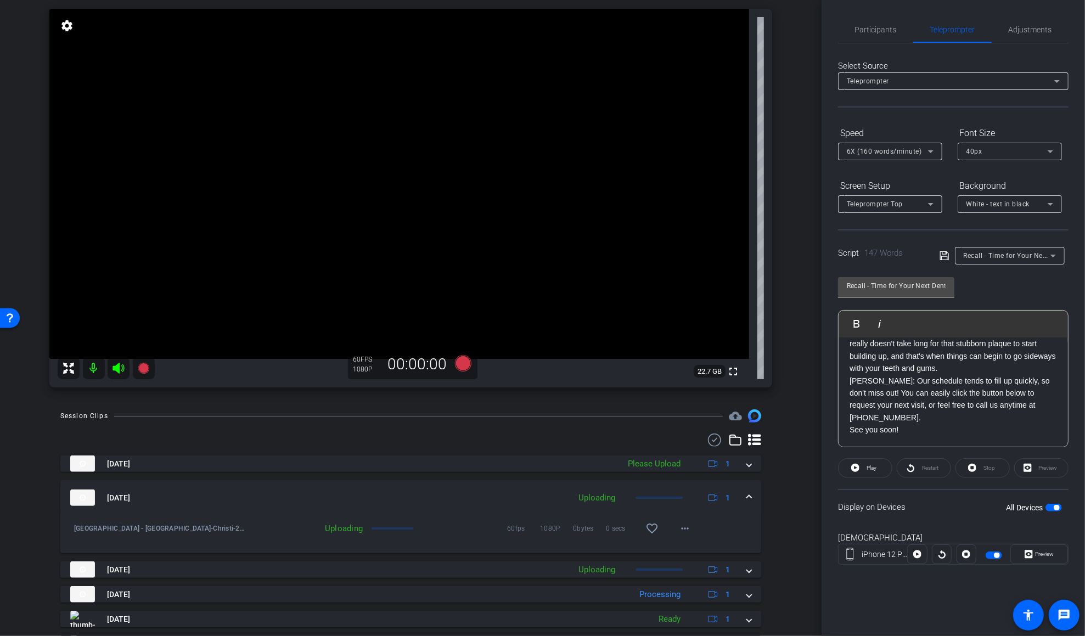
click at [816, 380] on div "DR. NEWMAN: Hey everyone, Dr. Newman and Dr. Cannon here! It's time to start th…" at bounding box center [953, 325] width 229 height 243
click at [816, 27] on span "Participants" at bounding box center [876, 30] width 42 height 8
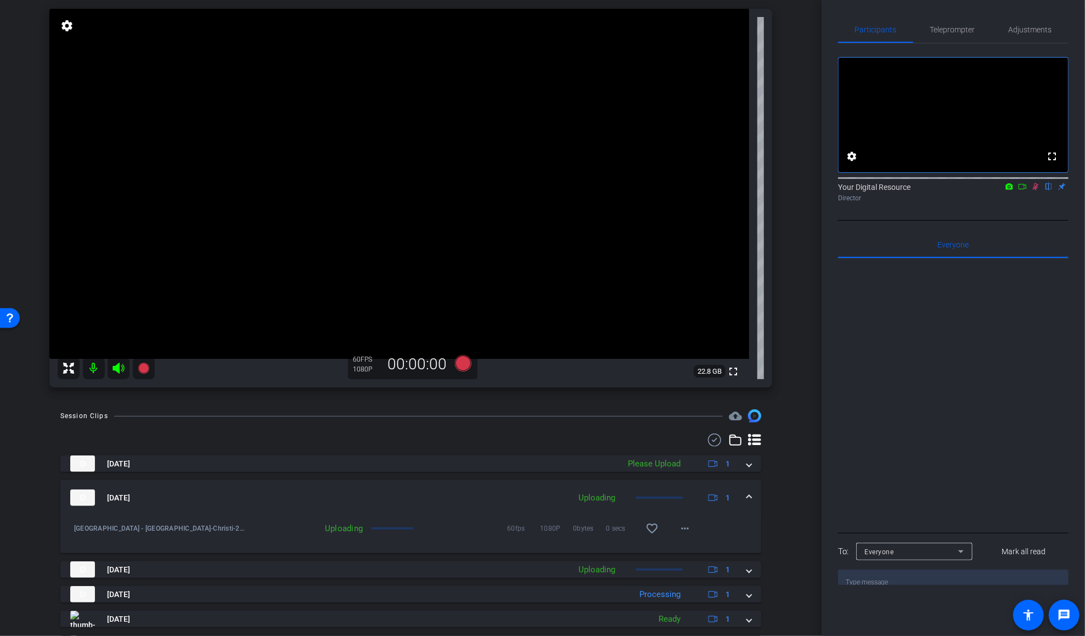
click at [816, 190] on icon at bounding box center [1035, 187] width 9 height 8
click at [816, 32] on span "Teleprompter" at bounding box center [952, 30] width 45 height 8
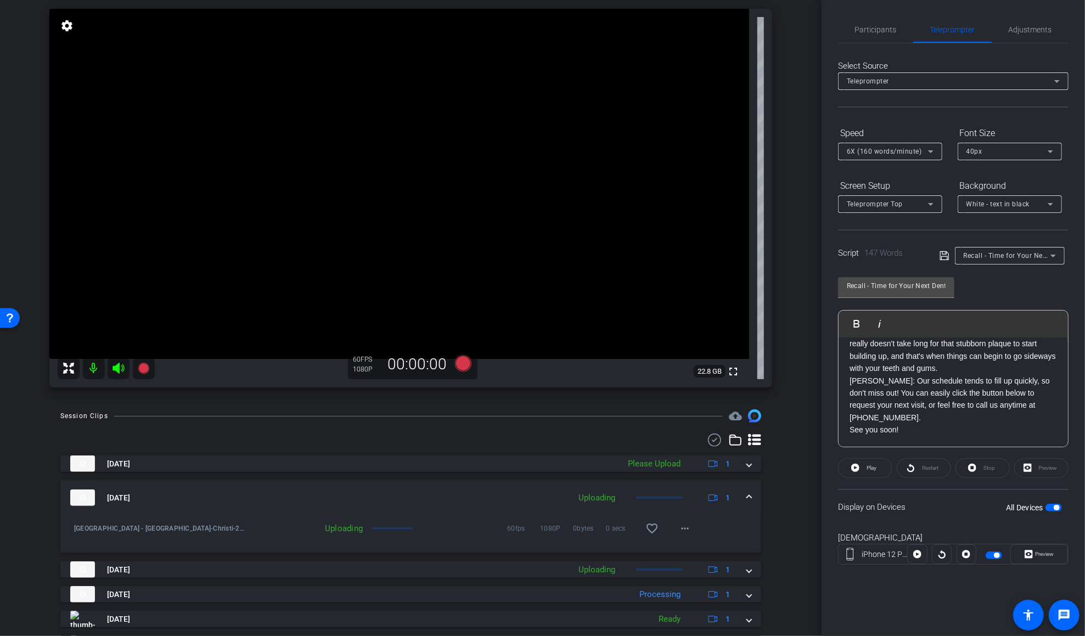
click at [816, 378] on p "DR. CANNON: Our schedule tends to fill up quickly, so don't miss out! You can e…" at bounding box center [952, 399] width 207 height 49
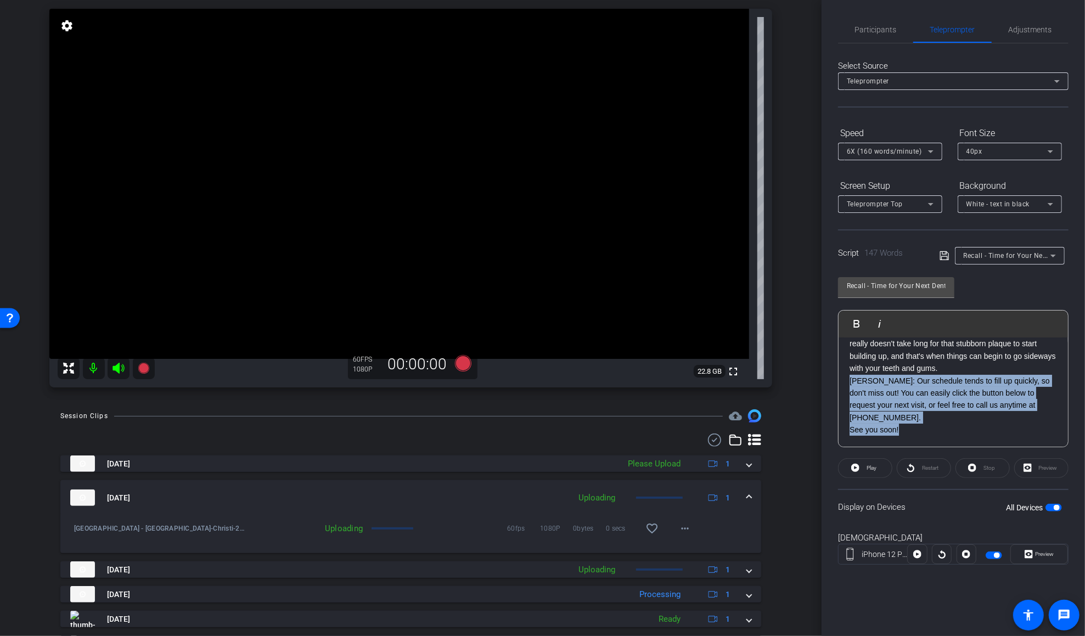
drag, startPoint x: 848, startPoint y: 376, endPoint x: 920, endPoint y: 439, distance: 95.7
click at [816, 439] on div "DR. NEWMAN: Hey everyone, Dr. Newman and Dr. Cannon here! It's time to start th…" at bounding box center [953, 325] width 229 height 243
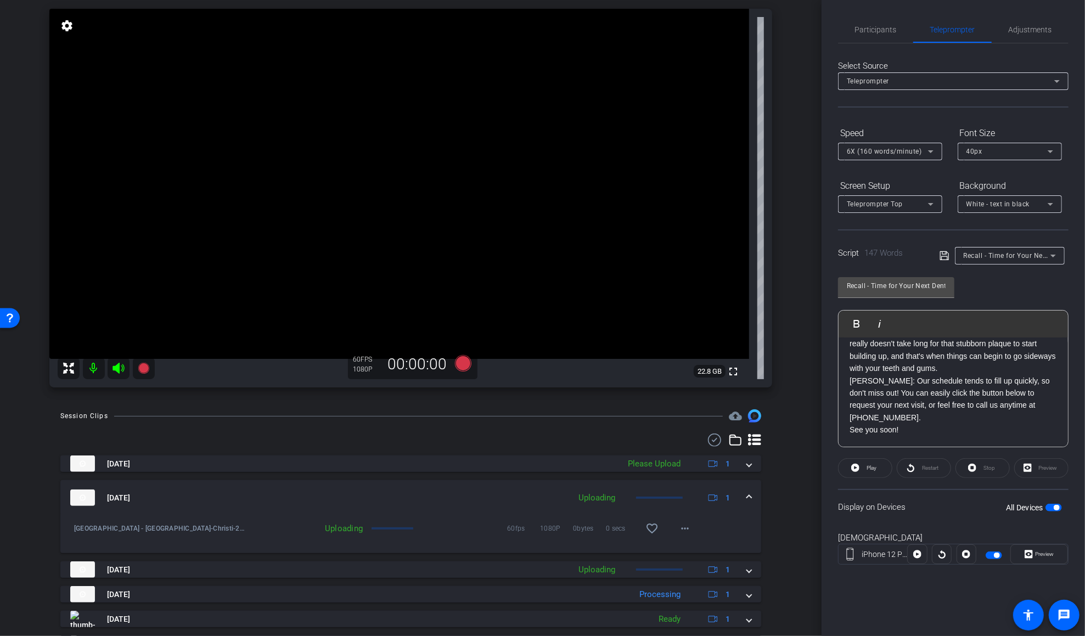
click at [816, 386] on p "DR. CANNON: Our schedule tends to fill up quickly, so don't miss out! You can e…" at bounding box center [952, 399] width 207 height 49
click at [816, 381] on div "DR. NEWMAN: Hey everyone, Dr. Newman and Dr. Cannon here! It's time to start th…" at bounding box center [953, 325] width 229 height 243
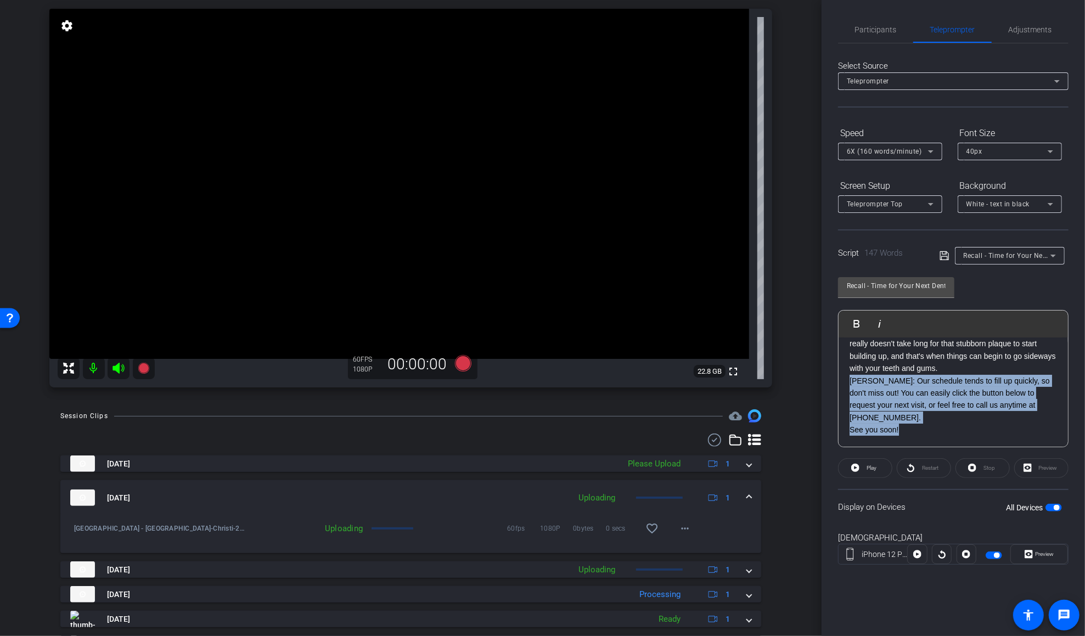
drag, startPoint x: 846, startPoint y: 381, endPoint x: 918, endPoint y: 427, distance: 85.1
click at [816, 427] on div "DR. NEWMAN: Hey everyone, Dr. Newman and Dr. Cannon here! It's time to start th…" at bounding box center [953, 325] width 229 height 243
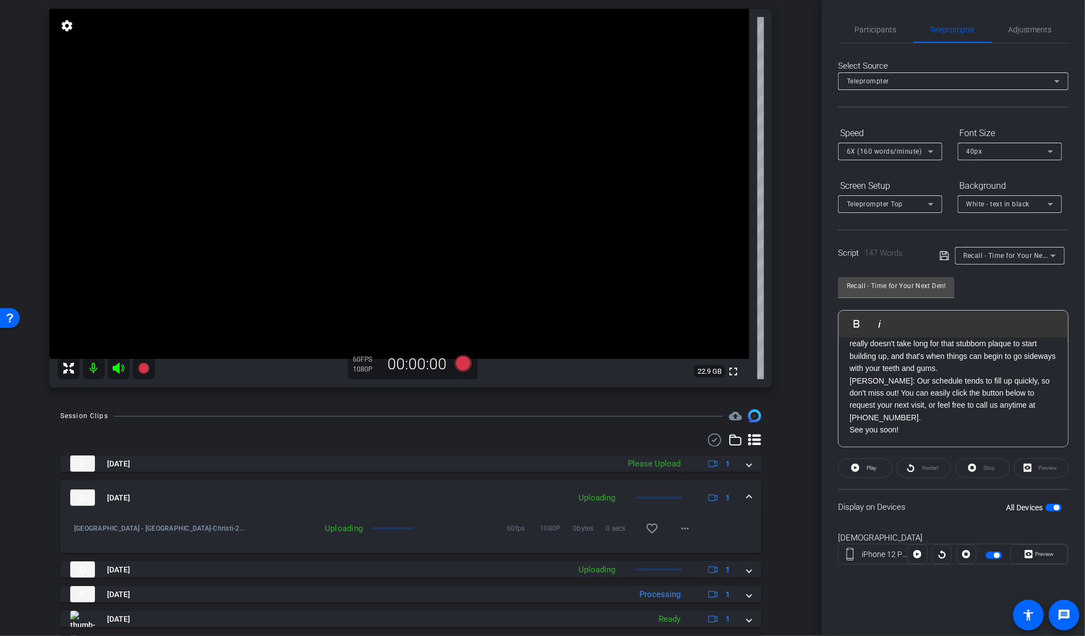
click at [816, 426] on p "See you soon!" at bounding box center [952, 430] width 207 height 12
click at [816, 430] on p "See you soon!" at bounding box center [952, 430] width 207 height 12
click at [464, 367] on icon at bounding box center [462, 363] width 16 height 16
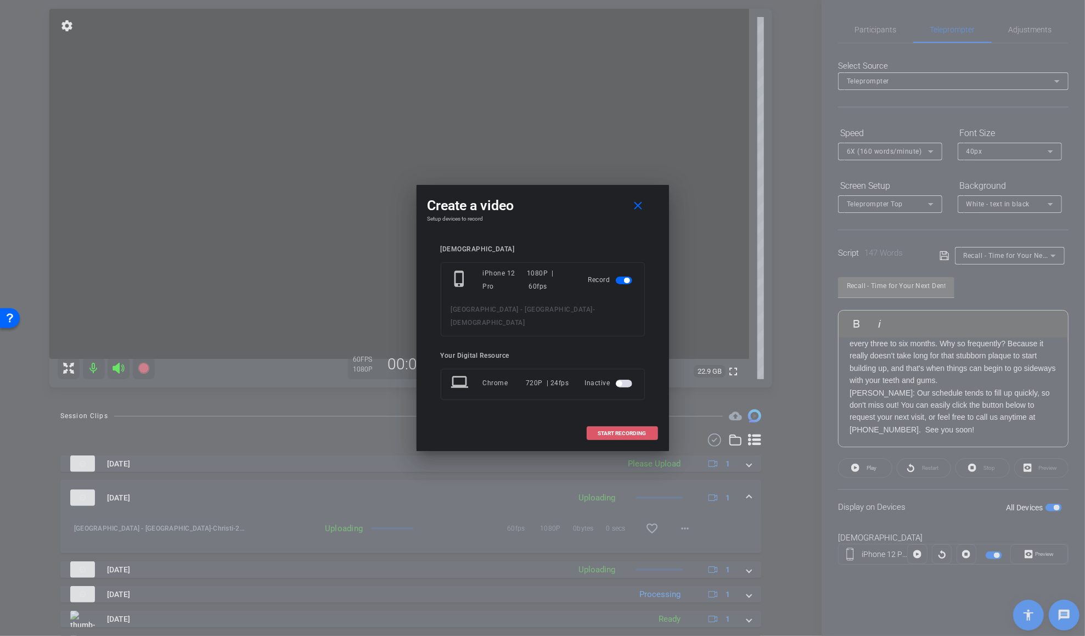
click at [602, 431] on span "START RECORDING" at bounding box center [622, 433] width 48 height 5
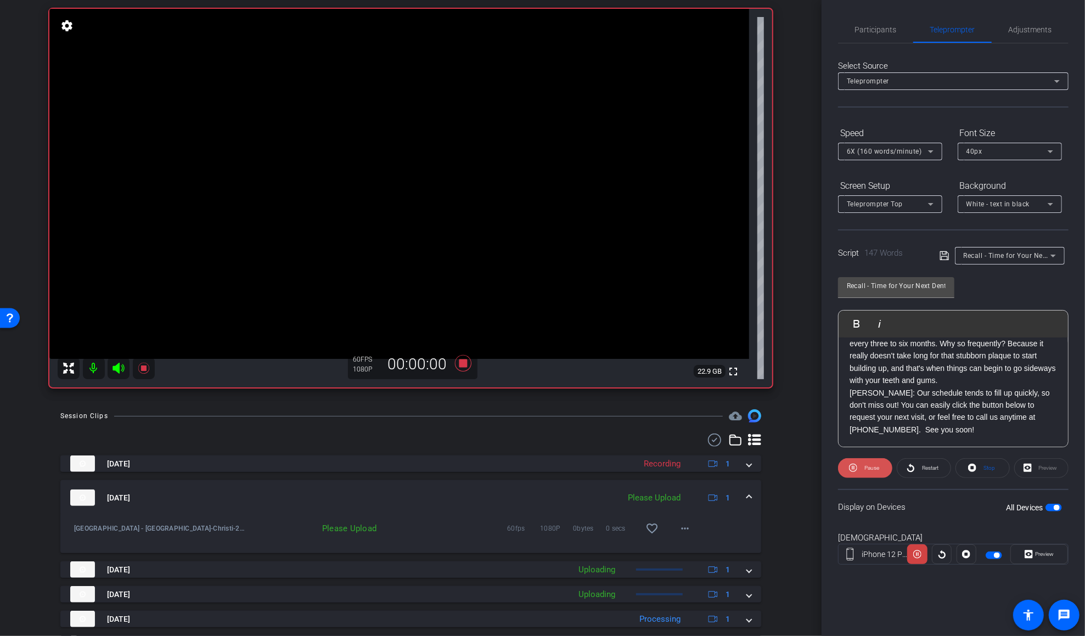
click at [816, 468] on span "Pause" at bounding box center [871, 468] width 15 height 6
click at [816, 395] on p "DR. CANNON: Our schedule tends to fill up quickly, so don't miss out! You can e…" at bounding box center [952, 411] width 207 height 49
click at [816, 469] on span "Play" at bounding box center [870, 467] width 13 height 15
click at [816, 469] on span "Pause" at bounding box center [871, 468] width 15 height 6
click at [816, 392] on div "DR. NEWMAN: Hey everyone, Dr. Newman and Dr. Cannon here! It's time to start th…" at bounding box center [953, 331] width 229 height 231
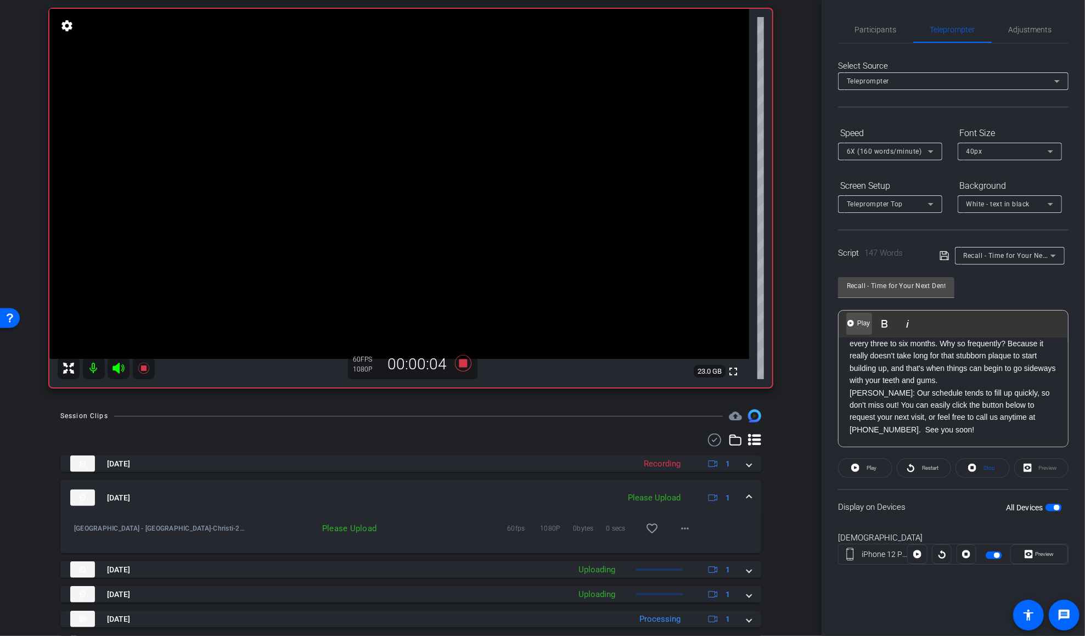
click at [816, 326] on span "Play" at bounding box center [863, 323] width 17 height 9
click at [463, 367] on icon at bounding box center [462, 363] width 16 height 16
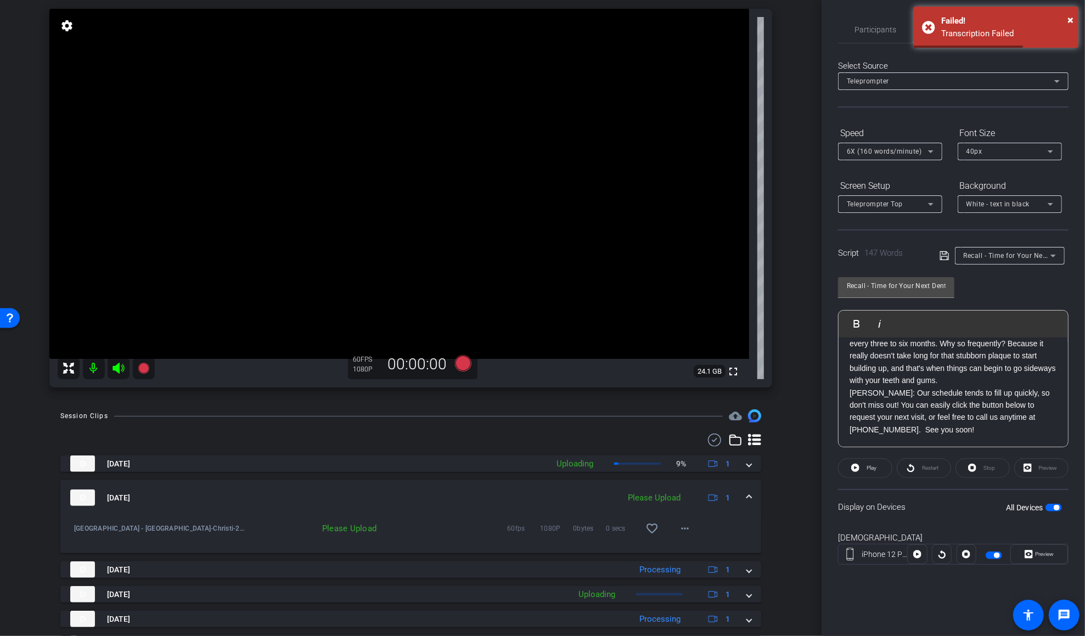
click at [816, 390] on div "DR. NEWMAN: Hey everyone, Dr. Newman and Dr. Cannon here! It's time to start th…" at bounding box center [953, 331] width 229 height 231
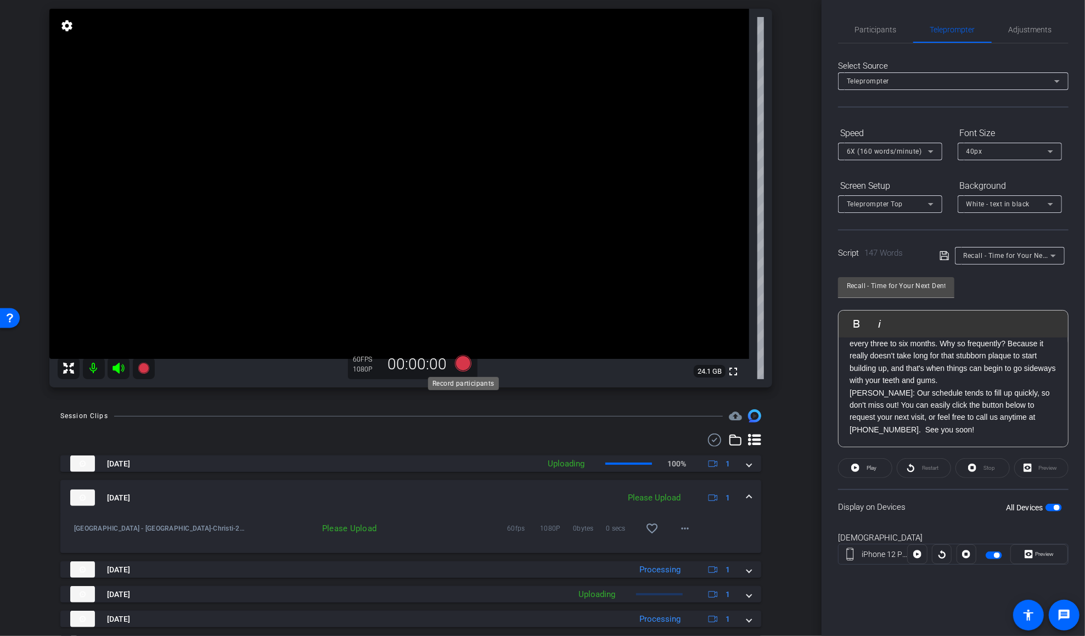
click at [463, 362] on icon at bounding box center [462, 363] width 16 height 16
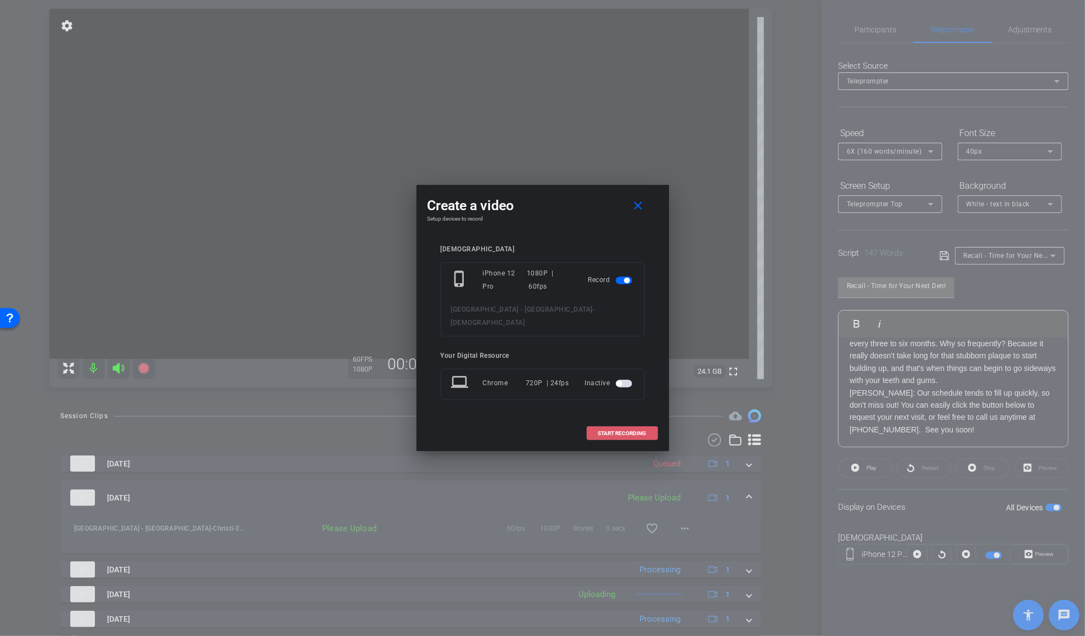
click at [635, 431] on span "START RECORDING" at bounding box center [622, 433] width 48 height 5
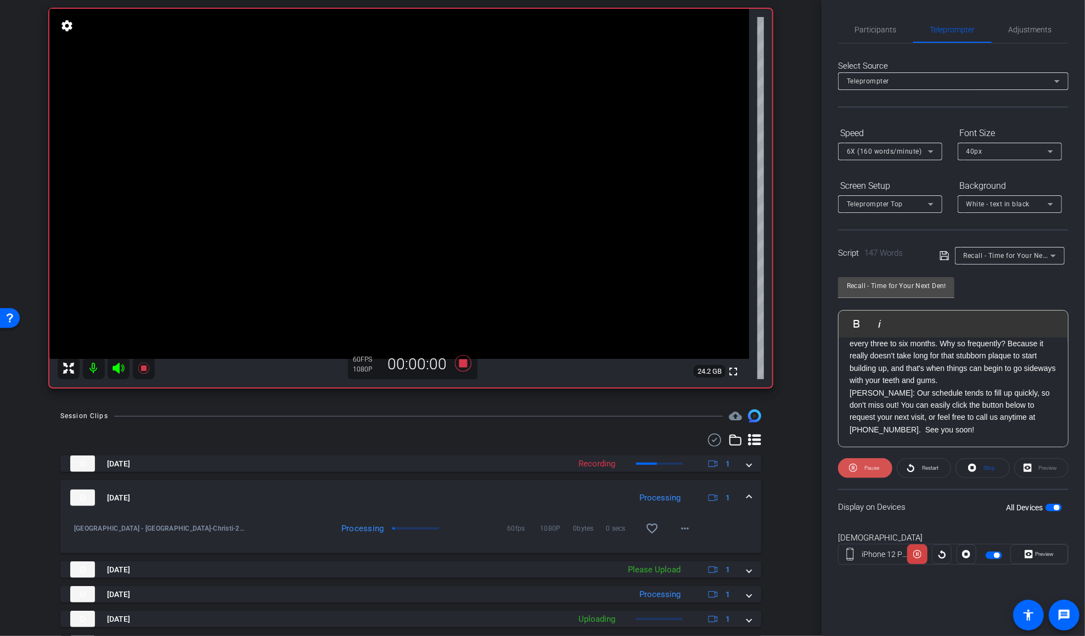
click at [816, 473] on span "Pause" at bounding box center [871, 467] width 18 height 15
click at [816, 391] on p "DR. CANNON: Our schedule tends to fill up quickly, so don't miss out! You can e…" at bounding box center [952, 411] width 207 height 49
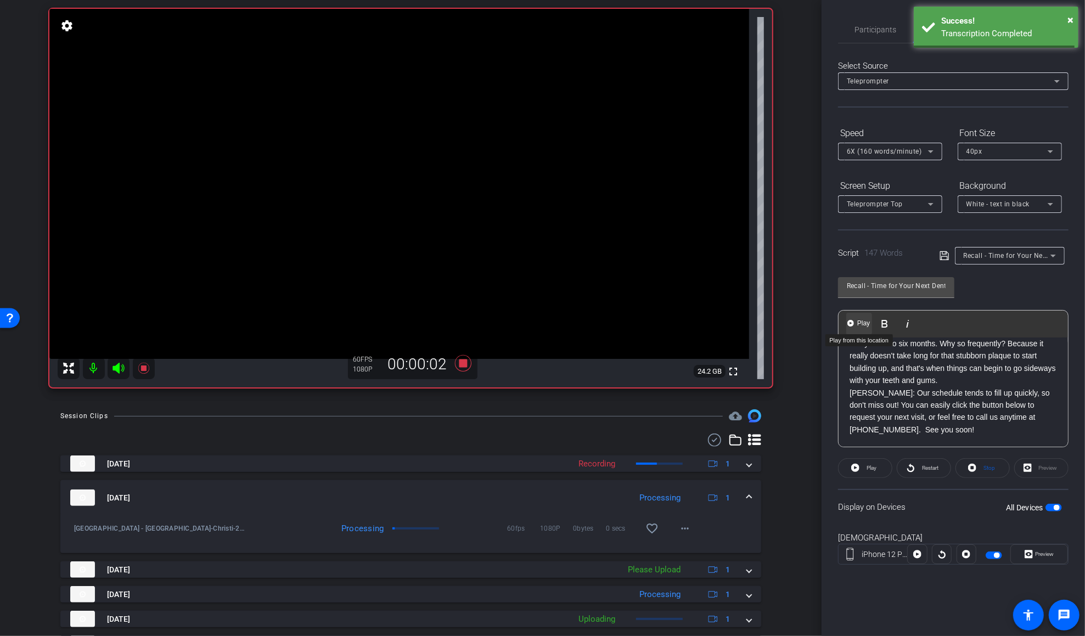
click at [816, 323] on span "Play" at bounding box center [863, 323] width 17 height 9
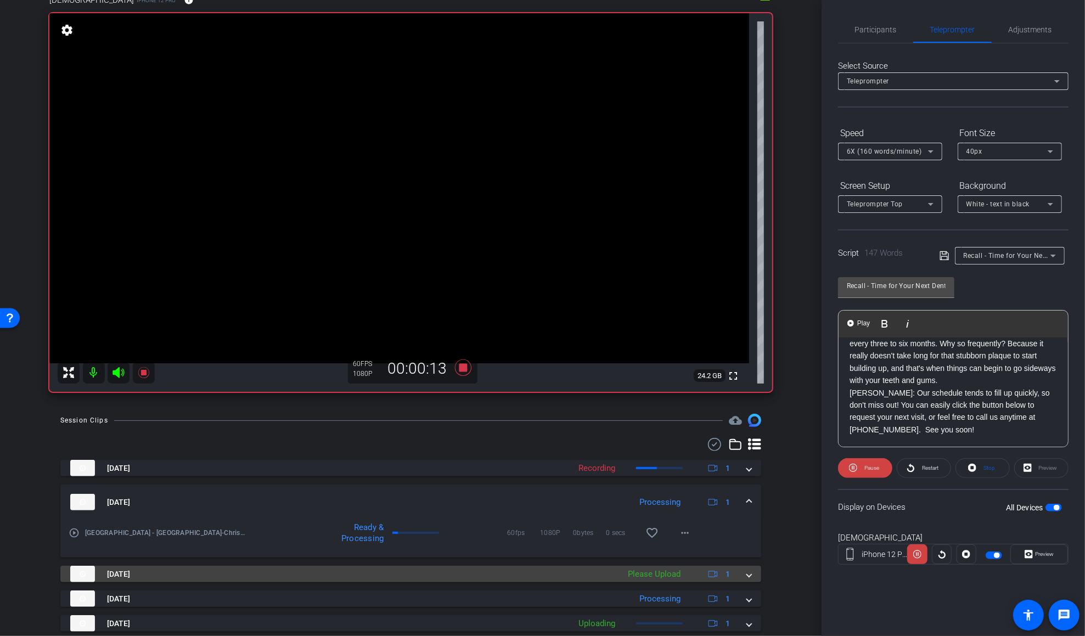
scroll to position [0, 0]
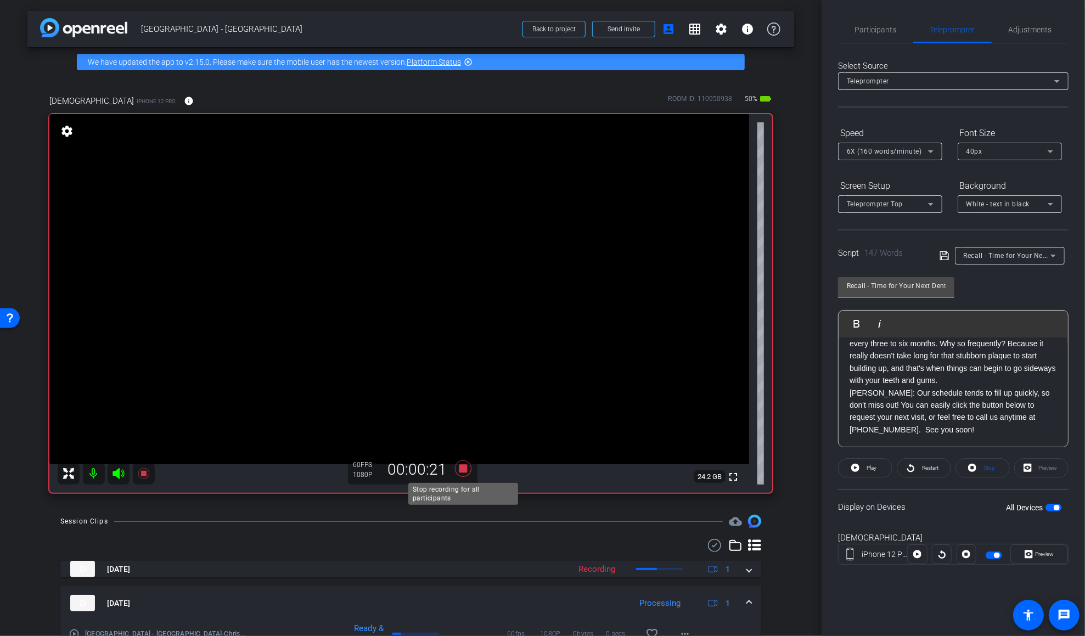
click at [464, 474] on icon at bounding box center [463, 469] width 26 height 20
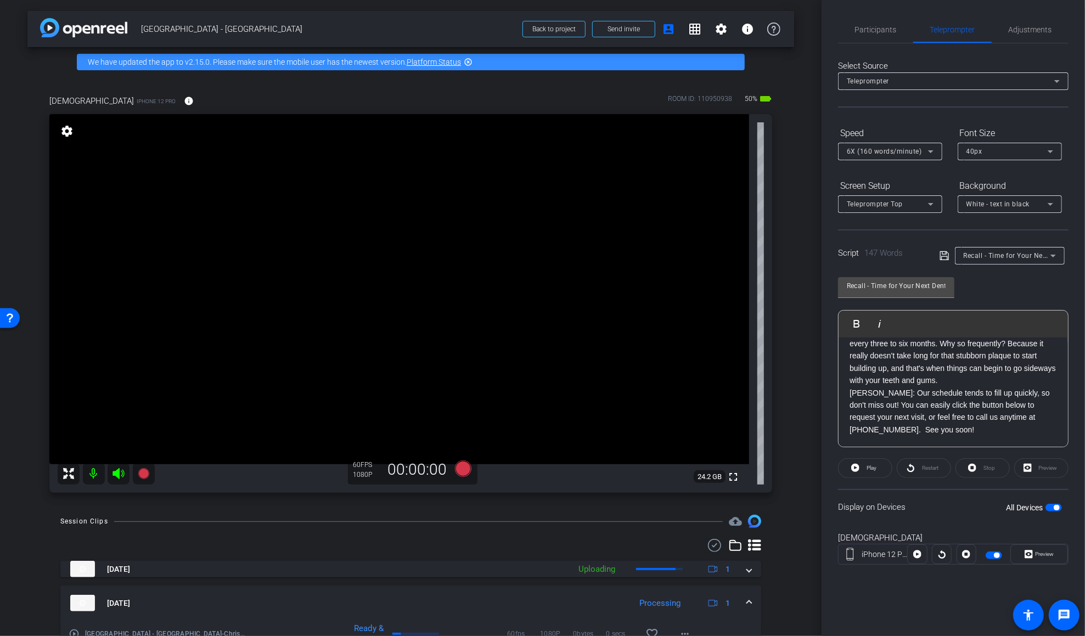
click at [816, 251] on div "Recall - Time for Your Next Dental Checkup! - Dr. Cannon, Dr. Newman" at bounding box center [1007, 256] width 87 height 14
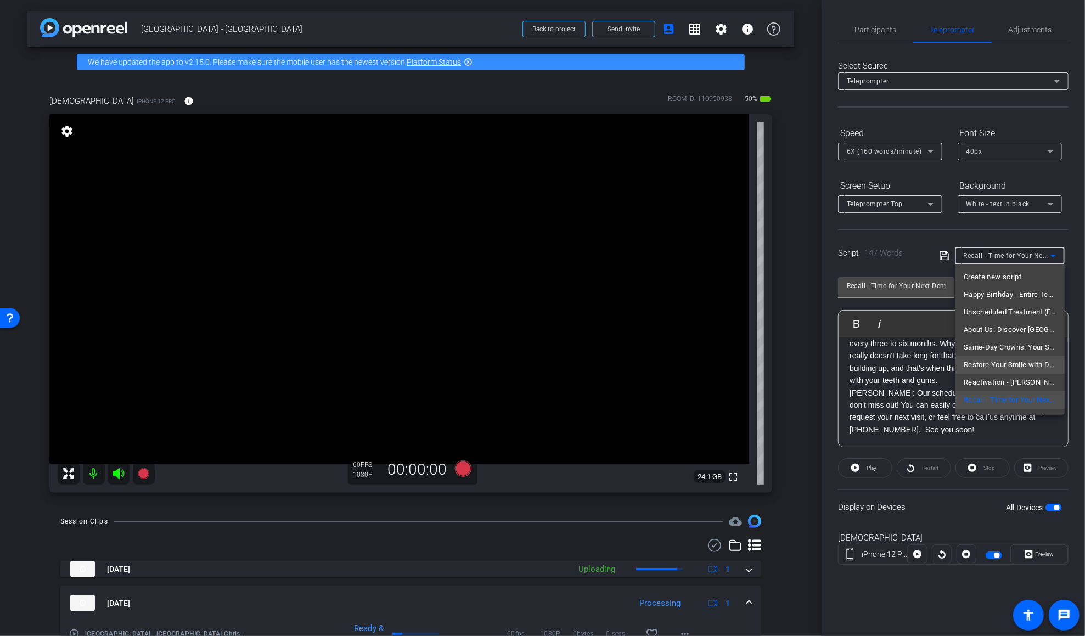
scroll to position [15, 0]
click at [816, 401] on span "Technology Highlight – Dr. Newman, Dr. Cannon" at bounding box center [1010, 402] width 92 height 13
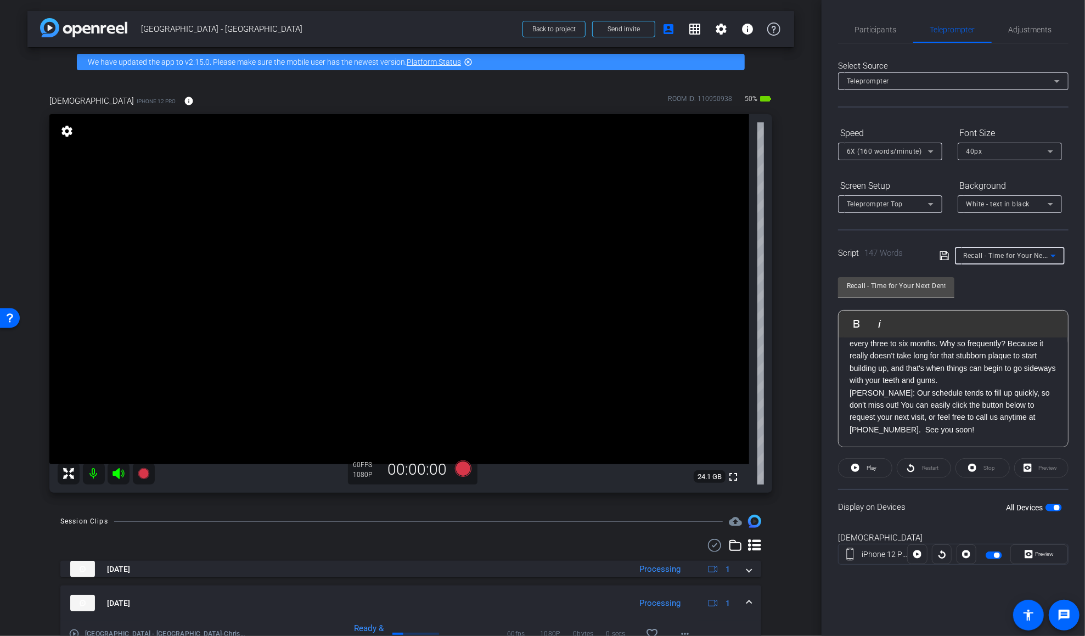
type input "Technology Highlight – Dr. Newman, Dr. Cannon"
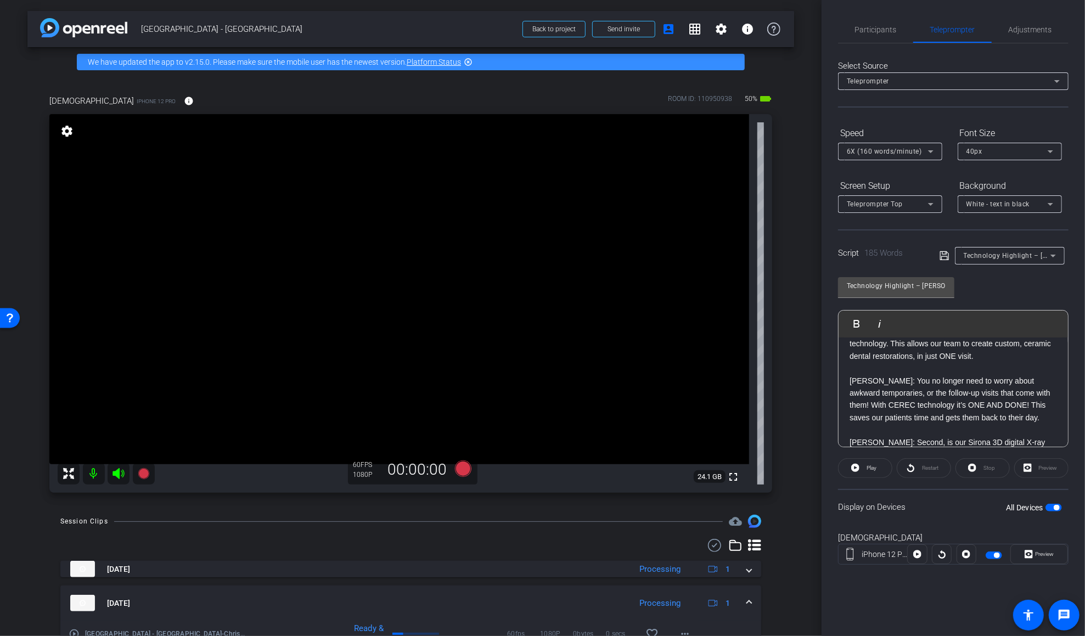
click at [816, 424] on p at bounding box center [952, 430] width 207 height 12
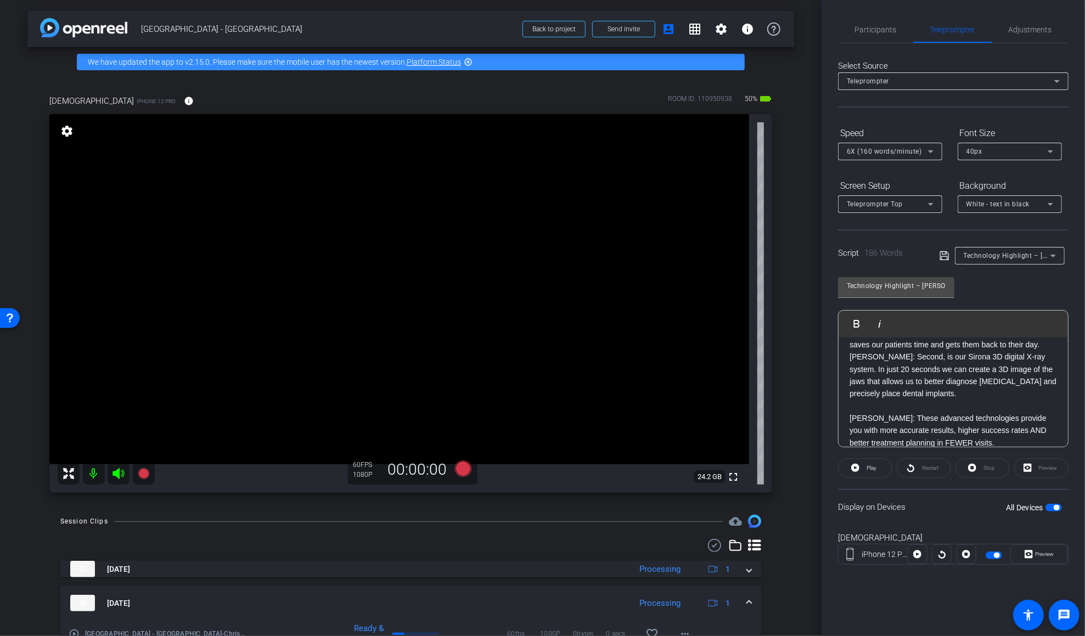
scroll to position [216, 0]
click at [816, 390] on p at bounding box center [952, 396] width 207 height 12
click at [816, 427] on p "." at bounding box center [952, 433] width 207 height 12
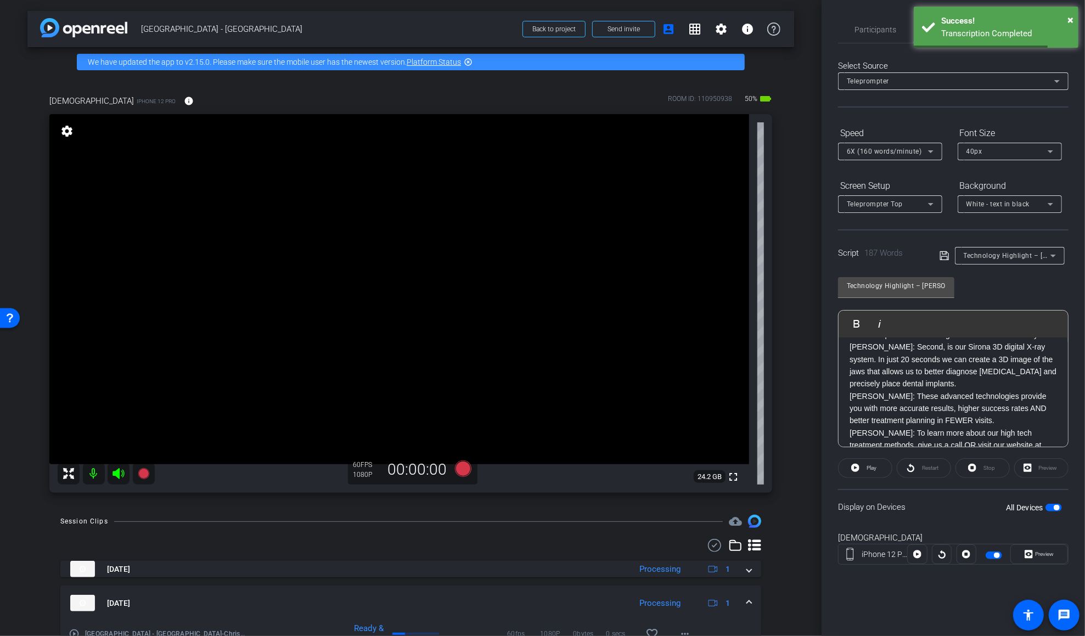
scroll to position [220, 0]
click at [816, 436] on div "DR. NEWMAN: Hey it’s Dr. Newman and Dr. Cannon here and we want to tell you abo…" at bounding box center [953, 295] width 229 height 354
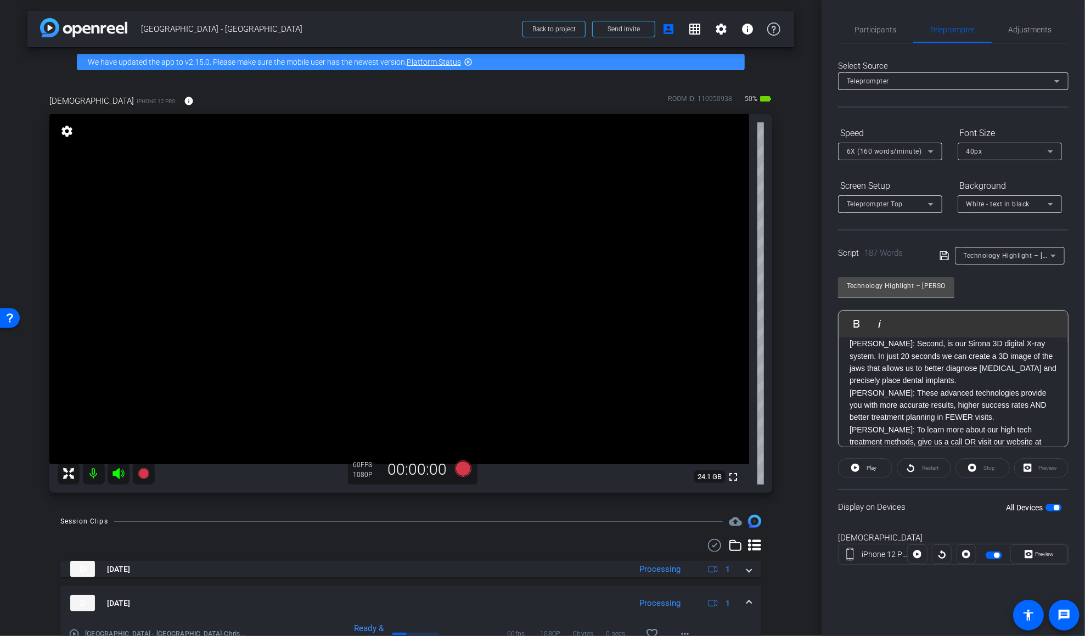
click at [816, 256] on icon at bounding box center [944, 255] width 10 height 13
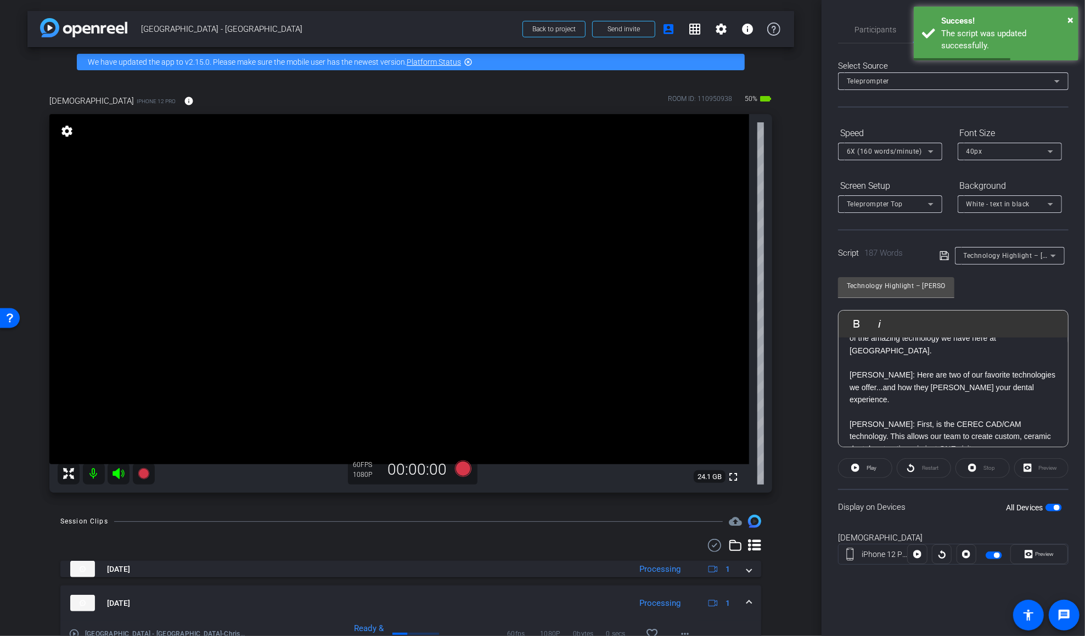
scroll to position [32, 0]
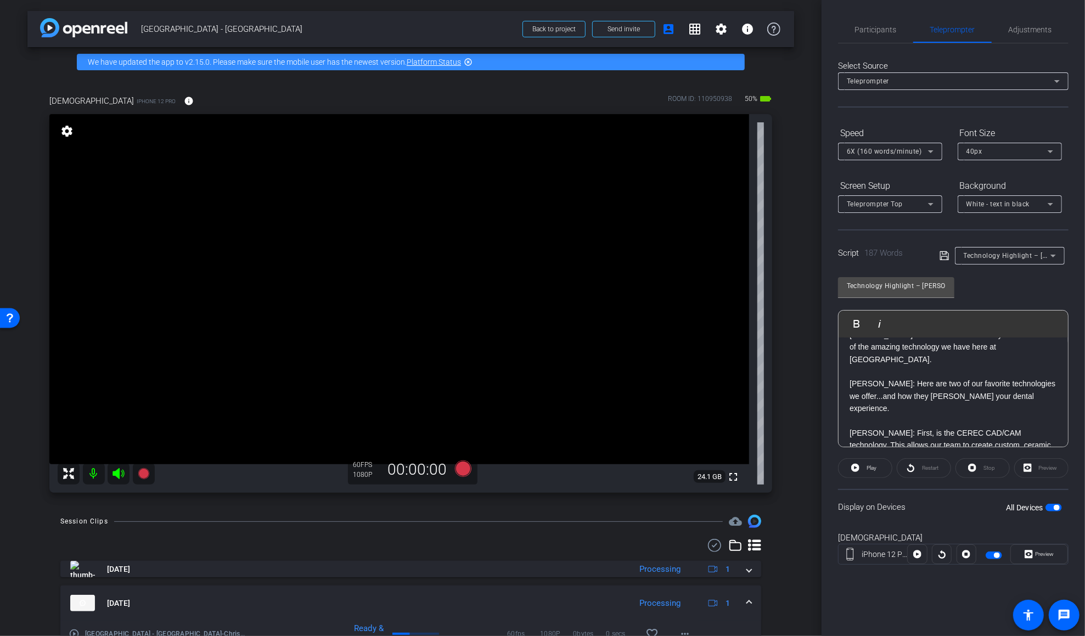
click at [816, 415] on p at bounding box center [952, 421] width 207 height 12
click at [816, 365] on p at bounding box center [952, 371] width 207 height 12
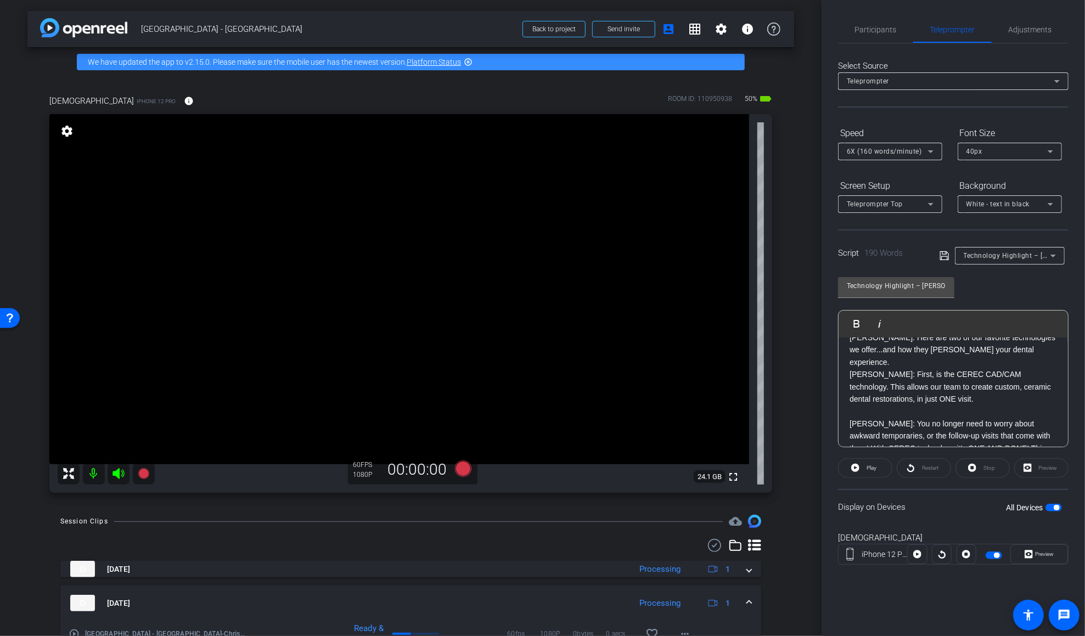
click at [816, 405] on p at bounding box center [952, 411] width 207 height 12
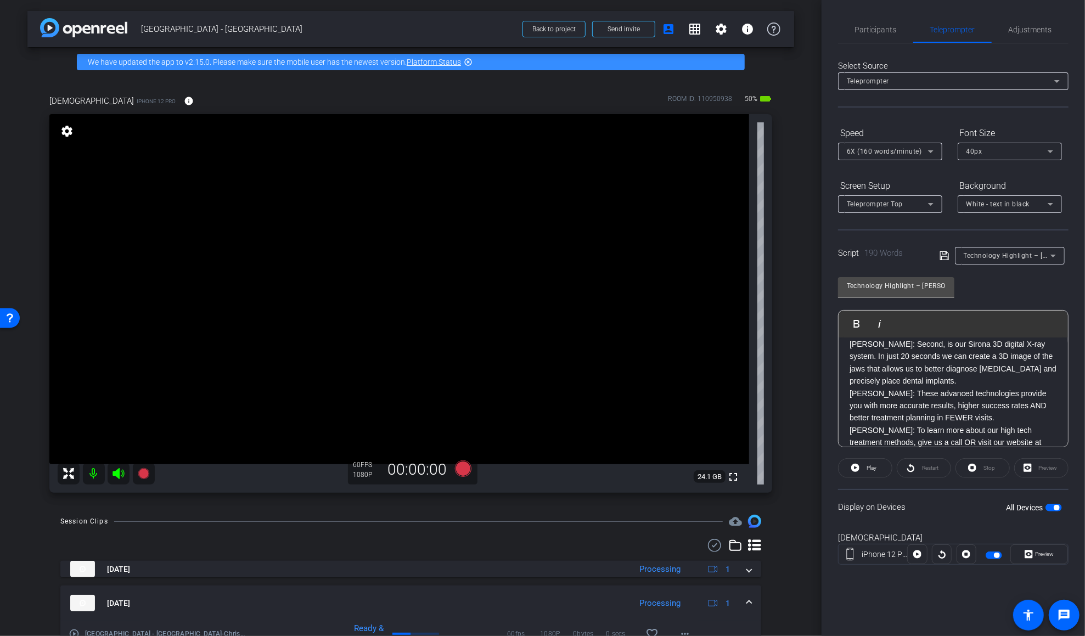
click at [816, 256] on icon at bounding box center [943, 255] width 9 height 9
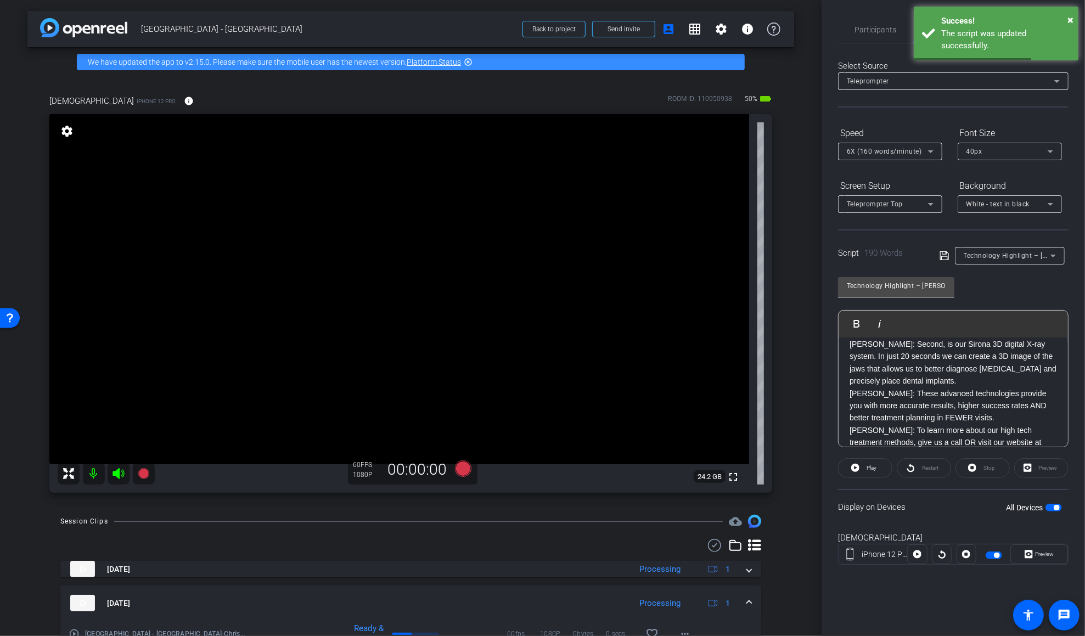
click at [816, 256] on icon at bounding box center [943, 255] width 9 height 9
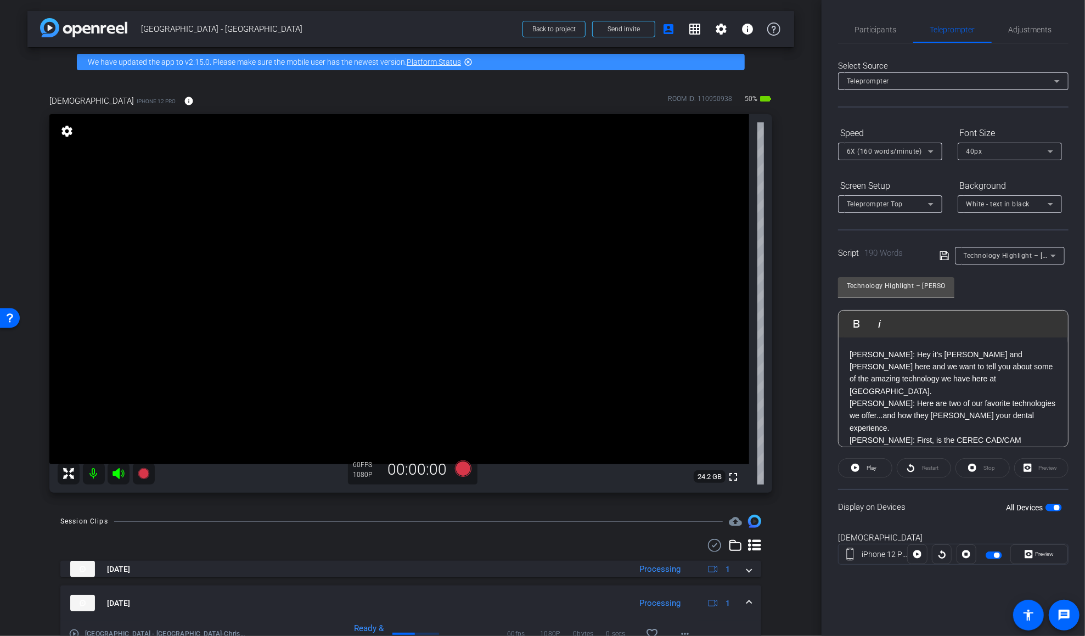
click at [816, 353] on div "DR. NEWMAN: Hey it’s Dr. Newman and Dr. Cannon here and we want to tell you abo…" at bounding box center [953, 495] width 229 height 317
click at [816, 287] on input "Technology Highlight – Dr. Newman, Dr. Cannon" at bounding box center [896, 285] width 99 height 13
click at [816, 286] on input "Technology Highlight – Dr. Newman, Dr. Cannon" at bounding box center [896, 285] width 99 height 13
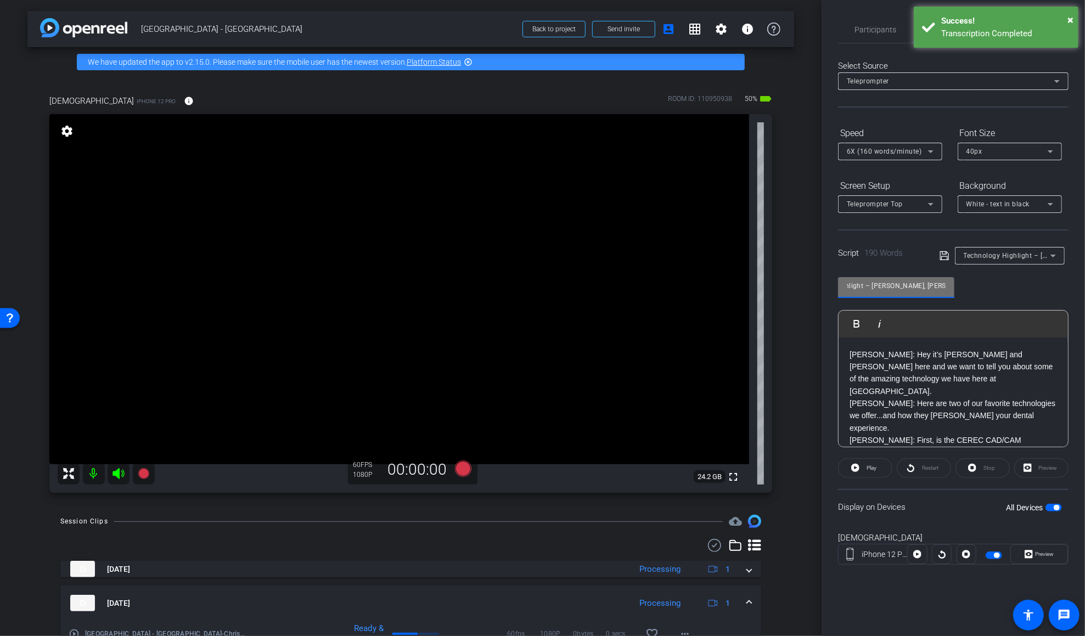
click at [816, 380] on p "DR. NEWMAN: Hey it’s Dr. Newman and Dr. Cannon here and we want to tell you abo…" at bounding box center [952, 372] width 207 height 49
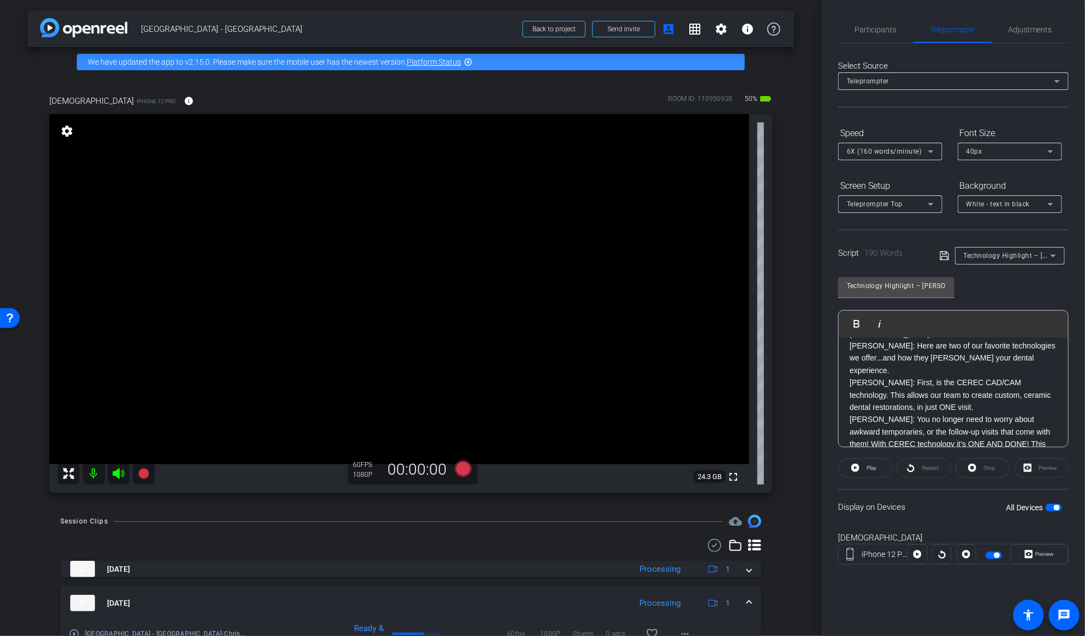
scroll to position [182, 0]
click at [816, 250] on icon at bounding box center [944, 255] width 10 height 13
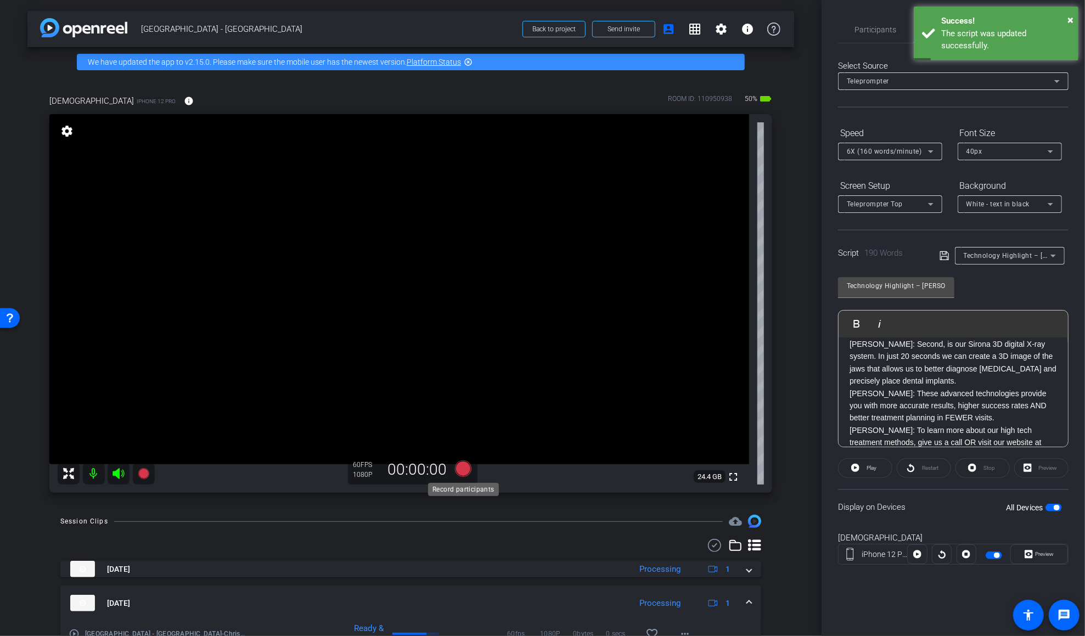
click at [465, 474] on icon at bounding box center [462, 468] width 16 height 16
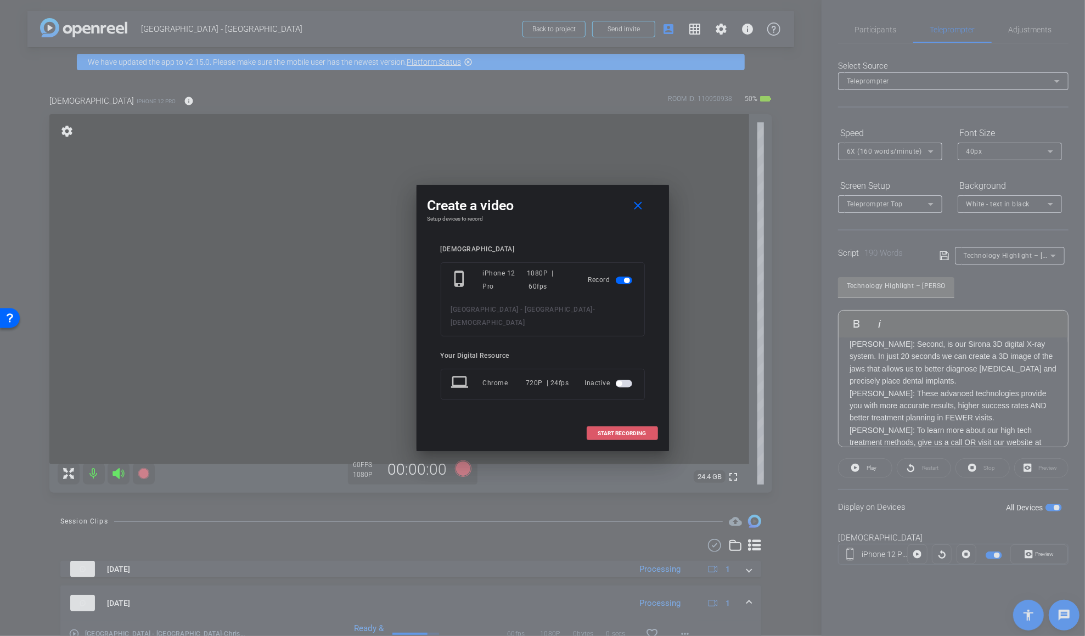
click at [618, 431] on span "START RECORDING" at bounding box center [622, 433] width 48 height 5
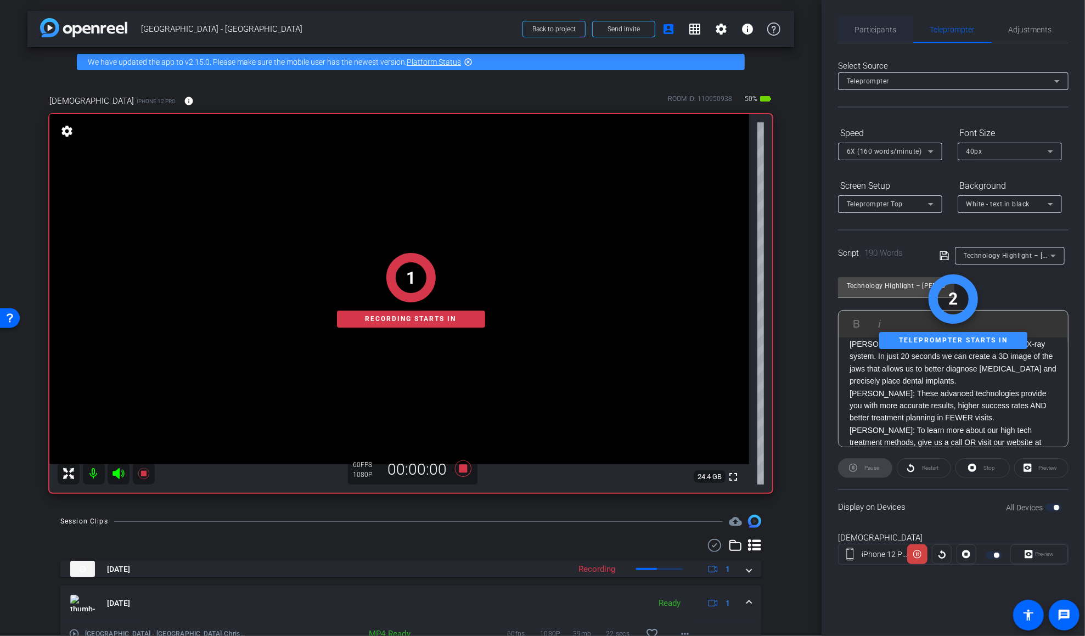
click at [816, 26] on span "Participants" at bounding box center [876, 30] width 42 height 8
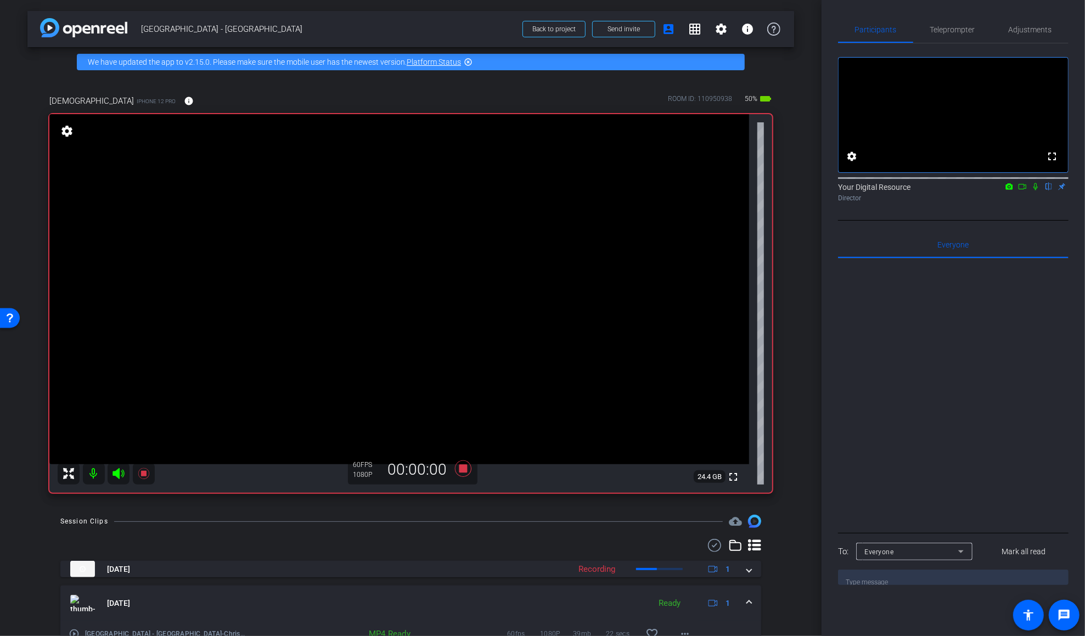
click at [816, 190] on icon at bounding box center [1035, 187] width 9 height 8
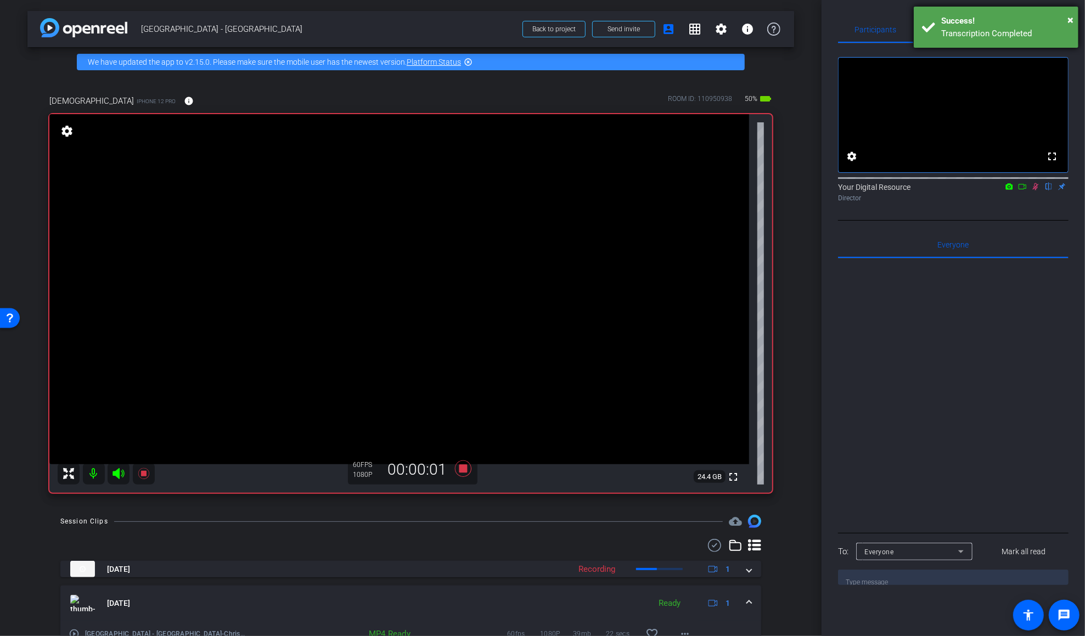
click at [816, 33] on div "Transcription Completed" at bounding box center [1005, 33] width 129 height 13
click at [816, 30] on span "Teleprompter" at bounding box center [952, 30] width 45 height 8
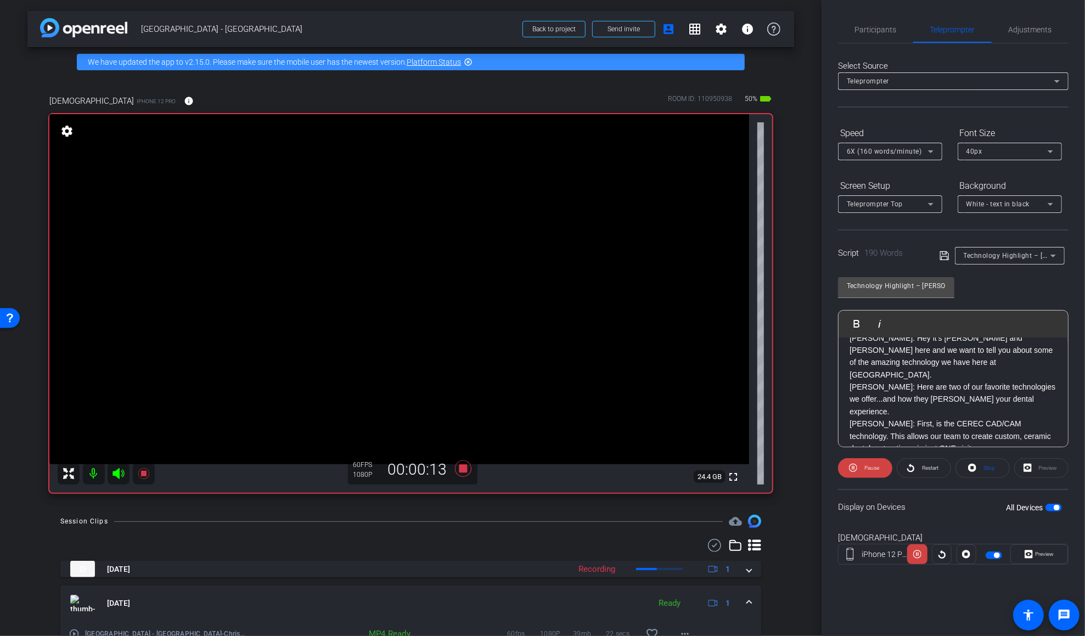
scroll to position [0, 0]
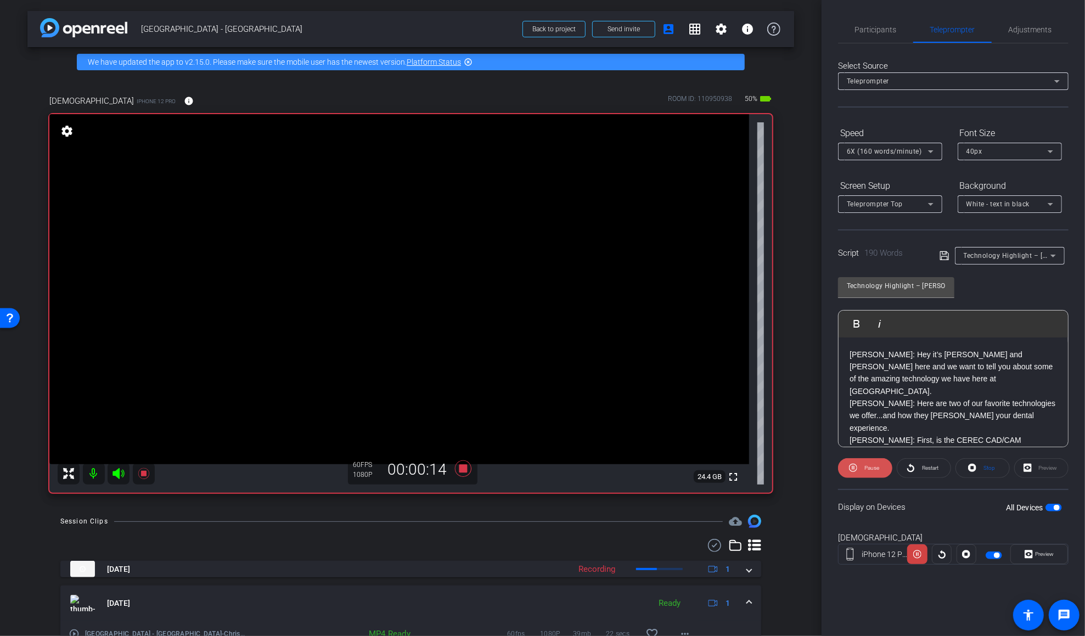
click at [816, 466] on span "Pause" at bounding box center [871, 467] width 18 height 15
click at [465, 467] on icon at bounding box center [462, 468] width 16 height 16
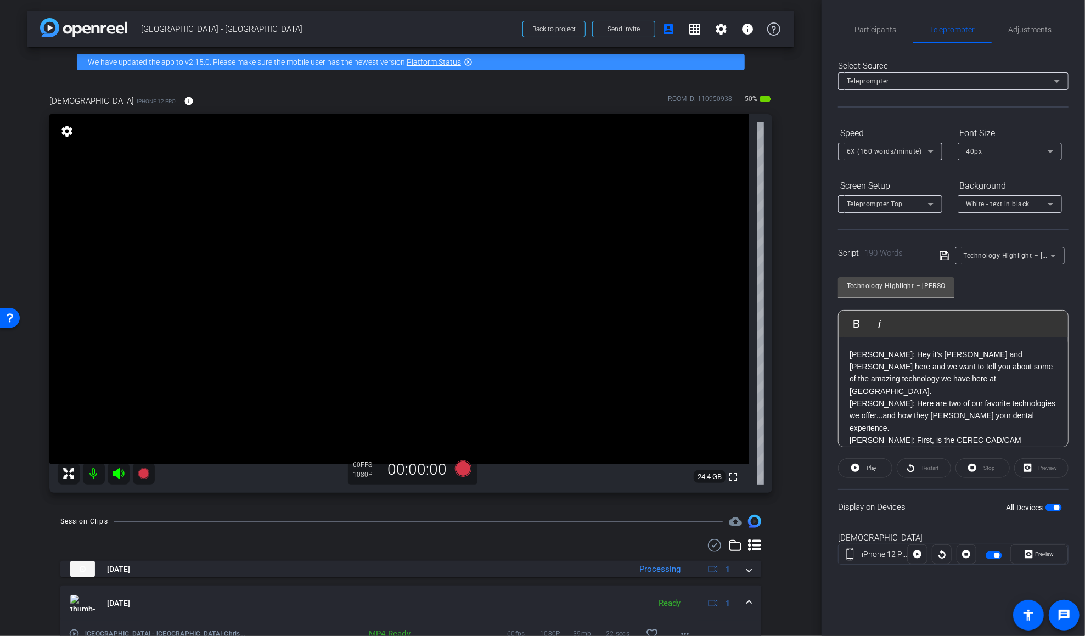
click at [816, 371] on p "DR. NEWMAN: Hey it’s Dr. Newman and Dr. Cannon here and we want to tell you abo…" at bounding box center [952, 372] width 207 height 49
click at [816, 351] on div "DR. NEWMAN: Hey it’s Dr. Newman and Dr. Cannon here and we want to tell you abo…" at bounding box center [953, 495] width 229 height 317
click at [816, 255] on span "Technology Highlight – Dr. Newman, Dr. Cannon" at bounding box center [1058, 255] width 188 height 9
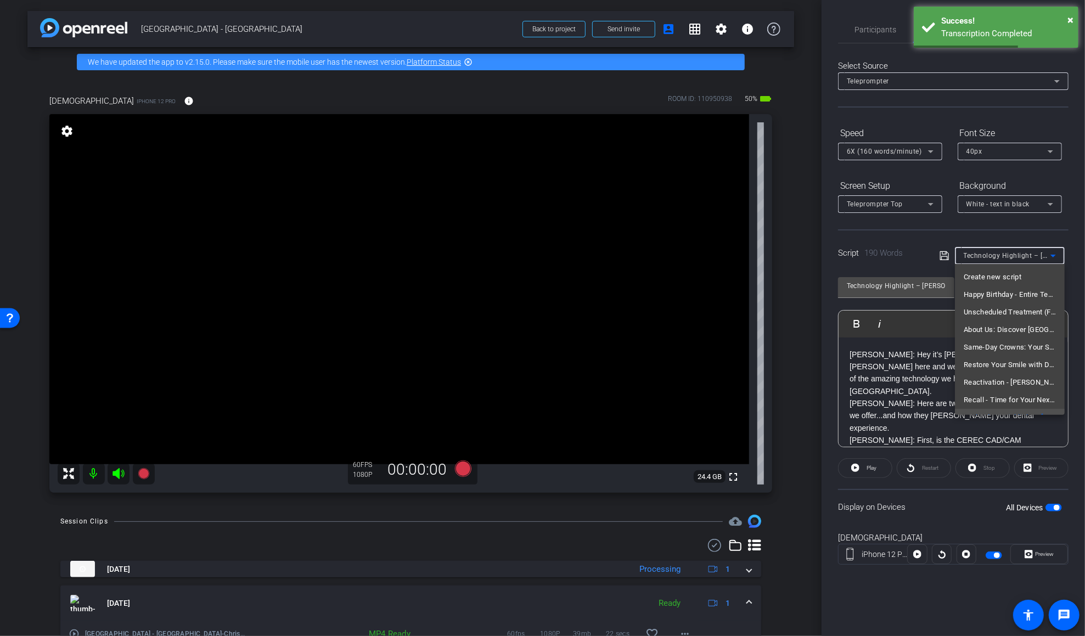
scroll to position [12, 0]
click at [816, 404] on span "Technology Highlight – Dr. Newman, Dr. Cannon" at bounding box center [1010, 405] width 92 height 13
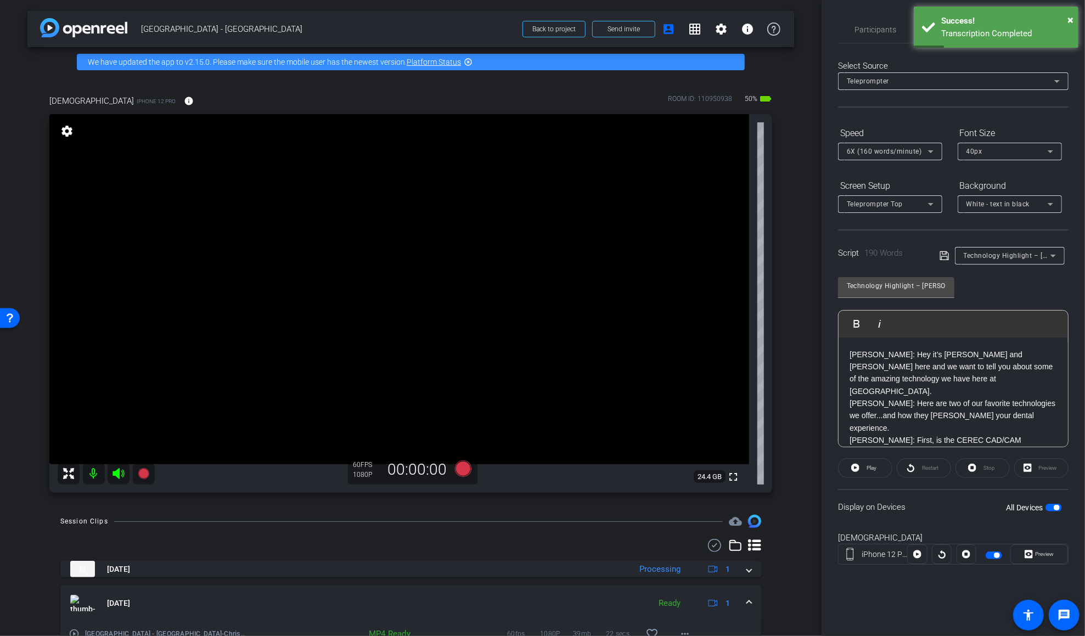
click at [816, 346] on div "DR. NEWMAN: Hey it’s Dr. Newman and Dr. Cannon here and we want to tell you abo…" at bounding box center [953, 495] width 229 height 317
click at [816, 558] on span "button" at bounding box center [994, 556] width 16 height 8
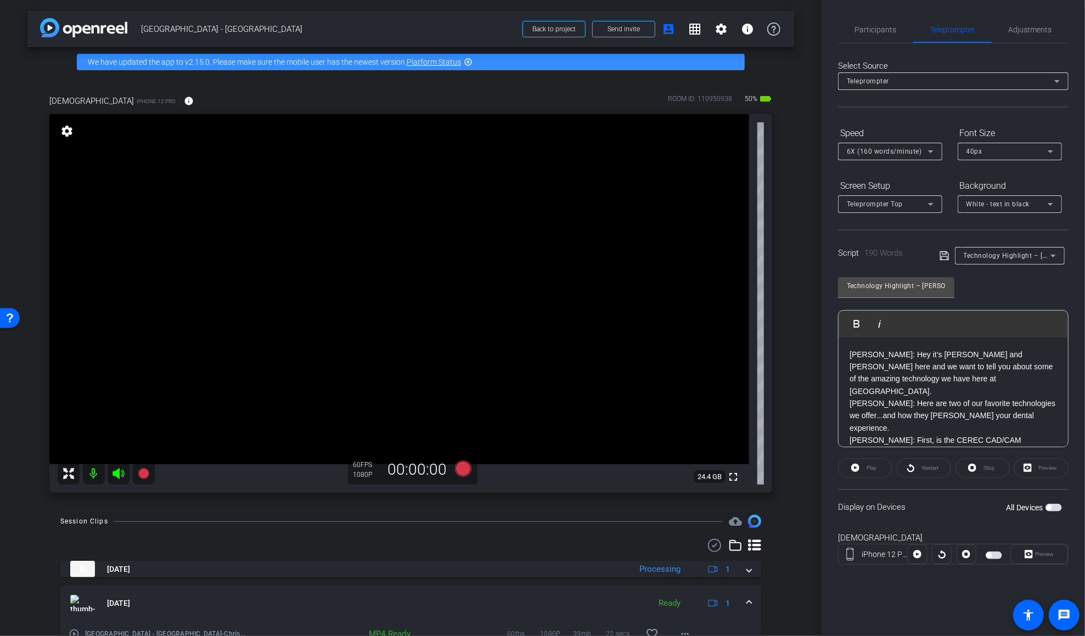
click at [816, 558] on span "button" at bounding box center [994, 556] width 16 height 8
click at [816, 469] on div "Preview" at bounding box center [1041, 468] width 54 height 20
click at [816, 561] on span "Preview" at bounding box center [1043, 554] width 21 height 15
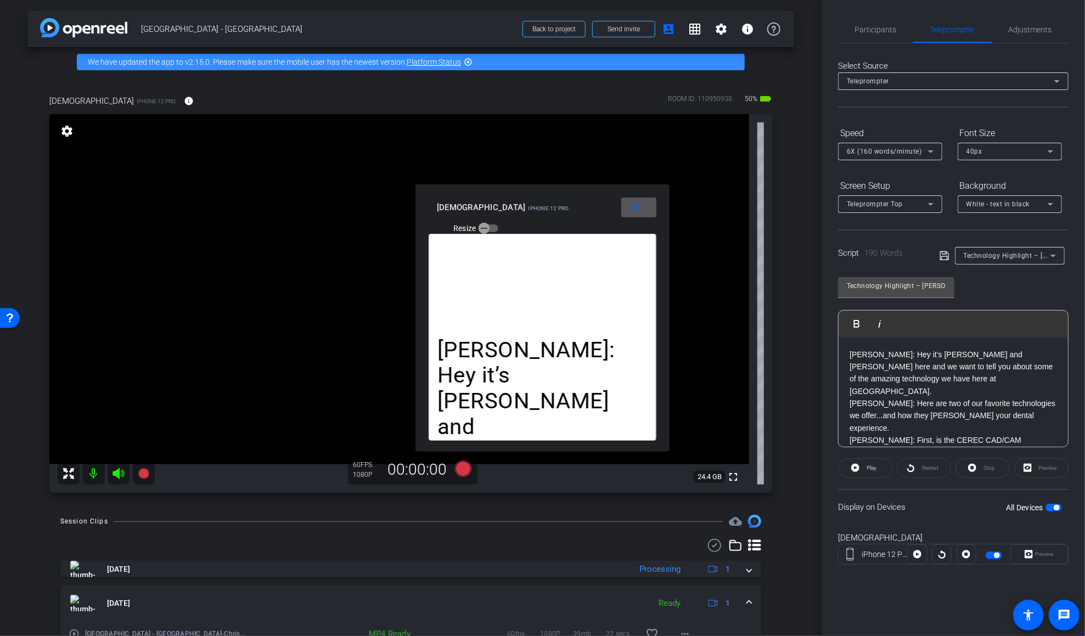
scroll to position [9, 0]
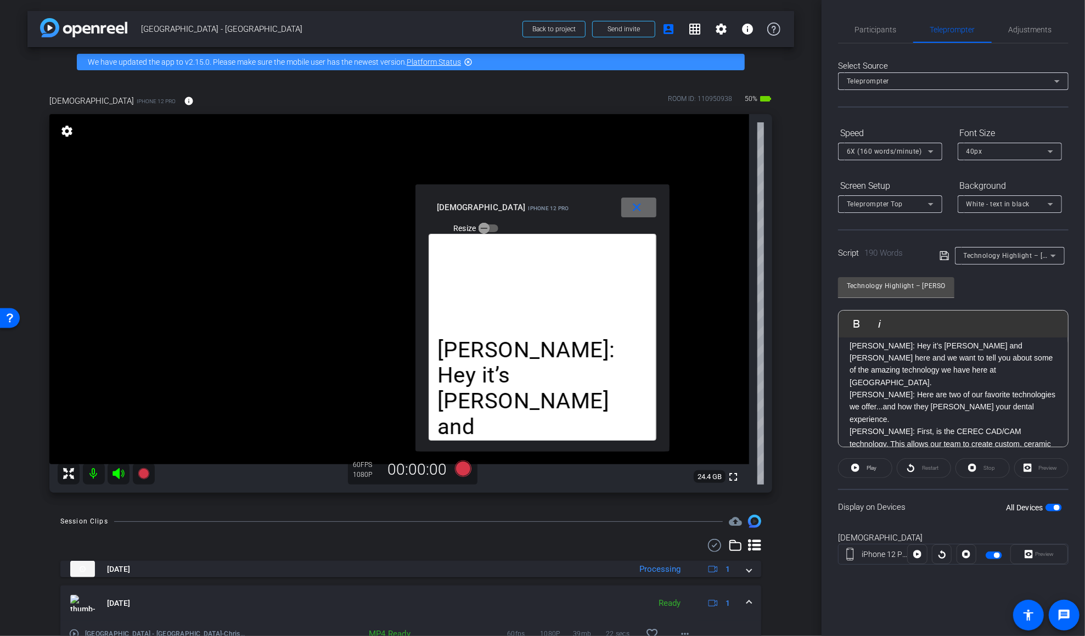
click at [635, 209] on mat-icon "close" at bounding box center [637, 208] width 14 height 14
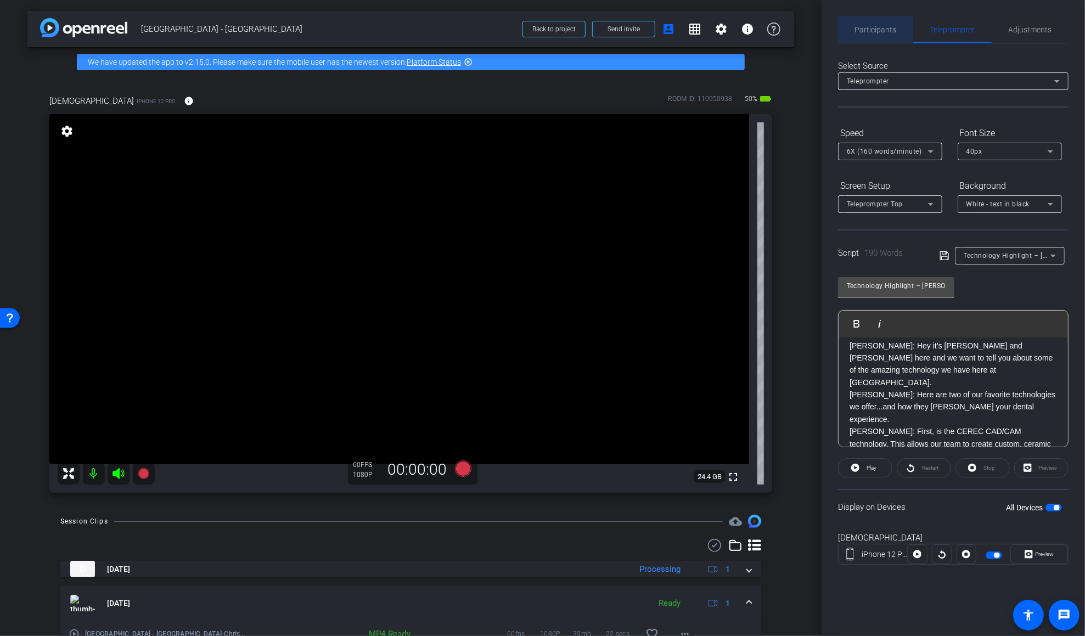
click at [816, 26] on span "Participants" at bounding box center [876, 30] width 42 height 8
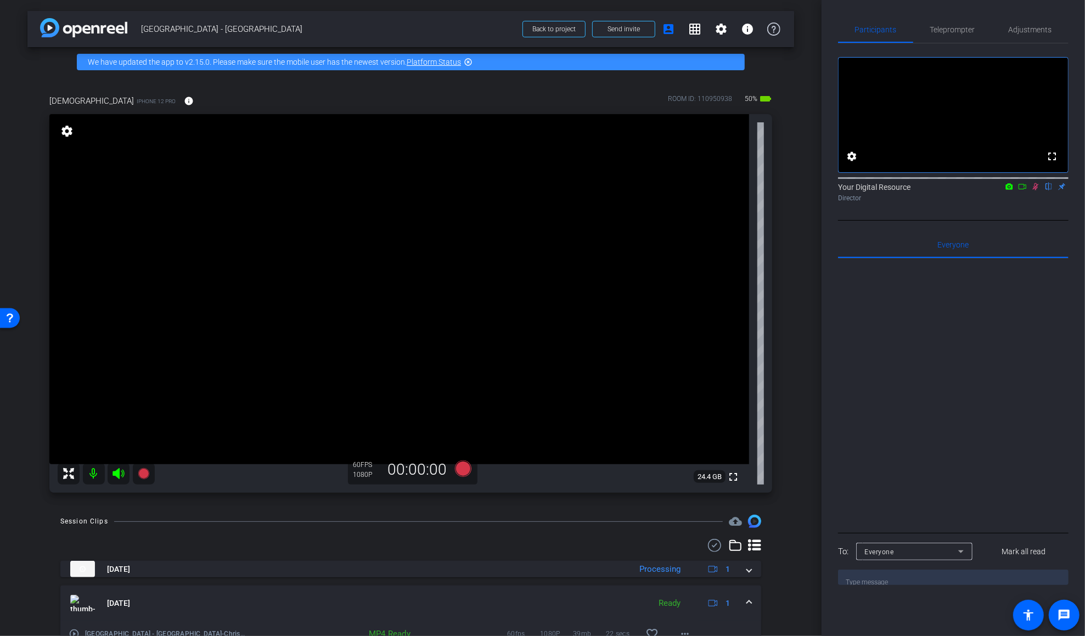
click at [816, 190] on icon at bounding box center [1035, 187] width 9 height 8
click at [816, 31] on span "Teleprompter" at bounding box center [952, 30] width 45 height 8
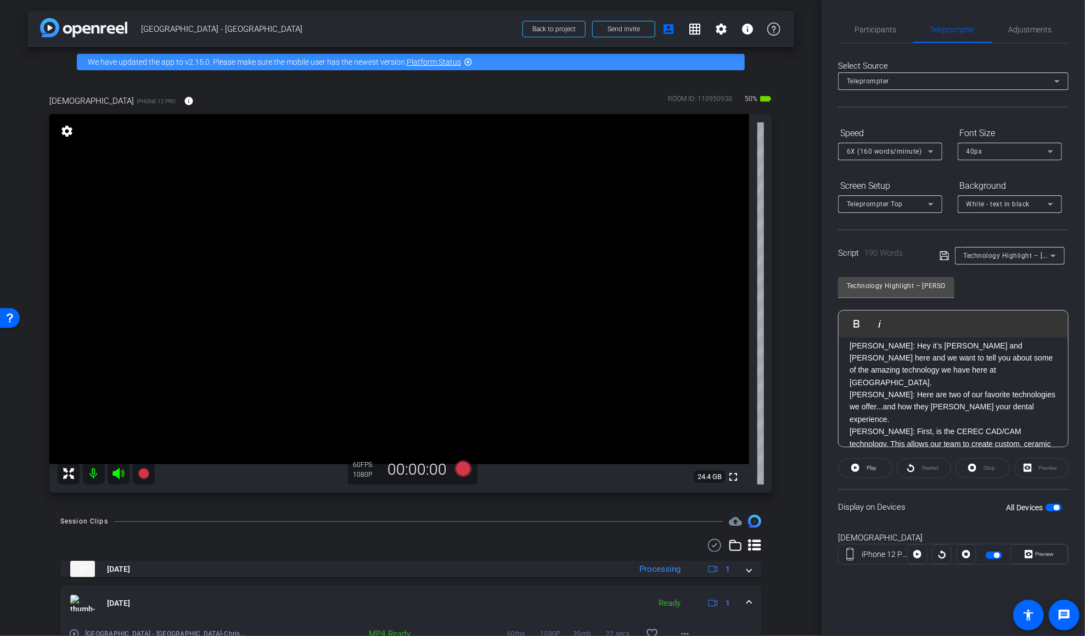
click at [816, 554] on span "button" at bounding box center [996, 555] width 5 height 5
click at [816, 553] on span "button" at bounding box center [994, 556] width 16 height 8
click at [816, 464] on div "Preview" at bounding box center [1041, 468] width 54 height 20
click at [816, 474] on div "Preview" at bounding box center [1041, 468] width 54 height 20
click at [816, 464] on span at bounding box center [865, 468] width 53 height 26
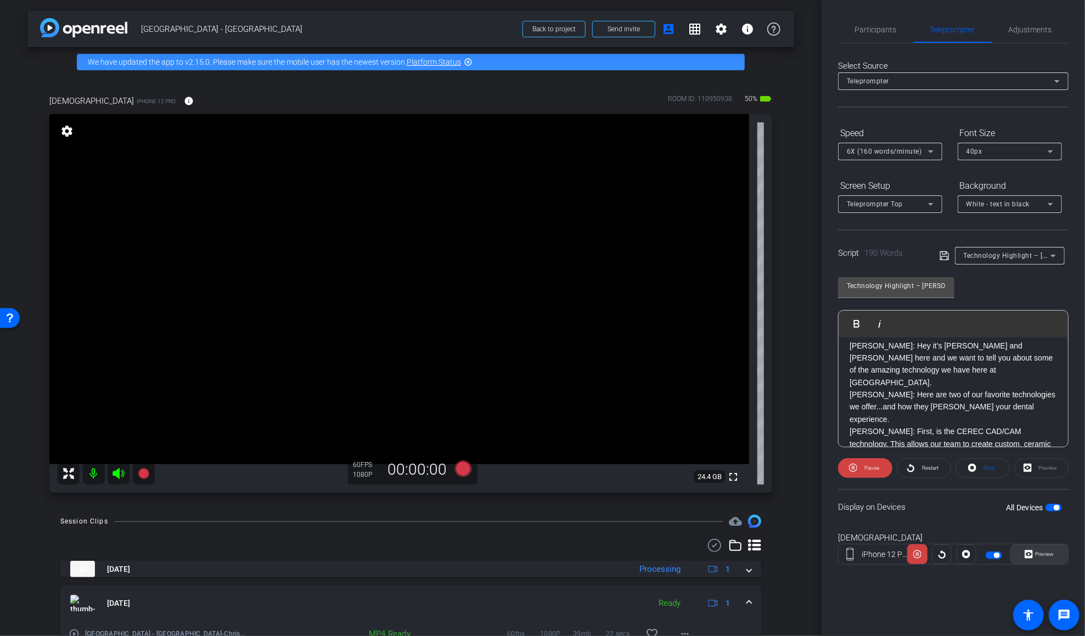
click at [816, 554] on span "Preview" at bounding box center [1045, 554] width 19 height 6
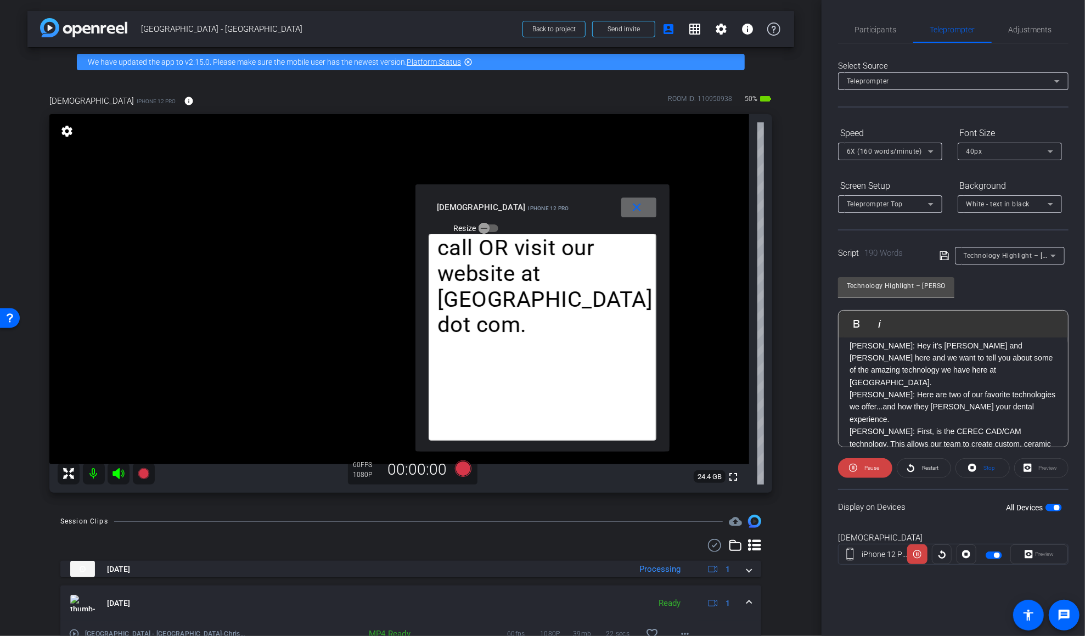
click at [640, 206] on mat-icon "close" at bounding box center [637, 208] width 14 height 14
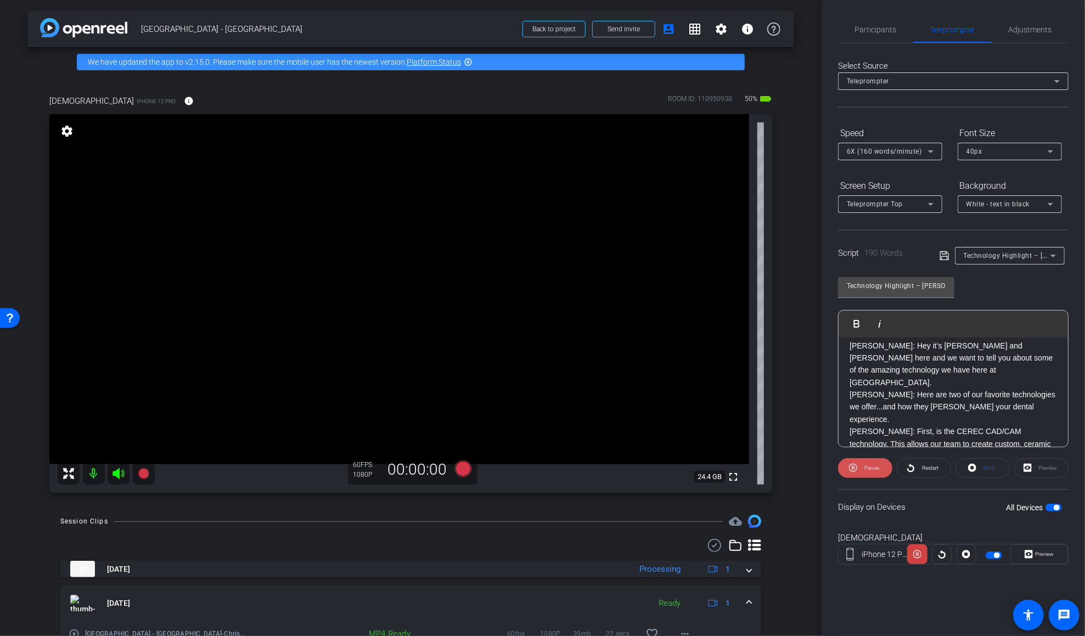
click at [816, 468] on span "Pause" at bounding box center [871, 468] width 15 height 6
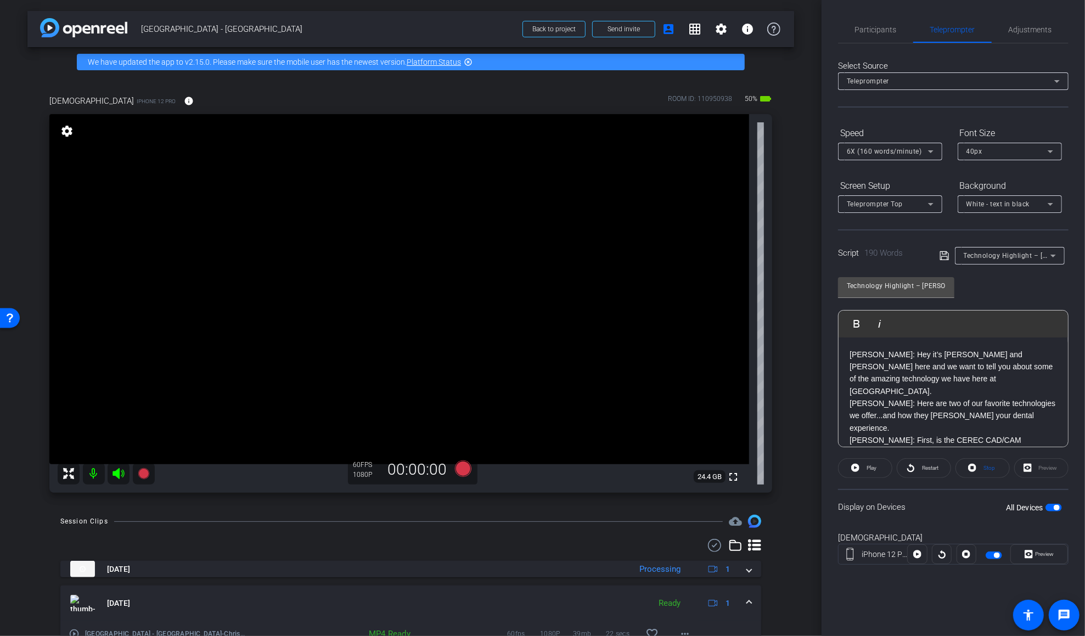
click at [816, 356] on div "DR. NEWMAN: Hey it’s Dr. Newman and Dr. Cannon here and we want to tell you abo…" at bounding box center [953, 495] width 229 height 317
click at [465, 471] on icon at bounding box center [462, 468] width 16 height 16
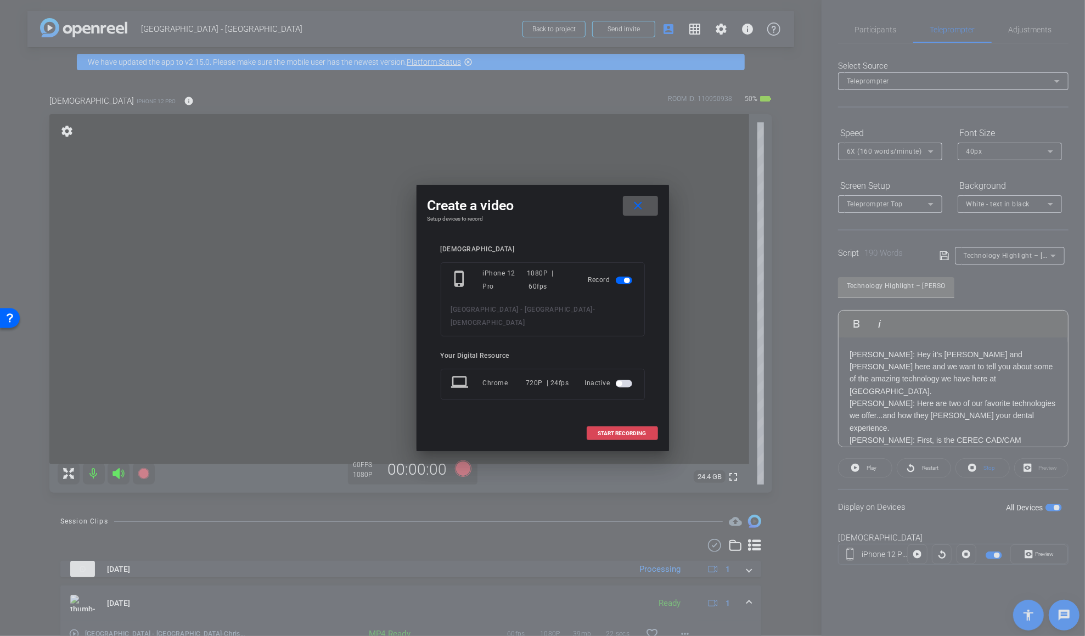
click at [612, 431] on span "START RECORDING" at bounding box center [622, 433] width 48 height 5
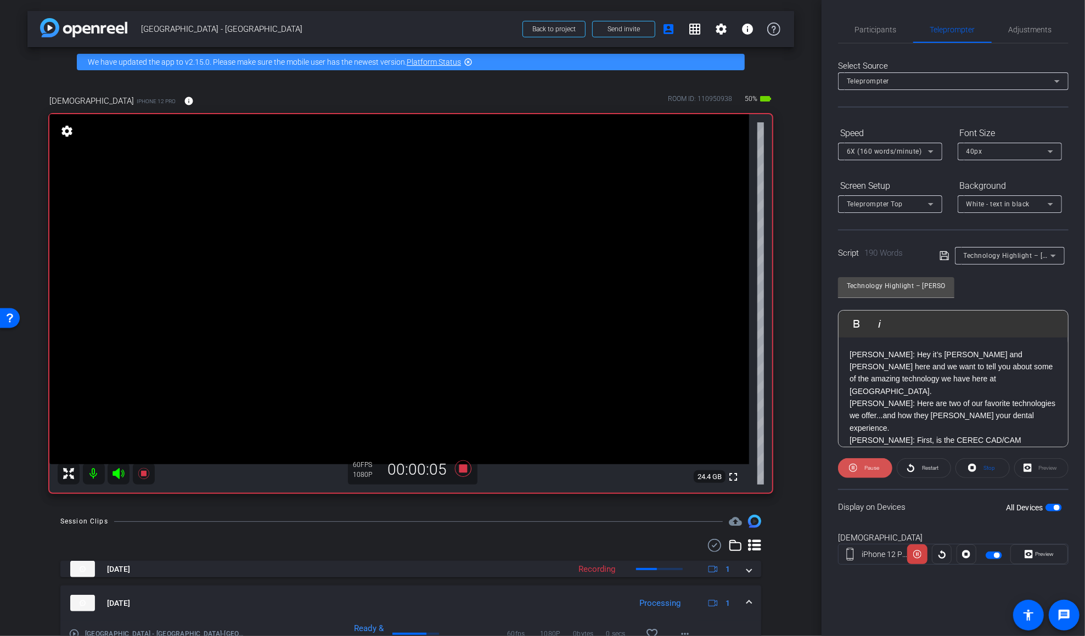
click at [816, 468] on span at bounding box center [865, 468] width 54 height 26
click at [459, 468] on icon at bounding box center [462, 468] width 16 height 16
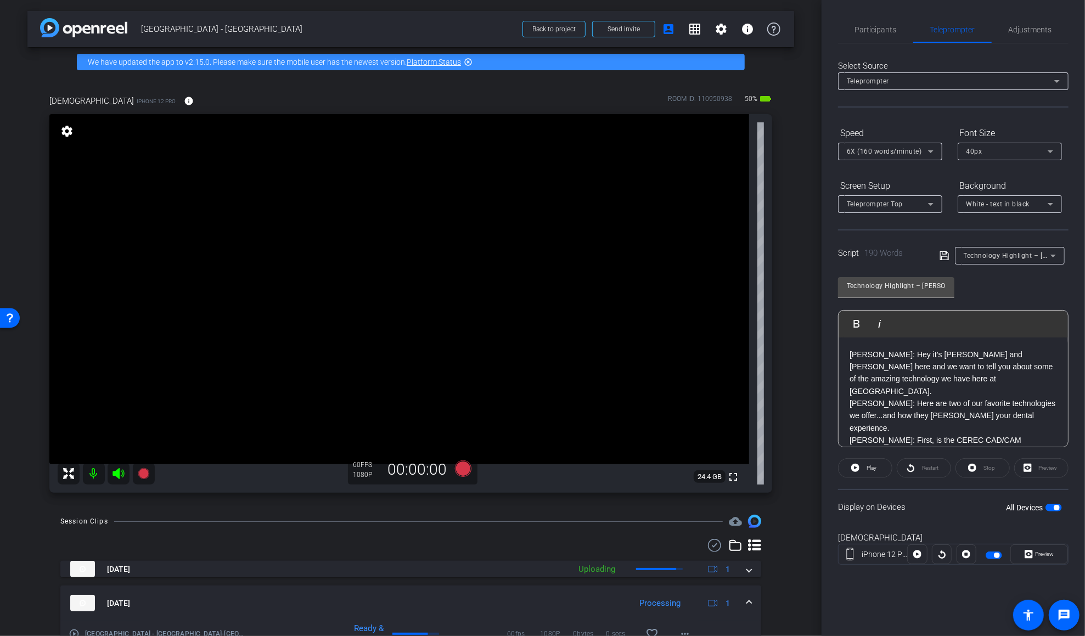
click at [816, 352] on div "DR. NEWMAN: Hey it’s Dr. Newman and Dr. Cannon here and we want to tell you abo…" at bounding box center [953, 495] width 229 height 317
click at [473, 464] on icon at bounding box center [463, 469] width 26 height 20
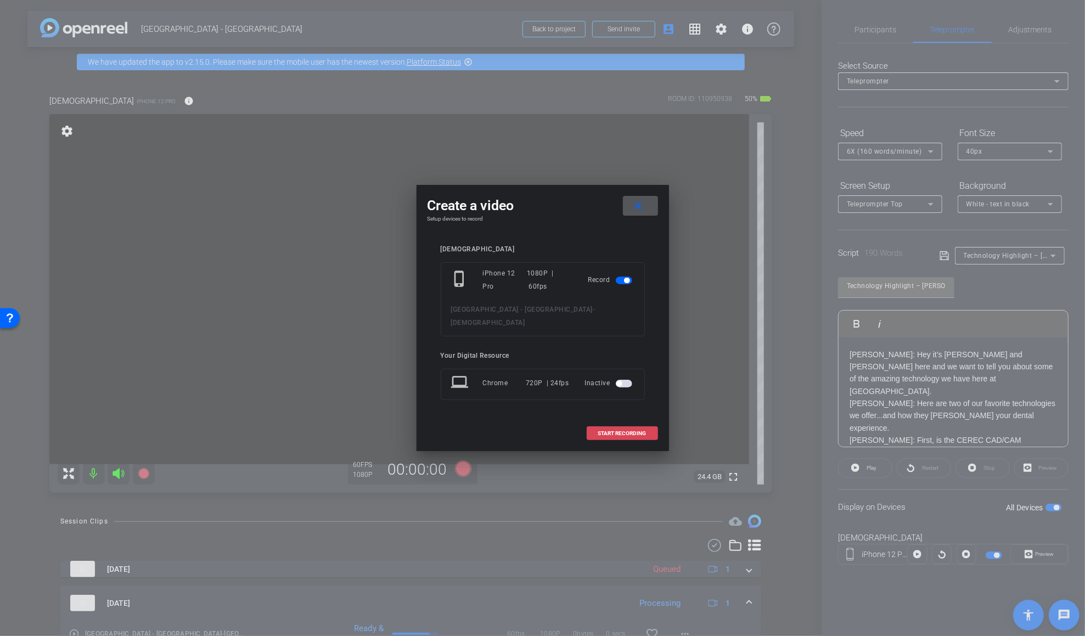
click at [615, 420] on span at bounding box center [622, 433] width 70 height 26
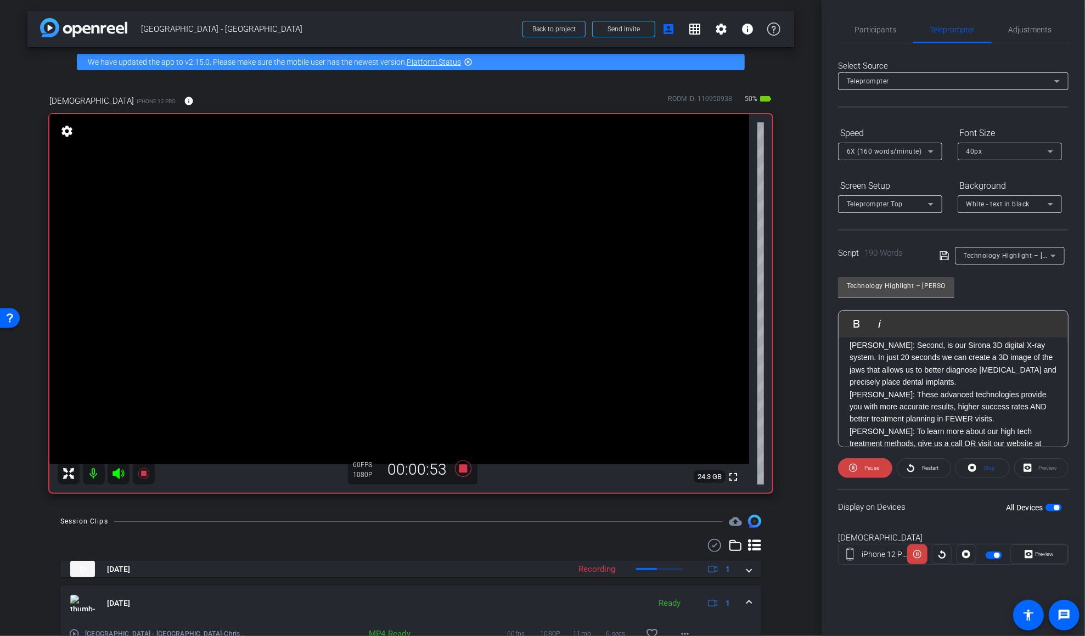
scroll to position [182, 0]
click at [463, 470] on icon at bounding box center [462, 468] width 16 height 16
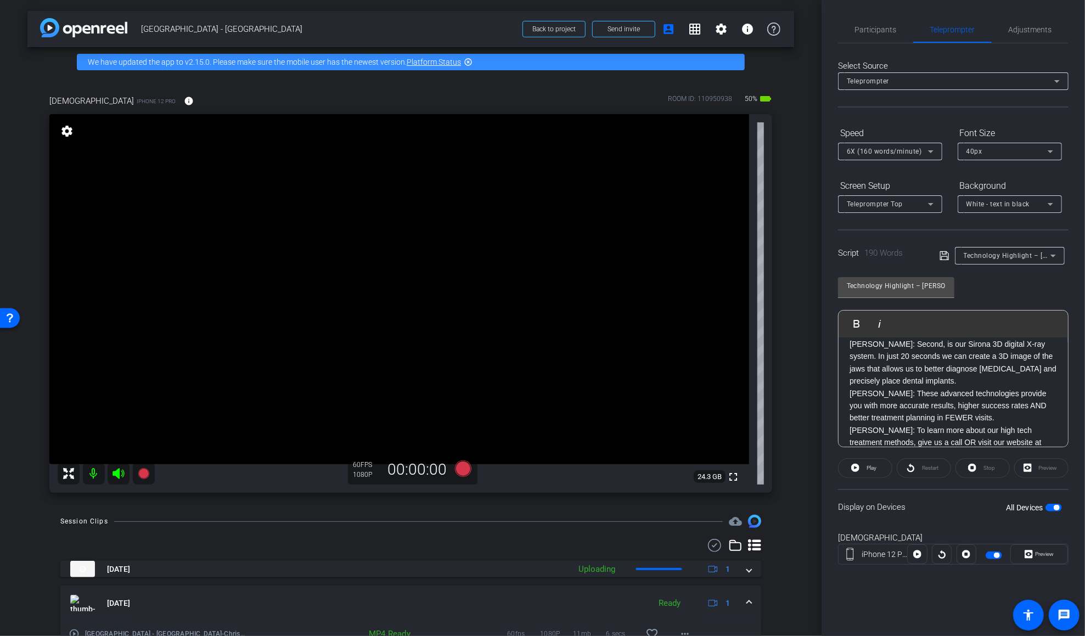
scroll to position [0, 0]
click at [816, 434] on p "DR. NEWMAN: First, is the CEREC CAD/CAM technology. This allows our team to cre…" at bounding box center [952, 452] width 207 height 37
click at [816, 399] on p "DR. CANNON: Here are two of our favorite technologies we offer...and how they b…" at bounding box center [952, 415] width 207 height 37
click at [816, 351] on div "DR. NEWMAN: Hey it’s Dr. Newman and Dr. Cannon here and we want to tell you abo…" at bounding box center [953, 495] width 229 height 317
click at [816, 356] on p "DR. NEWMAN: Hey it’s Dr. Newman and Dr. Cannon here and we want to tell you abo…" at bounding box center [952, 372] width 207 height 49
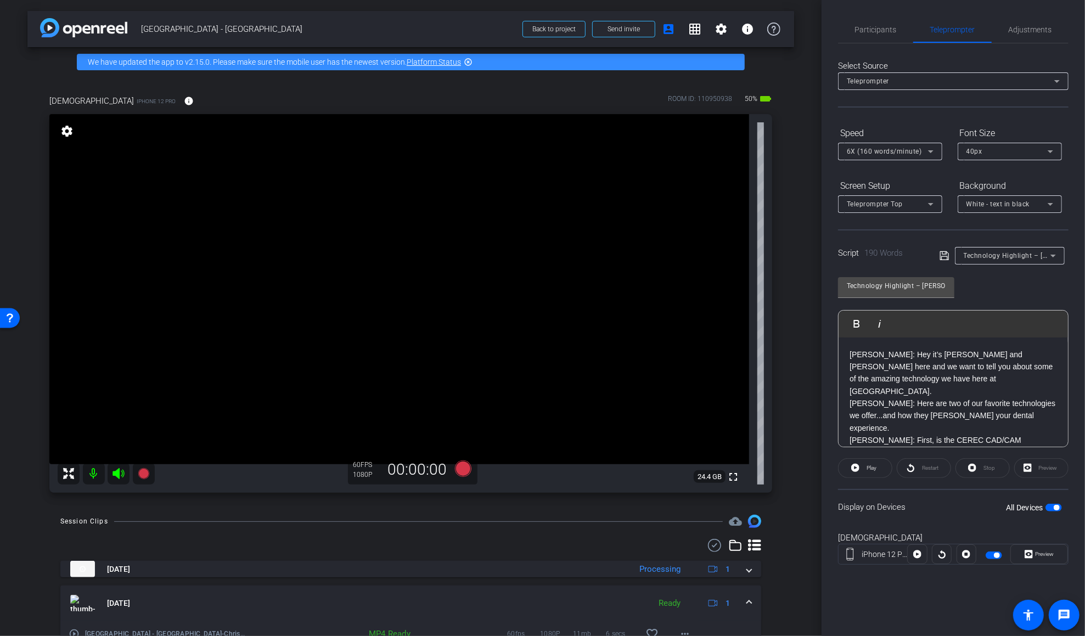
click at [816, 350] on div "DR. NEWMAN: Hey it’s Dr. Newman and Dr. Cannon here and we want to tell you abo…" at bounding box center [953, 495] width 229 height 317
click at [463, 470] on icon at bounding box center [462, 468] width 16 height 16
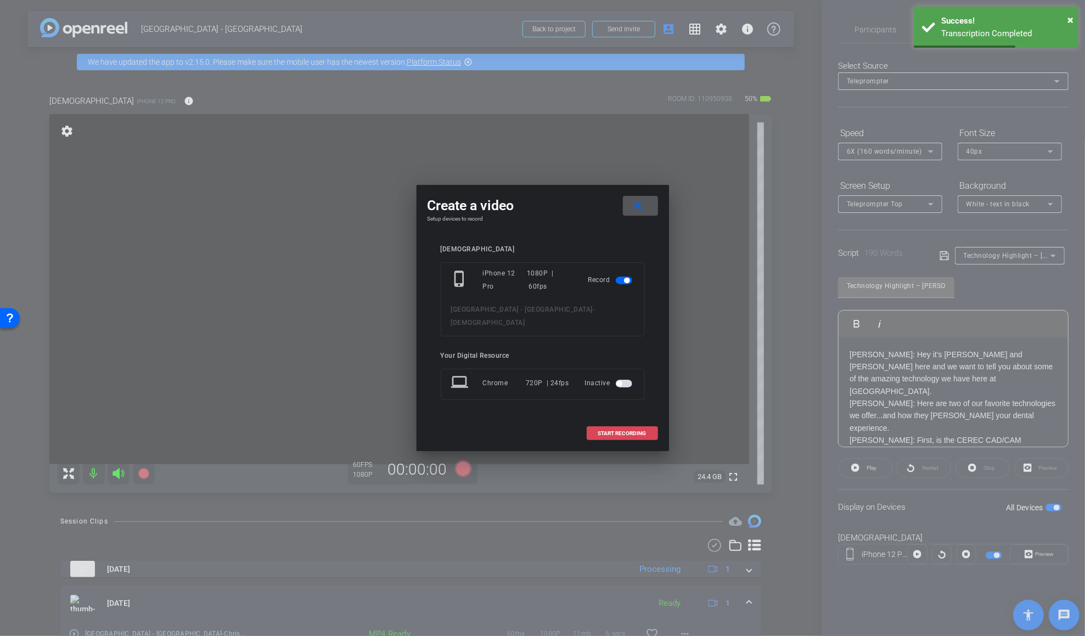
click at [610, 431] on span "START RECORDING" at bounding box center [622, 433] width 48 height 5
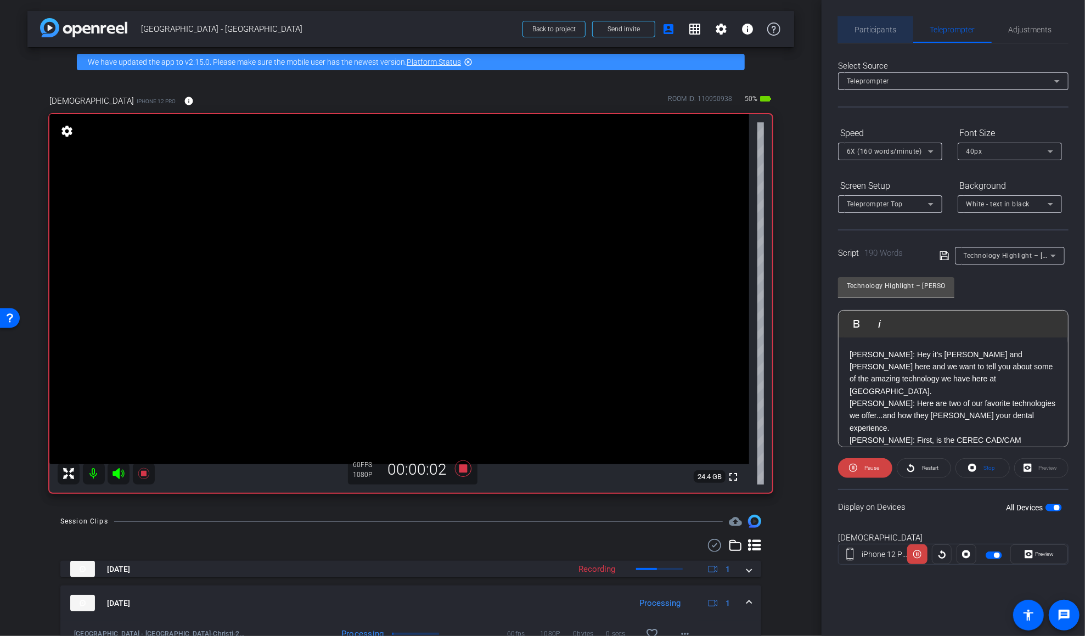
click at [816, 27] on span "Participants" at bounding box center [876, 30] width 42 height 8
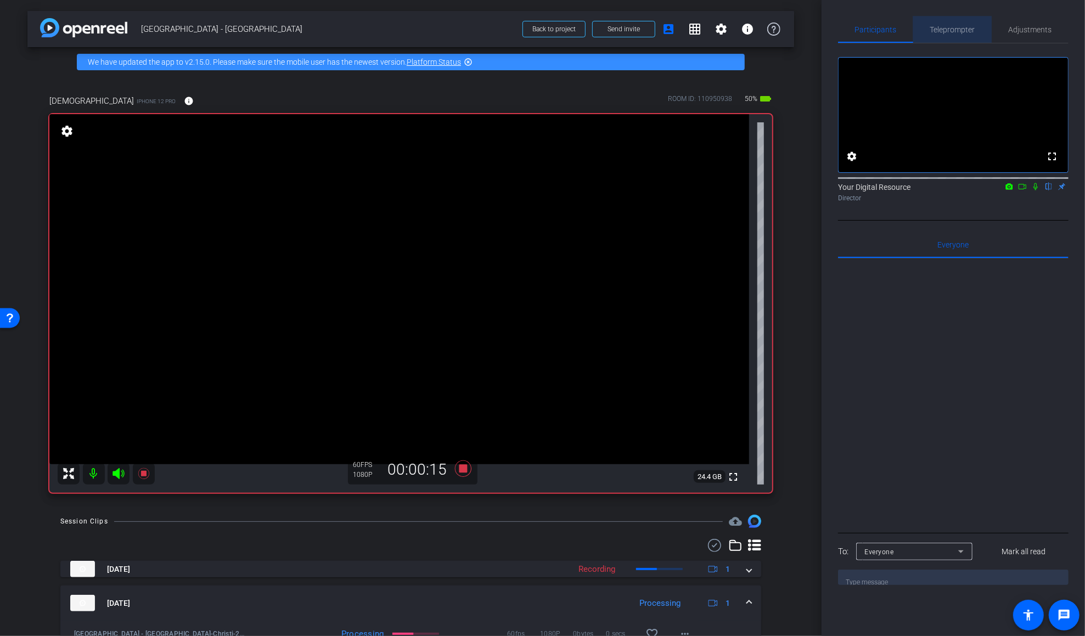
click at [816, 27] on span "Teleprompter" at bounding box center [952, 30] width 45 height 8
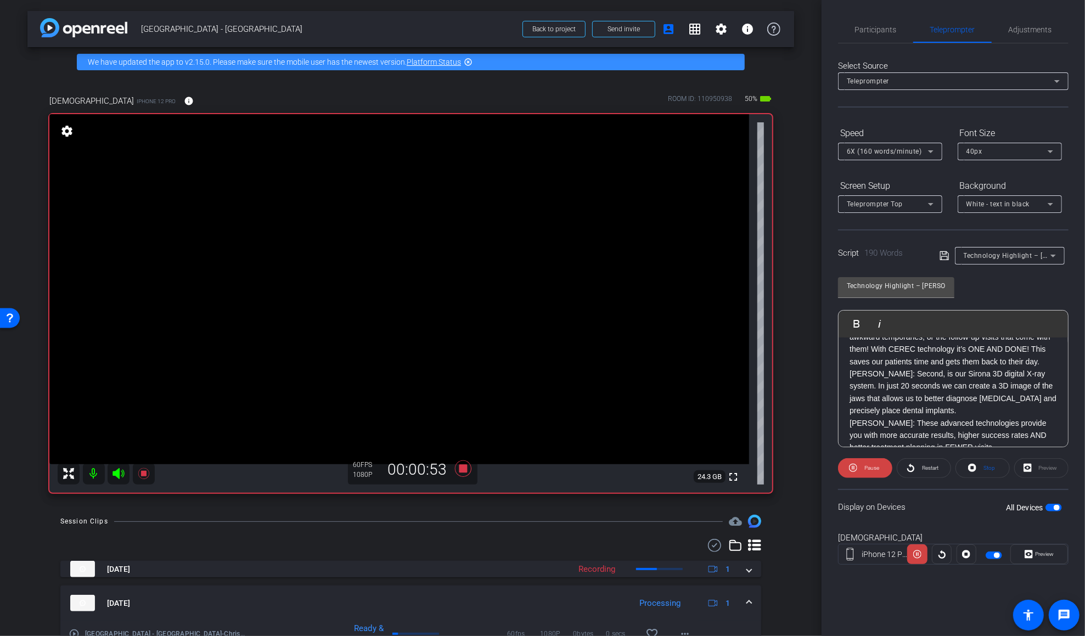
scroll to position [182, 0]
click at [816, 22] on span "Participants" at bounding box center [876, 29] width 42 height 26
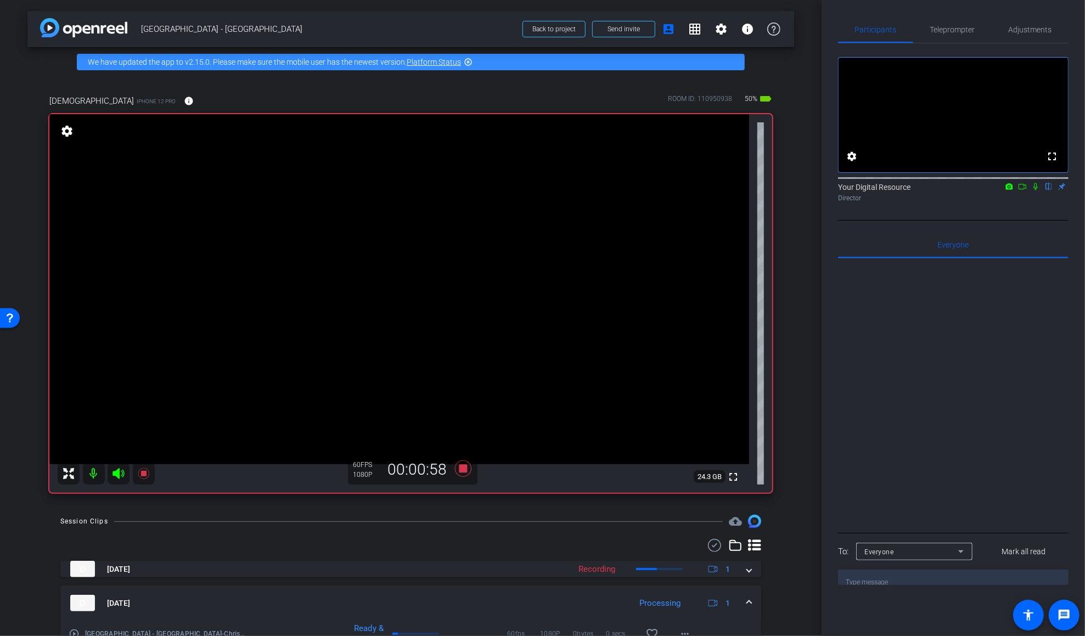
click at [816, 190] on icon at bounding box center [1035, 187] width 9 height 8
click at [816, 24] on span "Teleprompter" at bounding box center [952, 29] width 45 height 26
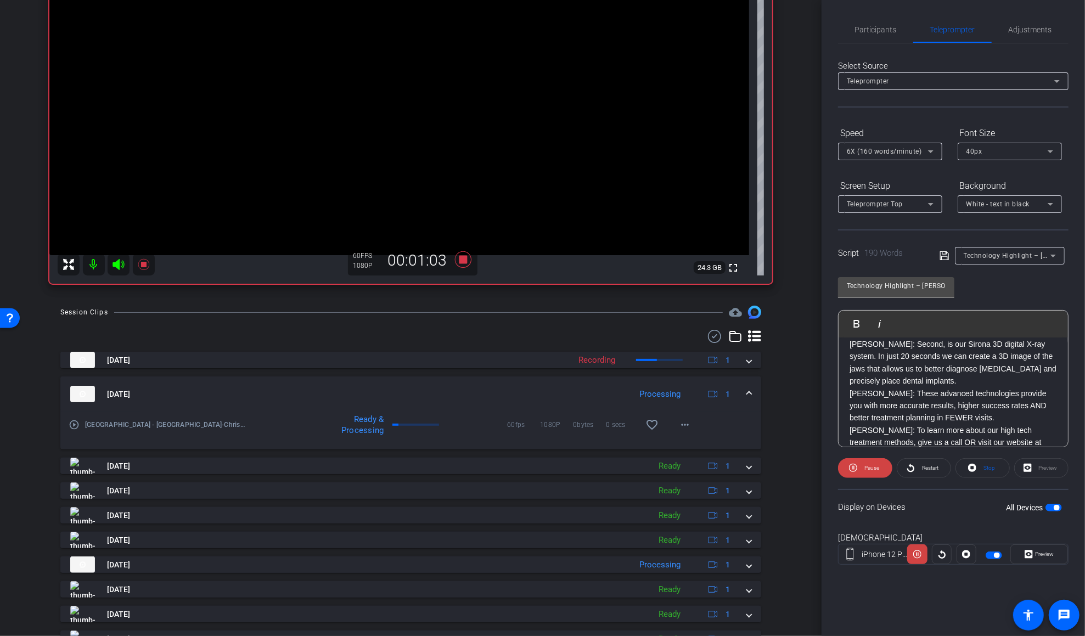
scroll to position [259, 0]
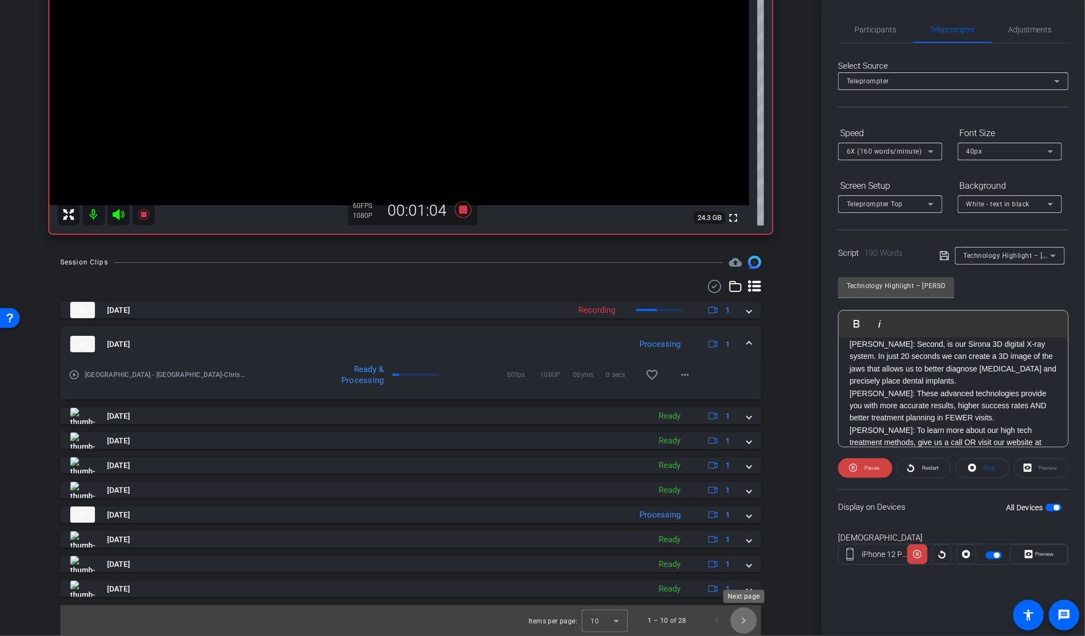
click at [743, 624] on span "Next page" at bounding box center [743, 620] width 26 height 26
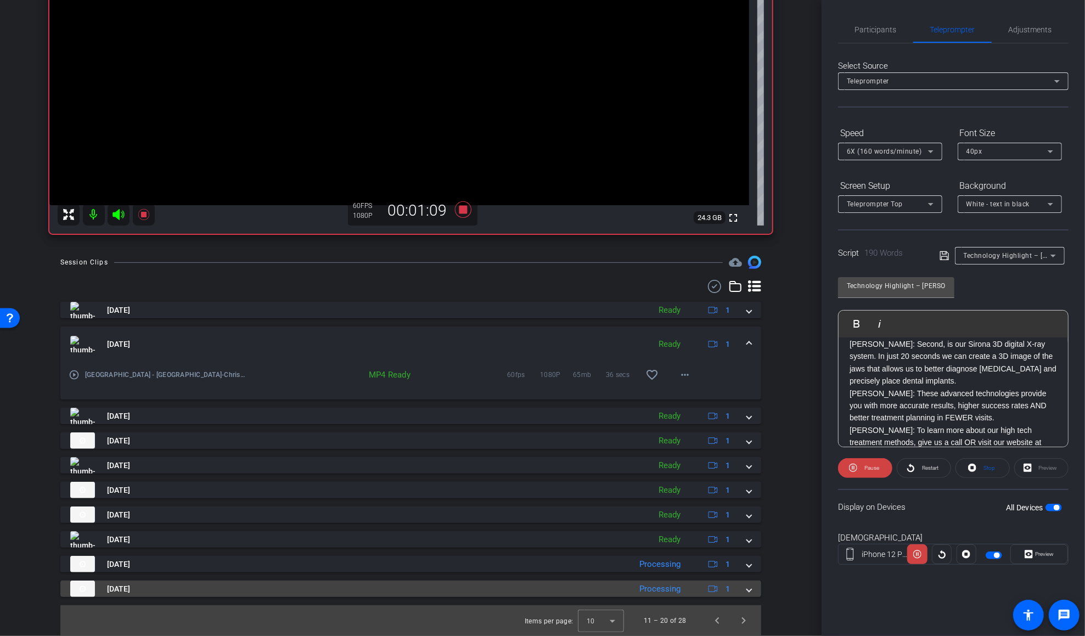
click at [751, 586] on span at bounding box center [749, 589] width 4 height 12
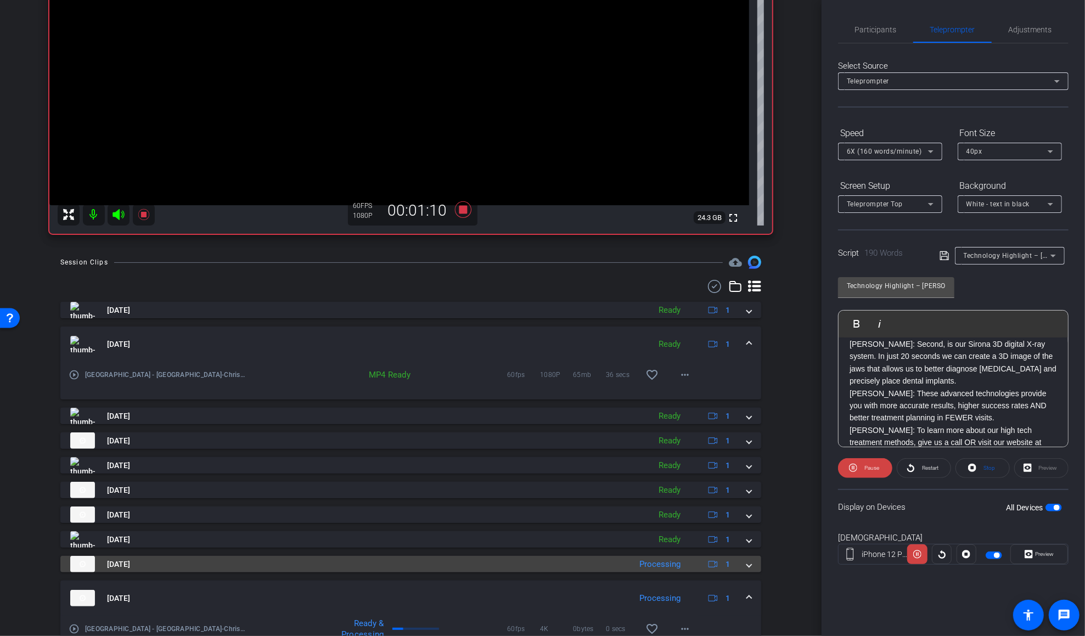
click at [750, 566] on span at bounding box center [749, 565] width 4 height 12
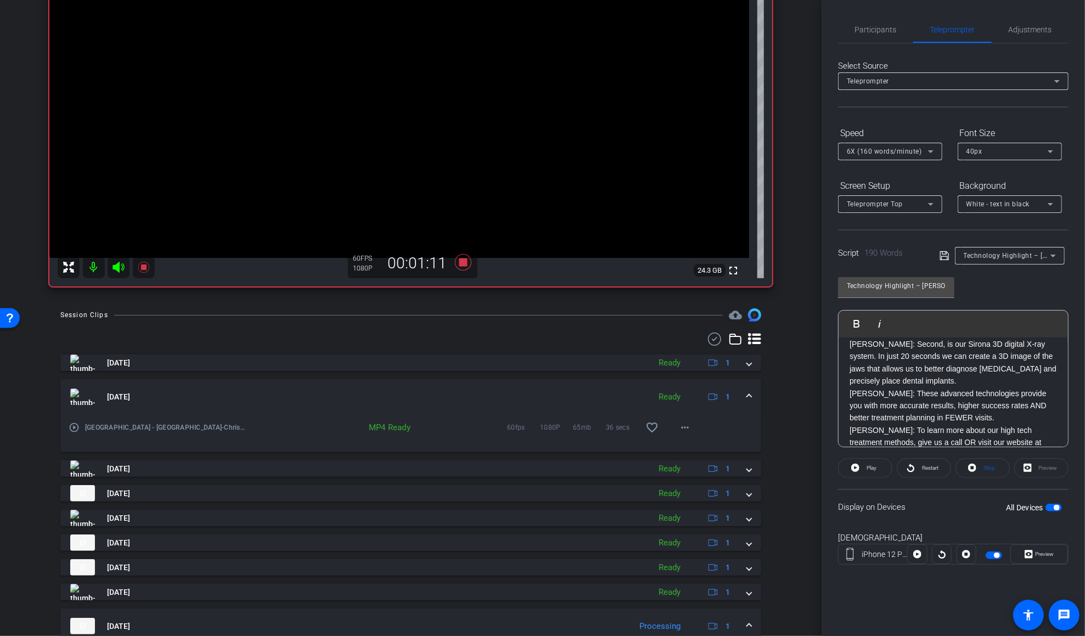
scroll to position [0, 0]
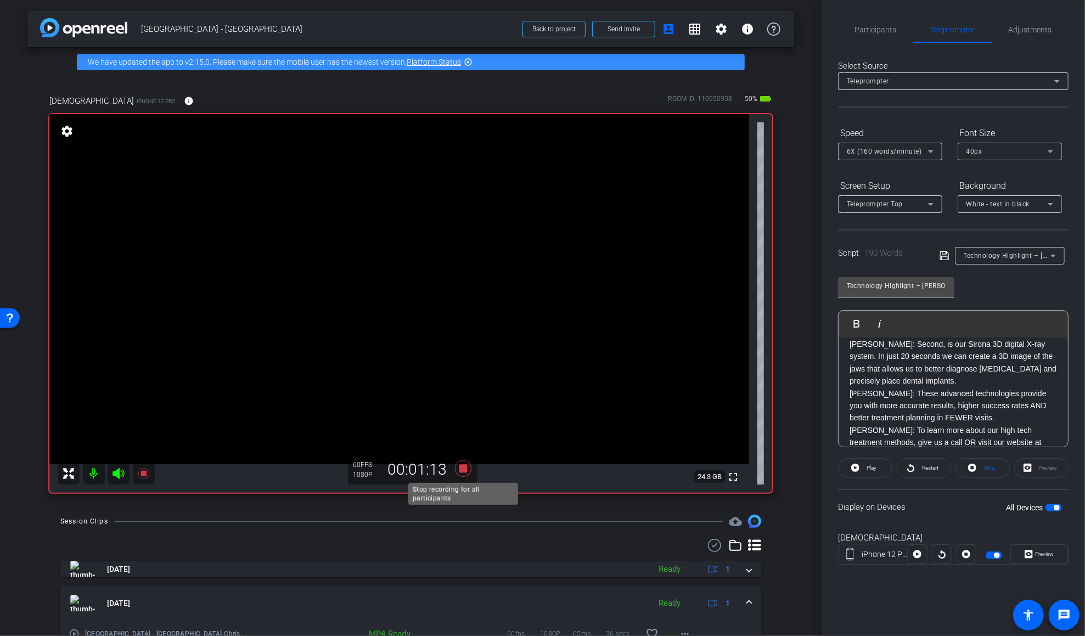
click at [460, 471] on icon at bounding box center [462, 468] width 16 height 16
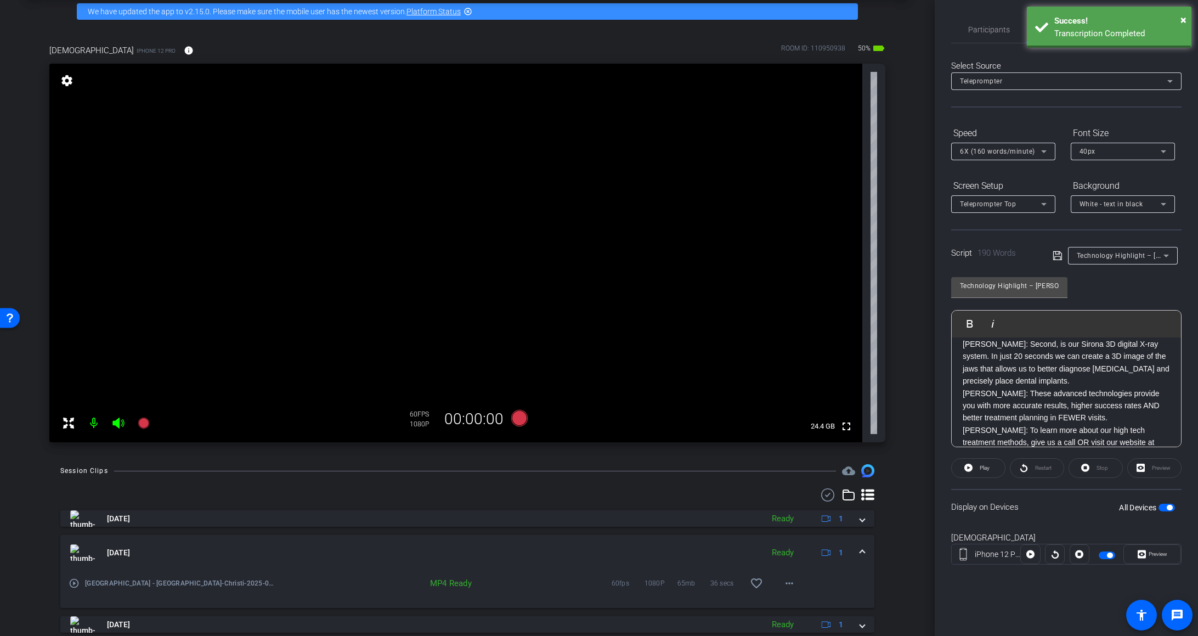
scroll to position [53, 0]
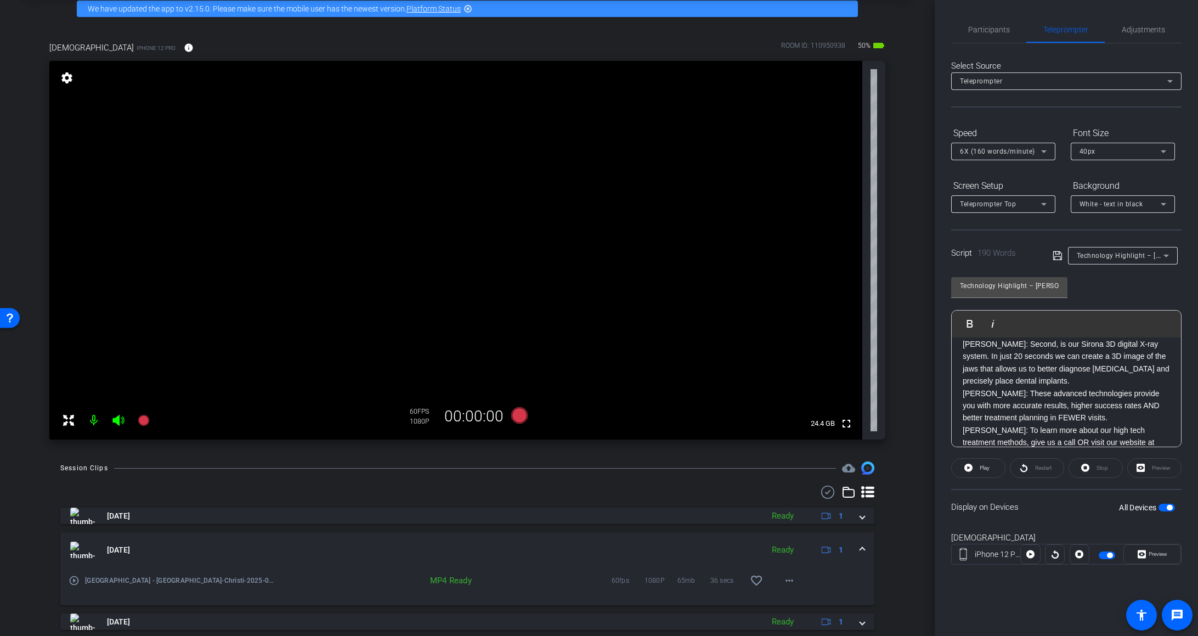
click at [816, 43] on div "Select Source Teleprompter Speed 6X (160 words/minute) Font Size 40px Screen Se…" at bounding box center [1067, 313] width 230 height 540
click at [816, 36] on span "Participants" at bounding box center [990, 29] width 42 height 26
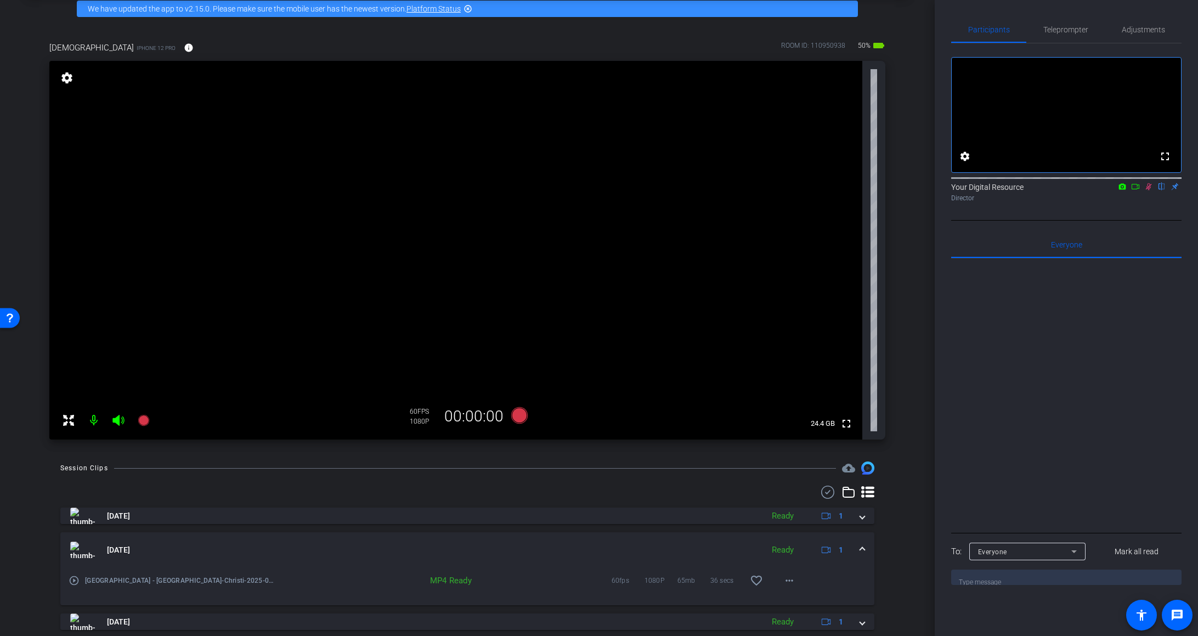
click at [816, 190] on icon at bounding box center [1149, 186] width 6 height 7
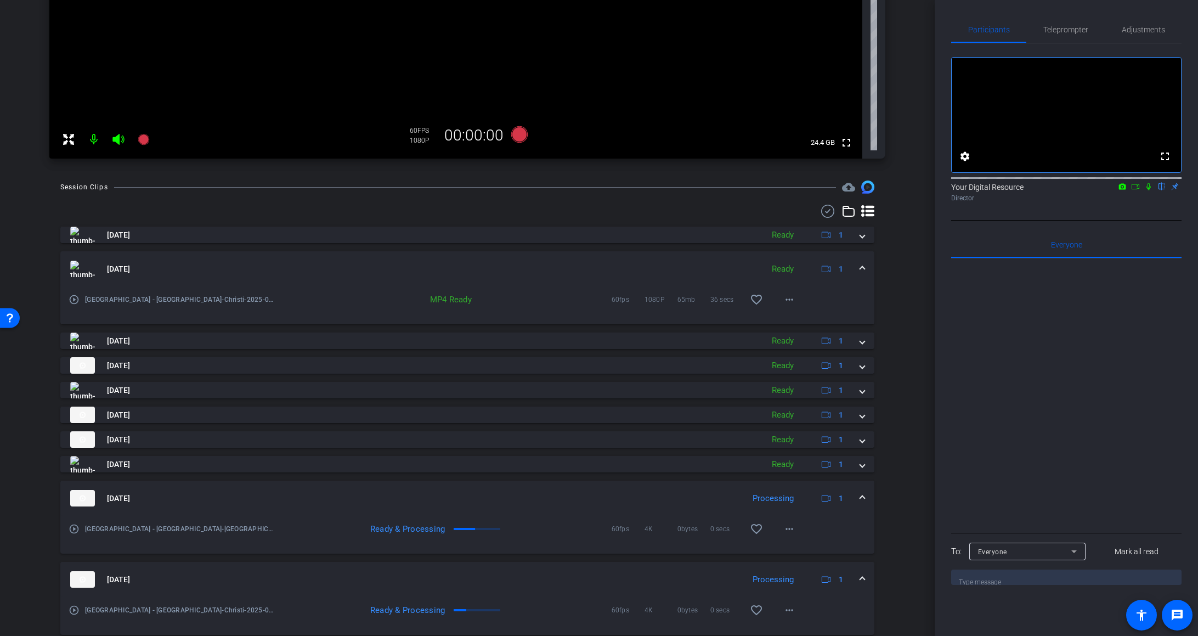
scroll to position [372, 0]
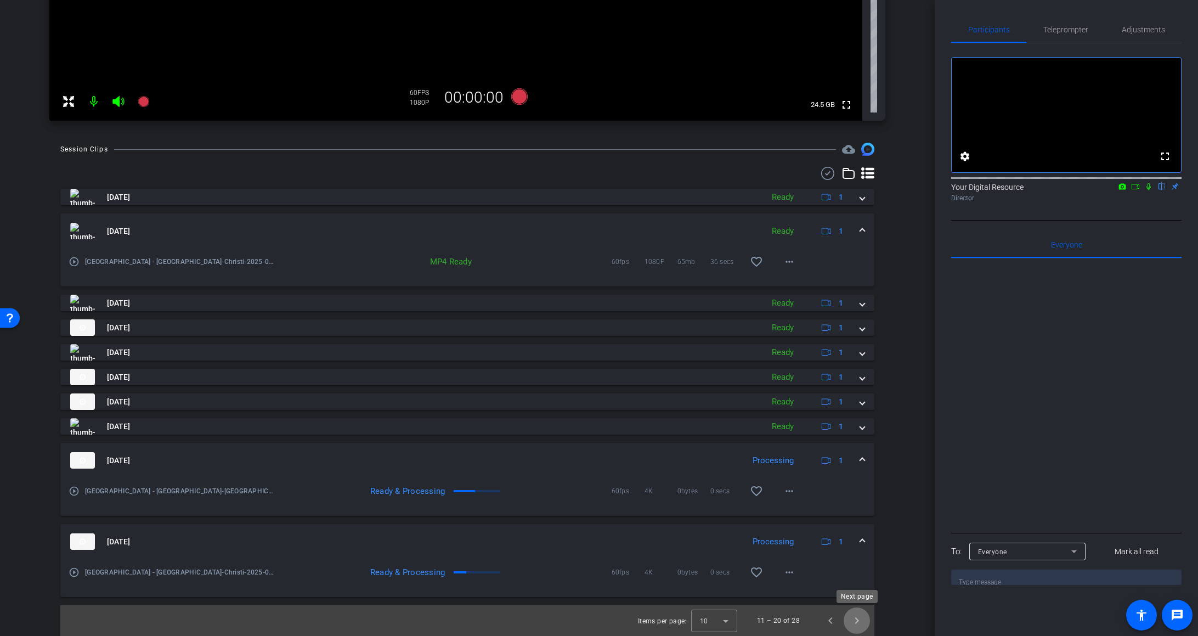
click at [816, 619] on span "Next page" at bounding box center [857, 620] width 26 height 26
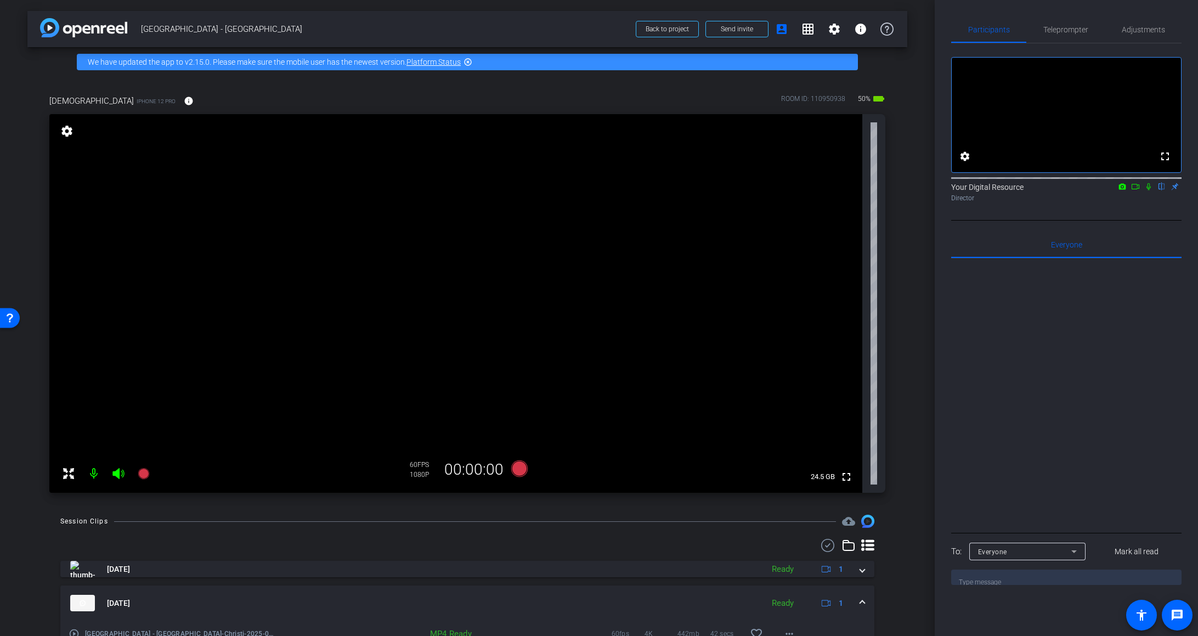
scroll to position [210, 0]
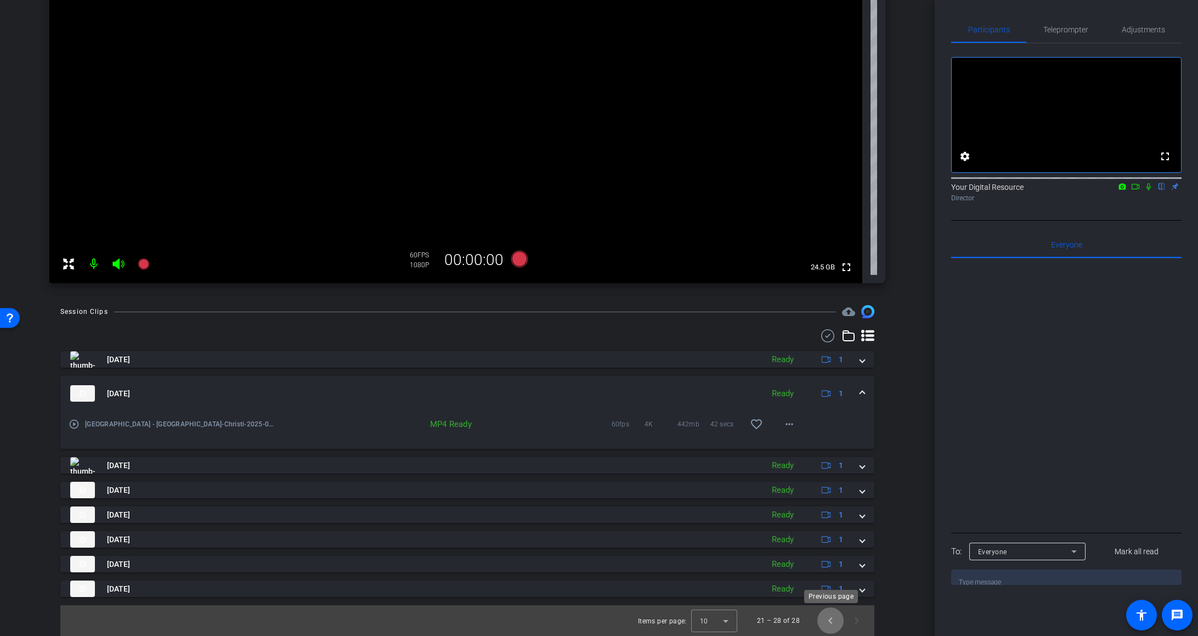
click at [816, 621] on span "Previous page" at bounding box center [831, 620] width 26 height 26
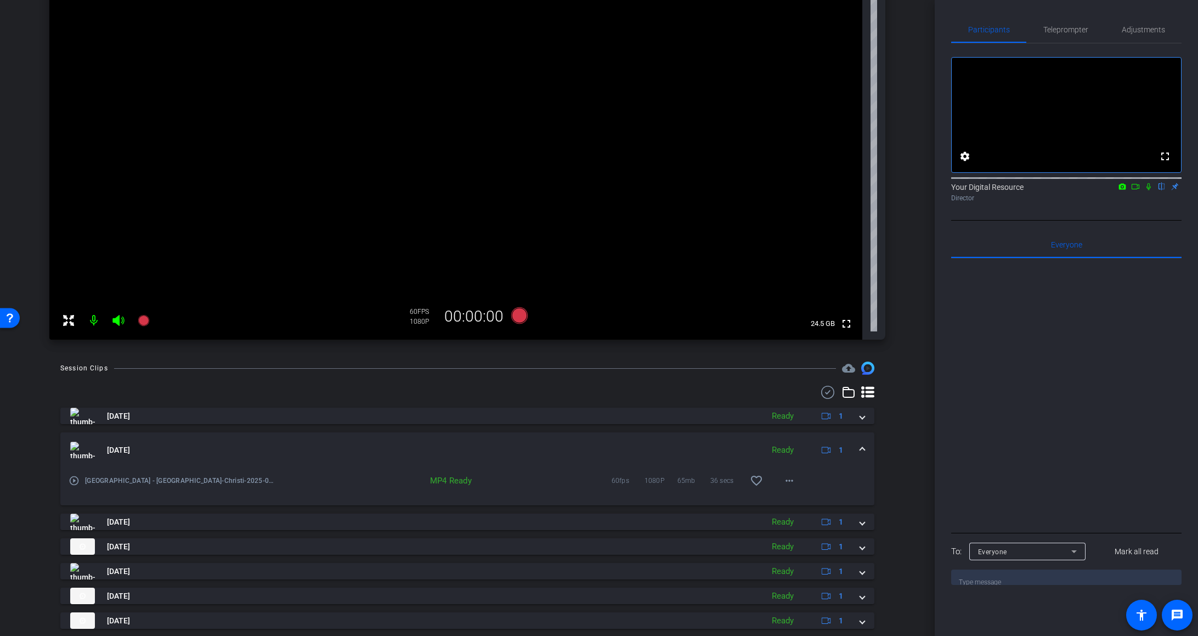
scroll to position [259, 0]
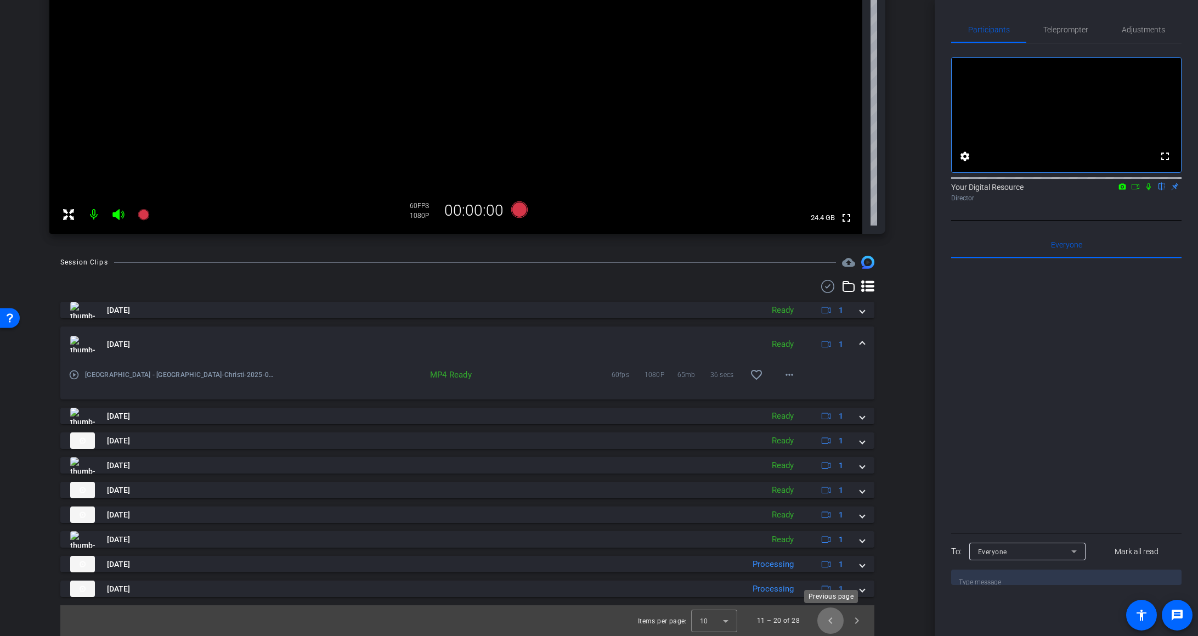
click at [816, 622] on span "Previous page" at bounding box center [831, 620] width 26 height 26
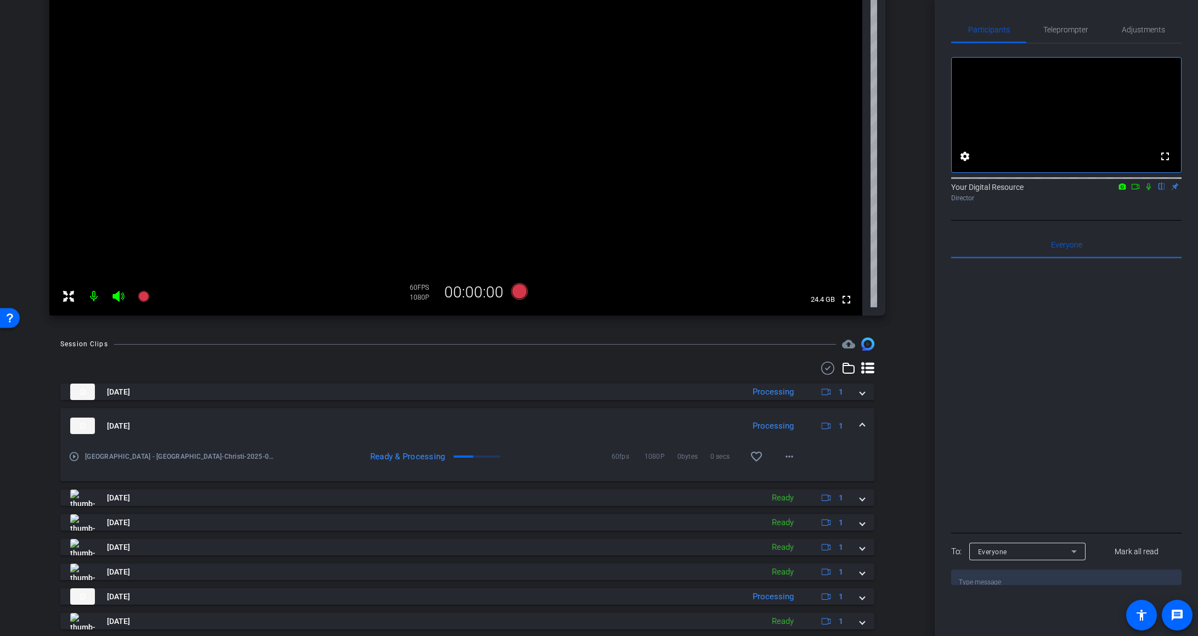
scroll to position [201, 0]
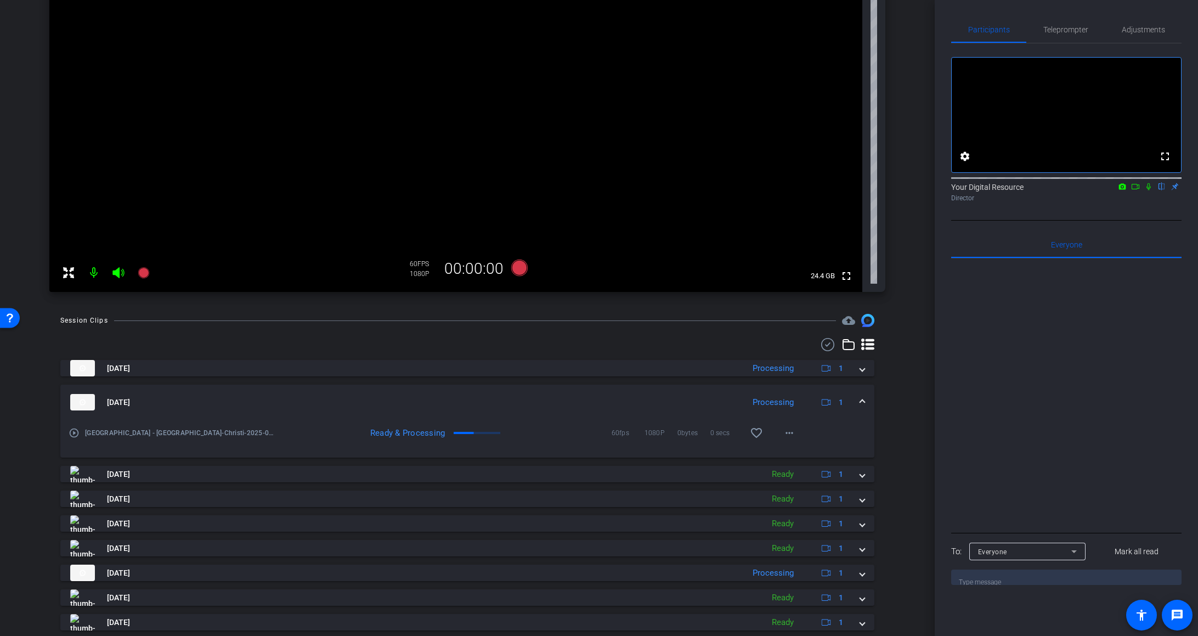
click at [816, 190] on icon at bounding box center [1136, 187] width 9 height 8
click at [816, 190] on icon at bounding box center [1162, 187] width 9 height 8
click at [95, 274] on mat-icon at bounding box center [94, 273] width 22 height 22
click at [119, 274] on icon at bounding box center [118, 272] width 12 height 11
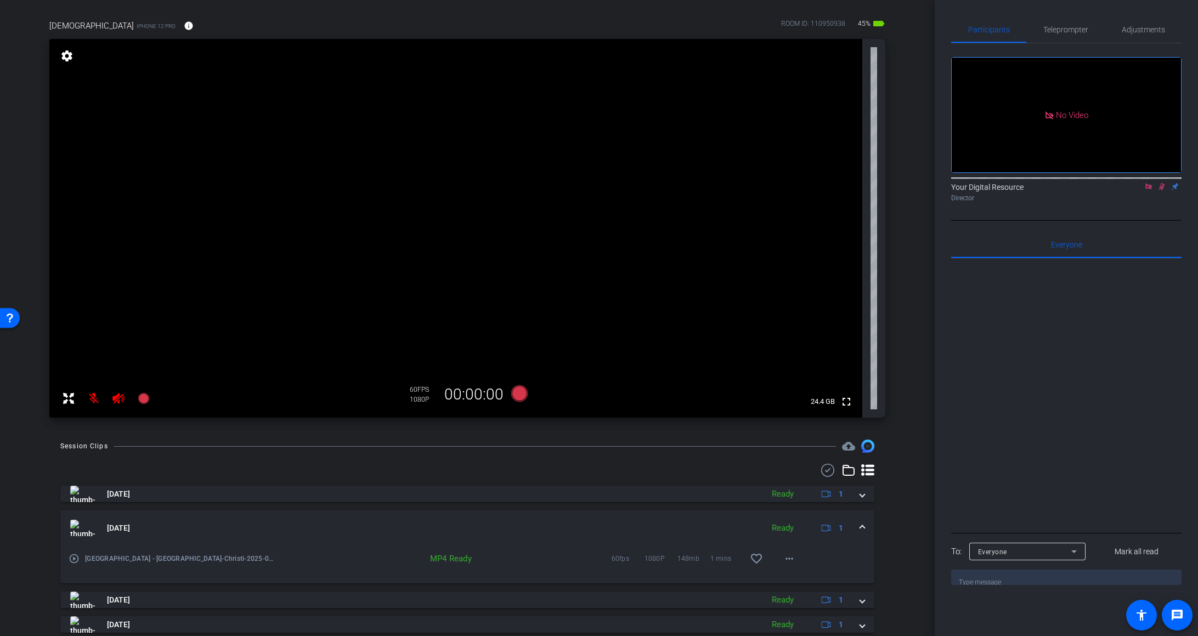
scroll to position [82, 0]
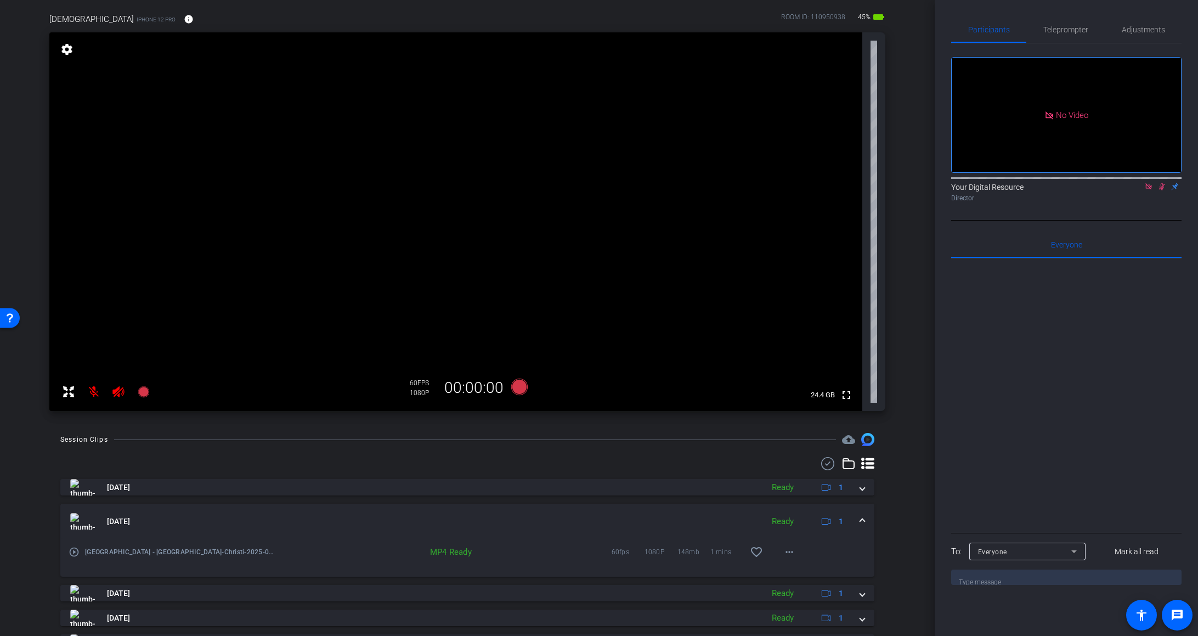
click at [95, 392] on mat-icon at bounding box center [94, 392] width 22 height 22
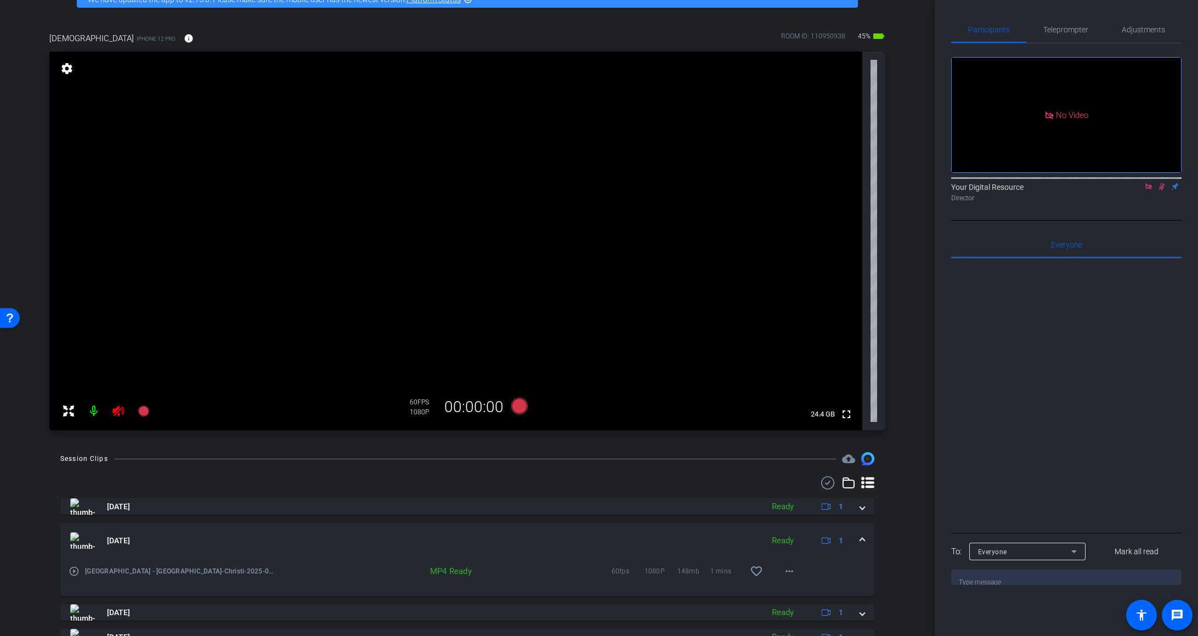
scroll to position [259, 0]
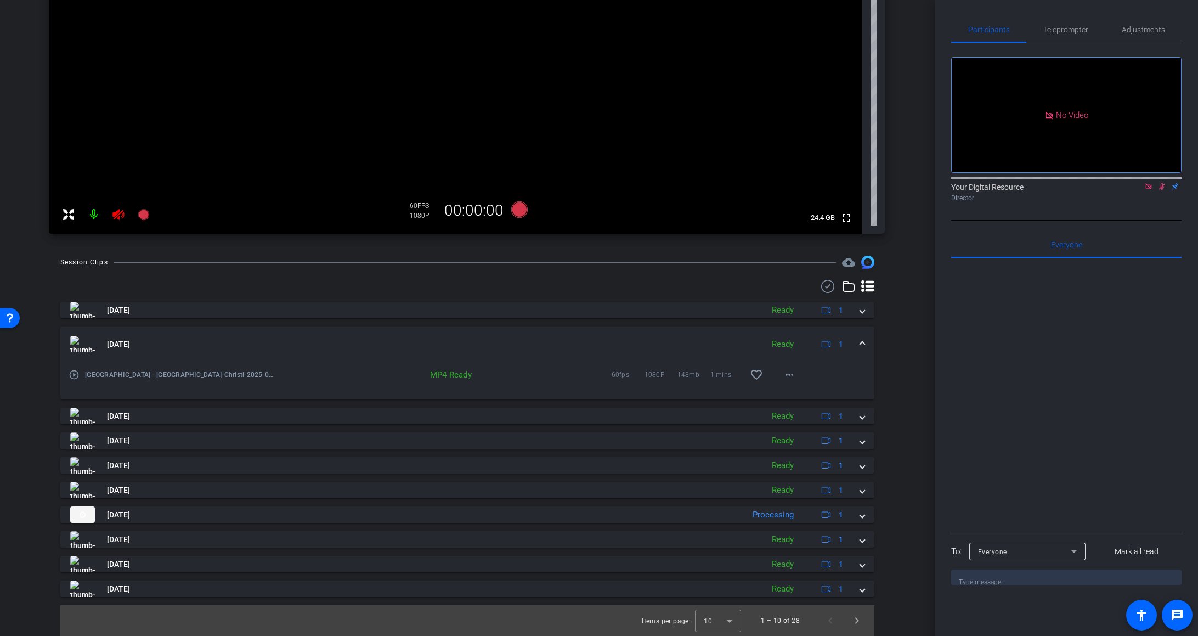
click at [816, 190] on icon at bounding box center [1162, 187] width 9 height 8
click at [115, 215] on icon at bounding box center [118, 214] width 12 height 11
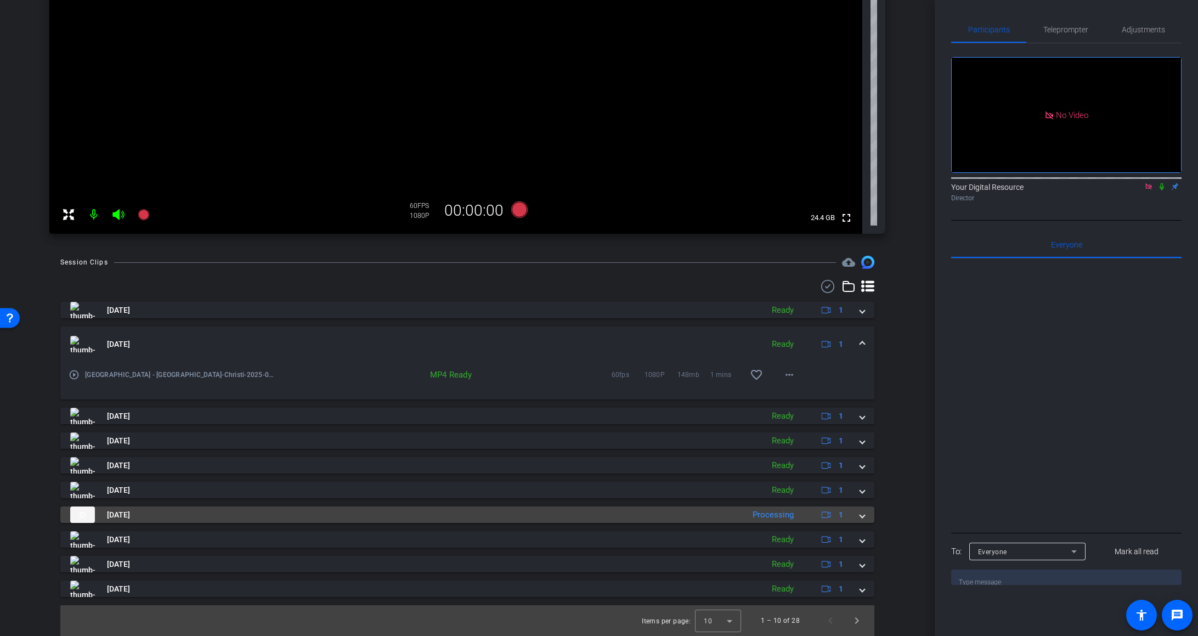
click at [816, 512] on span at bounding box center [862, 515] width 4 height 12
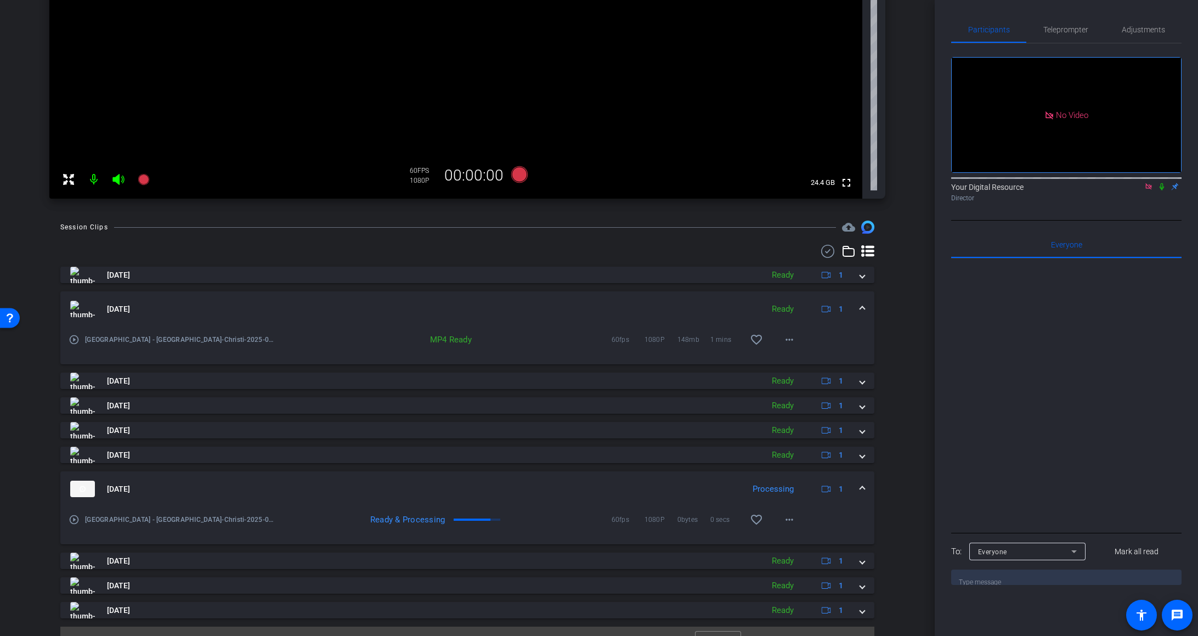
scroll to position [316, 0]
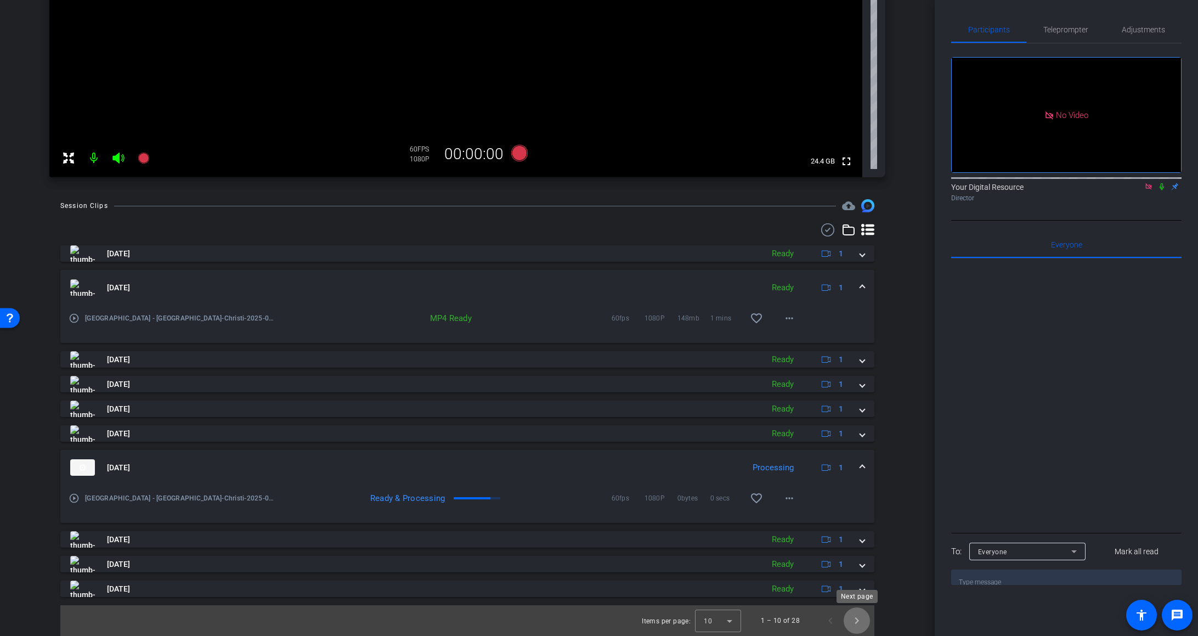
click at [816, 623] on span "Next page" at bounding box center [857, 620] width 26 height 26
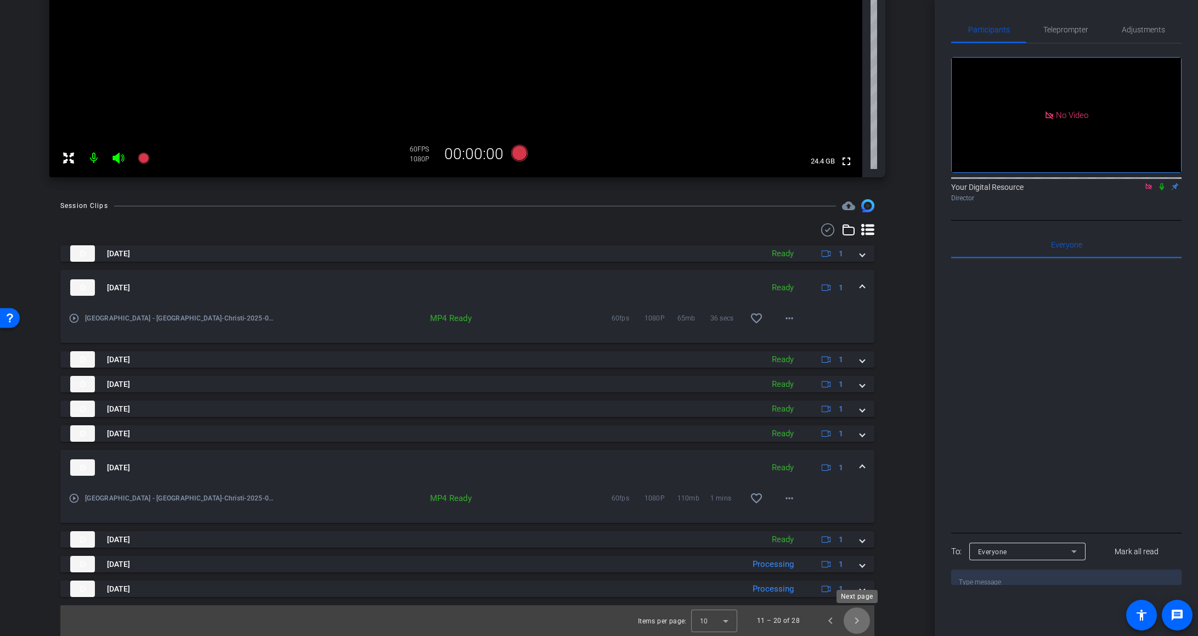
click at [816, 623] on span "Next page" at bounding box center [857, 620] width 26 height 26
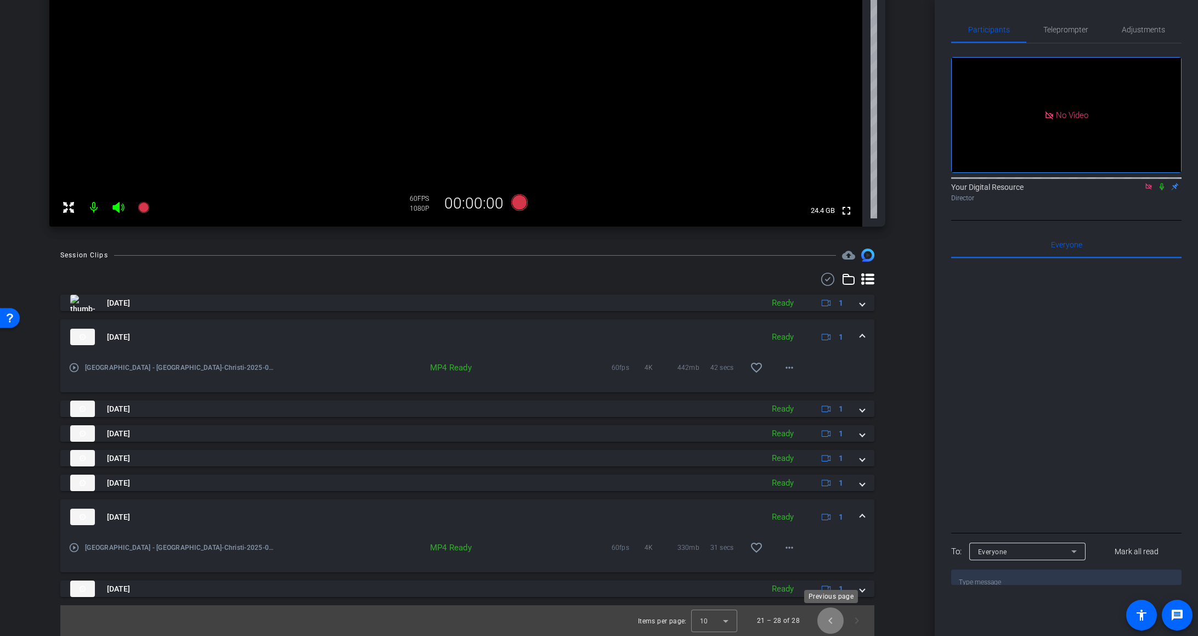
click at [816, 620] on span "Previous page" at bounding box center [831, 620] width 26 height 26
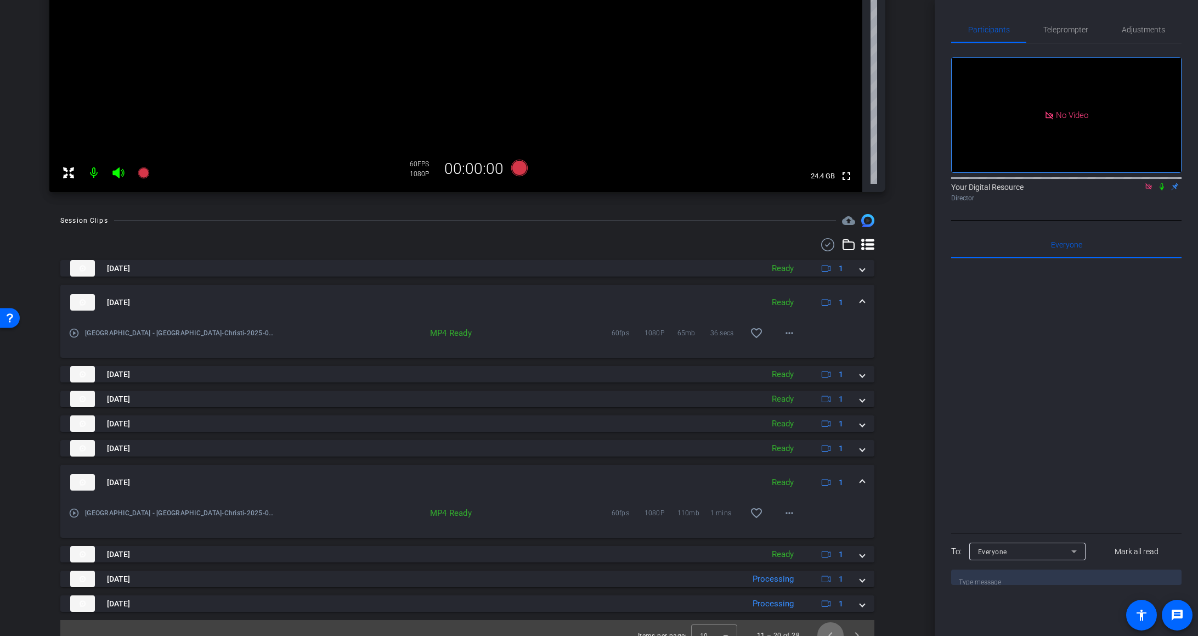
scroll to position [316, 0]
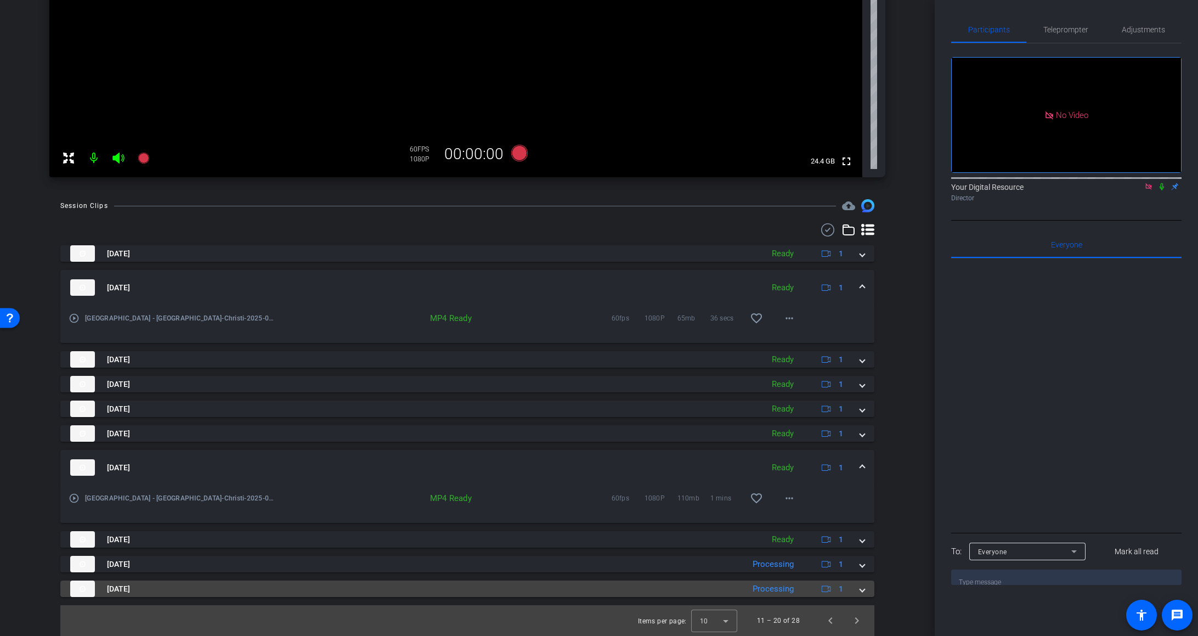
click at [816, 592] on span at bounding box center [862, 589] width 4 height 12
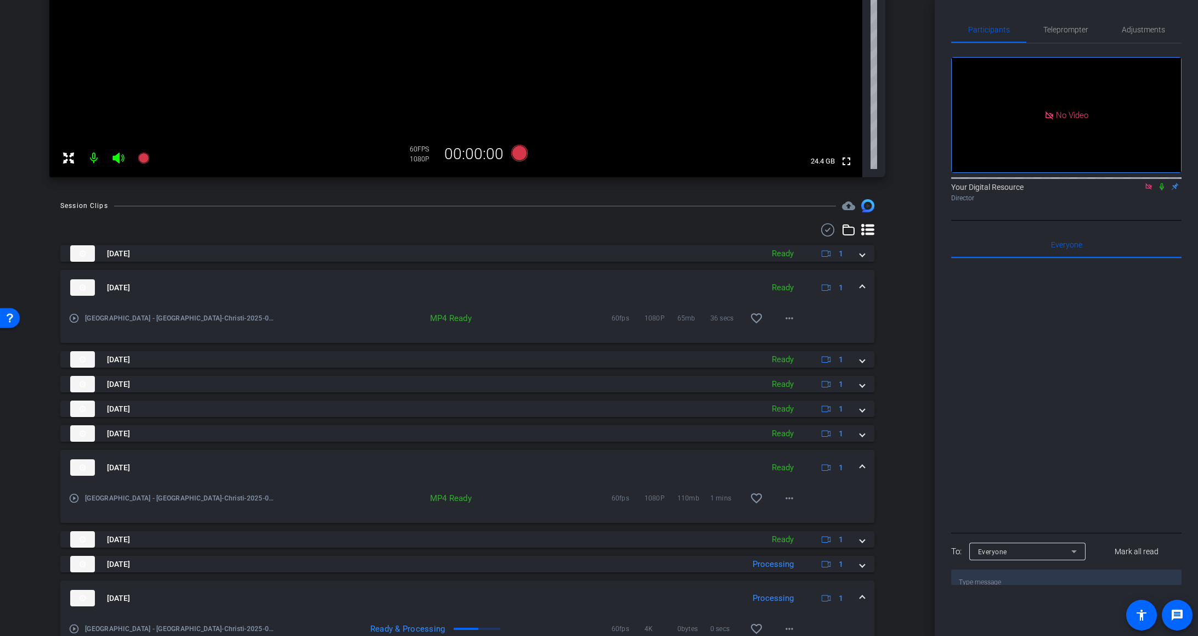
scroll to position [372, 0]
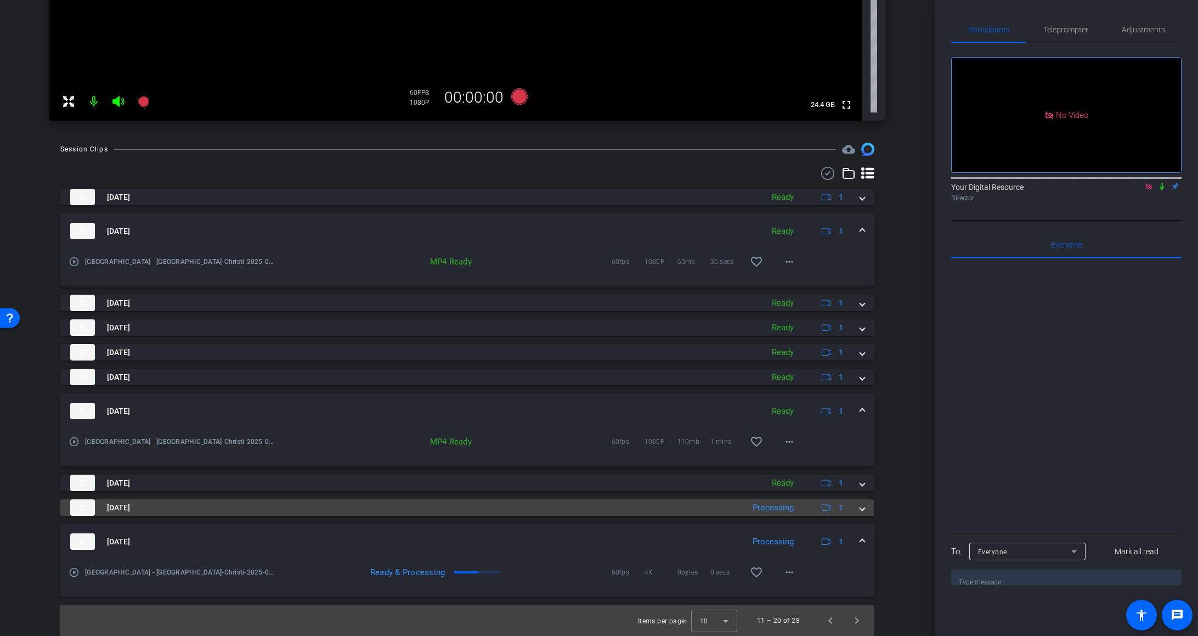
click at [816, 508] on span at bounding box center [862, 508] width 4 height 12
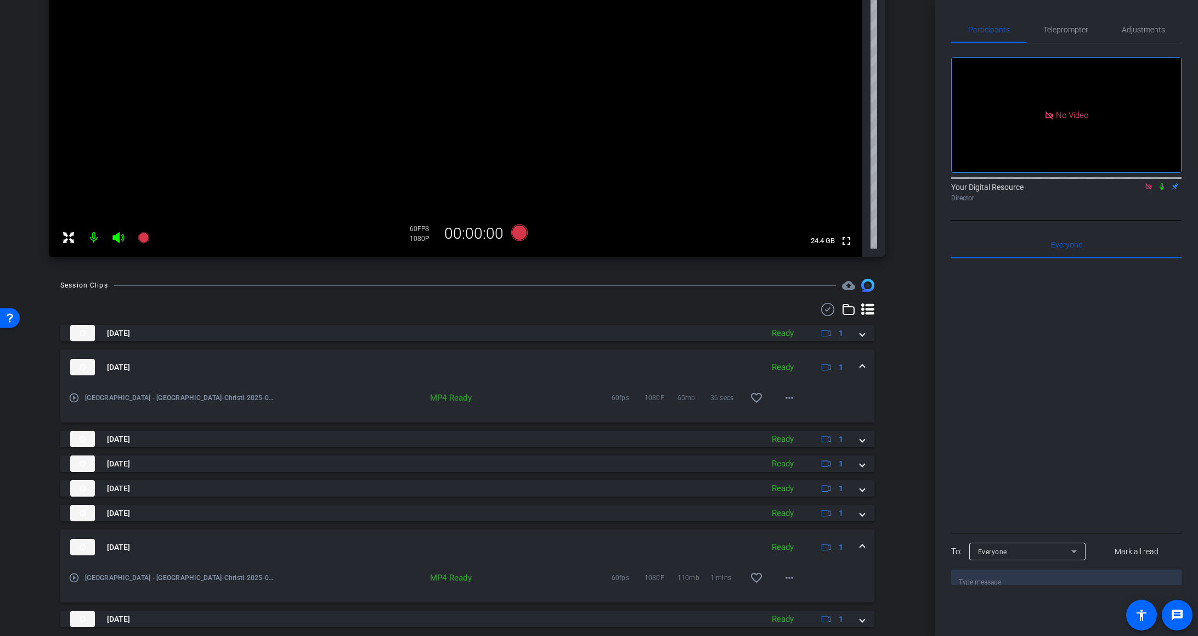
scroll to position [429, 0]
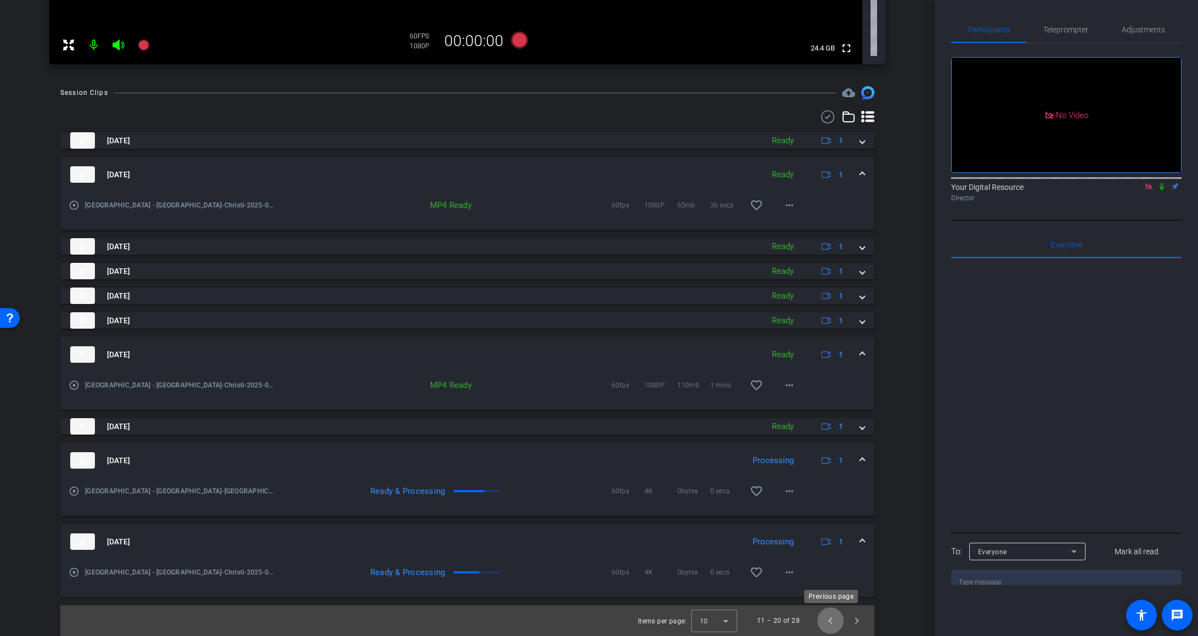
click at [816, 612] on span "Previous page" at bounding box center [831, 620] width 26 height 26
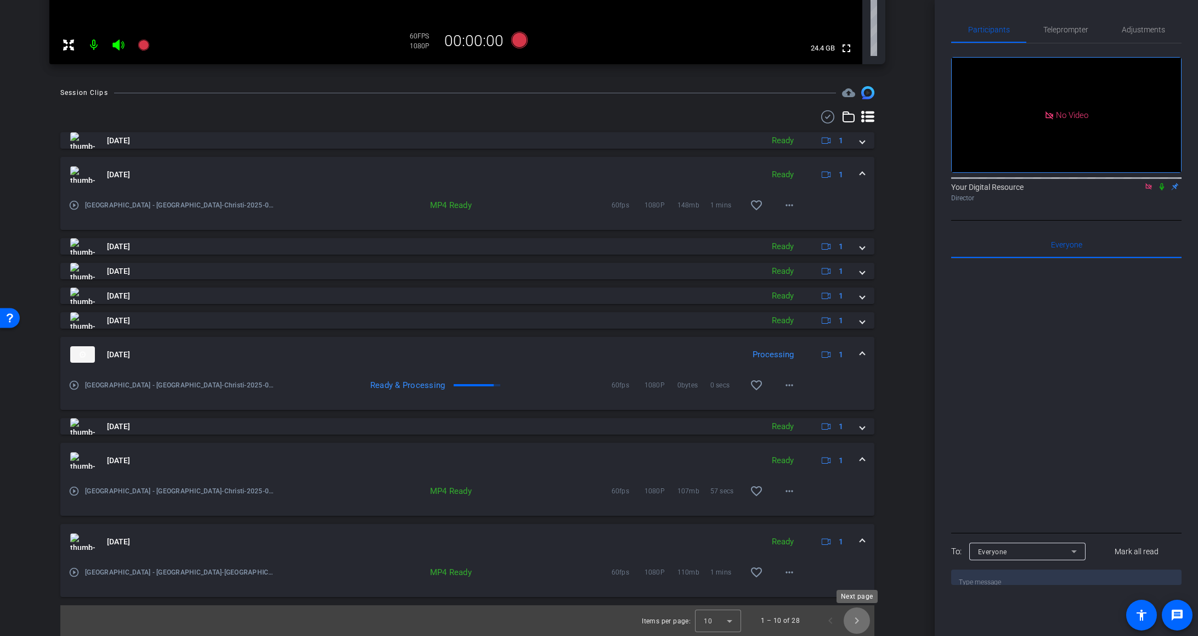
click at [816, 621] on span "Next page" at bounding box center [857, 620] width 26 height 26
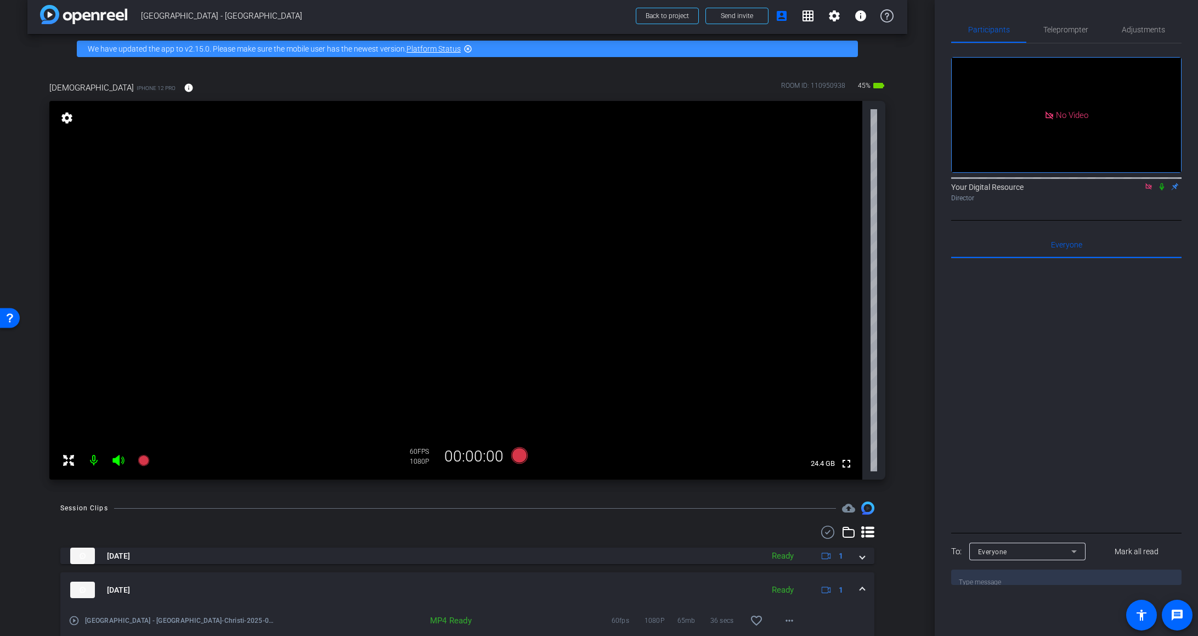
scroll to position [0, 0]
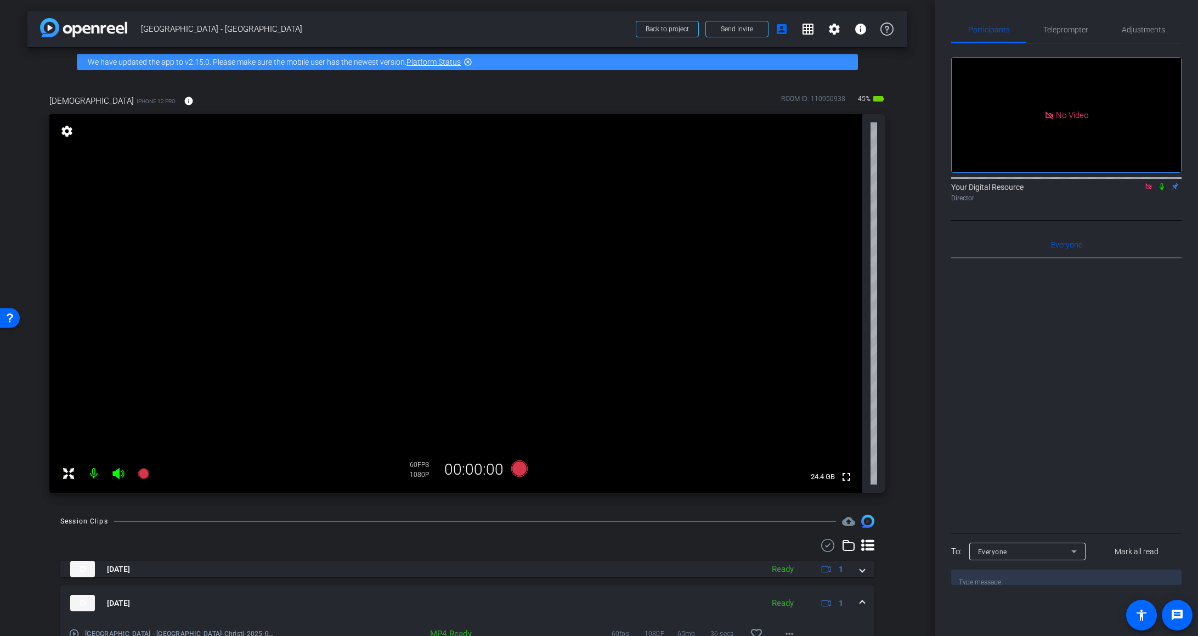
click at [90, 476] on mat-icon at bounding box center [94, 474] width 22 height 22
click at [122, 471] on icon at bounding box center [118, 473] width 13 height 13
click at [816, 190] on icon at bounding box center [1162, 187] width 9 height 8
click at [816, 399] on div at bounding box center [1067, 394] width 230 height 272
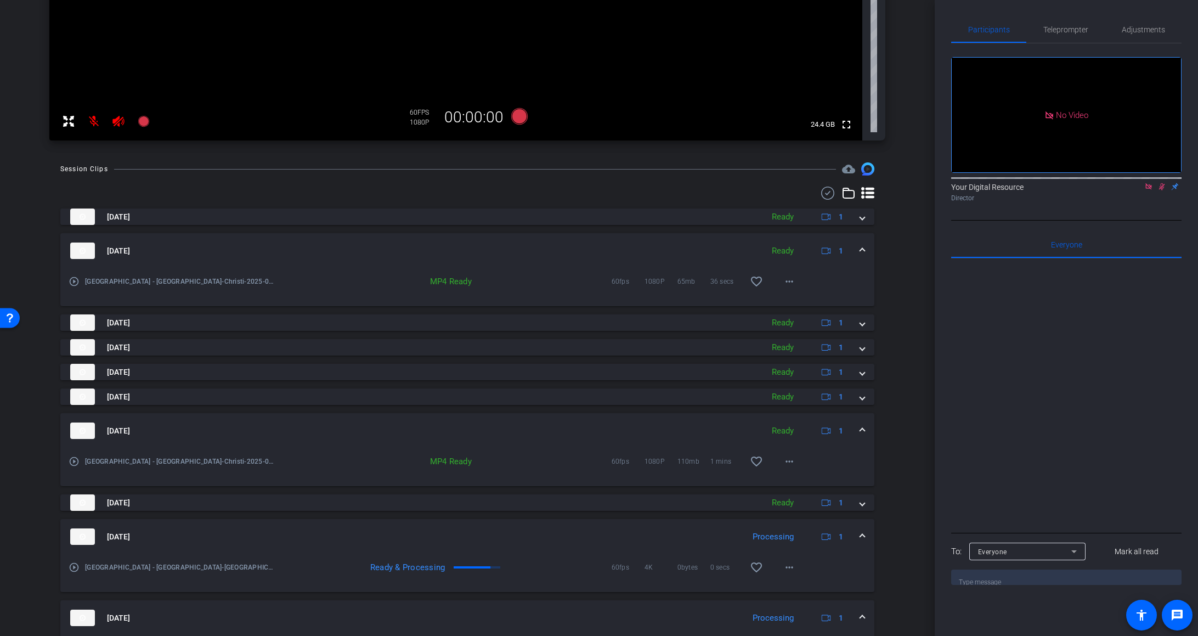
scroll to position [429, 0]
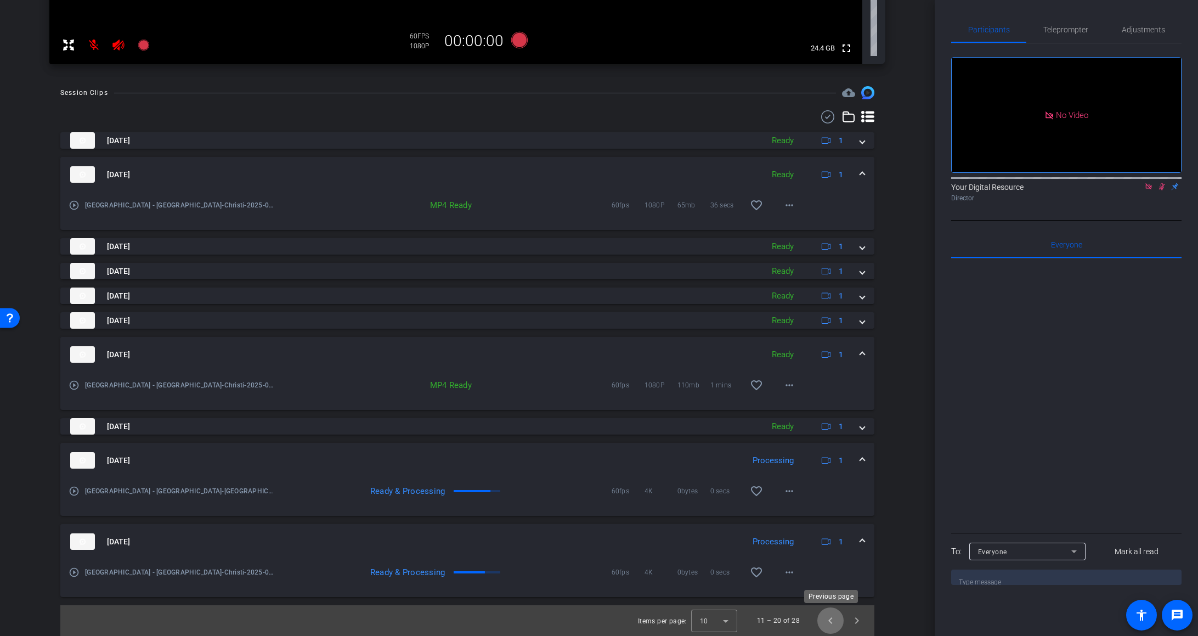
click at [816, 624] on span "Previous page" at bounding box center [831, 620] width 26 height 26
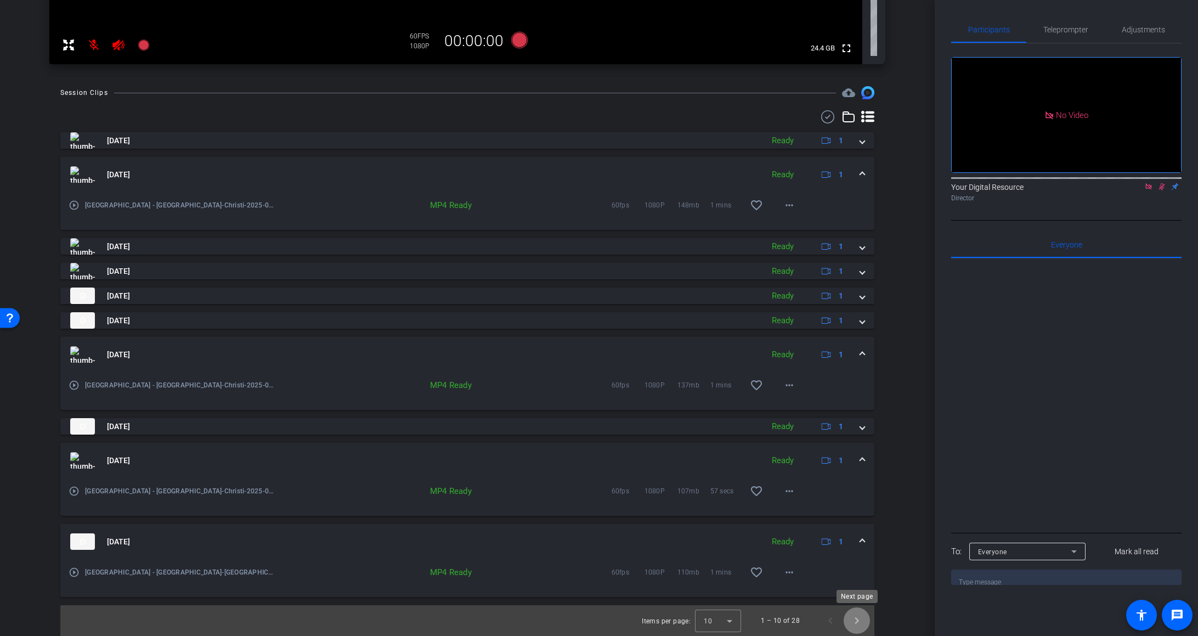
click at [816, 622] on span "Next page" at bounding box center [857, 620] width 26 height 26
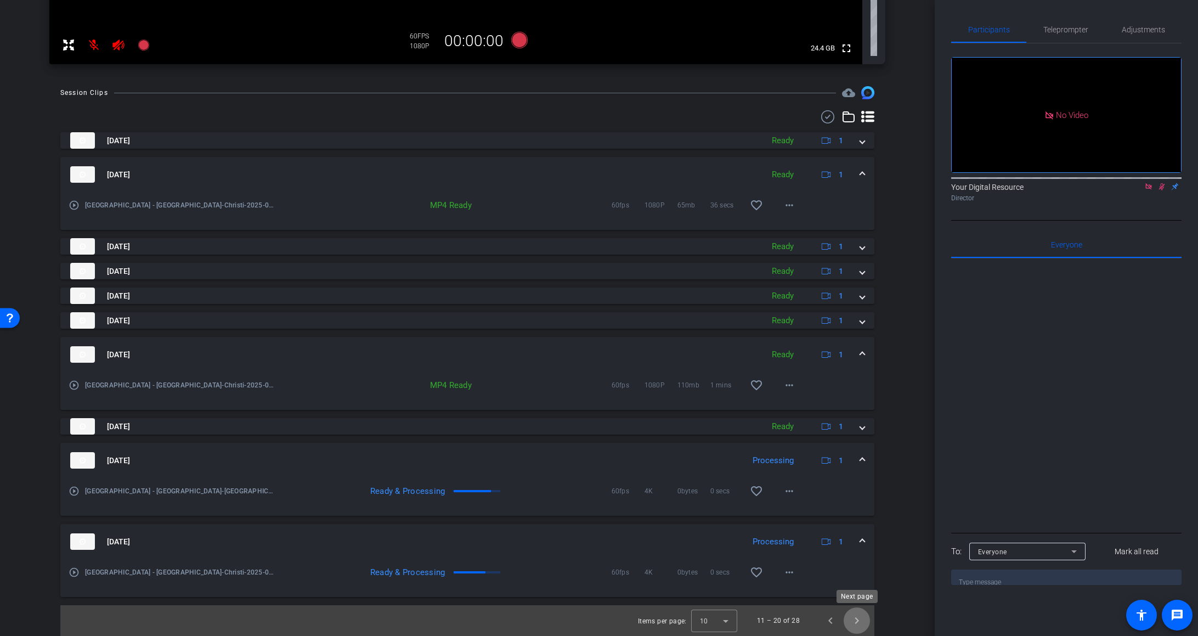
click at [816, 621] on span "Next page" at bounding box center [857, 620] width 26 height 26
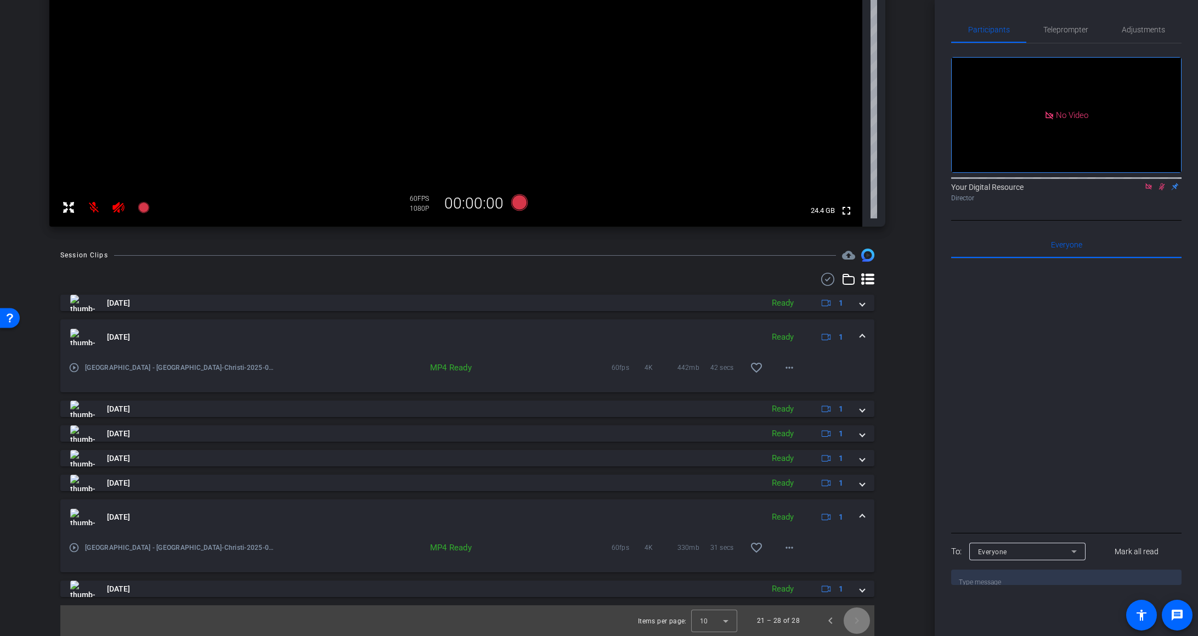
scroll to position [266, 0]
click at [816, 622] on span "Previous page" at bounding box center [831, 620] width 26 height 26
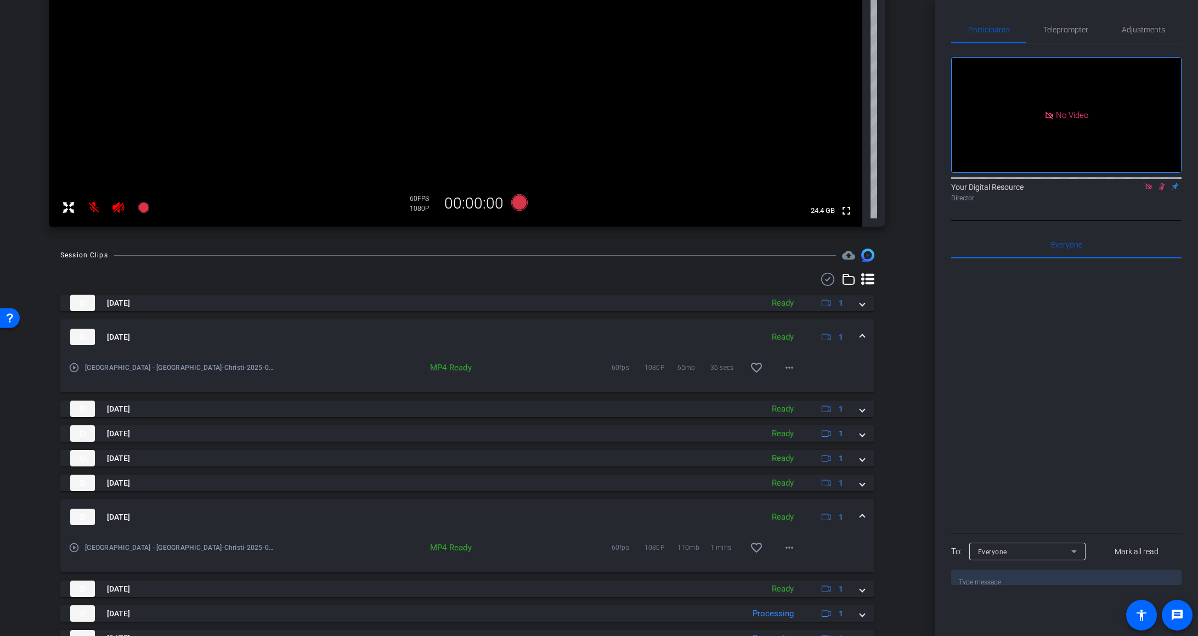
scroll to position [316, 0]
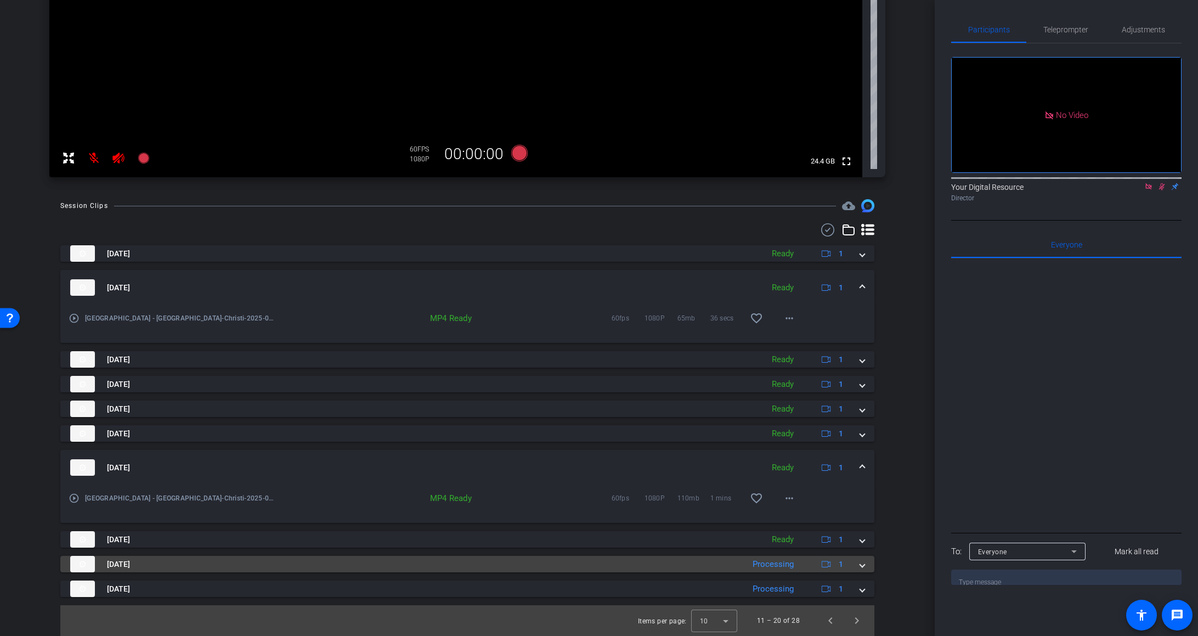
click at [669, 569] on mat-panel-title "Aug 20, 2025" at bounding box center [404, 564] width 668 height 16
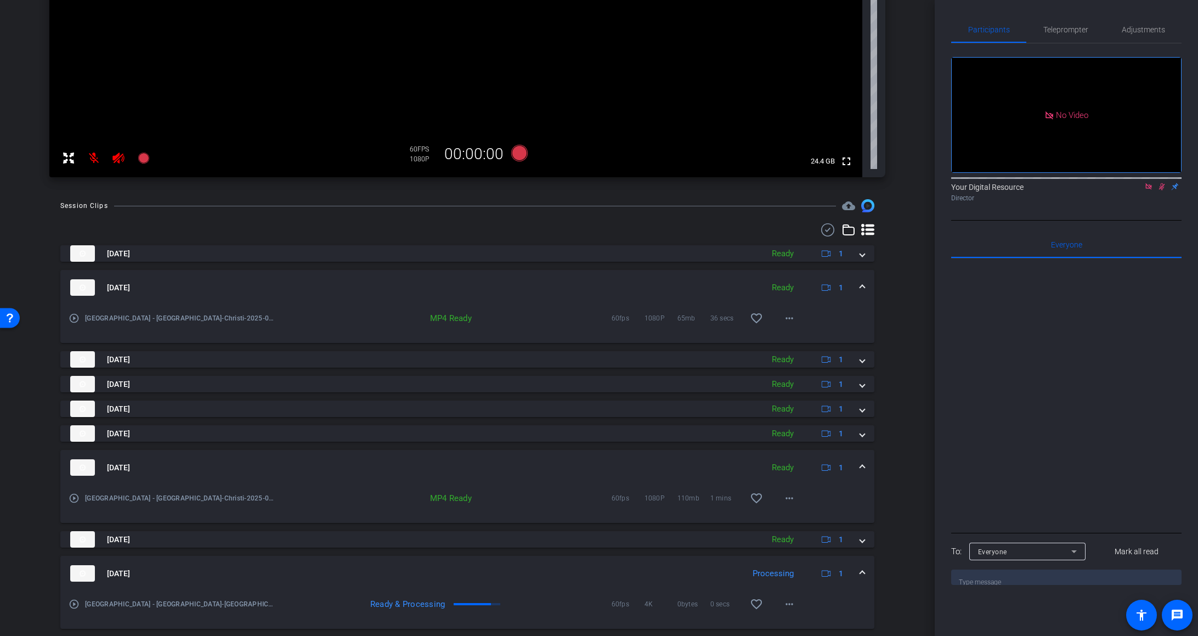
scroll to position [372, 0]
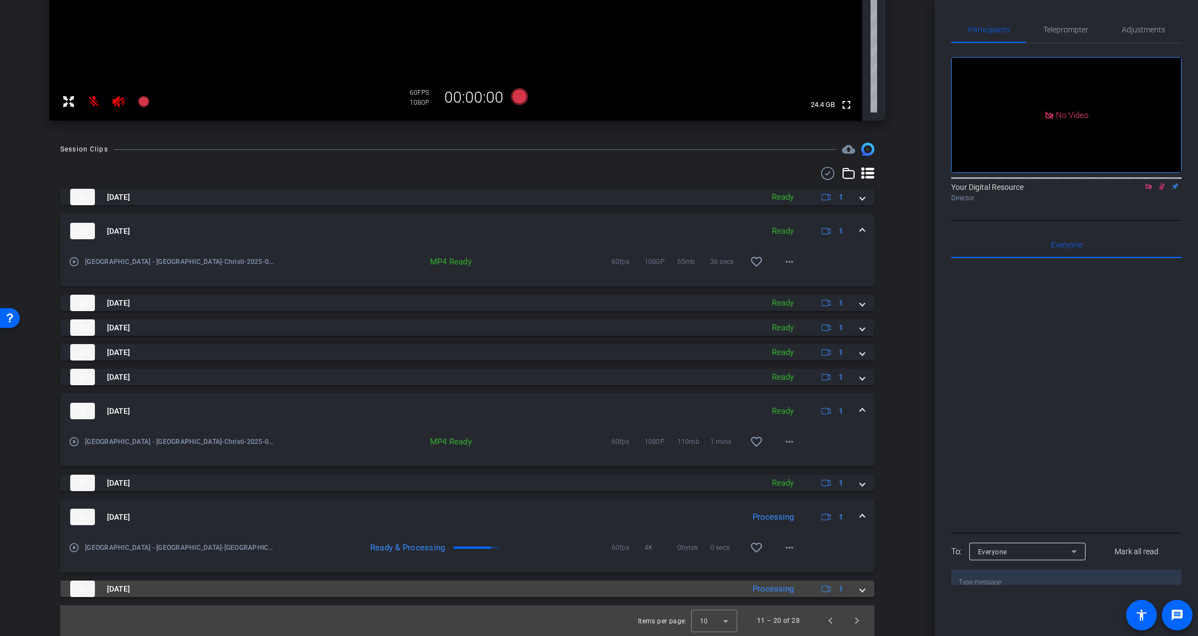
click at [689, 596] on mat-panel-title "Aug 20, 2025" at bounding box center [404, 589] width 668 height 16
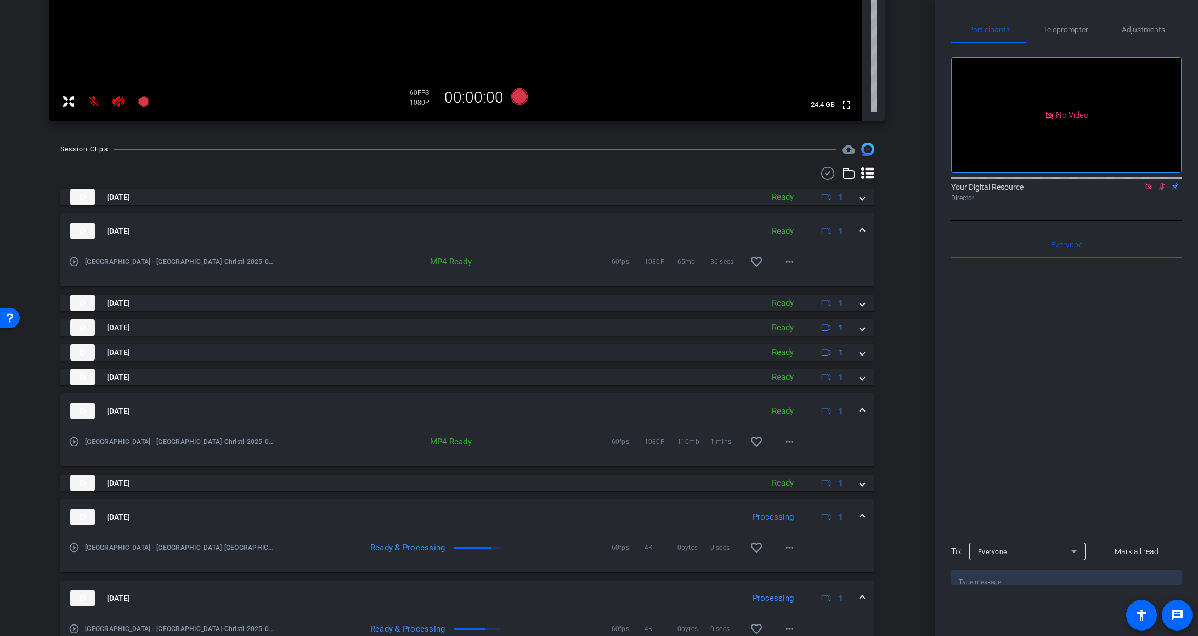
scroll to position [429, 0]
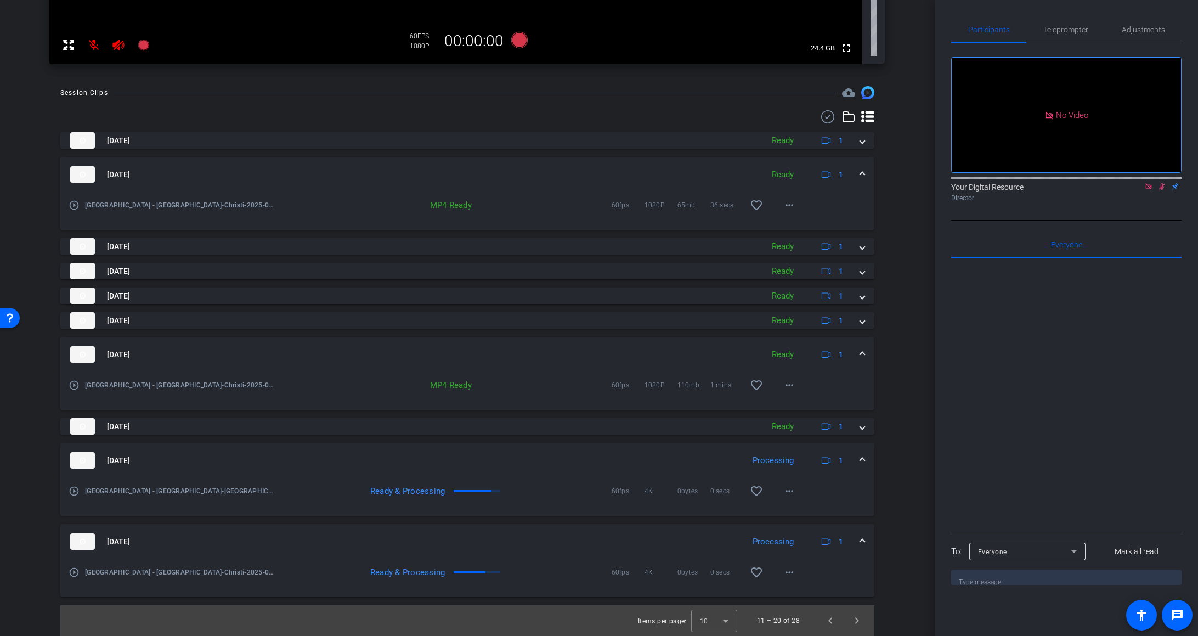
click at [121, 43] on icon at bounding box center [118, 44] width 13 height 13
click at [816, 190] on icon at bounding box center [1163, 186] width 6 height 7
click at [816, 190] on icon at bounding box center [1162, 186] width 4 height 7
click at [109, 41] on mat-icon at bounding box center [119, 45] width 22 height 22
drag, startPoint x: 110, startPoint y: 40, endPoint x: 120, endPoint y: 44, distance: 10.6
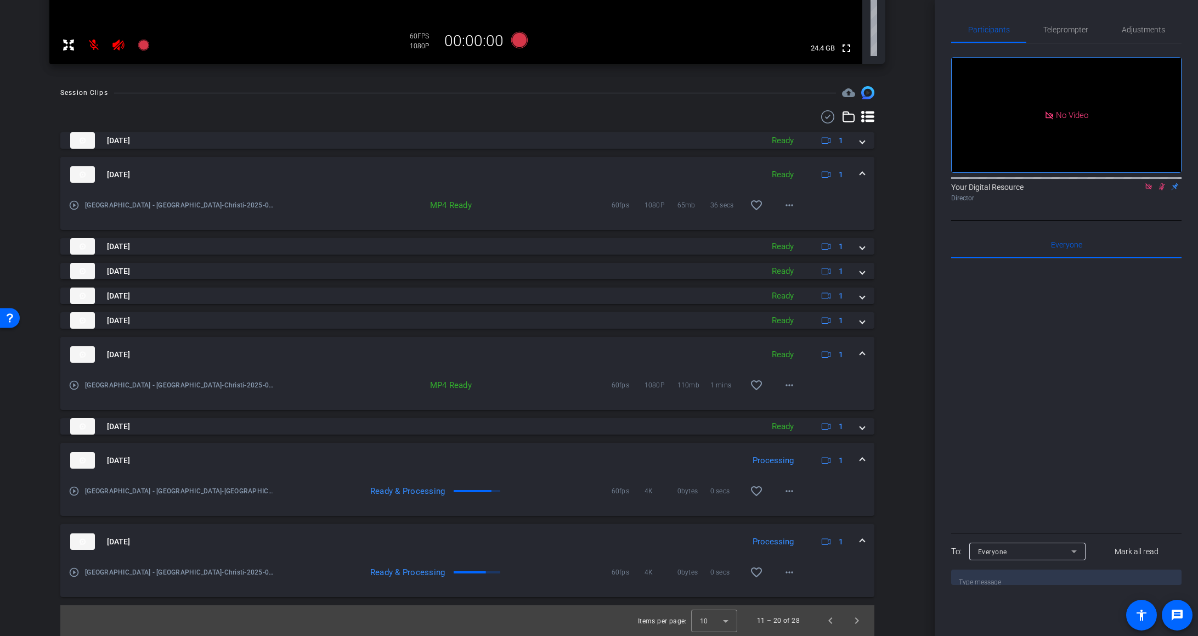
click at [120, 44] on icon at bounding box center [118, 45] width 12 height 11
click at [119, 44] on icon at bounding box center [118, 45] width 12 height 11
click at [569, 548] on mat-panel-title "Aug 20, 2025" at bounding box center [404, 541] width 668 height 16
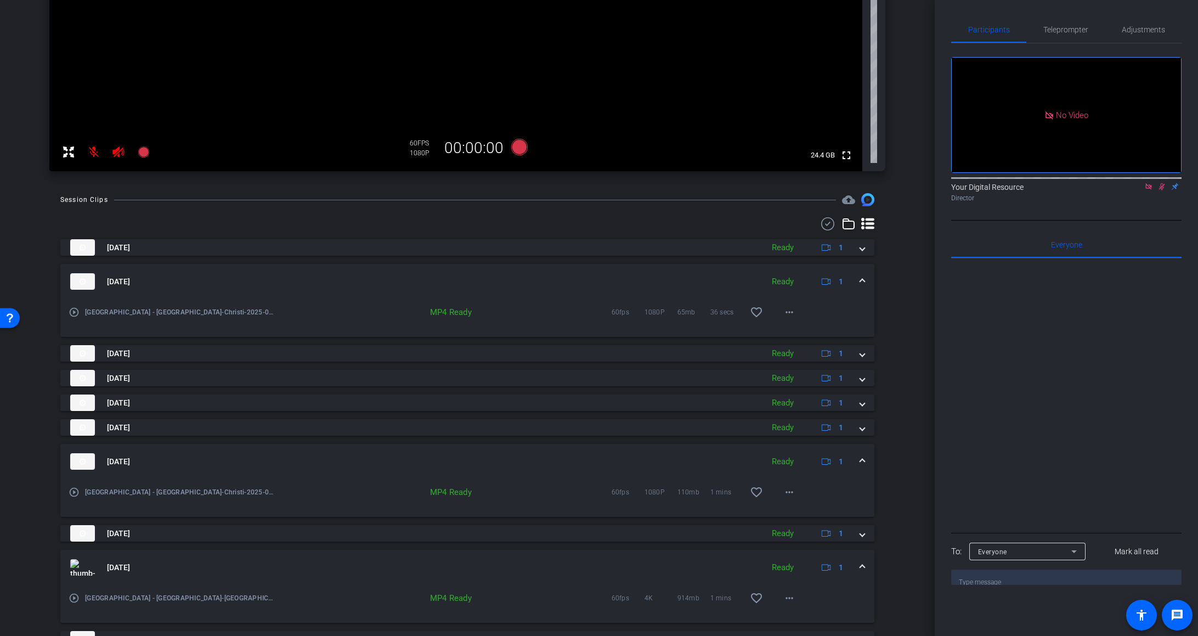
scroll to position [372, 0]
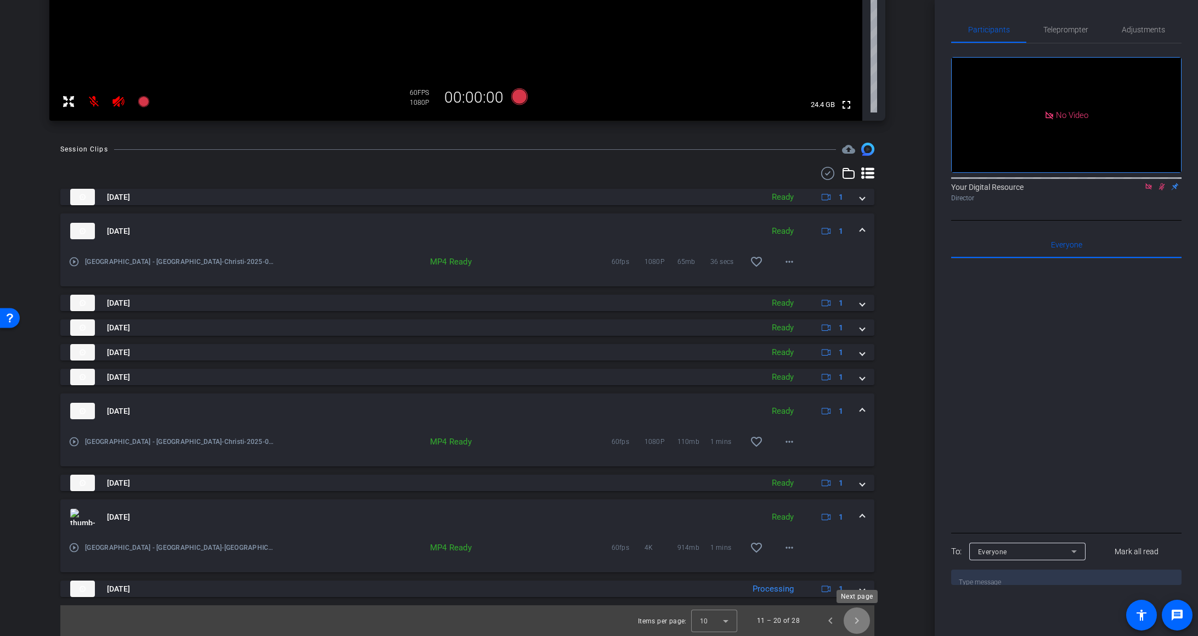
click at [816, 618] on span "Next page" at bounding box center [857, 620] width 26 height 26
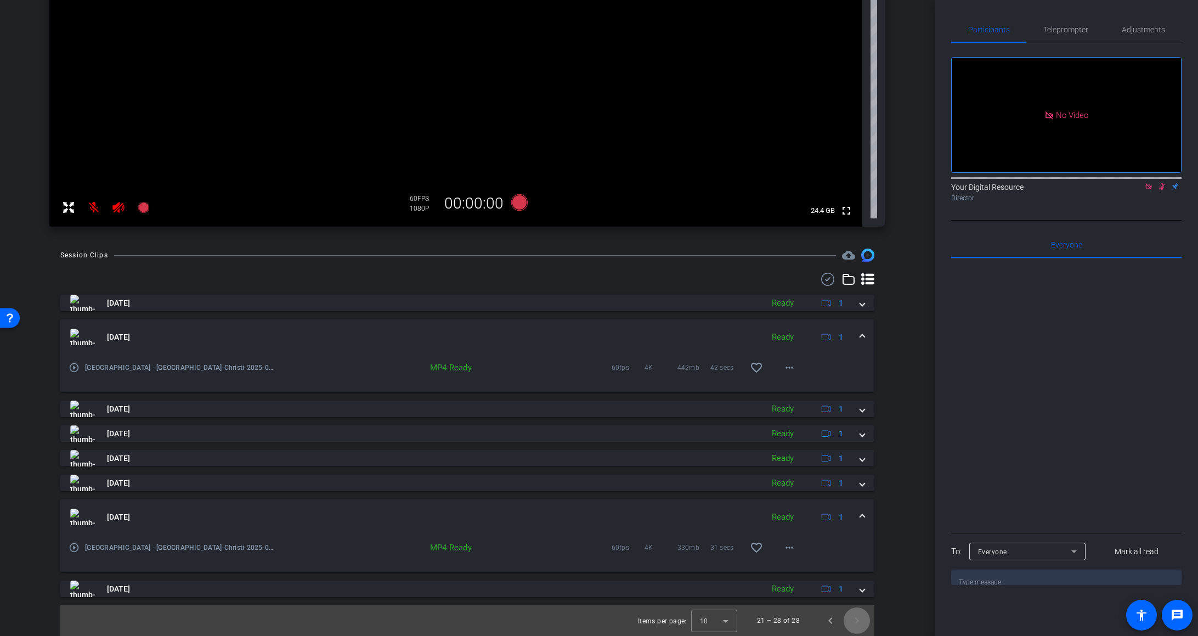
scroll to position [266, 0]
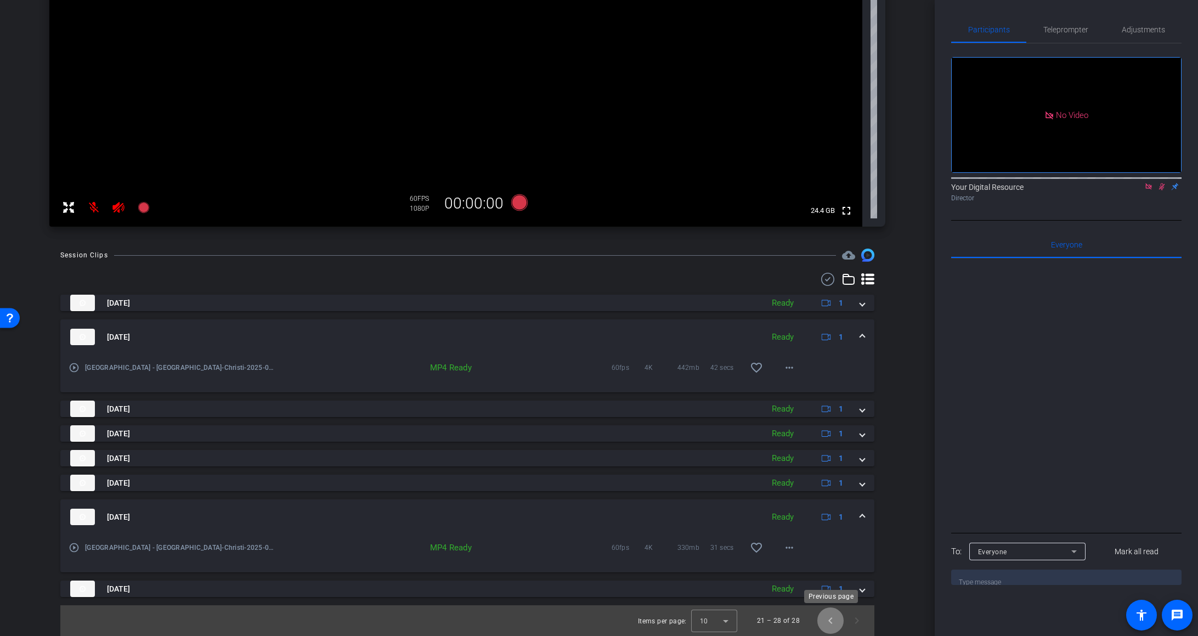
click at [816, 621] on span "Previous page" at bounding box center [831, 620] width 26 height 26
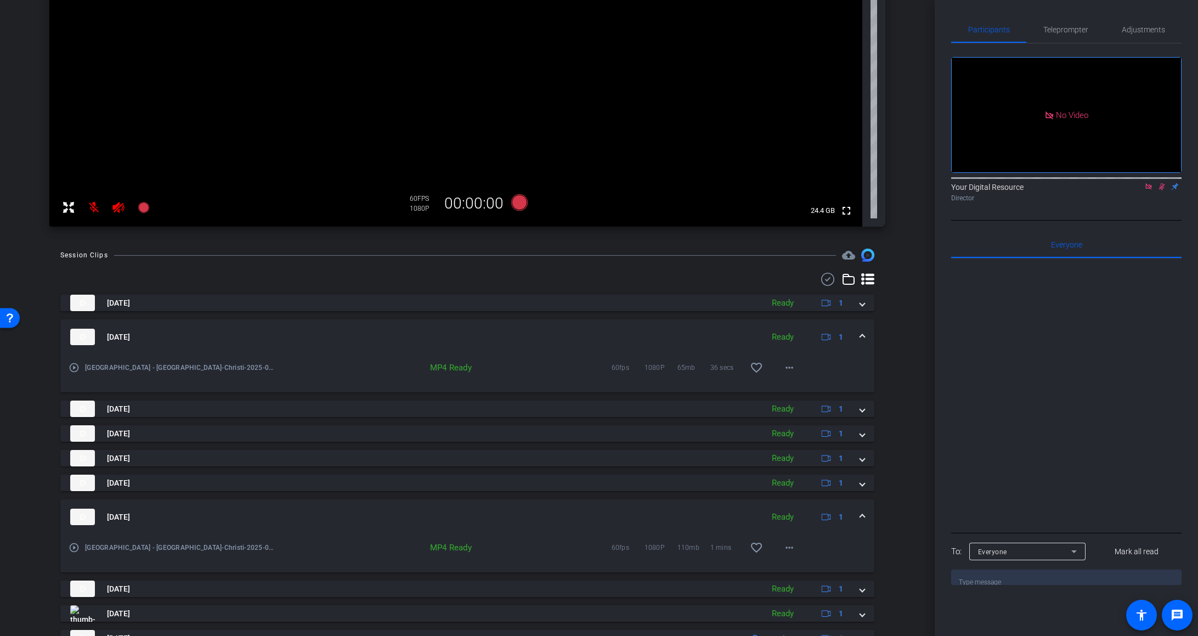
click at [816, 621] on mat-panel-description "Ready 1" at bounding box center [809, 613] width 85 height 16
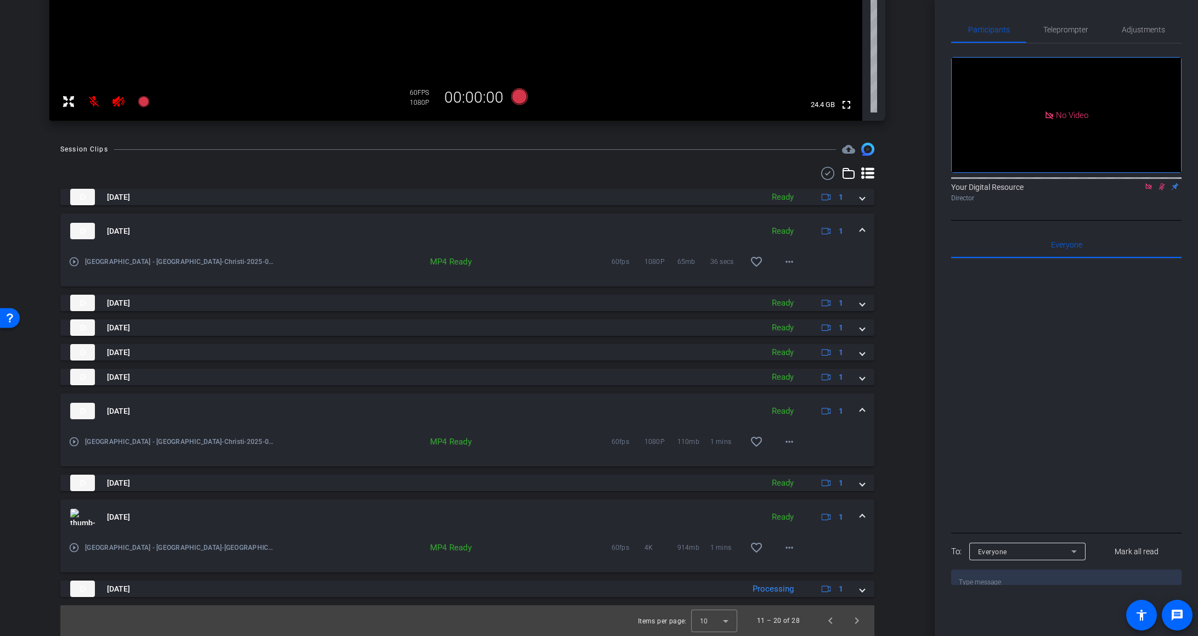
click at [775, 441] on span "favorite_border" at bounding box center [760, 442] width 33 height 26
click at [784, 442] on mat-icon "more_horiz" at bounding box center [789, 441] width 13 height 13
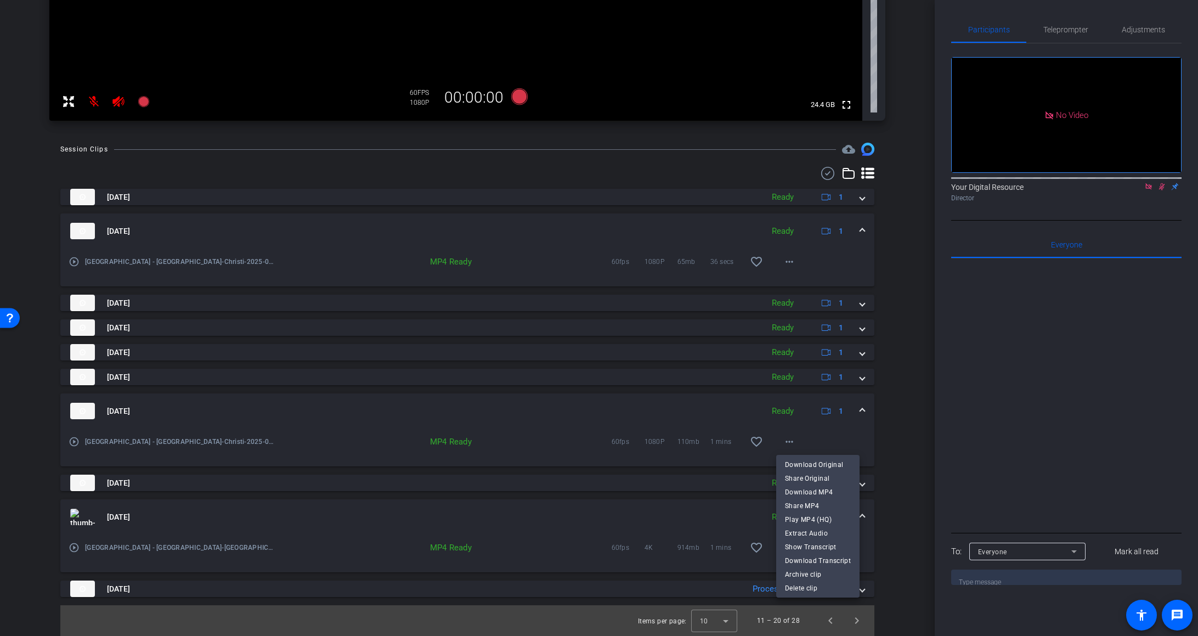
click at [816, 441] on div at bounding box center [599, 318] width 1198 height 636
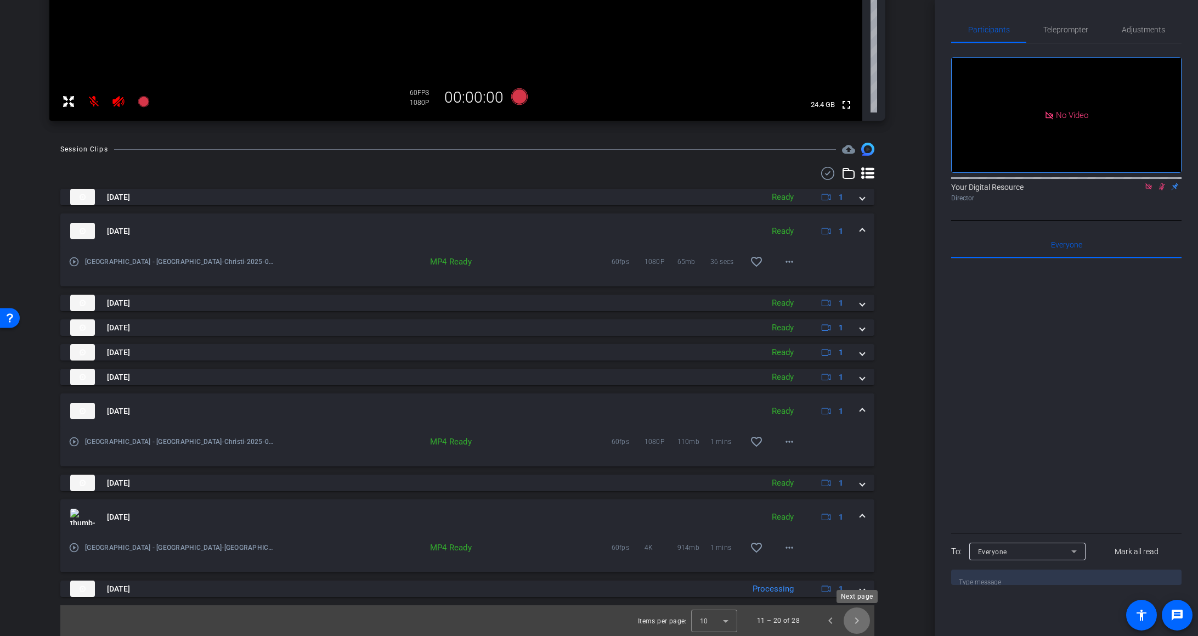
click at [816, 618] on span "Next page" at bounding box center [857, 620] width 26 height 26
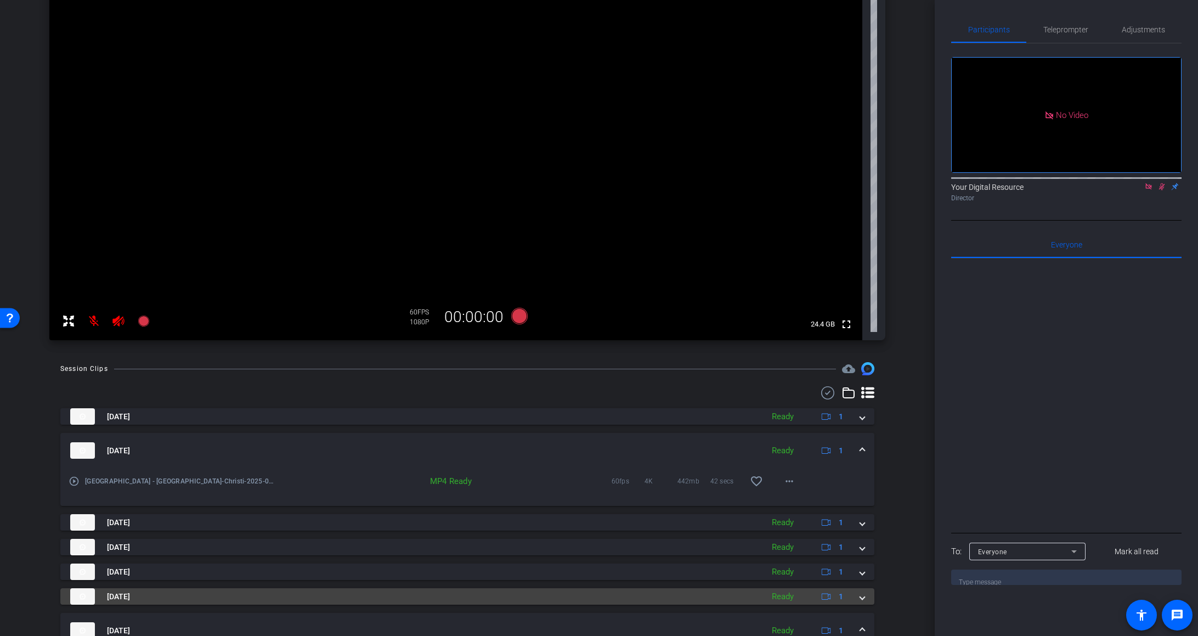
scroll to position [266, 0]
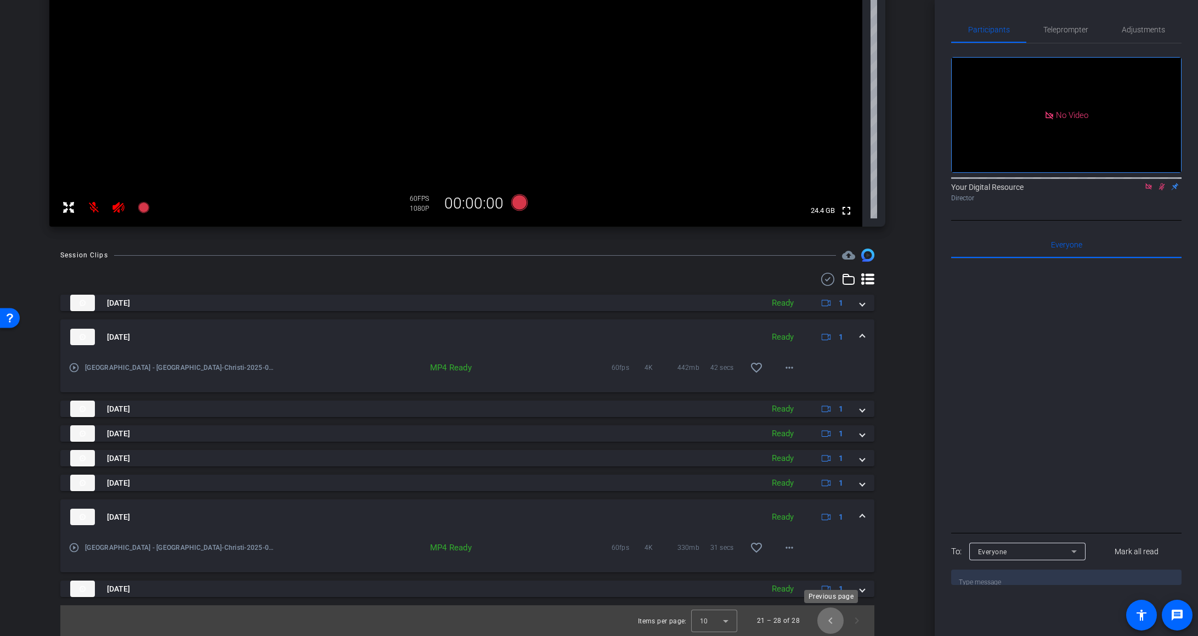
click at [816, 621] on span "Previous page" at bounding box center [831, 620] width 26 height 26
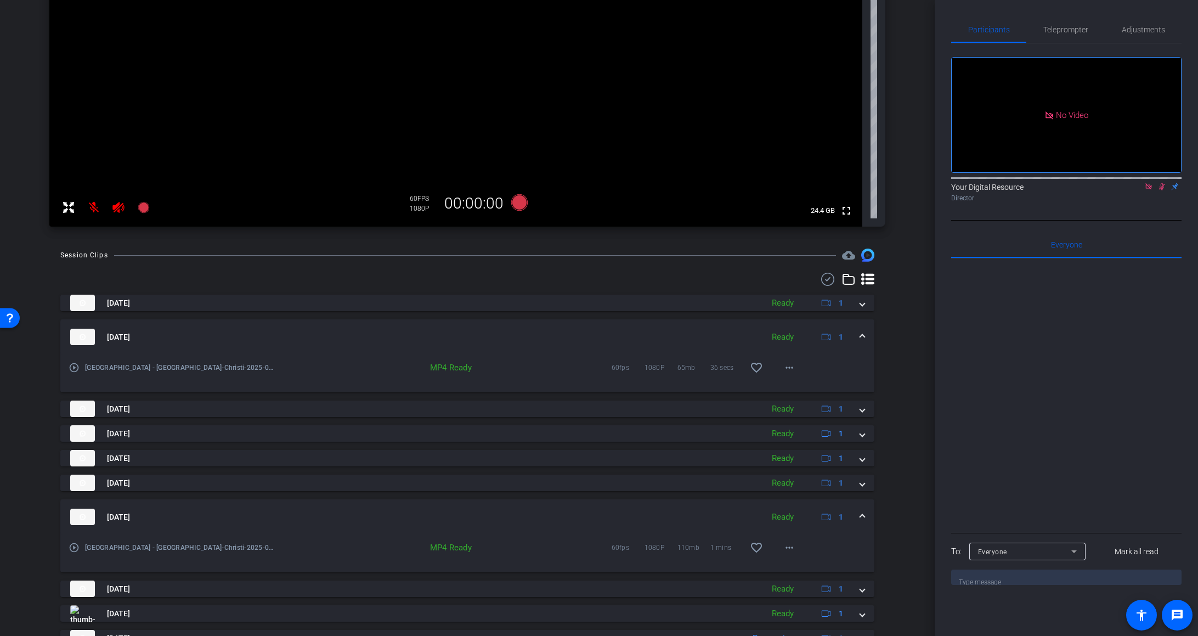
scroll to position [316, 0]
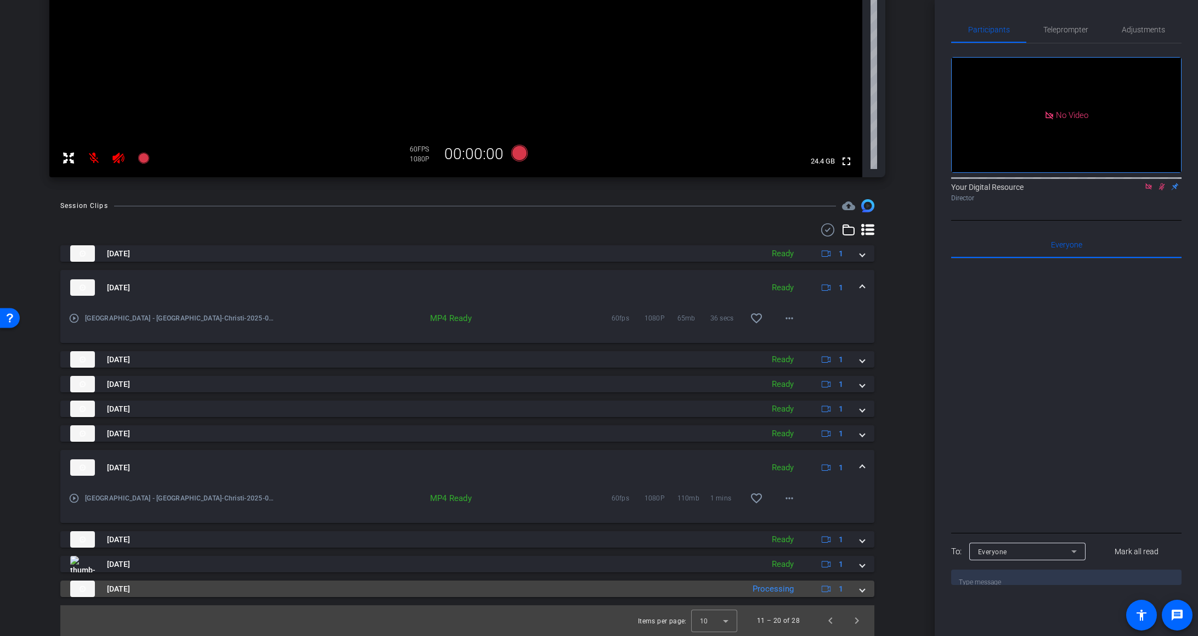
click at [816, 592] on mat-expansion-panel-header "Aug 20, 2025 Processing 1" at bounding box center [467, 589] width 814 height 16
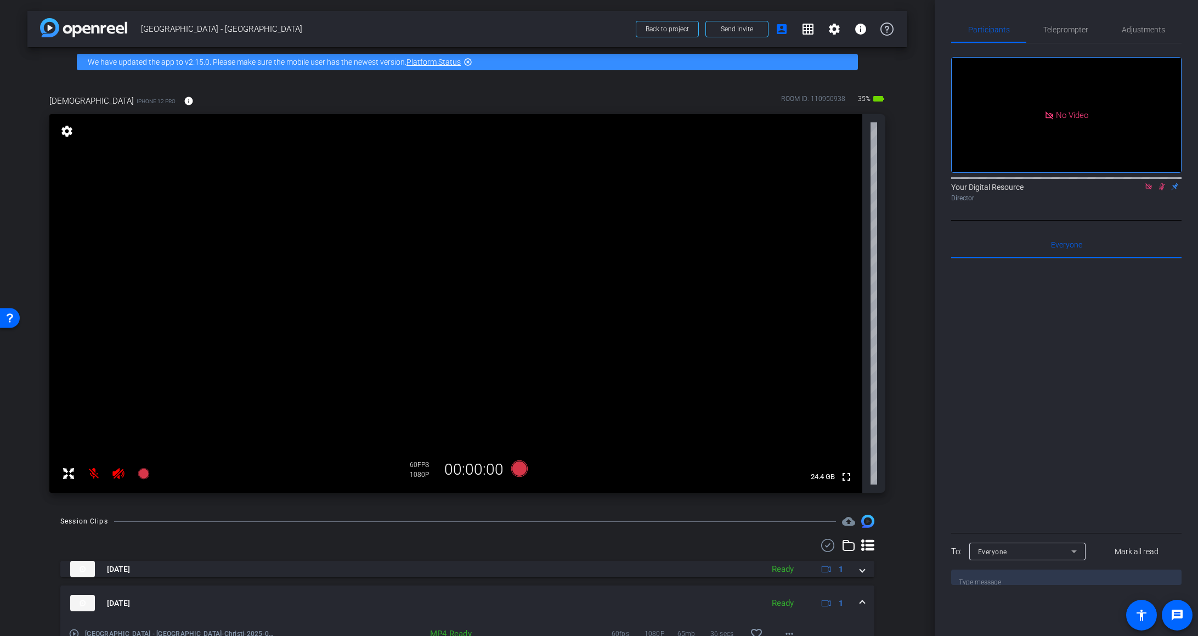
scroll to position [372, 0]
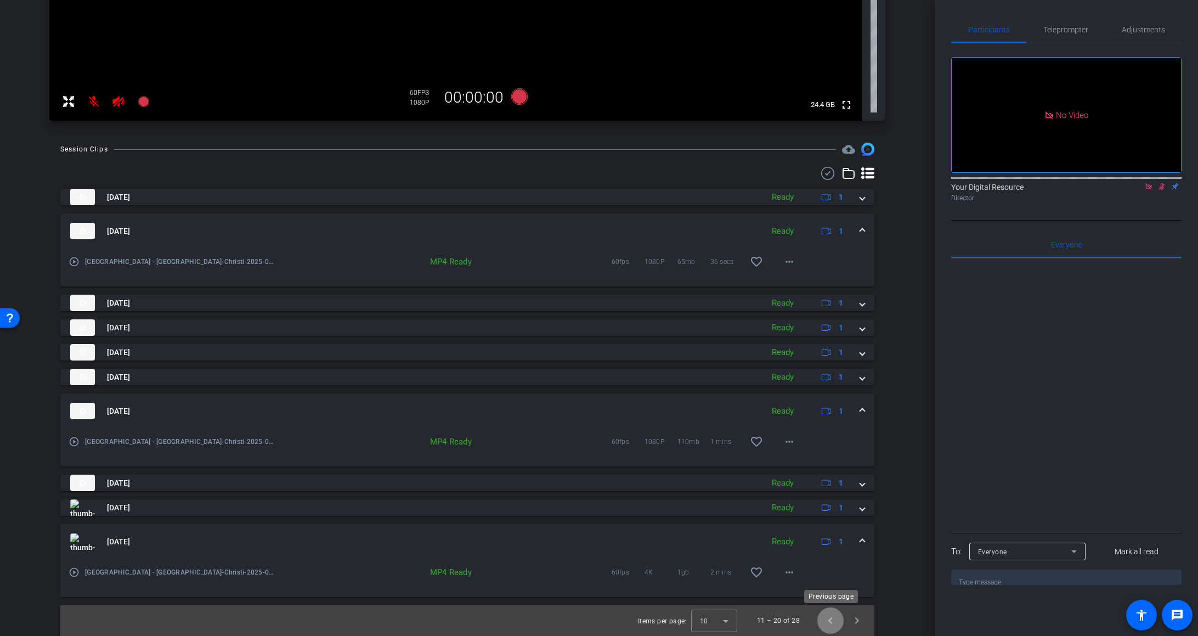
click at [816, 617] on span "Previous page" at bounding box center [831, 620] width 26 height 26
click at [816, 616] on span "Next page" at bounding box center [857, 620] width 26 height 26
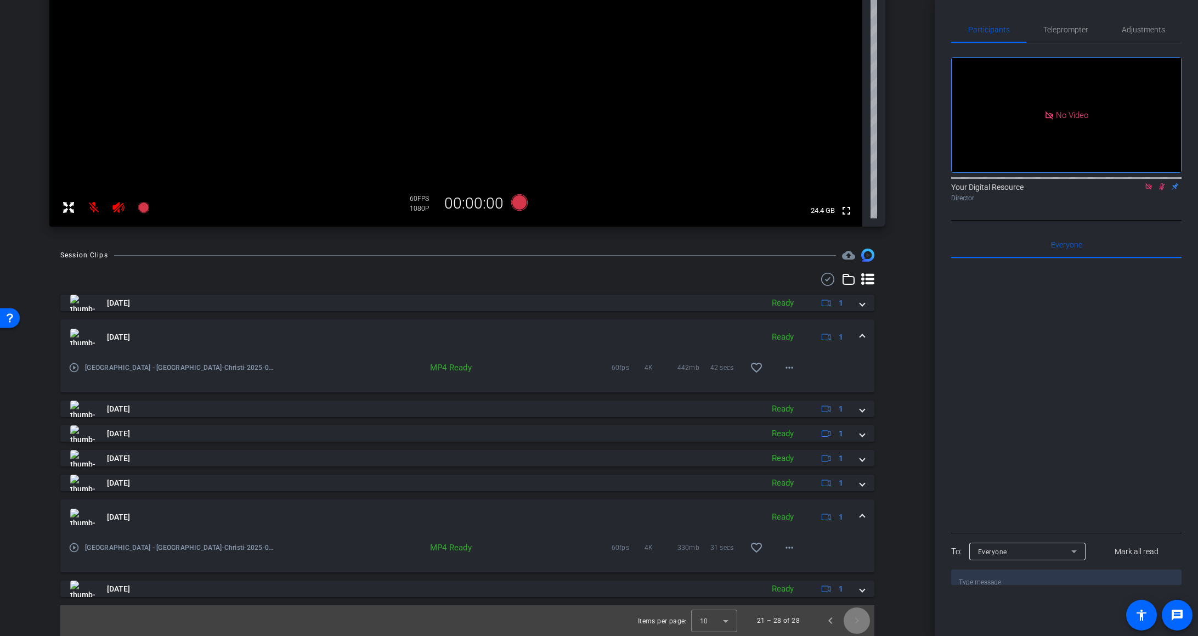
scroll to position [266, 0]
click at [816, 190] on icon at bounding box center [1162, 187] width 9 height 8
click at [93, 205] on mat-icon at bounding box center [94, 207] width 22 height 22
click at [126, 208] on mat-icon at bounding box center [119, 207] width 22 height 22
click at [120, 208] on icon at bounding box center [118, 207] width 12 height 11
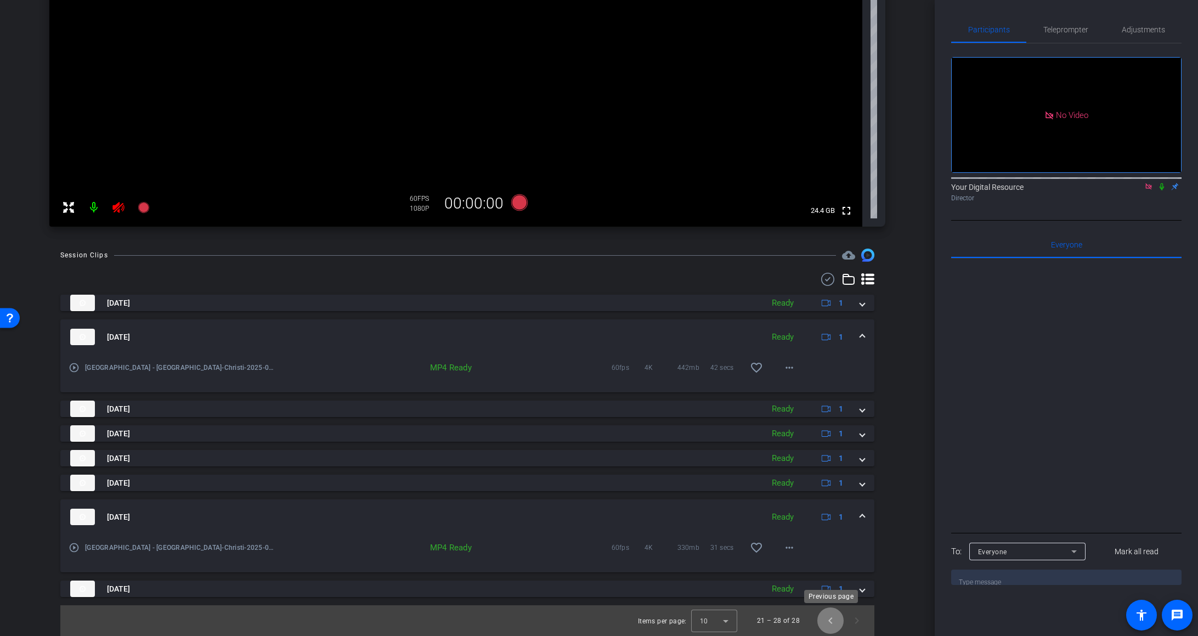
click at [816, 622] on span "Previous page" at bounding box center [831, 620] width 26 height 26
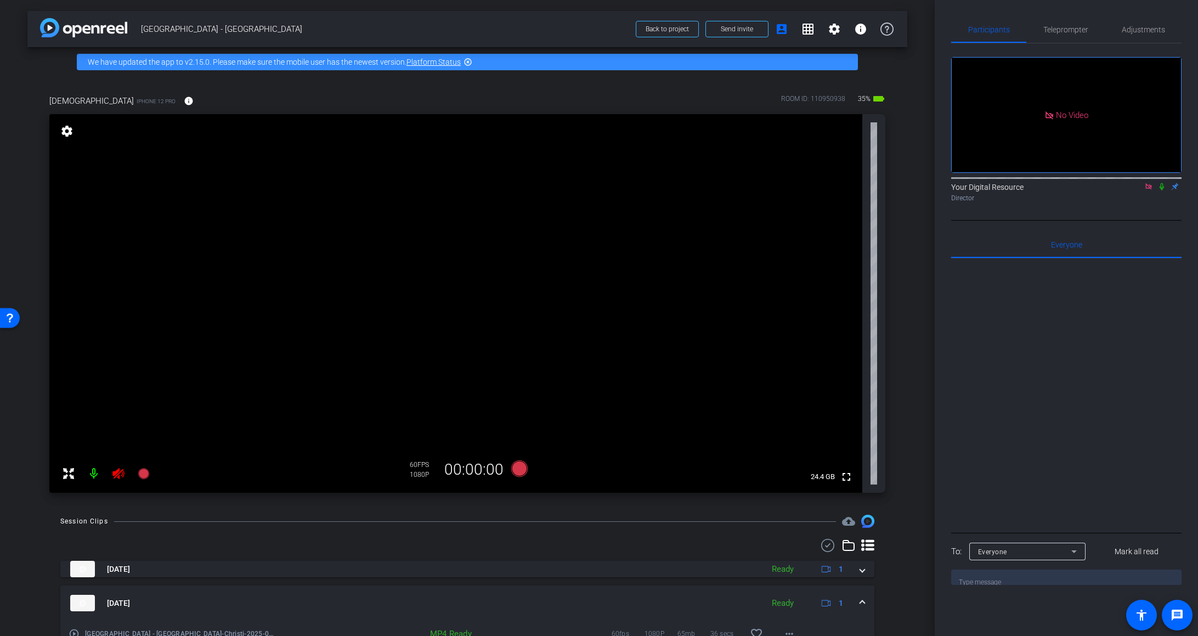
scroll to position [316, 0]
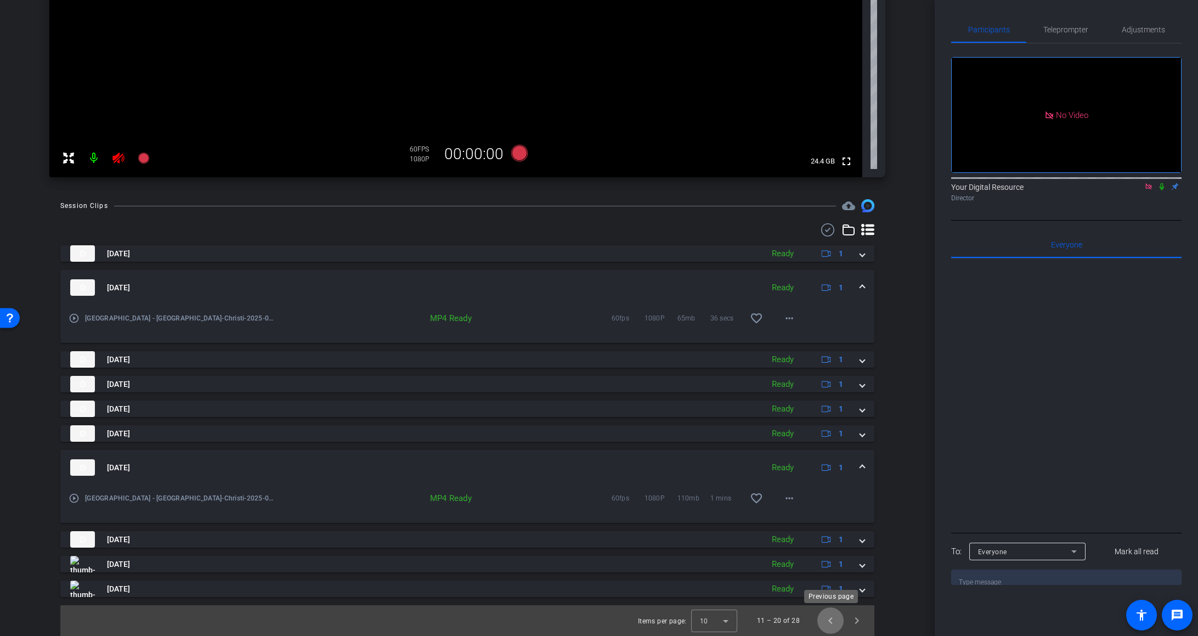
click at [816, 622] on span "Previous page" at bounding box center [831, 620] width 26 height 26
click at [816, 616] on span "Previous page" at bounding box center [831, 620] width 26 height 26
click at [816, 620] on span "Next page" at bounding box center [857, 620] width 26 height 26
click at [816, 619] on span "Next page" at bounding box center [857, 620] width 26 height 26
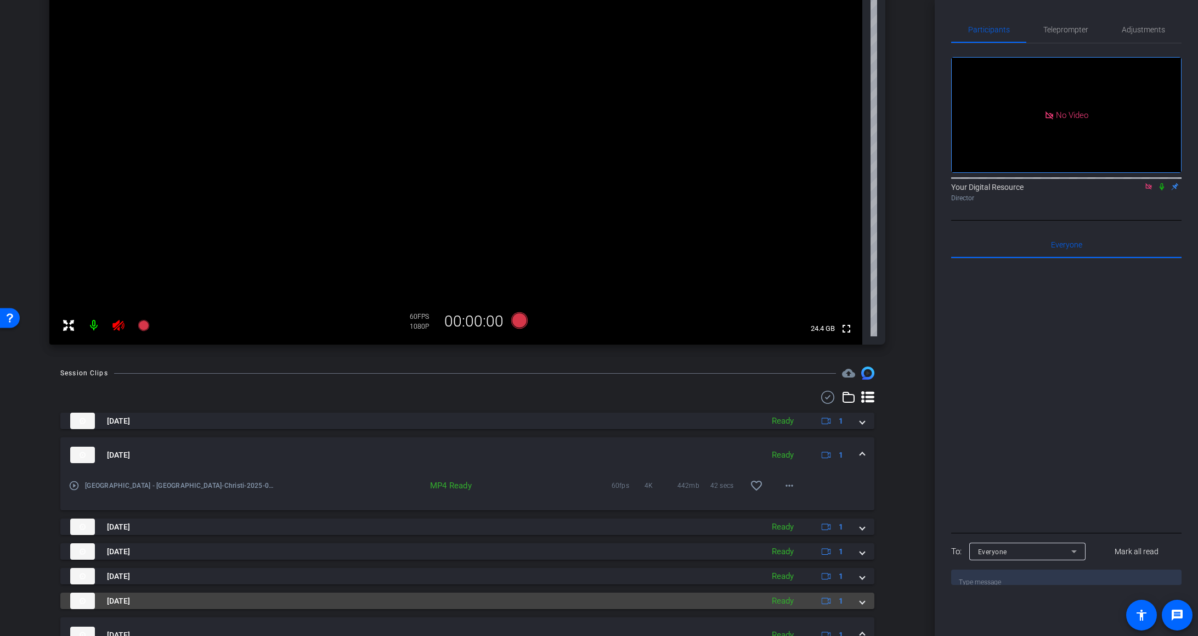
scroll to position [0, 0]
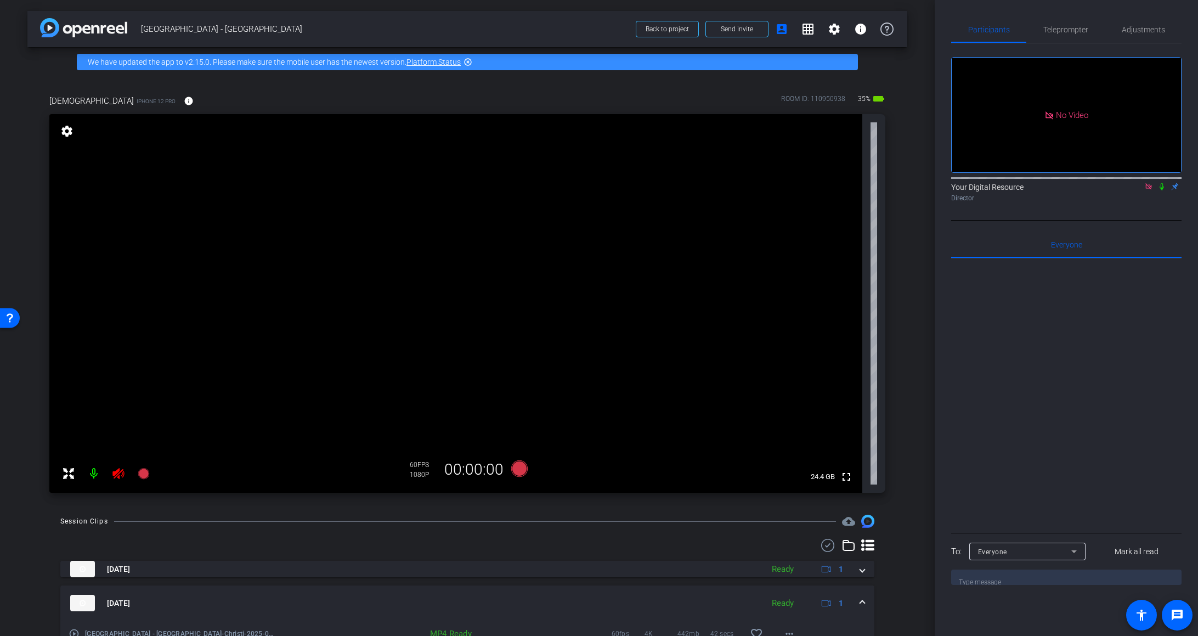
click at [114, 471] on icon at bounding box center [118, 473] width 12 height 11
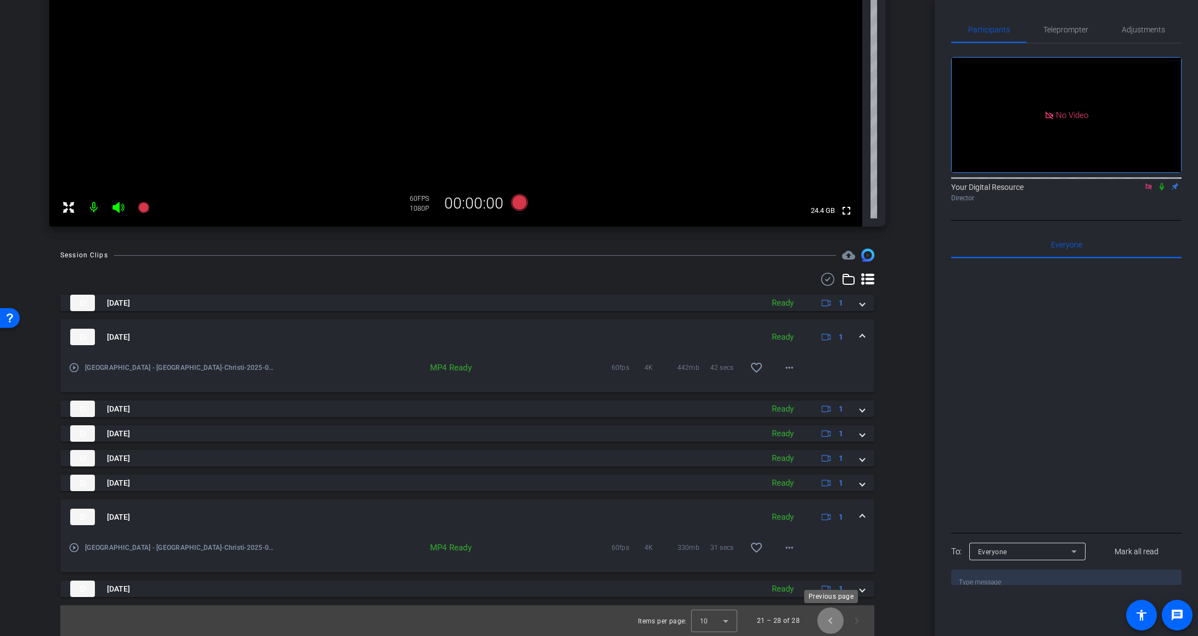
click at [816, 618] on span "Previous page" at bounding box center [831, 620] width 26 height 26
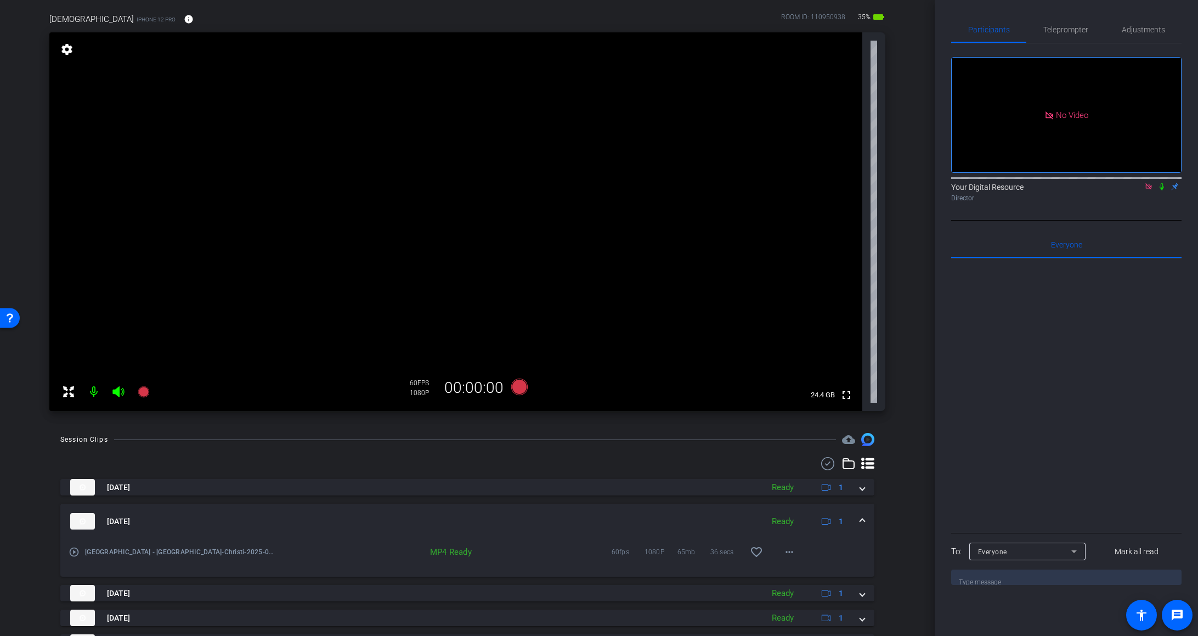
scroll to position [0, 0]
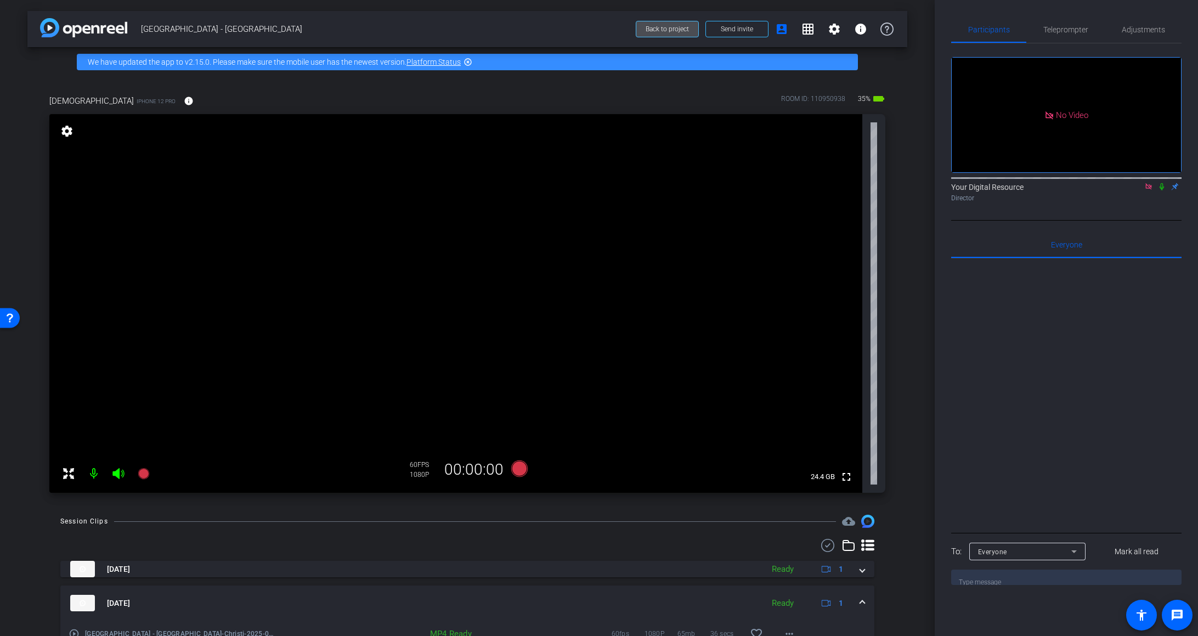
click at [674, 22] on span at bounding box center [668, 29] width 62 height 26
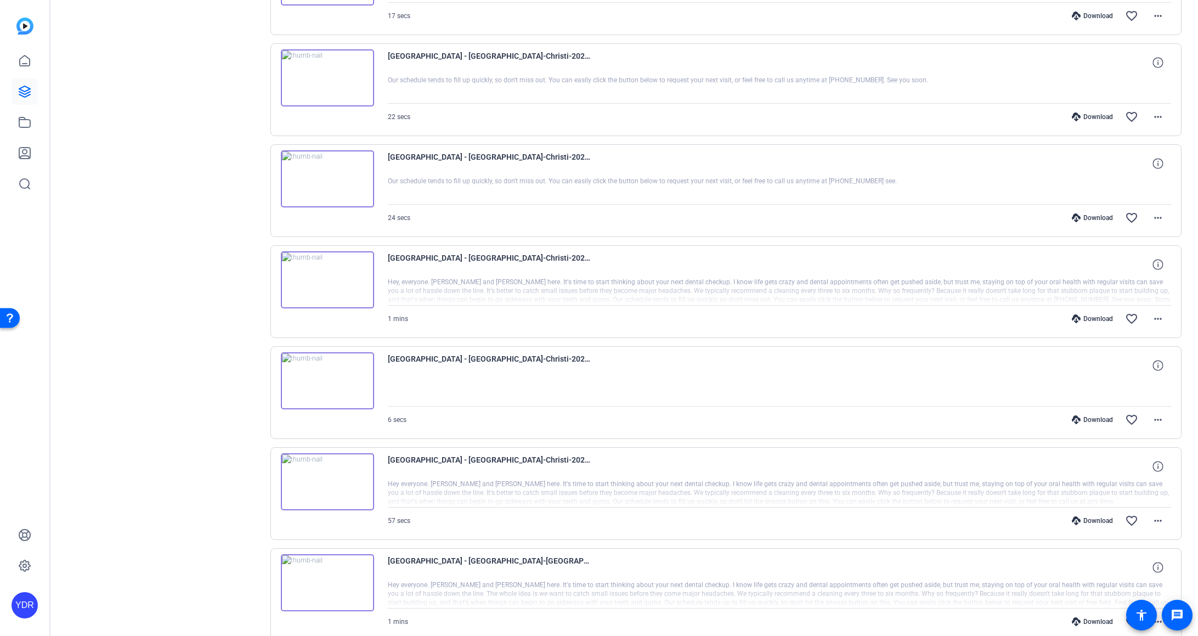
scroll to position [670, 0]
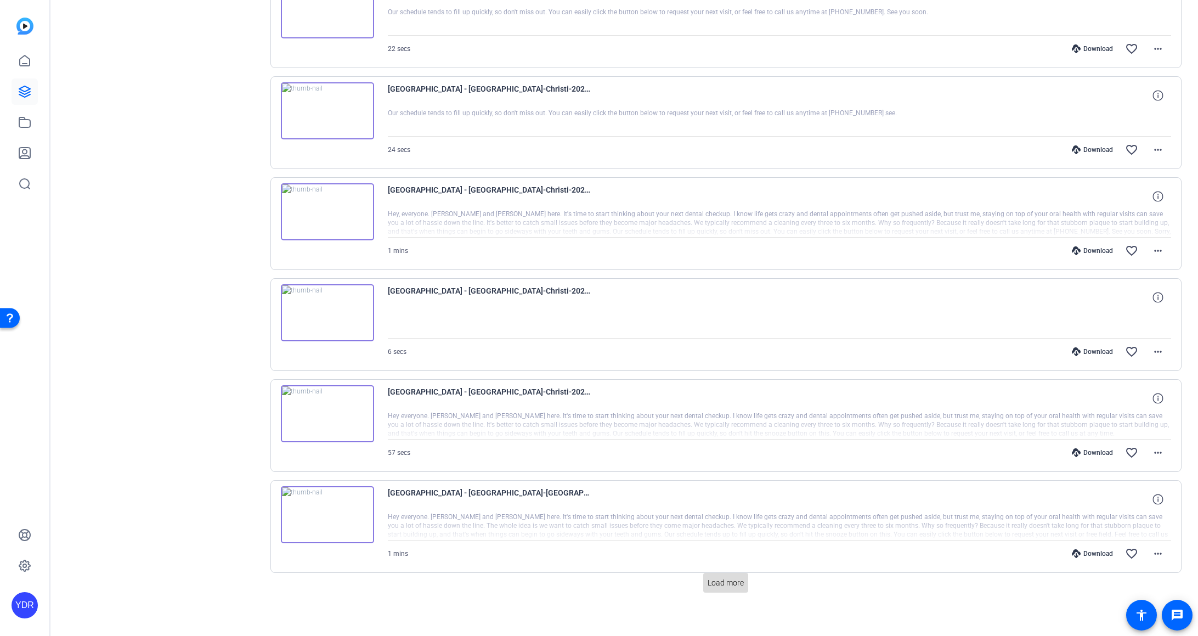
click at [727, 577] on span "Load more" at bounding box center [726, 583] width 36 height 12
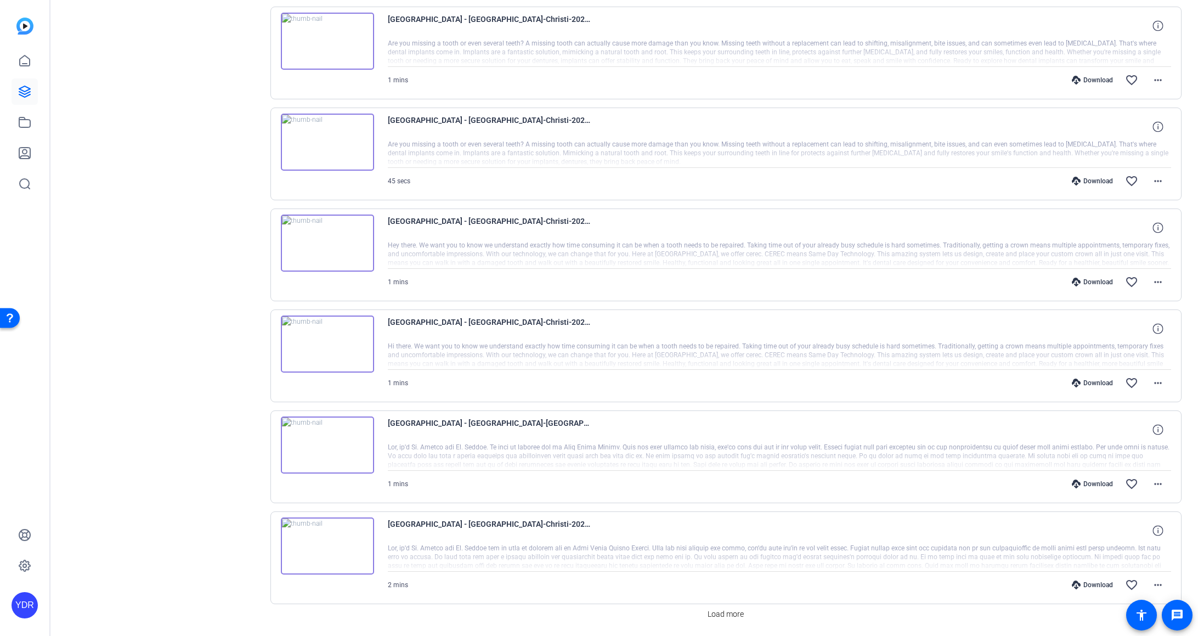
scroll to position [1674, 0]
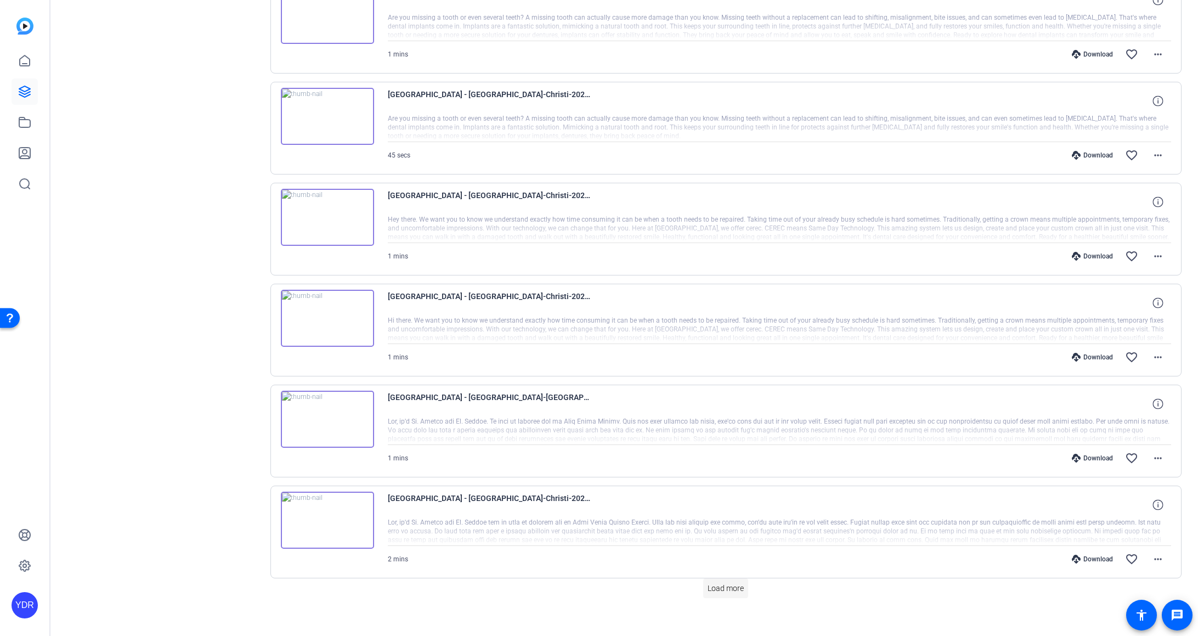
click at [725, 584] on span at bounding box center [726, 588] width 45 height 26
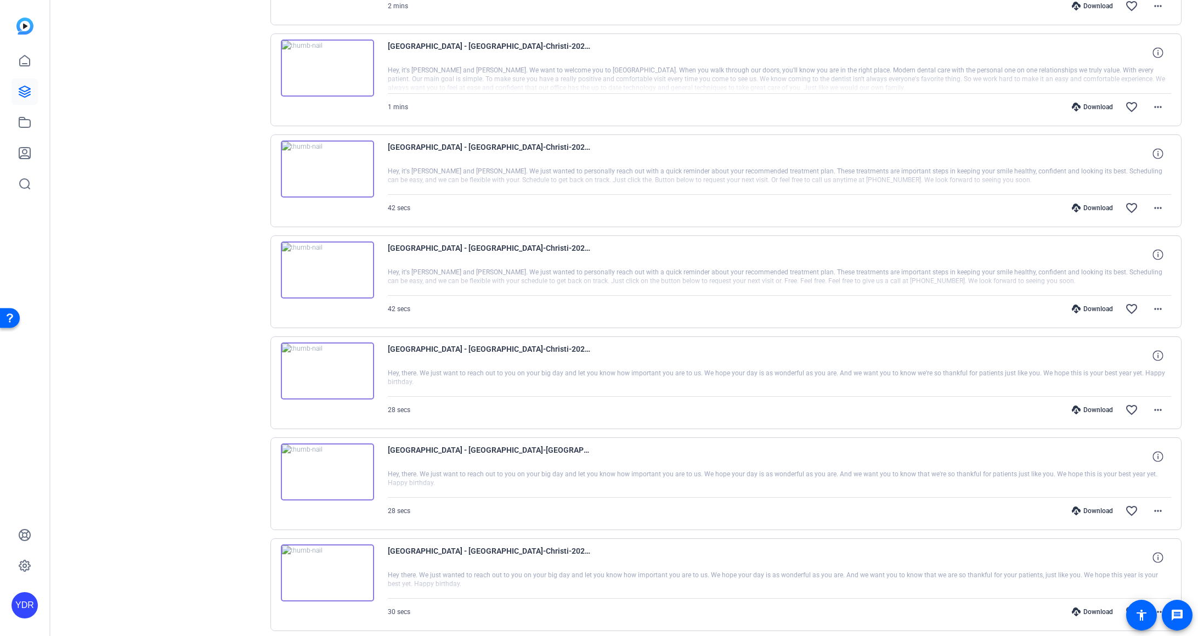
scroll to position [2458, 0]
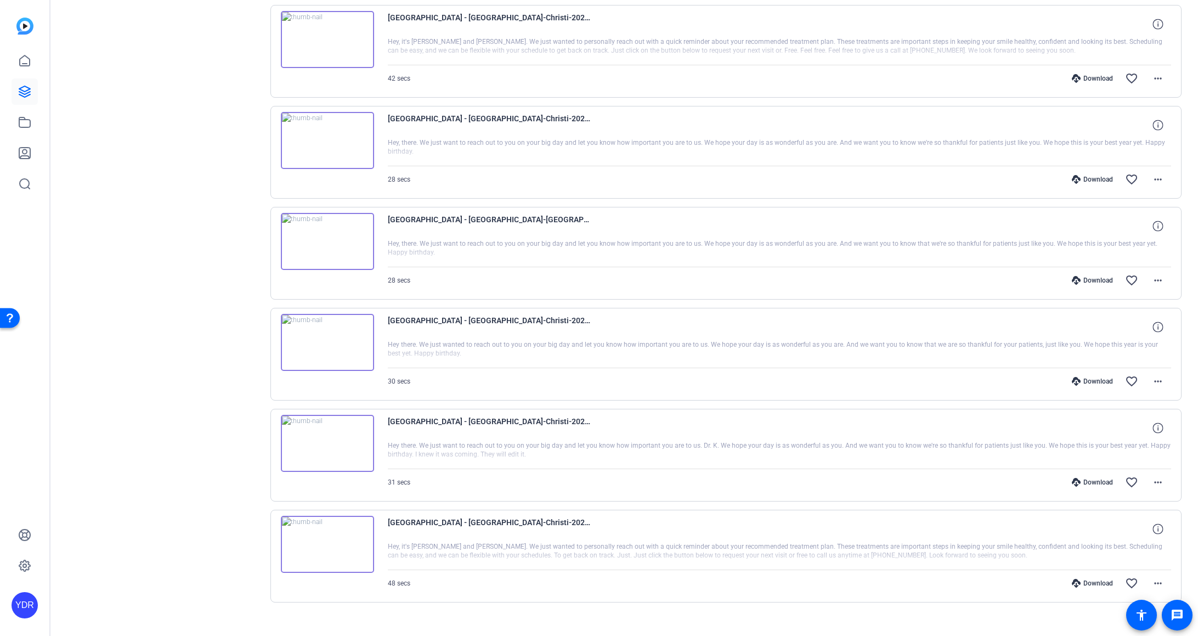
click at [816, 478] on div "Download" at bounding box center [1093, 482] width 52 height 9
click at [816, 377] on div "Download" at bounding box center [1093, 381] width 52 height 9
click at [816, 276] on div "Download" at bounding box center [1093, 280] width 52 height 9
click at [816, 166] on div "Download favorite_border more_horiz" at bounding box center [897, 179] width 549 height 26
click at [816, 175] on div "Download" at bounding box center [1093, 179] width 52 height 9
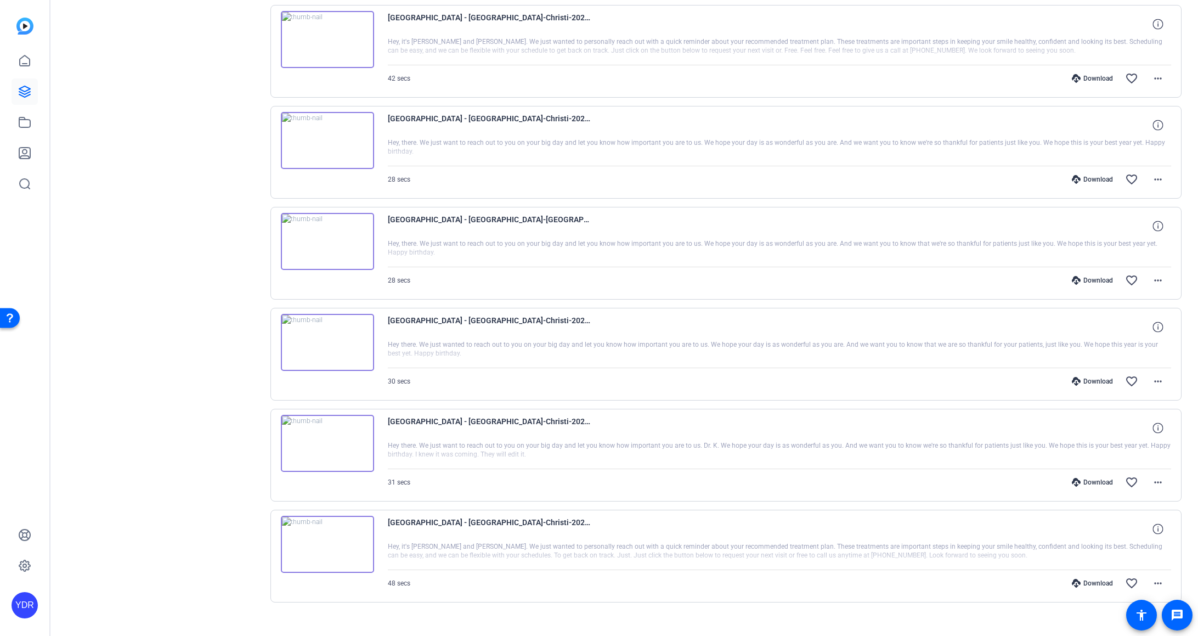
click at [816, 74] on div "Download" at bounding box center [1093, 78] width 52 height 9
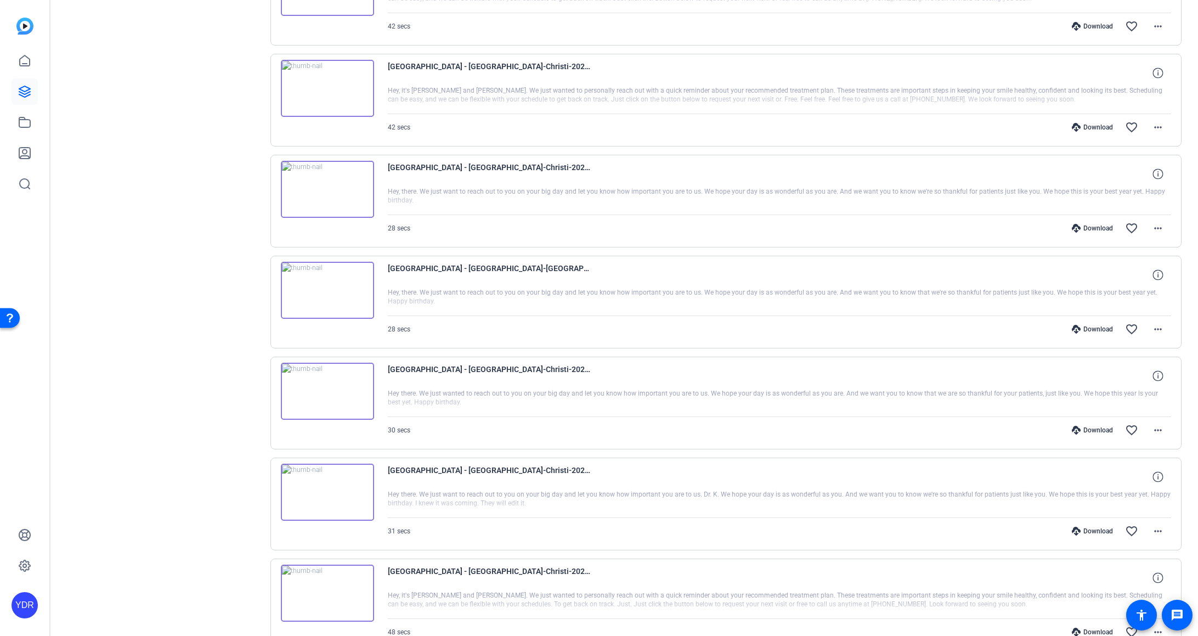
scroll to position [2410, 0]
click at [816, 122] on div "Download" at bounding box center [1093, 126] width 52 height 9
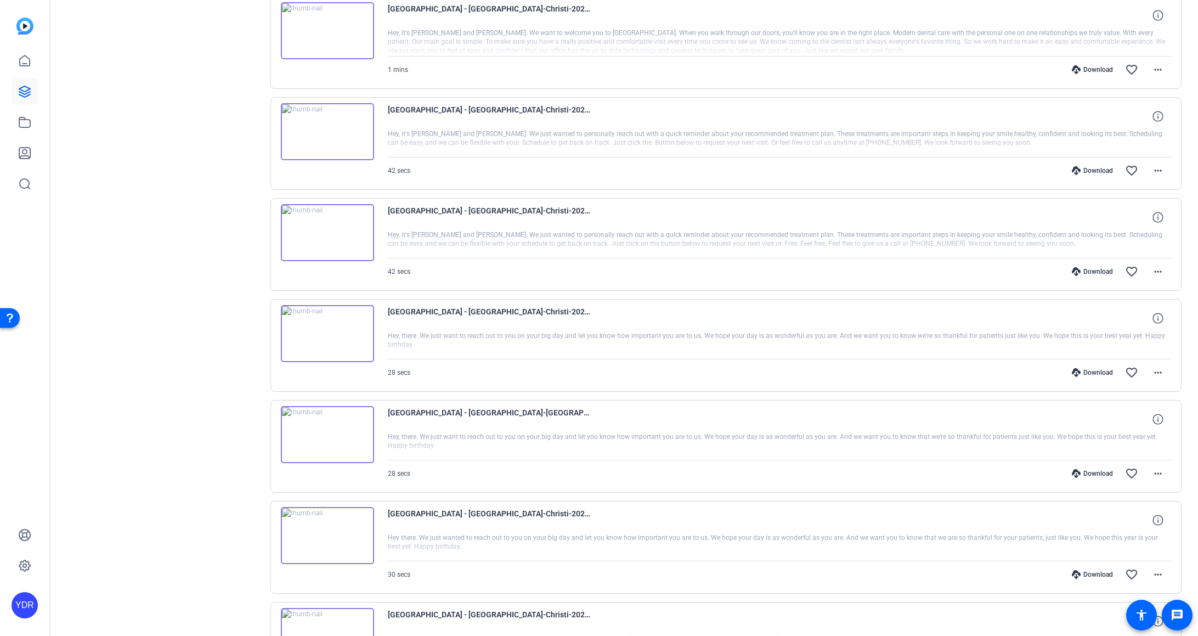
scroll to position [2260, 0]
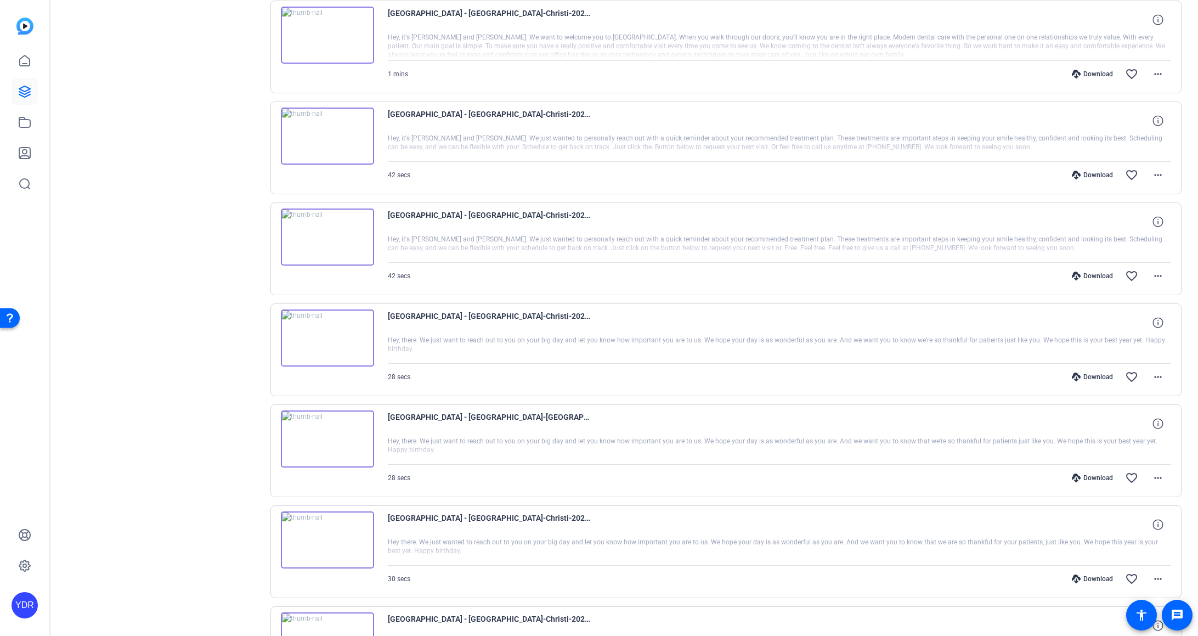
click at [816, 171] on div "Download" at bounding box center [1093, 175] width 52 height 9
click at [816, 70] on div "Download" at bounding box center [1093, 74] width 52 height 9
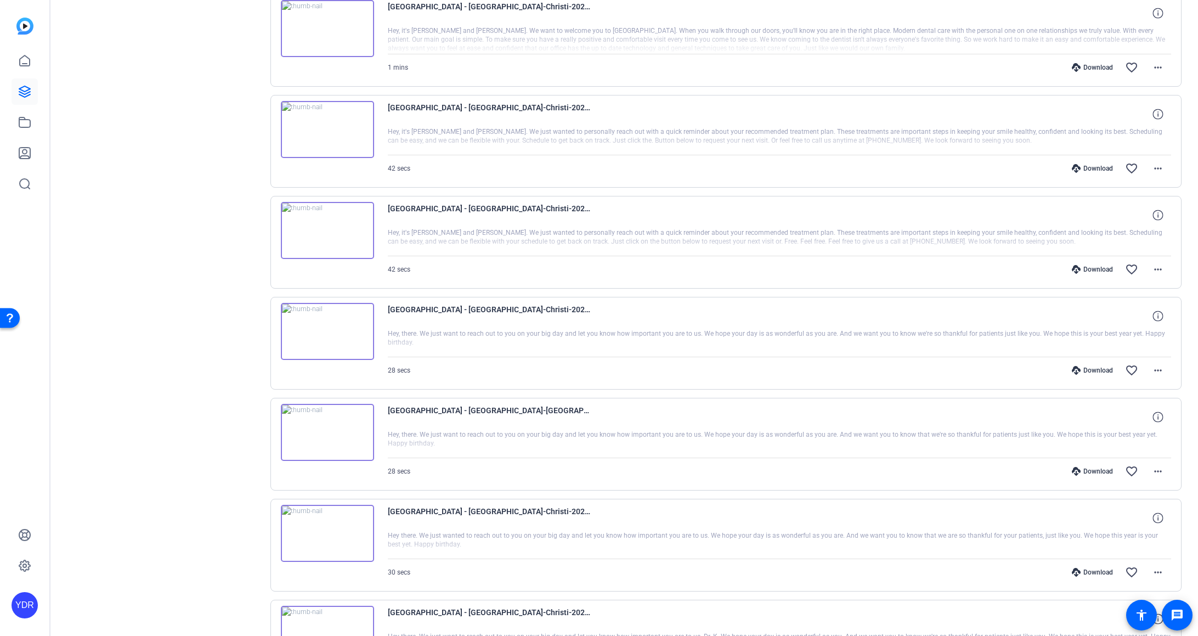
scroll to position [2236, 0]
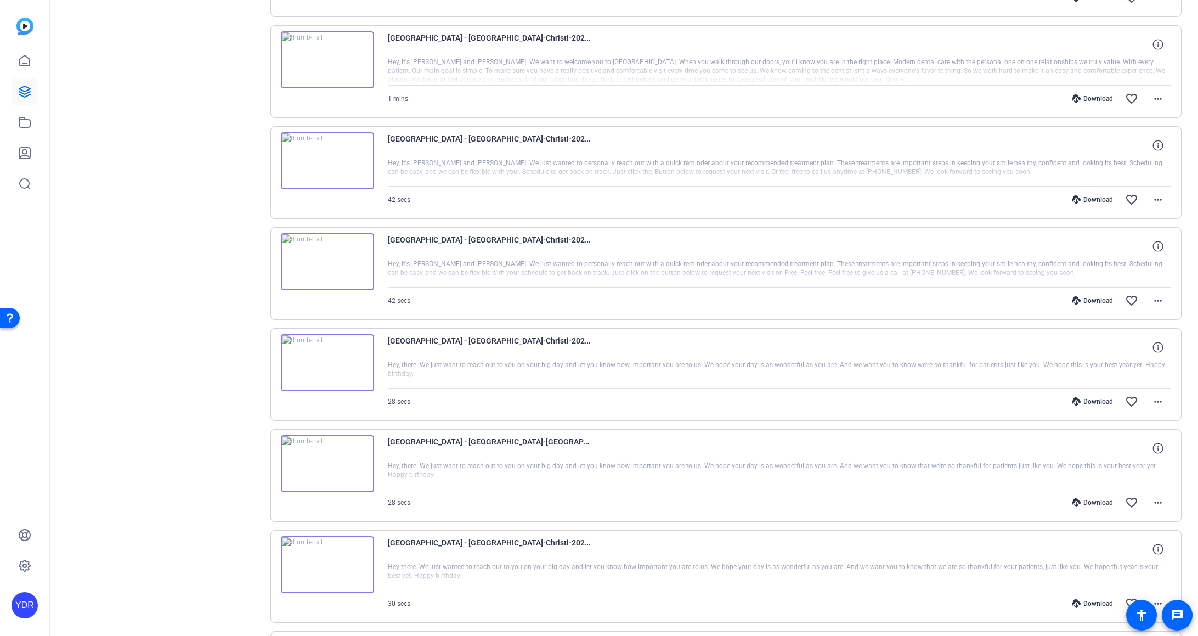
click at [816, 195] on div "Download" at bounding box center [1093, 199] width 52 height 9
click at [816, 94] on div "Download" at bounding box center [1093, 98] width 52 height 9
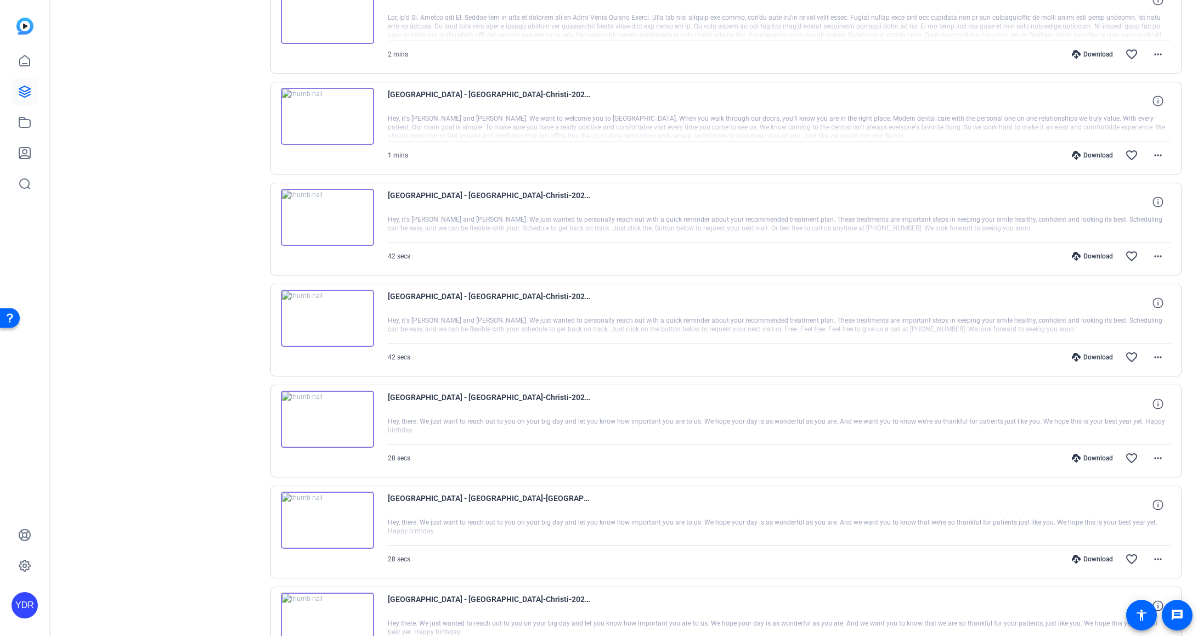
scroll to position [2091, 0]
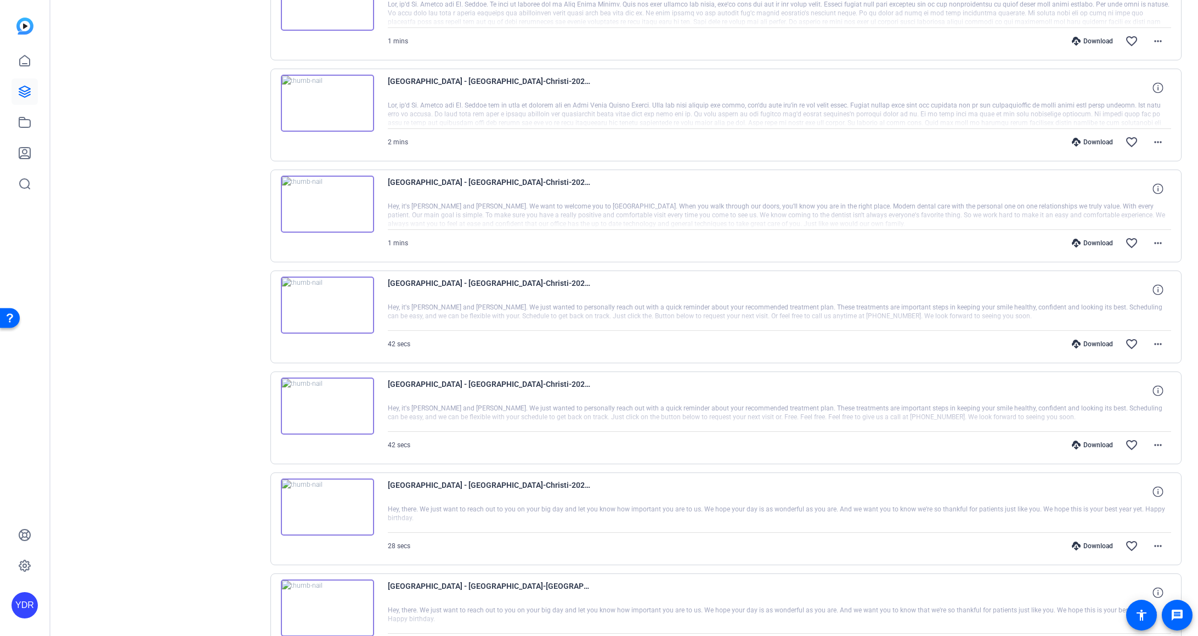
click at [816, 138] on div "Download" at bounding box center [1093, 142] width 52 height 9
click at [816, 37] on div "Download" at bounding box center [1093, 41] width 52 height 9
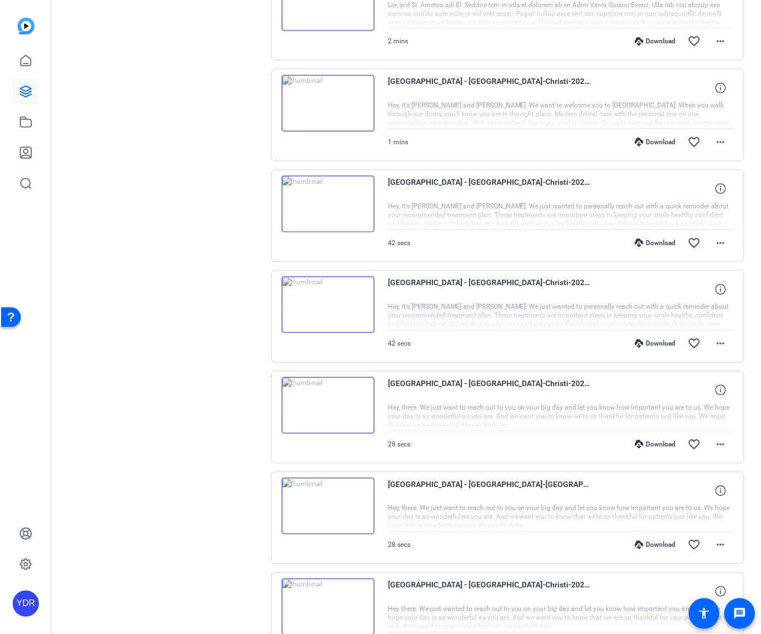
scroll to position [2458, 0]
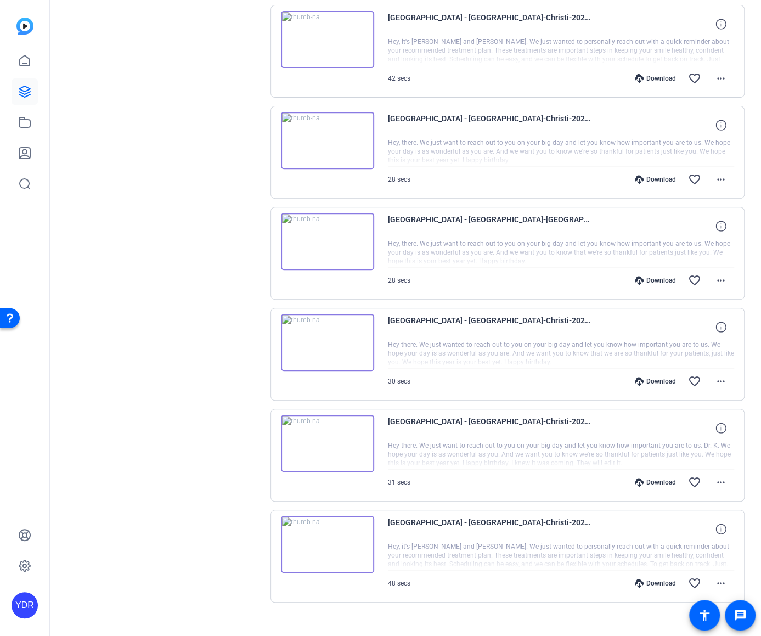
click at [657, 175] on div "Download" at bounding box center [655, 179] width 52 height 9
click at [661, 74] on div "Download" at bounding box center [655, 78] width 52 height 9
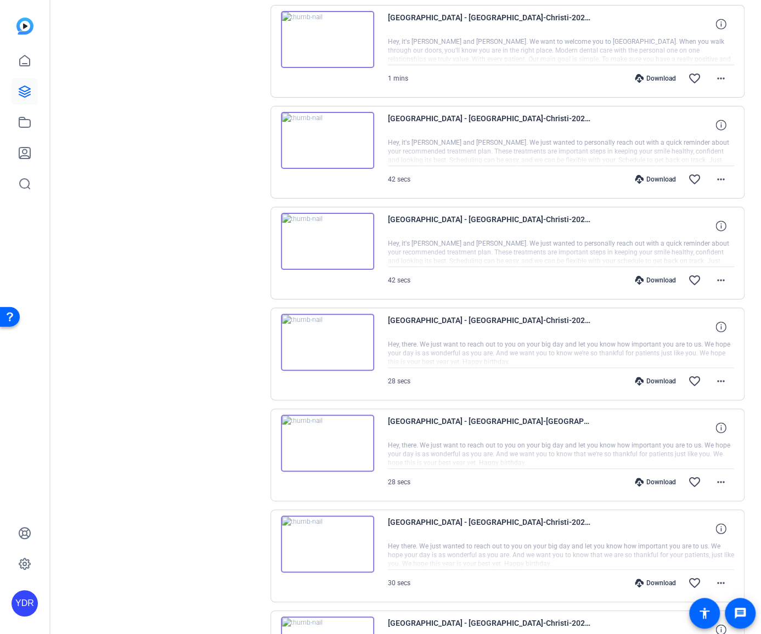
scroll to position [2247, 0]
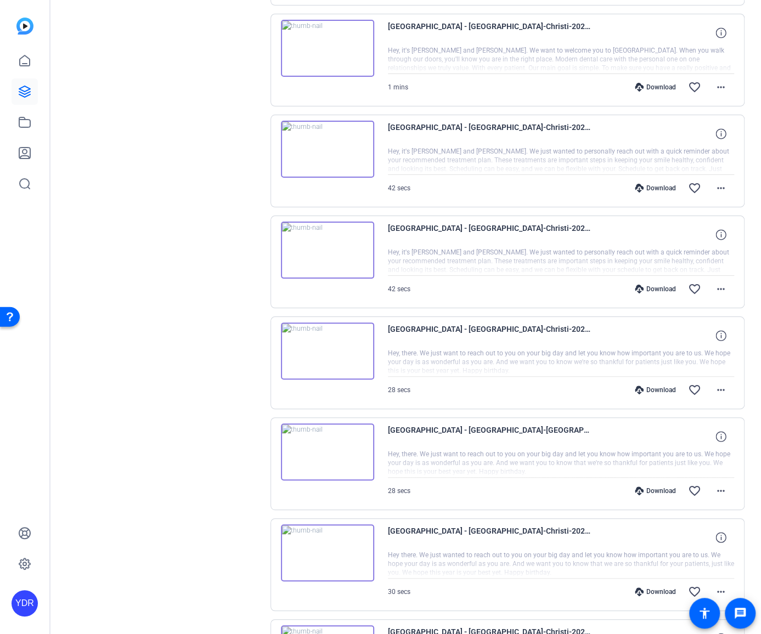
click at [647, 184] on div "Download" at bounding box center [655, 188] width 52 height 9
click at [655, 83] on div "Download" at bounding box center [655, 87] width 52 height 9
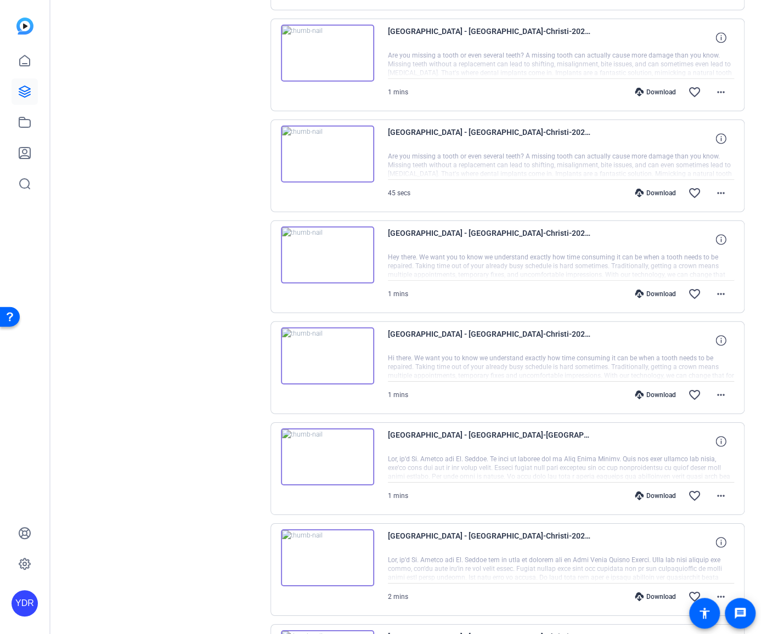
scroll to position [1630, 0]
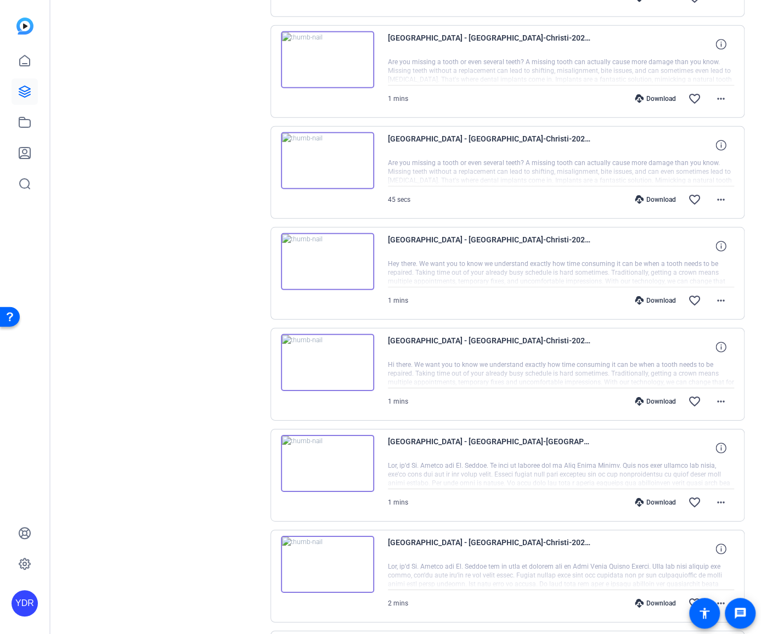
click at [661, 599] on div "Download" at bounding box center [655, 603] width 52 height 9
click at [662, 498] on div "Download" at bounding box center [655, 502] width 52 height 9
click at [665, 397] on div "Download" at bounding box center [655, 401] width 52 height 9
click at [660, 296] on div "Download" at bounding box center [655, 300] width 52 height 9
click at [656, 195] on div "Download" at bounding box center [655, 199] width 52 height 9
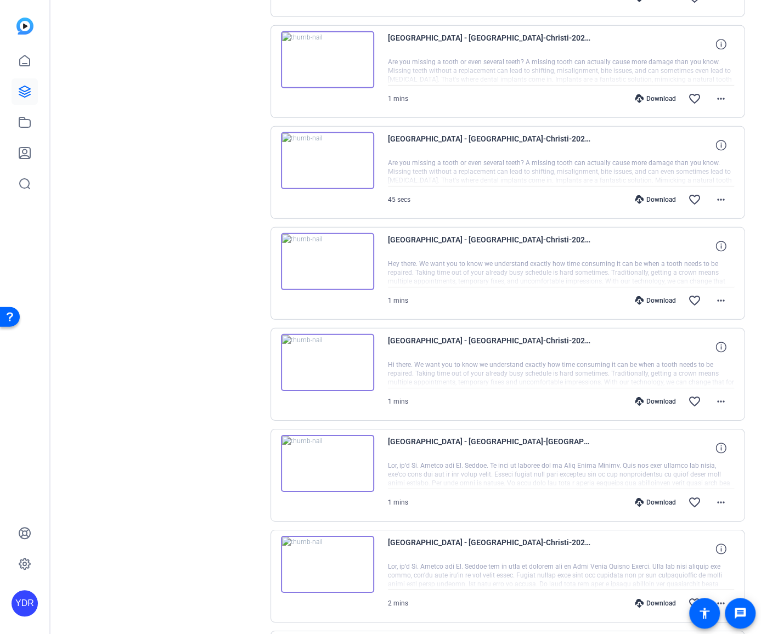
click at [660, 94] on div "Download" at bounding box center [655, 98] width 52 height 9
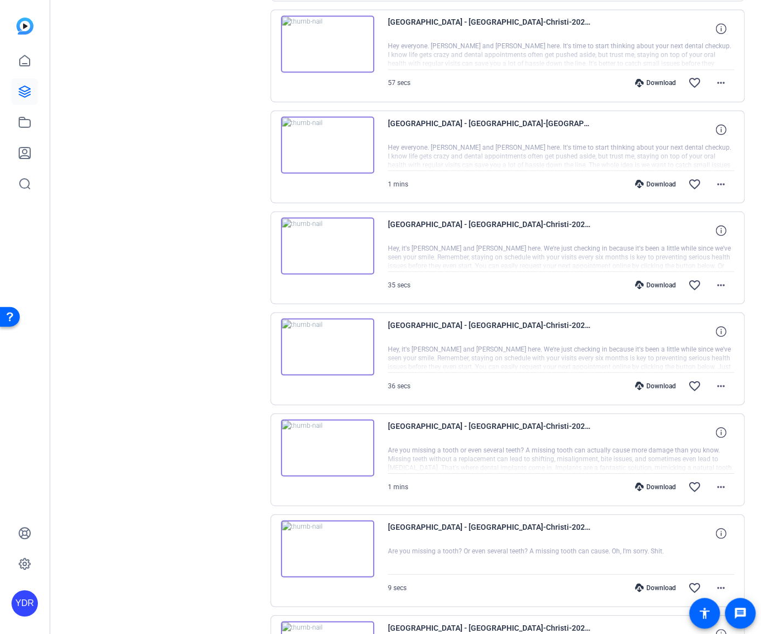
scroll to position [1032, 0]
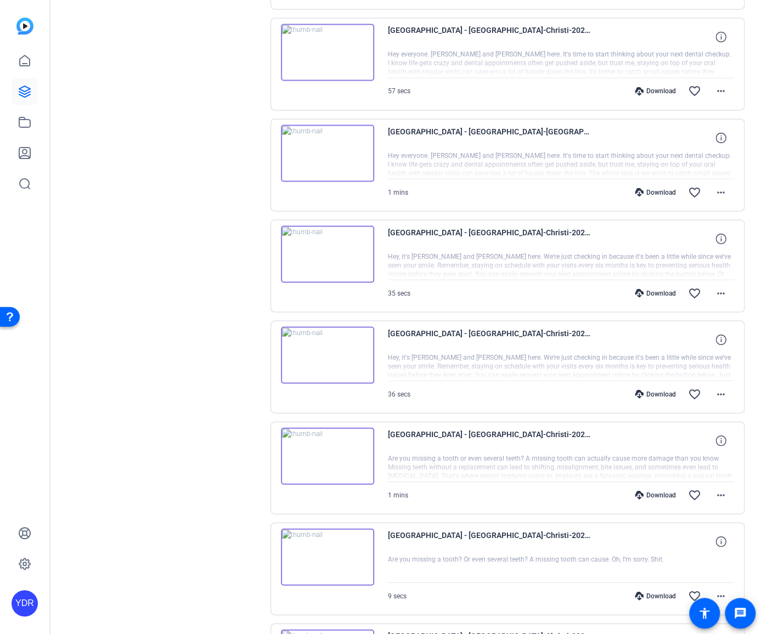
click at [659, 592] on div "Download" at bounding box center [655, 596] width 52 height 9
click at [657, 491] on div "Download" at bounding box center [655, 495] width 52 height 9
click at [658, 390] on div "Download" at bounding box center [655, 394] width 52 height 9
click at [660, 390] on div "Download" at bounding box center [655, 394] width 52 height 9
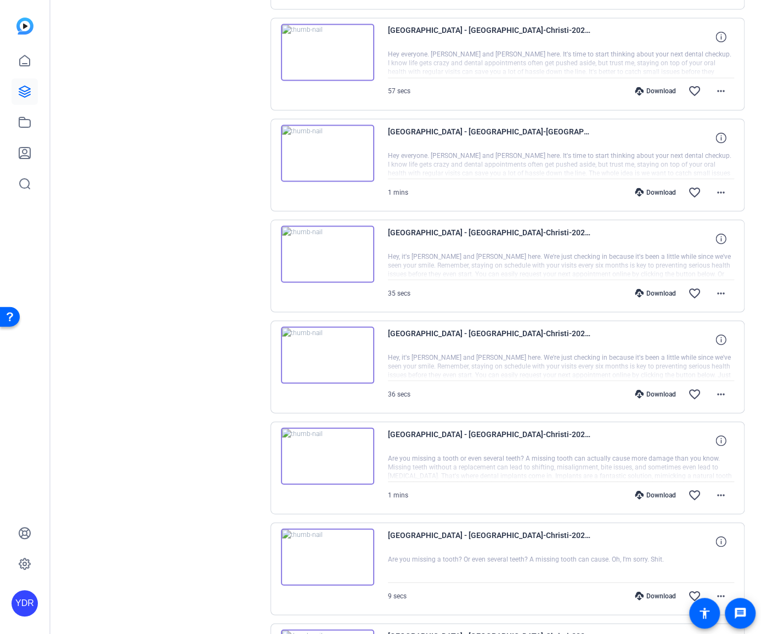
click at [654, 289] on div "Download" at bounding box center [655, 293] width 52 height 9
click at [667, 188] on div "Download" at bounding box center [655, 192] width 52 height 9
click at [654, 80] on div "Download favorite_border more_horiz" at bounding box center [613, 91] width 243 height 26
click at [660, 87] on div "Download" at bounding box center [655, 91] width 52 height 9
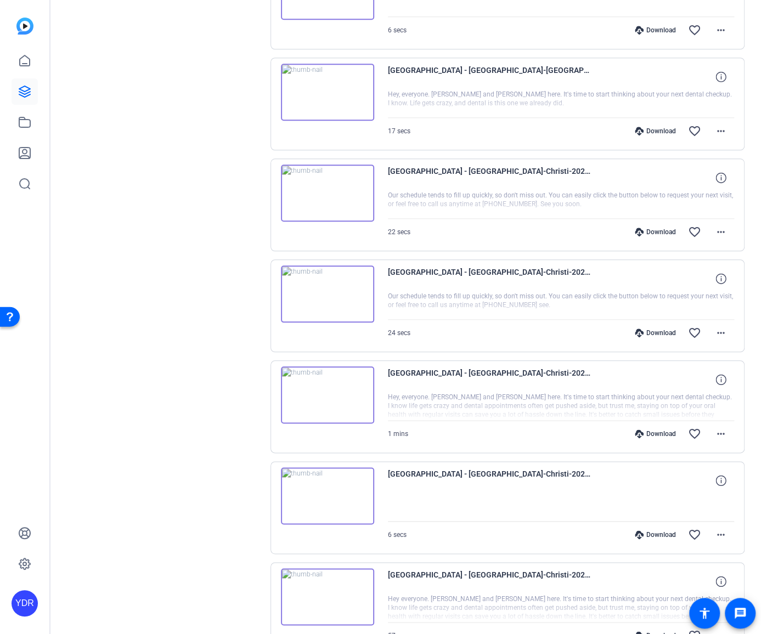
scroll to position [481, 0]
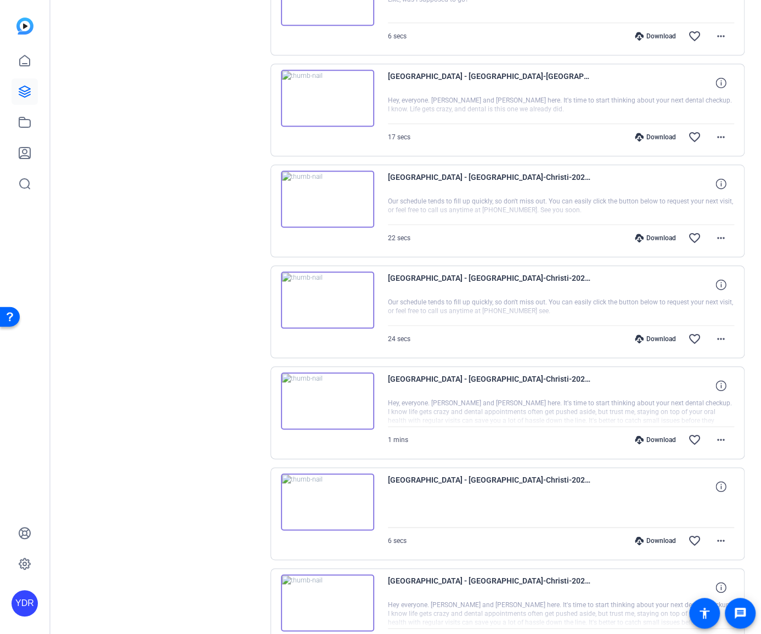
click at [661, 537] on div "Download" at bounding box center [655, 541] width 52 height 9
click at [666, 436] on div "Download" at bounding box center [655, 440] width 52 height 9
click at [664, 337] on div "Download" at bounding box center [655, 339] width 52 height 9
click at [662, 235] on div "Download" at bounding box center [655, 238] width 52 height 9
click at [661, 133] on div "Download" at bounding box center [655, 137] width 52 height 9
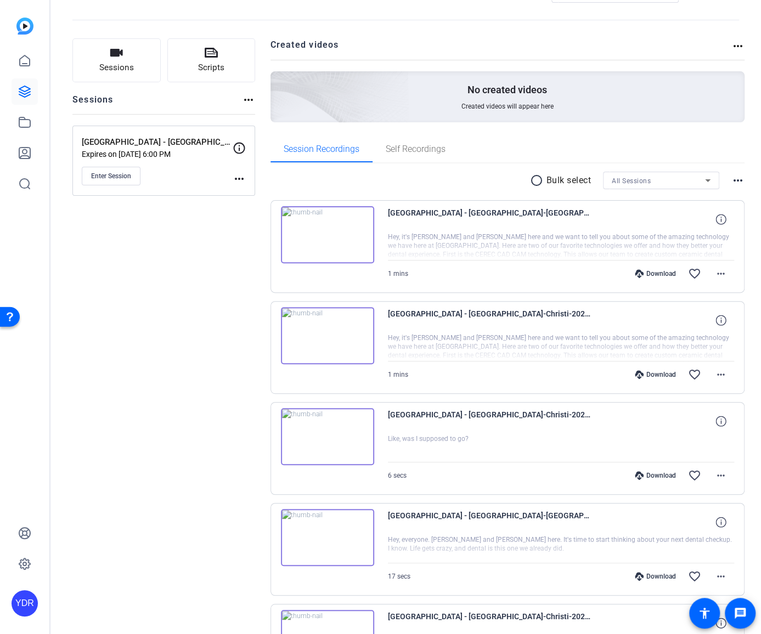
scroll to position [36, 0]
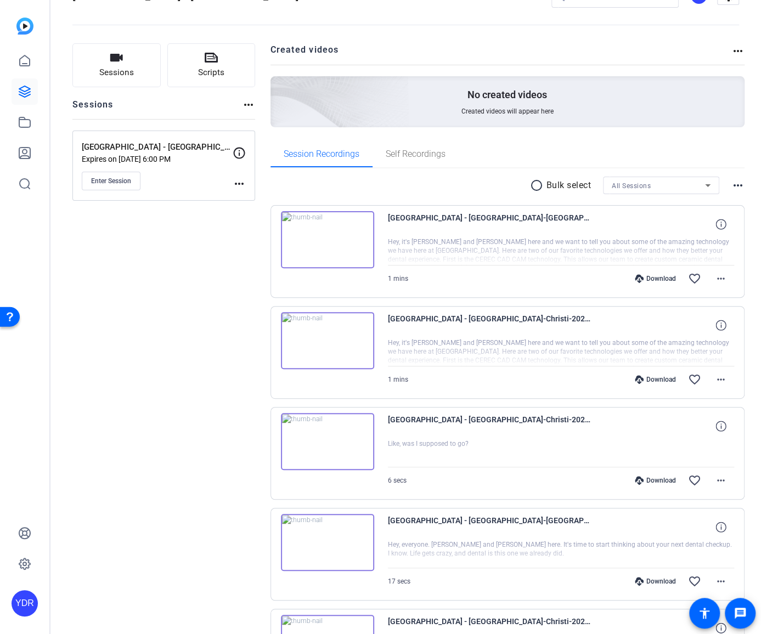
click at [656, 479] on div "Download" at bounding box center [655, 480] width 52 height 9
click at [656, 376] on div "Download" at bounding box center [655, 379] width 52 height 9
click at [658, 278] on div "Download" at bounding box center [655, 278] width 52 height 9
